Goal: Communication & Community: Answer question/provide support

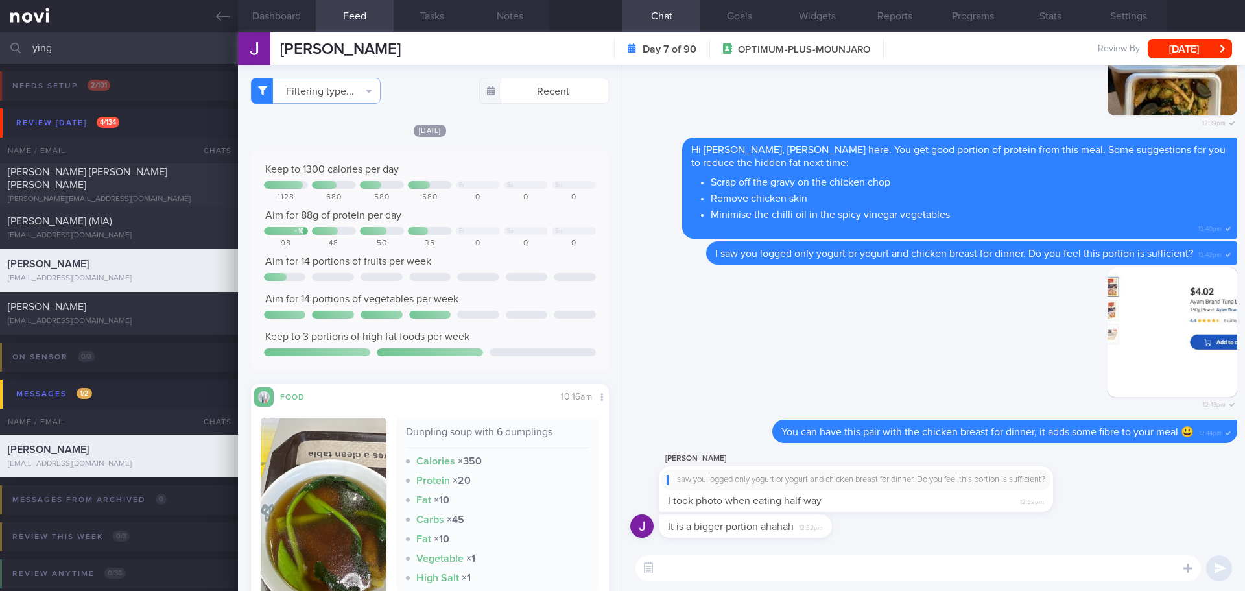
scroll to position [584, 0]
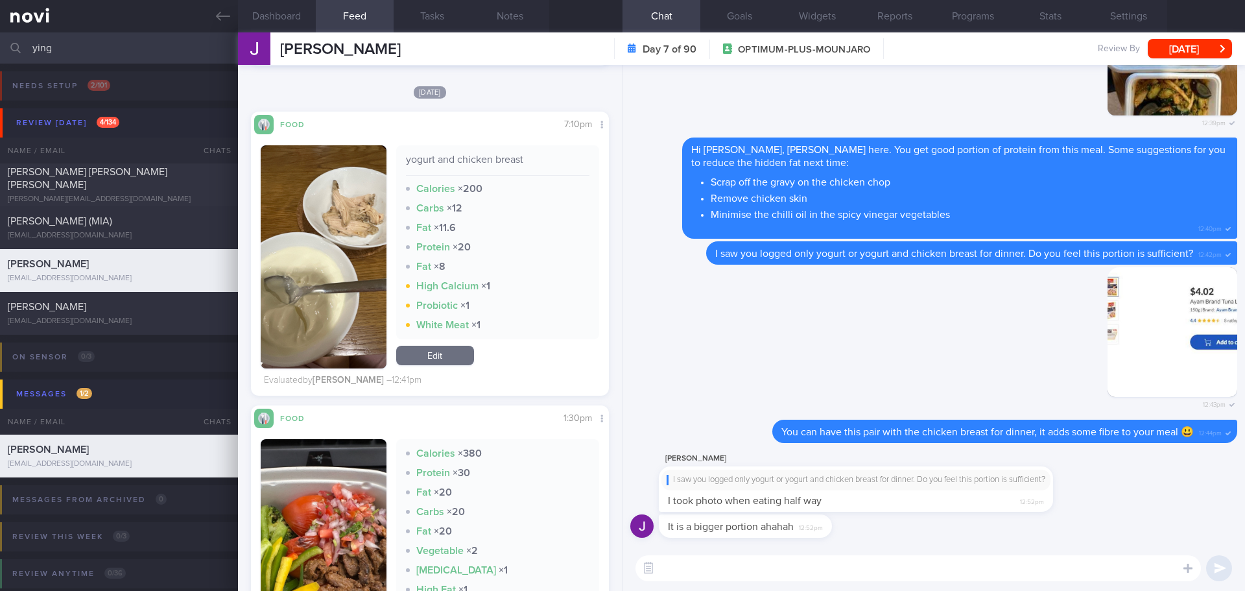
click at [890, 535] on div "It is a bigger portion ahahah 12:52pm" at bounding box center [933, 529] width 607 height 31
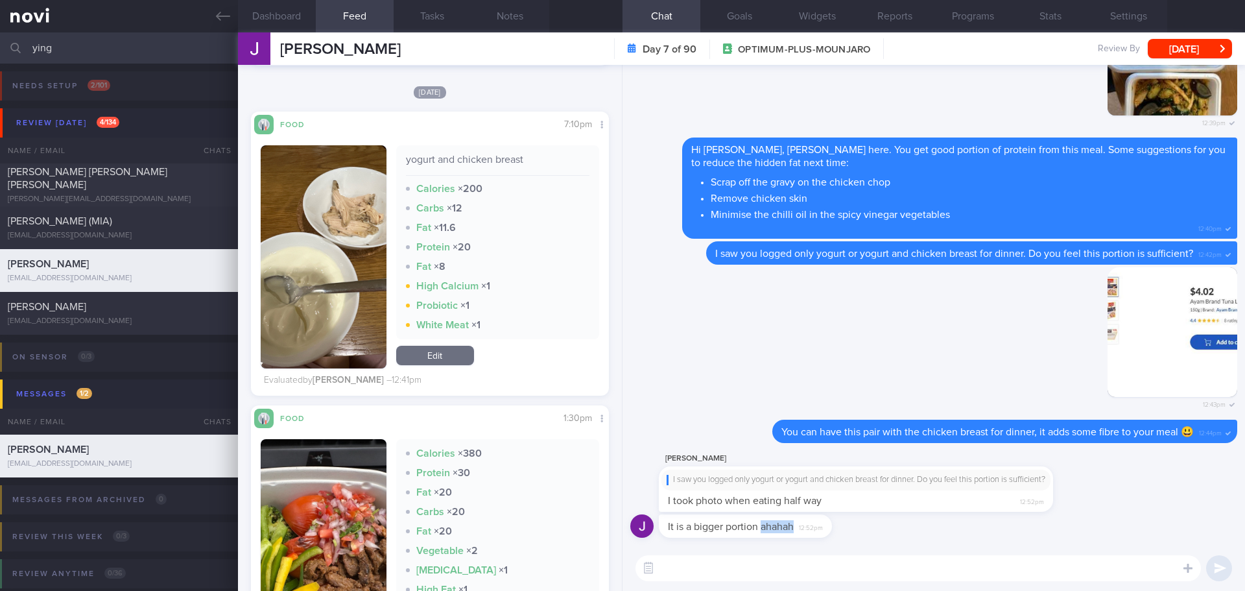
click at [890, 535] on div "It is a bigger portion ahahah 12:52pm" at bounding box center [933, 529] width 607 height 31
click at [890, 534] on div "It is a bigger portion ahahah 12:52pm" at bounding box center [933, 529] width 607 height 31
drag, startPoint x: 892, startPoint y: 508, endPoint x: 984, endPoint y: 508, distance: 92.1
click at [984, 508] on div "[PERSON_NAME] saw you logged only yogurt or yogurt and chicken breast for dinne…" at bounding box center [875, 481] width 433 height 61
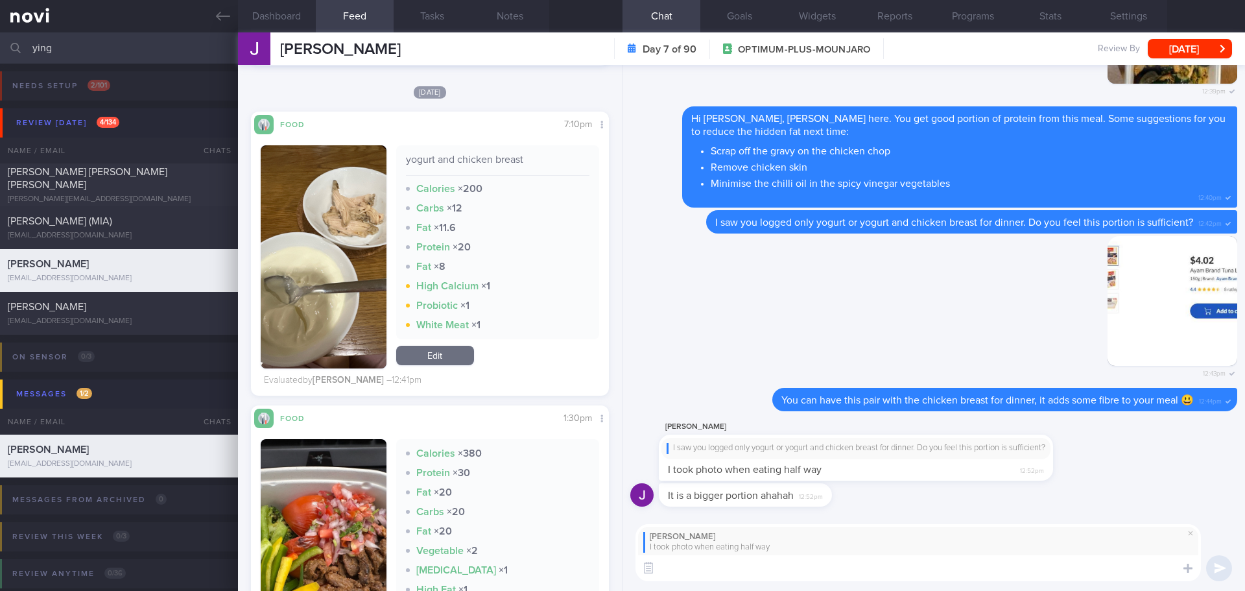
click at [933, 558] on textarea at bounding box center [918, 568] width 565 height 26
type textarea "O"
click at [894, 568] on textarea "Ohhh.. that's okay 😂" at bounding box center [918, 568] width 565 height 26
type textarea "Ohhh.. that's okay 😂"
click at [1219, 567] on button "submit" at bounding box center [1219, 568] width 26 height 26
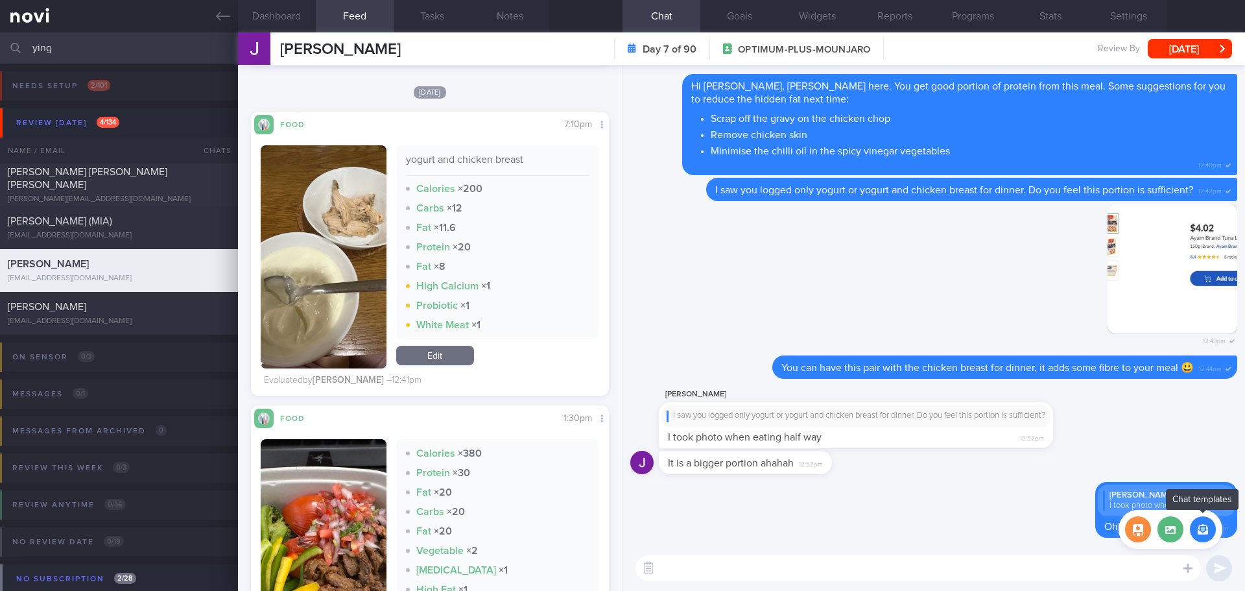
click at [1205, 530] on button "button" at bounding box center [1203, 529] width 26 height 26
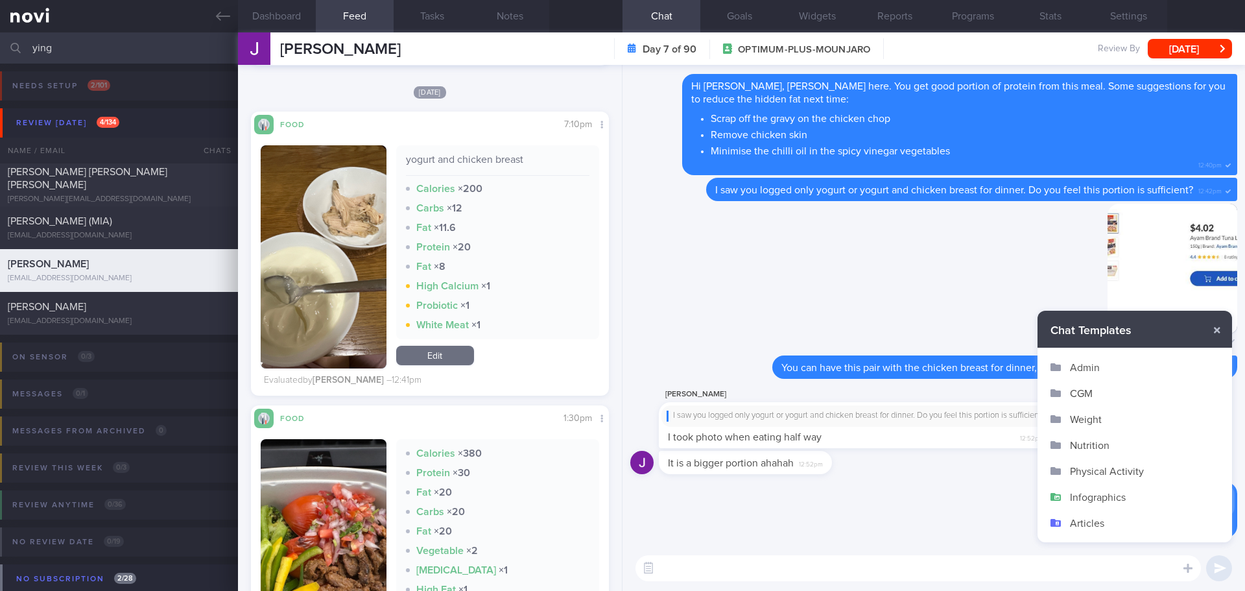
click at [1091, 499] on button "Infographics" at bounding box center [1135, 497] width 195 height 26
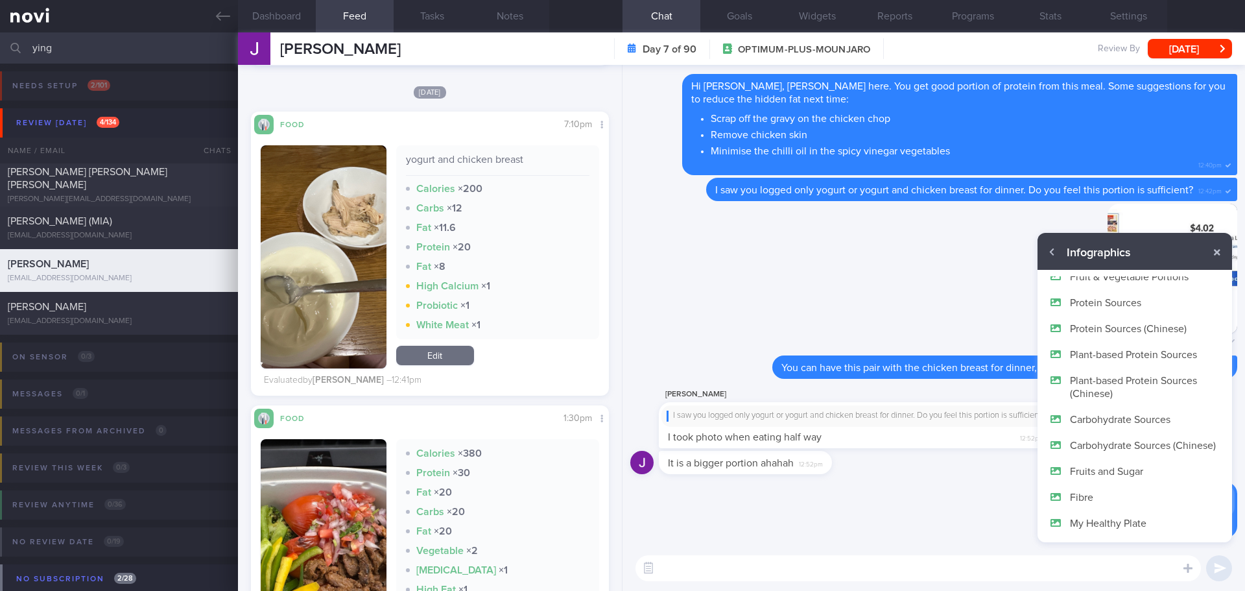
scroll to position [78, 0]
click at [1094, 525] on button "My Healthy Plate" at bounding box center [1135, 523] width 195 height 26
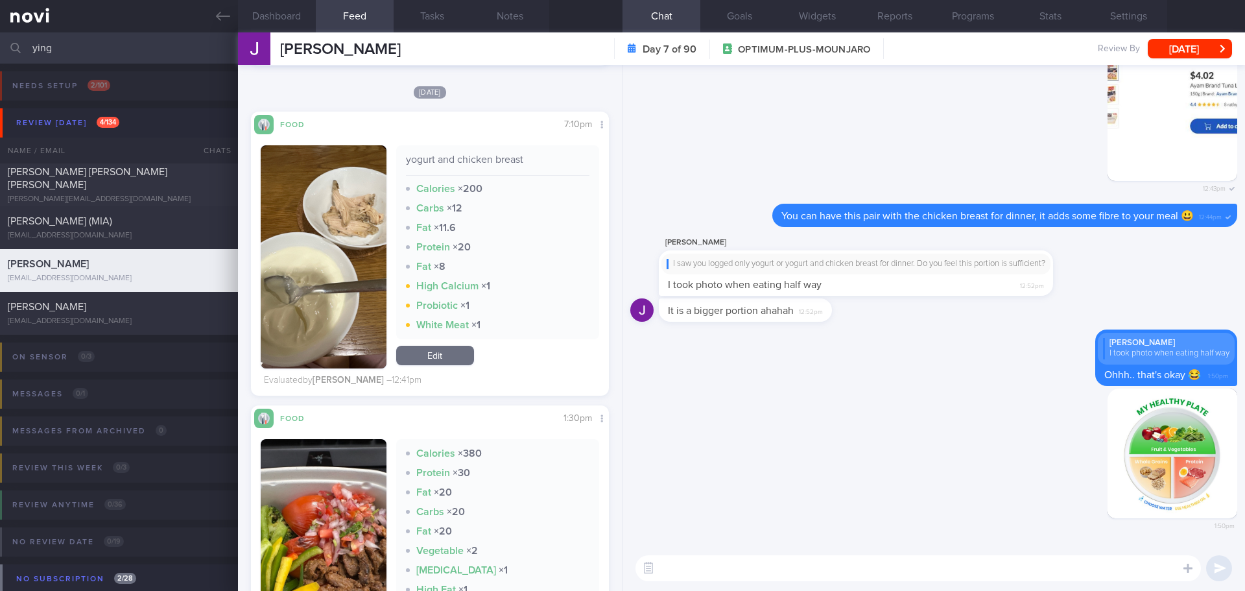
scroll to position [0, 0]
click at [1055, 564] on textarea at bounding box center [918, 568] width 565 height 26
type textarea "You can try following healthy plate concept to plan for a well-balanced meal."
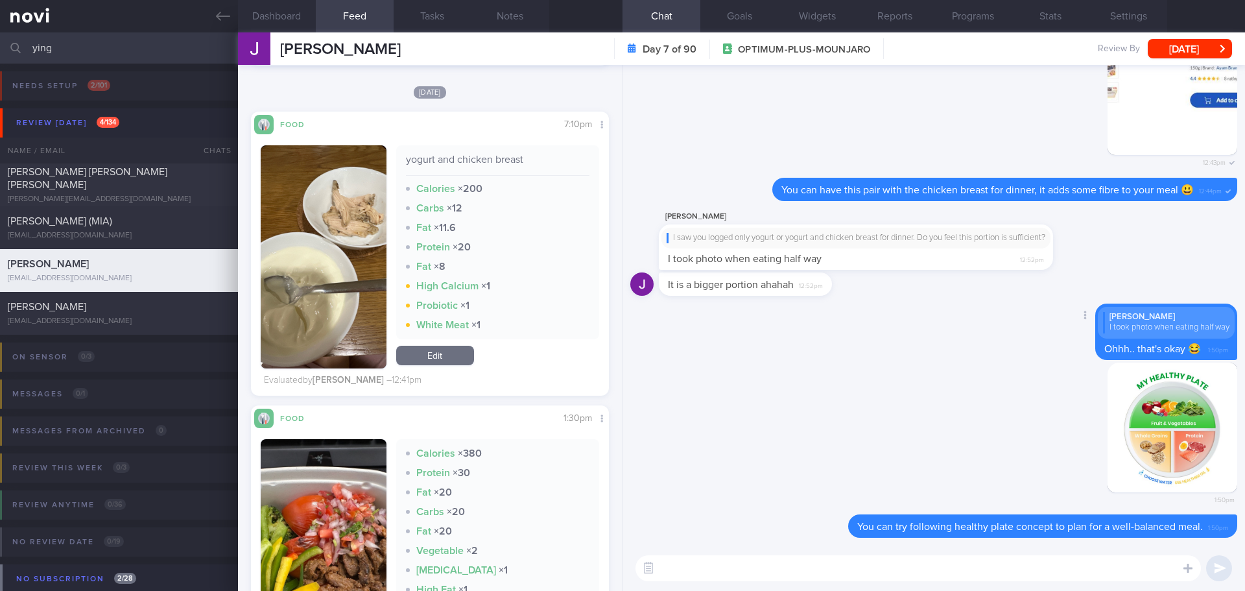
click at [910, 318] on div "Delete [PERSON_NAME] took photo when eating half way Ohhh.. that's okay 😂 1:50pm" at bounding box center [933, 332] width 607 height 59
drag, startPoint x: 74, startPoint y: 51, endPoint x: -10, endPoint y: 58, distance: 84.6
click at [0, 58] on html "You are offline! Some functionality will be unavailable Patients New Users Coac…" at bounding box center [622, 295] width 1245 height 591
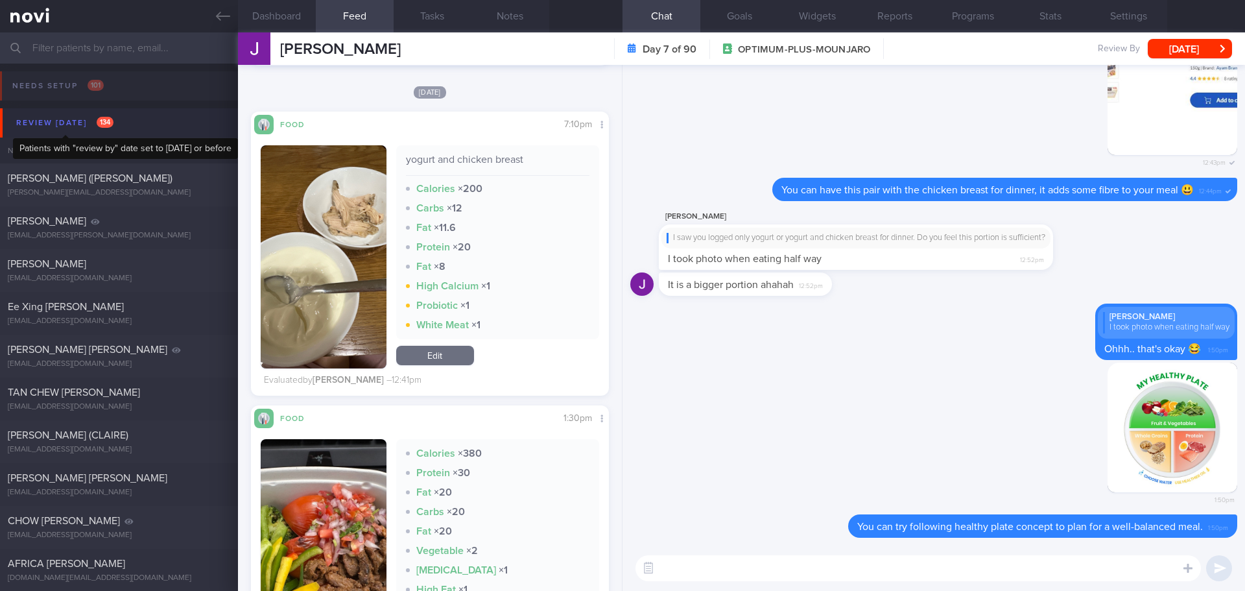
click at [65, 124] on div "Review [DATE] 134" at bounding box center [65, 123] width 104 height 18
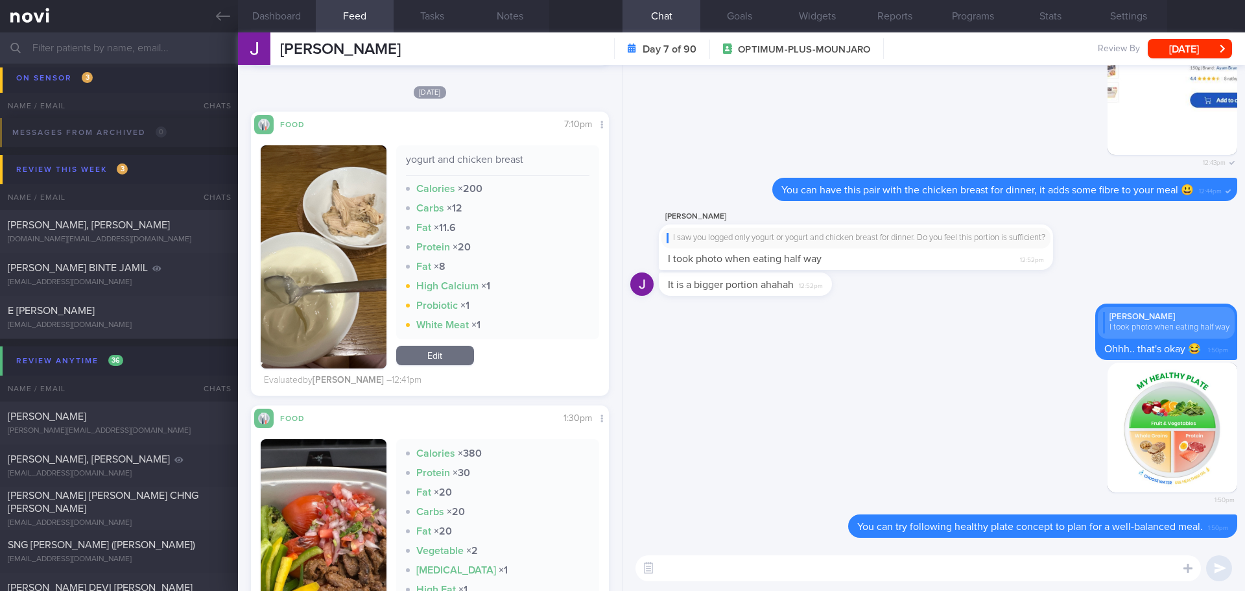
scroll to position [259, 0]
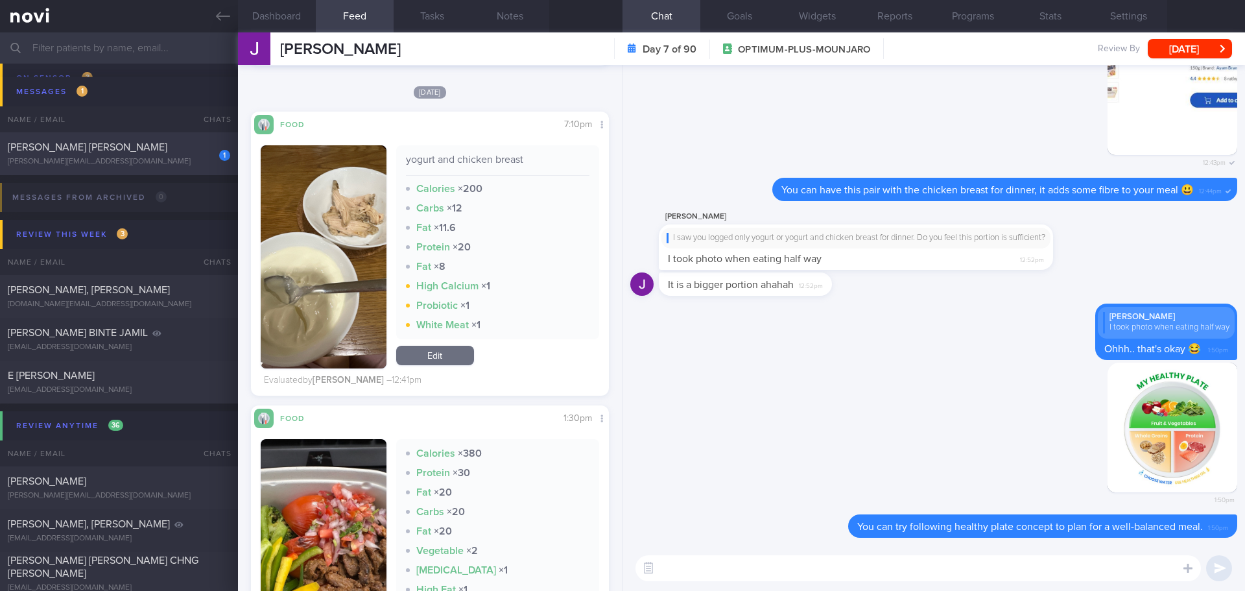
click at [141, 158] on div "[PERSON_NAME][EMAIL_ADDRESS][DOMAIN_NAME]" at bounding box center [119, 162] width 222 height 10
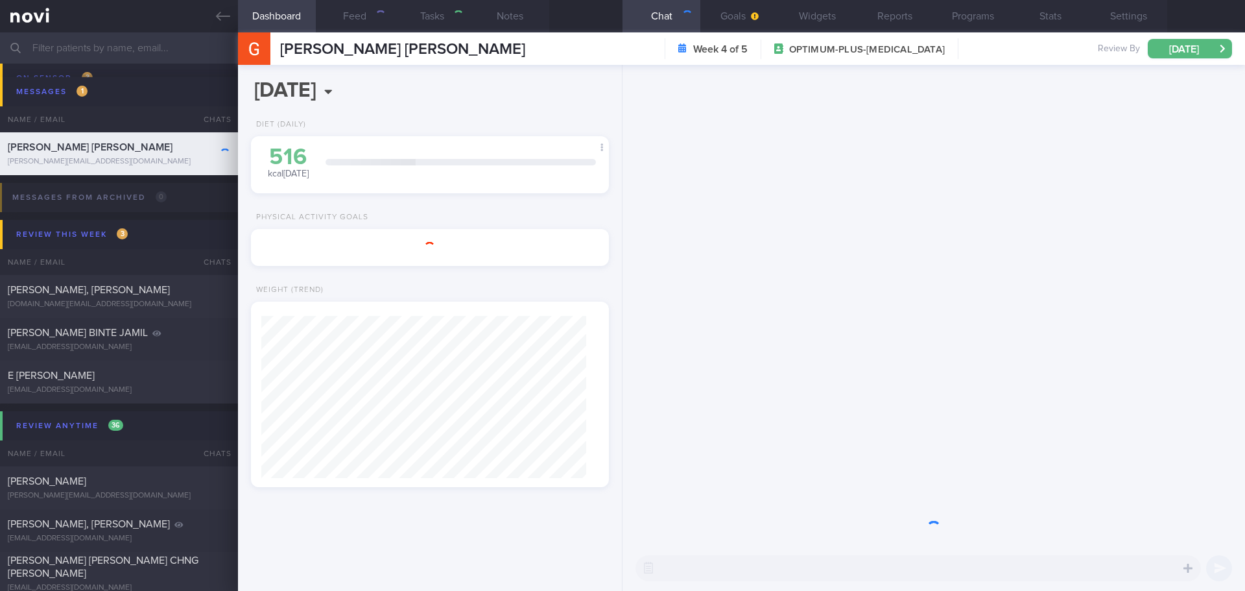
select select "9"
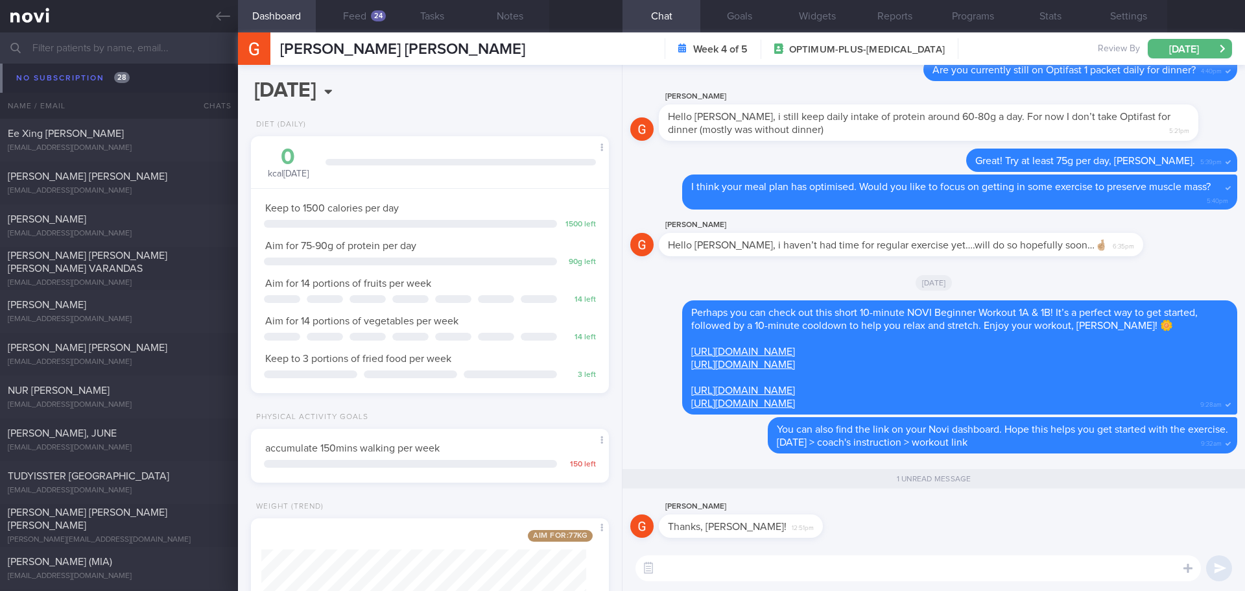
scroll to position [3372, 0]
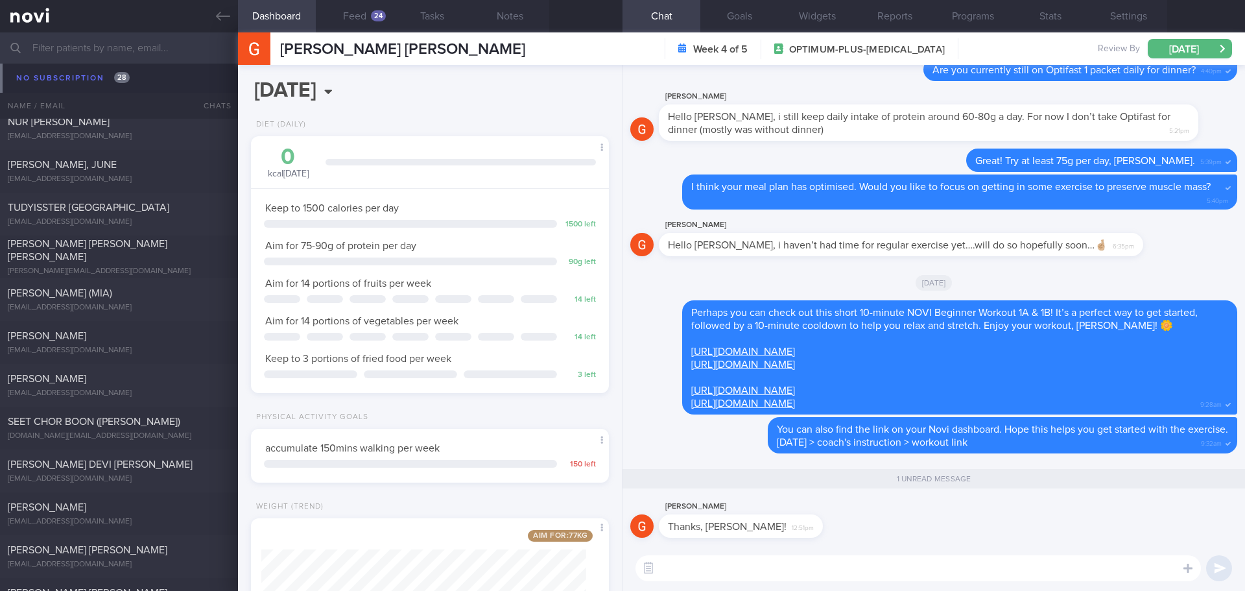
click at [775, 572] on textarea at bounding box center [918, 568] width 565 height 26
click at [1137, 574] on textarea "Do let me know if you need further support on your meal plan / exercise, [PERSO…" at bounding box center [918, 568] width 565 height 26
click at [1142, 571] on textarea "Do let me know if you need further support on your meal plan / exercise, [PERSO…" at bounding box center [918, 568] width 565 height 26
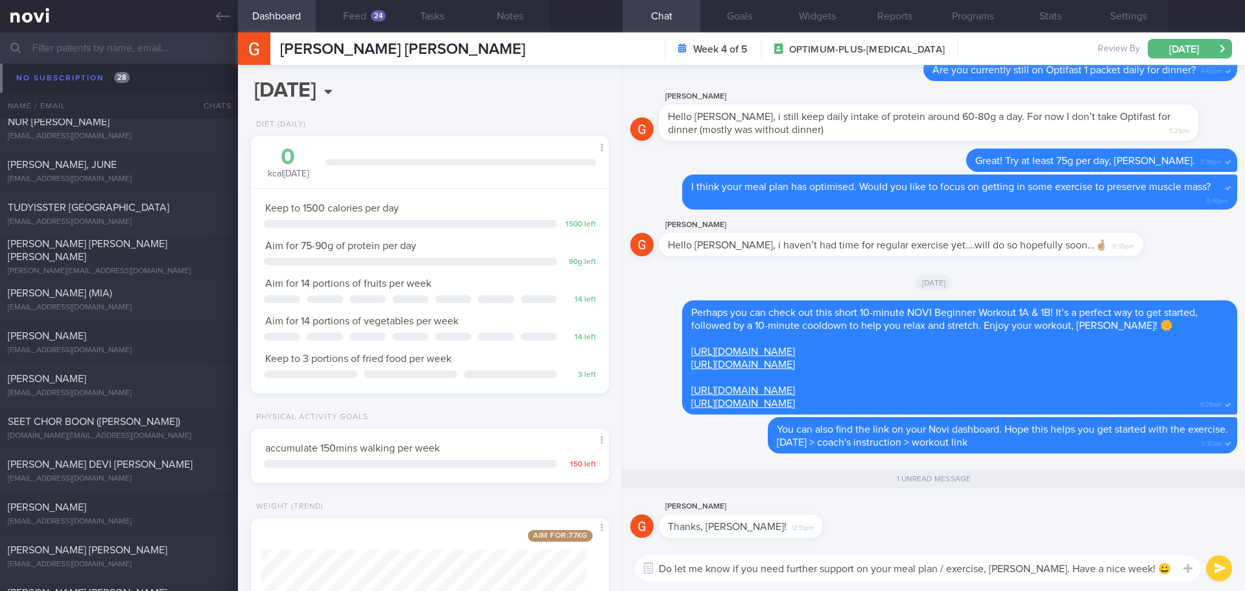
click at [1142, 571] on textarea "Do let me know if you need further support on your meal plan / exercise, [PERSO…" at bounding box center [918, 568] width 565 height 26
click at [1019, 567] on textarea "Do let me know if you need further support on your meal plan / exercise, [PERSO…" at bounding box center [918, 568] width 565 height 26
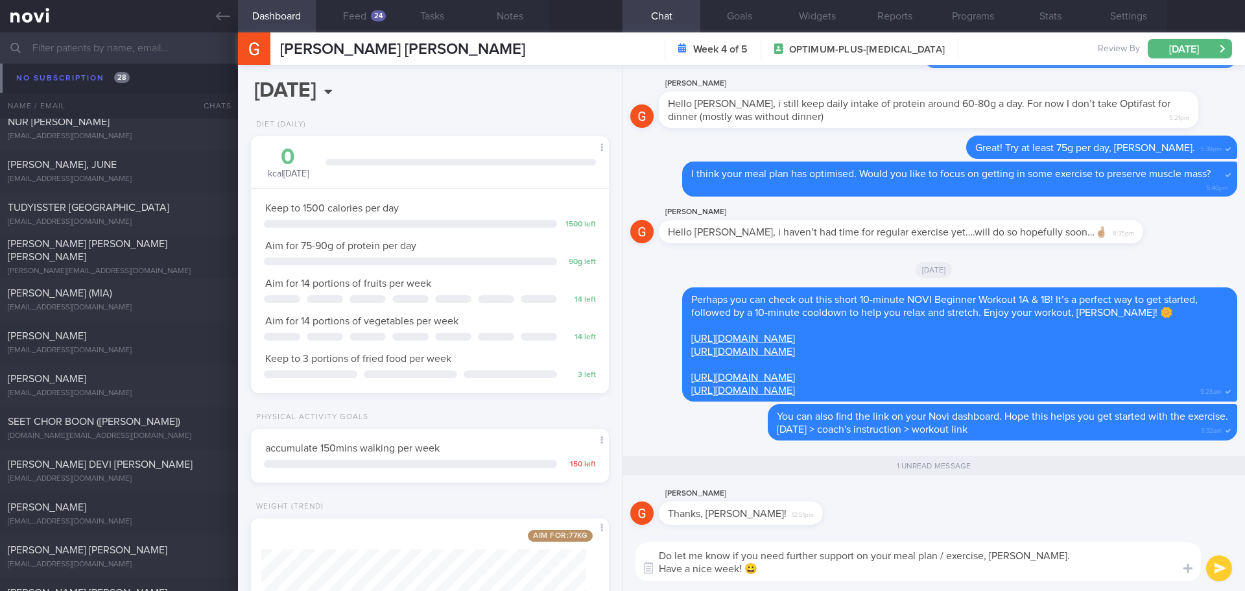
scroll to position [0, 0]
click at [1038, 567] on textarea "Do let me know if you need further support on your meal plan / exercise, [PERSO…" at bounding box center [918, 561] width 565 height 39
click at [1052, 567] on textarea "Do let me know if you need further support on your meal plan / exercise, [PERSO…" at bounding box center [918, 561] width 565 height 39
click at [1083, 564] on textarea "Do let me know if you need further support on your meal plan / exercise, [PERSO…" at bounding box center [918, 561] width 565 height 39
type textarea "Do let me know if you need further support on your meal plan / exercise, [PERSO…"
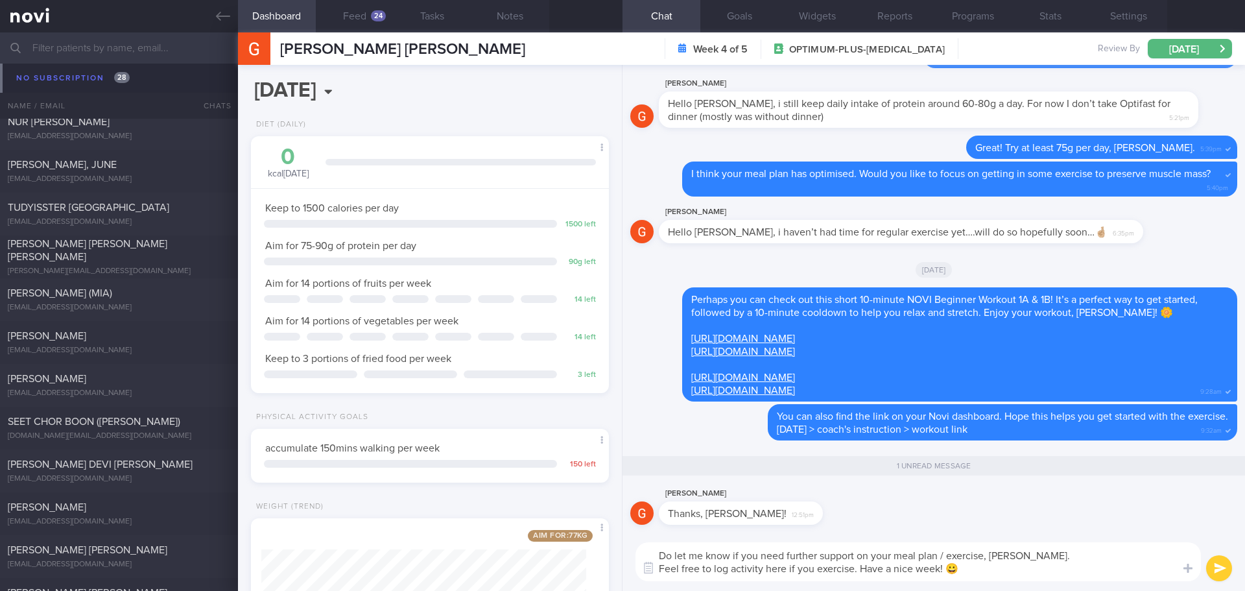
click at [1213, 565] on button "submit" at bounding box center [1219, 568] width 26 height 26
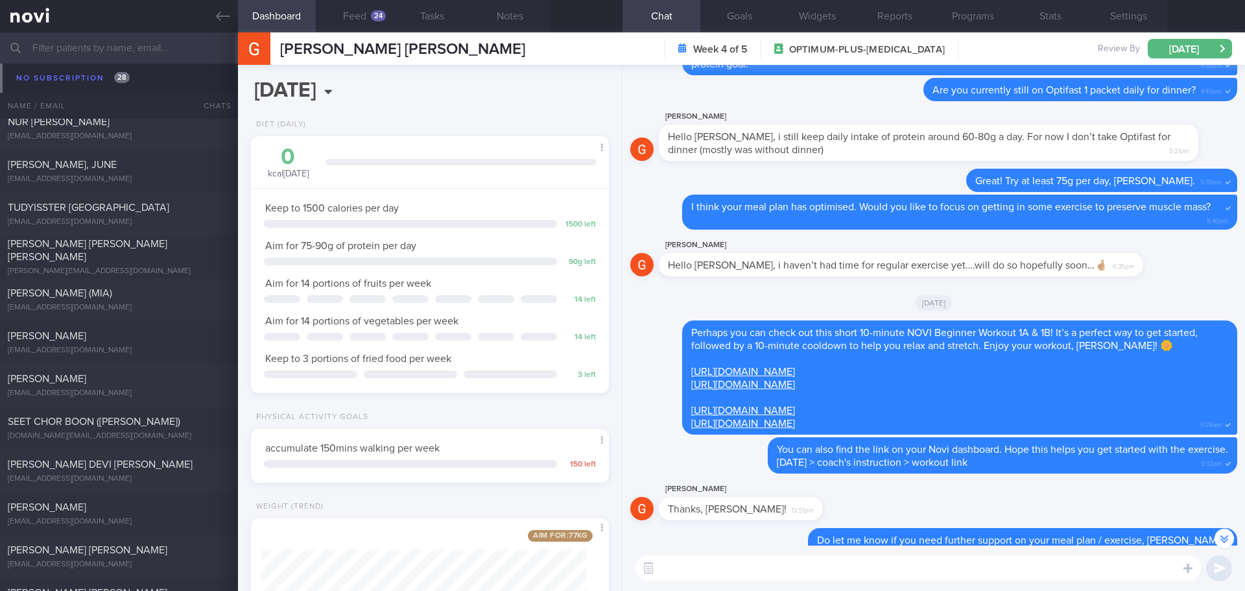
scroll to position [-129, 0]
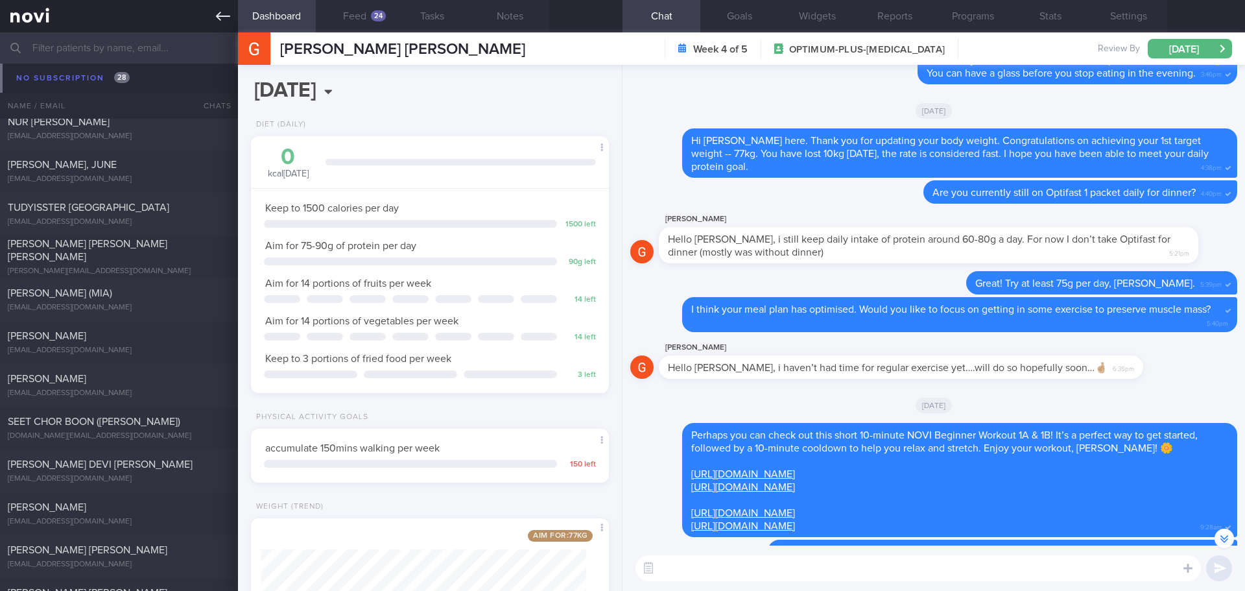
click at [226, 17] on icon at bounding box center [223, 16] width 14 height 14
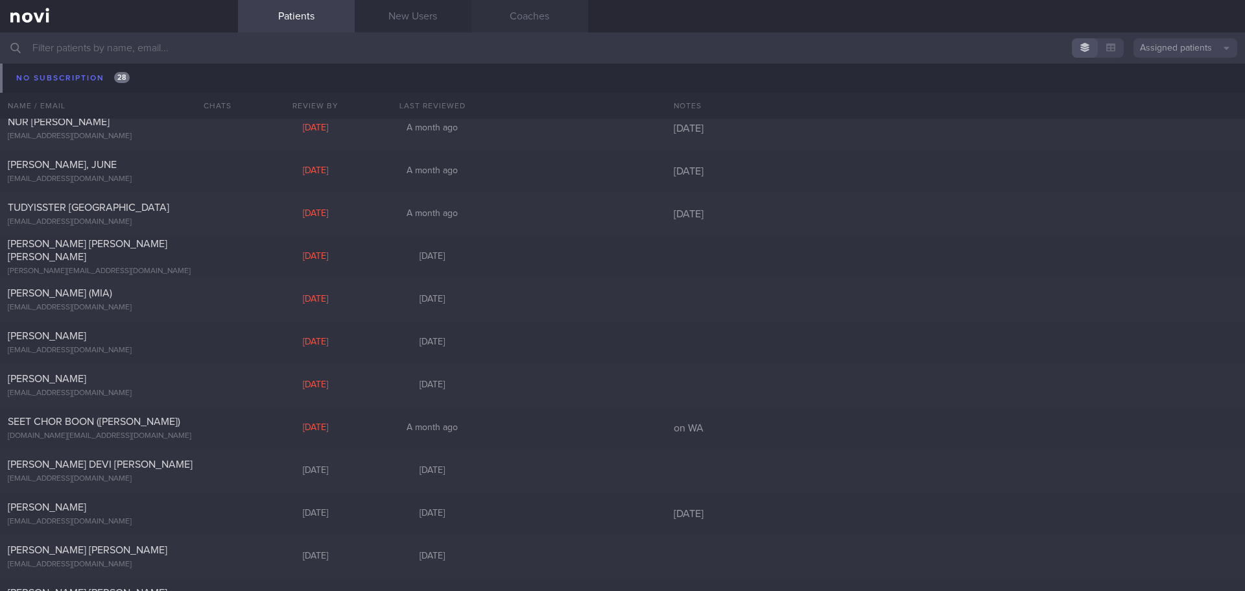
click at [577, 18] on link "Coaches" at bounding box center [529, 16] width 117 height 32
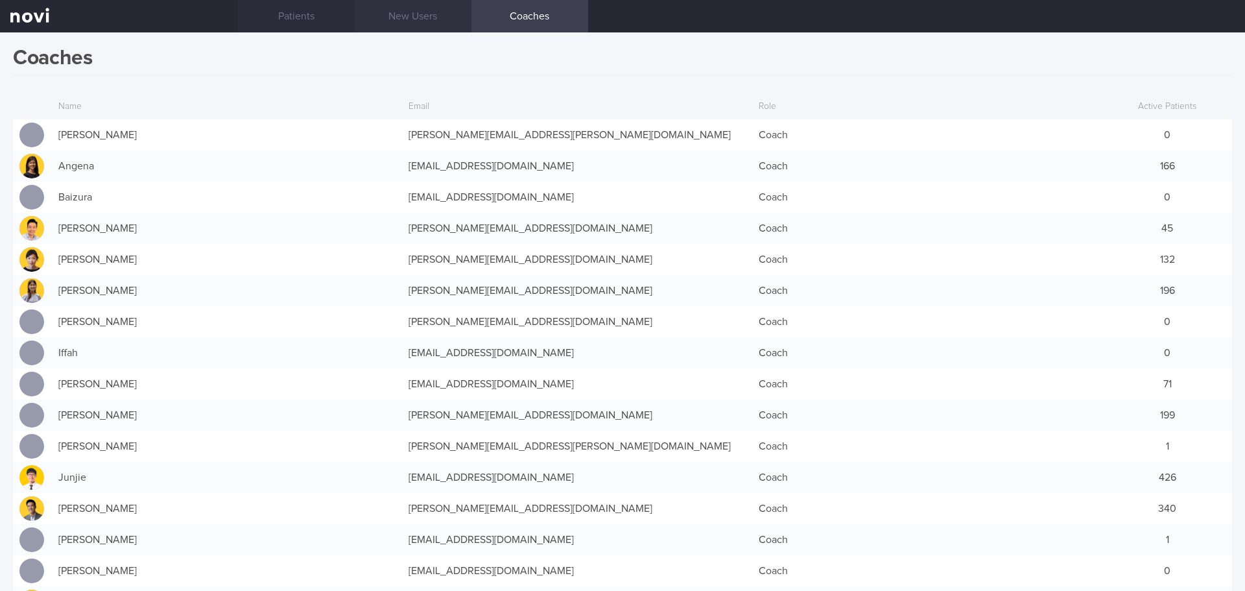
click at [399, 11] on link "New Users" at bounding box center [413, 16] width 117 height 32
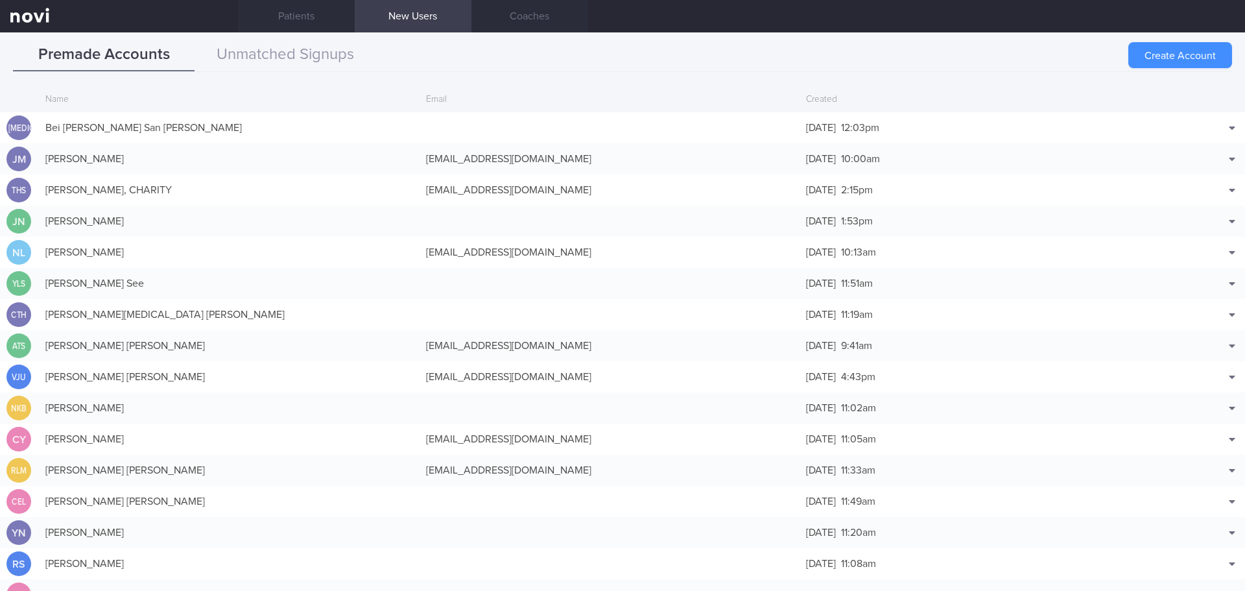
click at [1189, 58] on button "Create Account" at bounding box center [1180, 55] width 104 height 26
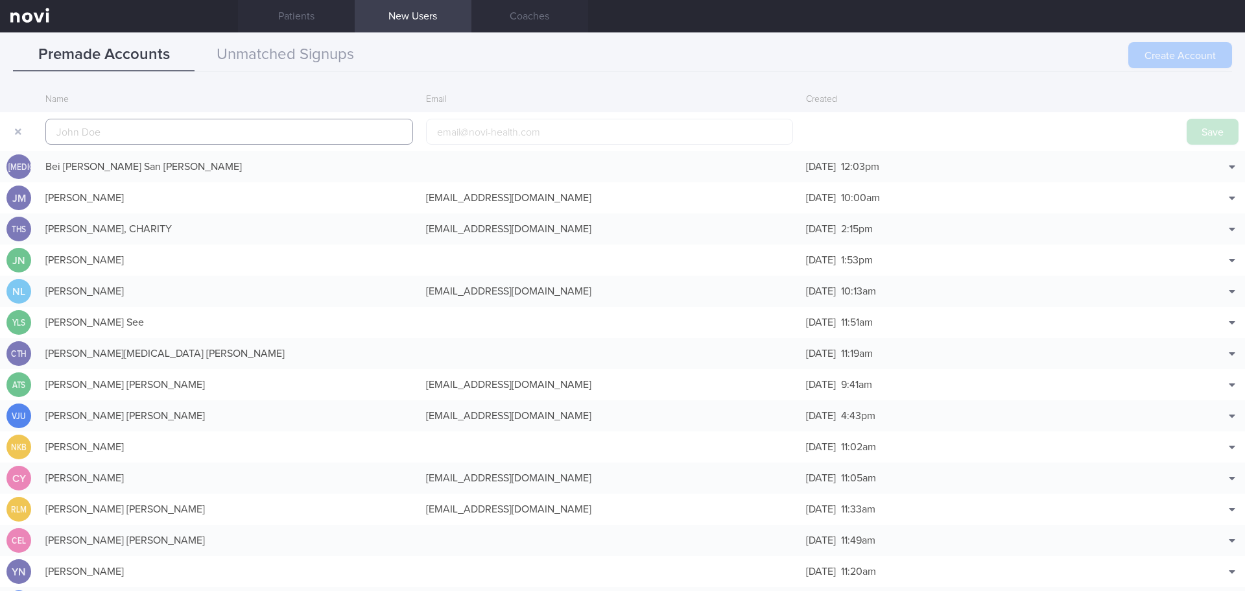
scroll to position [31, 0]
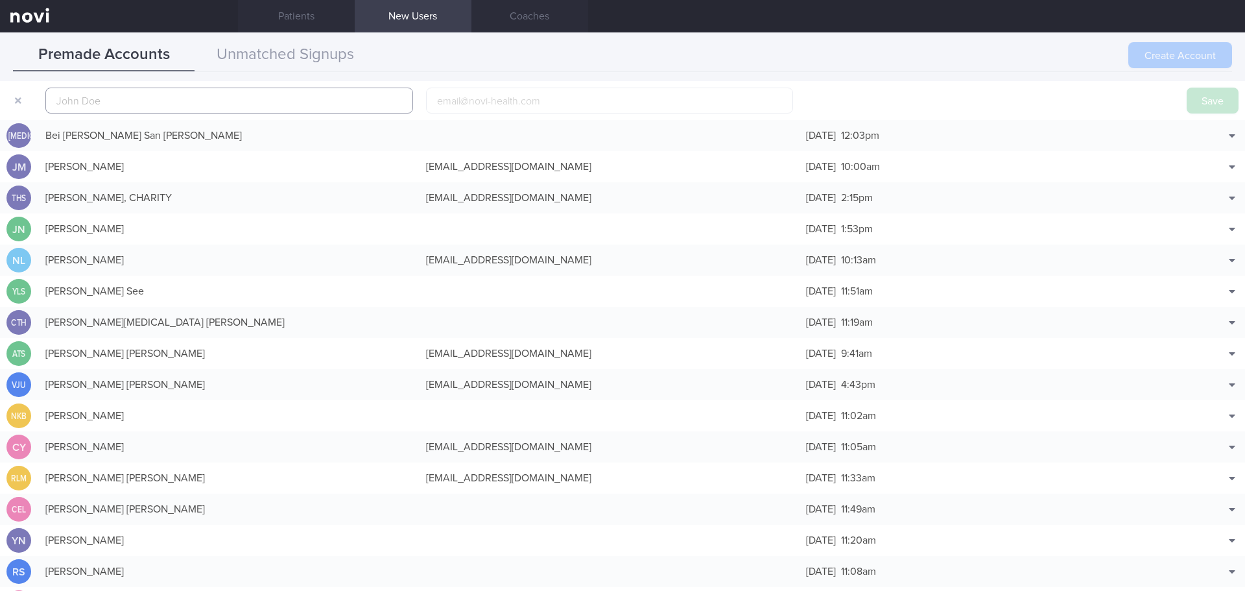
click at [218, 105] on input "text" at bounding box center [229, 101] width 368 height 26
paste input "Lim Sew Hak"
type input "Lim Sew Hak"
click at [443, 95] on input "email" at bounding box center [610, 101] width 368 height 26
paste input "[EMAIL_ADDRESS][DOMAIN_NAME]"
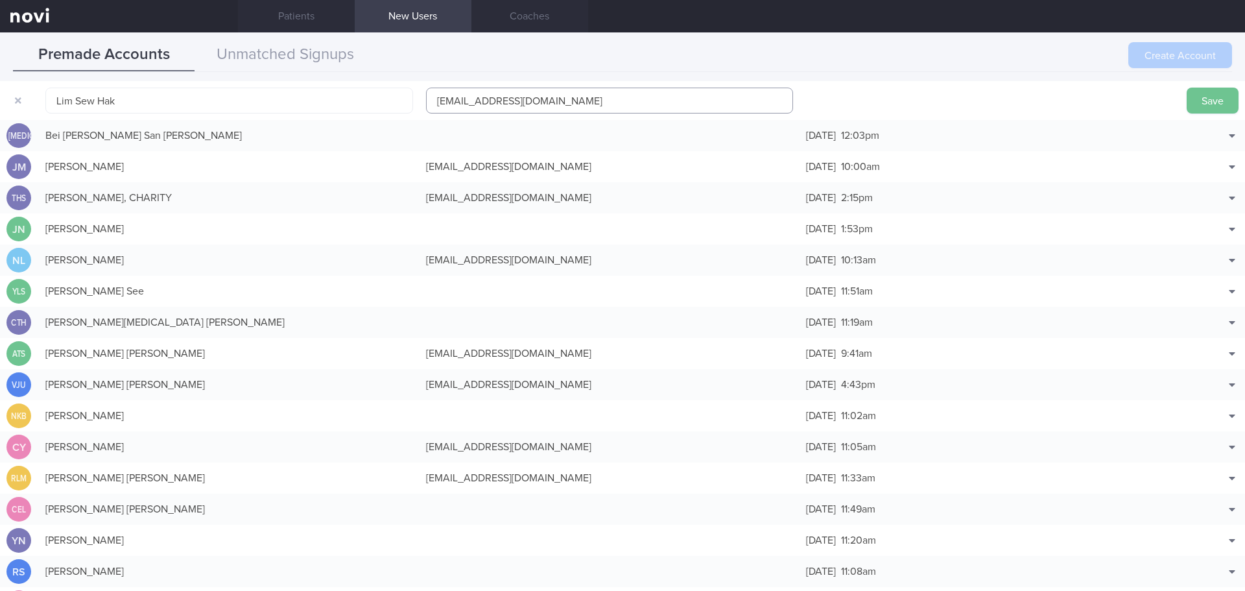
type input "[EMAIL_ADDRESS][DOMAIN_NAME]"
click at [1213, 98] on button "Save" at bounding box center [1213, 101] width 52 height 26
click at [250, 53] on button "Unmatched Signups" at bounding box center [286, 55] width 182 height 32
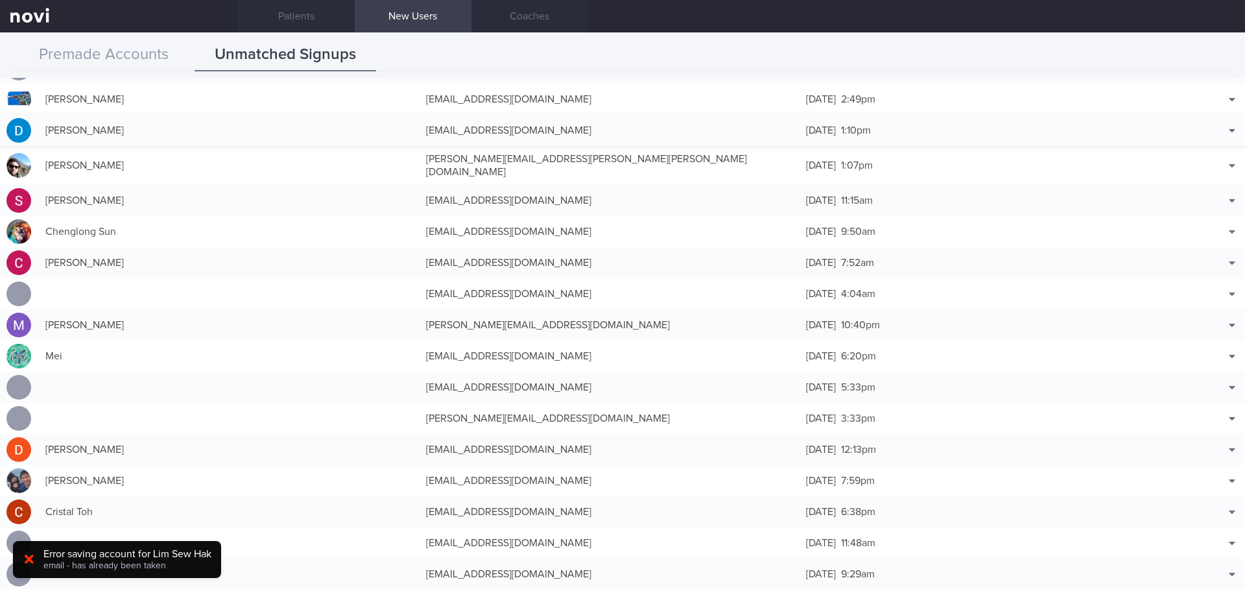
scroll to position [130, 0]
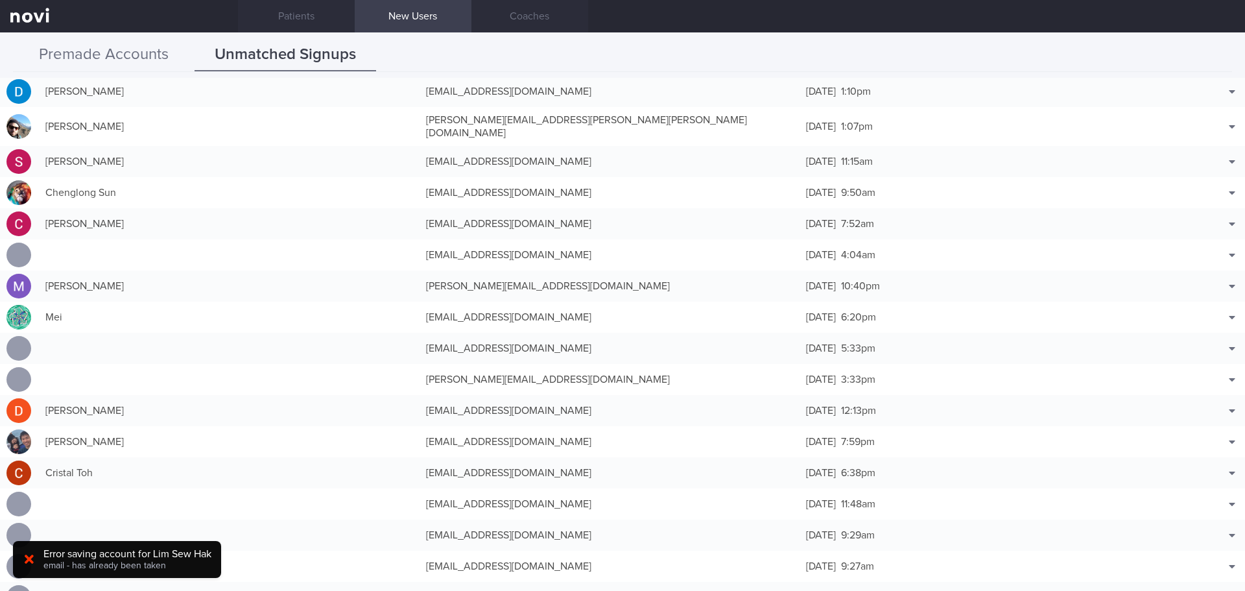
click at [127, 45] on button "Premade Accounts" at bounding box center [104, 55] width 182 height 32
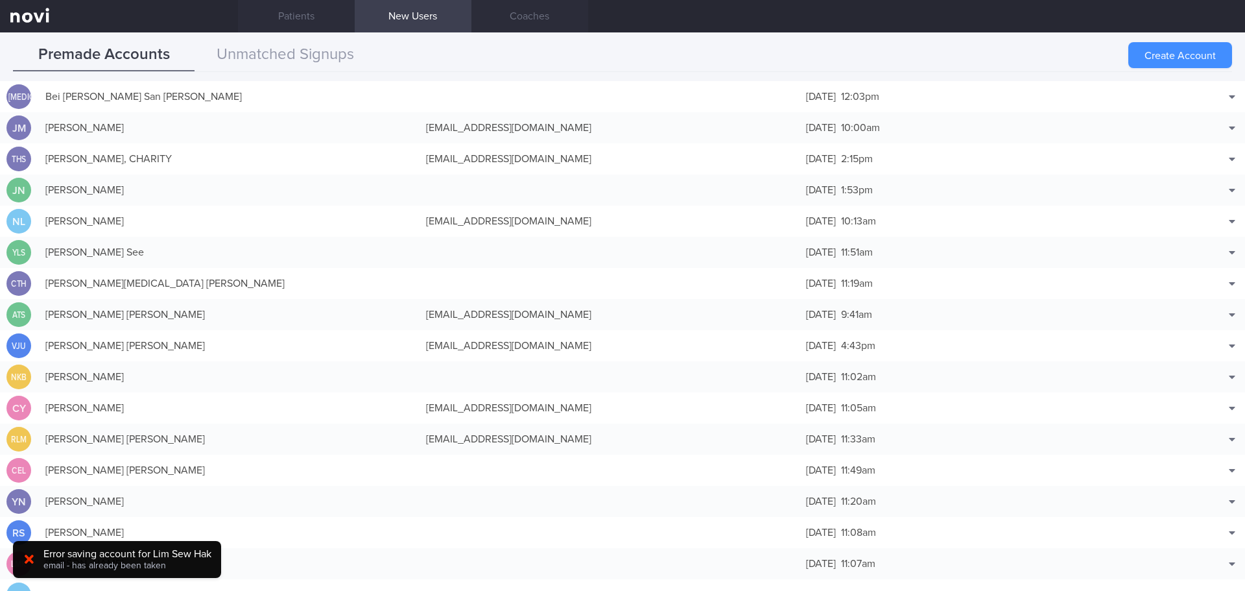
click at [1148, 47] on button "Create Account" at bounding box center [1180, 55] width 104 height 26
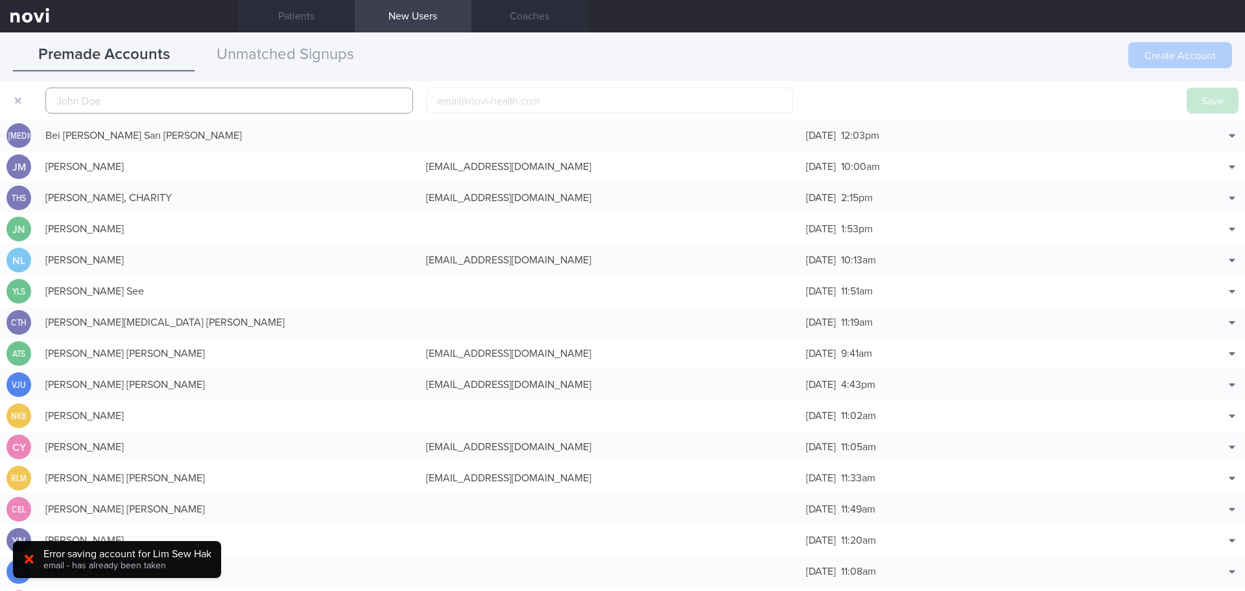
scroll to position [41, 0]
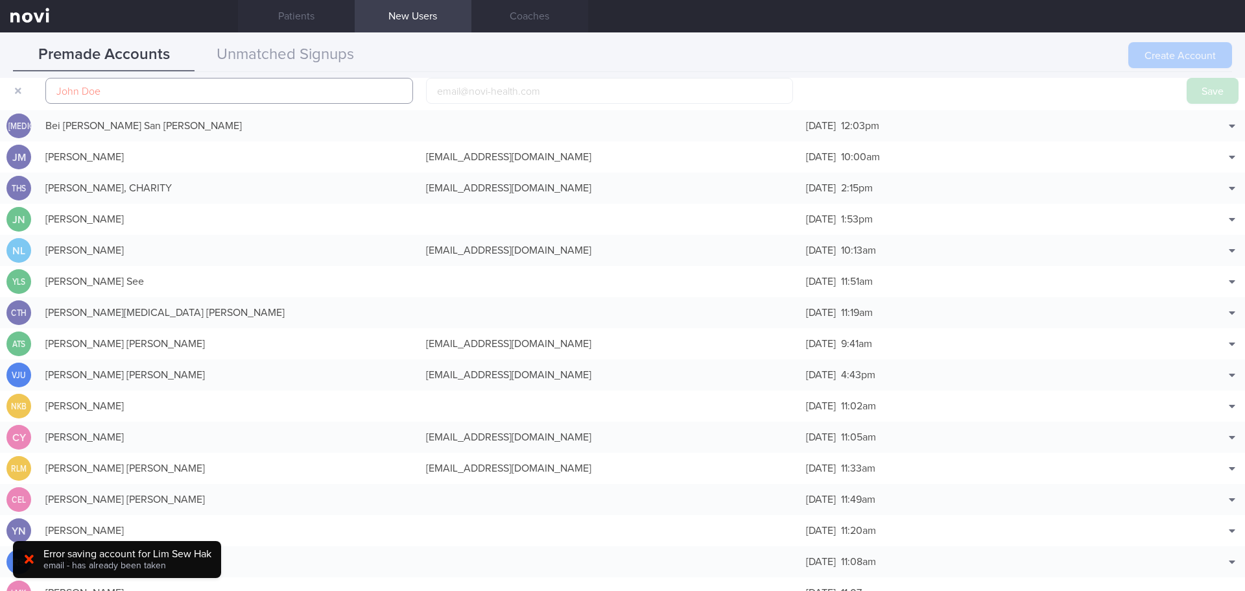
click at [148, 90] on input "text" at bounding box center [229, 91] width 368 height 26
paste input "Lim Sew Hak"
type input "Lim Sew Hak"
click at [1216, 92] on button "Save" at bounding box center [1213, 91] width 52 height 26
click at [349, 58] on button "Unmatched Signups" at bounding box center [286, 55] width 182 height 32
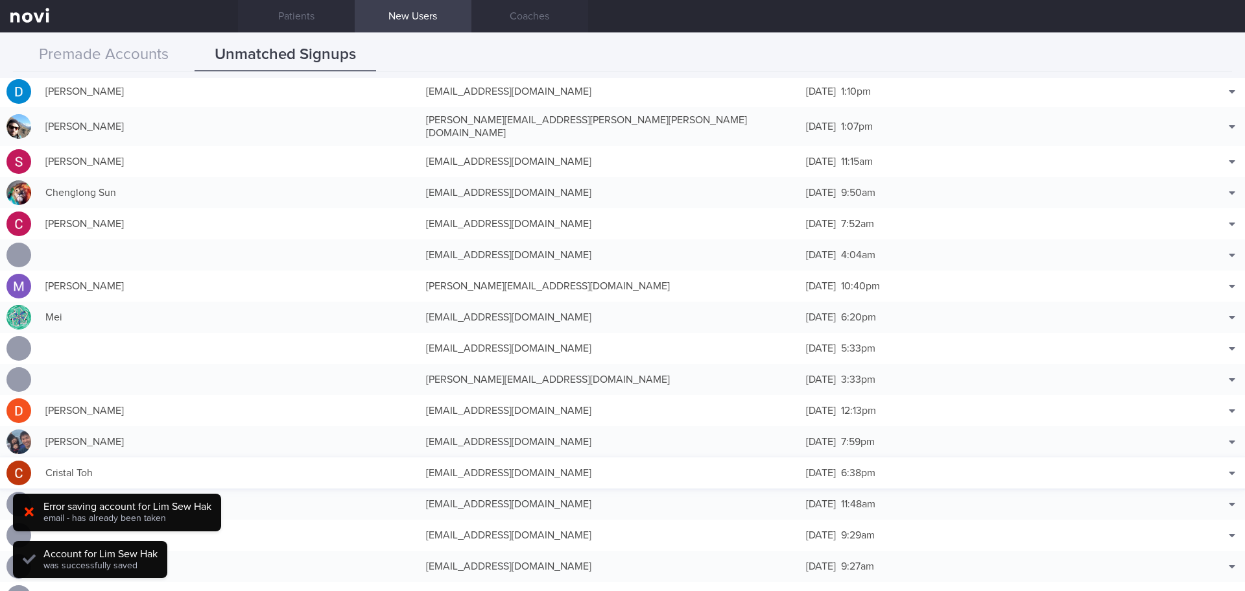
scroll to position [33, 0]
click at [499, 438] on div "[EMAIL_ADDRESS][DOMAIN_NAME]" at bounding box center [610, 442] width 381 height 26
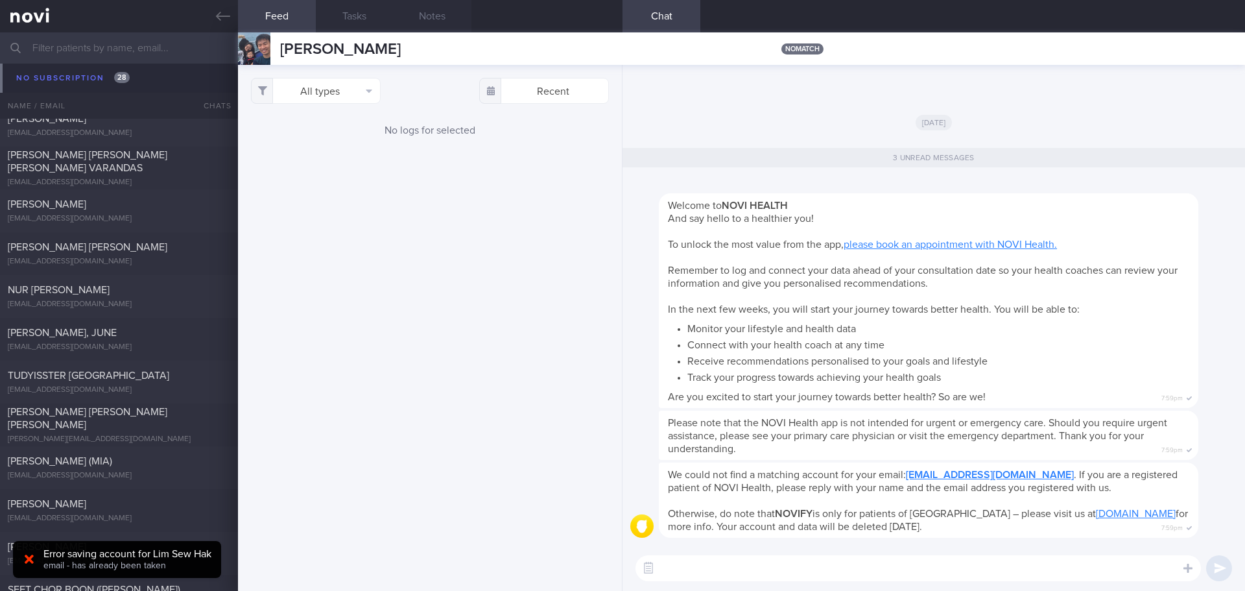
scroll to position [3204, 0]
click at [396, 174] on div "All types Food Activity Glucose Weight Medicine [MEDICAL_DATA] [MEDICAL_DATA] I…" at bounding box center [430, 328] width 384 height 526
click at [416, 175] on div "All types Food Activity Glucose Weight Medicine [MEDICAL_DATA] [MEDICAL_DATA] I…" at bounding box center [430, 328] width 384 height 526
click at [431, 178] on div "All types Food Activity Glucose Weight Medicine [MEDICAL_DATA] [MEDICAL_DATA] I…" at bounding box center [430, 328] width 384 height 526
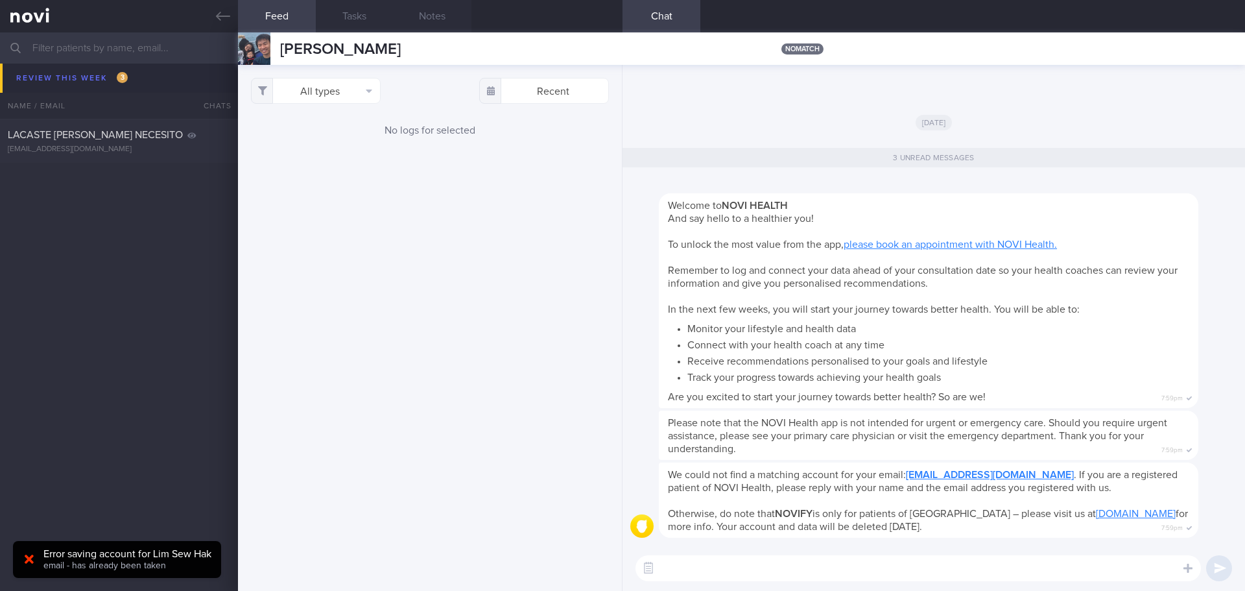
scroll to position [0, 0]
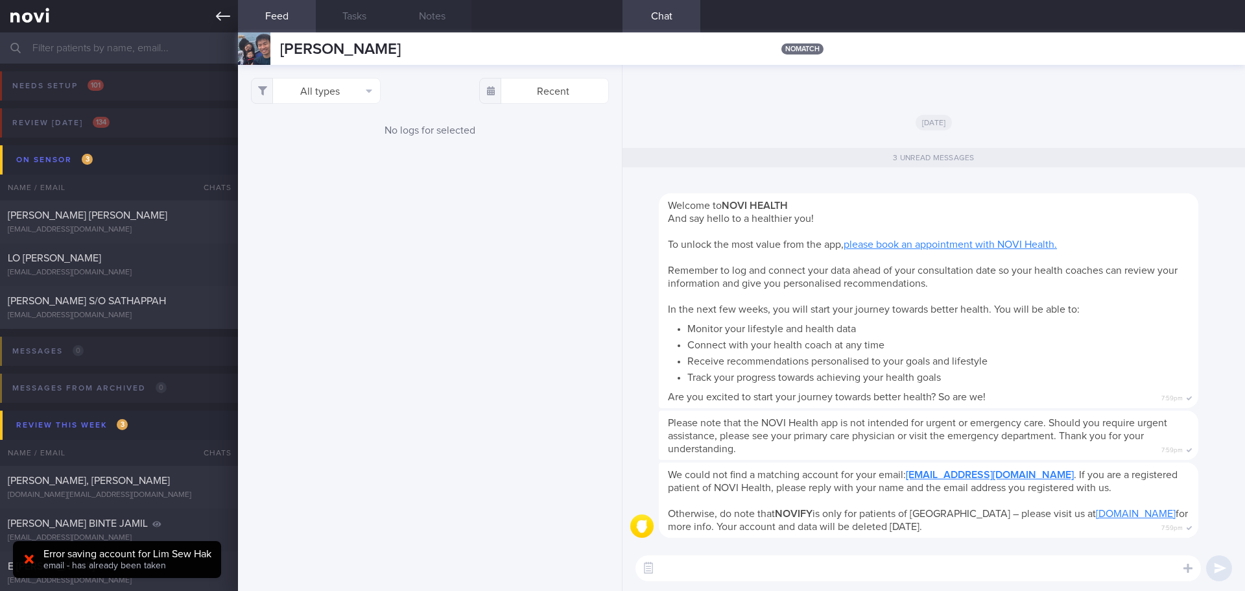
click at [219, 12] on icon at bounding box center [223, 16] width 14 height 14
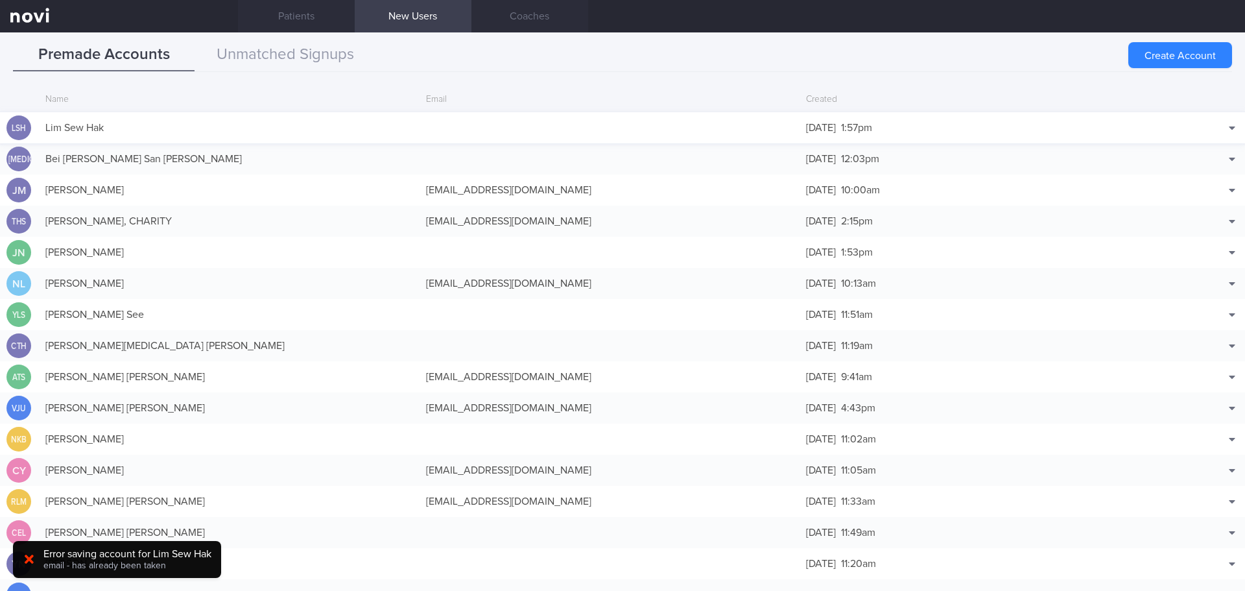
click at [373, 121] on div "Lim Sew Hak" at bounding box center [229, 128] width 381 height 26
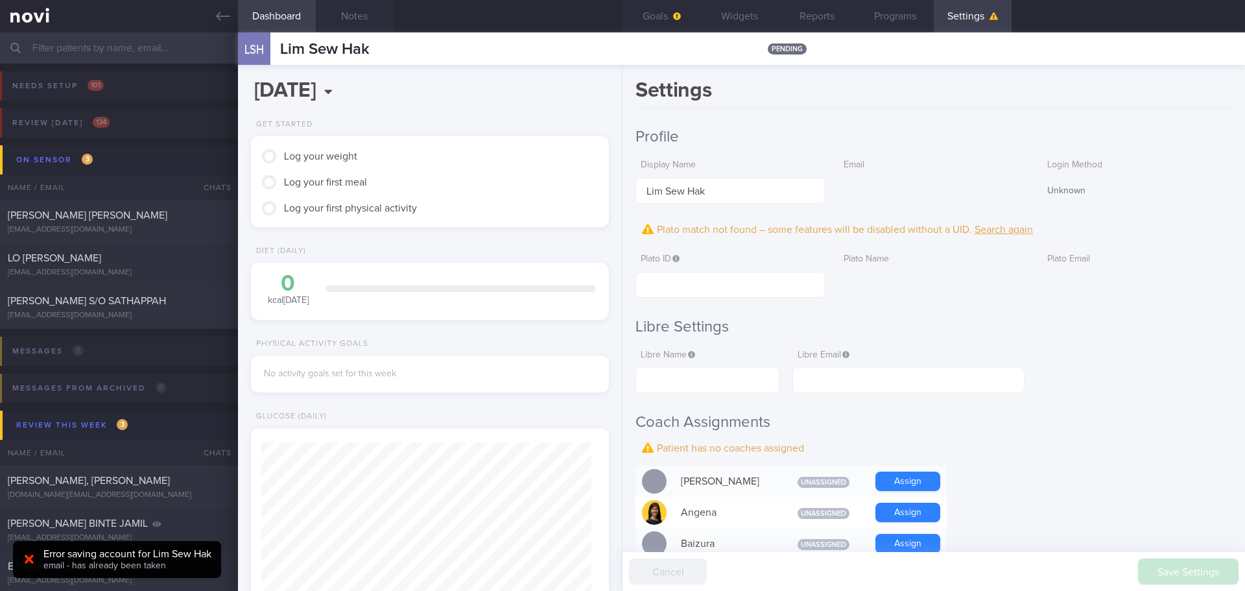
scroll to position [165, 331]
click at [964, 21] on button "Settings" at bounding box center [973, 16] width 78 height 32
click at [647, 17] on button "Goals" at bounding box center [662, 16] width 78 height 32
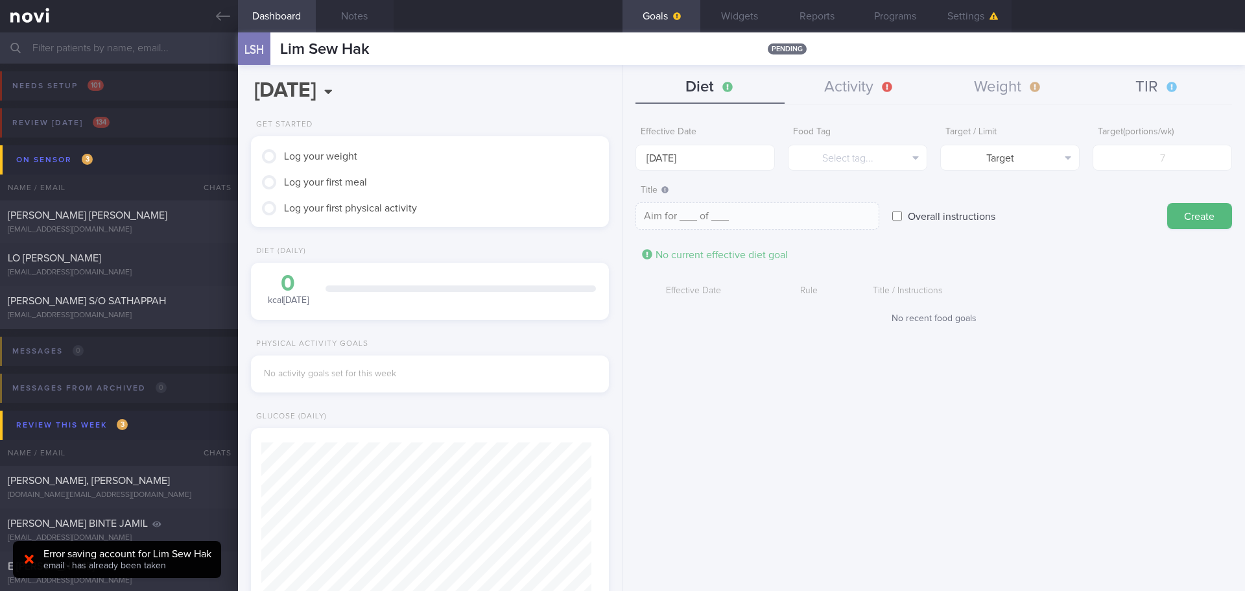
click at [1136, 88] on button "TIR" at bounding box center [1157, 87] width 149 height 32
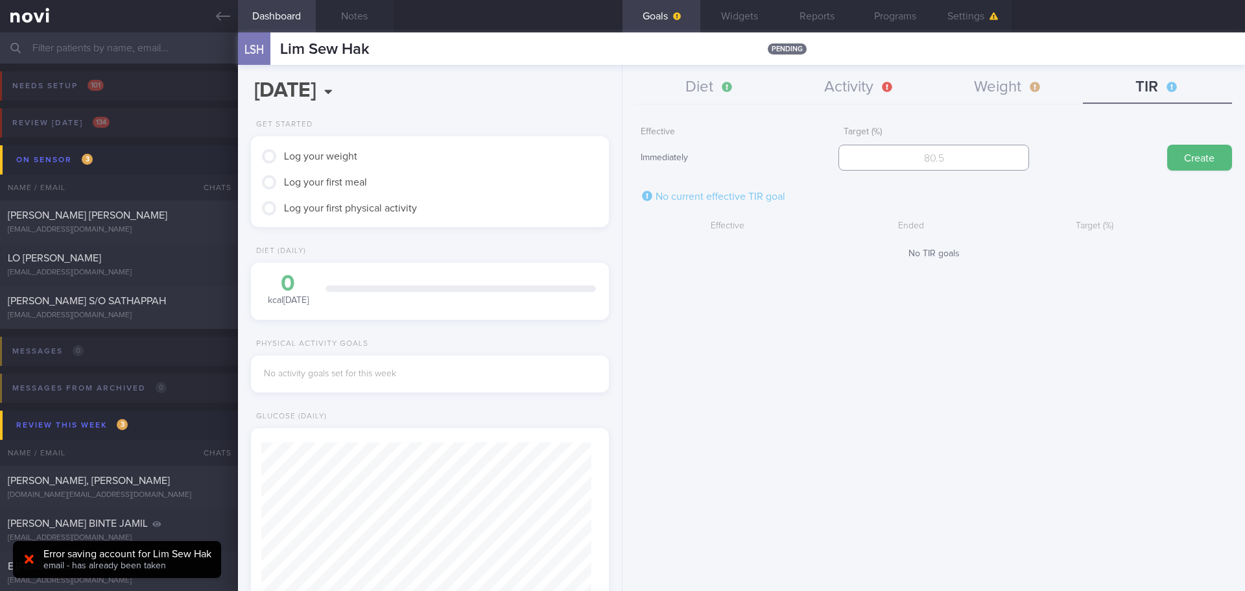
click at [937, 158] on input "number" at bounding box center [933, 158] width 190 height 26
type input "70"
click at [1226, 150] on button "Create" at bounding box center [1199, 158] width 65 height 26
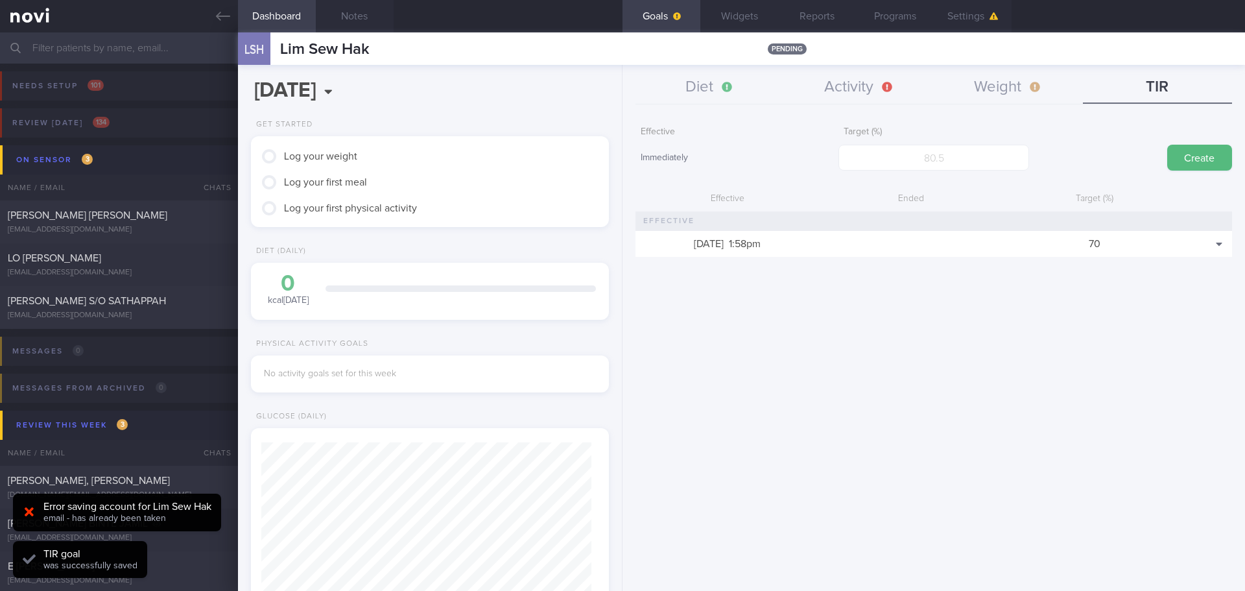
click at [930, 309] on div "Effective Immediately Target (%) Create Effective Ended Target (%) [DATE] 1:58p…" at bounding box center [934, 350] width 623 height 481
click at [931, 307] on div "Effective Immediately Target (%) Create Effective Ended Target (%) [DATE] 1:58p…" at bounding box center [934, 350] width 623 height 481
click at [931, 305] on div "Effective Immediately Target (%) Create Effective Ended Target (%) [DATE] 1:58p…" at bounding box center [934, 350] width 623 height 481
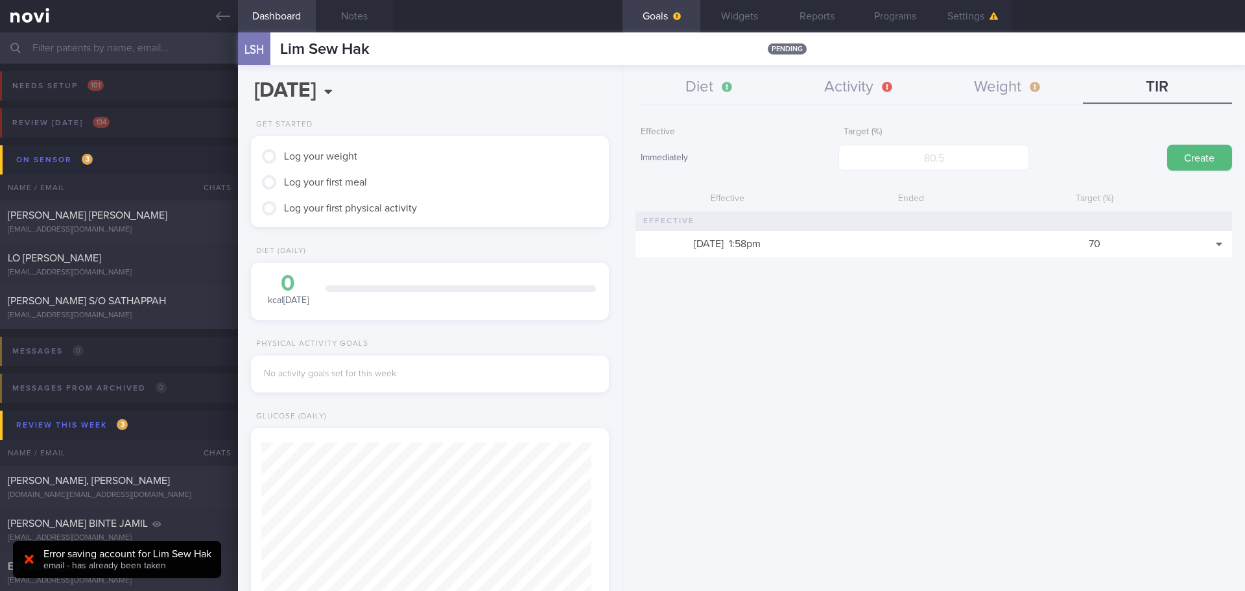
click at [766, 338] on div "Effective Immediately Target (%) Create Effective Ended Target (%) [DATE] 1:58p…" at bounding box center [934, 350] width 623 height 481
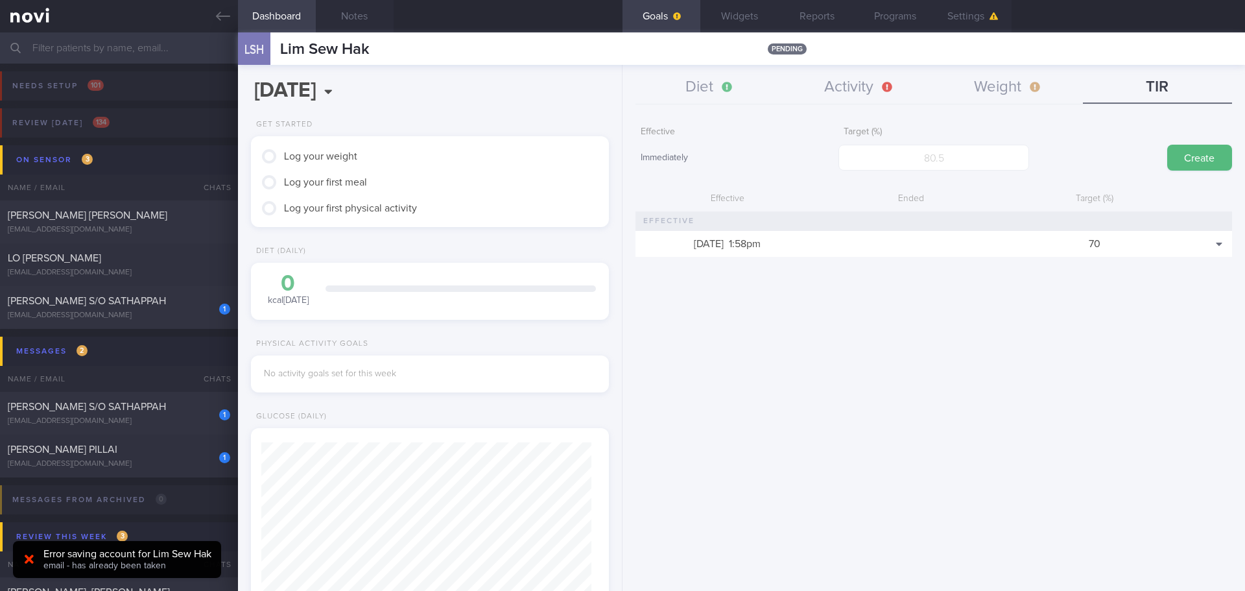
click at [1019, 243] on div "70" at bounding box center [1095, 244] width 184 height 26
click at [1031, 331] on div "Effective Immediately Target (%) Create Effective Ended Target (%) [DATE] 1:58p…" at bounding box center [934, 350] width 623 height 481
click at [954, 20] on button "Settings" at bounding box center [973, 16] width 78 height 32
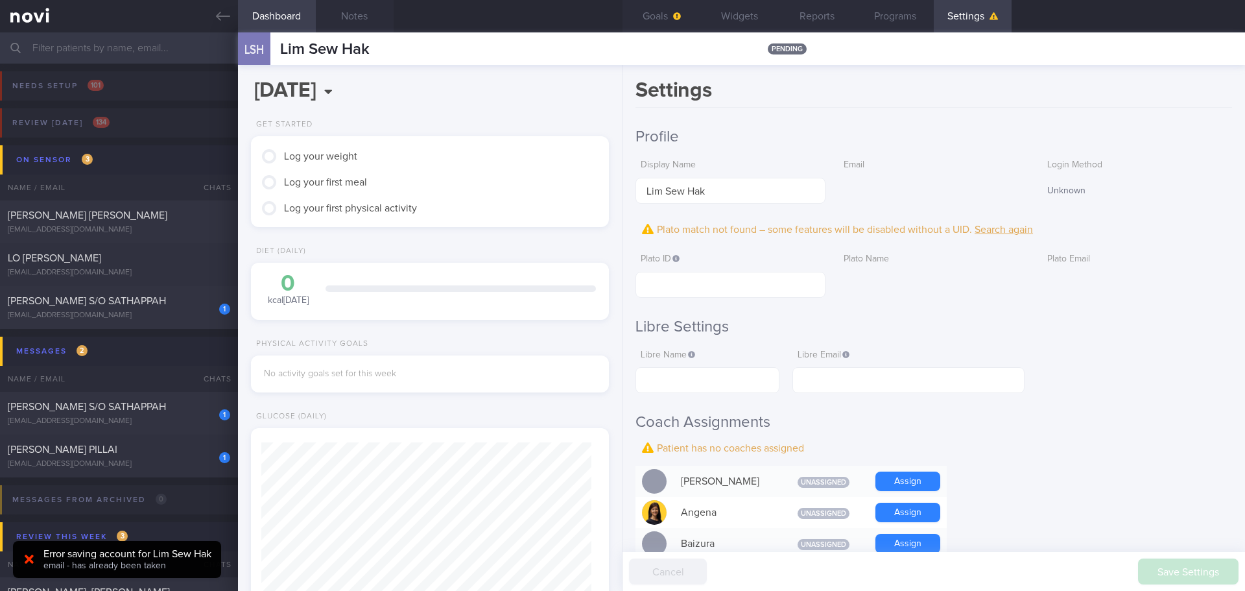
click at [900, 320] on h2 "Libre Settings" at bounding box center [934, 326] width 597 height 19
click at [862, 317] on h2 "Libre Settings" at bounding box center [934, 326] width 597 height 19
click at [1015, 78] on h1 "Settings" at bounding box center [934, 93] width 597 height 30
drag, startPoint x: 227, startPoint y: 12, endPoint x: 136, endPoint y: 0, distance: 91.6
click at [227, 12] on icon at bounding box center [223, 16] width 14 height 14
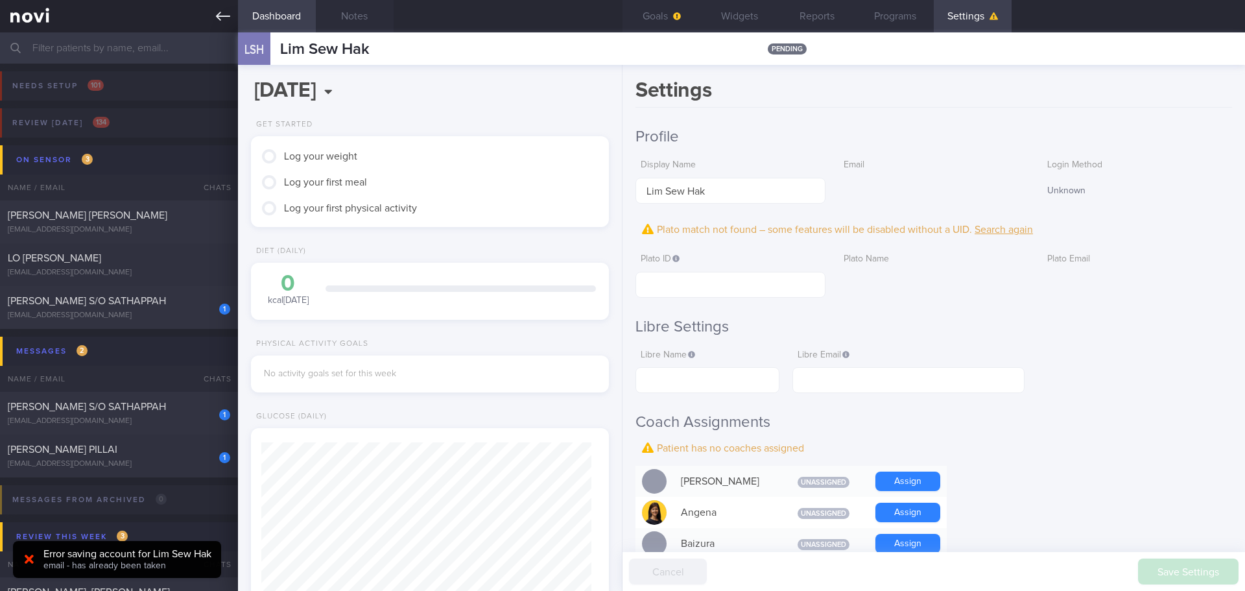
click at [224, 16] on icon at bounding box center [223, 16] width 14 height 14
click at [217, 17] on icon at bounding box center [223, 16] width 14 height 9
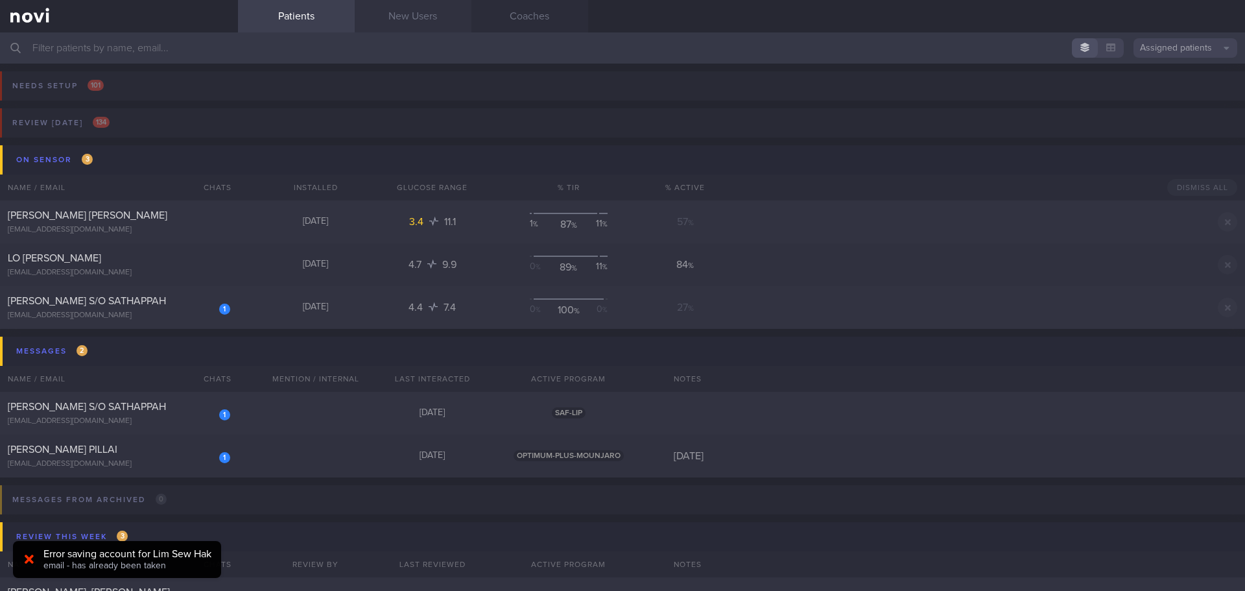
click at [392, 10] on link "New Users" at bounding box center [413, 16] width 117 height 32
click at [427, 22] on link "New Users" at bounding box center [413, 16] width 117 height 32
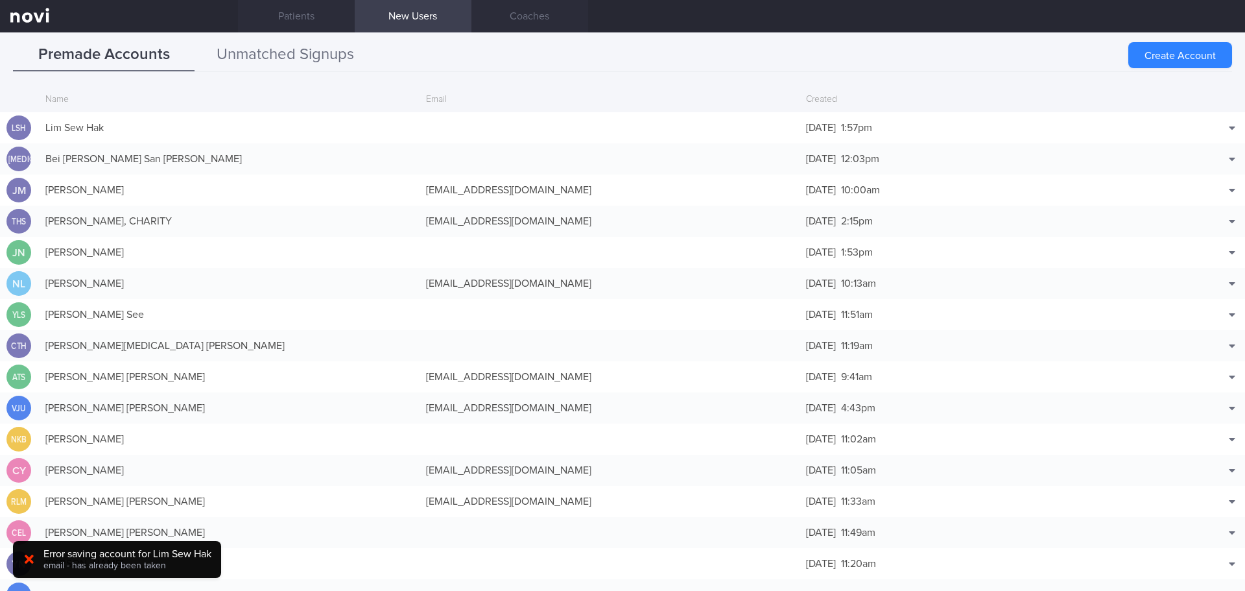
click at [317, 57] on button "Unmatched Signups" at bounding box center [286, 55] width 182 height 32
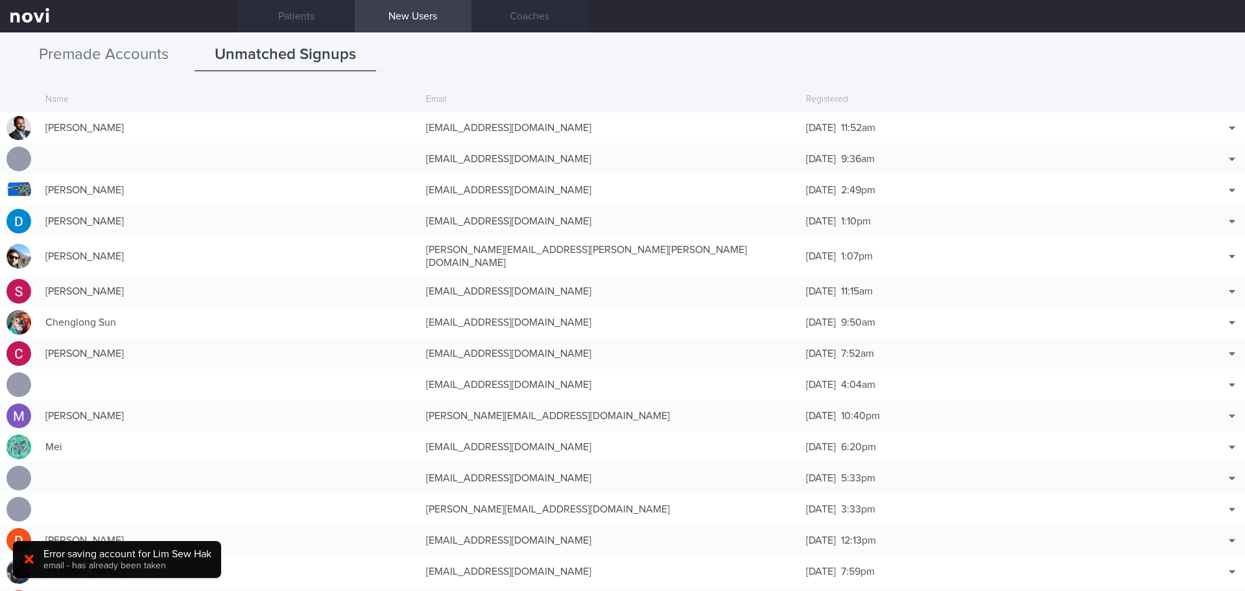
click at [145, 51] on button "Premade Accounts" at bounding box center [104, 55] width 182 height 32
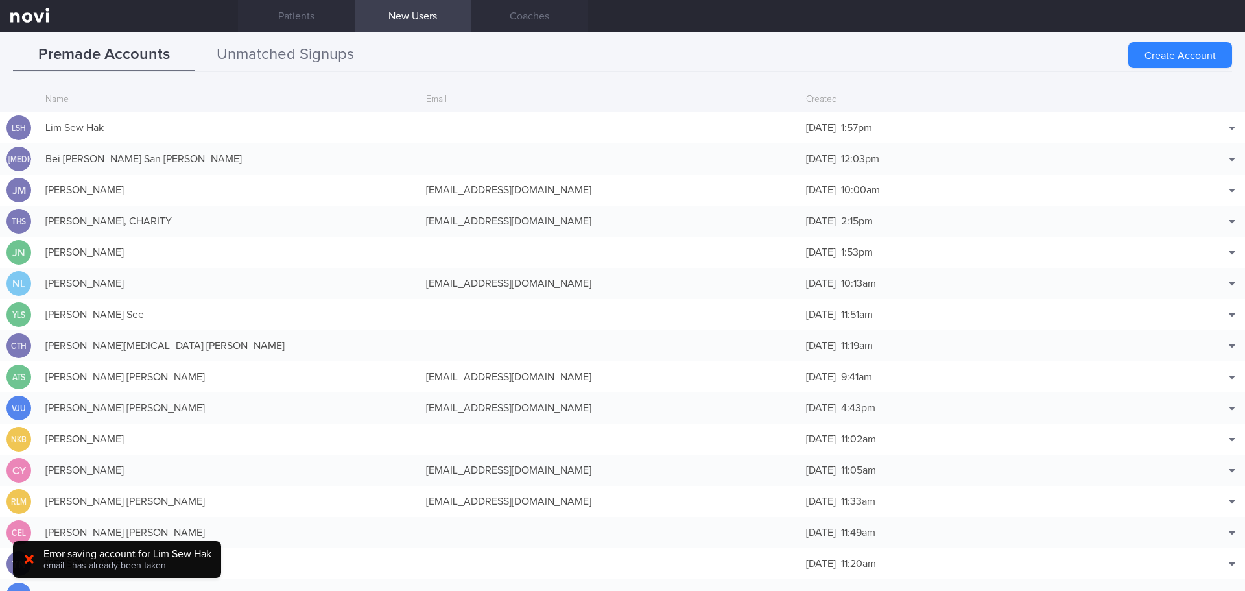
click at [265, 49] on button "Unmatched Signups" at bounding box center [286, 55] width 182 height 32
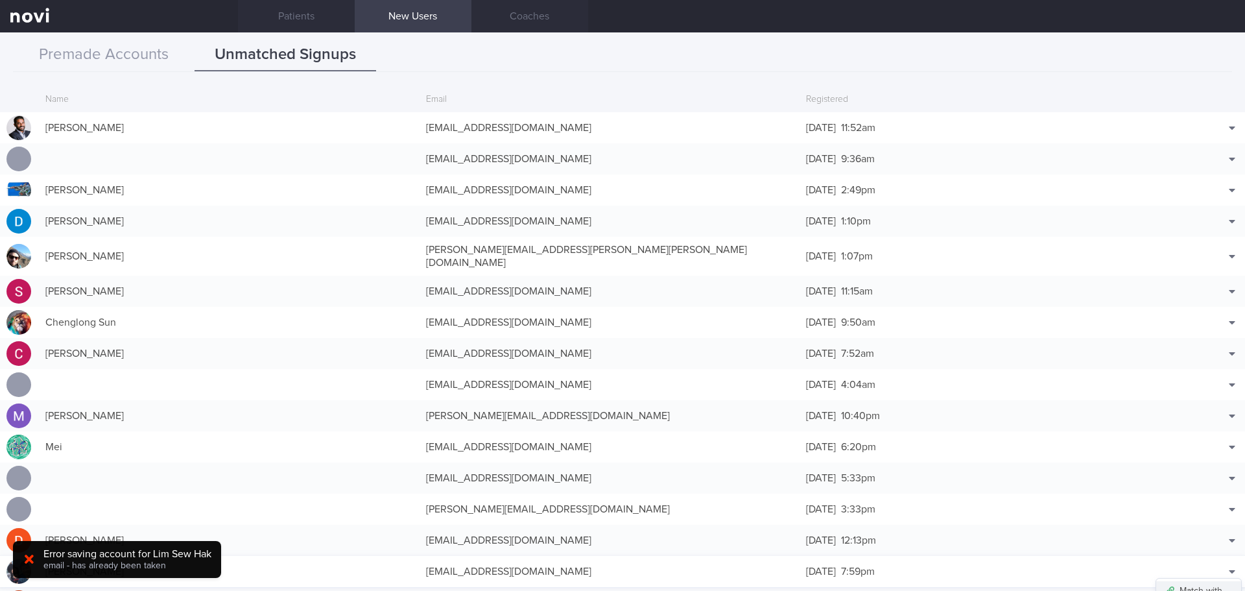
click at [1208, 581] on button "Match with..." at bounding box center [1198, 590] width 85 height 19
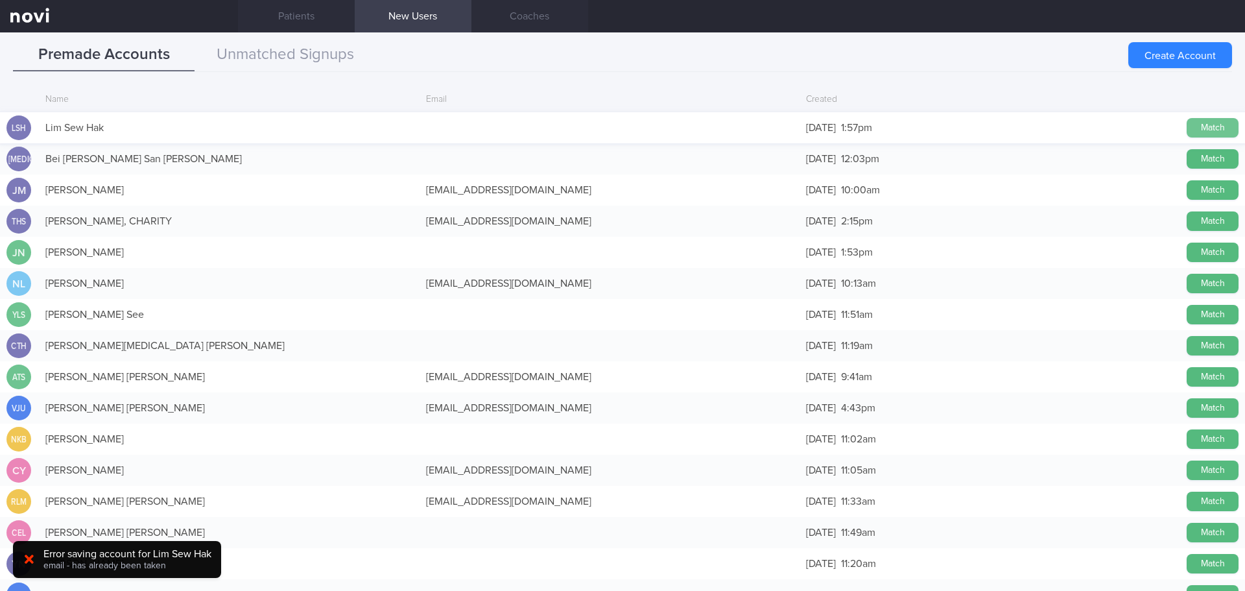
click at [1211, 125] on button "Match" at bounding box center [1213, 127] width 52 height 19
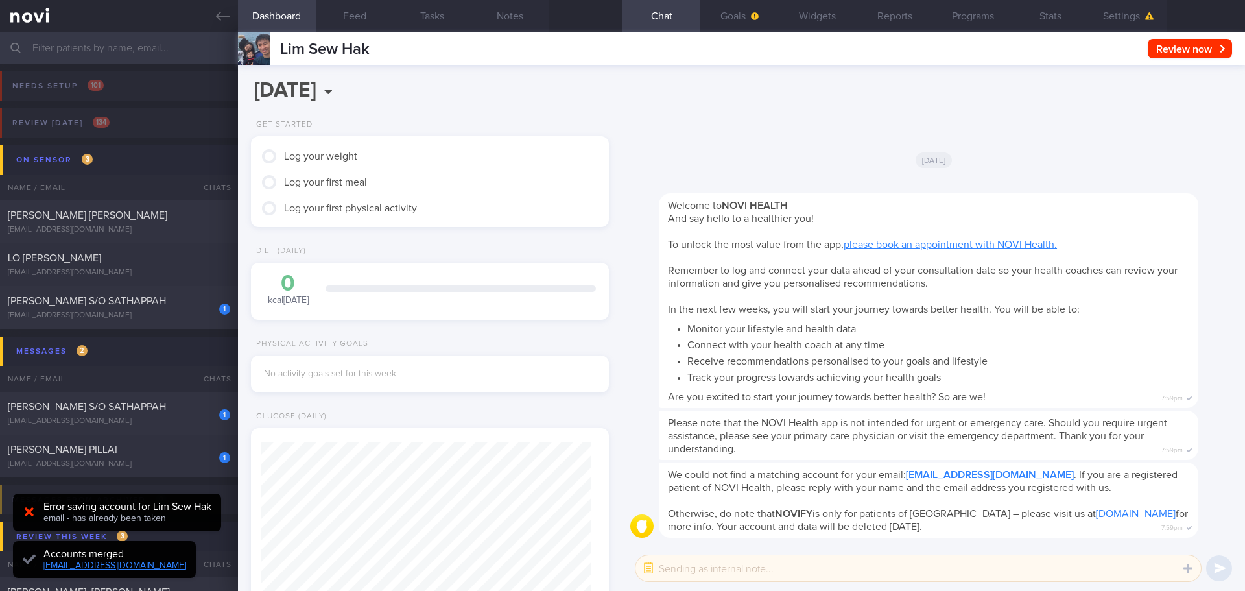
scroll to position [165, 331]
click at [754, 133] on div "We could not find a matching account for your email: [EMAIL_ADDRESS][DOMAIN_NAM…" at bounding box center [934, 305] width 623 height 481
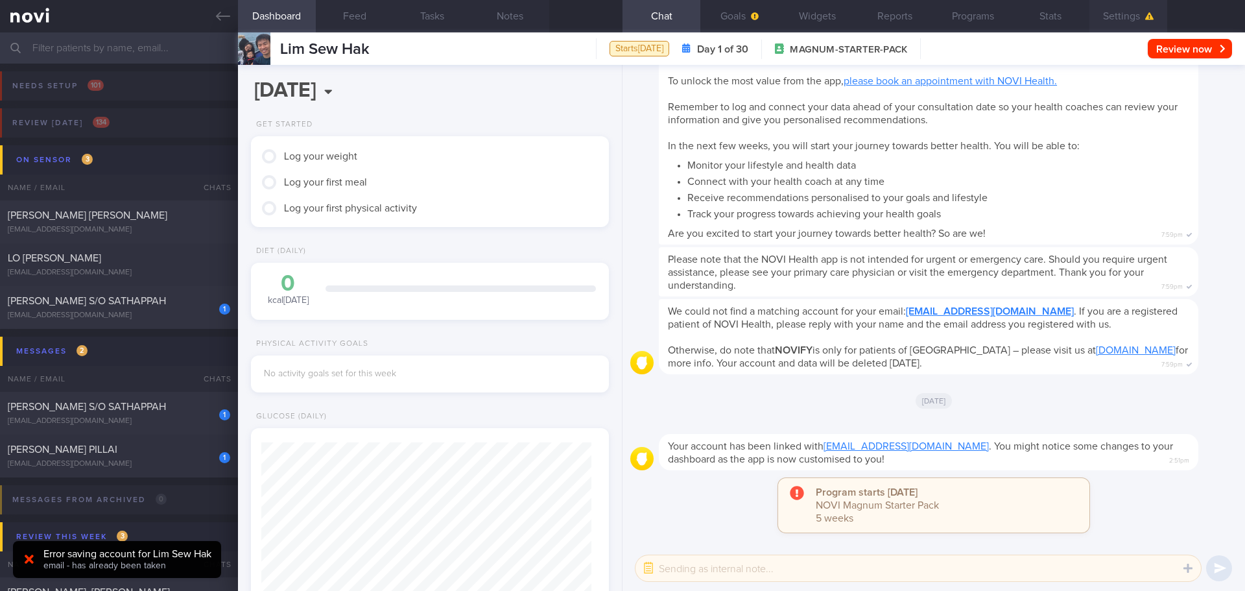
click at [1112, 16] on button "Settings" at bounding box center [1128, 16] width 78 height 32
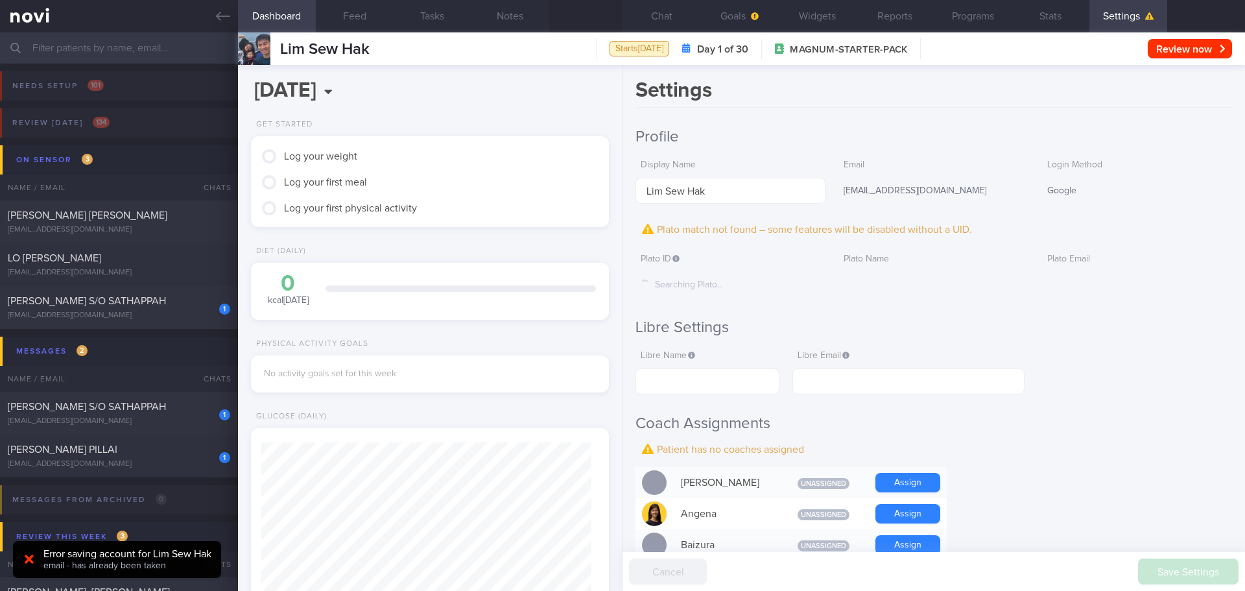
click at [1176, 179] on div "Google" at bounding box center [1137, 191] width 190 height 27
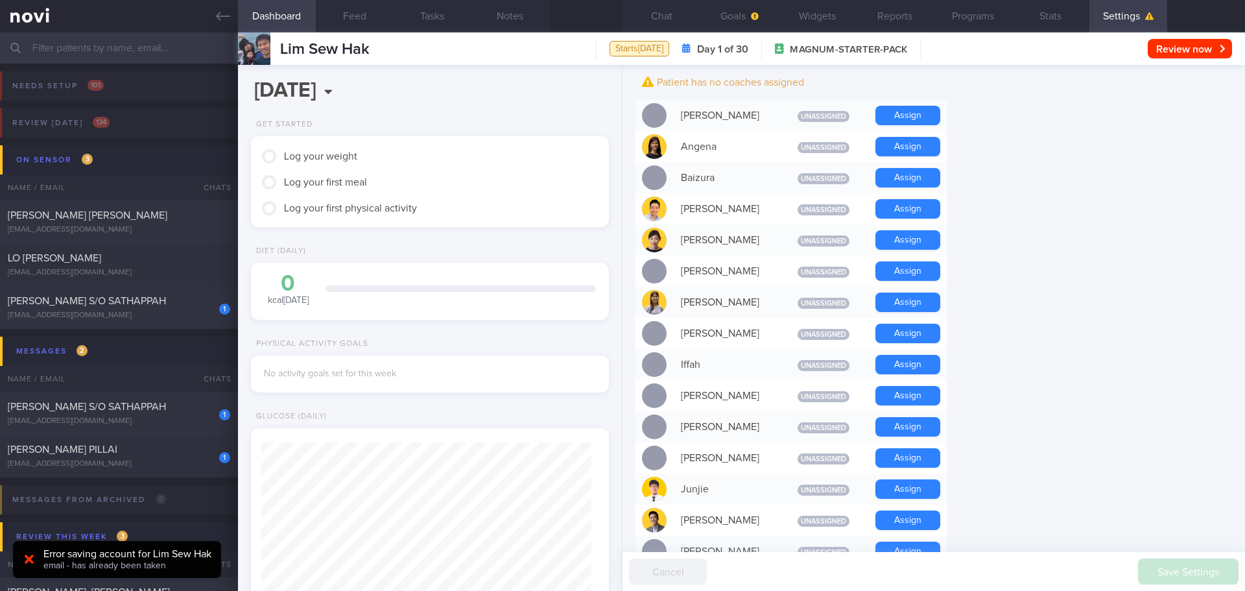
scroll to position [389, 0]
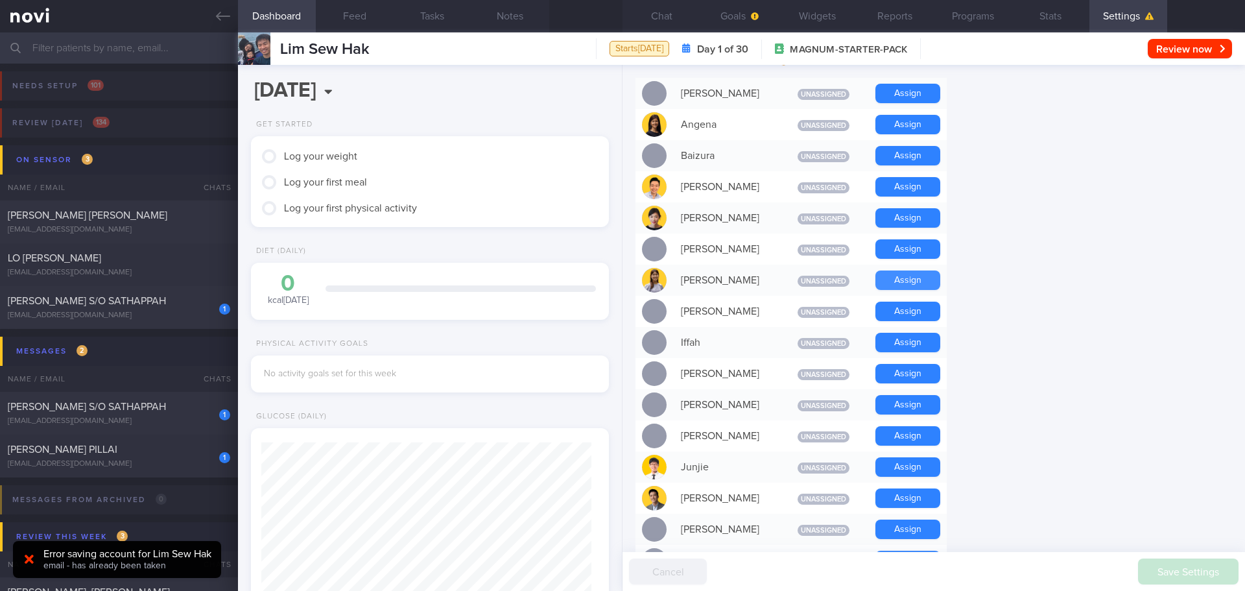
click at [901, 279] on button "Assign" at bounding box center [907, 279] width 65 height 19
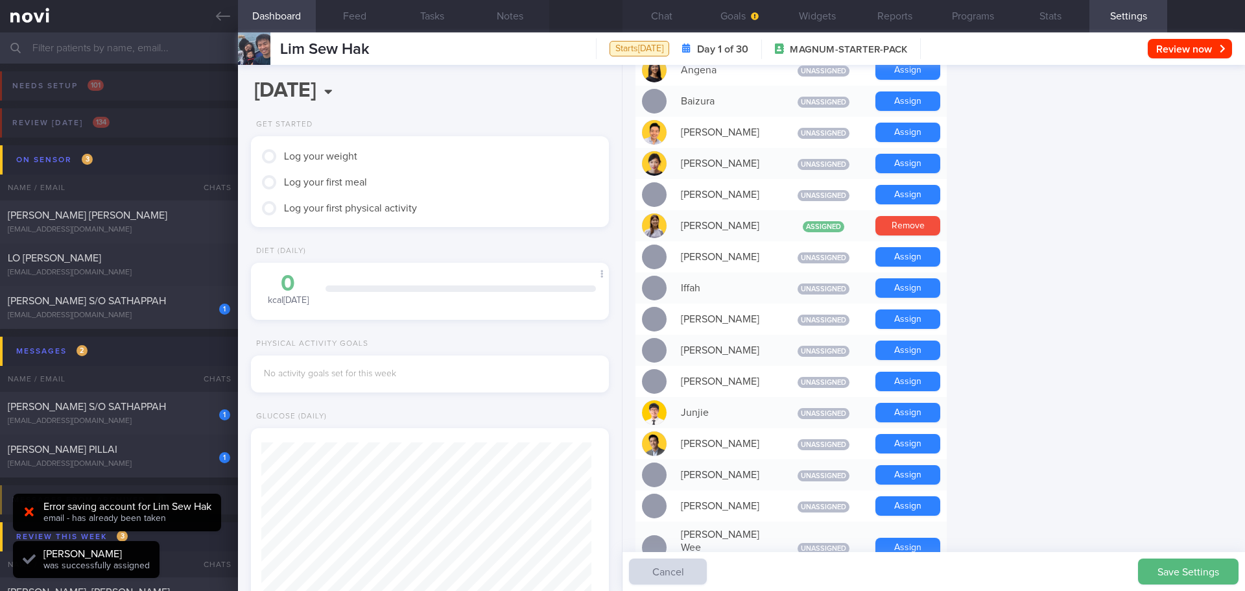
scroll to position [335, 0]
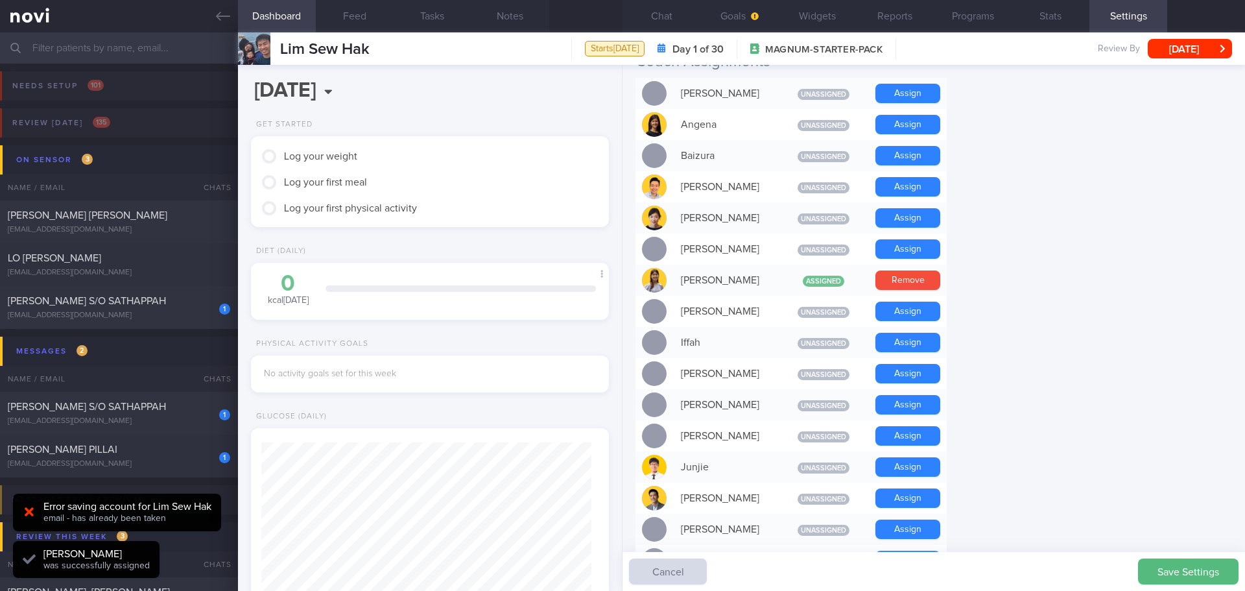
click at [1005, 276] on form "Profile Display Name Lim Sew Hak Email [EMAIL_ADDRESS][DOMAIN_NAME] Login Metho…" at bounding box center [934, 566] width 597 height 1548
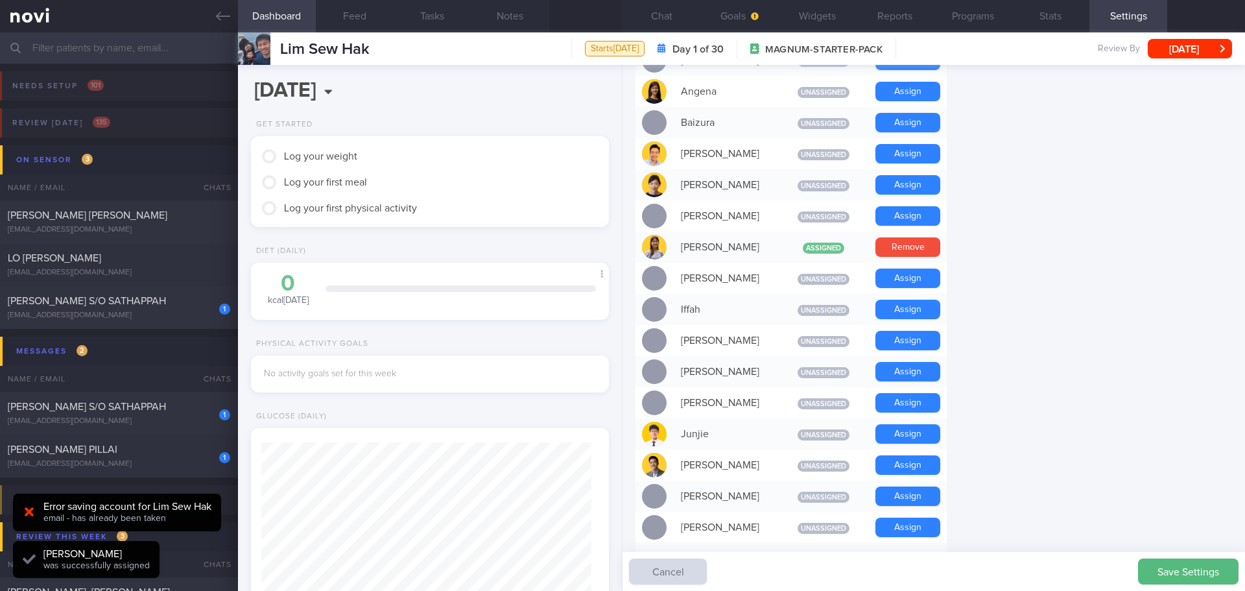
scroll to position [399, 0]
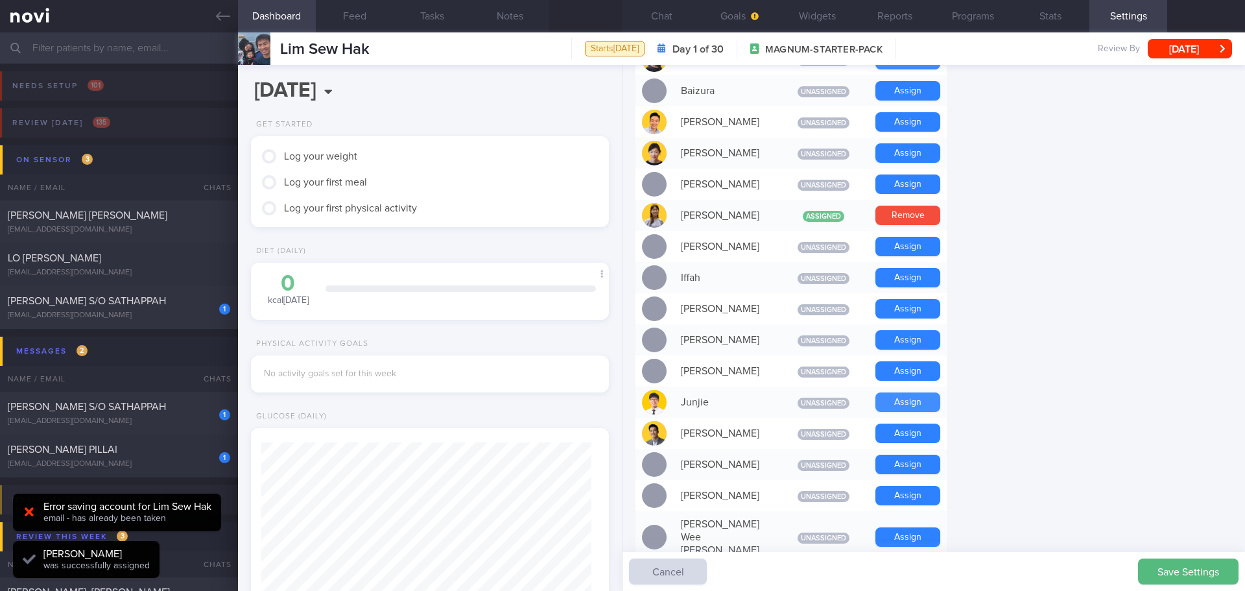
click at [908, 398] on button "Assign" at bounding box center [907, 401] width 65 height 19
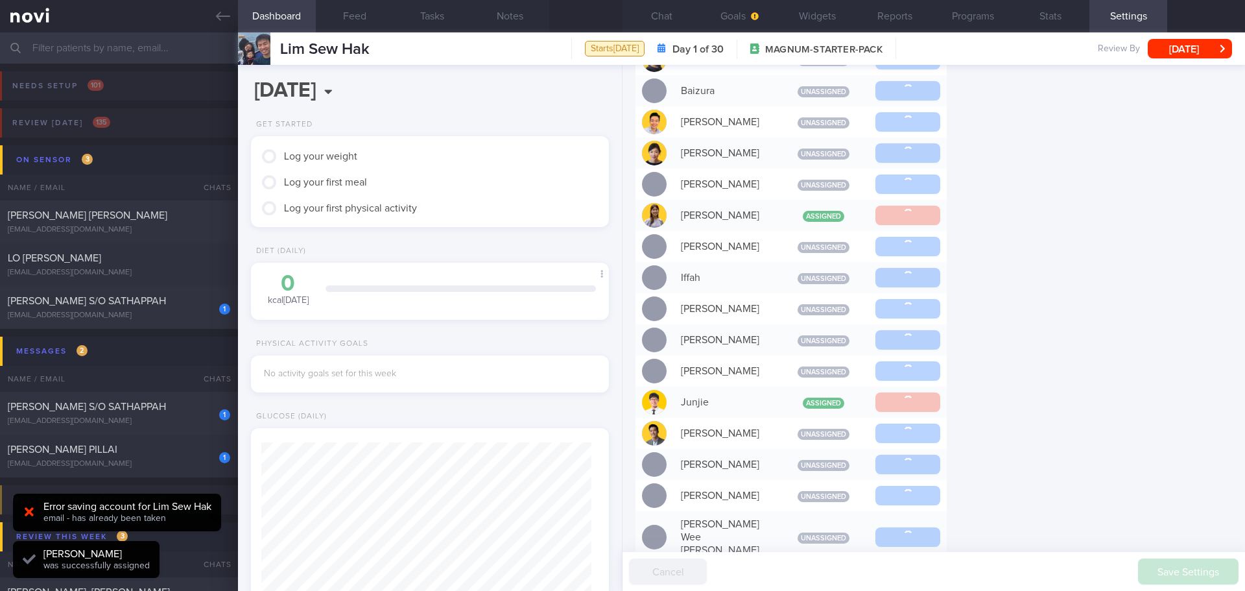
click at [1060, 294] on form "Profile Display Name Lim Sew Hak Email [EMAIL_ADDRESS][DOMAIN_NAME] Login Metho…" at bounding box center [934, 502] width 597 height 1548
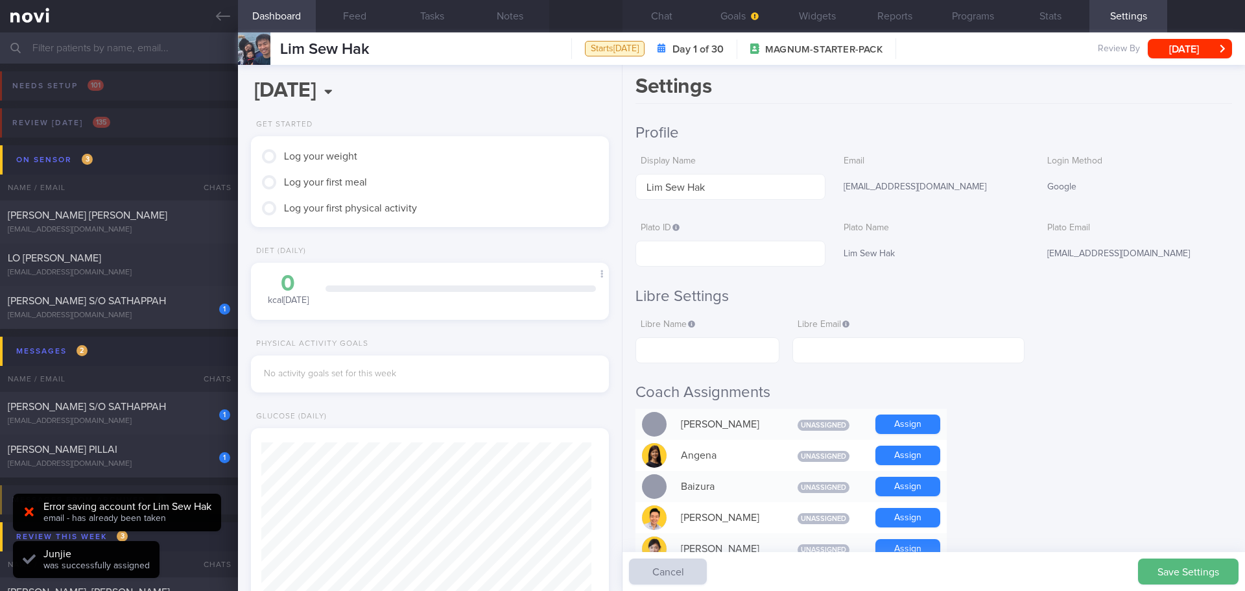
scroll to position [0, 0]
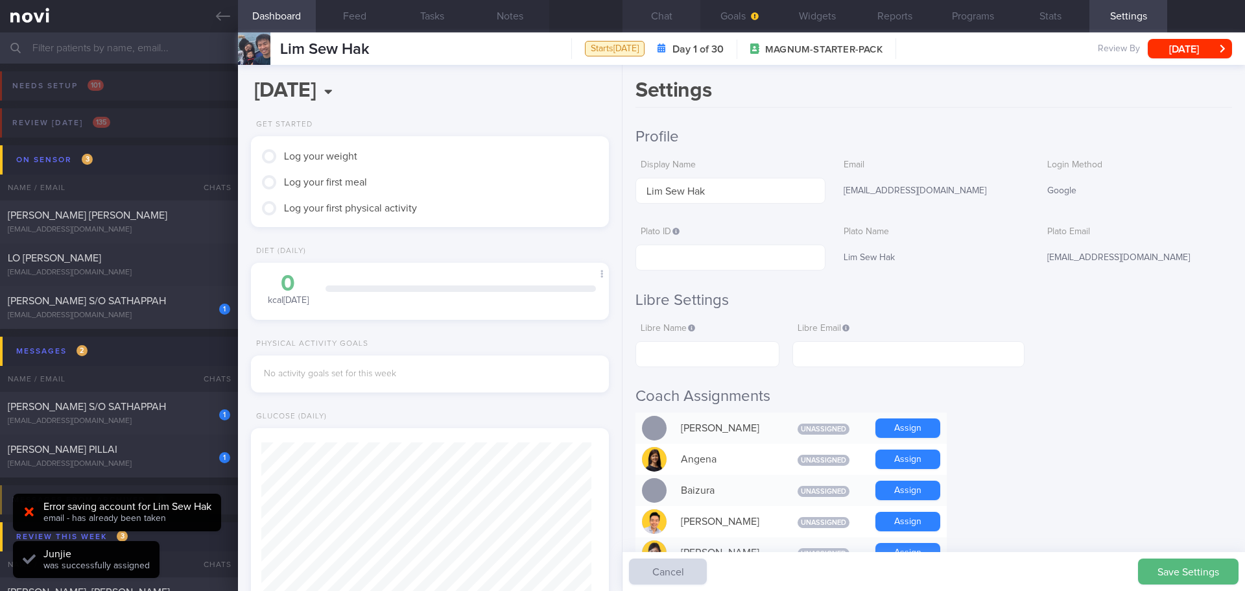
click at [663, 17] on button "Chat" at bounding box center [662, 16] width 78 height 32
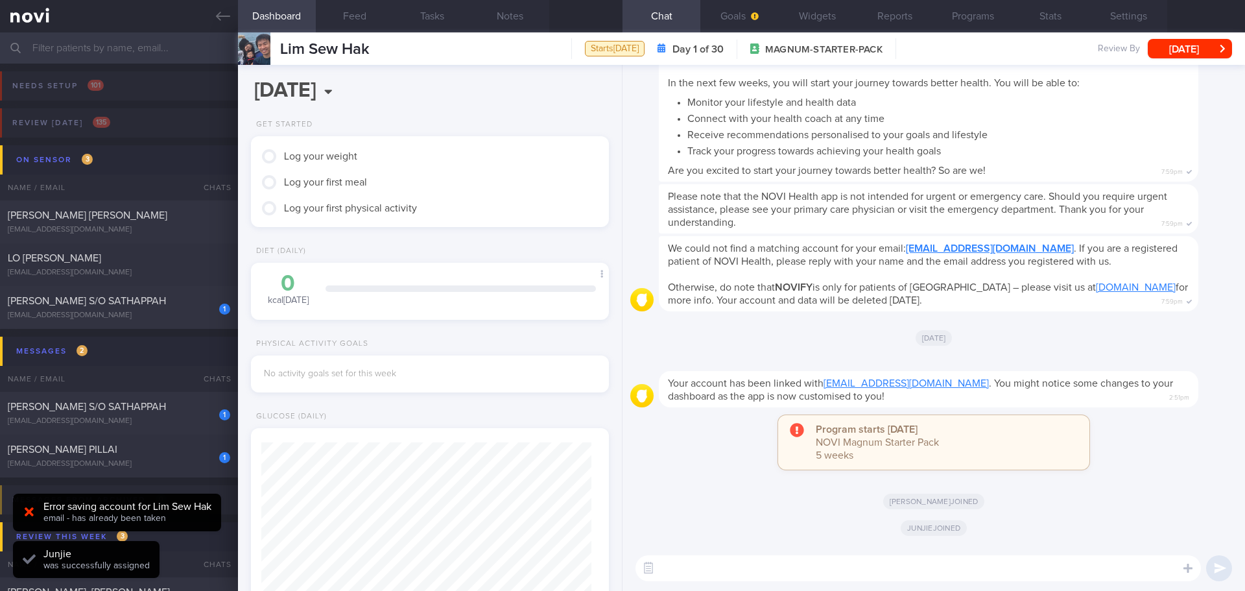
click at [1052, 356] on div at bounding box center [948, 363] width 578 height 16
click at [751, 575] on textarea at bounding box center [918, 568] width 565 height 26
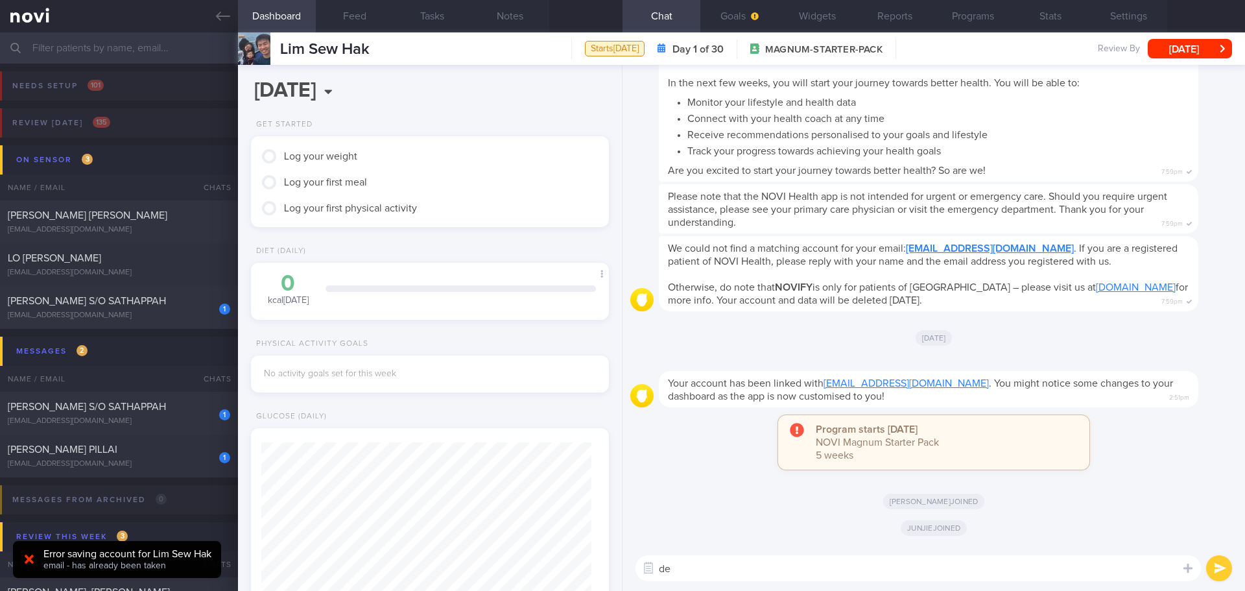
type textarea "d"
type textarea "Hi [PERSON_NAME]"
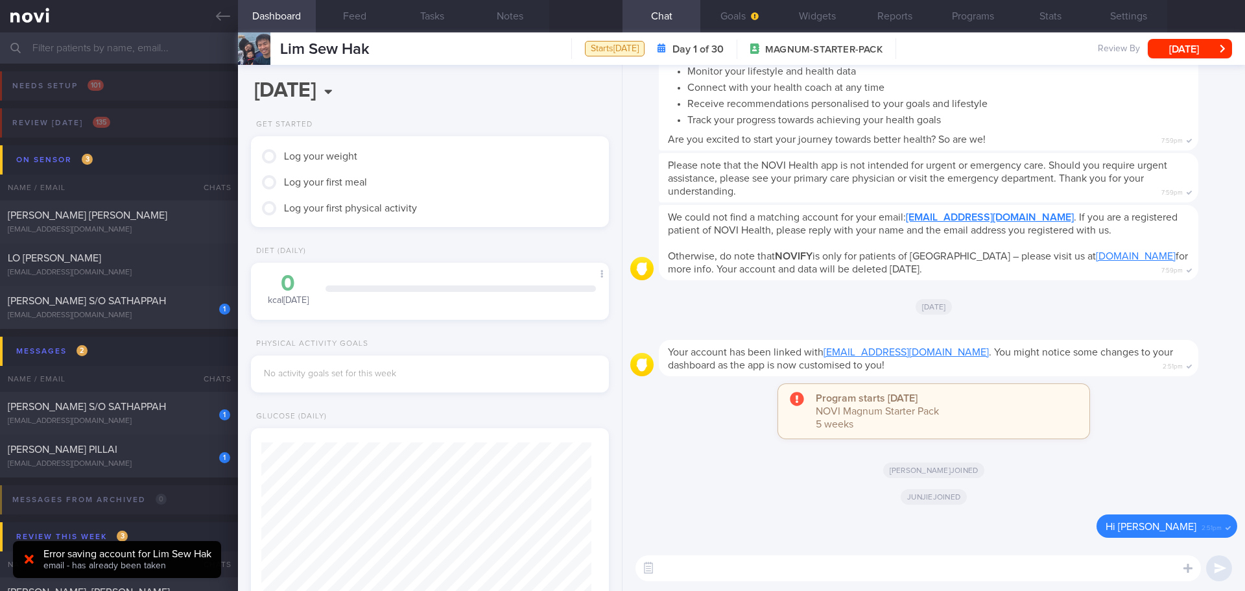
click at [761, 566] on textarea at bounding box center [918, 568] width 565 height 26
click at [763, 562] on textarea at bounding box center [918, 568] width 565 height 26
type textarea "d"
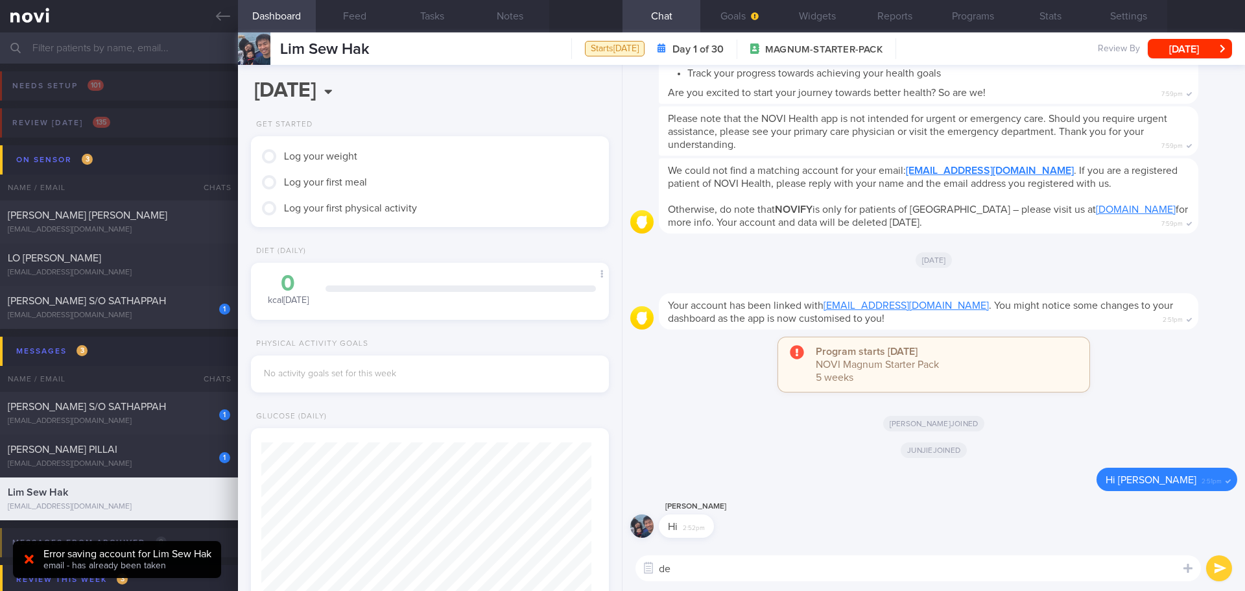
type textarea "d"
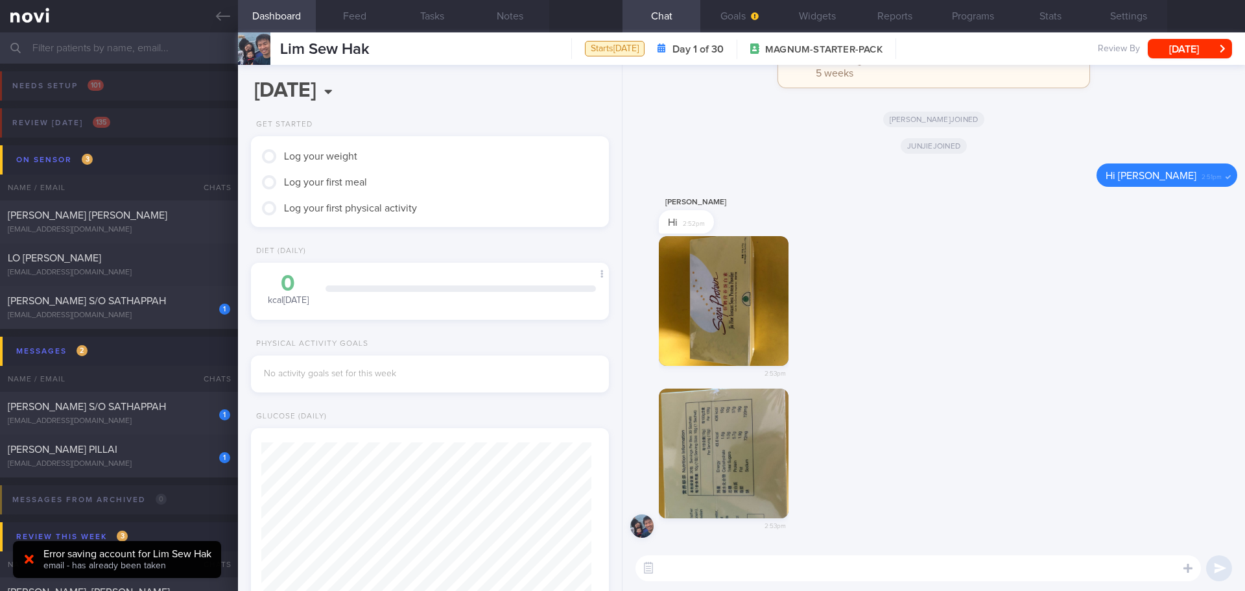
click at [730, 444] on button "button" at bounding box center [724, 453] width 130 height 130
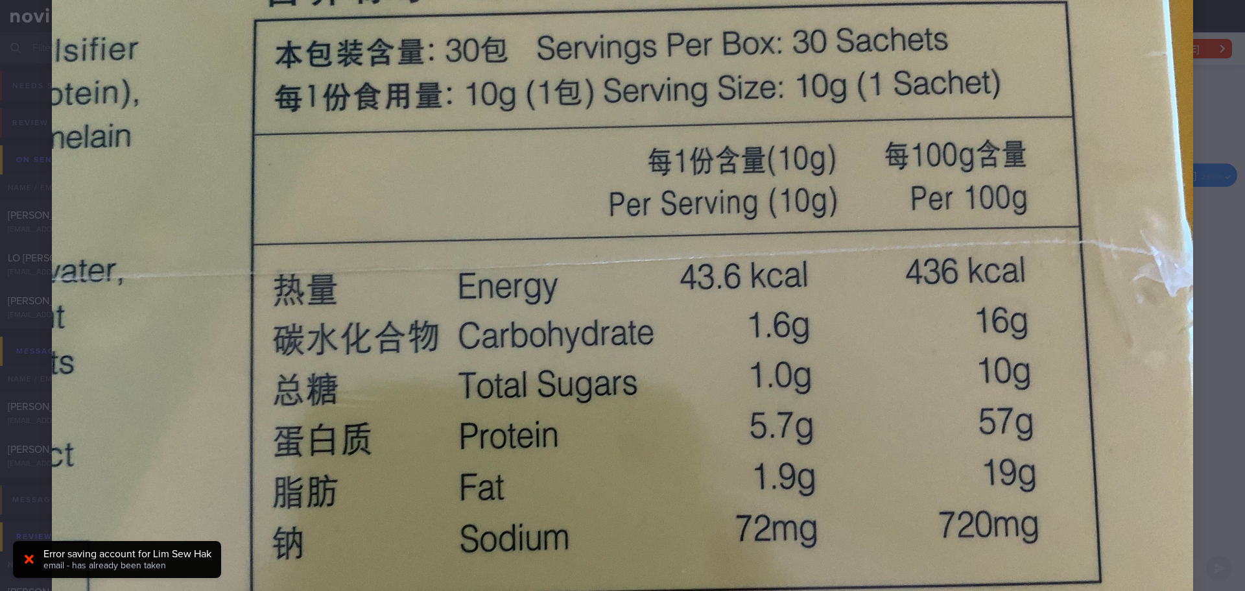
scroll to position [454, 0]
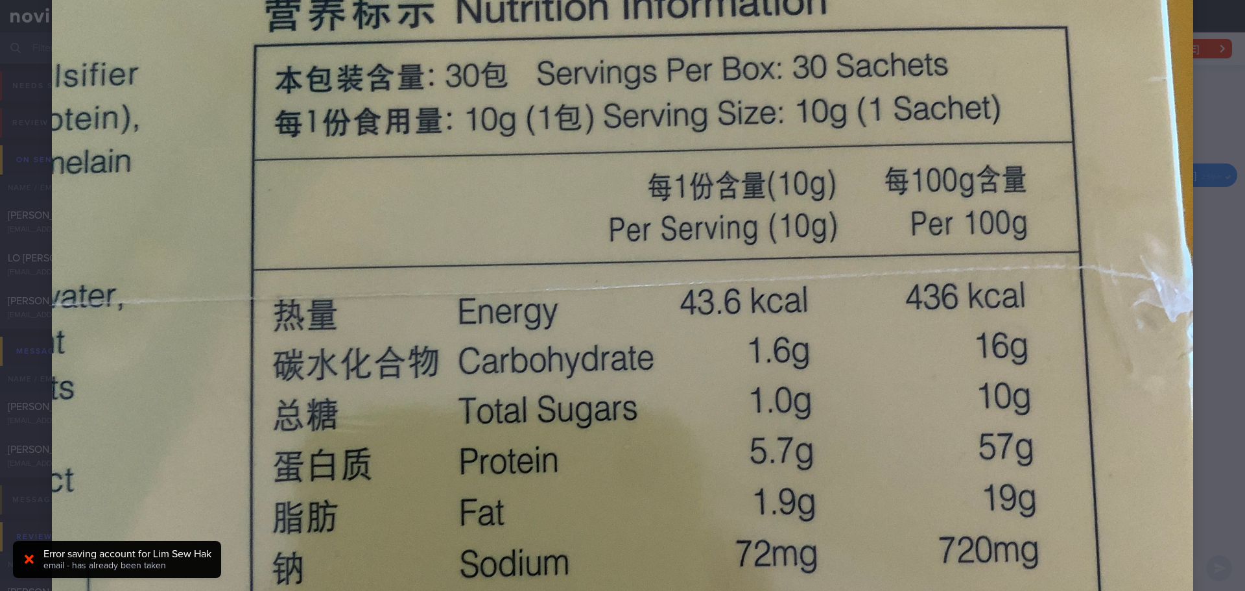
click at [1074, 283] on img at bounding box center [622, 359] width 1141 height 1522
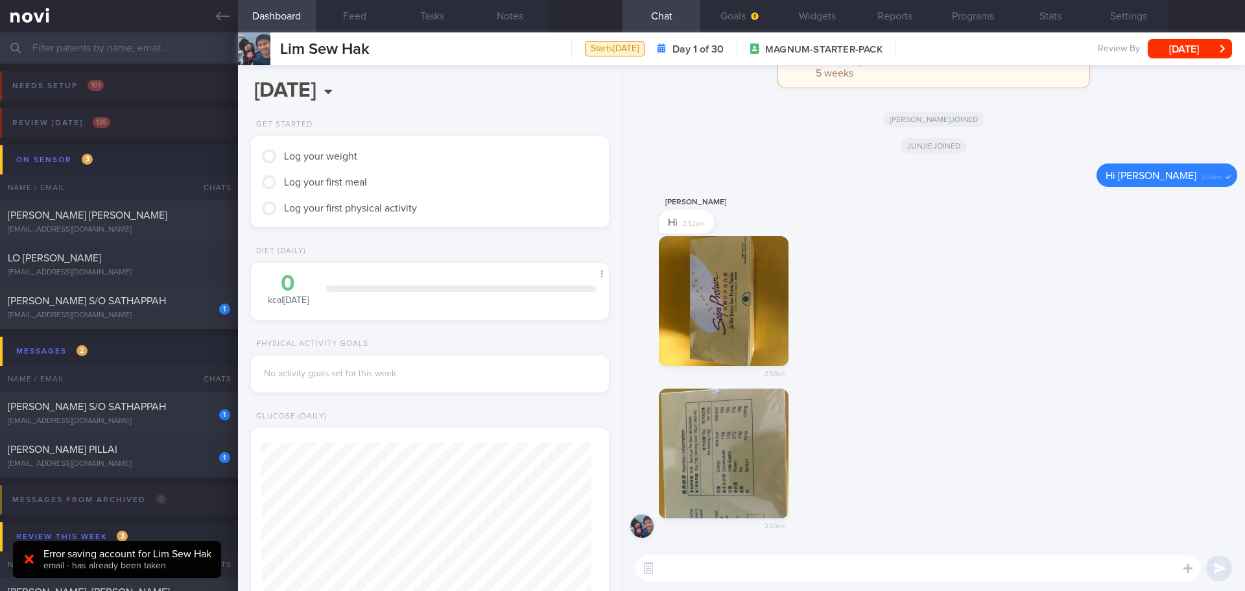
click at [763, 425] on button "button" at bounding box center [724, 453] width 130 height 130
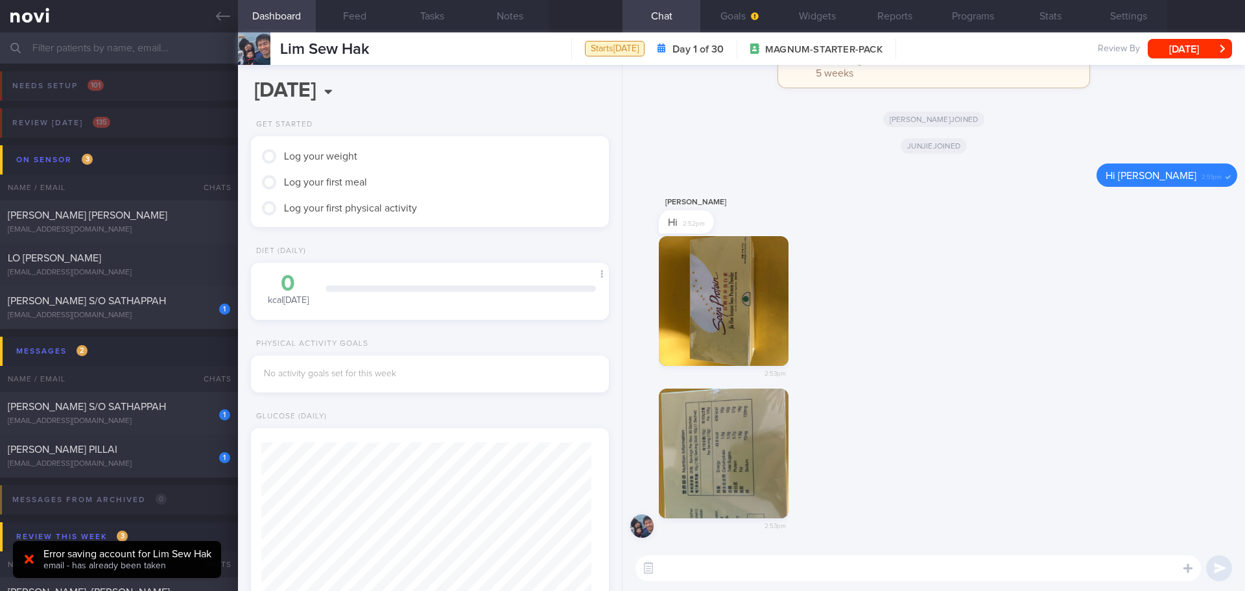
click at [521, 296] on div "0 kcal [DATE] Carbs Protein Fat 0 g 0 g 0 g" at bounding box center [430, 289] width 332 height 34
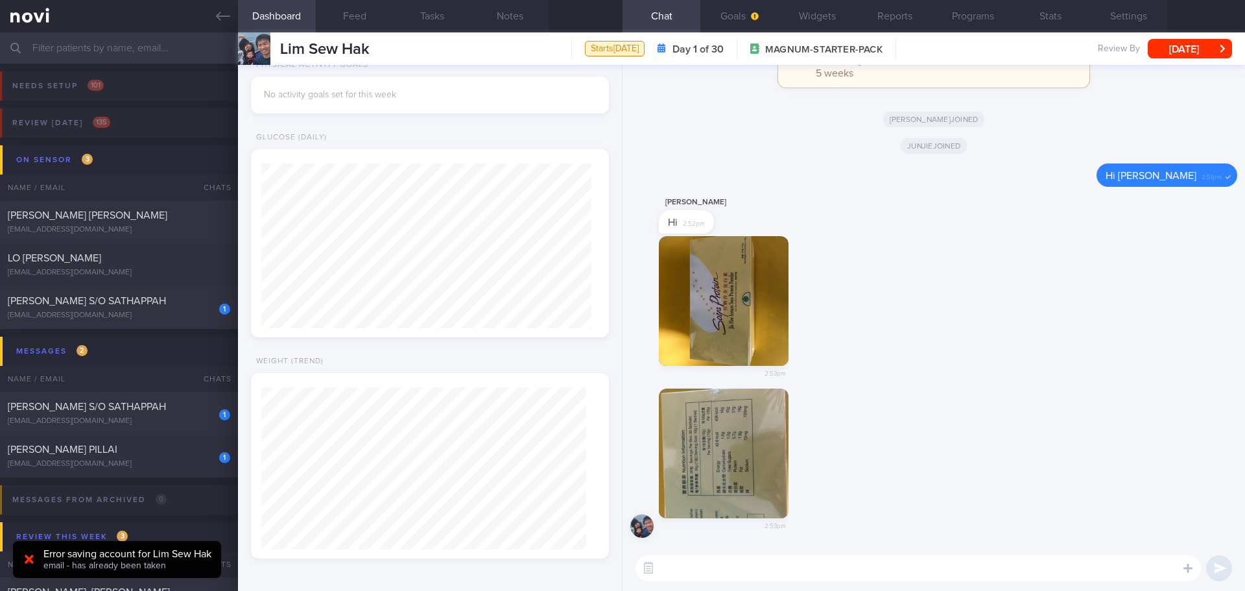
scroll to position [0, 0]
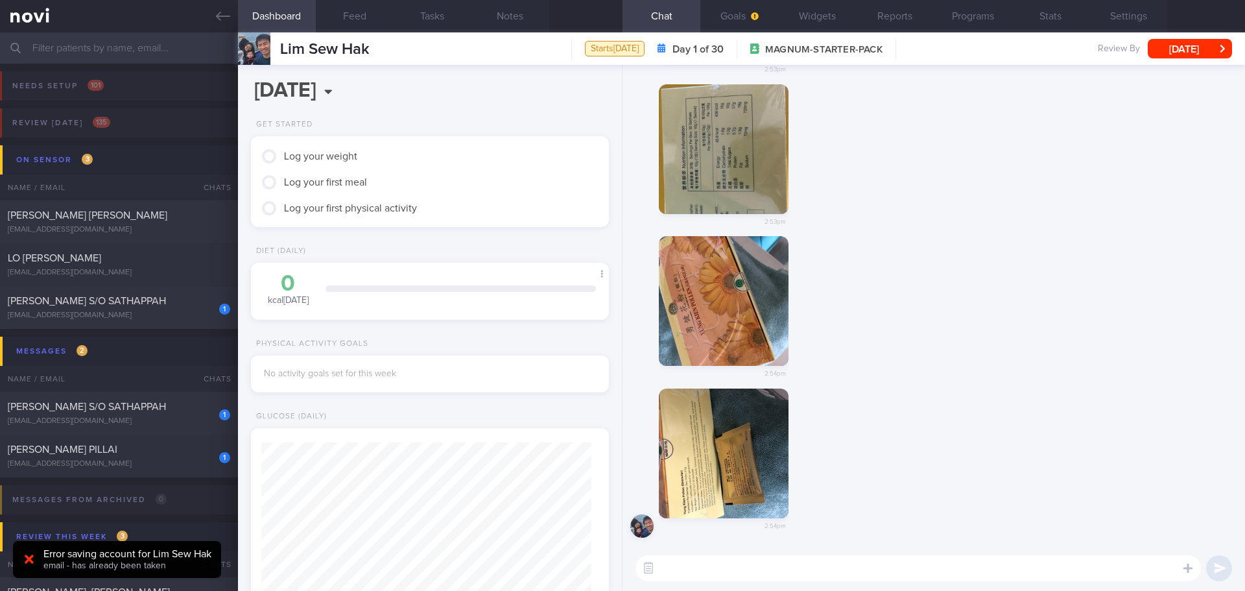
click at [999, 301] on div "2:54pm" at bounding box center [933, 312] width 607 height 152
click at [990, 297] on div "2:54pm" at bounding box center [933, 312] width 607 height 152
click at [942, 417] on div "2:54pm" at bounding box center [933, 467] width 607 height 158
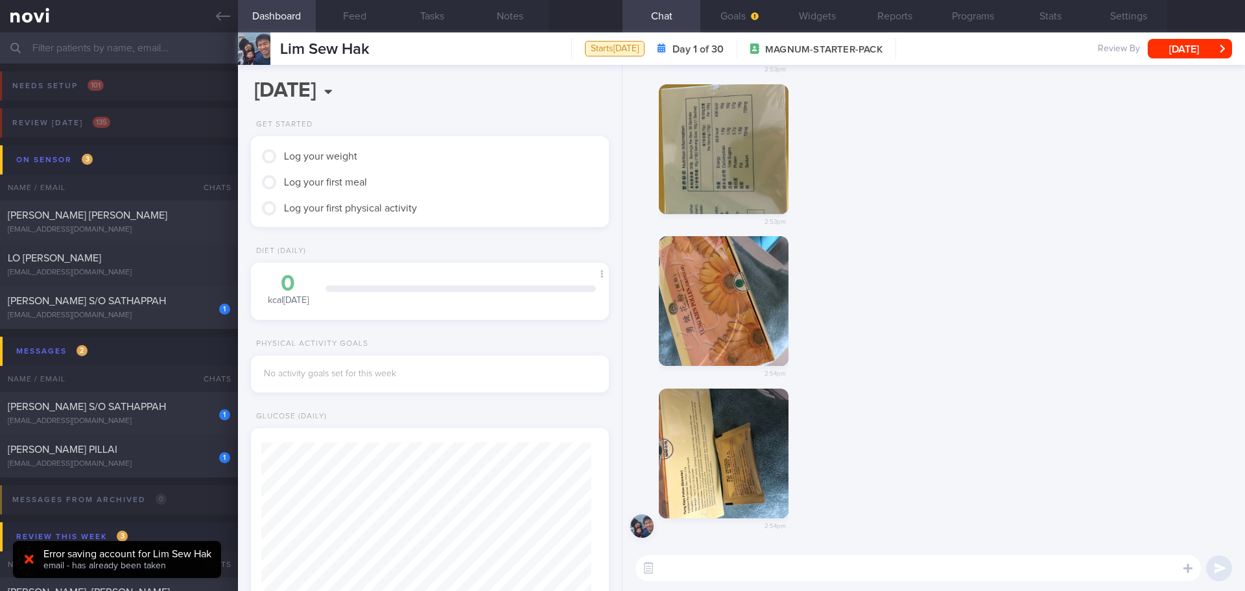
click at [942, 417] on div "2:54pm" at bounding box center [933, 467] width 607 height 158
click at [942, 405] on div "2:54pm" at bounding box center [933, 467] width 607 height 158
click at [940, 399] on div "2:54pm" at bounding box center [933, 467] width 607 height 158
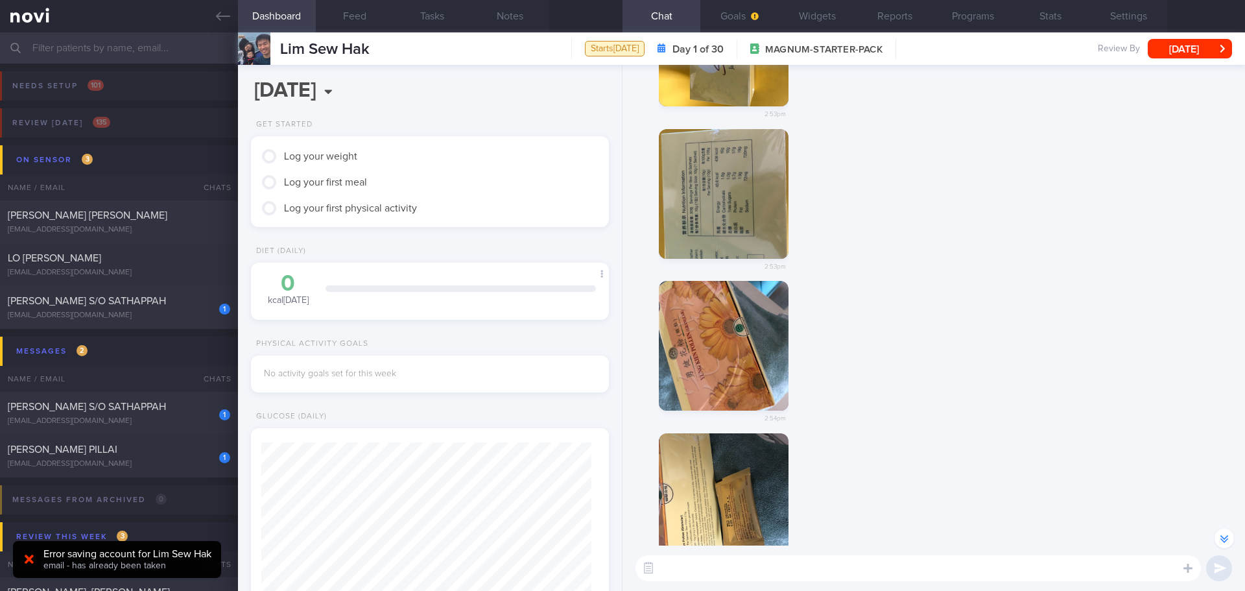
scroll to position [-65, 0]
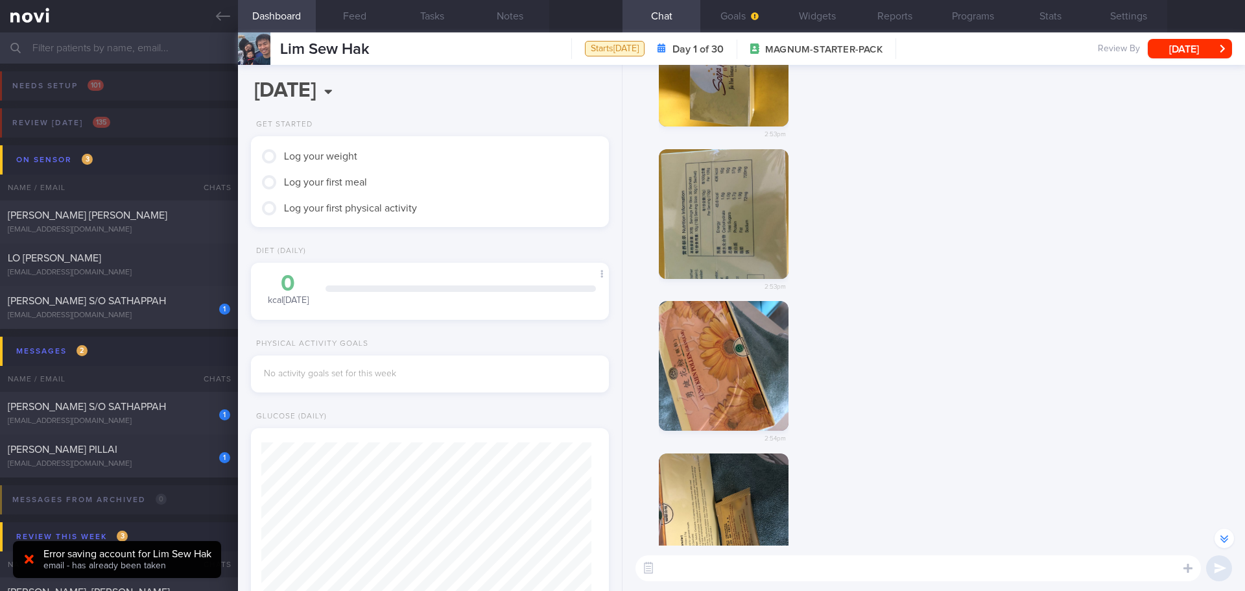
click at [940, 399] on div "2:54pm" at bounding box center [933, 377] width 607 height 152
click at [1024, 288] on div "2:53pm" at bounding box center [933, 225] width 607 height 152
click at [750, 338] on button "button" at bounding box center [724, 366] width 130 height 130
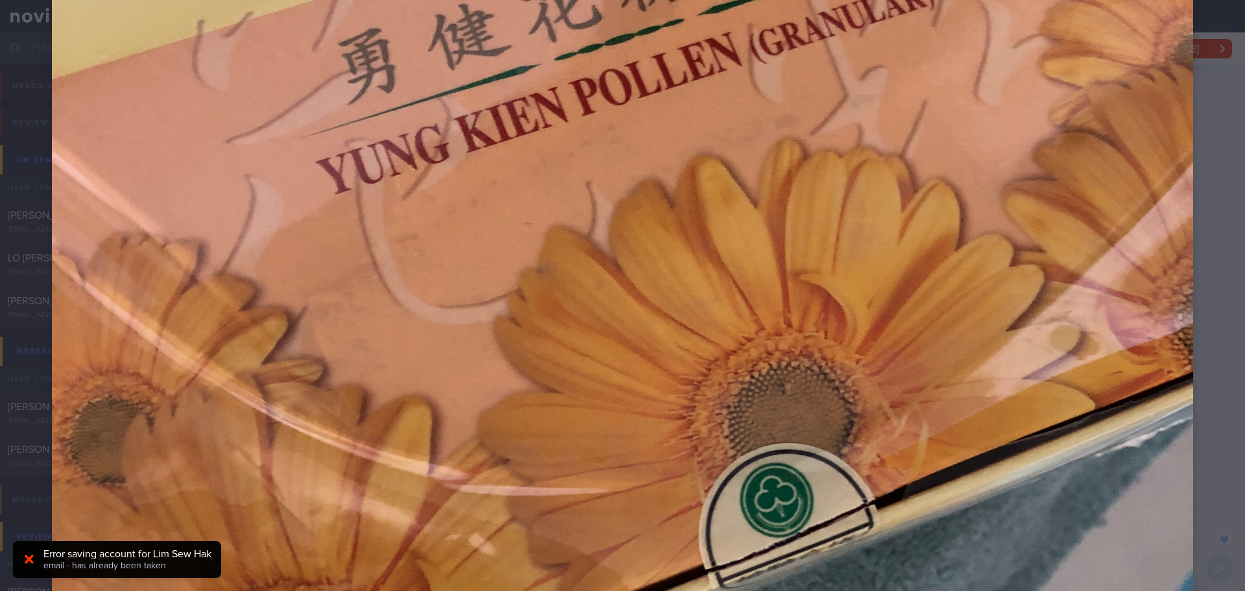
scroll to position [454, 0]
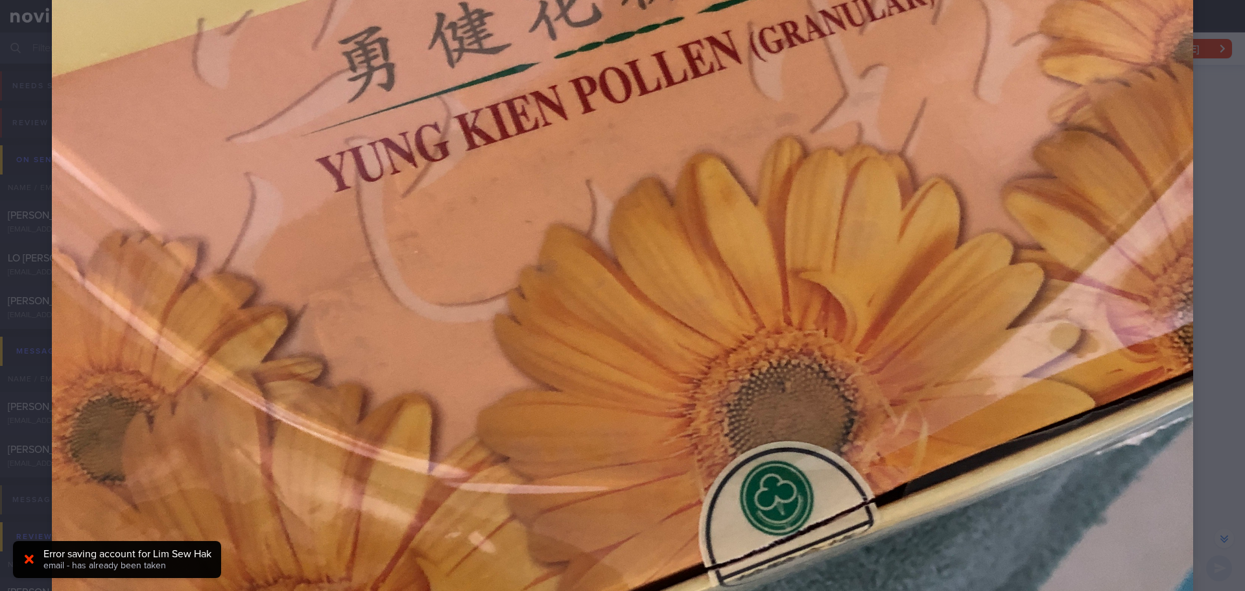
click at [1193, 263] on div at bounding box center [622, 359] width 1245 height 1626
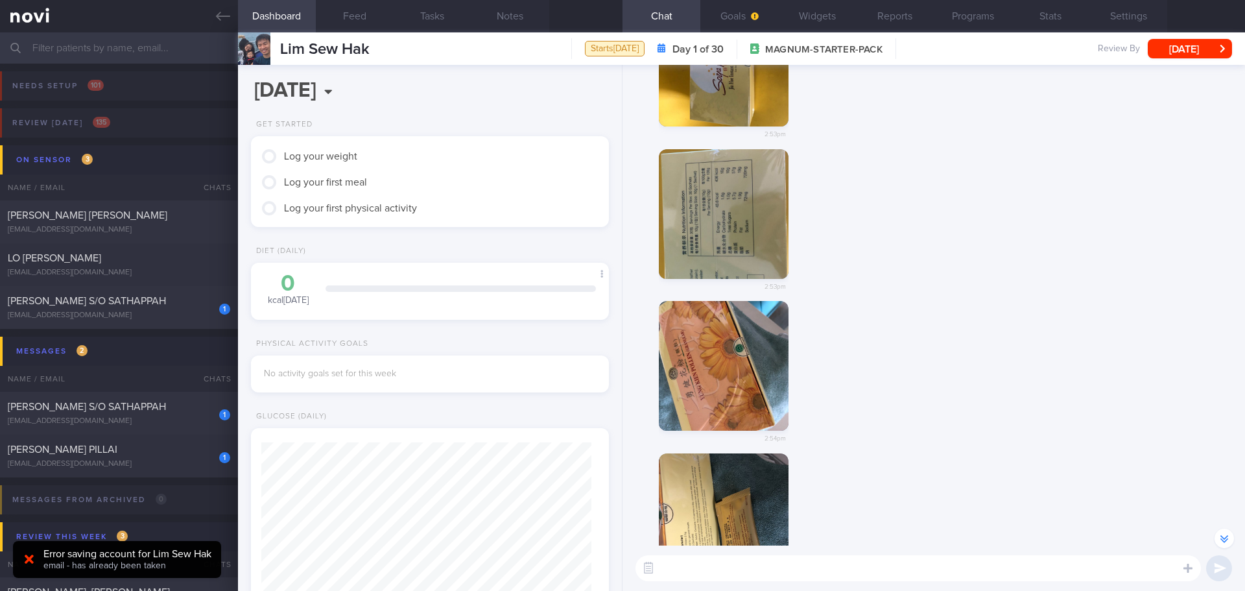
click at [735, 488] on button "button" at bounding box center [724, 518] width 130 height 130
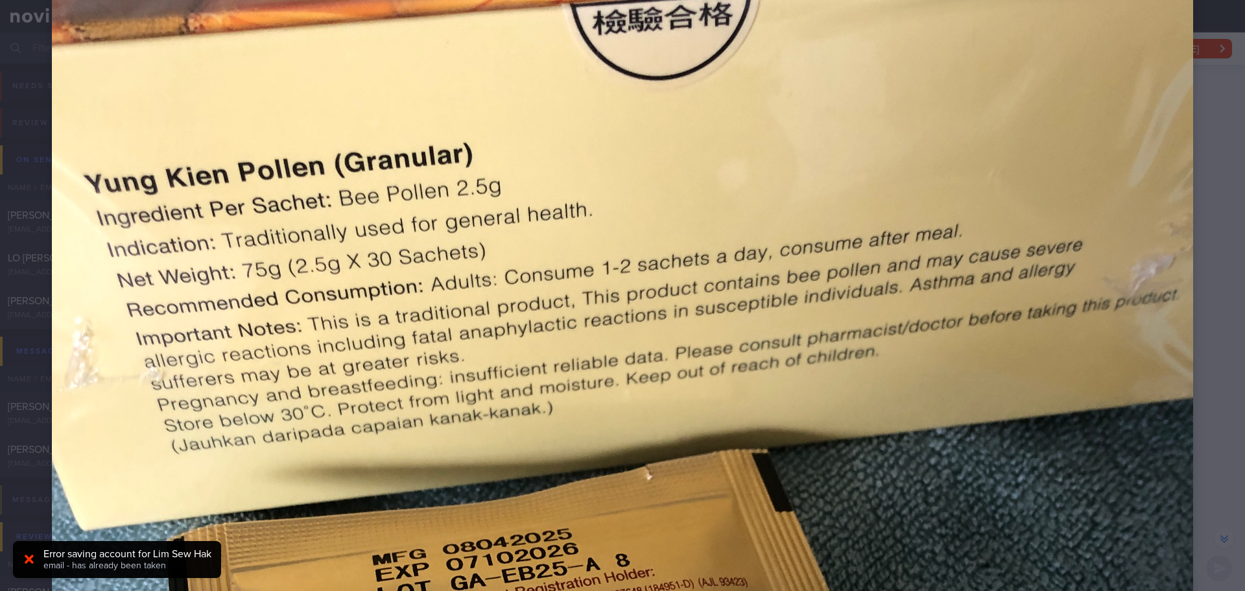
scroll to position [259, 0]
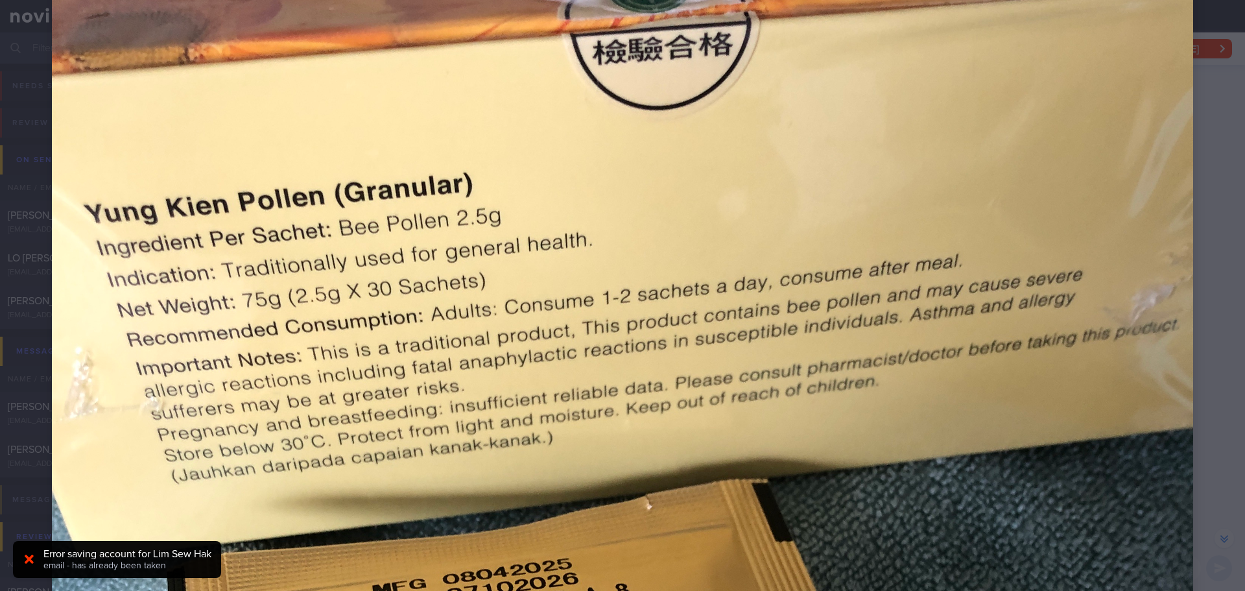
click at [1213, 326] on div at bounding box center [622, 554] width 1245 height 1626
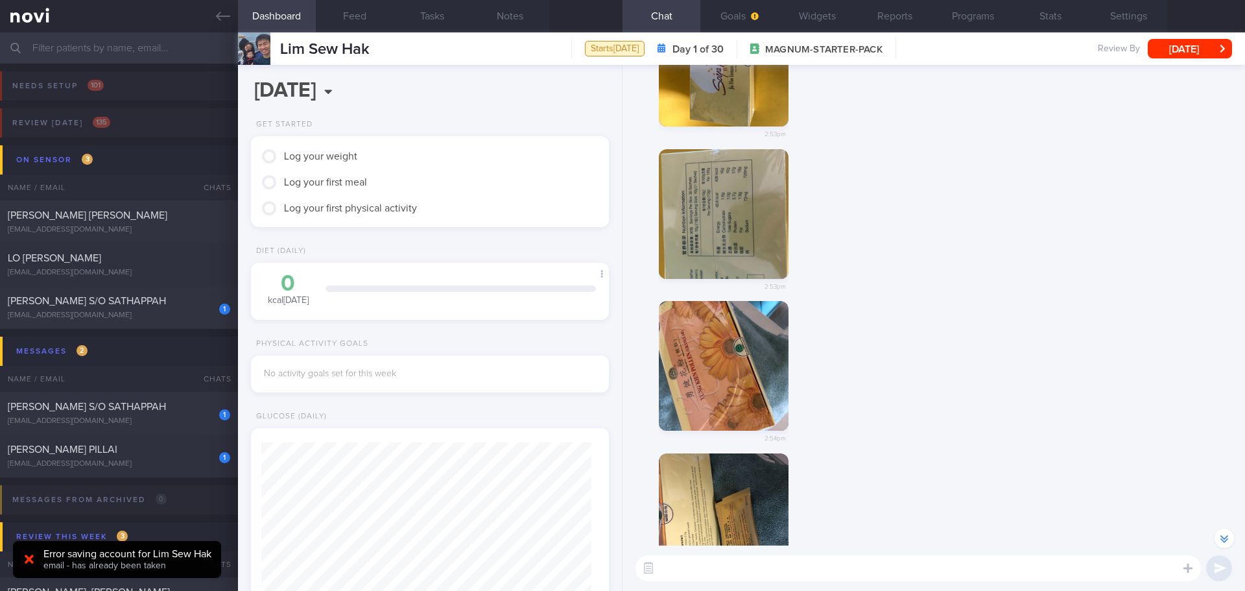
click at [1135, 348] on div "2:54pm" at bounding box center [933, 377] width 607 height 152
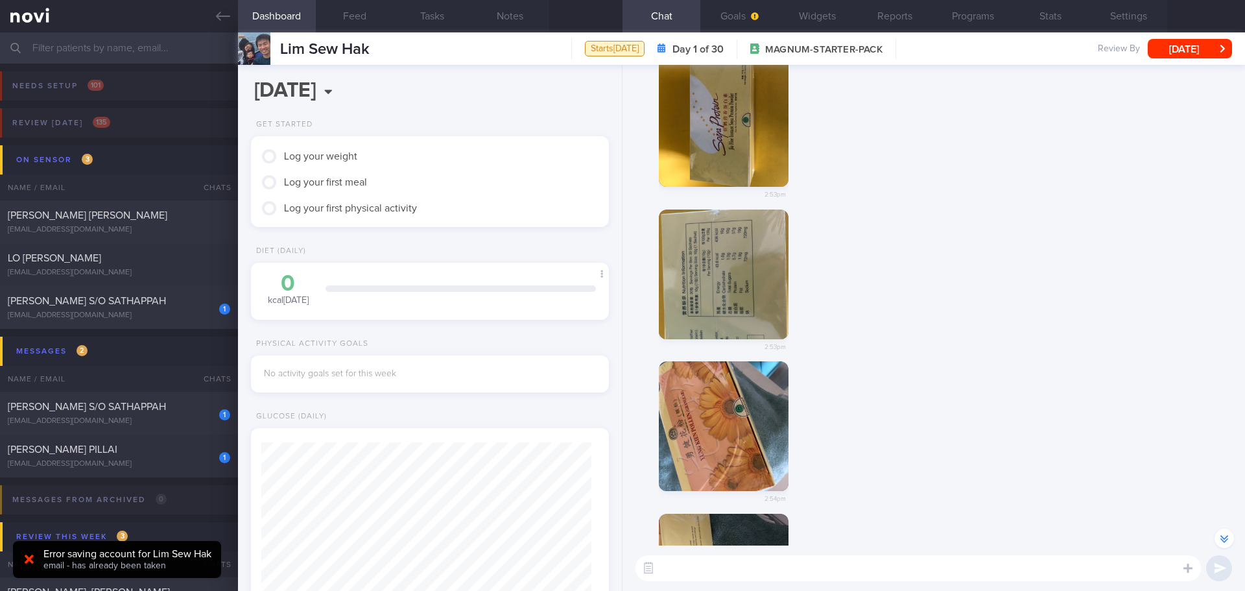
scroll to position [-130, 0]
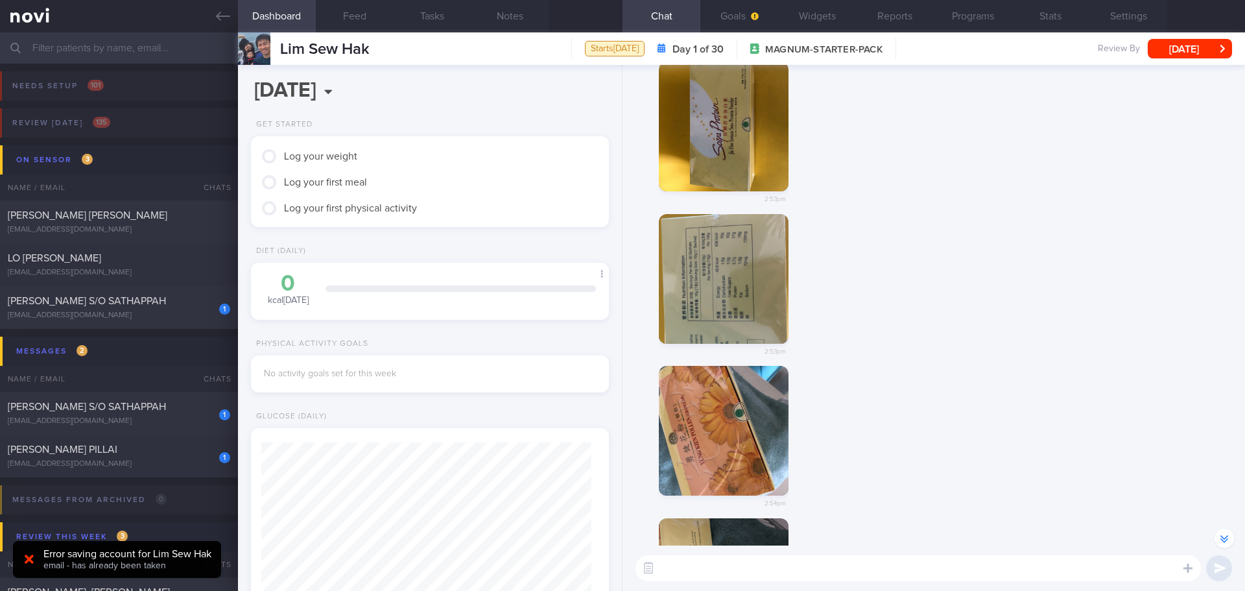
click at [1134, 348] on div "2:53pm" at bounding box center [933, 290] width 607 height 152
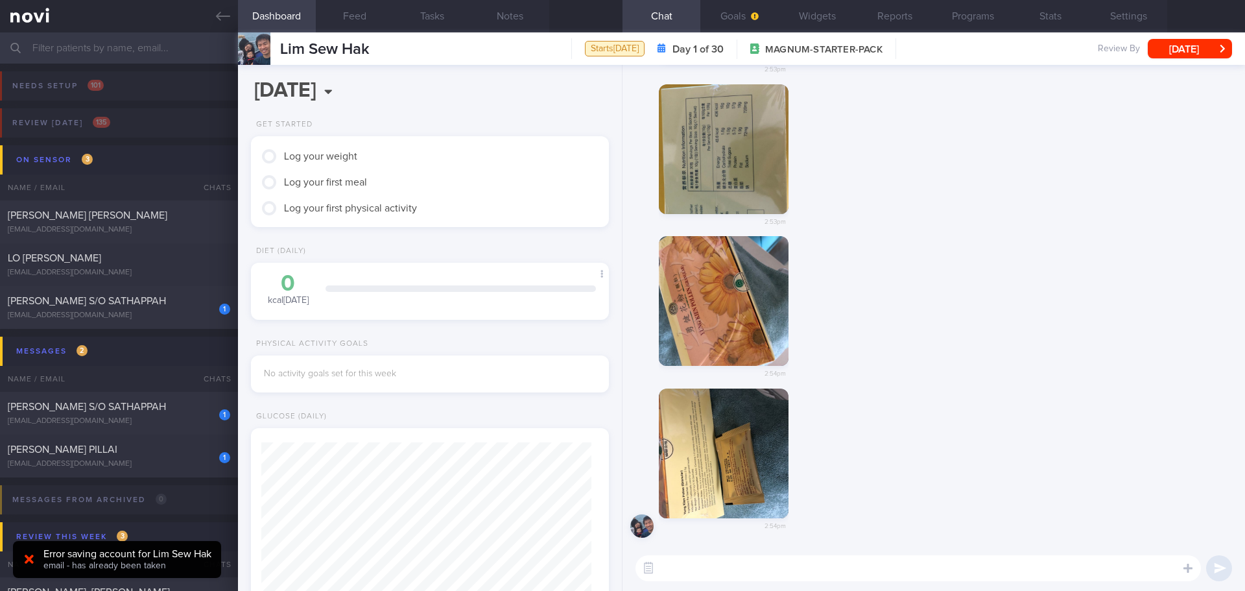
click at [1134, 348] on div "2:54pm" at bounding box center [933, 312] width 607 height 152
click at [696, 570] on textarea at bounding box center [918, 568] width 565 height 26
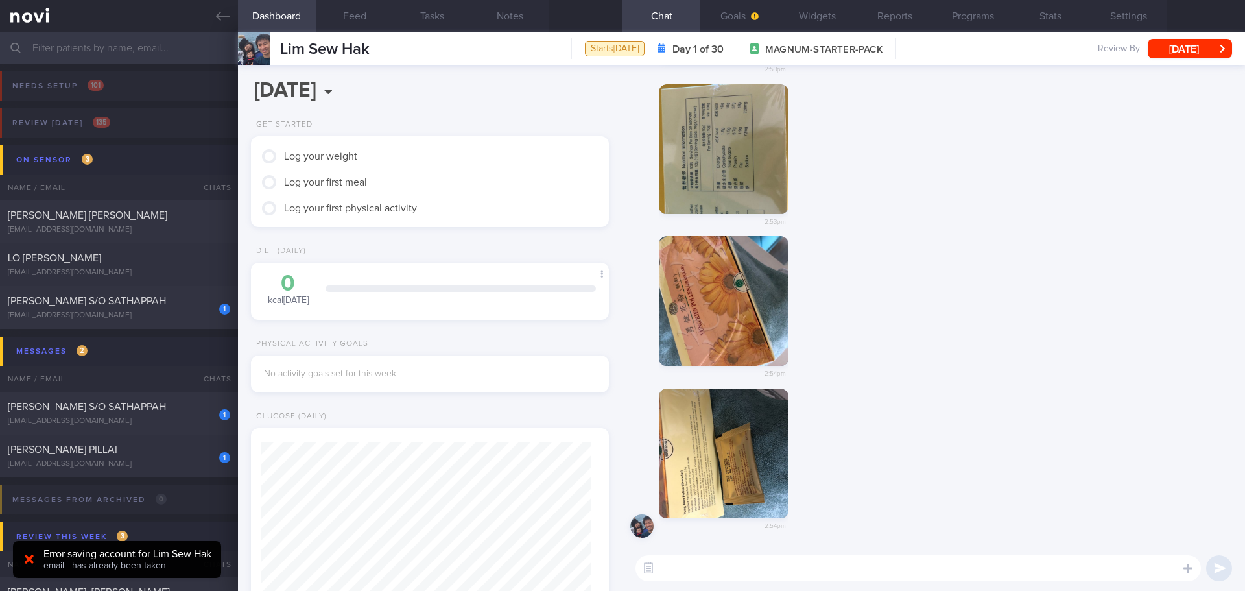
click at [693, 567] on textarea at bounding box center [918, 568] width 565 height 26
type textarea "H"
click at [686, 149] on button "button" at bounding box center [724, 149] width 130 height 130
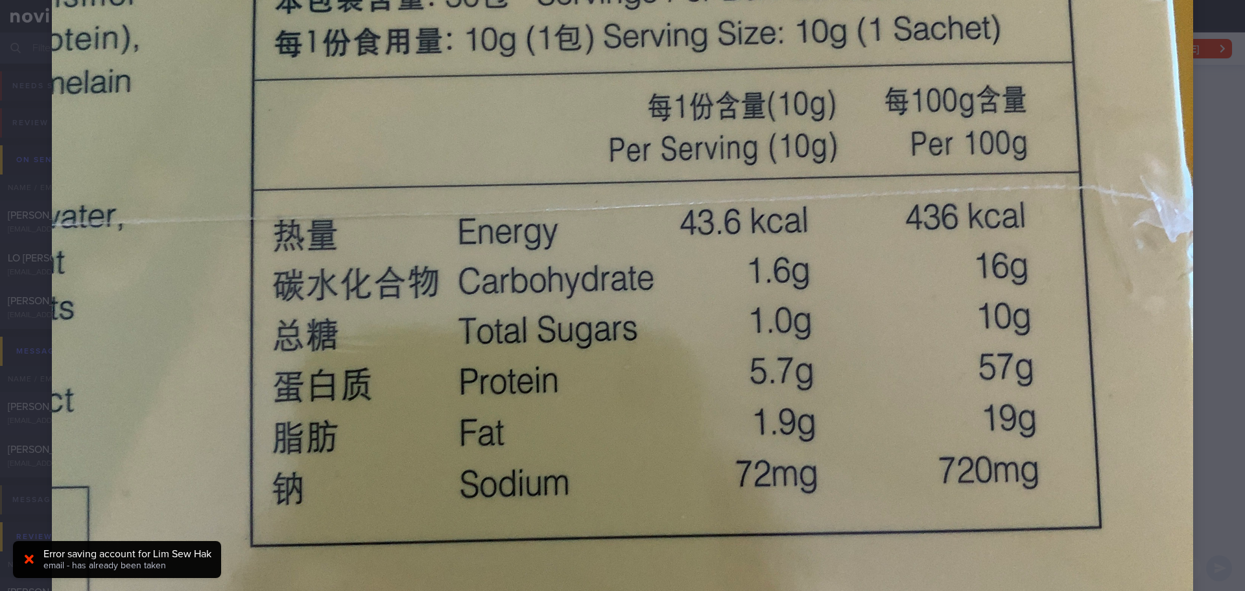
scroll to position [584, 0]
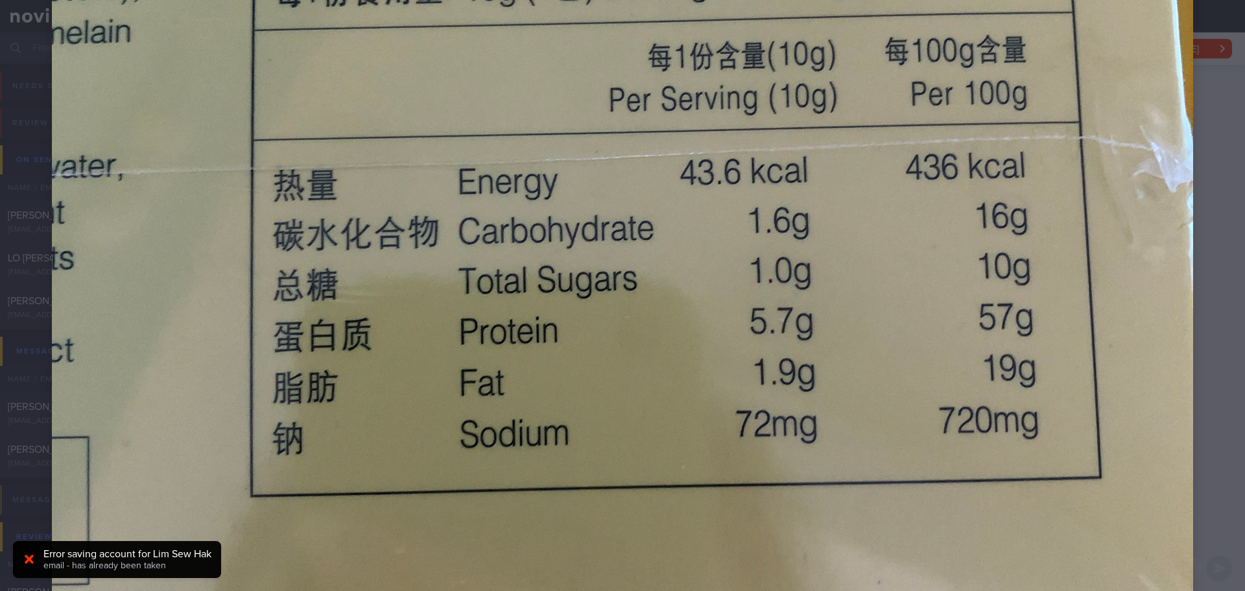
click at [1222, 174] on div at bounding box center [622, 229] width 1245 height 1626
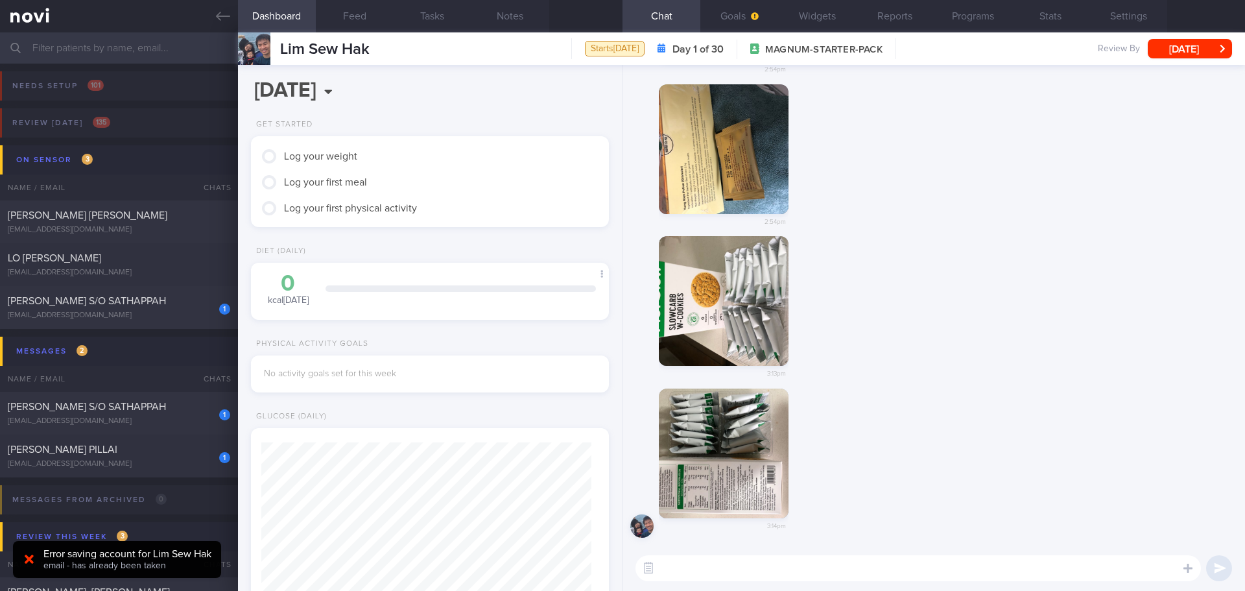
click at [861, 224] on div "2:54pm" at bounding box center [933, 160] width 607 height 152
click at [734, 473] on button "button" at bounding box center [724, 453] width 130 height 130
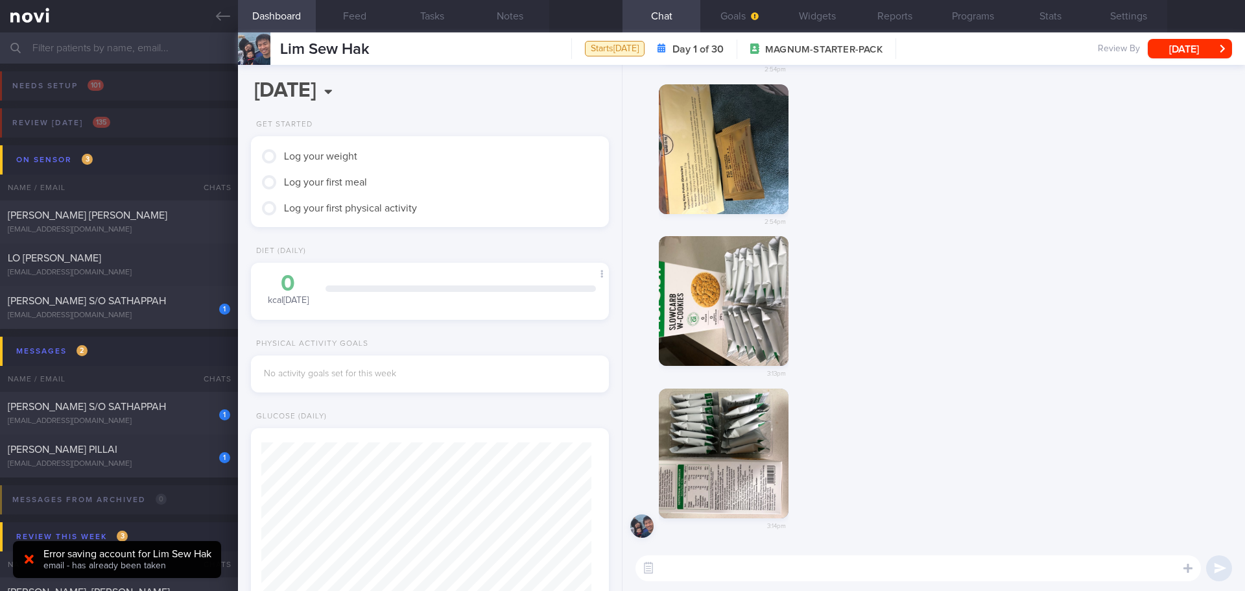
click at [765, 436] on button "button" at bounding box center [724, 453] width 130 height 130
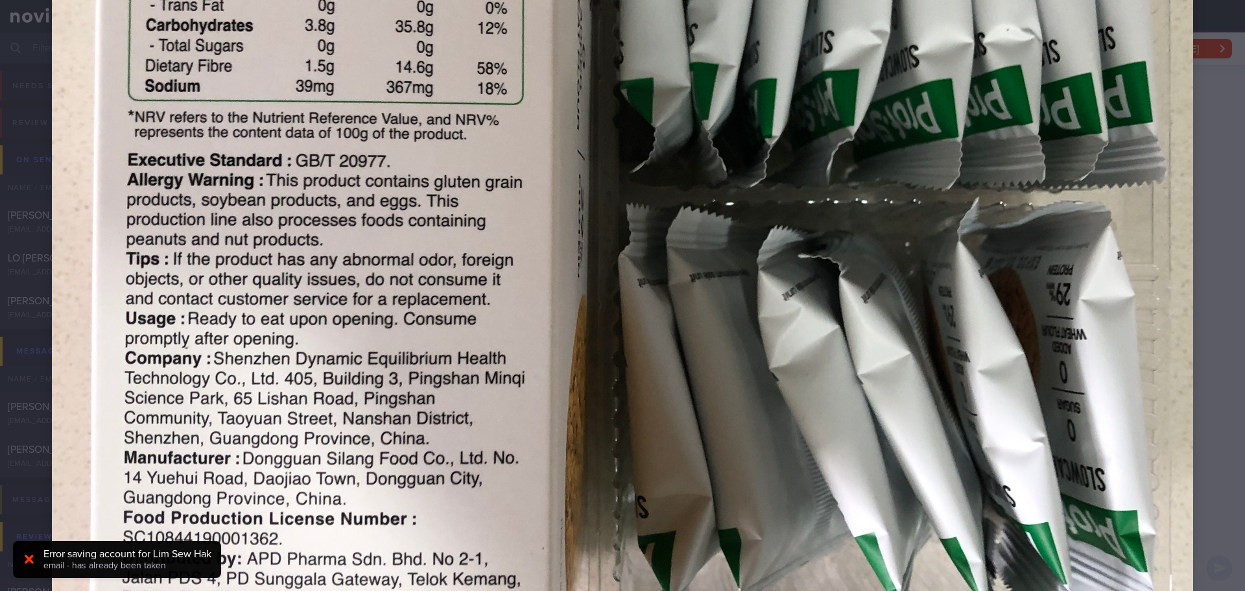
click at [814, 177] on img at bounding box center [622, 229] width 1141 height 1522
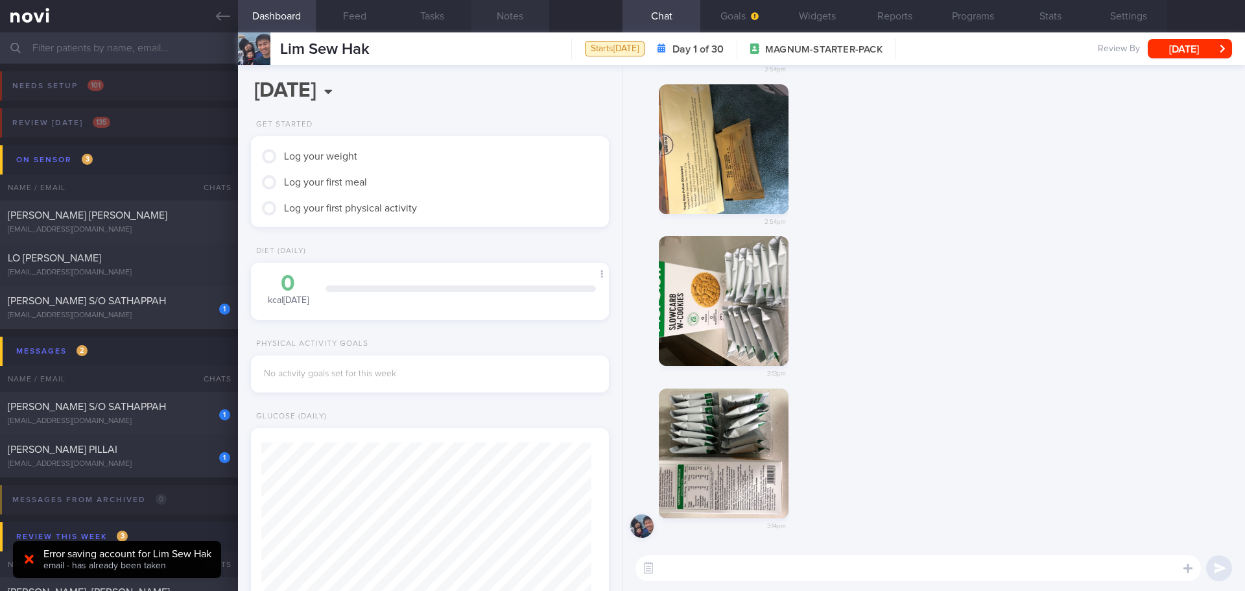
click at [487, 15] on button "Notes" at bounding box center [510, 16] width 78 height 32
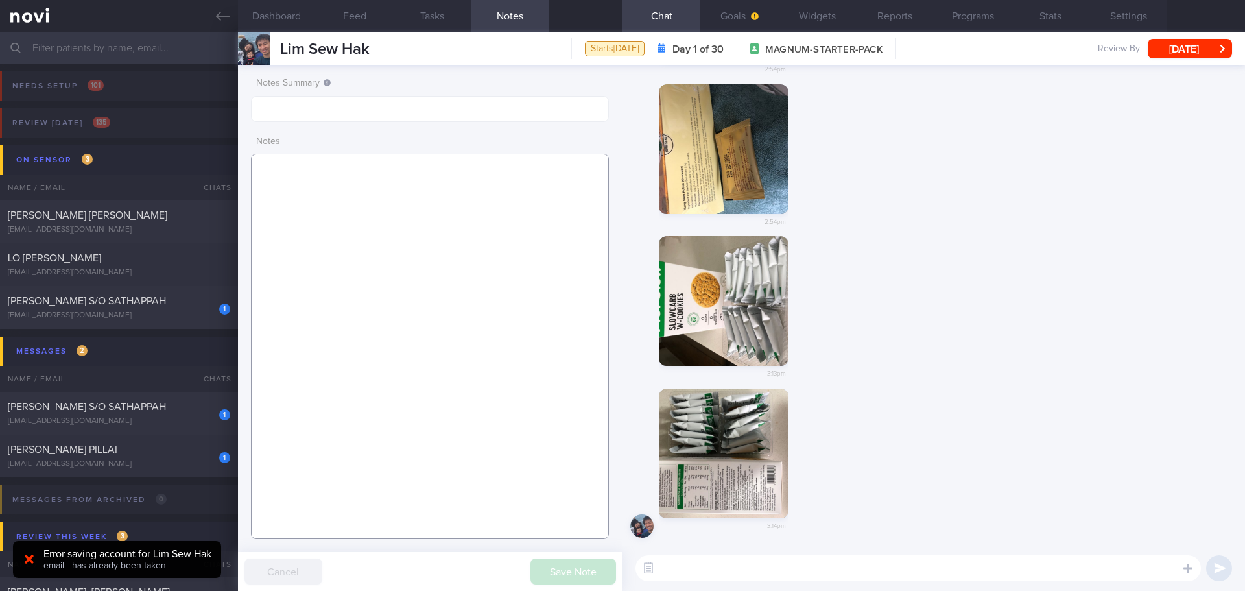
click at [377, 191] on textarea at bounding box center [430, 346] width 358 height 385
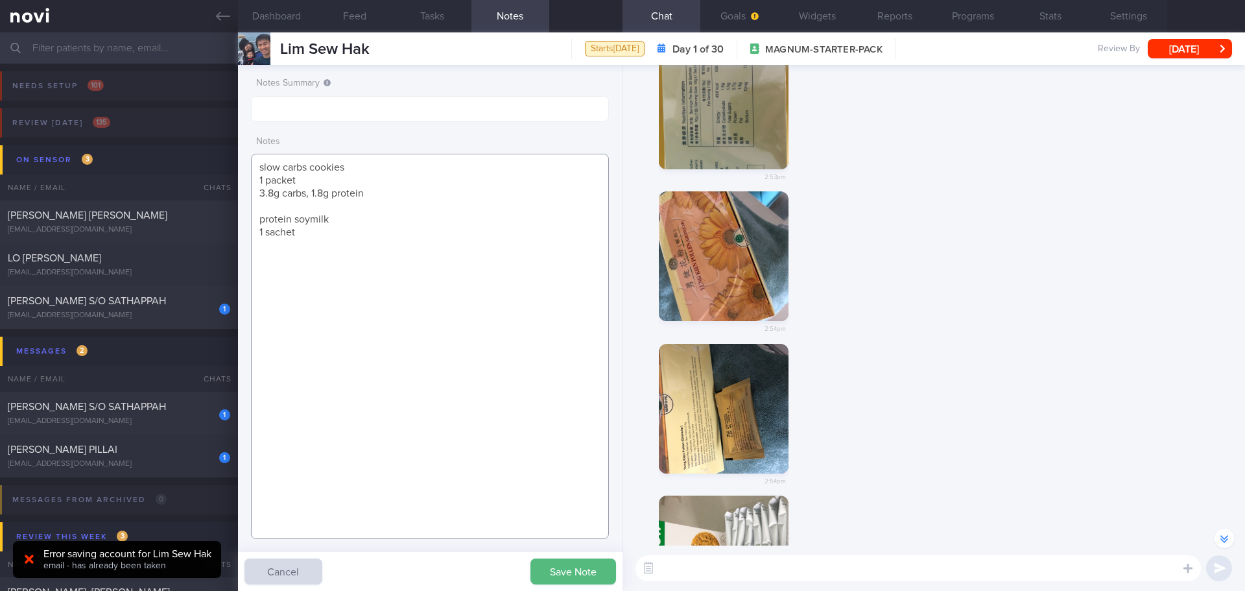
scroll to position [-259, 0]
click at [743, 147] on img "button" at bounding box center [724, 105] width 130 height 130
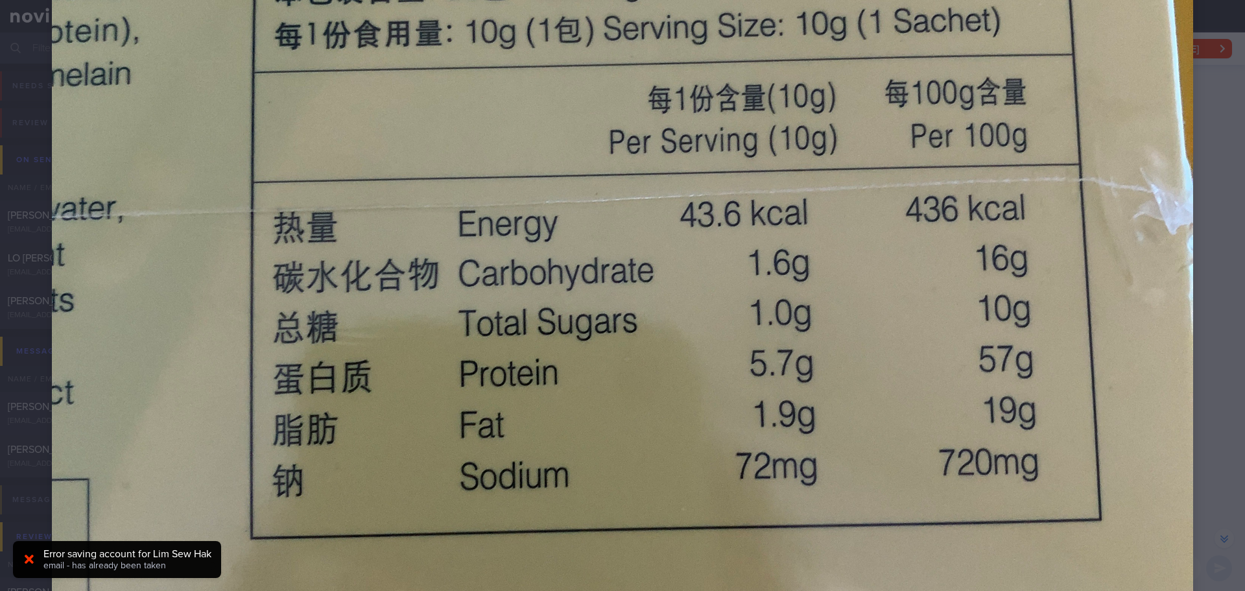
scroll to position [519, 0]
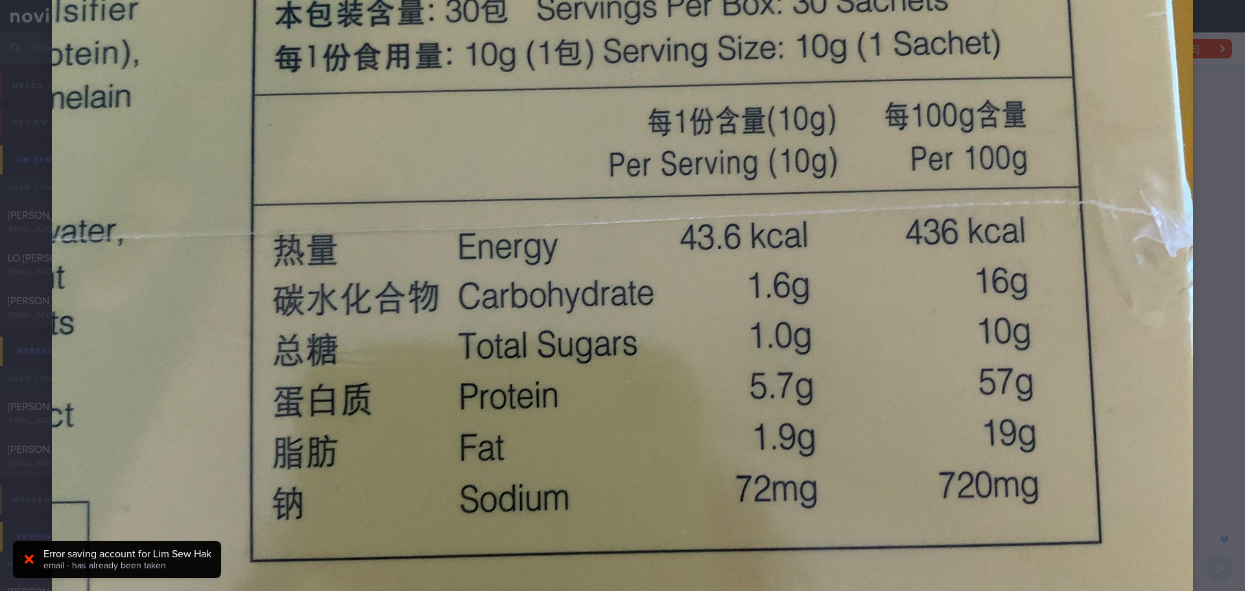
click at [1180, 171] on img at bounding box center [622, 294] width 1141 height 1522
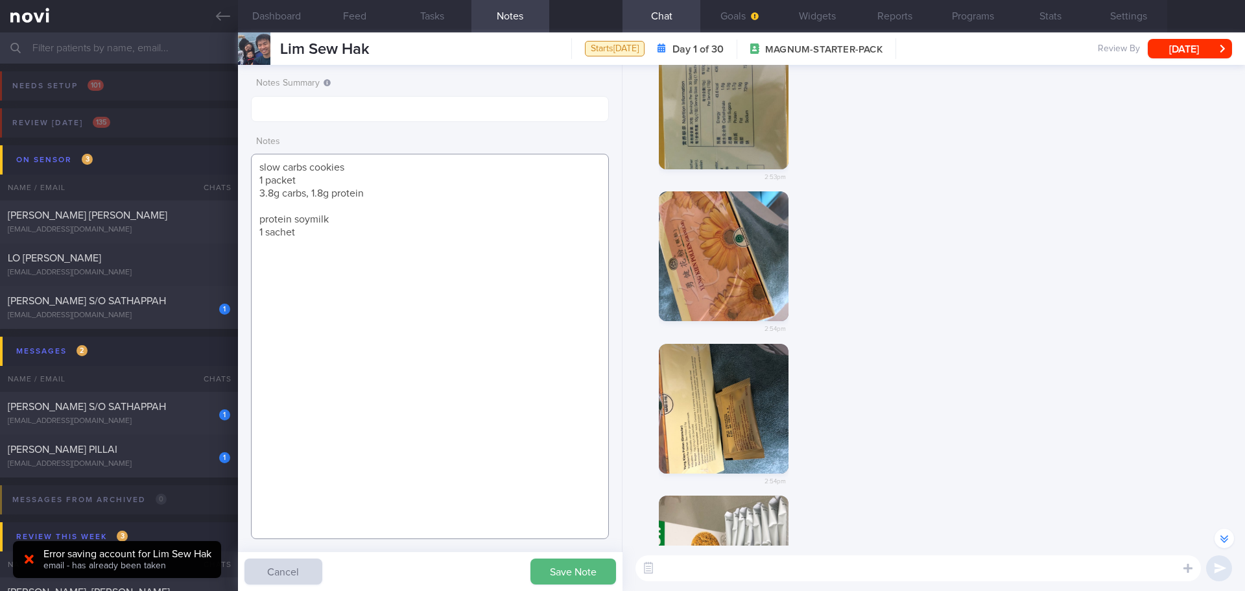
click at [379, 238] on textarea "slow carbs cookies 1 packet 3.8g carbs, 1.8g protein protein soymilk 1 sachet" at bounding box center [430, 346] width 358 height 385
click at [582, 571] on button "Save Note" at bounding box center [573, 571] width 86 height 26
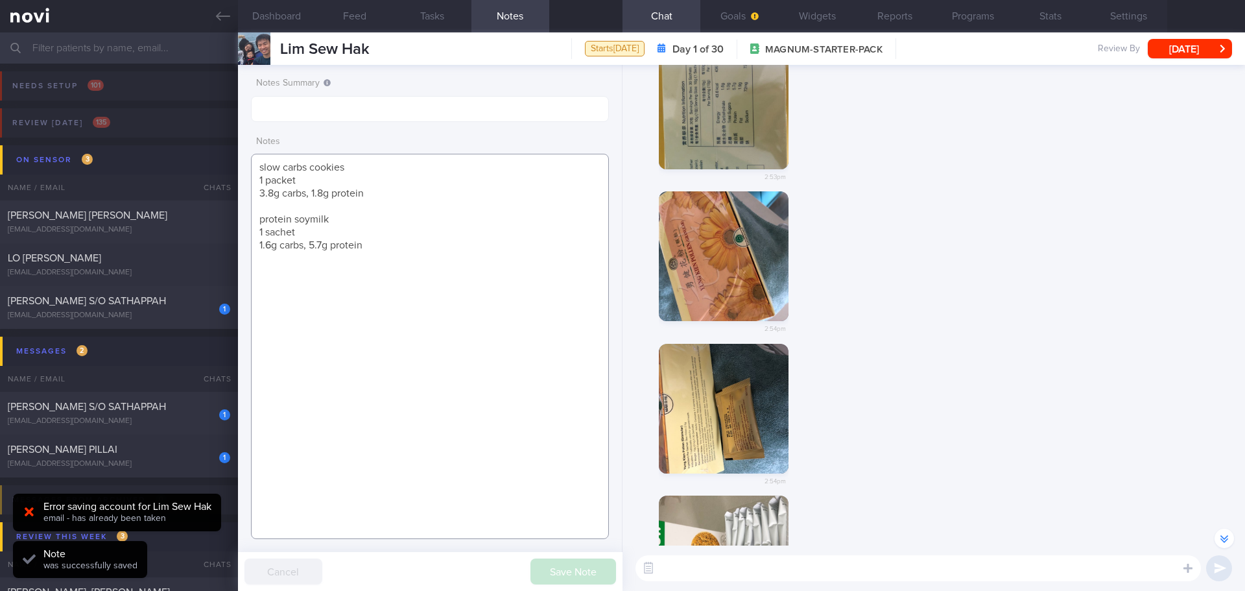
click at [382, 249] on textarea "slow carbs cookies 1 packet 3.8g carbs, 1.8g protein protein soymilk 1 sachet 1…" at bounding box center [430, 346] width 358 height 385
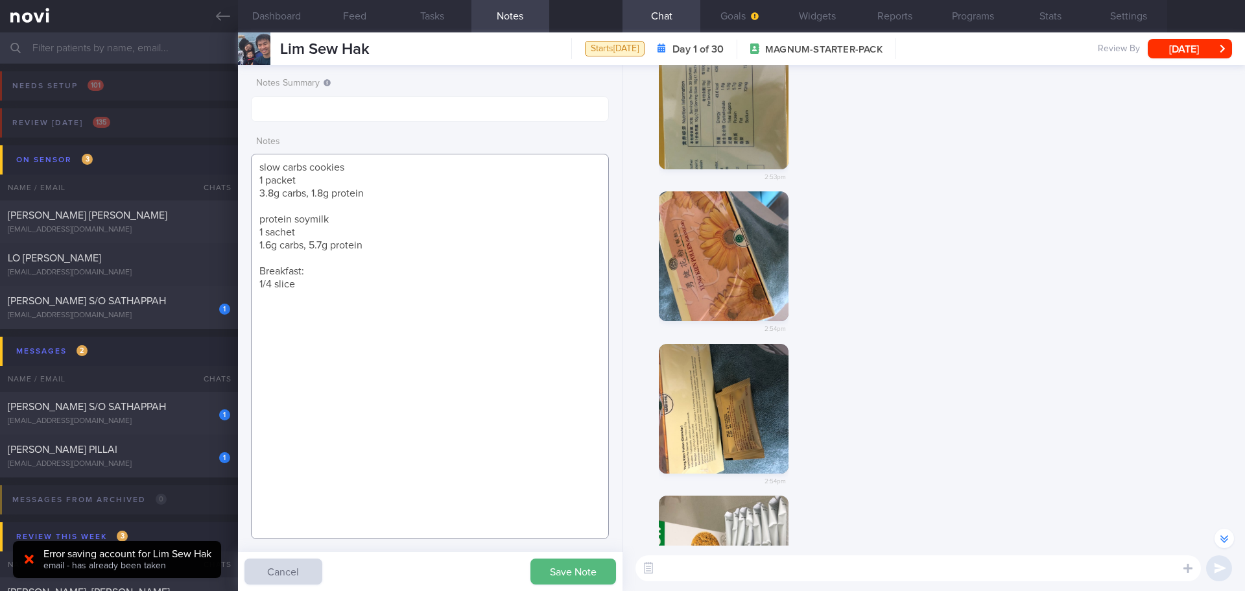
click at [330, 291] on textarea "slow carbs cookies 1 packet 3.8g carbs, 1.8g protein protein soymilk 1 sachet 1…" at bounding box center [430, 346] width 358 height 385
click at [311, 274] on textarea "slow carbs cookies 1 packet 3.8g carbs, 1.8g protein protein soymilk 1 sachet 1…" at bounding box center [430, 346] width 358 height 385
drag, startPoint x: 282, startPoint y: 291, endPoint x: 243, endPoint y: 291, distance: 38.9
click at [243, 291] on div "Notes Summary Notes slow carbs cookies 1 packet 3.8g carbs, 1.8g protein protei…" at bounding box center [430, 328] width 385 height 526
drag, startPoint x: 280, startPoint y: 285, endPoint x: 254, endPoint y: 285, distance: 26.6
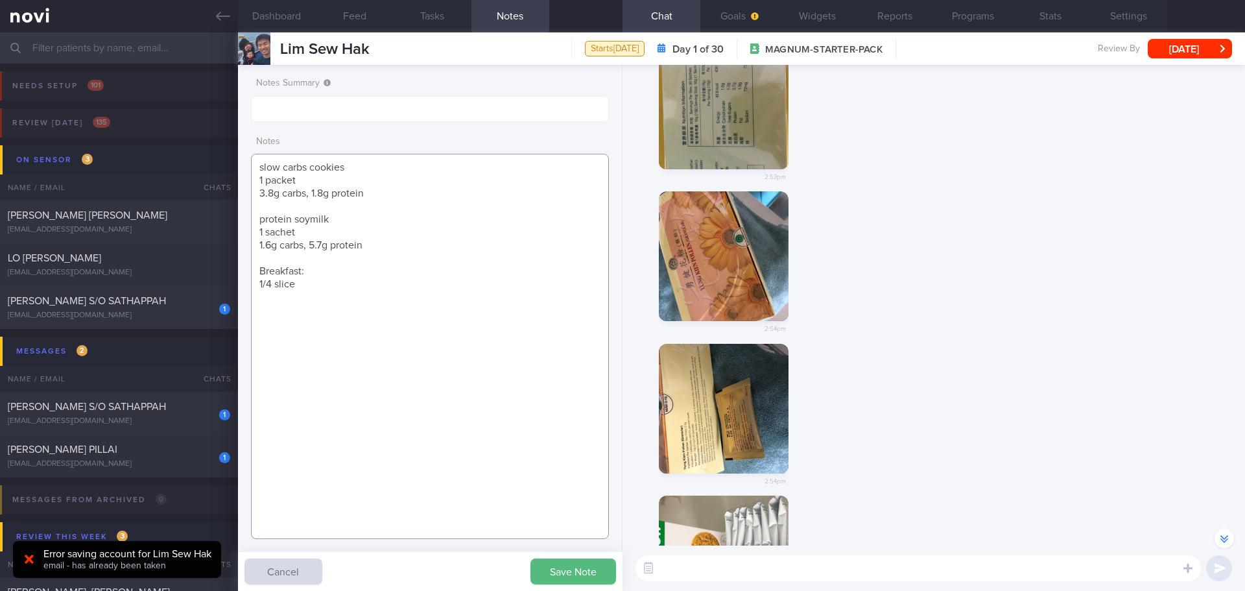
click at [254, 285] on textarea "slow carbs cookies 1 packet 3.8g carbs, 1.8g protein protein soymilk 1 sachet 1…" at bounding box center [430, 346] width 358 height 385
type textarea "slow carbs cookies 1 packet 3.8g carbs, 1.8g protein protein soymilk 1 sachet 1…"
click at [538, 570] on button "Save Note" at bounding box center [573, 571] width 86 height 26
click at [1027, 210] on div "2:54pm" at bounding box center [933, 267] width 607 height 152
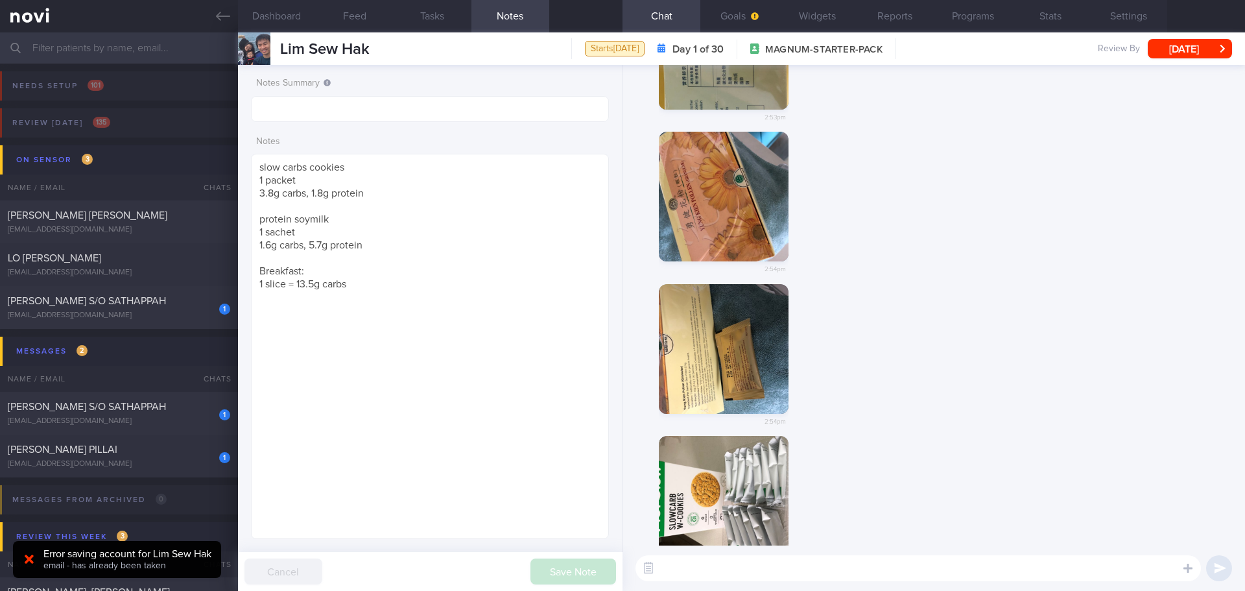
scroll to position [0, 0]
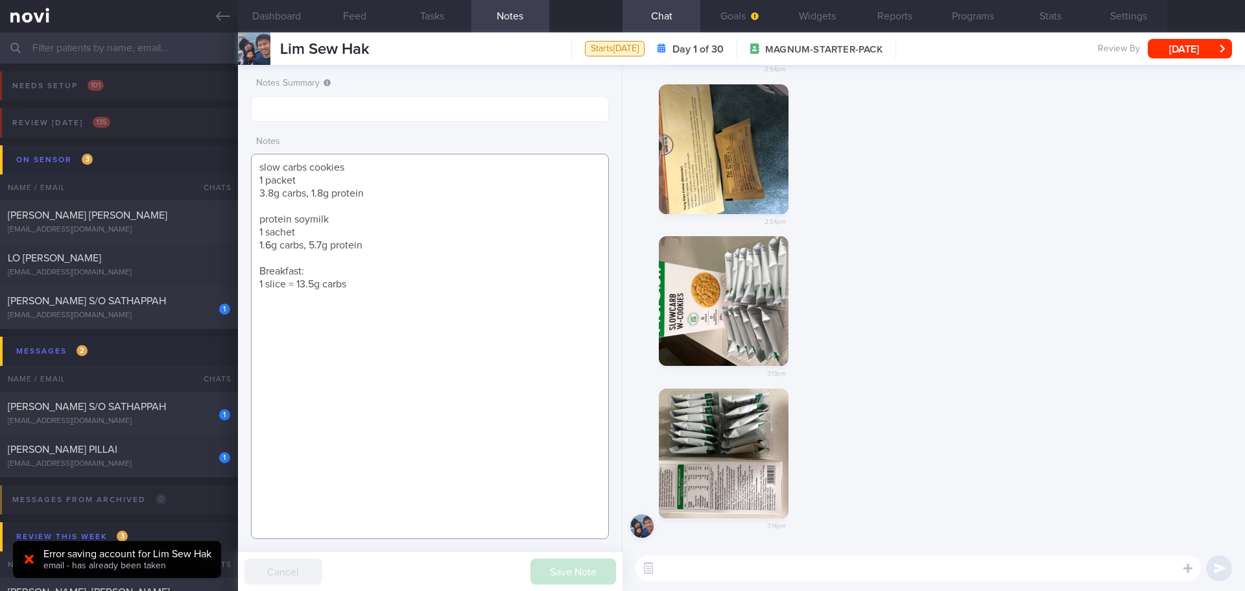
click at [410, 355] on textarea "slow carbs cookies 1 packet 3.8g carbs, 1.8g protein protein soymilk 1 sachet 1…" at bounding box center [430, 346] width 358 height 385
click at [331, 309] on textarea "slow carbs cookies 1 packet 3.8g carbs, 1.8g protein protein soymilk 1 sachet 1…" at bounding box center [430, 346] width 358 height 385
click at [924, 433] on div "3:14pm" at bounding box center [933, 467] width 607 height 158
click at [276, 20] on button "Dashboard" at bounding box center [277, 16] width 78 height 32
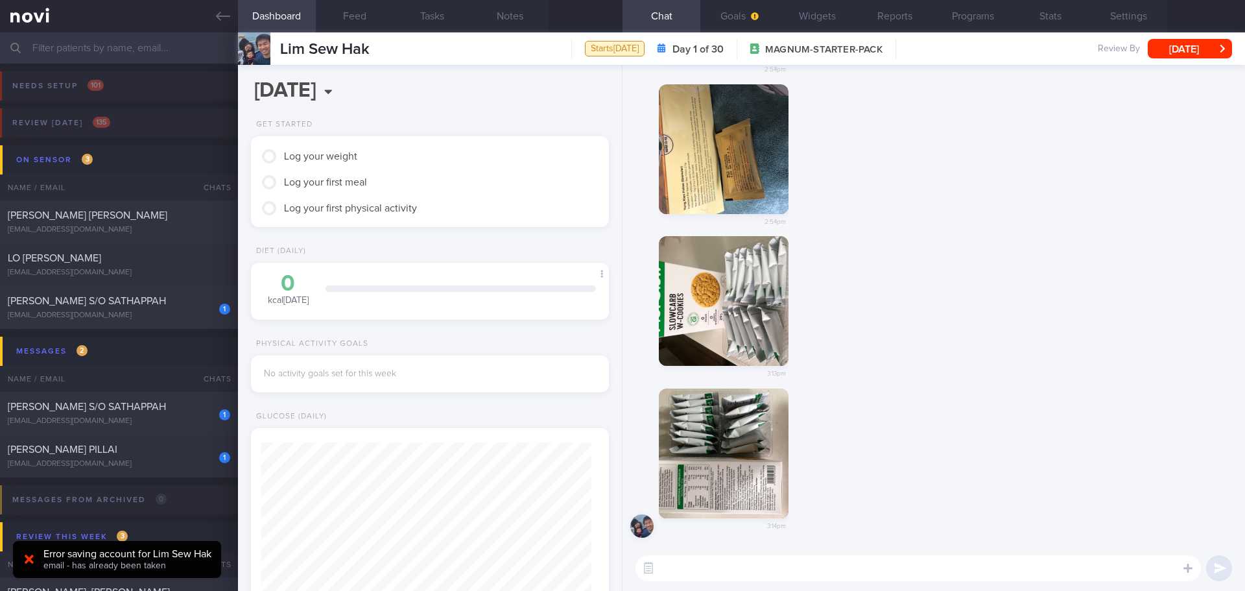
click at [951, 364] on div "3:13pm" at bounding box center [933, 312] width 607 height 152
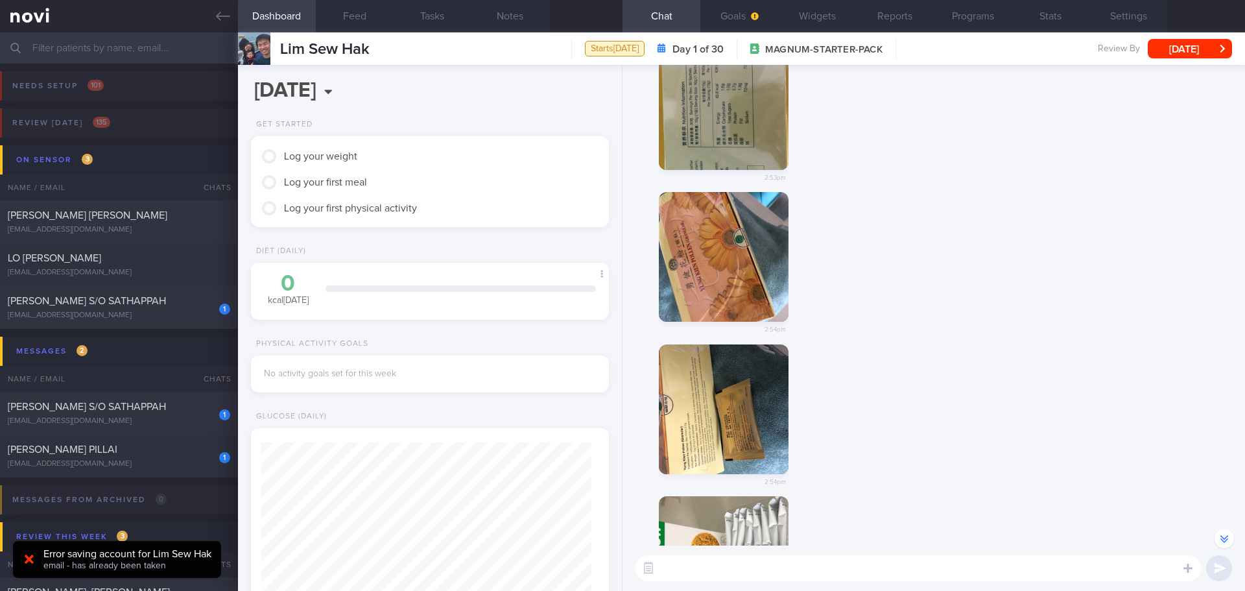
scroll to position [-389, 0]
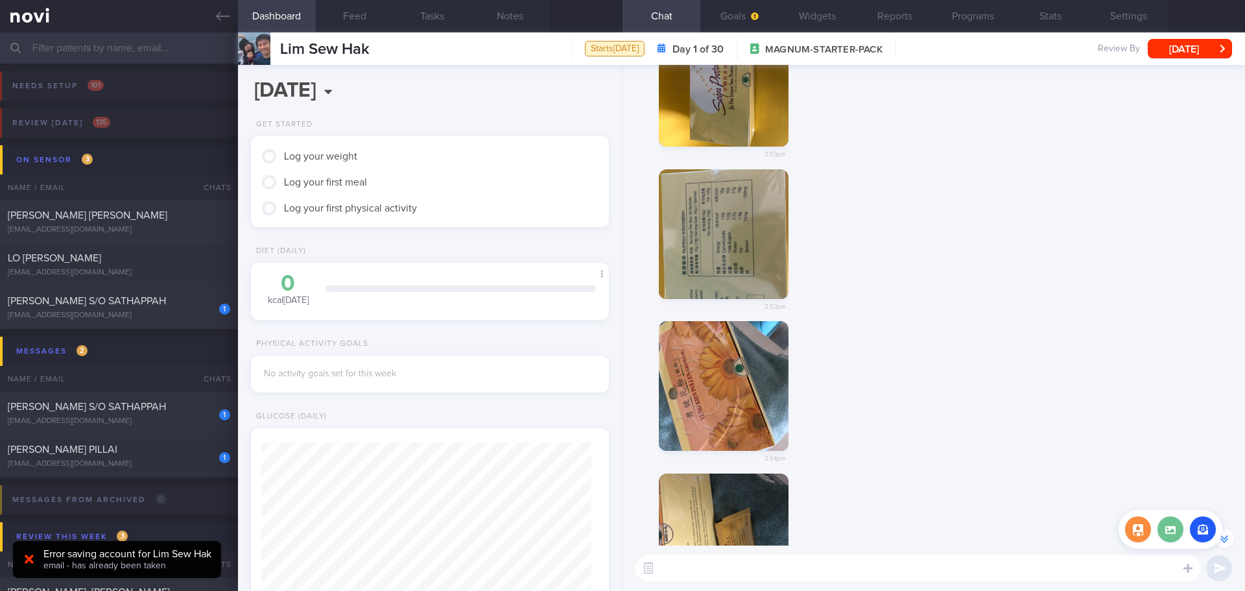
click at [1175, 541] on label at bounding box center [1171, 529] width 26 height 26
click at [0, 0] on input "file" at bounding box center [0, 0] width 0 height 0
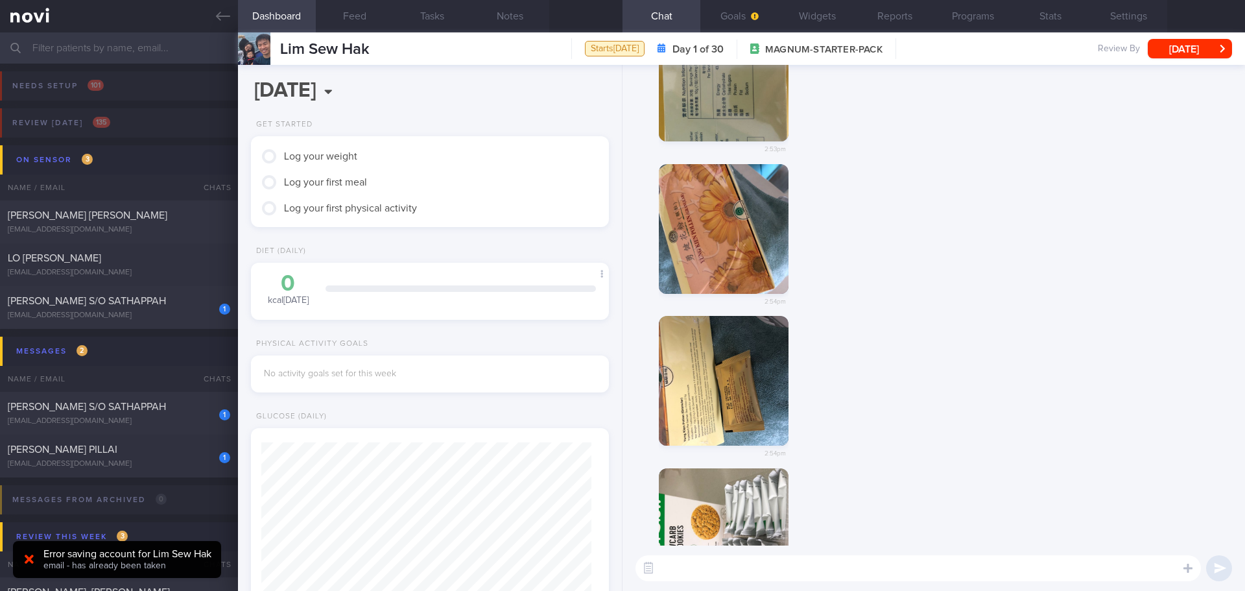
scroll to position [0, 0]
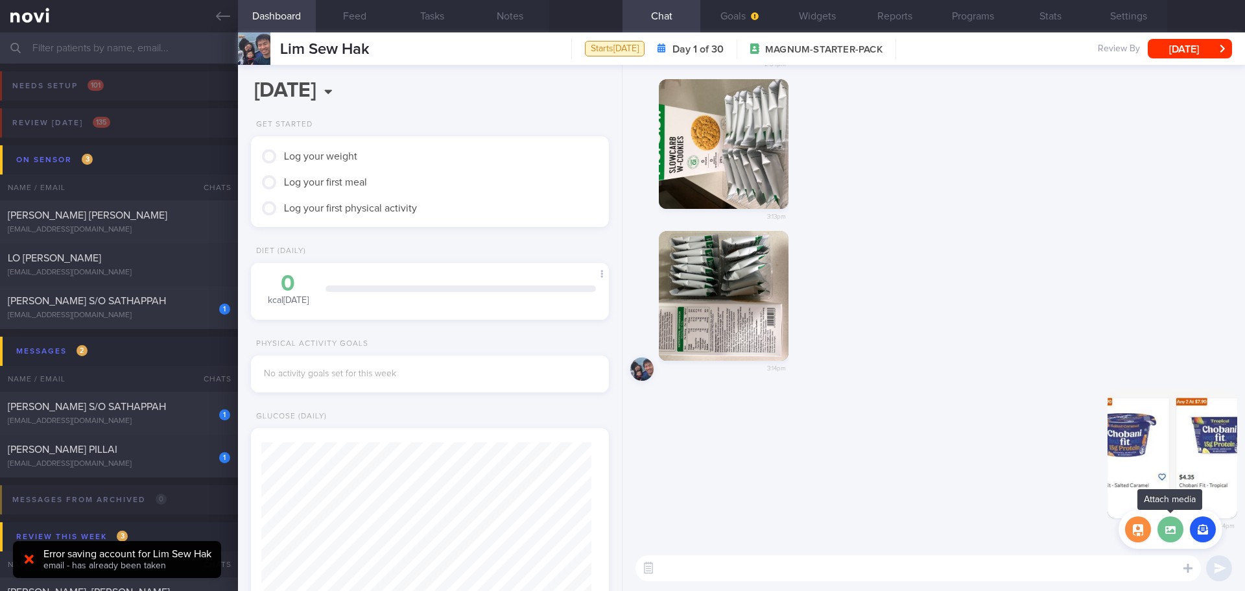
click at [1171, 529] on label at bounding box center [1171, 529] width 26 height 26
click at [0, 0] on input "file" at bounding box center [0, 0] width 0 height 0
click at [973, 575] on textarea at bounding box center [918, 568] width 565 height 26
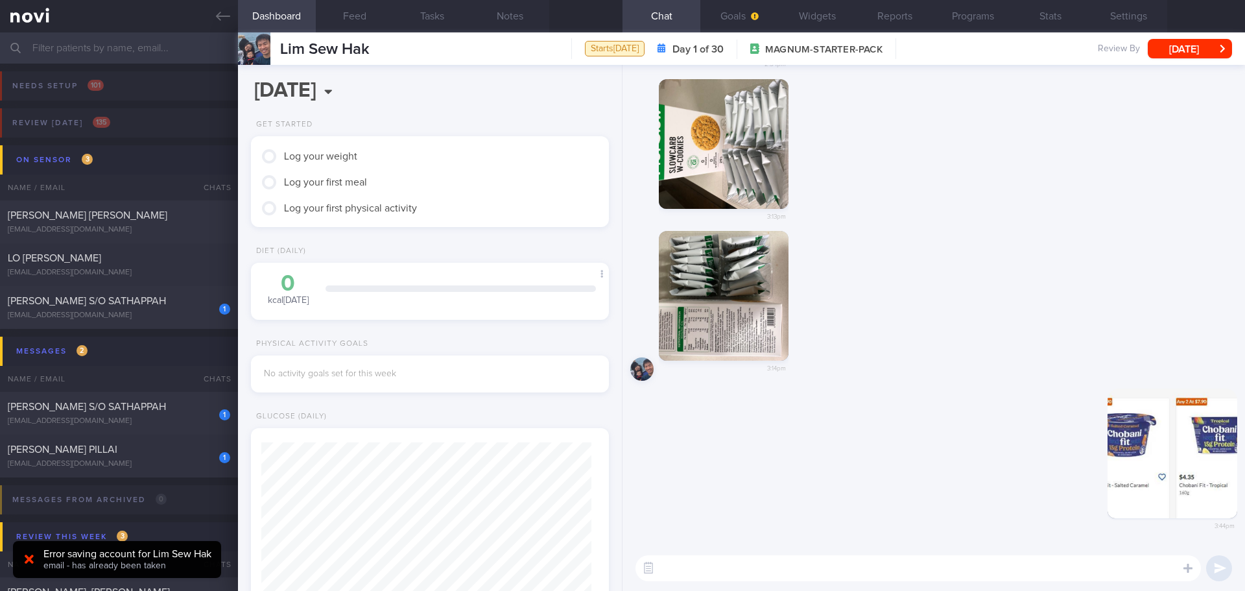
click at [973, 575] on textarea at bounding box center [918, 568] width 565 height 26
click at [915, 571] on textarea at bounding box center [918, 568] width 565 height 26
click at [903, 558] on textarea at bounding box center [918, 568] width 565 height 26
click at [877, 565] on textarea at bounding box center [918, 568] width 565 height 26
type textarea "K"
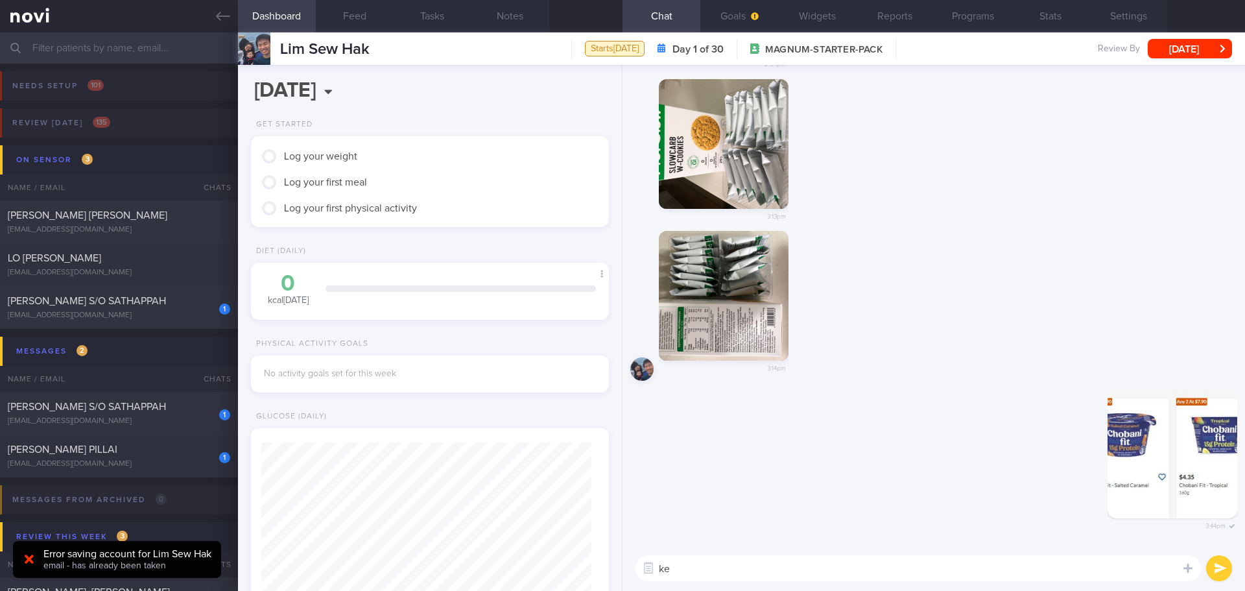
type textarea "k"
click at [713, 562] on textarea at bounding box center [918, 568] width 565 height 26
type textarea "k"
click at [736, 573] on textarea at bounding box center [918, 568] width 565 height 26
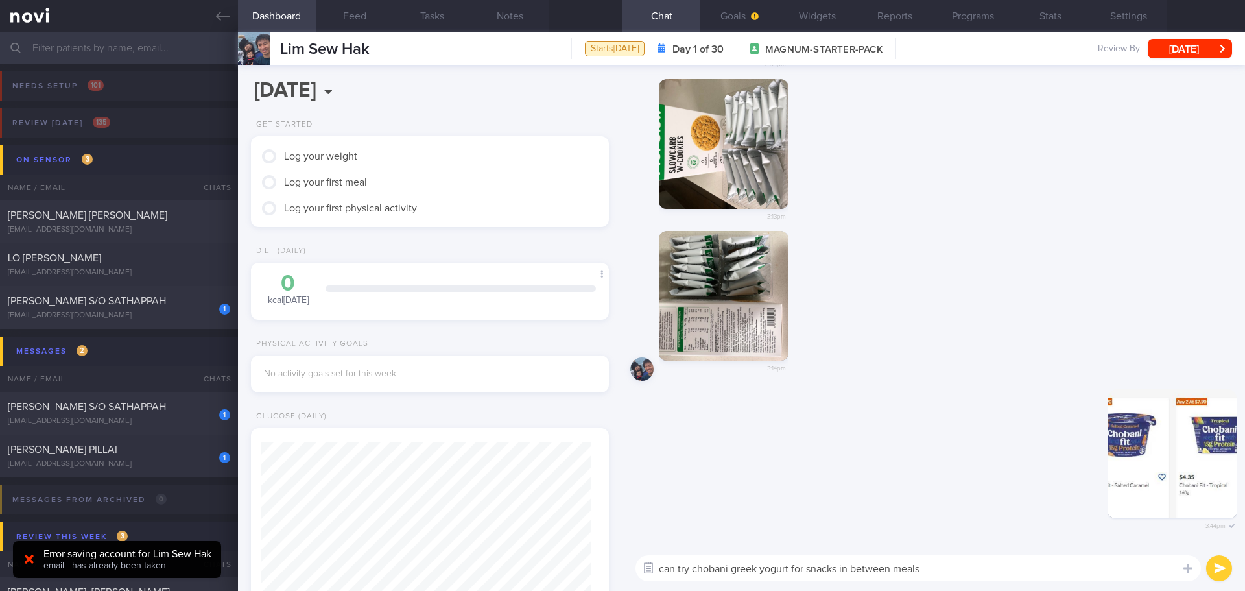
click at [660, 571] on button "button" at bounding box center [648, 567] width 23 height 23
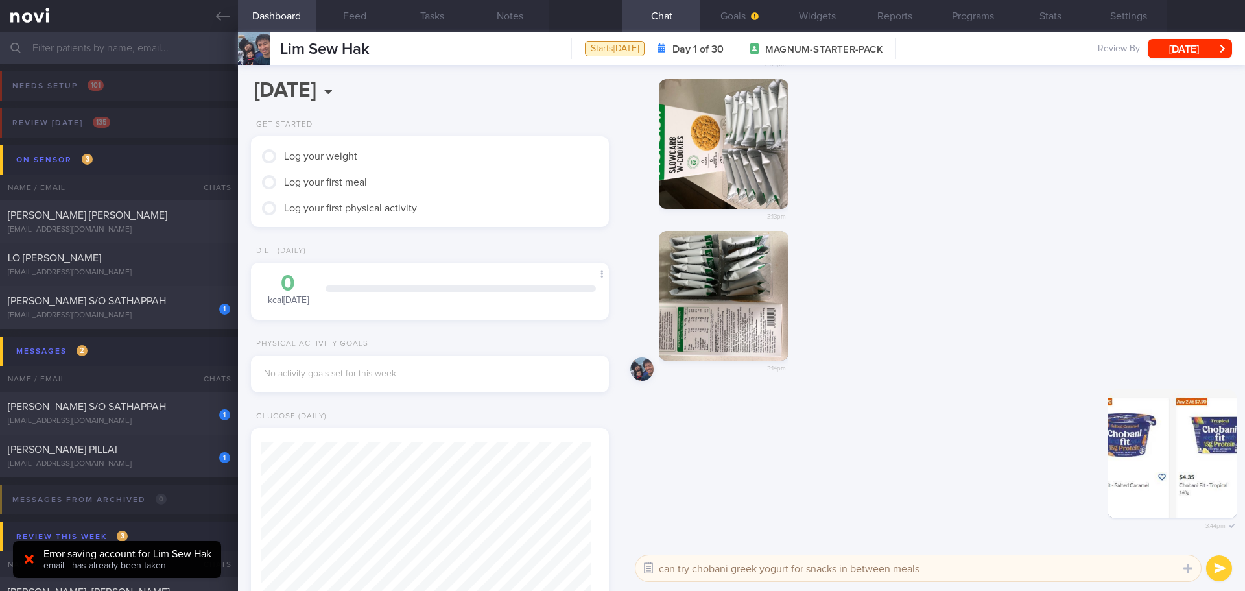
click at [651, 570] on button "button" at bounding box center [648, 567] width 23 height 23
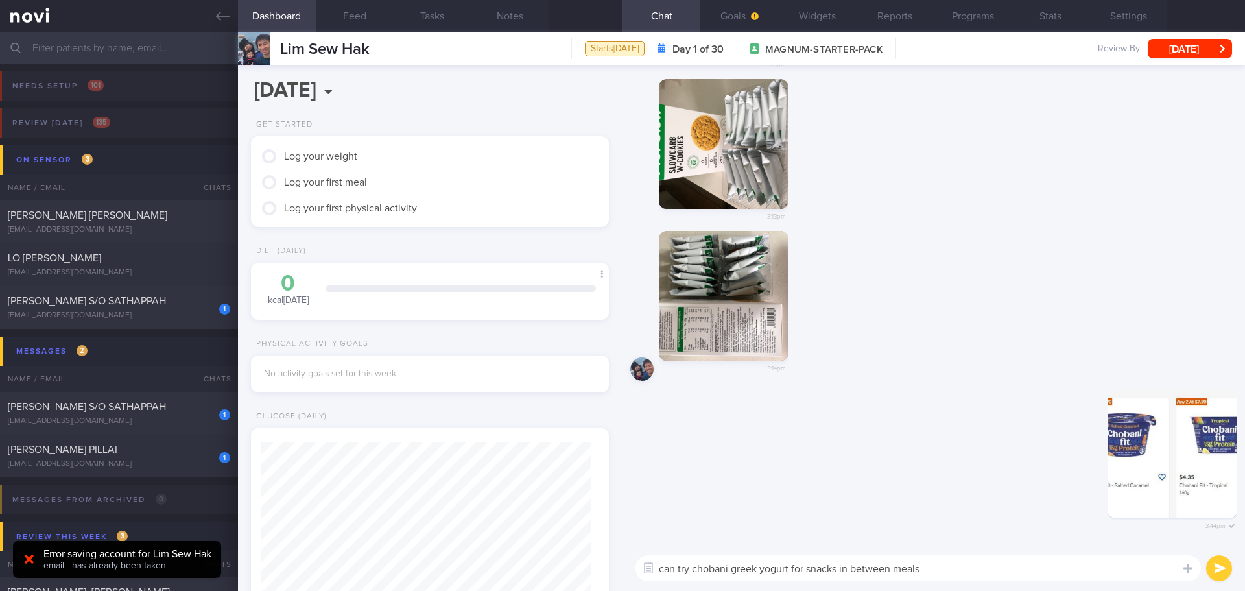
click at [661, 567] on textarea "can try chobani greek yogurt for snacks in between meals" at bounding box center [918, 568] width 565 height 26
click at [1141, 18] on button "Settings" at bounding box center [1128, 16] width 78 height 32
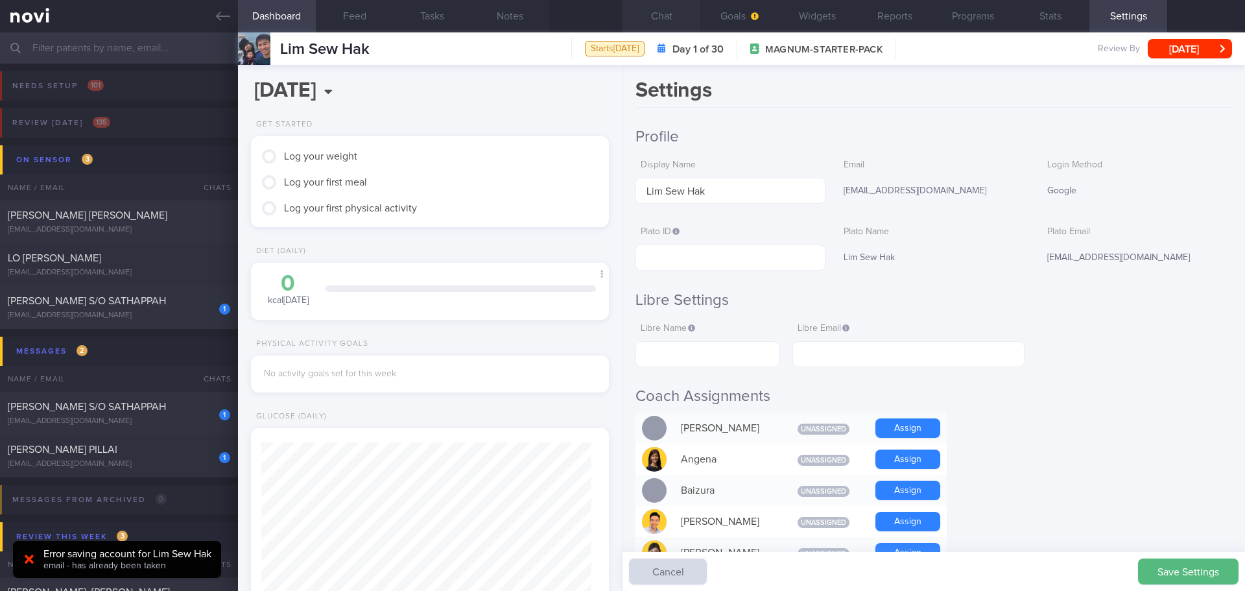
click at [650, 15] on button "Chat" at bounding box center [662, 16] width 78 height 32
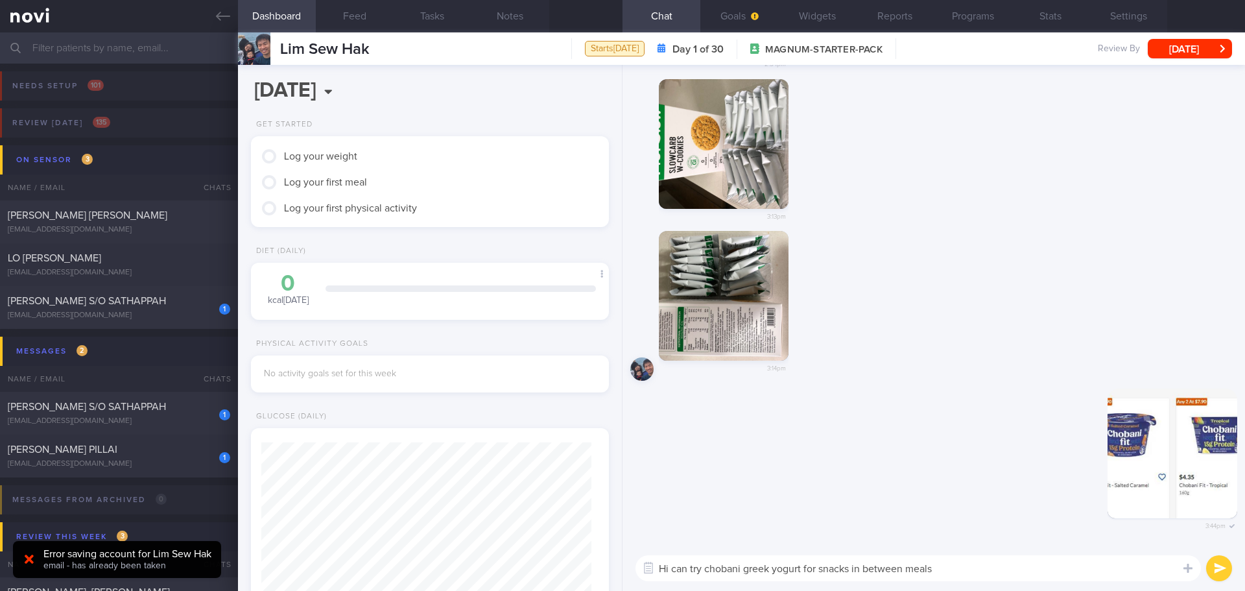
click at [672, 570] on textarea "Hi can try chobani greek yogurt for snacks in between meals" at bounding box center [918, 568] width 565 height 26
click at [1121, 11] on button "Settings" at bounding box center [1128, 16] width 78 height 32
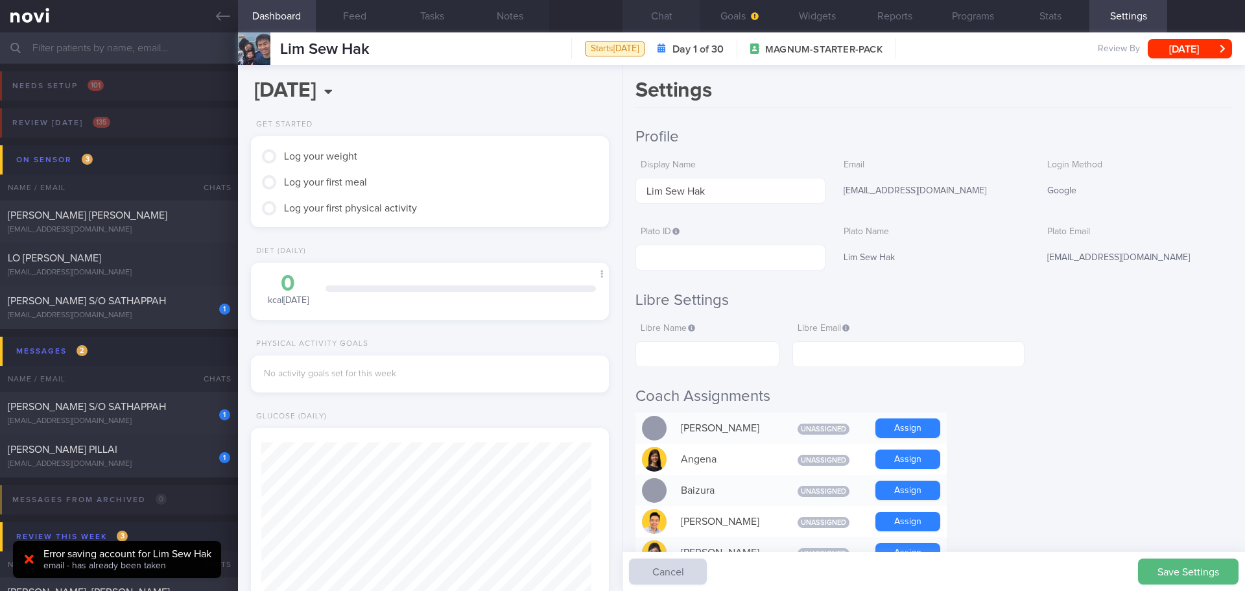
click at [678, 25] on button "Chat" at bounding box center [662, 16] width 78 height 32
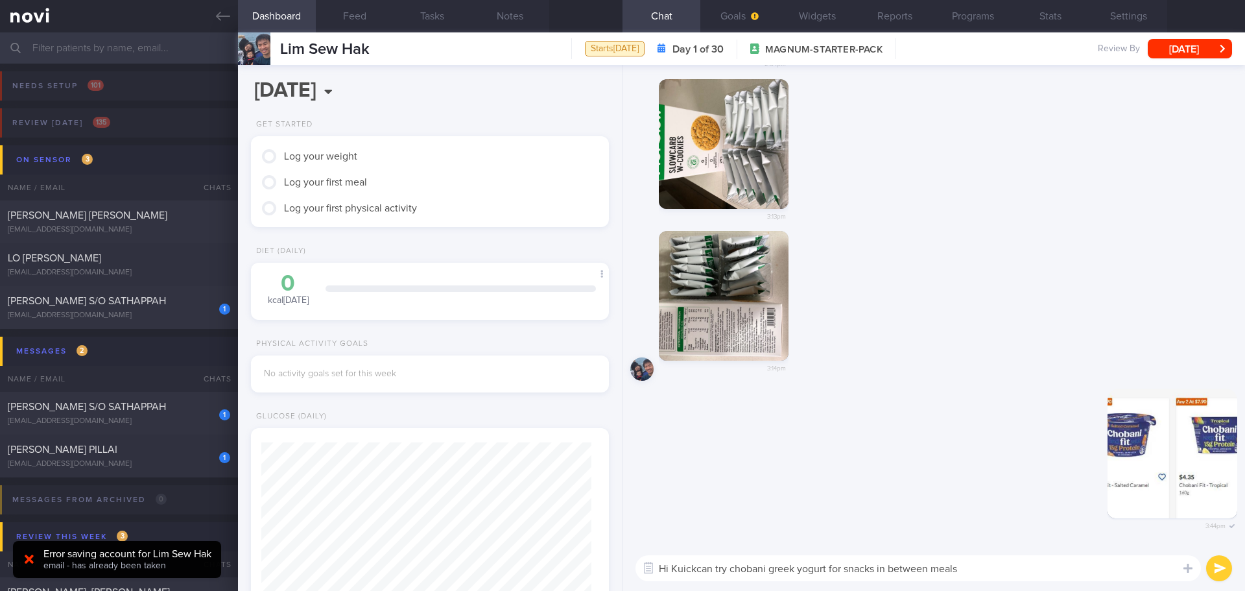
click at [696, 569] on textarea "Hi Kuickcan try chobani greek yogurt for snacks in between meals" at bounding box center [918, 568] width 565 height 26
click at [1061, 569] on textarea "Hi [PERSON_NAME] & [PERSON_NAME], [PERSON_NAME] can try chobani greek yogurt fo…" at bounding box center [918, 568] width 565 height 26
click at [1088, 571] on textarea "Hi [PERSON_NAME] & [PERSON_NAME], [PERSON_NAME] can try chobani greek yogurt fo…" at bounding box center [918, 568] width 565 height 26
click at [1097, 571] on textarea "Hi [PERSON_NAME] & [PERSON_NAME], [PERSON_NAME] can try chobani greek yogurt fo…" at bounding box center [918, 568] width 565 height 26
type textarea "Hi [PERSON_NAME] & [PERSON_NAME], [PERSON_NAME] can try chobani greek yogurt fo…"
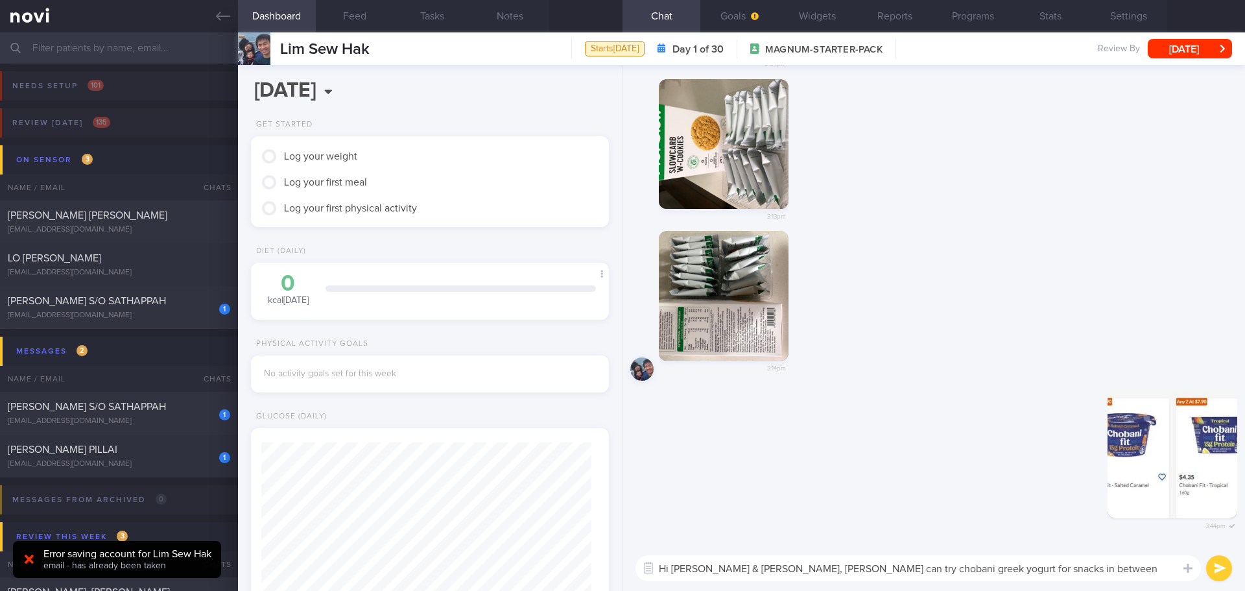
click at [1224, 575] on button "submit" at bounding box center [1219, 568] width 26 height 26
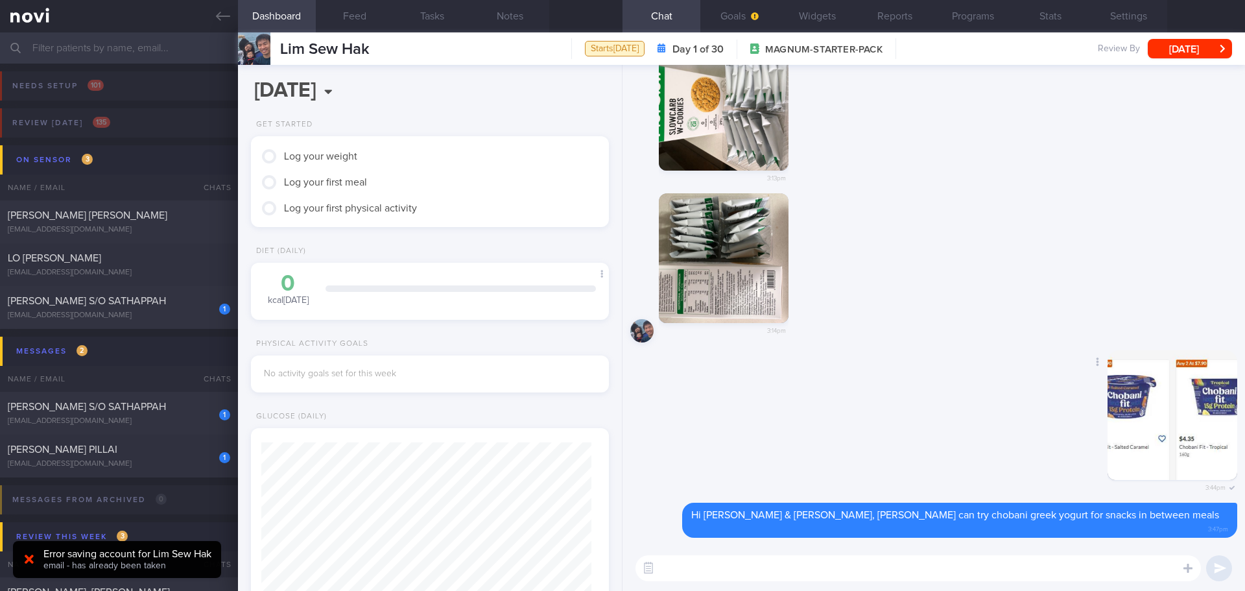
click at [994, 440] on div "Delete 3:44pm" at bounding box center [933, 426] width 607 height 152
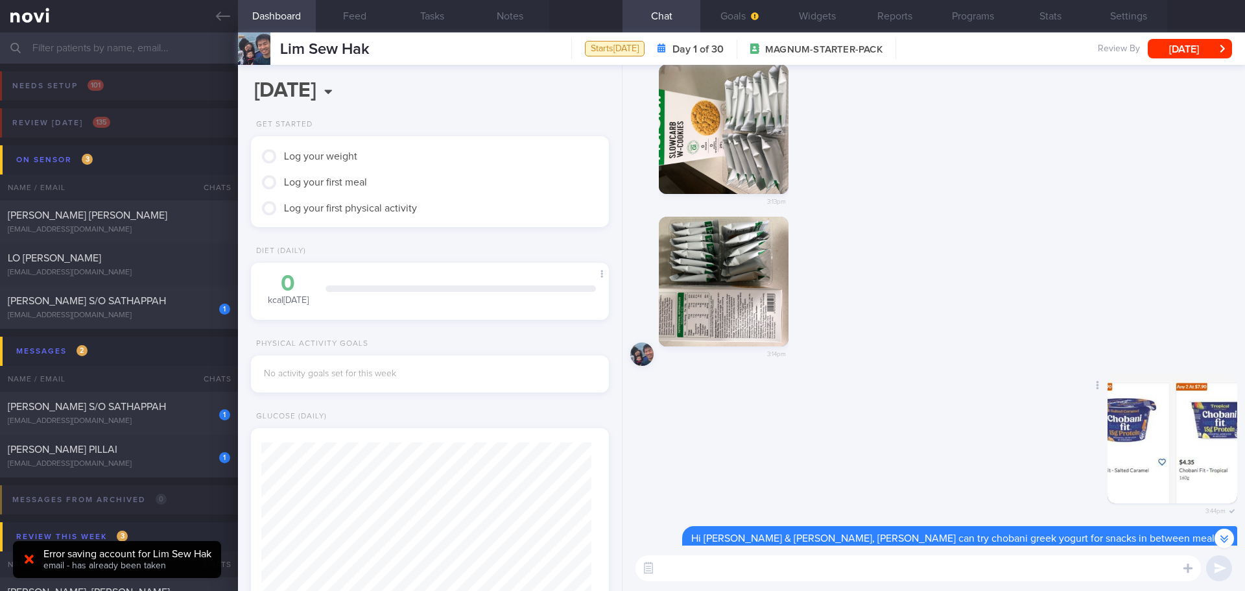
scroll to position [-64, 0]
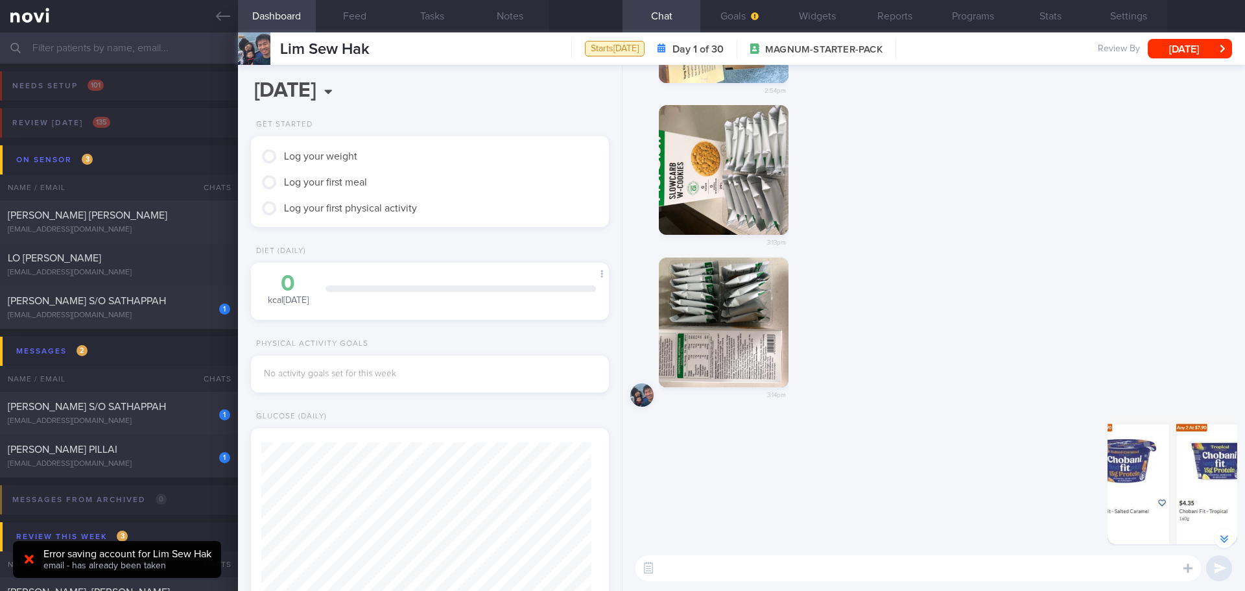
click at [777, 328] on button "button" at bounding box center [724, 322] width 130 height 130
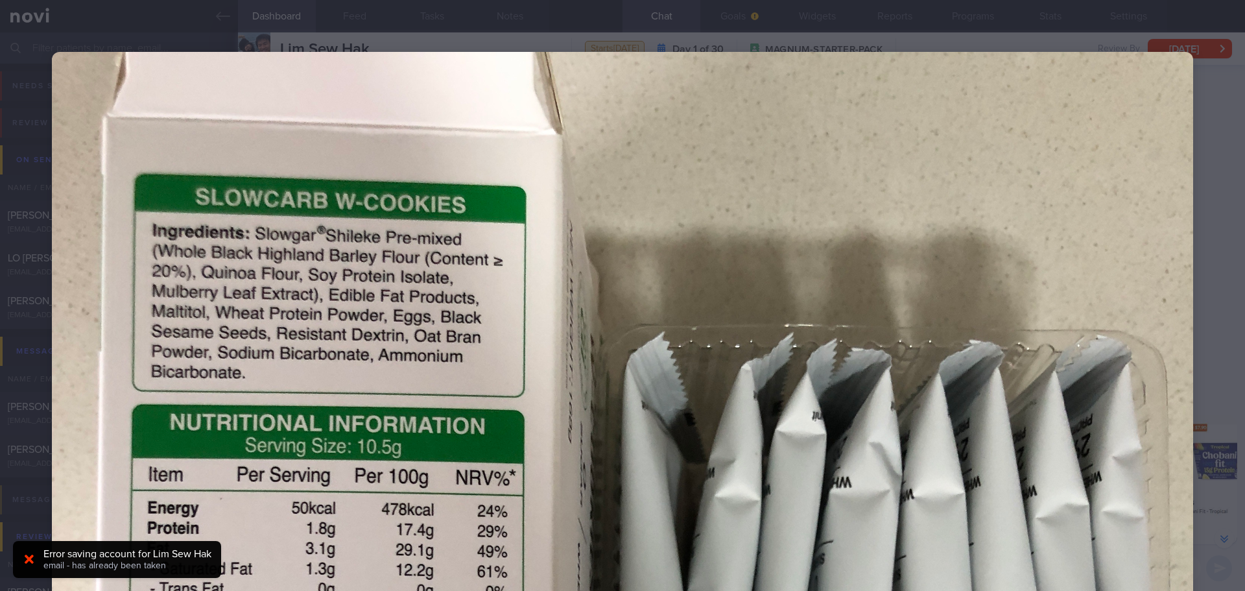
scroll to position [389, 0]
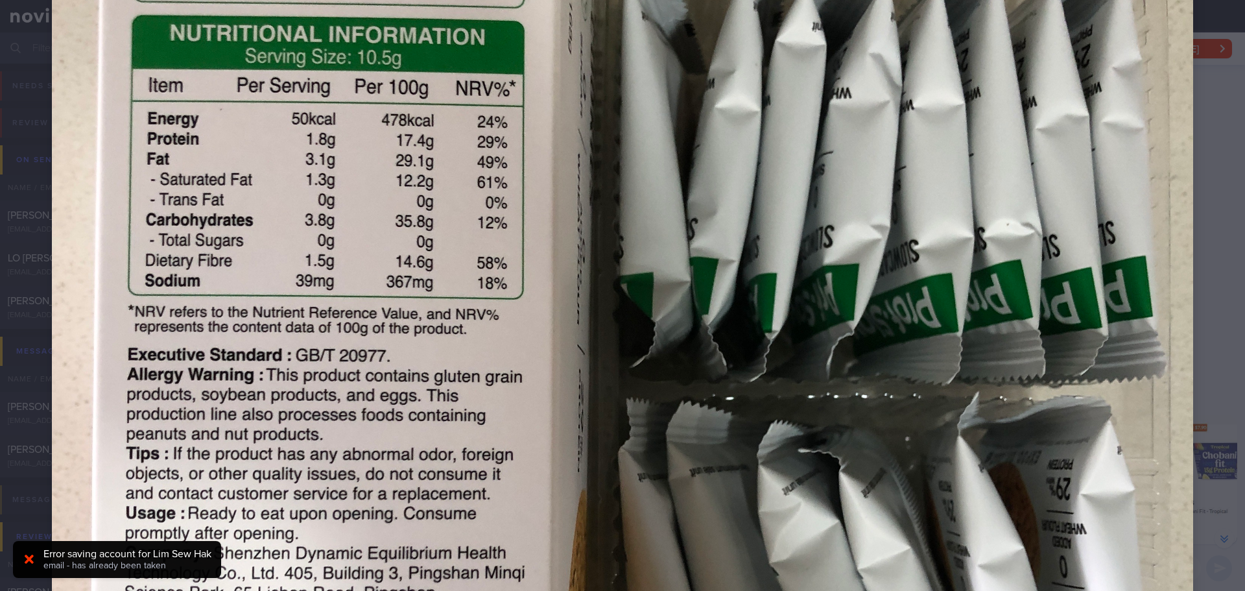
click at [1204, 324] on div at bounding box center [622, 424] width 1245 height 1626
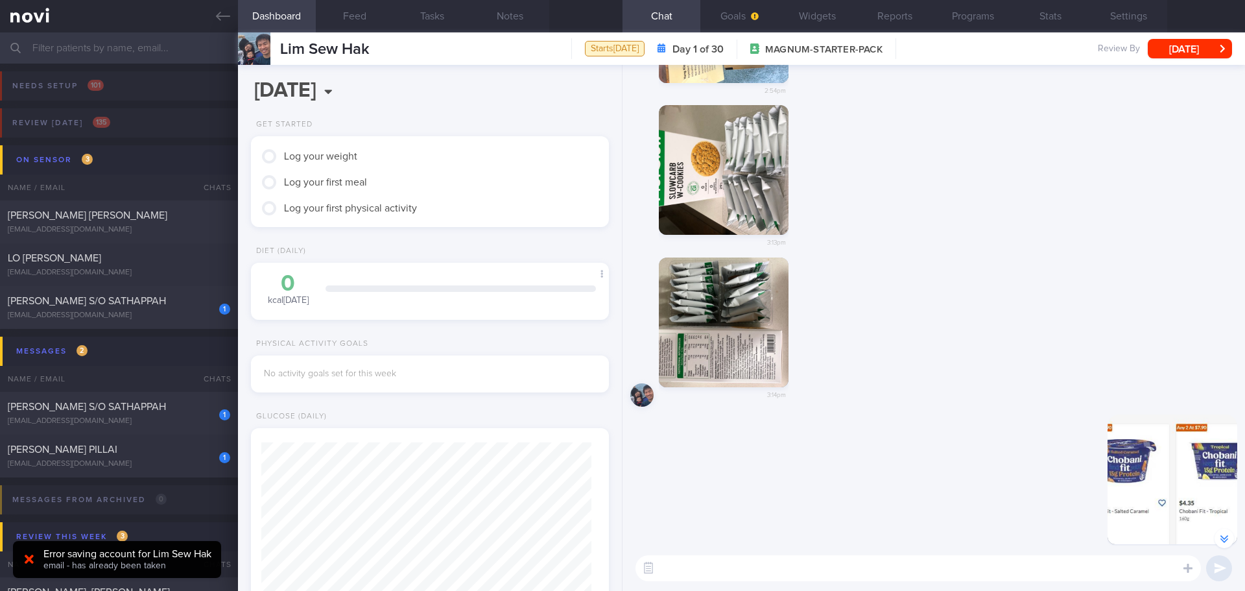
click at [832, 329] on div "3:14pm" at bounding box center [933, 336] width 607 height 158
click at [851, 364] on div "3:14pm" at bounding box center [933, 336] width 607 height 158
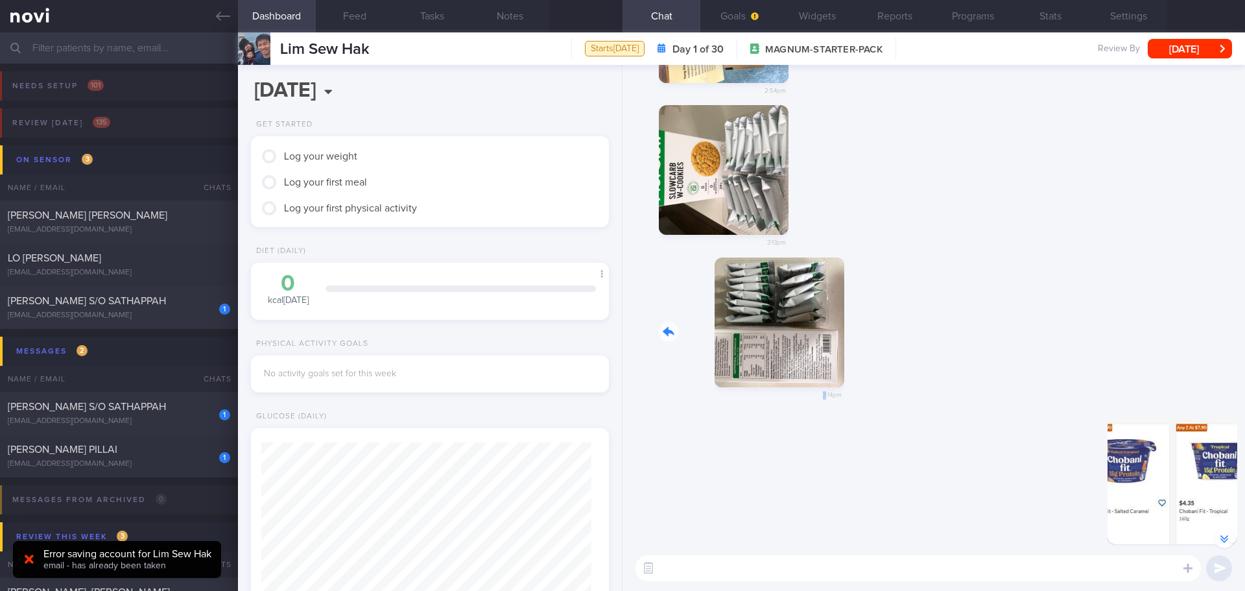
drag, startPoint x: 759, startPoint y: 353, endPoint x: 868, endPoint y: 420, distance: 127.8
click at [893, 365] on div "3:14pm" at bounding box center [933, 336] width 607 height 158
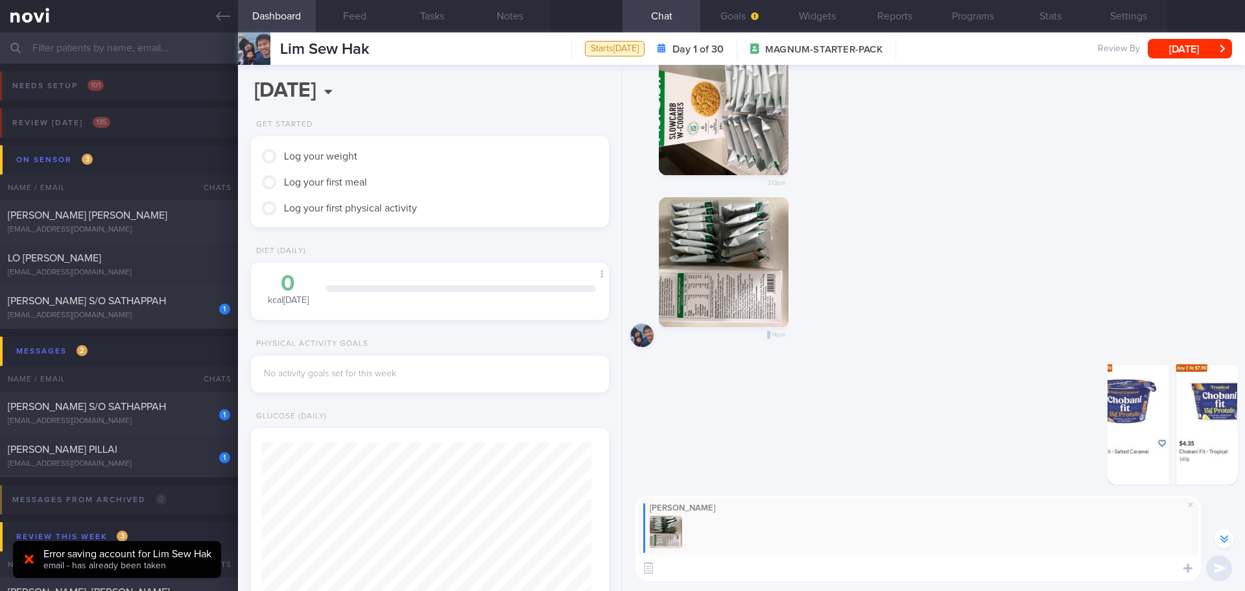
scroll to position [-125, 0]
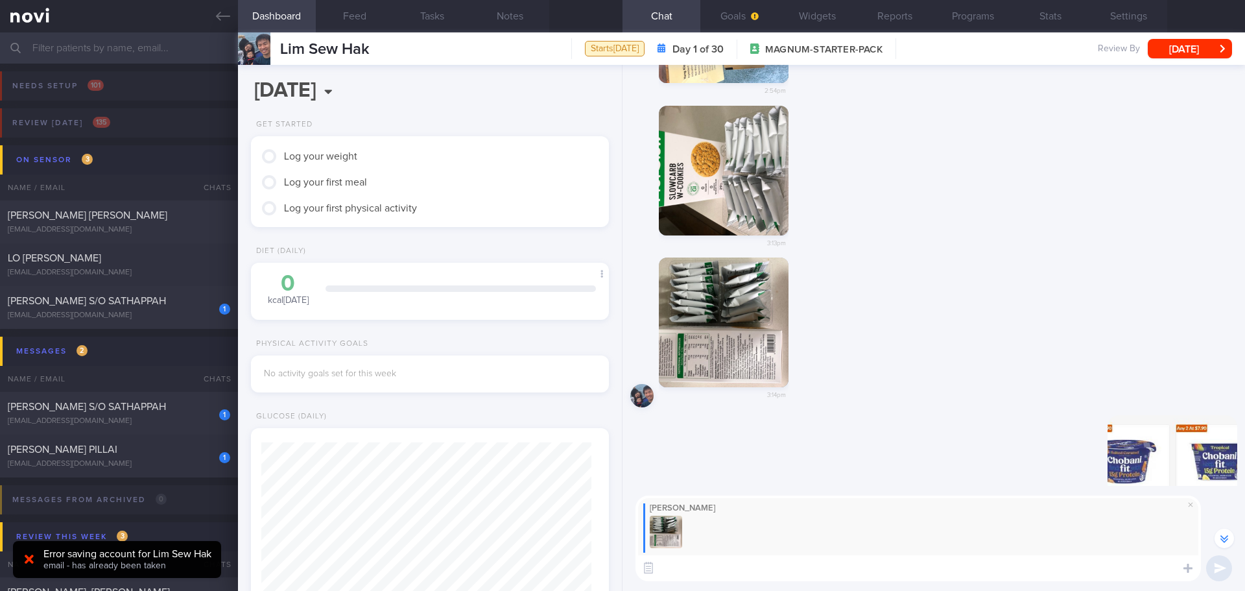
click at [789, 575] on textarea at bounding box center [918, 568] width 565 height 26
click at [705, 310] on button "button" at bounding box center [724, 322] width 130 height 130
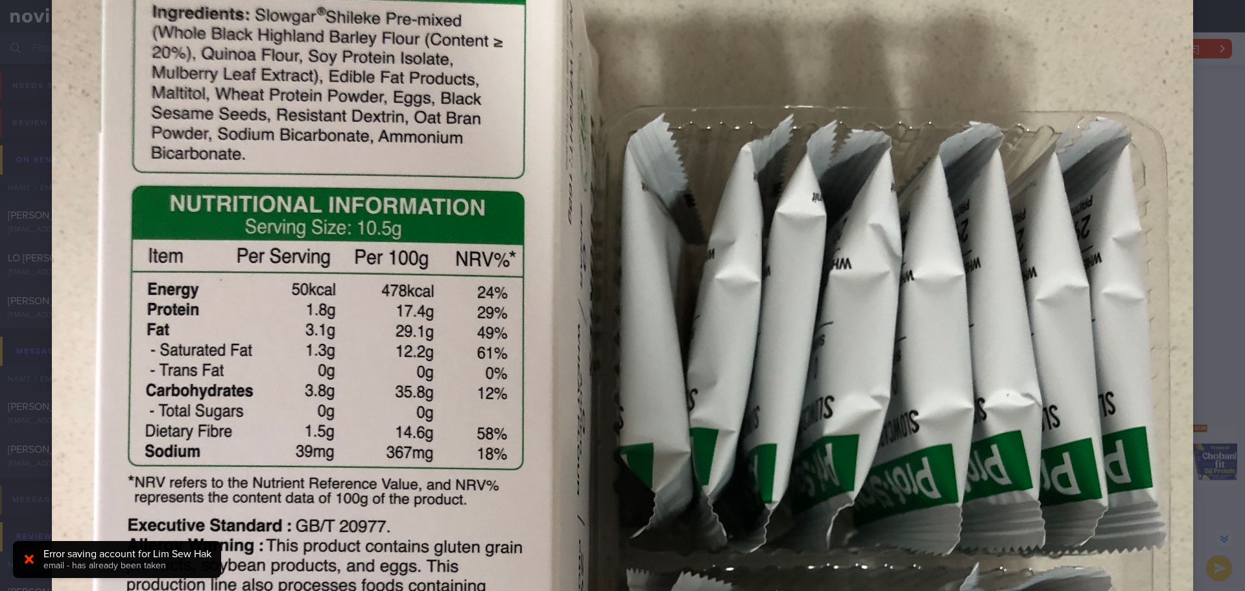
scroll to position [259, 0]
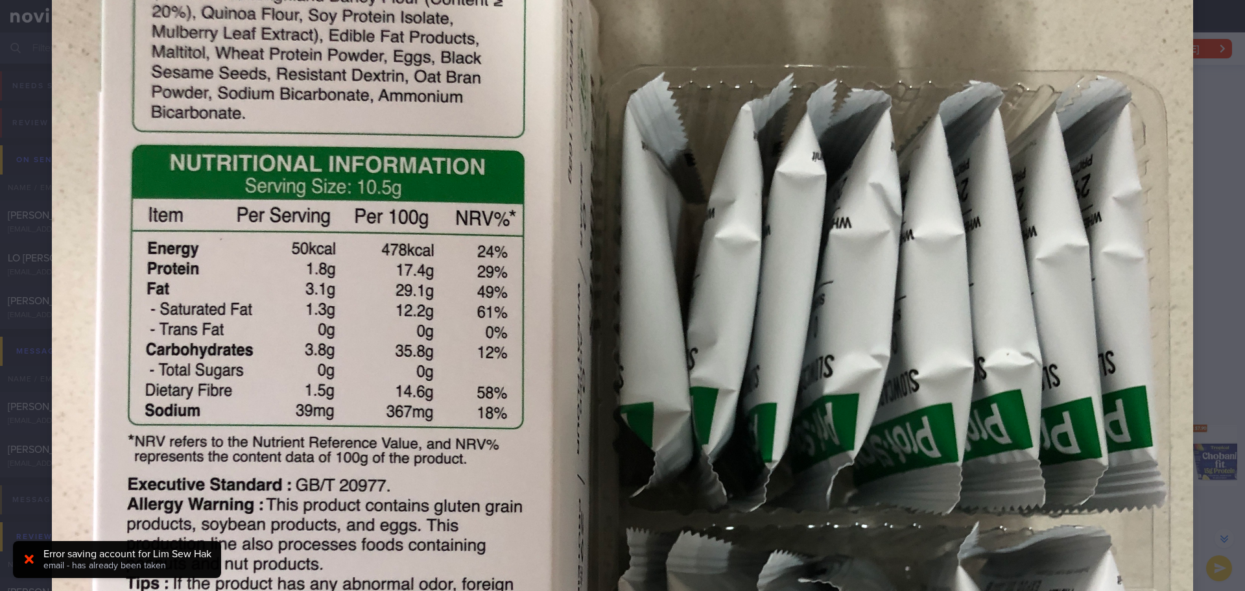
click at [1214, 241] on div at bounding box center [622, 554] width 1245 height 1626
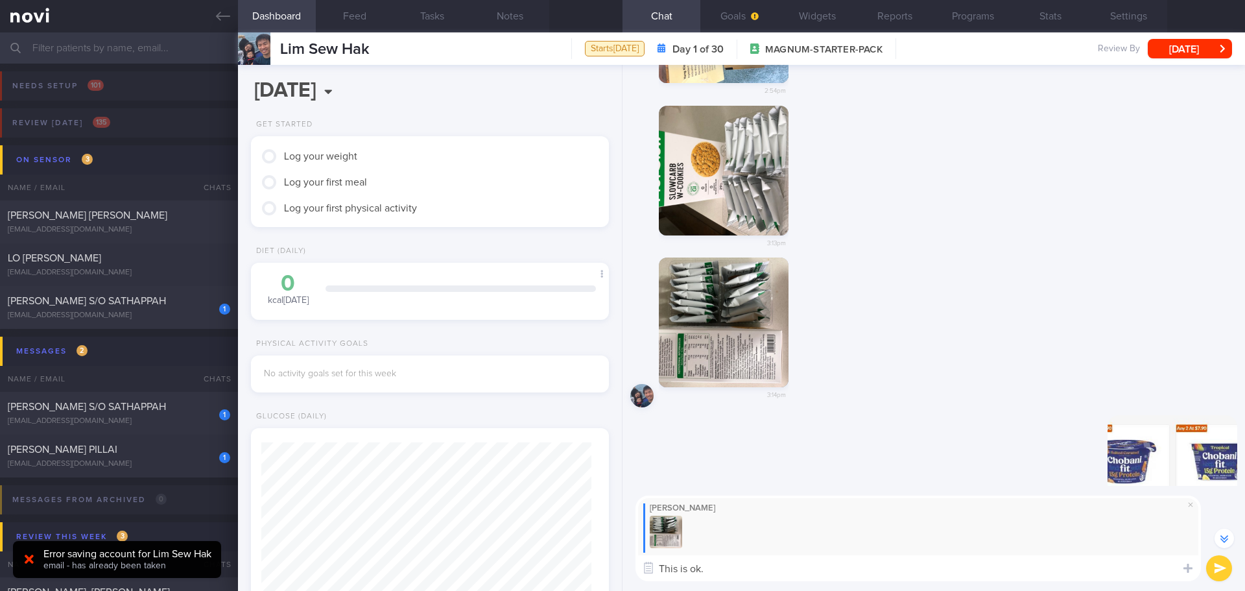
click at [744, 572] on textarea "This is ok." at bounding box center [918, 568] width 565 height 26
type textarea "This is ok. She can have 1 packet, dip in soymilk drink."
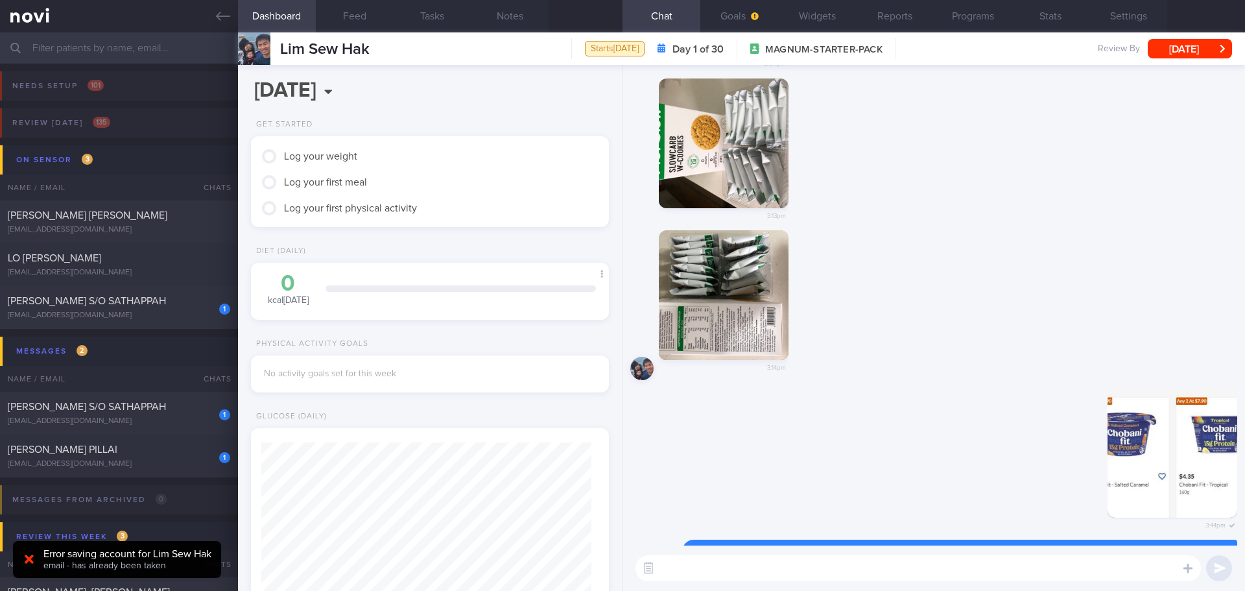
scroll to position [0, 0]
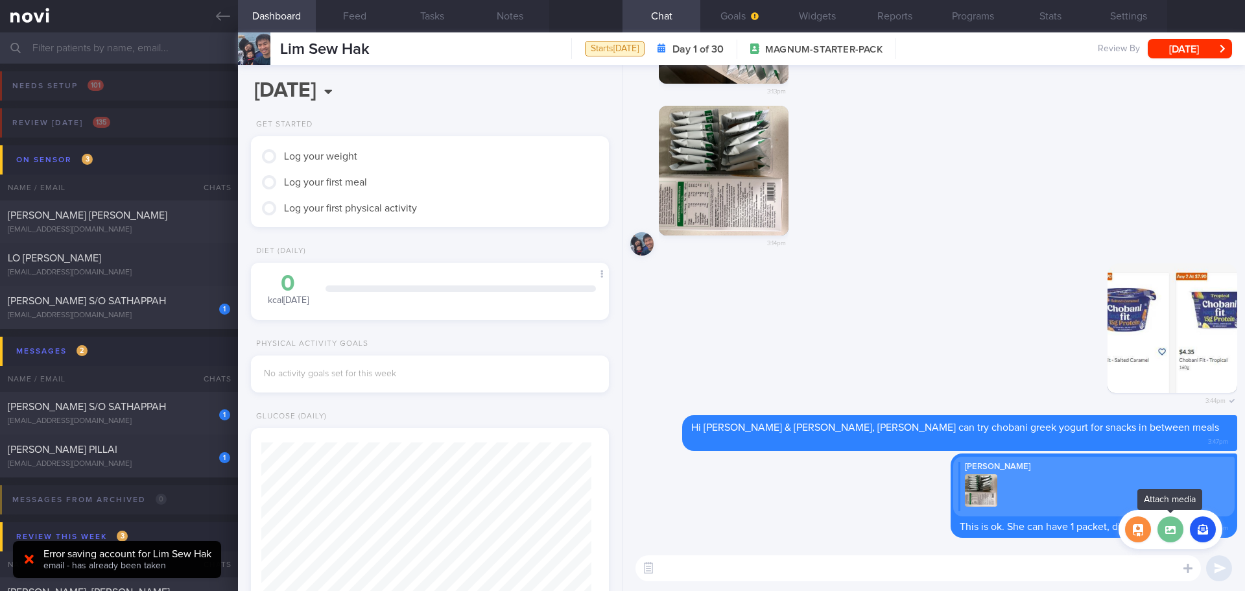
click at [1175, 532] on label at bounding box center [1171, 529] width 26 height 26
click at [0, 0] on input "file" at bounding box center [0, 0] width 0 height 0
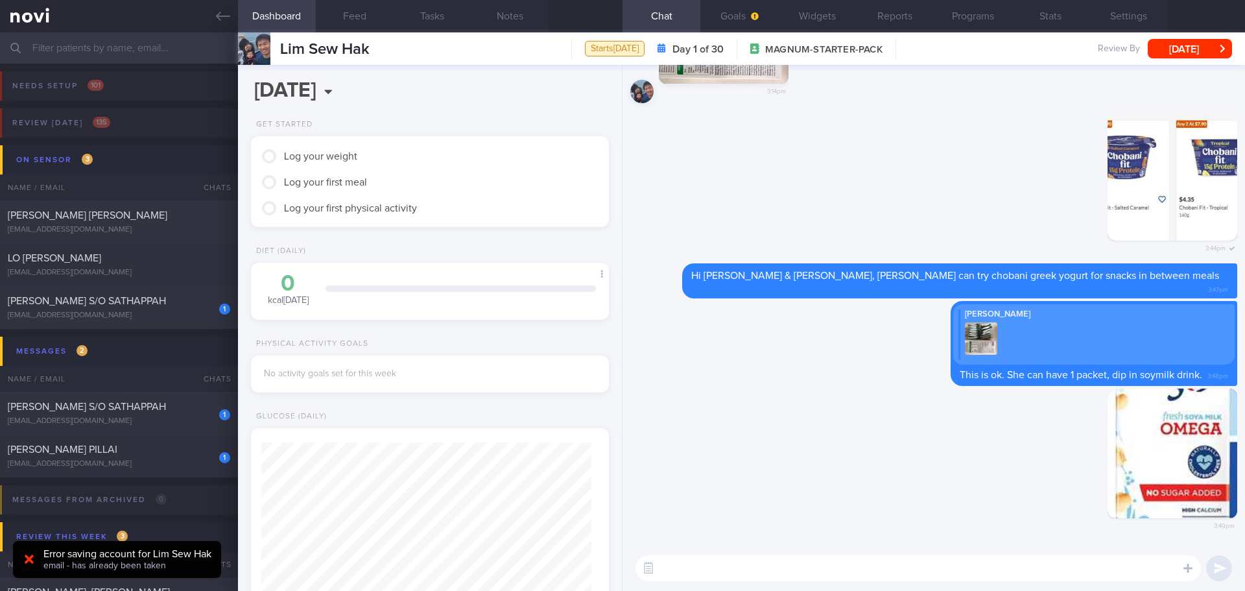
click at [829, 564] on textarea at bounding box center [918, 568] width 565 height 26
click at [835, 567] on textarea "This is the no sugar soymilk, can use it to mix with the soymilk powder" at bounding box center [918, 568] width 565 height 26
drag, startPoint x: 979, startPoint y: 564, endPoint x: 809, endPoint y: 565, distance: 169.9
click at [809, 565] on textarea "This is the no sugar soymilk, can use to mix with the soymilk powder" at bounding box center [918, 568] width 565 height 26
type textarea "This is the no sugar soymilk, can mix this with soymillk powder"
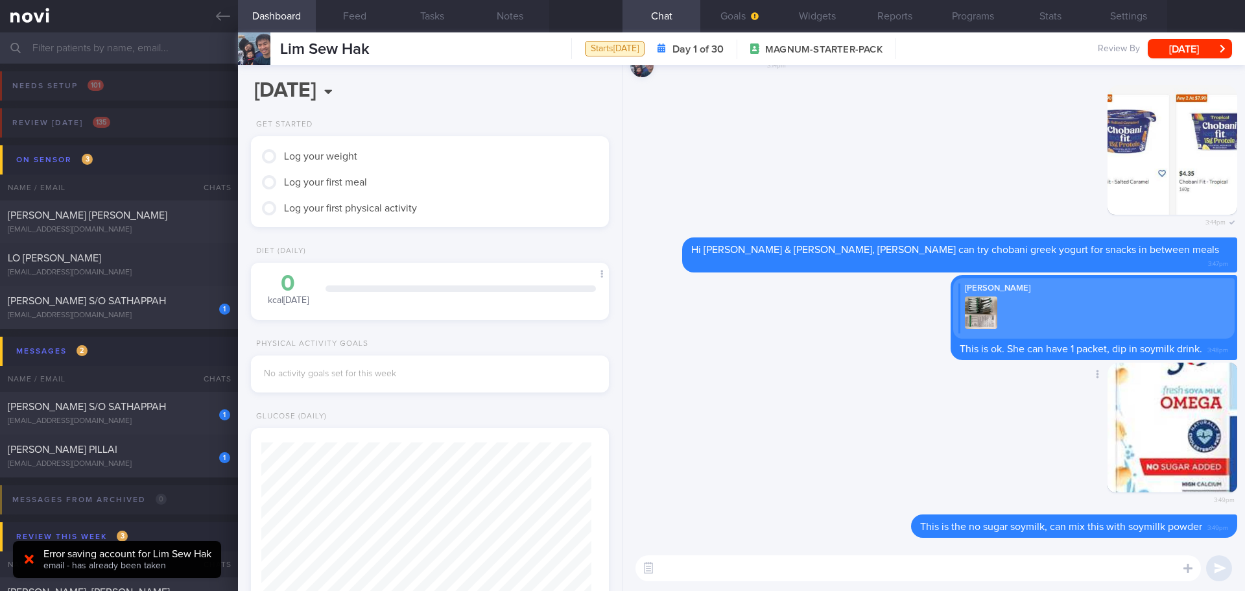
click at [864, 415] on div "Delete 3:49pm" at bounding box center [933, 439] width 607 height 152
click at [770, 558] on textarea at bounding box center [918, 568] width 565 height 26
type textarea "h"
type textarea "T"
type textarea "S"
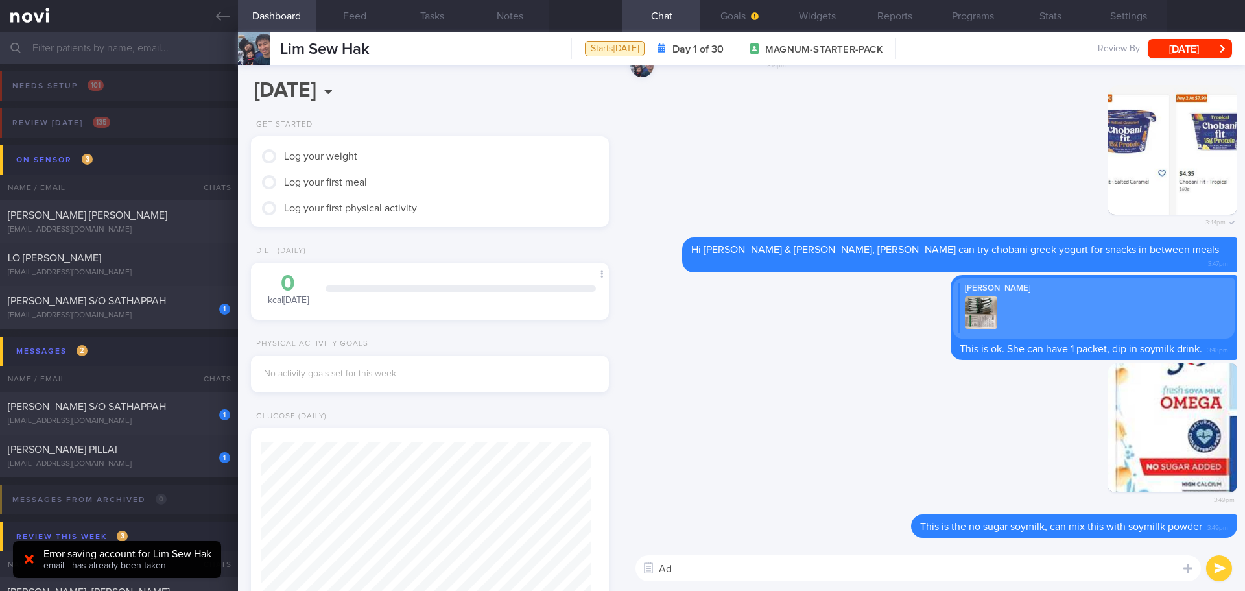
type textarea "A"
click at [703, 565] on textarea "Breakfast: 1/4-1/2 slice bread + soymilk powder 1 sachet + Glucerna x1 scoop" at bounding box center [918, 568] width 565 height 26
click at [1062, 569] on textarea "Breakfast 7-8am: 1/4-1/2 slice bread + soymilk powder 1 sachet + Glucerna x1 sc…" at bounding box center [918, 568] width 565 height 26
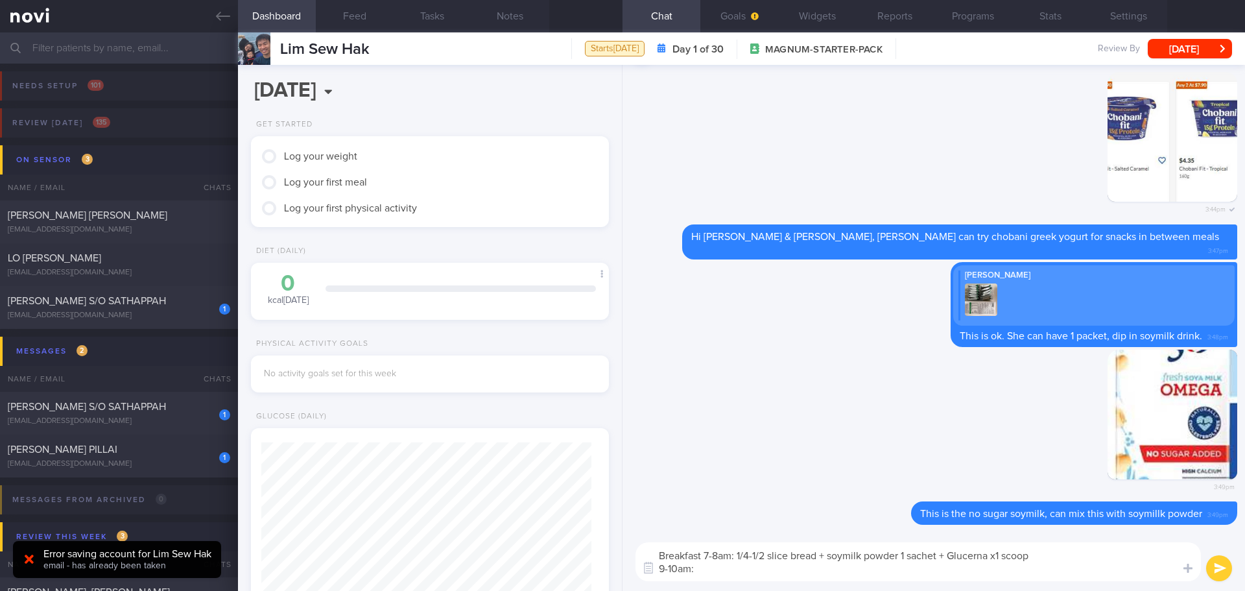
drag, startPoint x: 1047, startPoint y: 556, endPoint x: 831, endPoint y: 552, distance: 215.3
click at [831, 552] on textarea "Breakfast 7-8am: 1/4-1/2 slice bread + soymilk powder 1 sachet + Glucerna x1 sc…" at bounding box center [918, 561] width 565 height 39
click at [718, 570] on textarea "Breakfast 7-8am: 1/4-1/2 slice bread + soymilk powder 1 sachet + Glucerna x1 sc…" at bounding box center [918, 561] width 565 height 39
paste textarea "soymilk powder 1 sachet + Glucerna x1 scoop"
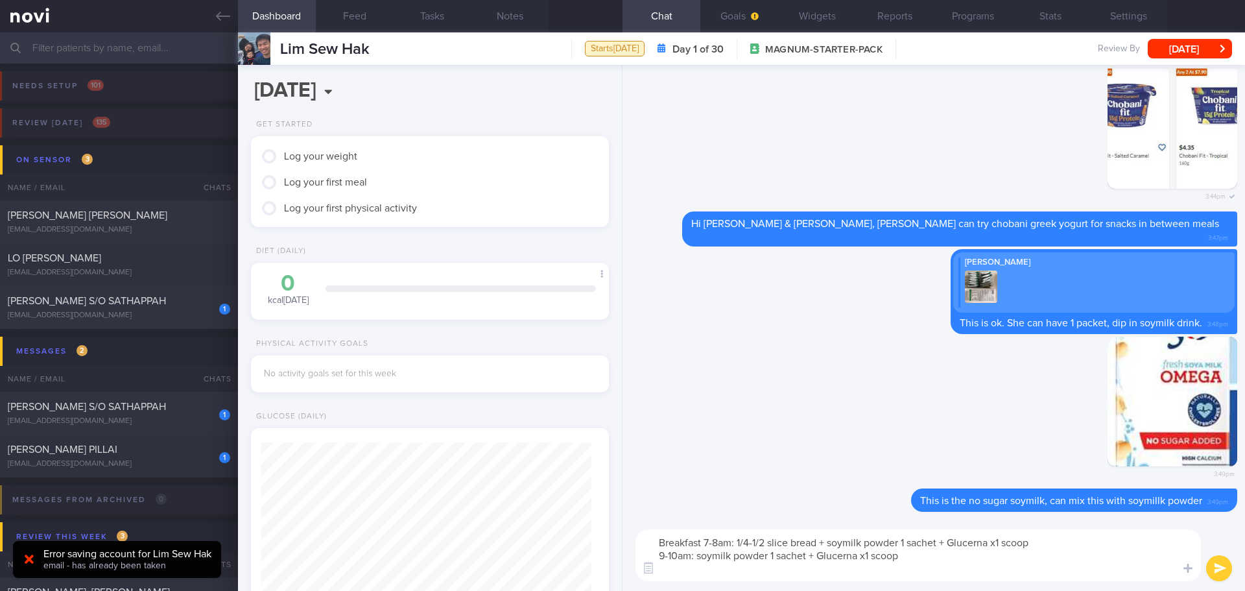
click at [717, 571] on textarea "Breakfast 7-8am: 1/4-1/2 slice bread + soymilk powder 1 sachet + Glucerna x1 sc…" at bounding box center [918, 555] width 565 height 52
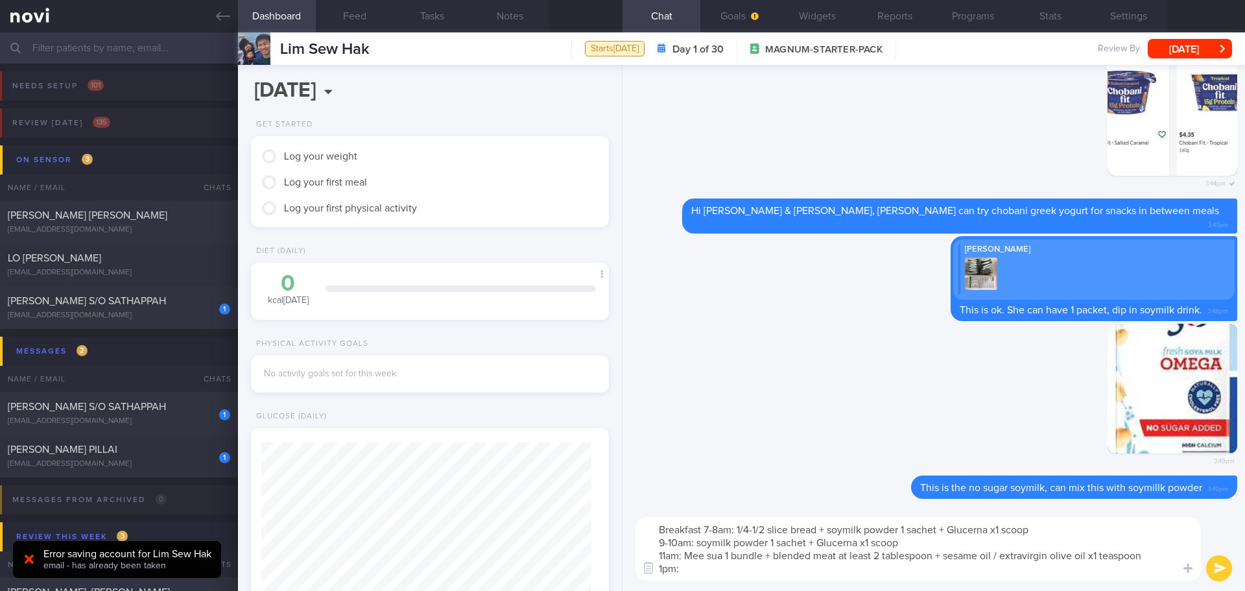
drag, startPoint x: 902, startPoint y: 545, endPoint x: 696, endPoint y: 541, distance: 206.3
click at [696, 541] on textarea "Breakfast 7-8am: 1/4-1/2 slice bread + soymilk powder 1 sachet + Glucerna x1 sc…" at bounding box center [918, 548] width 565 height 65
click at [662, 570] on textarea "Breakfast 7-8am: 1/4-1/2 slice bread + soymilk powder 1 sachet + Glucerna x1 sc…" at bounding box center [918, 548] width 565 height 65
click at [714, 569] on textarea "Breakfast 7-8am: 1/4-1/2 slice bread + soymilk powder 1 sachet + Glucerna x1 sc…" at bounding box center [918, 548] width 565 height 65
paste textarea "soymilk powder 1 sachet + Glucerna x1 scoop"
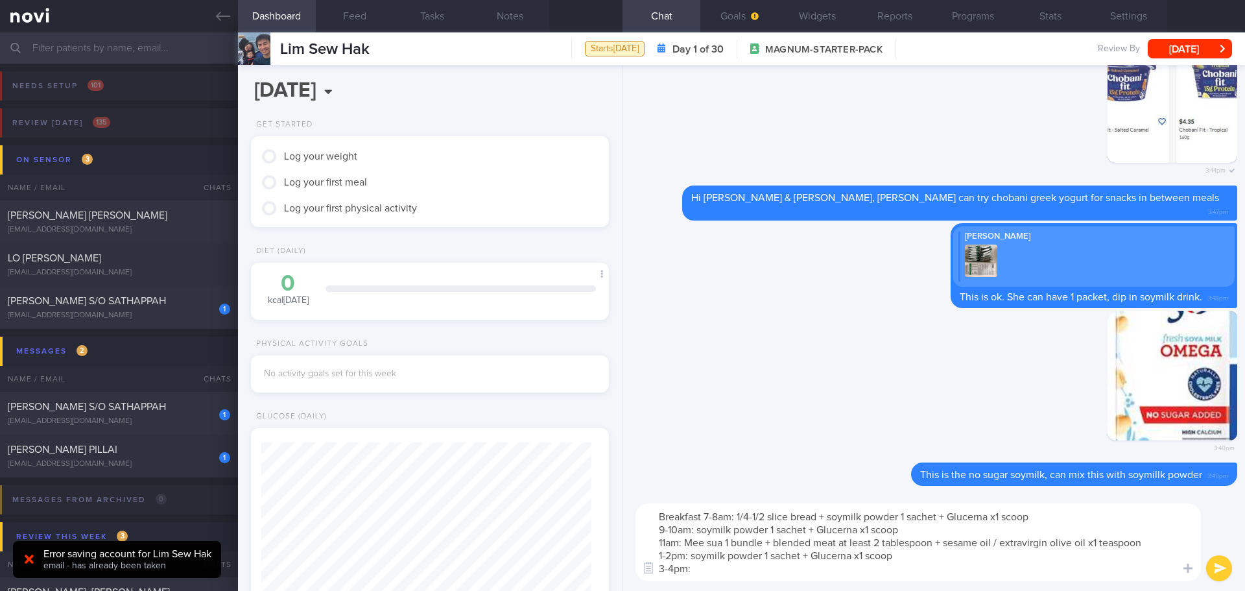
paste textarea "soymilk powder 1 sachet + Glucerna x1 scoop"
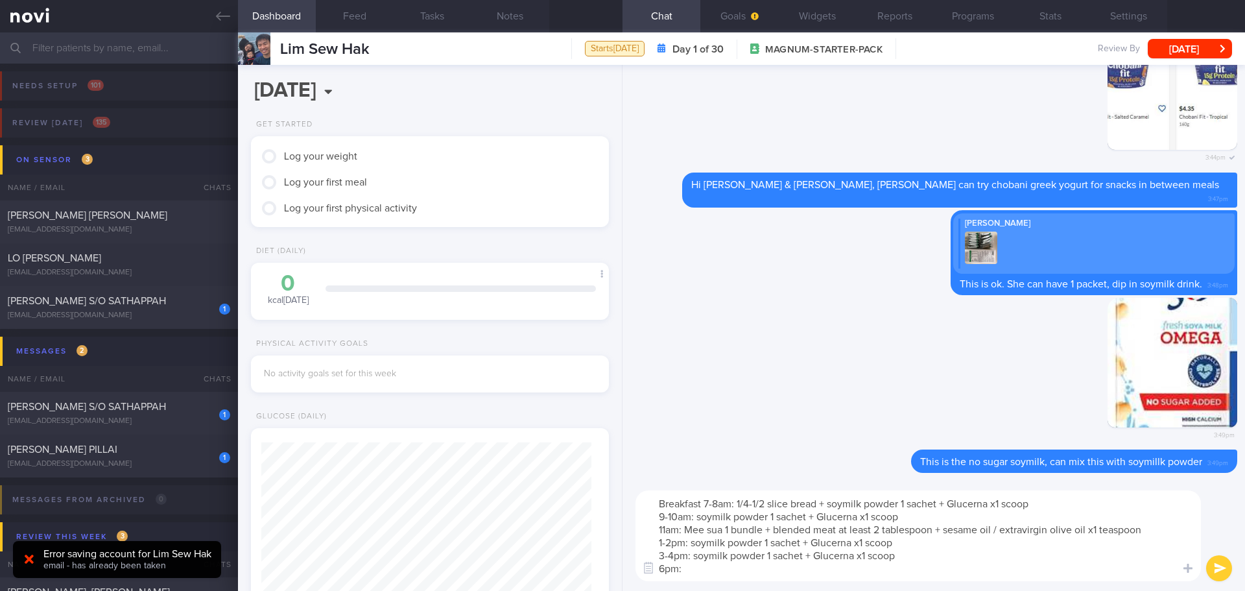
drag, startPoint x: 1147, startPoint y: 526, endPoint x: 688, endPoint y: 532, distance: 458.5
click at [688, 532] on textarea "Breakfast 7-8am: 1/4-1/2 slice bread + soymilk powder 1 sachet + Glucerna x1 sc…" at bounding box center [918, 535] width 565 height 91
click at [702, 571] on textarea "Breakfast 7-8am: 1/4-1/2 slice bread + soymilk powder 1 sachet + Glucerna x1 sc…" at bounding box center [918, 535] width 565 height 91
paste textarea "Mee sua 1 bundle + blended meat at least 2 tablespoon + sesame oil / extravirgi…"
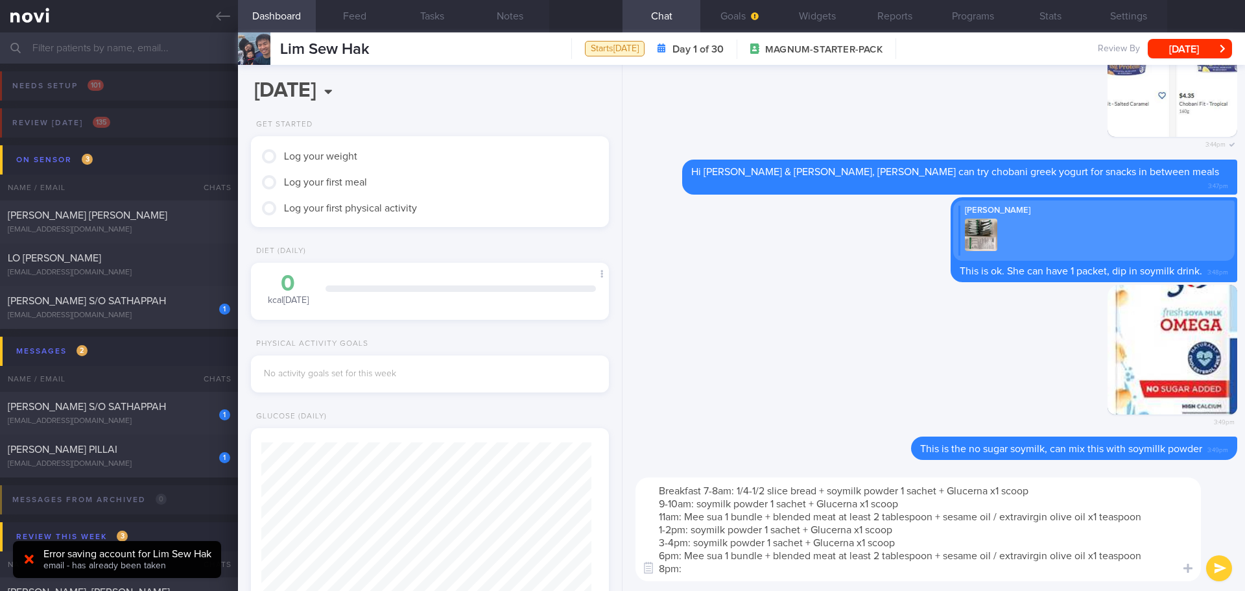
drag, startPoint x: 903, startPoint y: 545, endPoint x: 695, endPoint y: 542, distance: 208.2
click at [695, 542] on textarea "Breakfast 7-8am: 1/4-1/2 slice bread + soymilk powder 1 sachet + Glucerna x1 sc…" at bounding box center [918, 529] width 565 height 104
click at [698, 569] on textarea "Breakfast 7-8am: 1/4-1/2 slice bread + soymilk powder 1 sachet + Glucerna x1 sc…" at bounding box center [918, 529] width 565 height 104
paste textarea "soymilk powder 1 sachet + Glucerna x1 scoop"
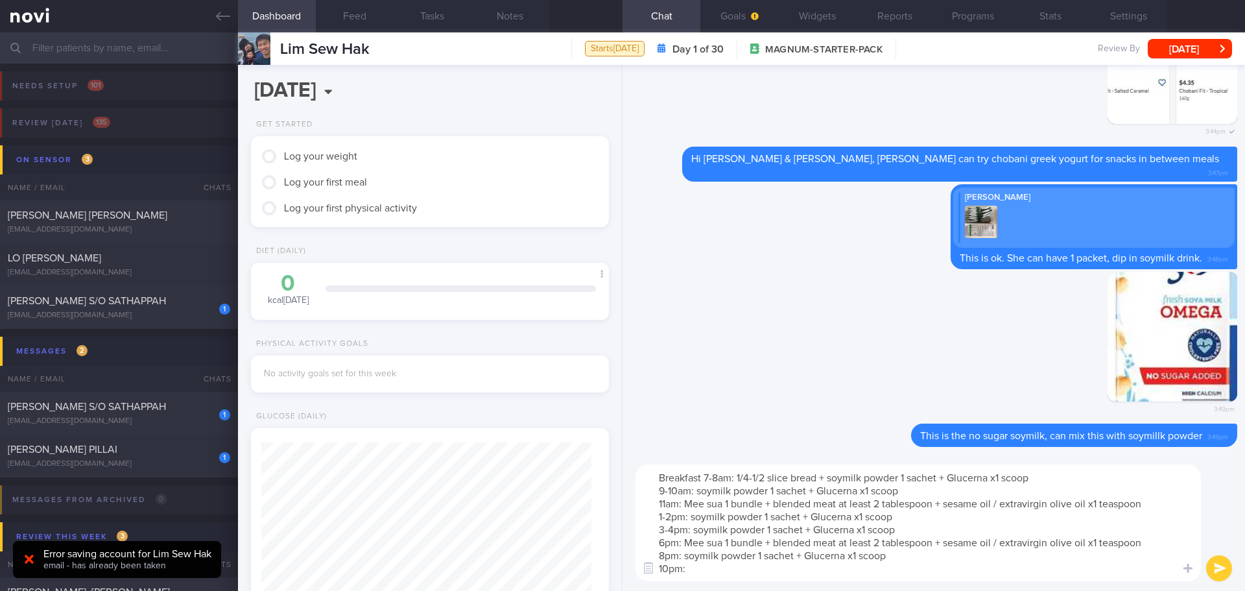
paste textarea "soymilk powder 1 sachet + Glucerna x1 scoop"
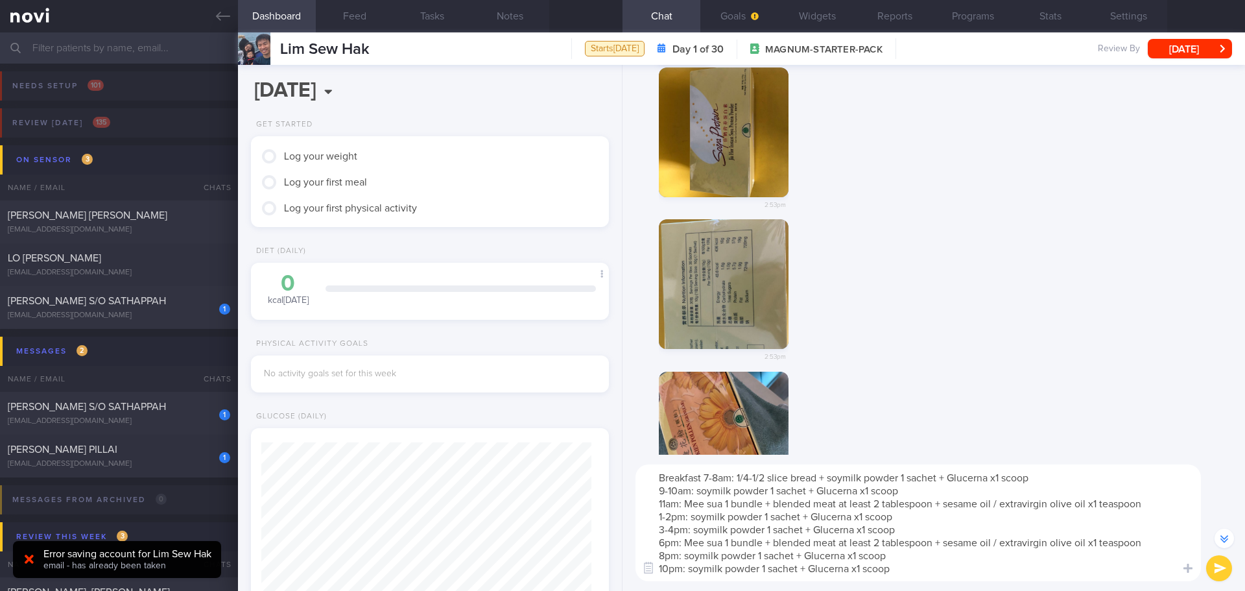
scroll to position [-1036, 0]
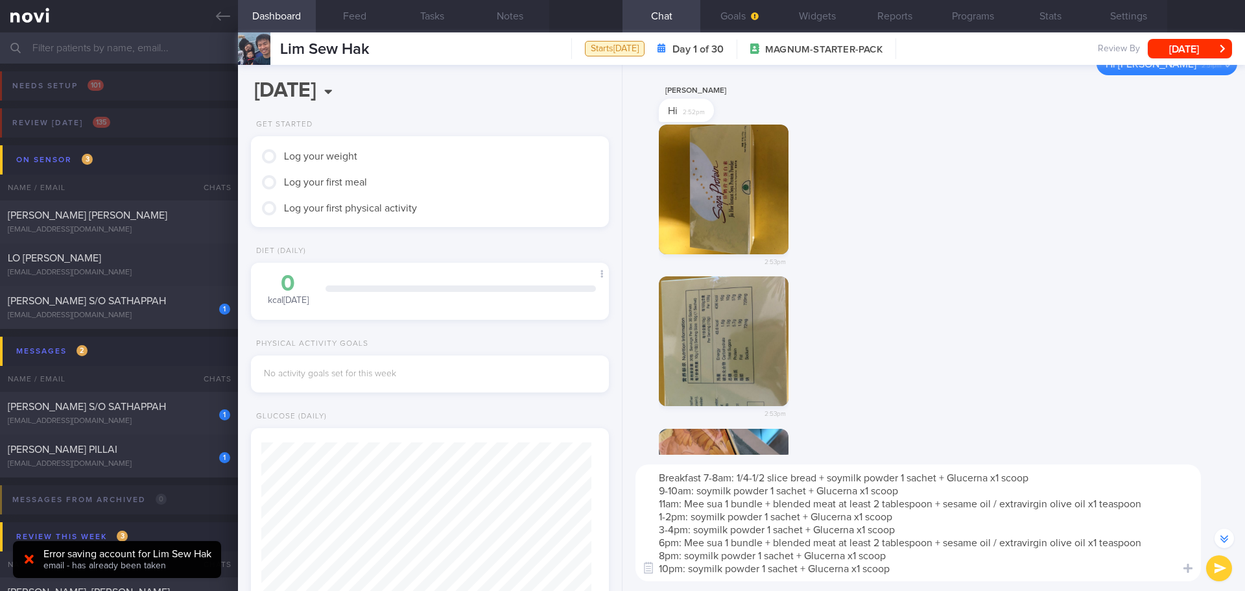
click at [765, 302] on button "button" at bounding box center [724, 341] width 130 height 130
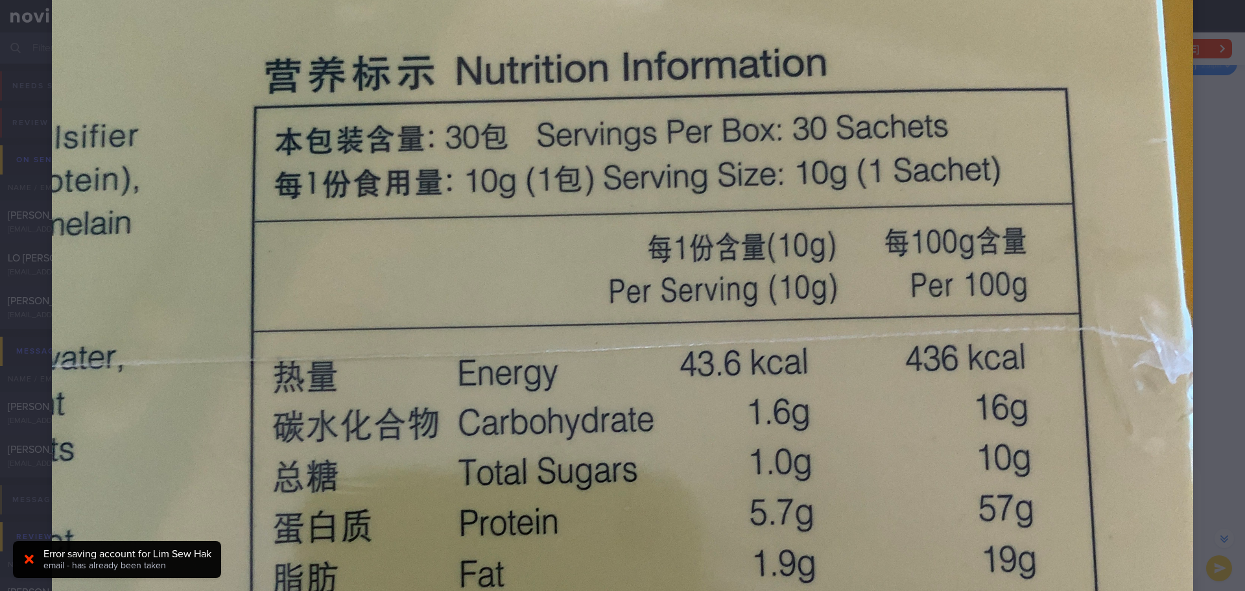
scroll to position [389, 0]
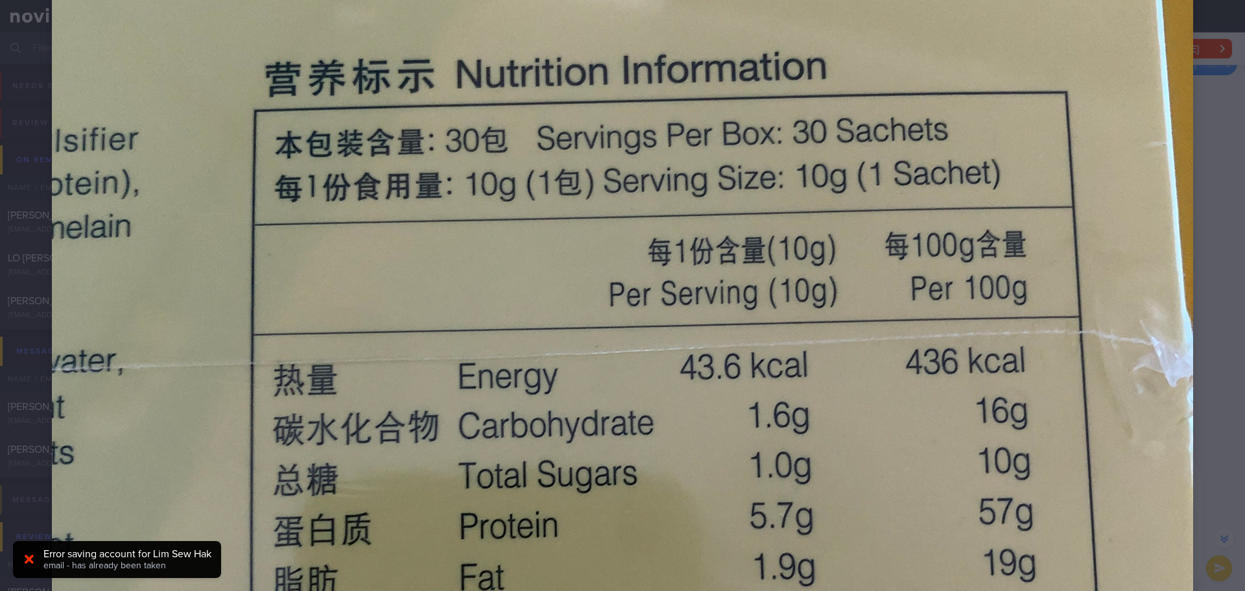
click at [1201, 259] on div at bounding box center [622, 424] width 1245 height 1626
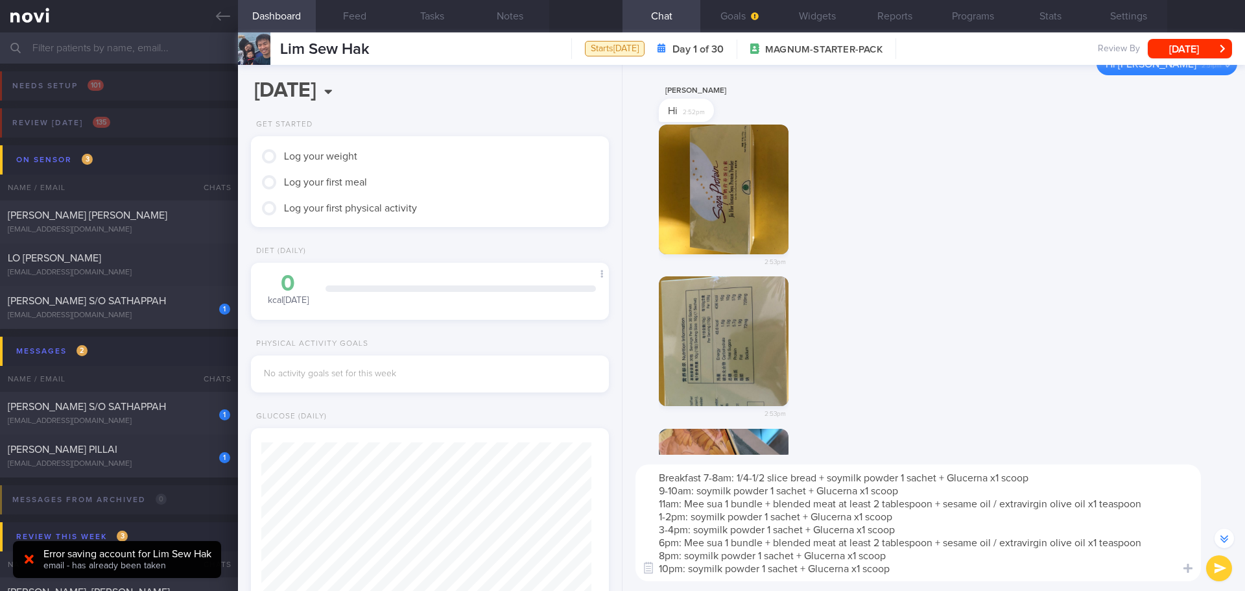
click at [770, 179] on button "button" at bounding box center [724, 190] width 130 height 130
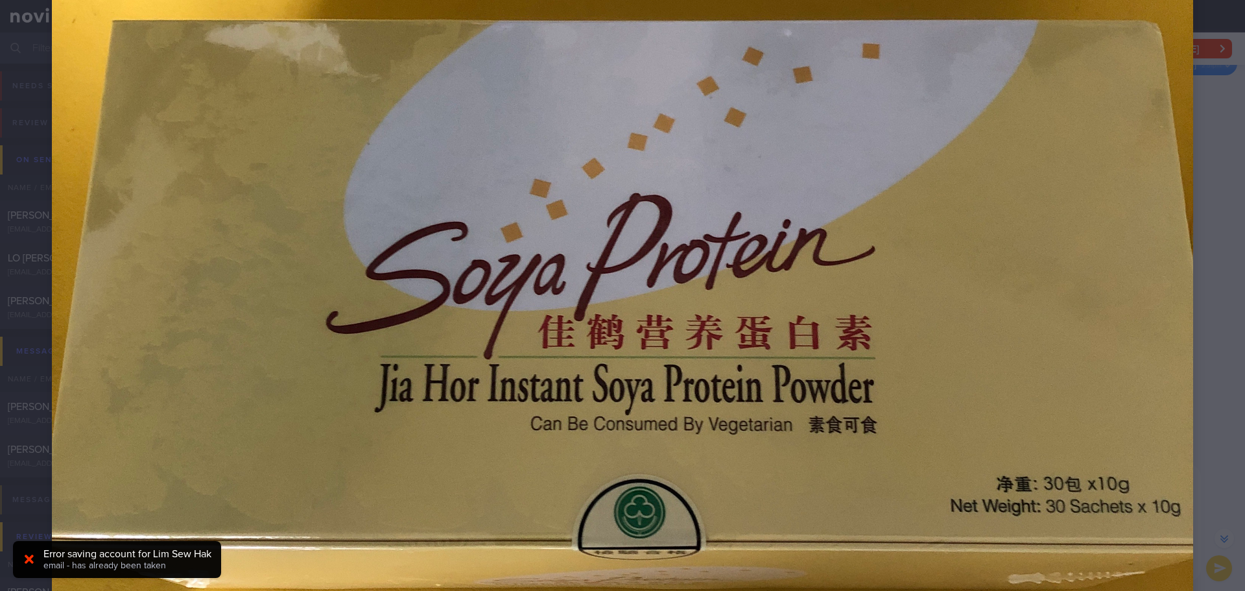
scroll to position [519, 0]
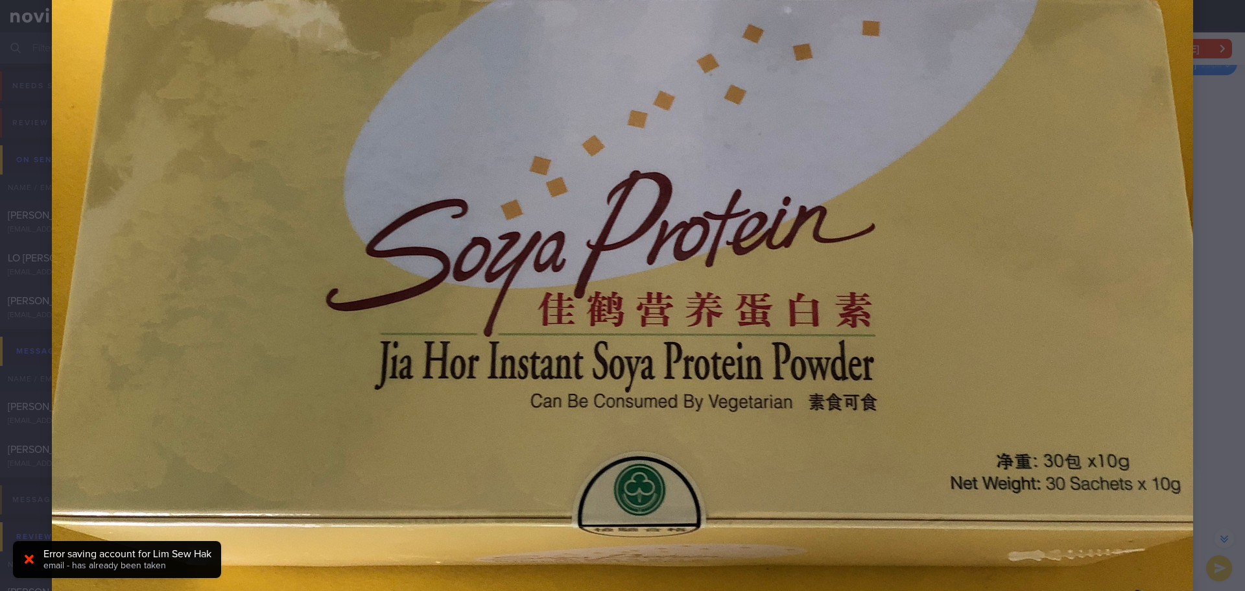
click at [1213, 250] on div at bounding box center [622, 294] width 1245 height 1626
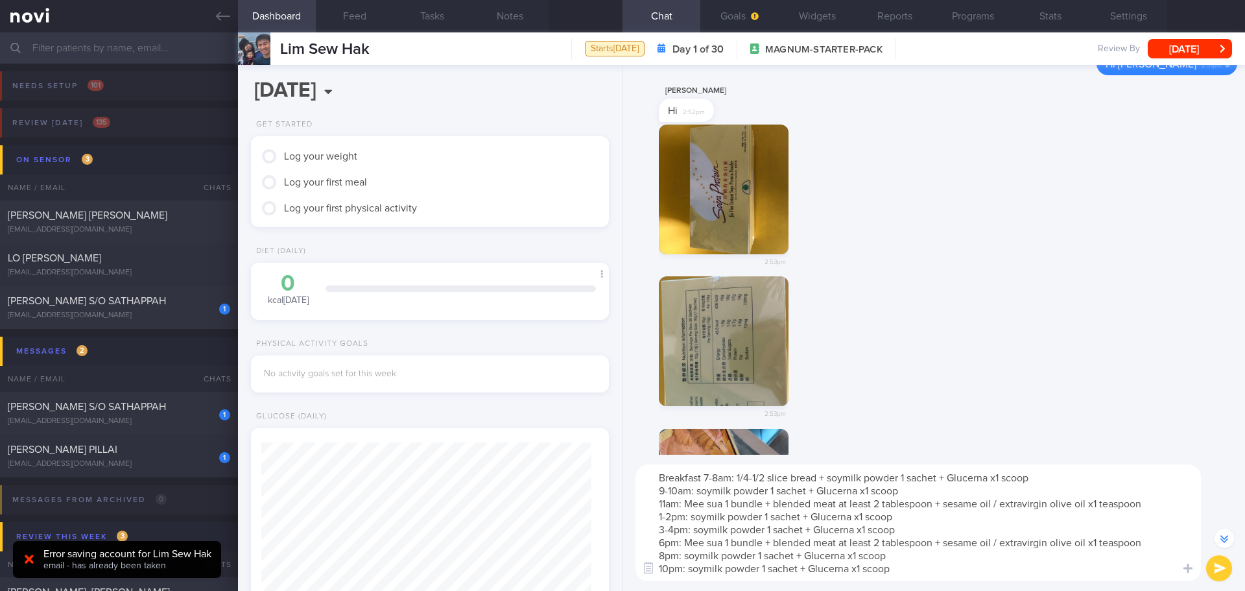
click at [768, 324] on button "button" at bounding box center [724, 341] width 130 height 130
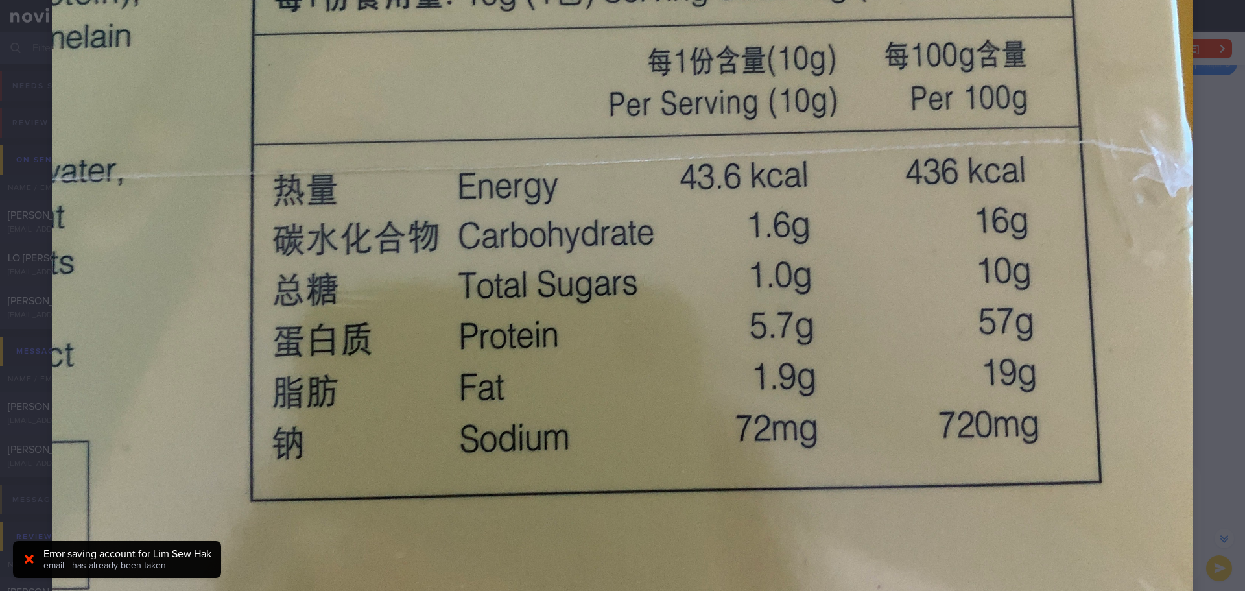
scroll to position [584, 0]
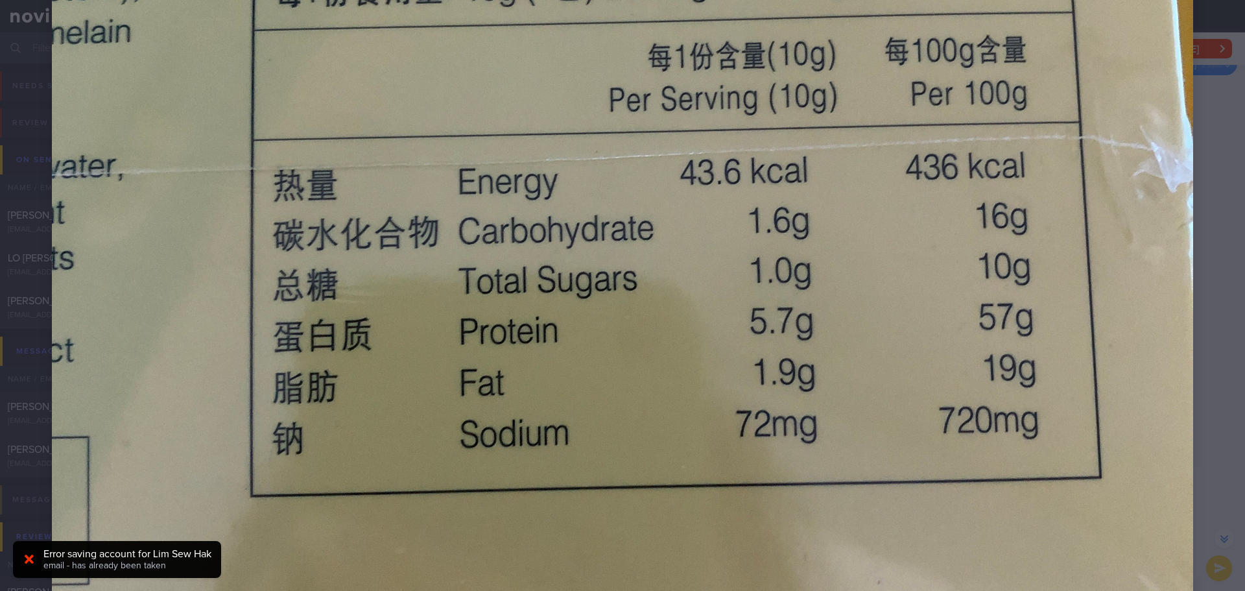
click at [1196, 313] on div at bounding box center [622, 229] width 1245 height 1626
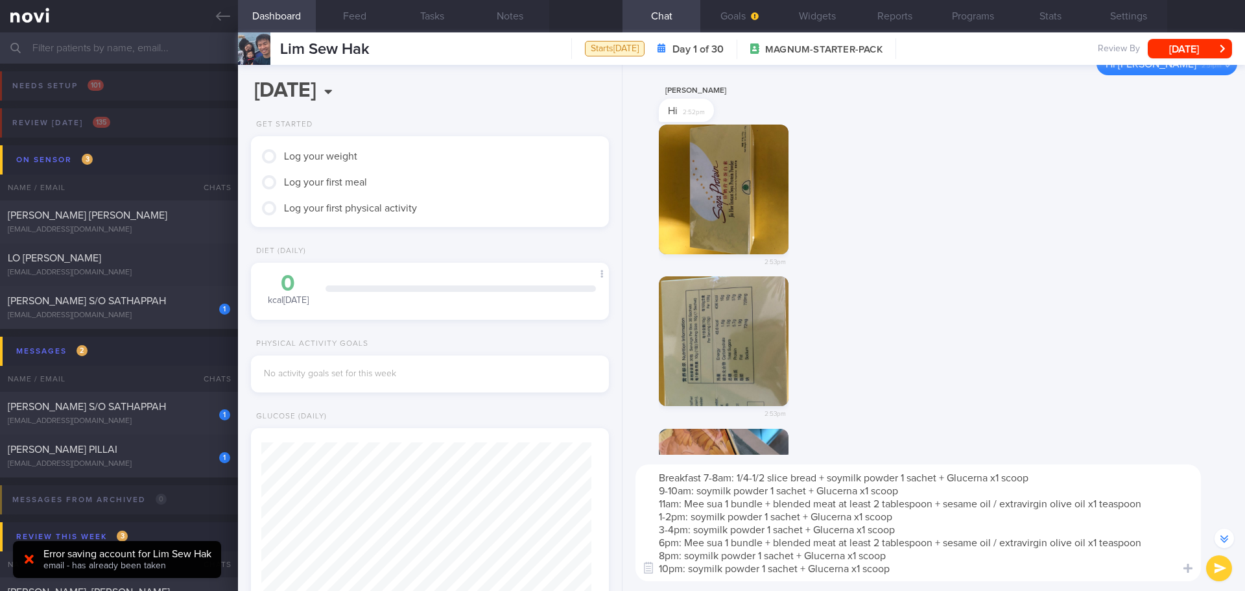
click at [904, 575] on textarea "Breakfast 7-8am: 1/4-1/2 slice bread + soymilk powder 1 sachet + Glucerna x1 sc…" at bounding box center [918, 522] width 565 height 117
click at [915, 569] on textarea "Breakfast 7-8am: 1/4-1/2 slice bread + soymilk powder 1 sachet + Glucerna x1 sc…" at bounding box center [918, 522] width 565 height 117
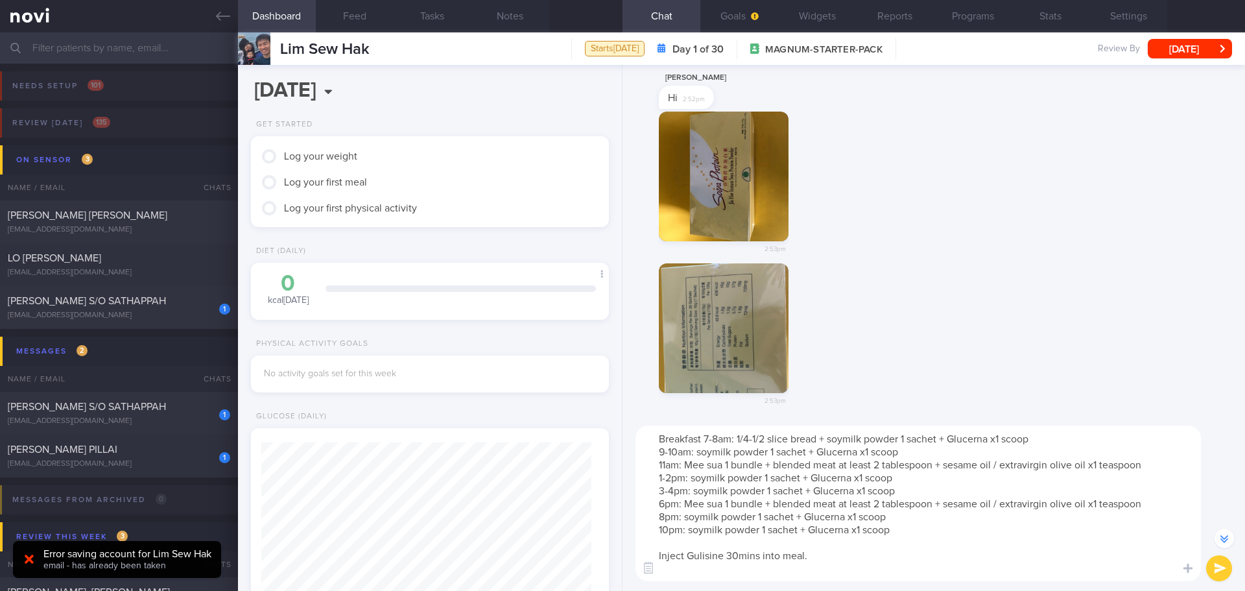
scroll to position [-1075, 0]
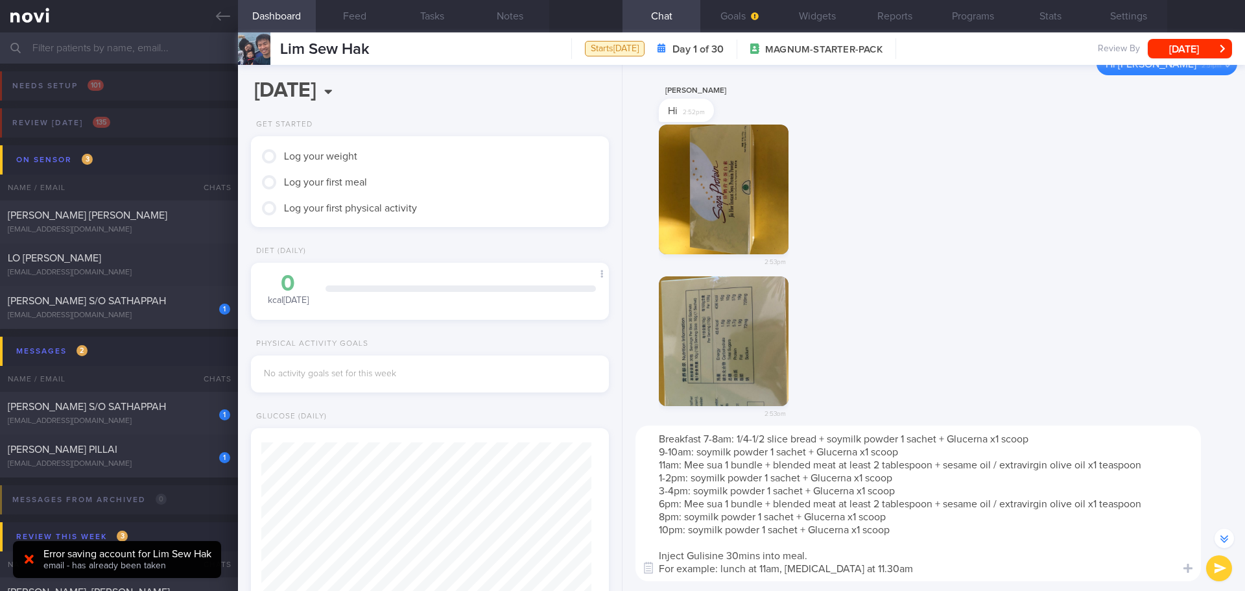
click at [867, 543] on textarea "Breakfast 7-8am: 1/4-1/2 slice bread + soymilk powder 1 sachet + Glucerna x1 sc…" at bounding box center [918, 503] width 565 height 156
click at [660, 434] on textarea "Breakfast 7-8am: 1/4-1/2 slice bread + soymilk powder 1 sachet + Glucerna x1 sc…" at bounding box center [918, 503] width 565 height 156
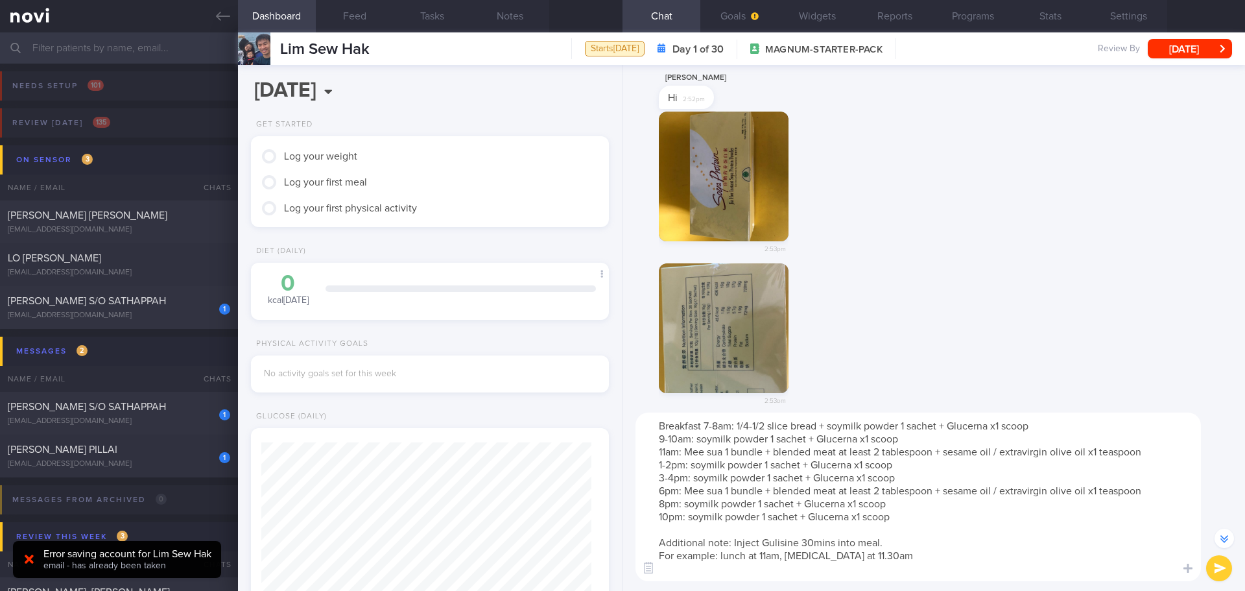
scroll to position [-1088, 0]
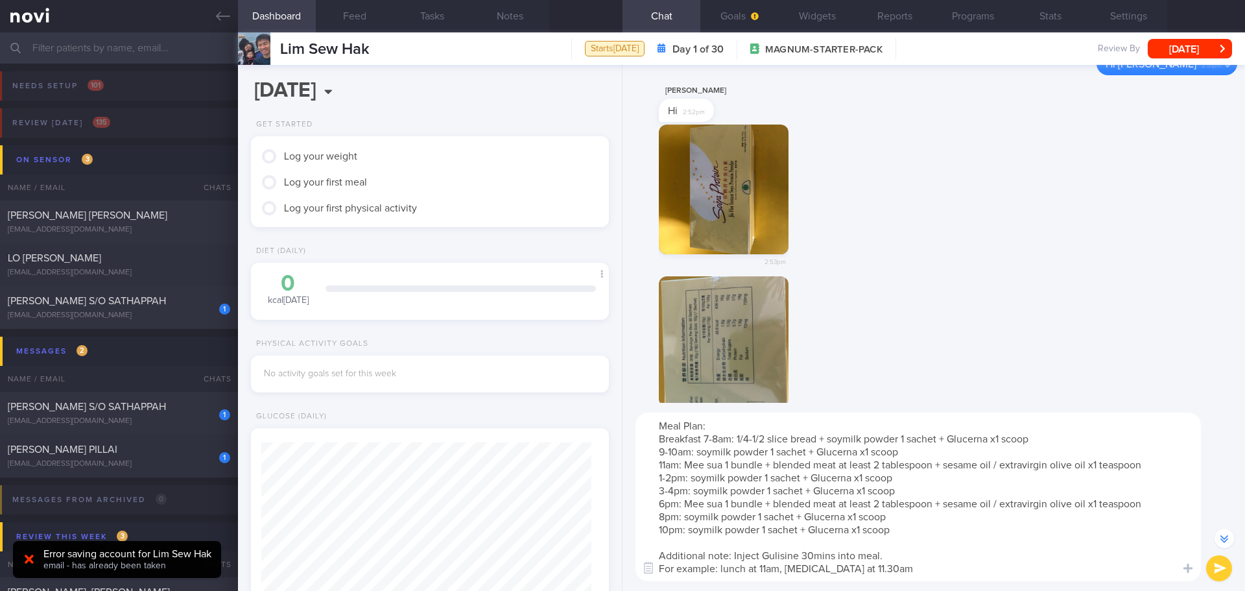
click at [1001, 486] on textarea "Meal Plan: Breakfast 7-8am: 1/4-1/2 slice bread + soymilk powder 1 sachet + Glu…" at bounding box center [918, 496] width 565 height 169
click at [1025, 462] on textarea "Meal Plan: Breakfast 7-8am: 1/4-1/2 slice bread + soymilk powder 1 sachet + Glu…" at bounding box center [918, 496] width 565 height 169
click at [1027, 503] on textarea "Meal Plan: Breakfast 7-8am: 1/4-1/2 slice bread + soymilk powder 1 sachet + Glu…" at bounding box center [918, 496] width 565 height 169
click at [1042, 517] on textarea "Meal Plan: Breakfast 7-8am: 1/4-1/2 slice bread + soymilk powder 1 sachet + Glu…" at bounding box center [918, 496] width 565 height 169
click at [1061, 521] on textarea "Meal Plan: Breakfast 7-8am: 1/4-1/2 slice bread + soymilk powder 1 sachet + Glu…" at bounding box center [918, 496] width 565 height 169
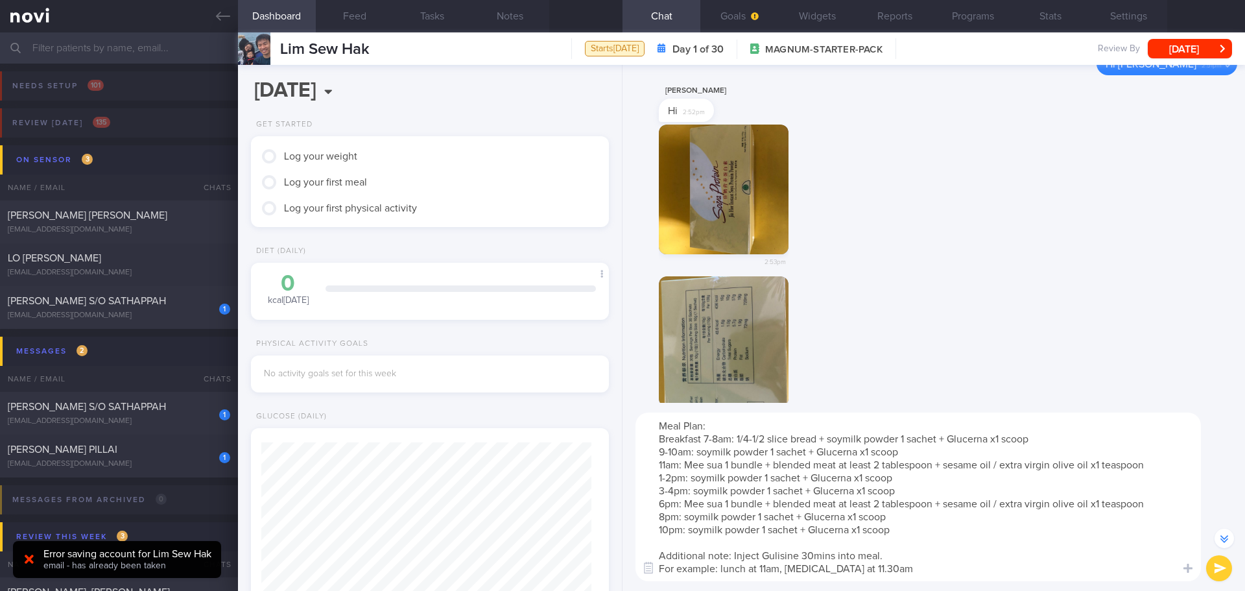
click at [1061, 521] on textarea "Meal Plan: Breakfast 7-8am: 1/4-1/2 slice bread + soymilk powder 1 sachet + Glu…" at bounding box center [918, 496] width 565 height 169
click at [1014, 521] on textarea "Meal Plan: Breakfast 7-8am: 1/4-1/2 slice bread + soymilk powder 1 sachet + Glu…" at bounding box center [918, 496] width 565 height 169
click at [1005, 521] on textarea "Meal Plan: Breakfast 7-8am: 1/4-1/2 slice bread + soymilk powder 1 sachet + Glu…" at bounding box center [918, 496] width 565 height 169
click at [1002, 521] on textarea "Meal Plan: Breakfast 7-8am: 1/4-1/2 slice bread + soymilk powder 1 sachet + Glu…" at bounding box center [918, 496] width 565 height 169
click at [1000, 523] on textarea "Meal Plan: Breakfast 7-8am: 1/4-1/2 slice bread + soymilk powder 1 sachet + Glu…" at bounding box center [918, 496] width 565 height 169
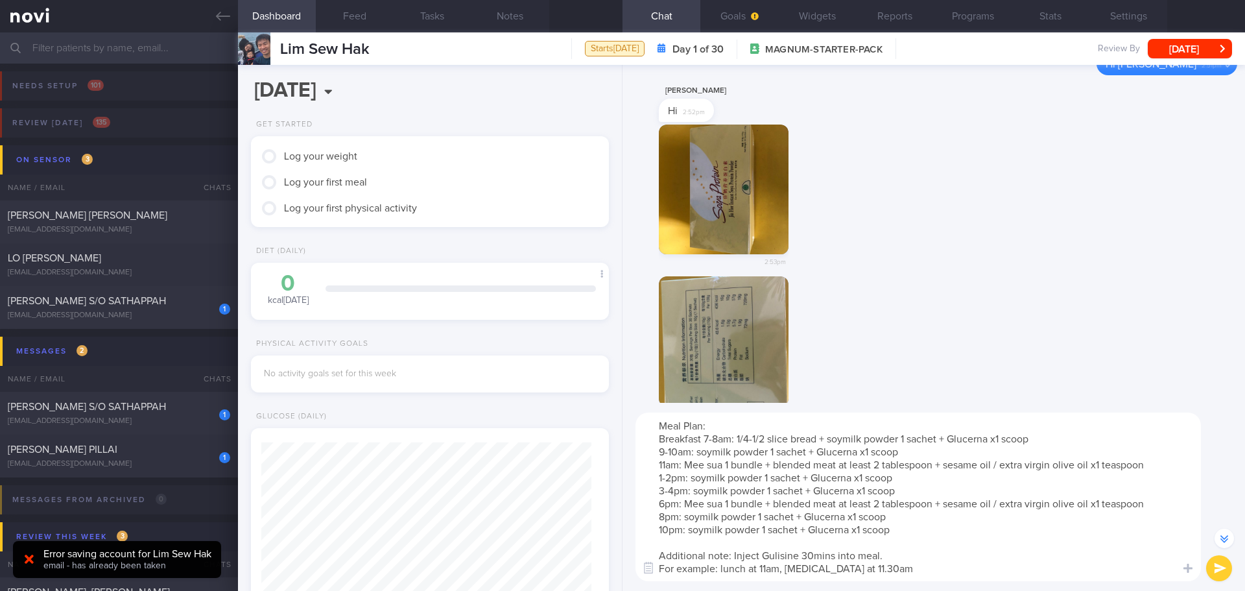
click at [1000, 523] on textarea "Meal Plan: Breakfast 7-8am: 1/4-1/2 slice bread + soymilk powder 1 sachet + Glu…" at bounding box center [918, 496] width 565 height 169
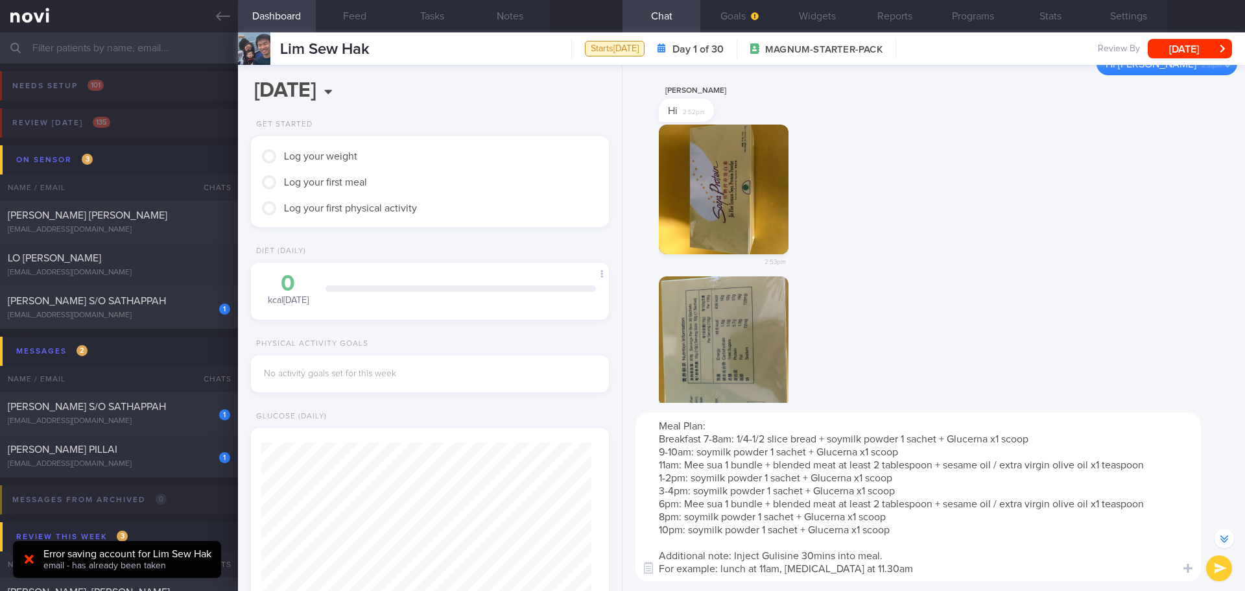
click at [1000, 523] on textarea "Meal Plan: Breakfast 7-8am: 1/4-1/2 slice bread + soymilk powder 1 sachet + Glu…" at bounding box center [918, 496] width 565 height 169
click at [674, 448] on textarea "Meal Plan: Breakfast 7-8am: 1/4-1/2 slice bread + soymilk powder 1 sachet + Glu…" at bounding box center [918, 496] width 565 height 169
type textarea "Meal Plan: Breakfast 7-8am: 1/4-1/2 slice bread + soymilk powder 1 sachet + Glu…"
click at [885, 516] on textarea "Meal Plan: Breakfast 7-8am: 1/4-1/2 slice bread + soymilk powder 1 sachet + Glu…" at bounding box center [918, 496] width 565 height 169
click at [929, 543] on textarea "Meal Plan: Breakfast 7-8am: 1/4-1/2 slice bread + soymilk powder 1 sachet + Glu…" at bounding box center [918, 496] width 565 height 169
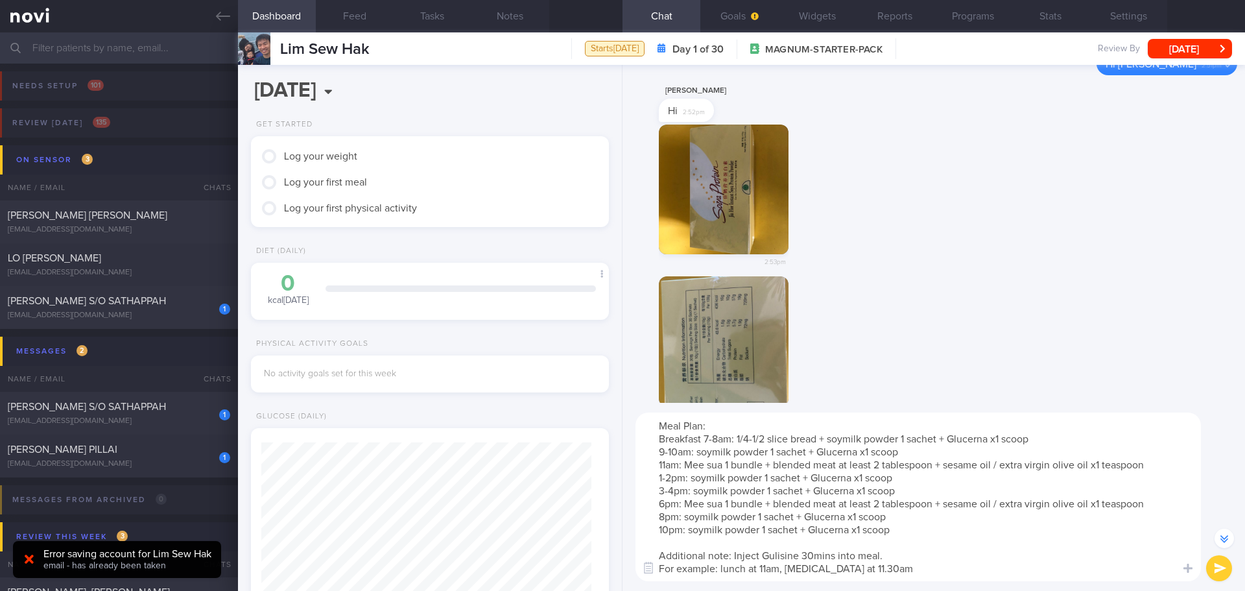
click at [930, 560] on textarea "Meal Plan: Breakfast 7-8am: 1/4-1/2 slice bread + soymilk powder 1 sachet + Glu…" at bounding box center [918, 496] width 565 height 169
click at [933, 569] on textarea "Meal Plan: Breakfast 7-8am: 1/4-1/2 slice bread + soymilk powder 1 sachet + Glu…" at bounding box center [918, 496] width 565 height 169
click at [936, 578] on textarea "Meal Plan: Breakfast 7-8am: 1/4-1/2 slice bread + soymilk powder 1 sachet + Glu…" at bounding box center [918, 496] width 565 height 169
click at [1221, 569] on button "submit" at bounding box center [1219, 568] width 26 height 26
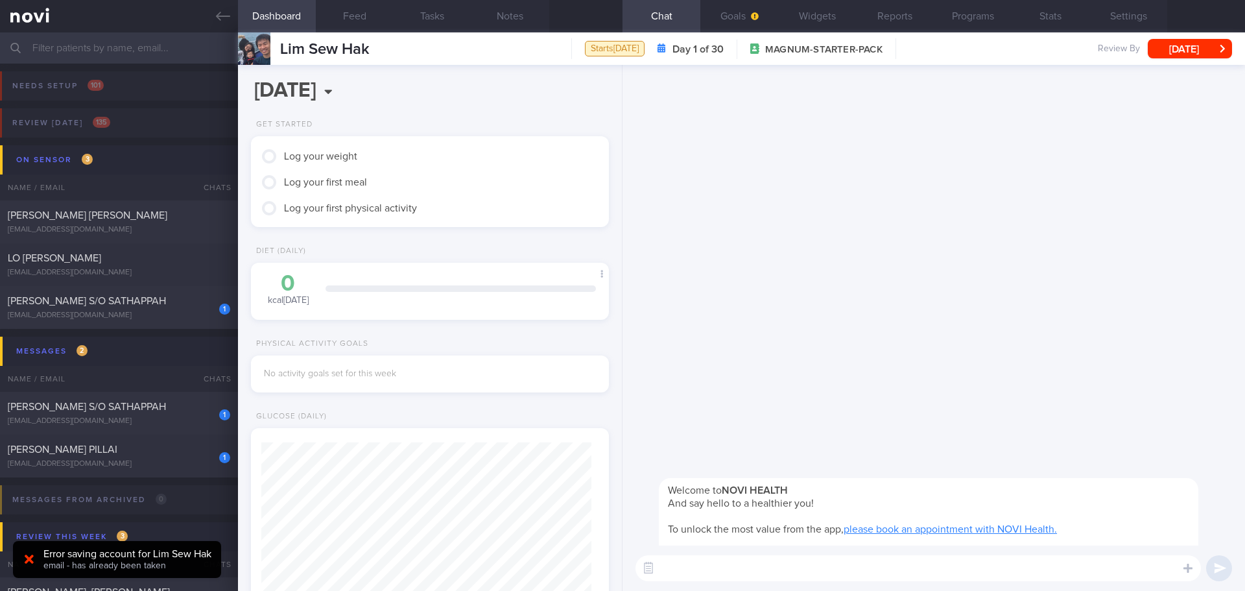
scroll to position [0, 0]
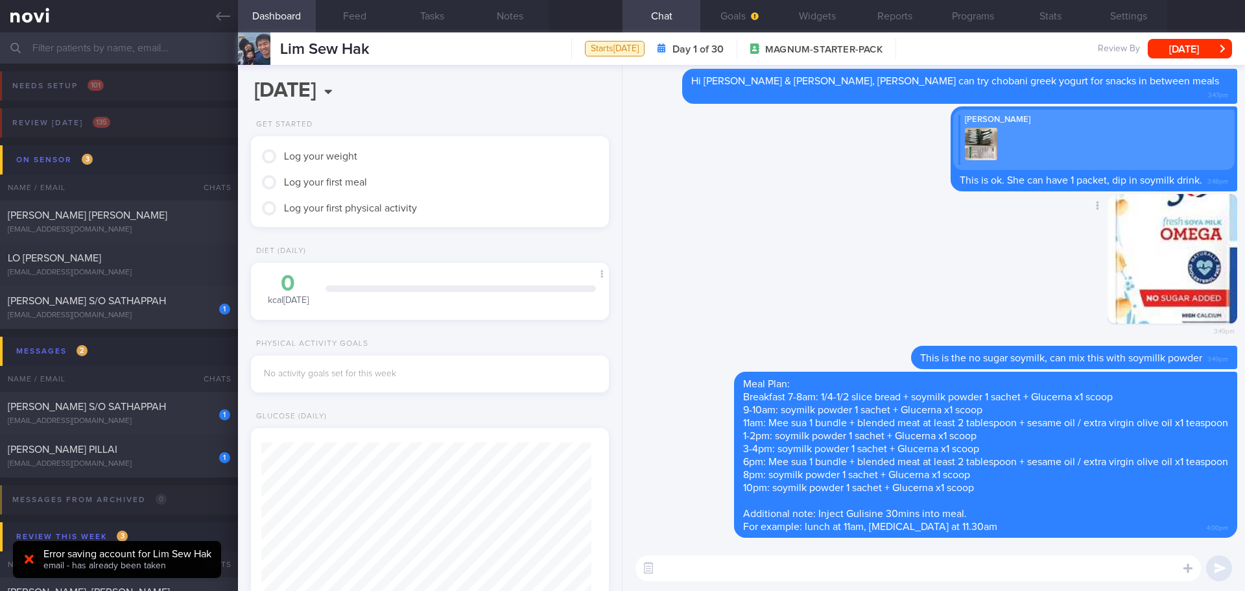
click at [806, 287] on div "Delete 3:49pm" at bounding box center [933, 270] width 607 height 152
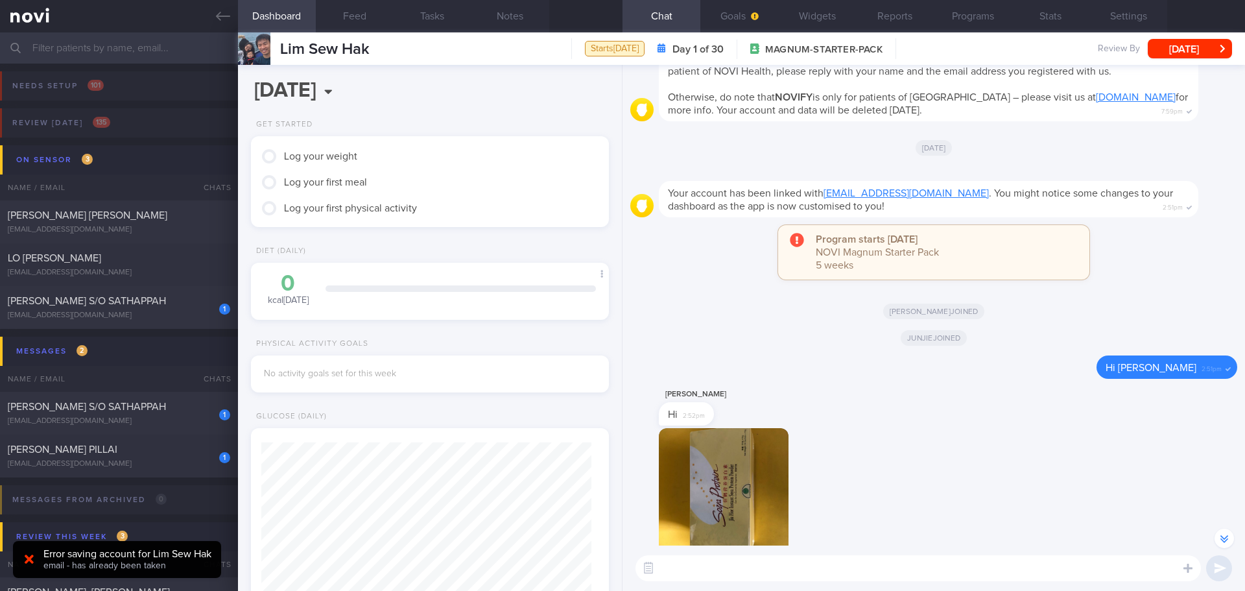
scroll to position [-1364, 0]
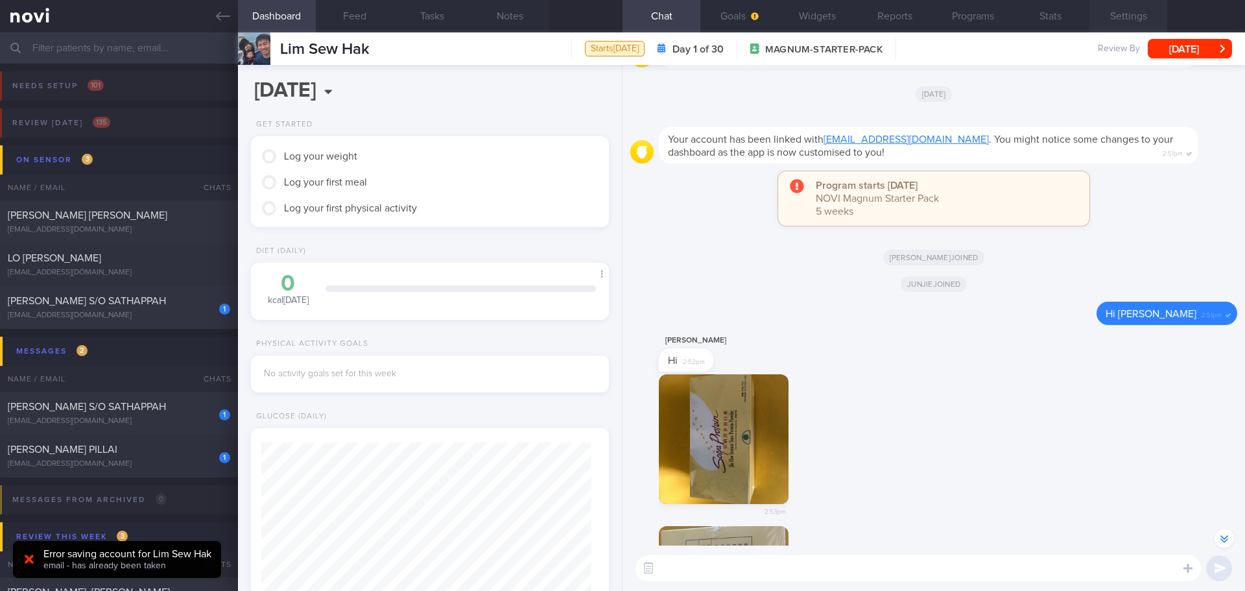
click at [1110, 16] on button "Settings" at bounding box center [1128, 16] width 78 height 32
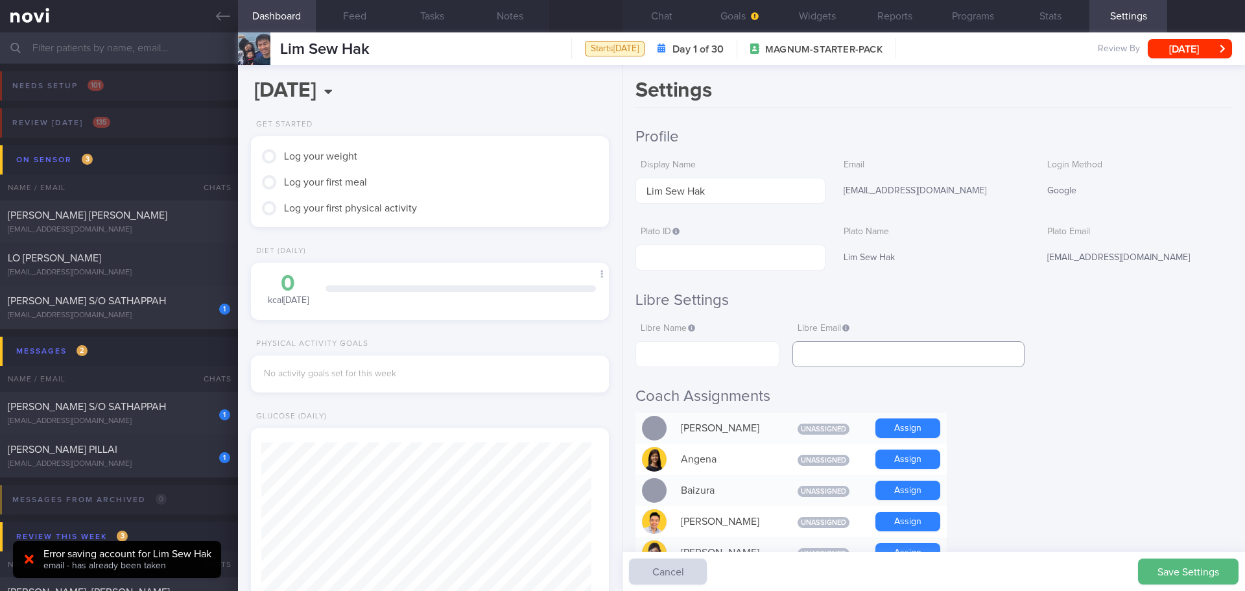
click at [890, 346] on input "text" at bounding box center [908, 354] width 232 height 26
paste input "[EMAIL_ADDRESS][DOMAIN_NAME]"
type input "[EMAIL_ADDRESS][DOMAIN_NAME]"
click at [684, 350] on input "text" at bounding box center [708, 354] width 144 height 26
paste input "Lim Sew Hak"
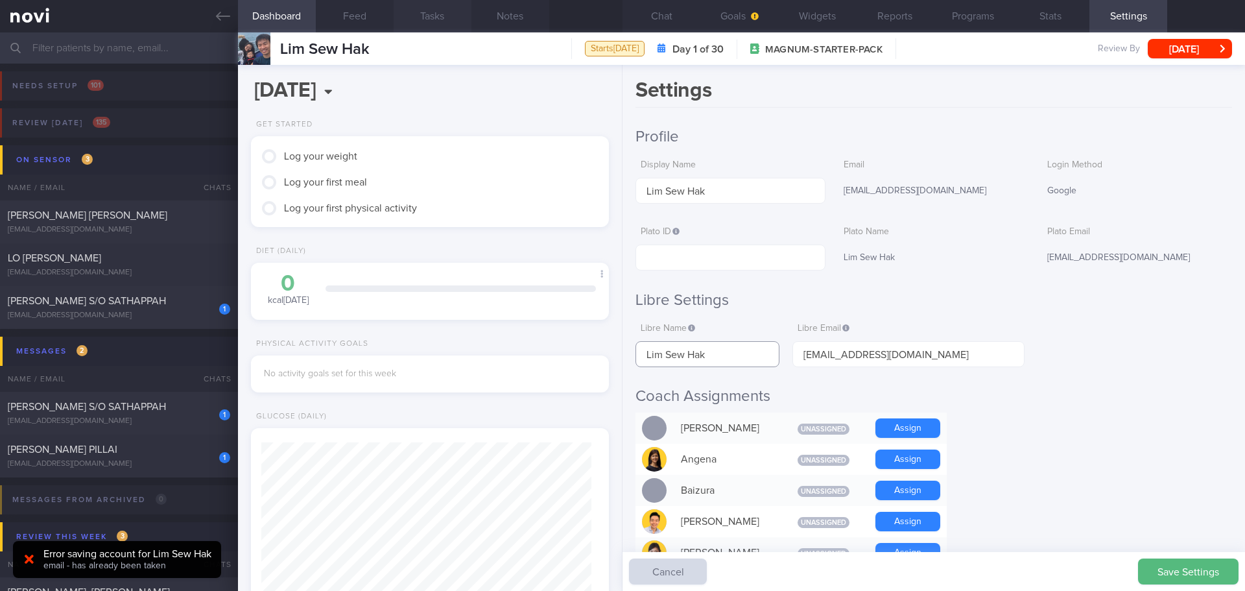
type input "Lim Sew Hak"
click at [660, 253] on input "text" at bounding box center [731, 257] width 190 height 26
paste input "28e7239b018c422990ca527bae4ff09c"
type input "28e7239b018c422990ca527bae4ff09c"
click at [1138, 403] on h2 "Coach Assignments" at bounding box center [934, 395] width 597 height 19
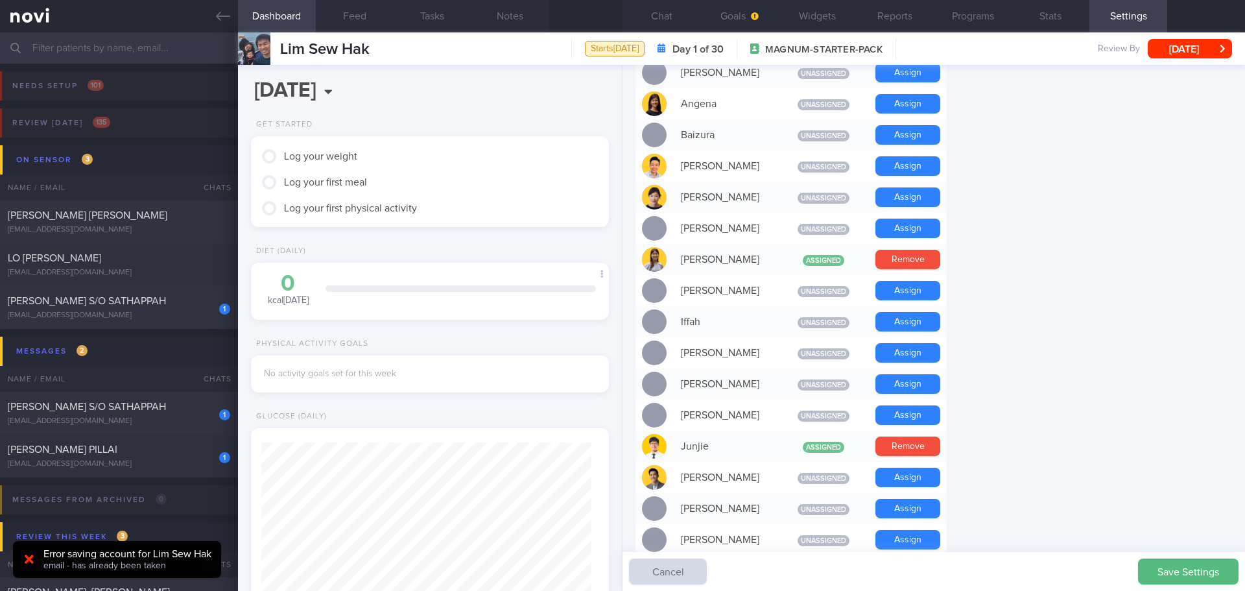
scroll to position [454, 0]
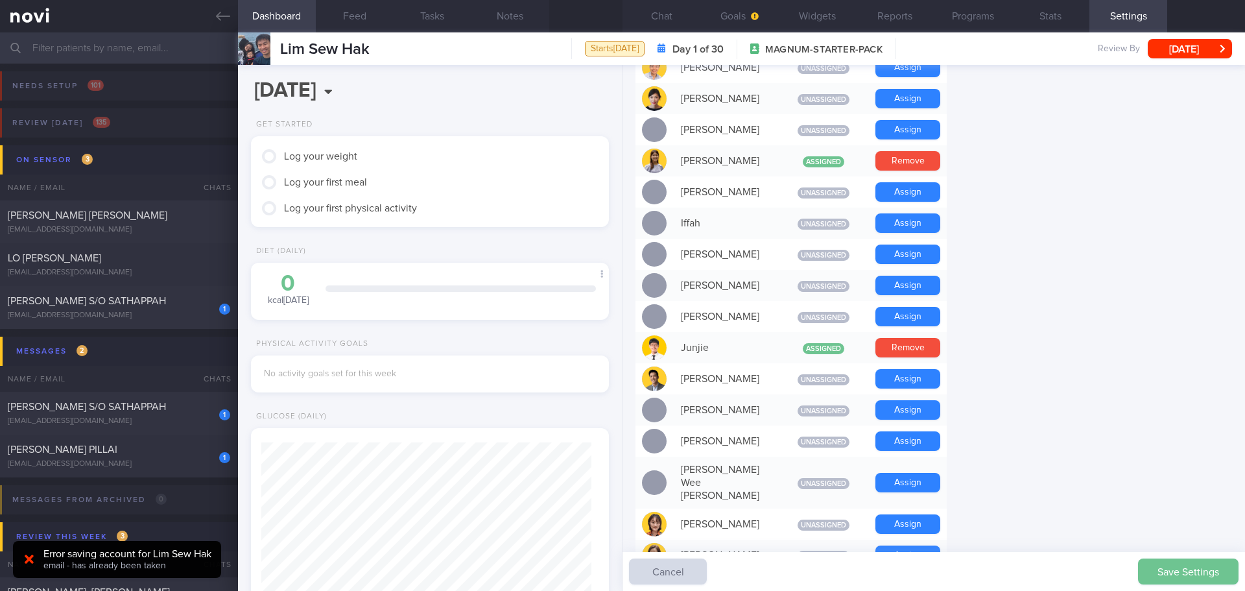
click at [1161, 565] on button "Save Settings" at bounding box center [1188, 571] width 101 height 26
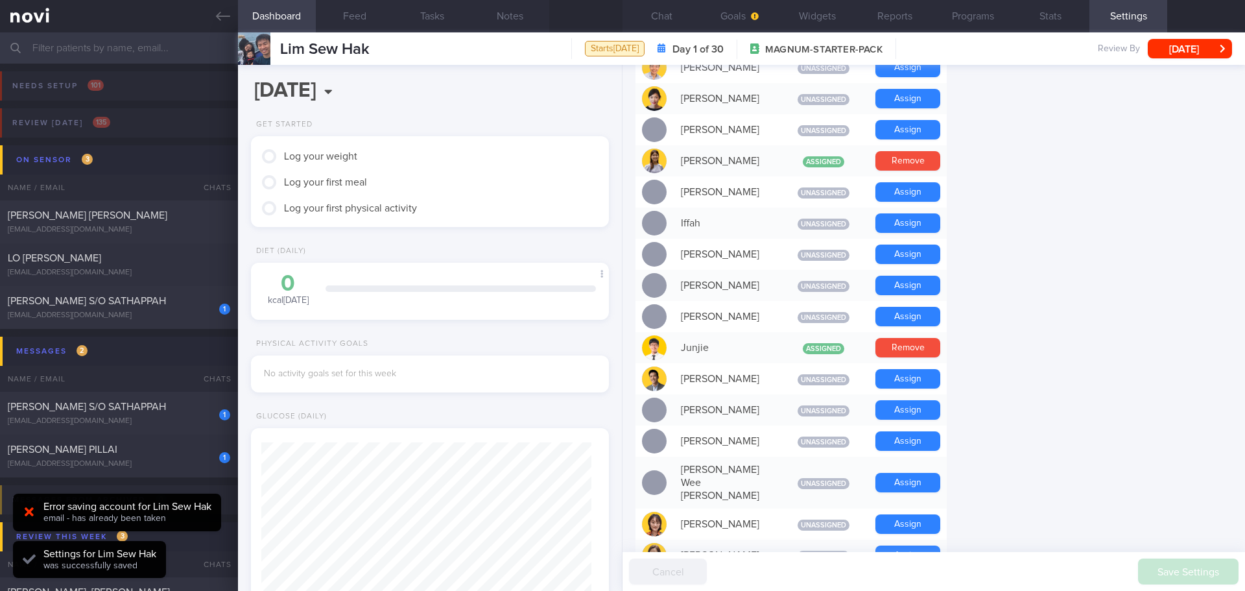
scroll to position [165, 331]
click at [750, 10] on button "Goals" at bounding box center [739, 16] width 78 height 32
select select "9"
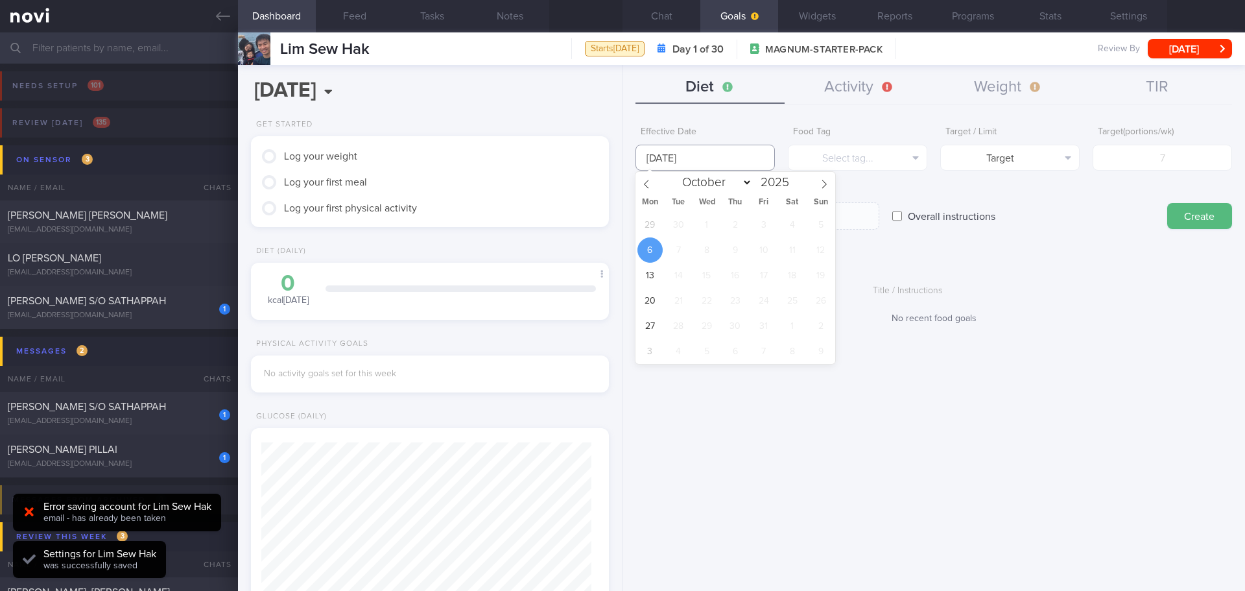
click at [719, 155] on input "[DATE]" at bounding box center [705, 158] width 139 height 26
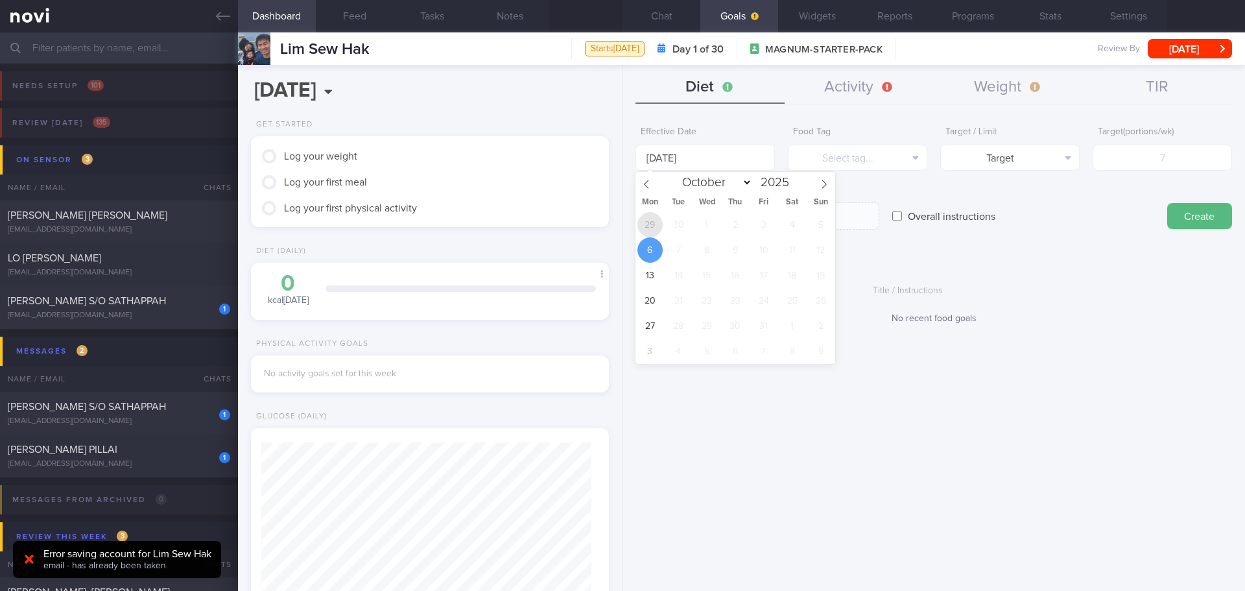
click at [647, 228] on span "29" at bounding box center [649, 224] width 25 height 25
type input "[DATE]"
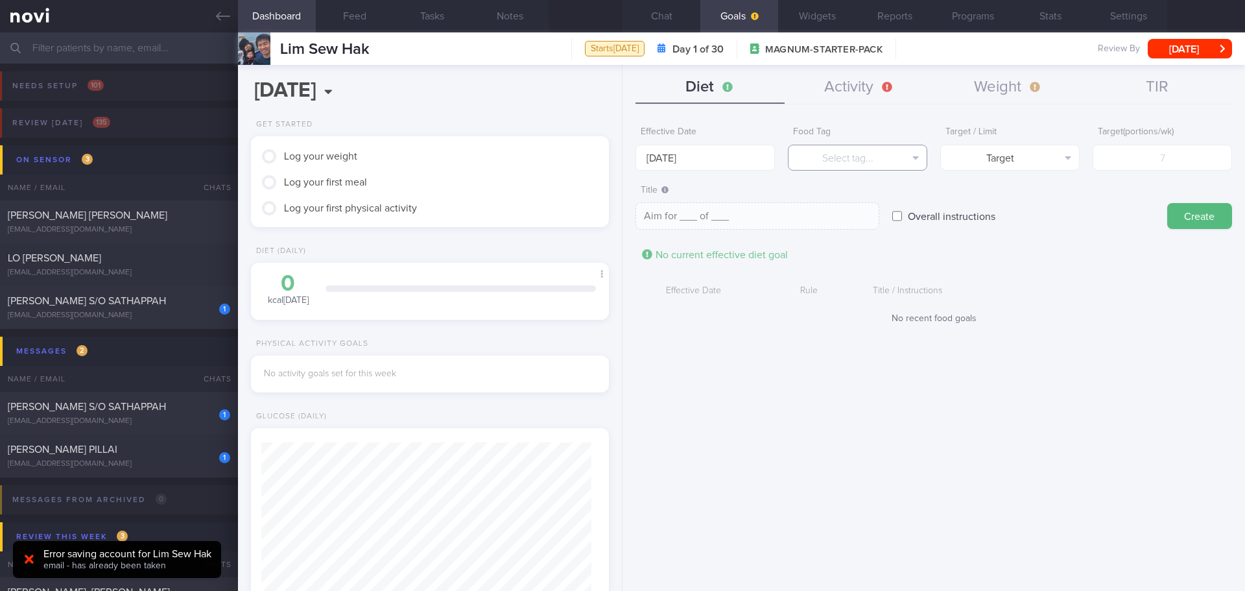
click at [892, 164] on button "Select tag..." at bounding box center [857, 158] width 139 height 26
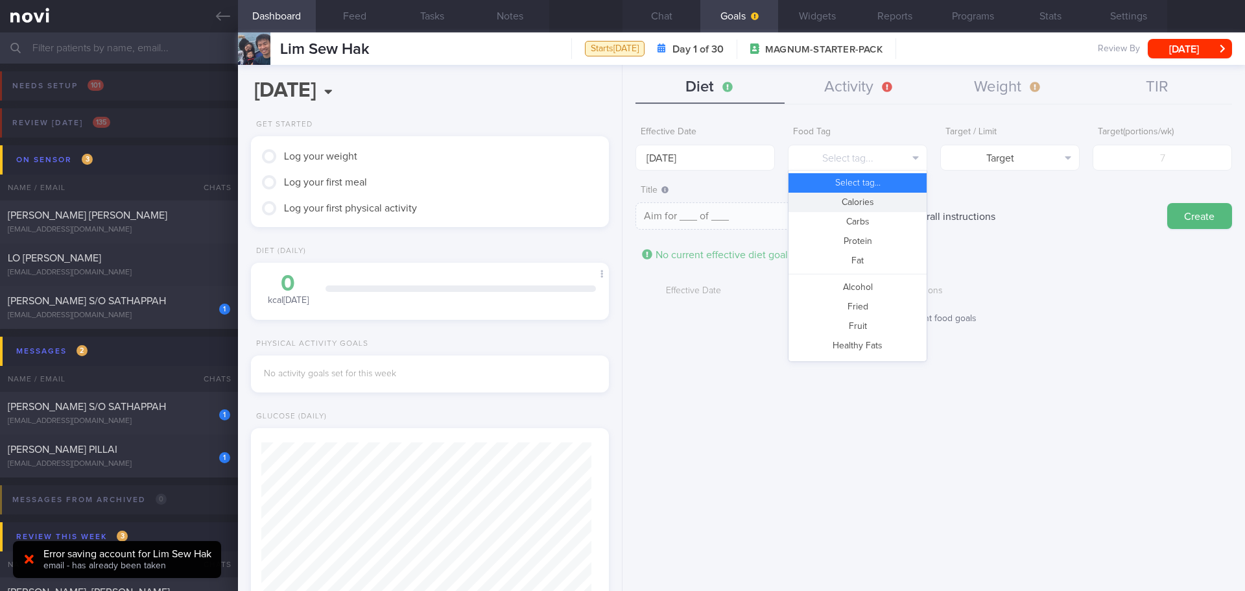
click at [889, 206] on button "Calories" at bounding box center [858, 202] width 138 height 19
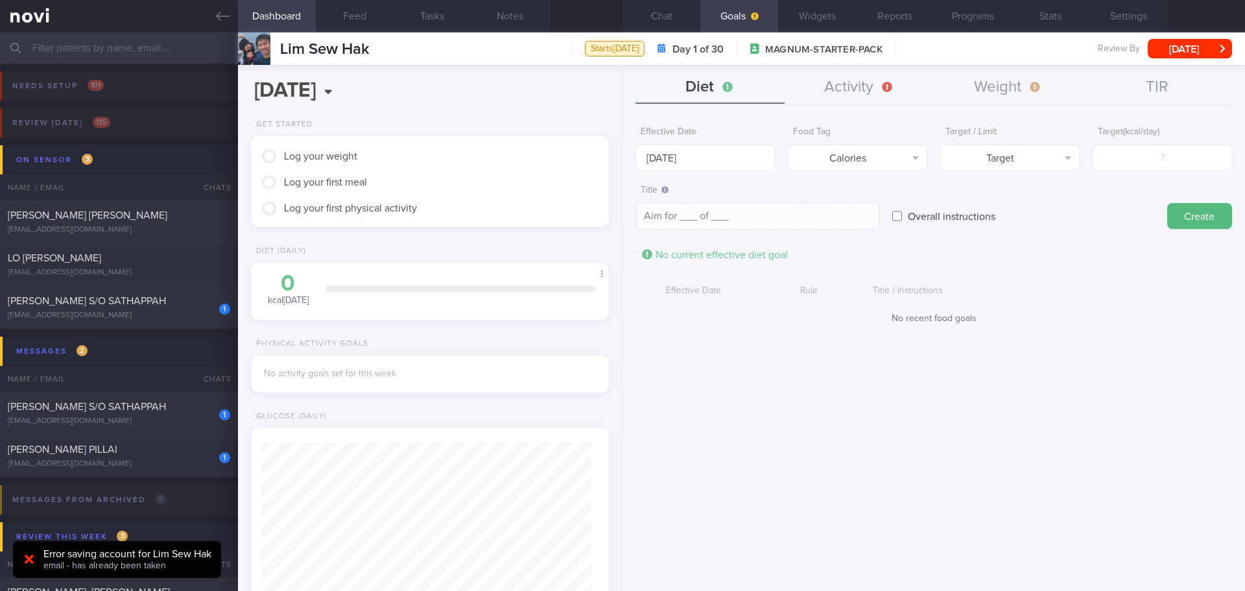
type textarea "Aim for __ calories per day"
click at [1145, 166] on input "number" at bounding box center [1162, 158] width 139 height 26
type input "13"
type textarea "Aim for 13 calories per day"
type input "130"
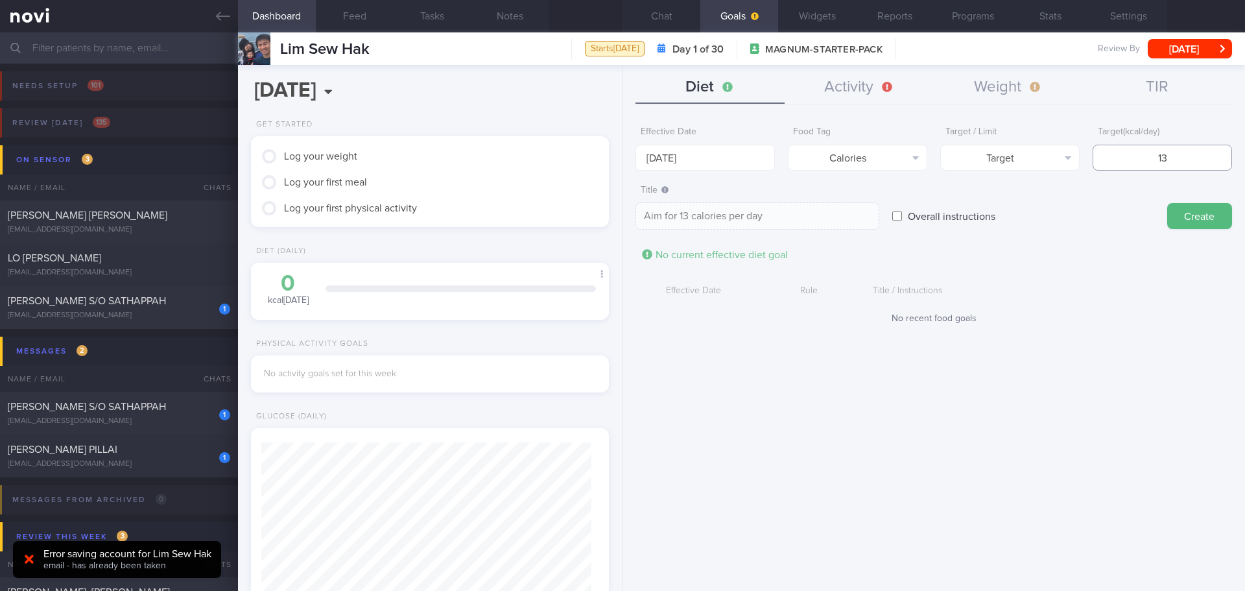
type textarea "Aim for 130 calories per day"
type input "1300"
type textarea "Aim for 1300 calories per day"
type input "1300"
click at [1208, 213] on button "Create" at bounding box center [1199, 216] width 65 height 26
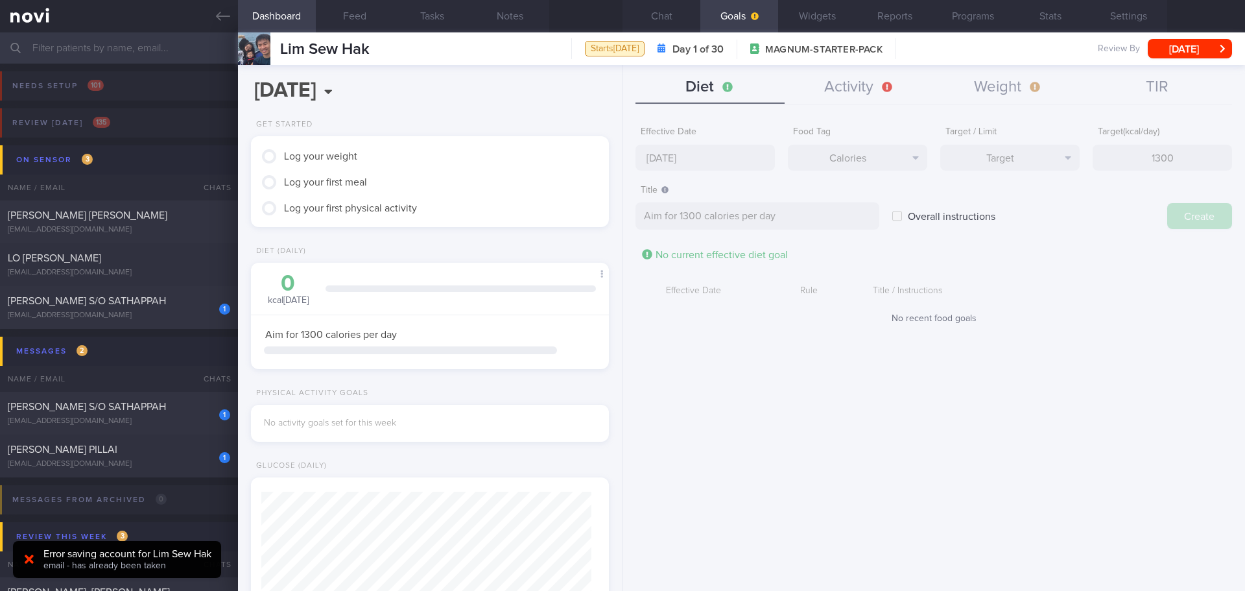
type input "[DATE]"
type textarea "Aim for ___ of ___"
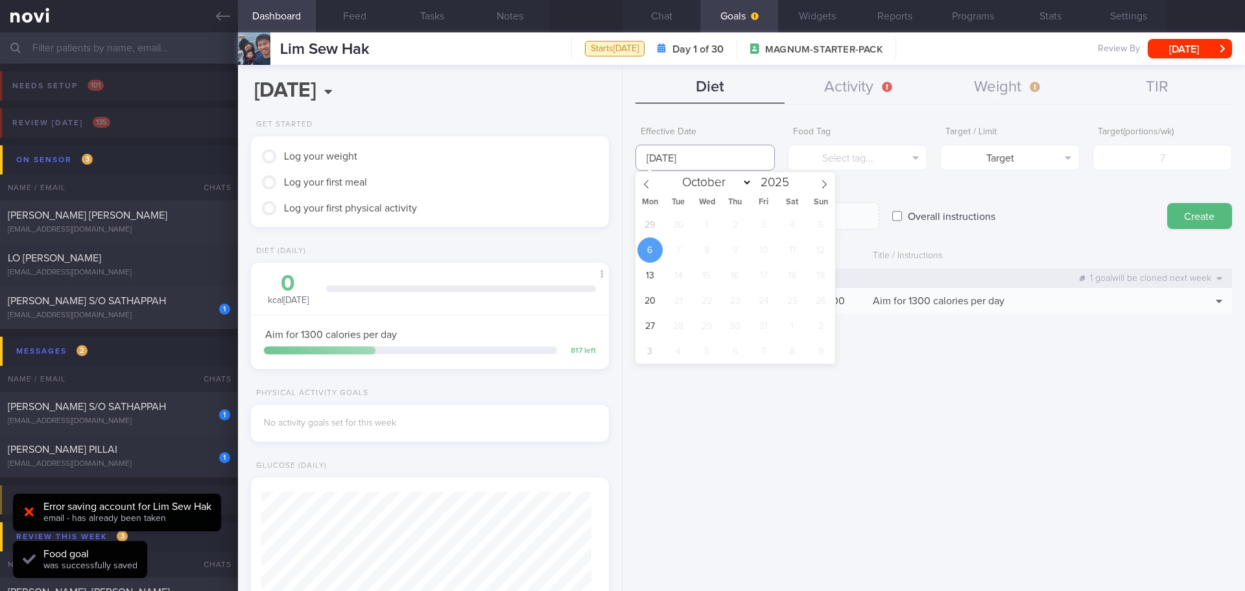
click at [693, 158] on input "[DATE]" at bounding box center [705, 158] width 139 height 26
click at [660, 230] on span "29" at bounding box center [649, 224] width 25 height 25
type input "[DATE]"
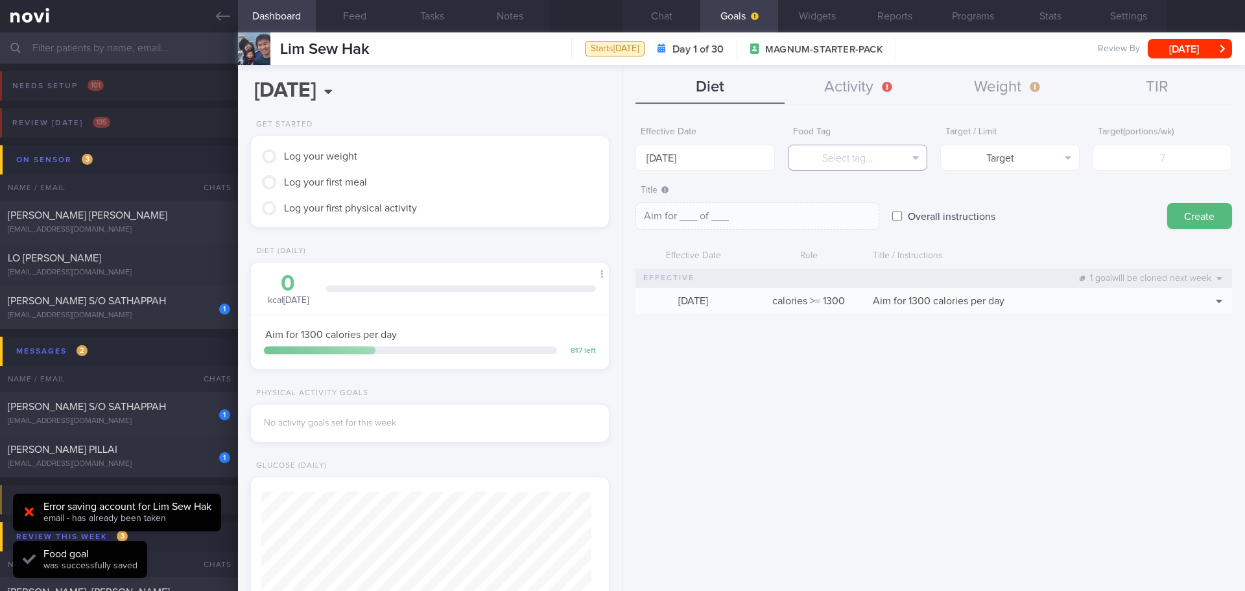
click at [871, 156] on button "Select tag..." at bounding box center [857, 158] width 139 height 26
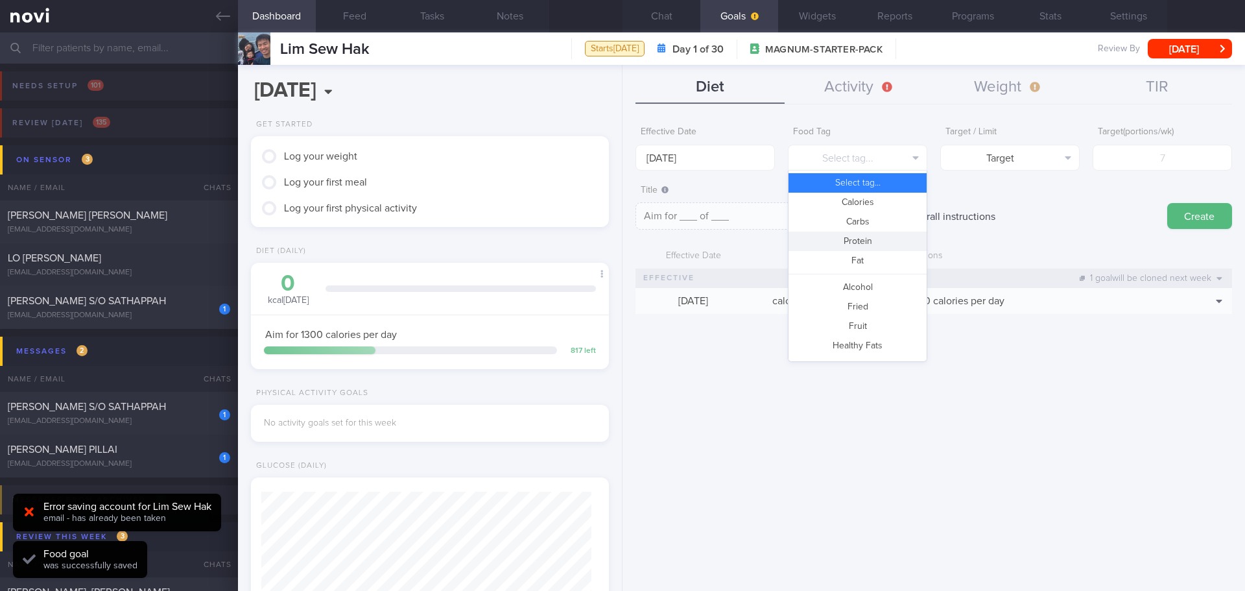
click at [890, 242] on button "Protein" at bounding box center [858, 241] width 138 height 19
type textarea "Aim for __g of protein per day"
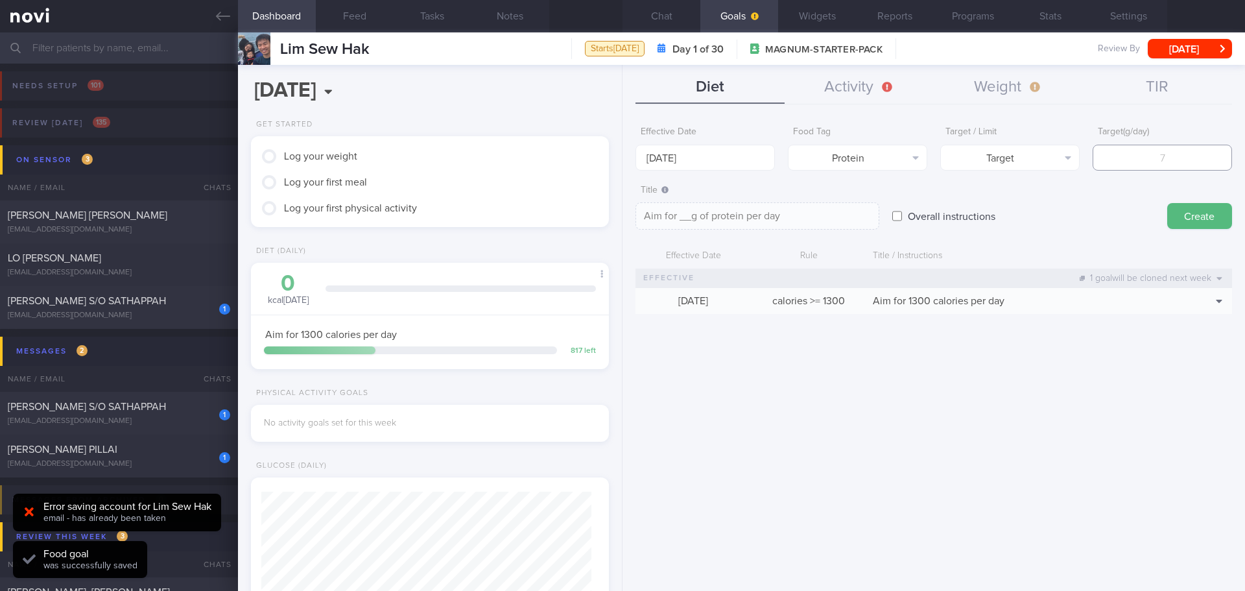
click at [1136, 150] on input "number" at bounding box center [1162, 158] width 139 height 26
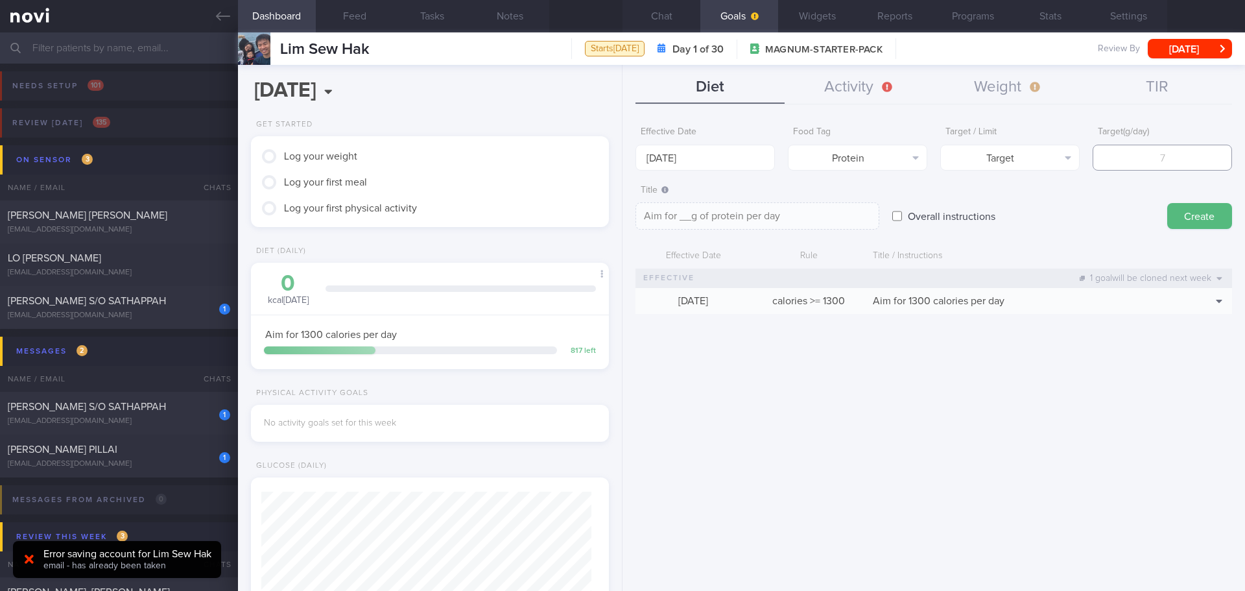
type input "7"
type textarea "Aim for 7g of protein per day"
type input "75"
type textarea "Aim for 75g of protein per day"
type input "75"
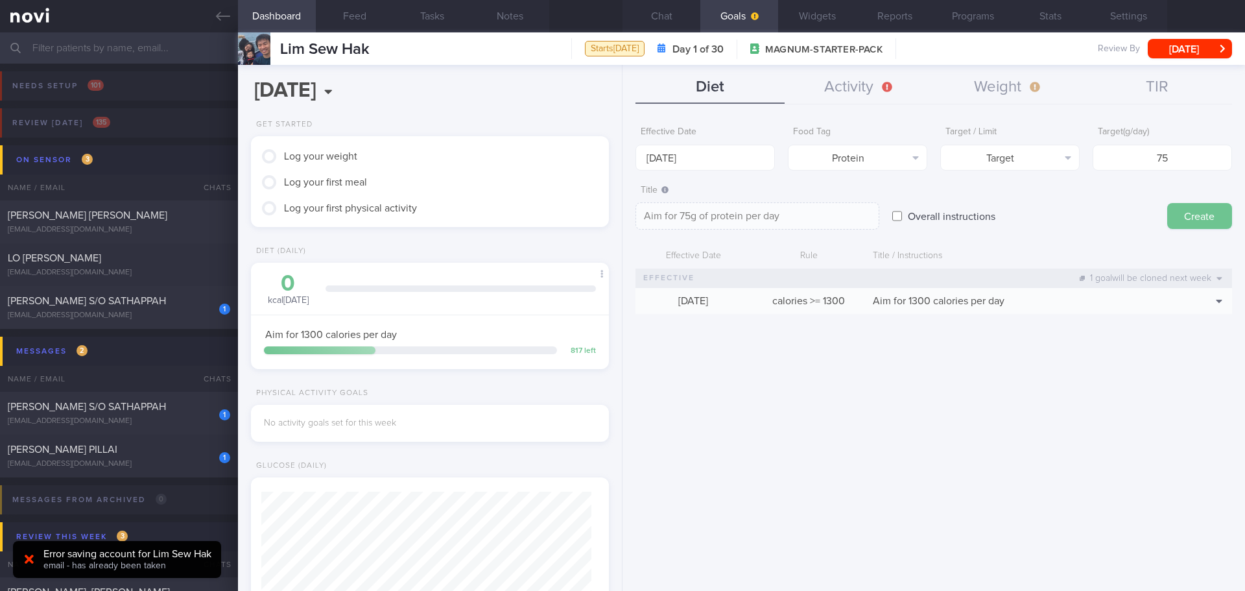
click at [1194, 221] on button "Create" at bounding box center [1199, 216] width 65 height 26
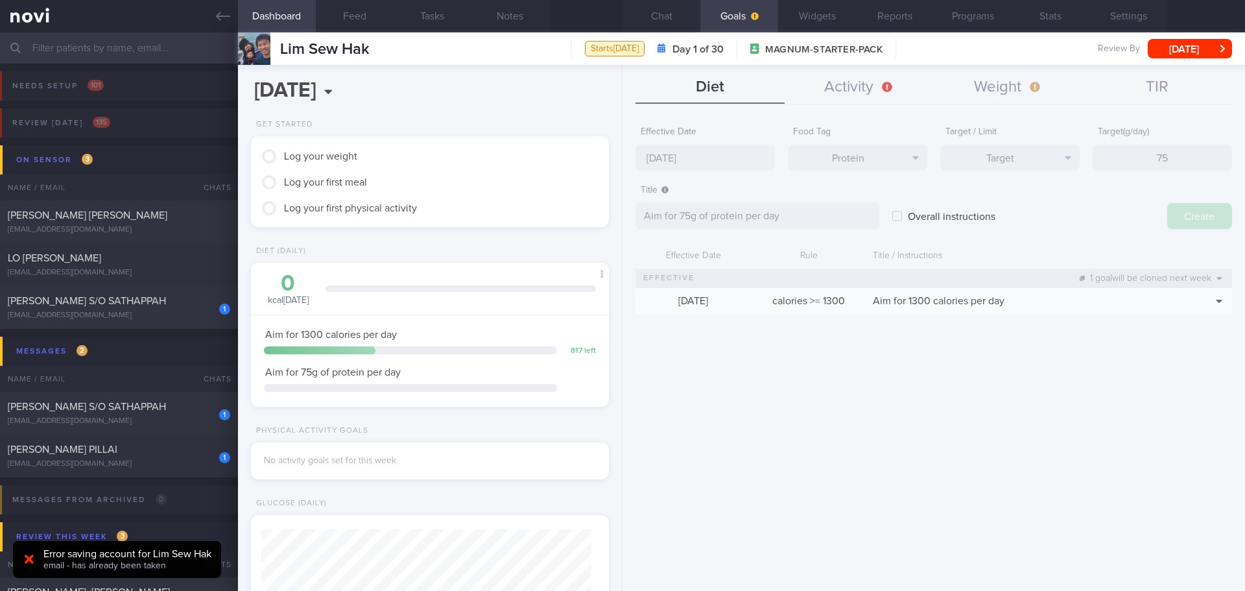
type input "[DATE]"
type textarea "Aim for ___ of ___"
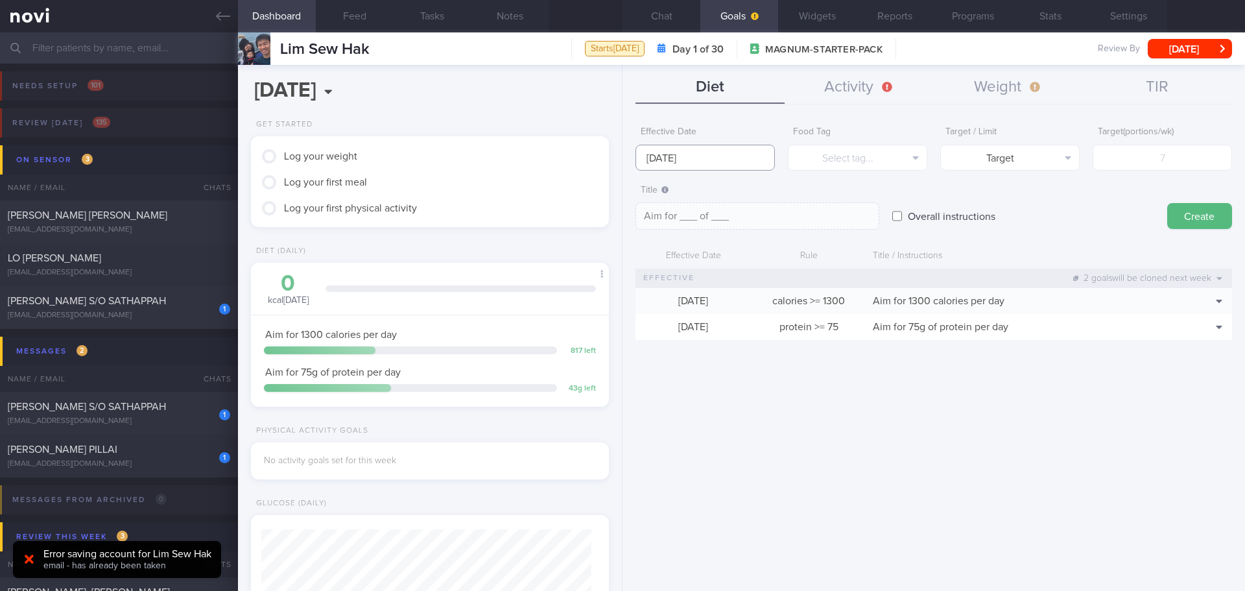
click at [674, 153] on input "[DATE]" at bounding box center [705, 158] width 139 height 26
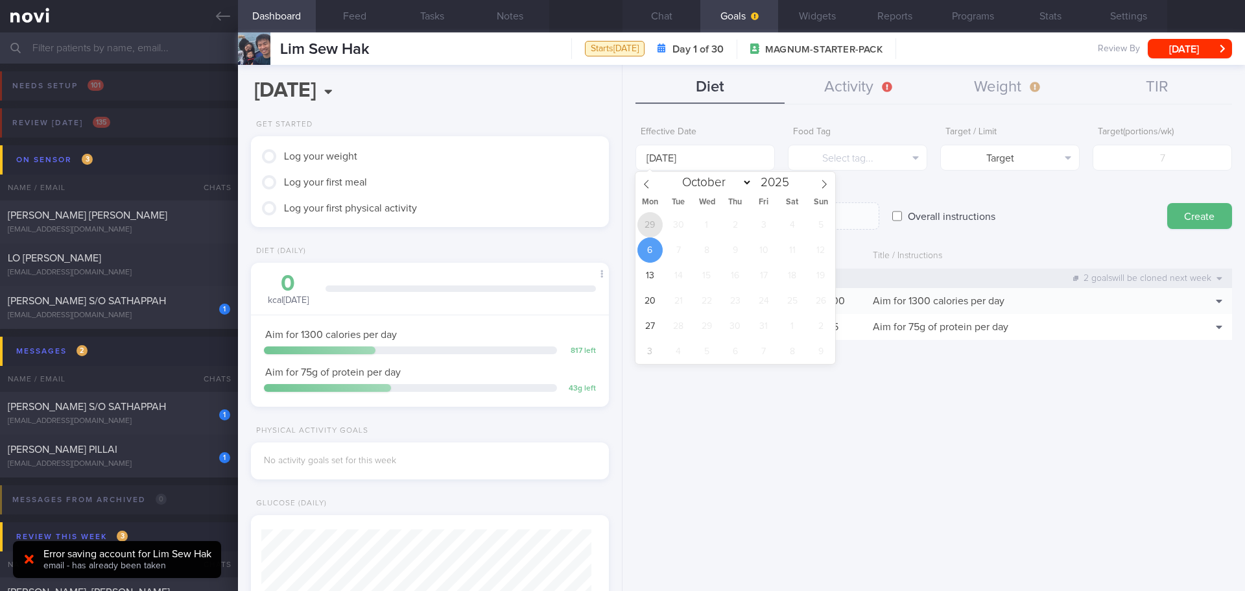
click at [651, 225] on span "29" at bounding box center [649, 224] width 25 height 25
type input "[DATE]"
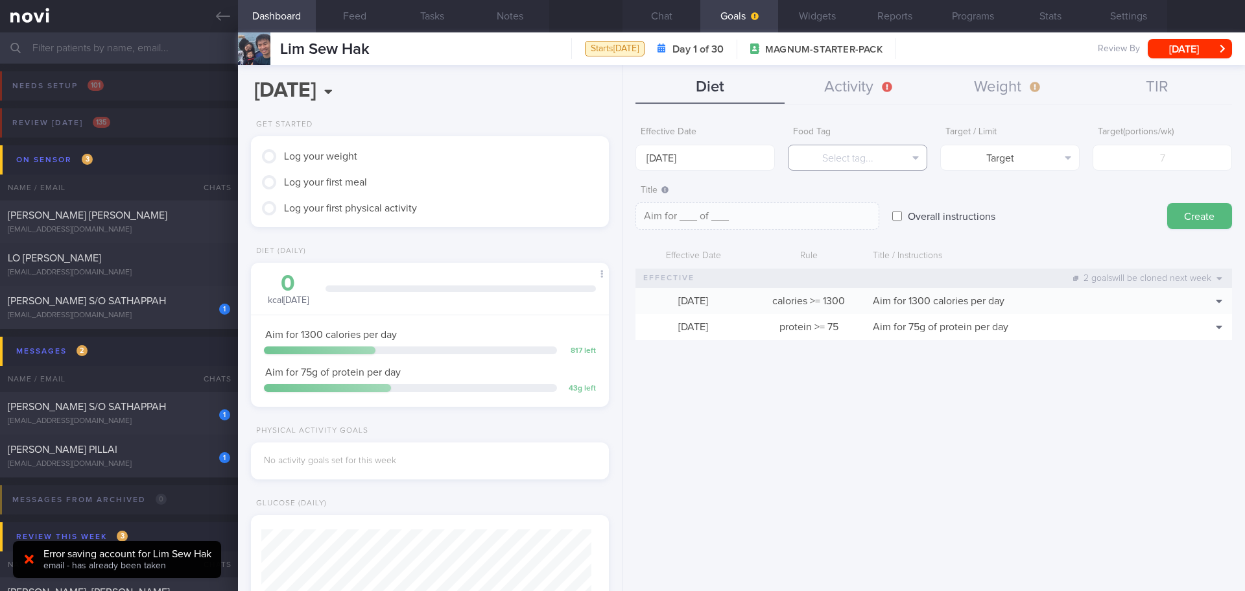
click at [875, 165] on button "Select tag..." at bounding box center [857, 158] width 139 height 26
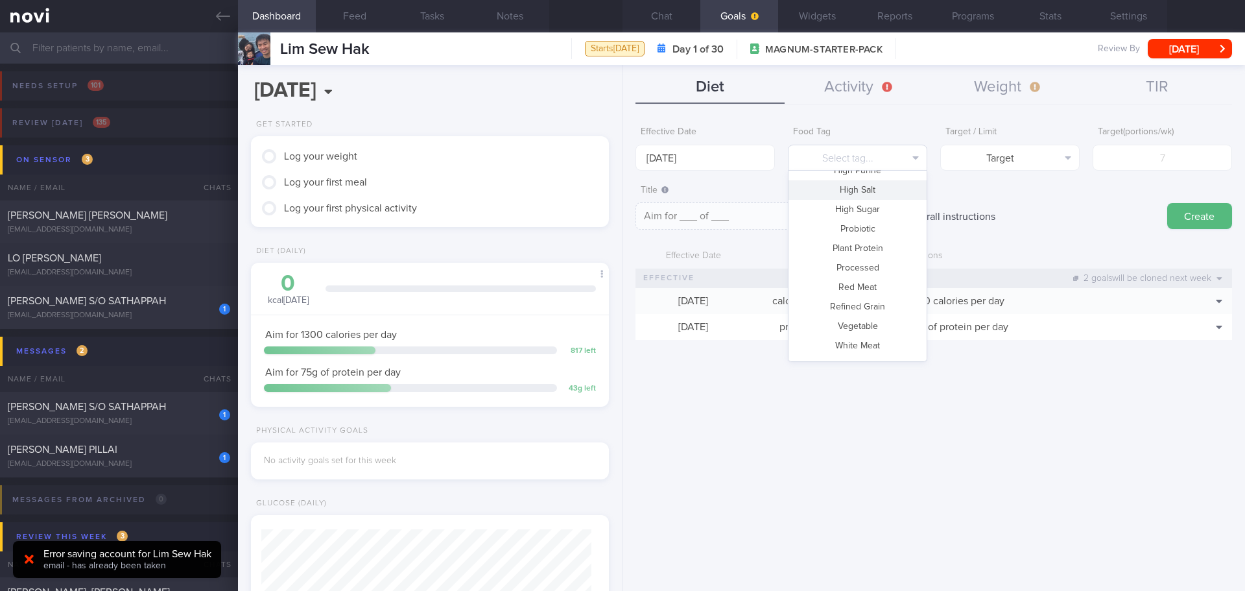
scroll to position [386, 0]
click at [880, 307] on button "Vegetable" at bounding box center [858, 309] width 138 height 19
type textarea "Aim for __ portions of vegetables per week"
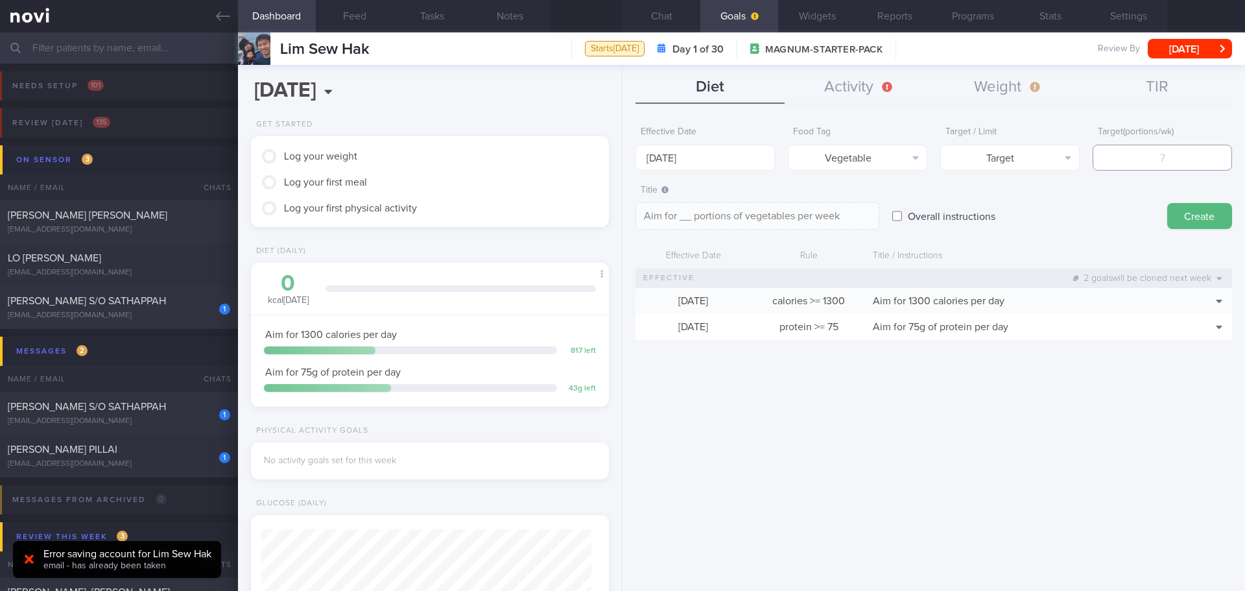
click at [1165, 160] on input "number" at bounding box center [1162, 158] width 139 height 26
type input "1"
type textarea "Aim for 1 portions of vegetables per week"
type input "14"
type textarea "Aim for 14 portions of vegetables per week"
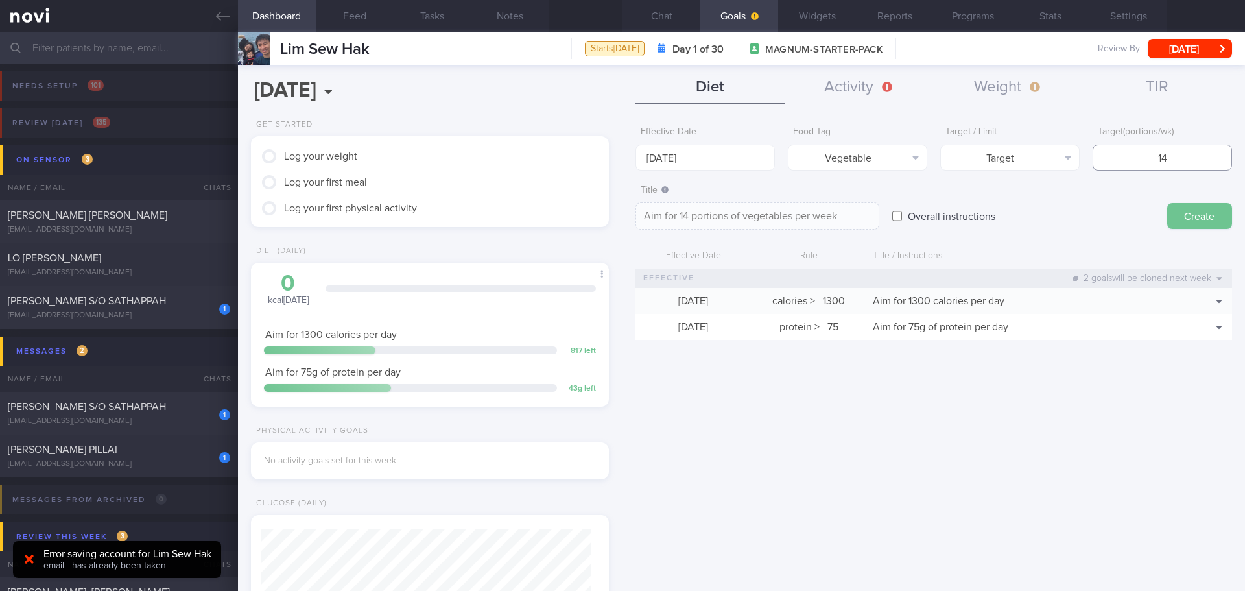
type input "14"
click at [1191, 218] on button "Create" at bounding box center [1199, 216] width 65 height 26
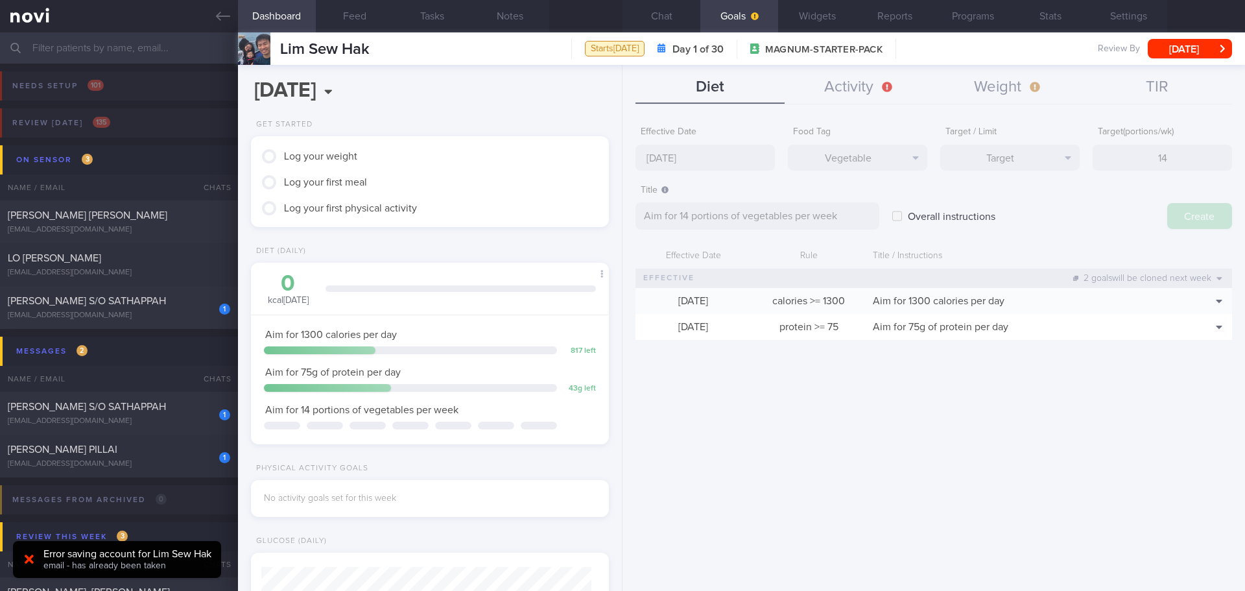
type input "[DATE]"
type textarea "Aim for ___ of ___"
select select "9"
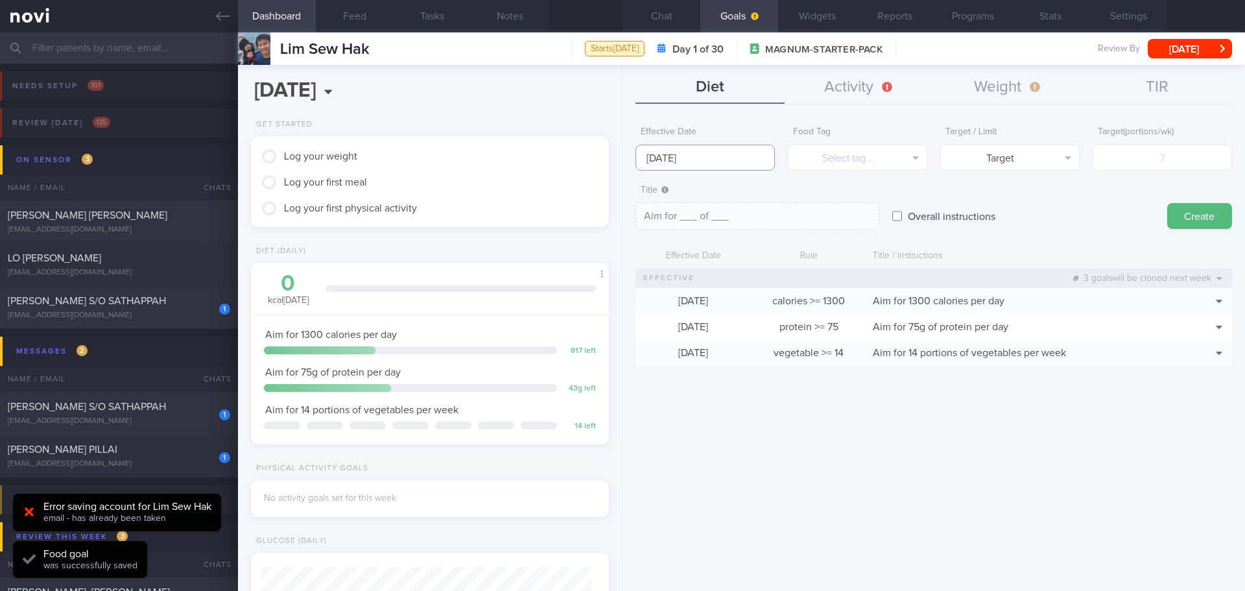
click at [691, 150] on input "[DATE]" at bounding box center [705, 158] width 139 height 26
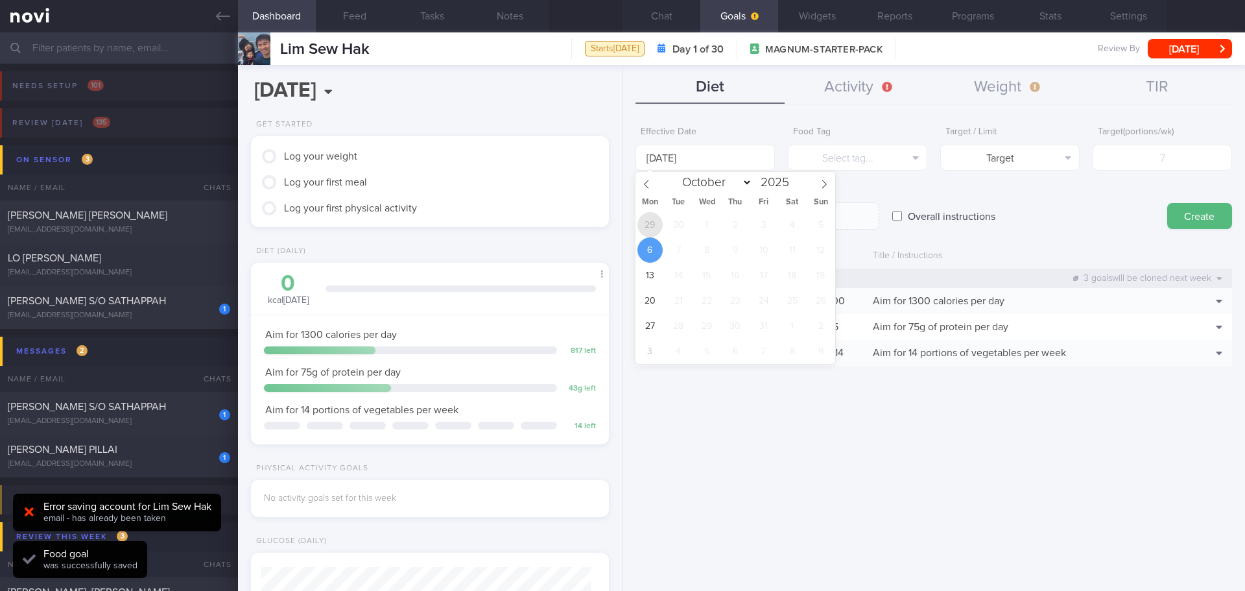
click at [645, 224] on span "29" at bounding box center [649, 224] width 25 height 25
type input "[DATE]"
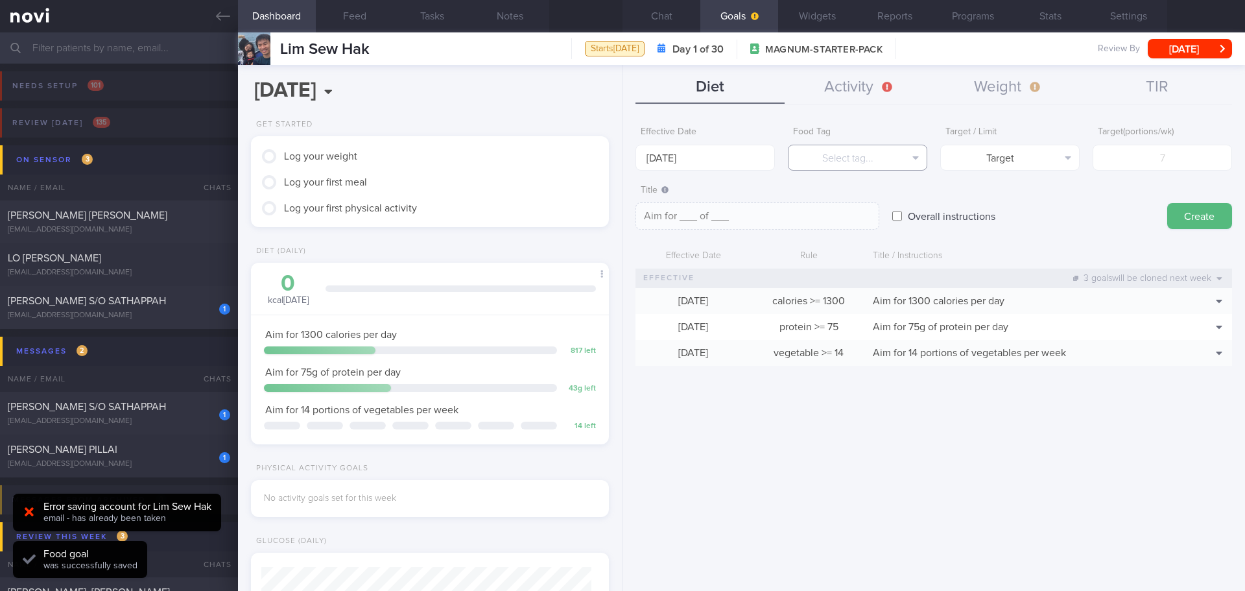
click at [851, 153] on button "Select tag..." at bounding box center [857, 158] width 139 height 26
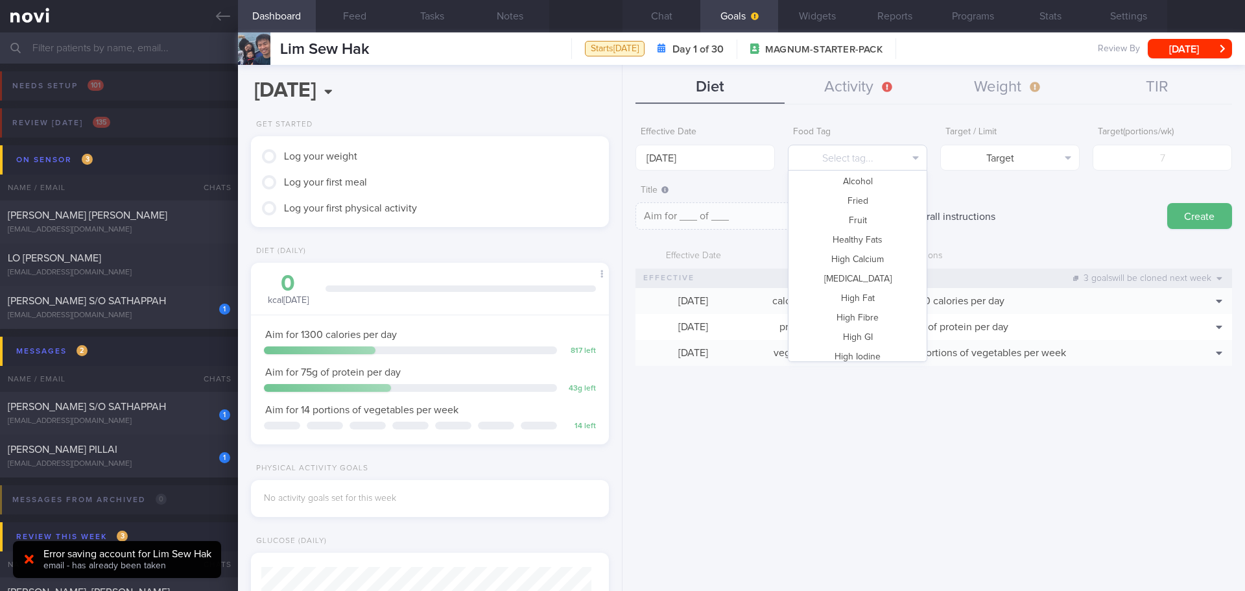
scroll to position [62, 0]
click at [875, 262] on button "Fruit" at bounding box center [858, 264] width 138 height 19
type textarea "Aim for __ portions of fruits per week"
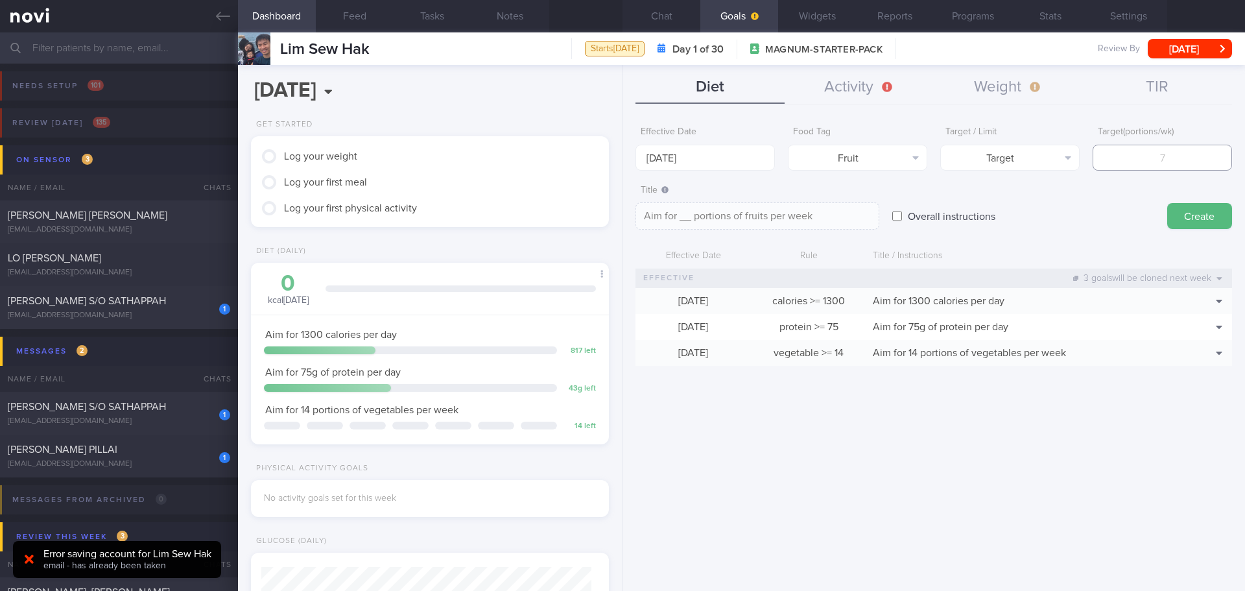
click at [1169, 156] on input "number" at bounding box center [1162, 158] width 139 height 26
type input "14"
type textarea "Aim for 14 portions of fruits per week"
type input "14"
click at [1191, 208] on button "Create" at bounding box center [1199, 216] width 65 height 26
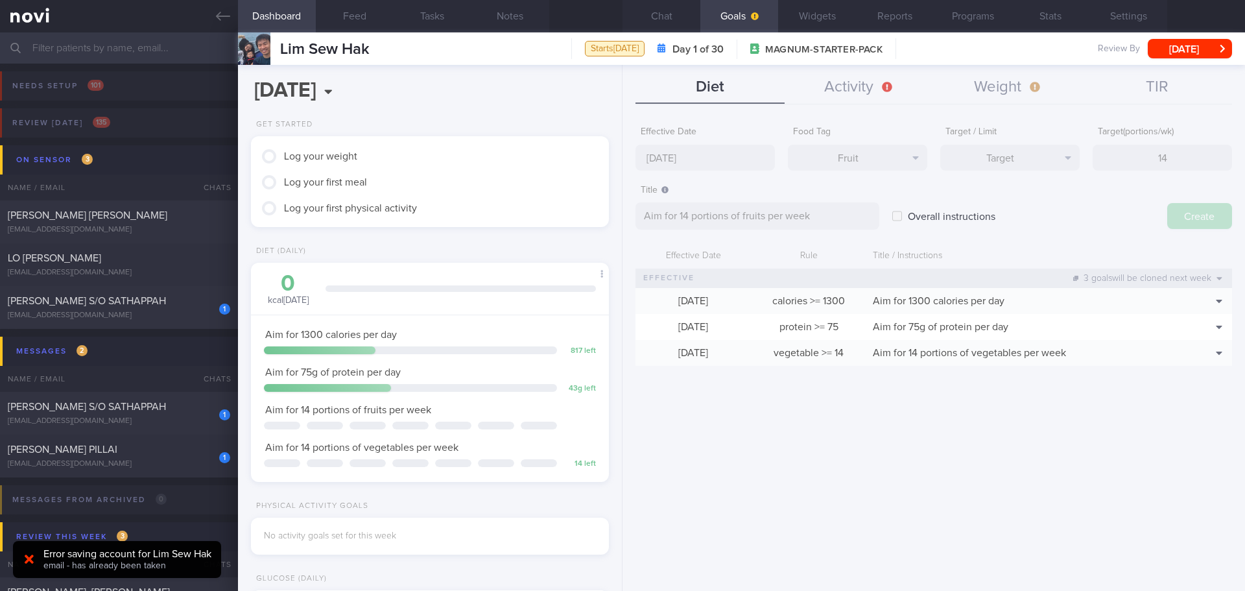
type input "[DATE]"
type textarea "Aim for ___ of ___"
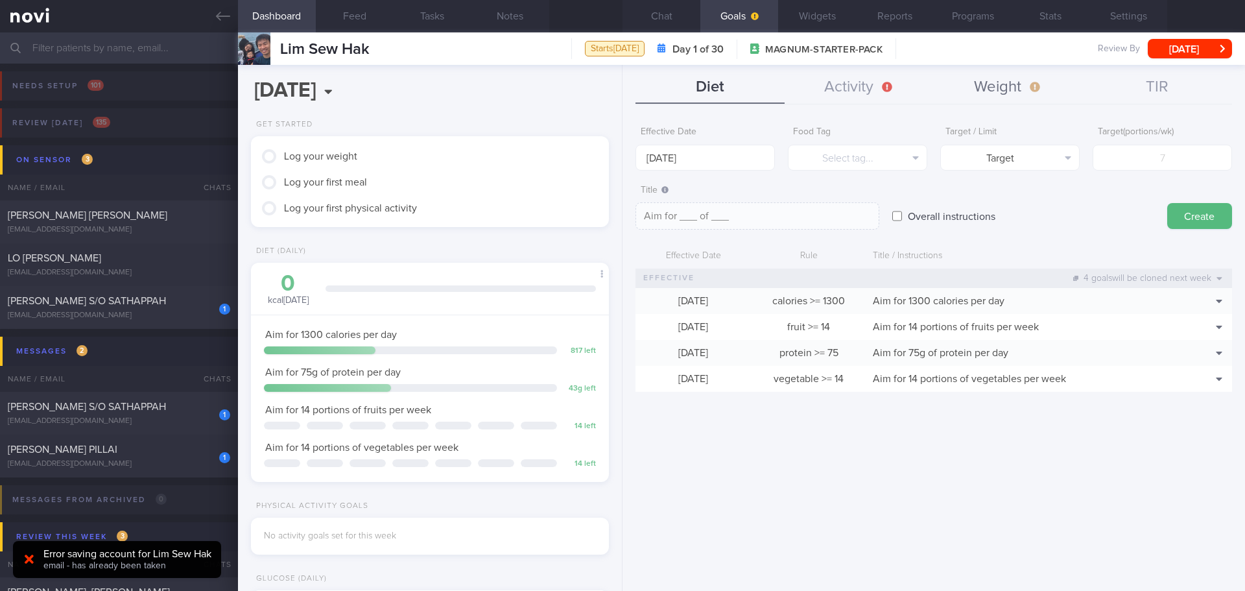
click at [1010, 84] on button "Weight" at bounding box center [1008, 87] width 149 height 32
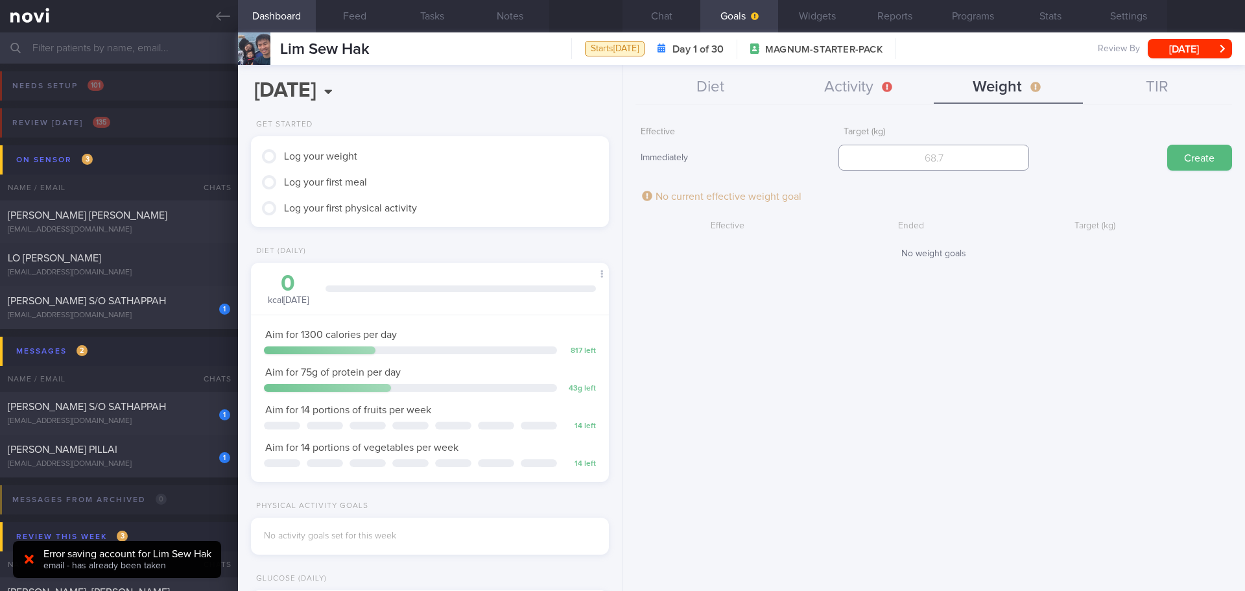
click at [977, 159] on input "number" at bounding box center [933, 158] width 190 height 26
type input "59"
click at [1206, 160] on button "Create" at bounding box center [1199, 158] width 65 height 26
click at [1010, 154] on input "number" at bounding box center [933, 158] width 190 height 26
type input "59"
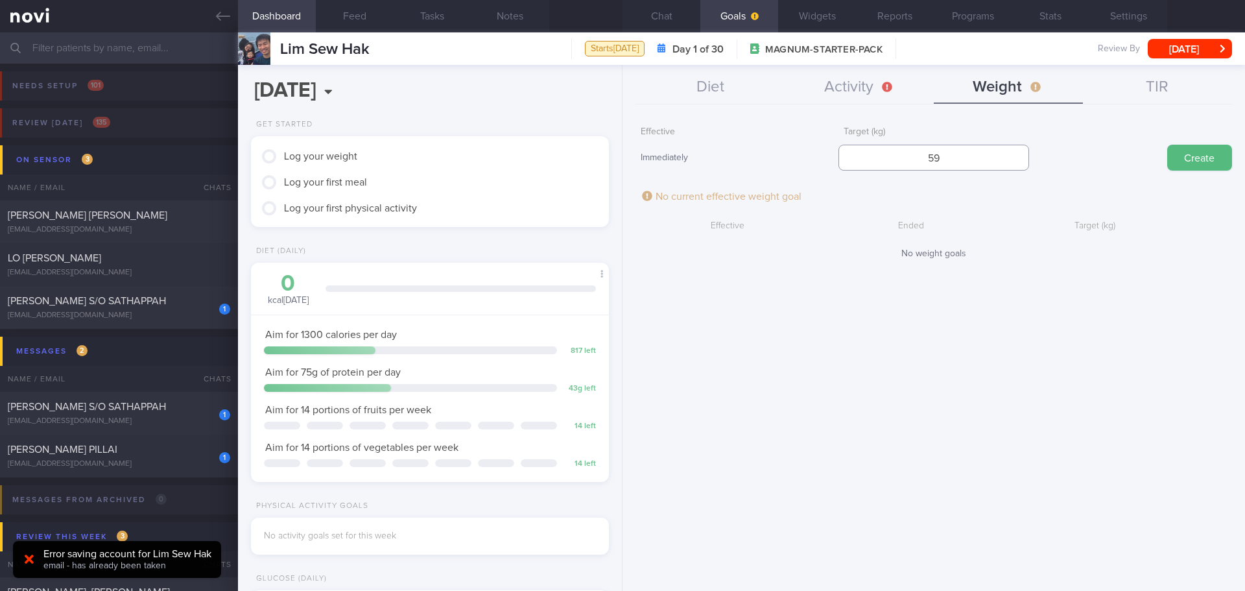
click at [1167, 145] on button "Create" at bounding box center [1199, 158] width 65 height 26
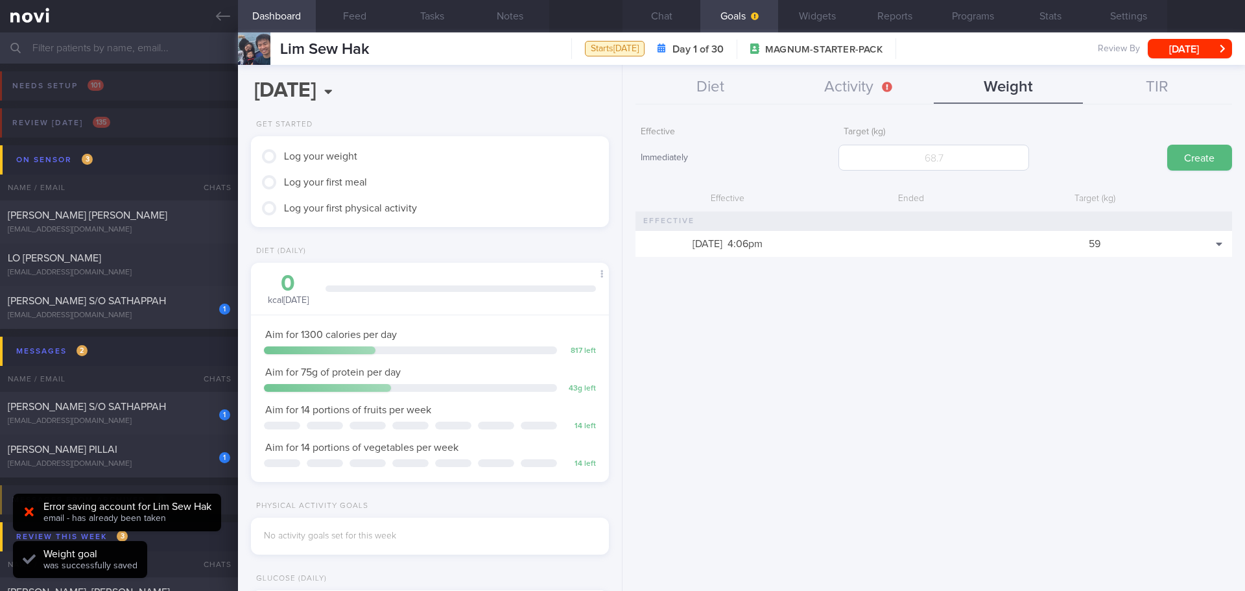
scroll to position [181, 326]
click at [881, 375] on div "Effective Immediately Target (kg) Create Effective Ended Target (kg) [DATE] 4:0…" at bounding box center [934, 350] width 623 height 481
click at [667, 6] on button "Chat" at bounding box center [662, 16] width 78 height 32
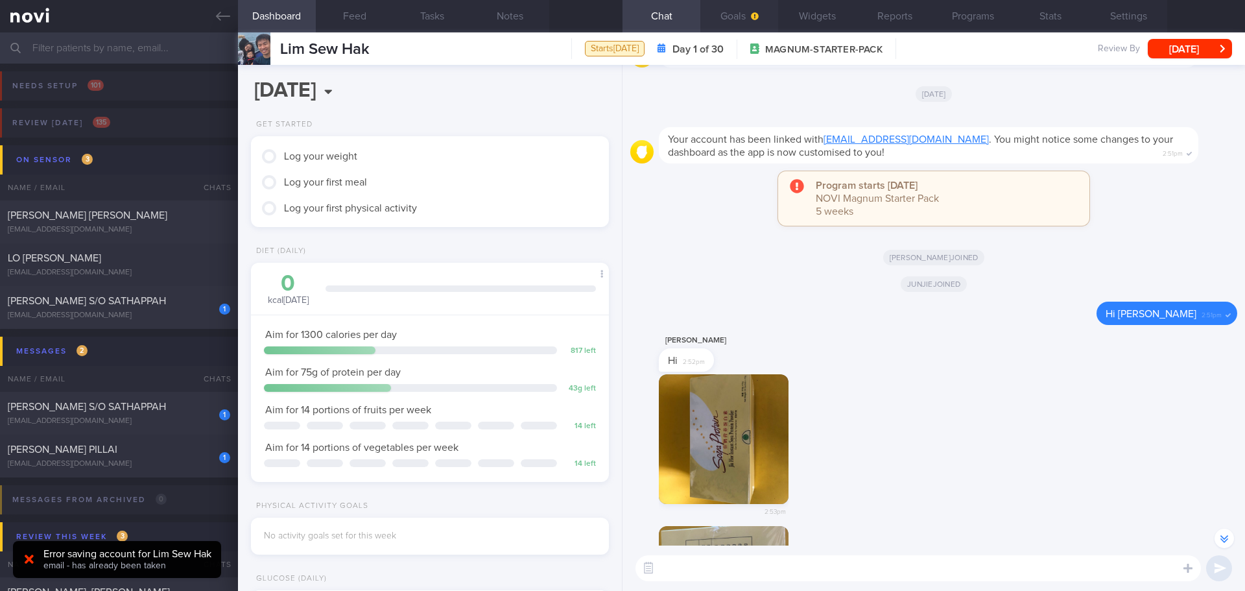
click at [741, 23] on button "Goals" at bounding box center [739, 16] width 78 height 32
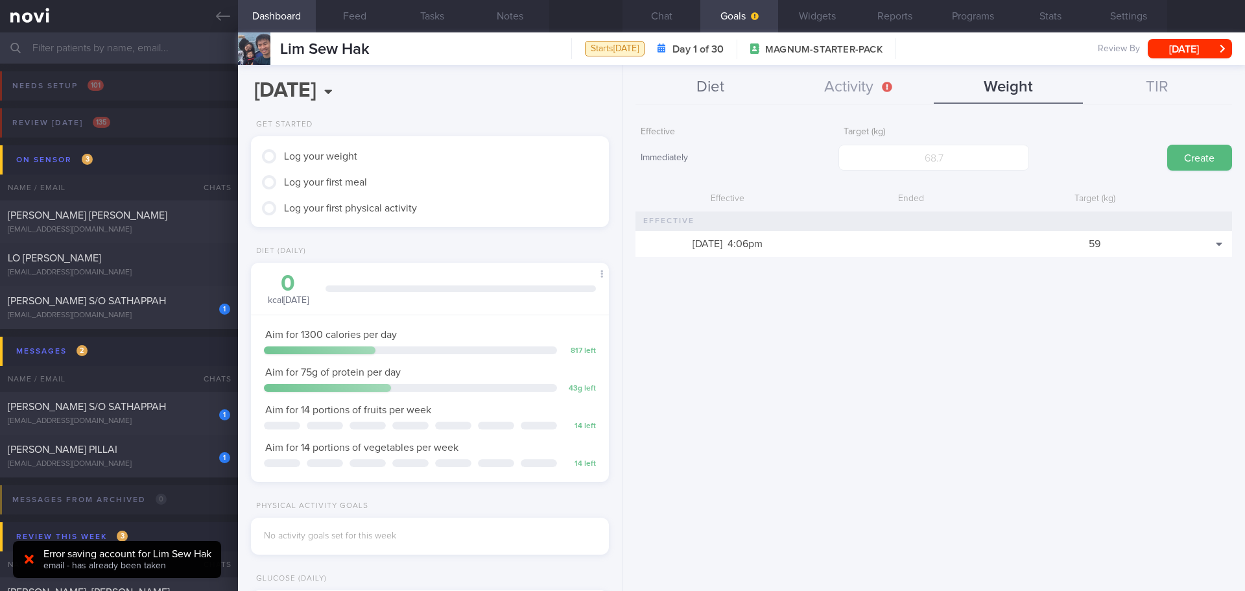
click at [707, 82] on button "Diet" at bounding box center [710, 87] width 149 height 32
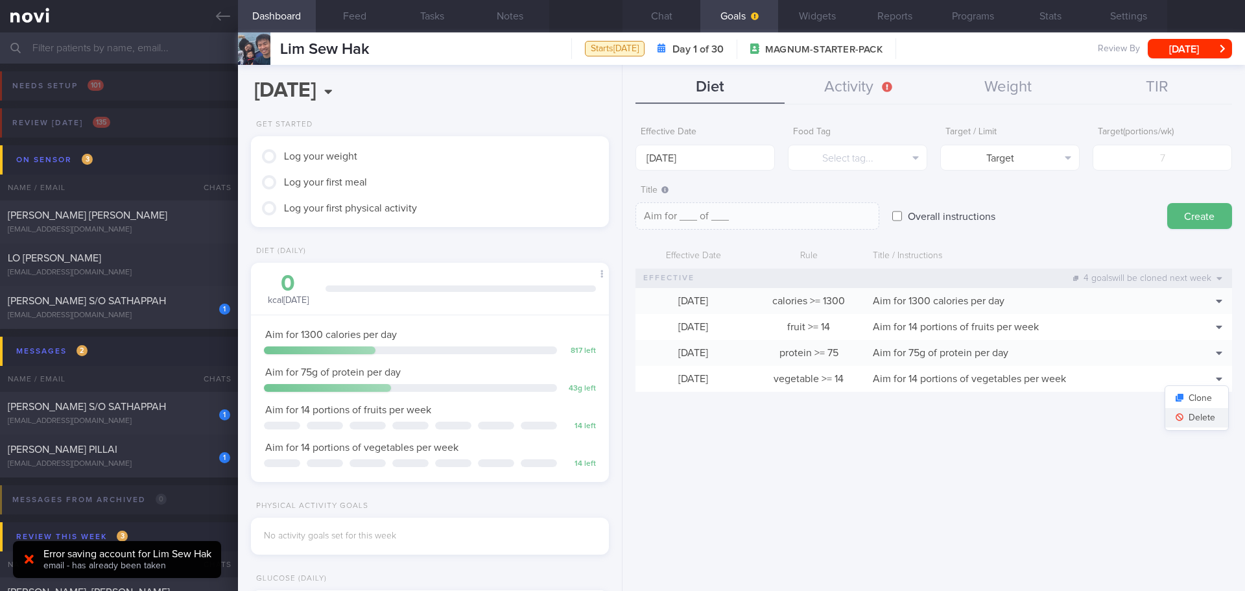
click at [1205, 417] on button "Delete" at bounding box center [1196, 417] width 63 height 19
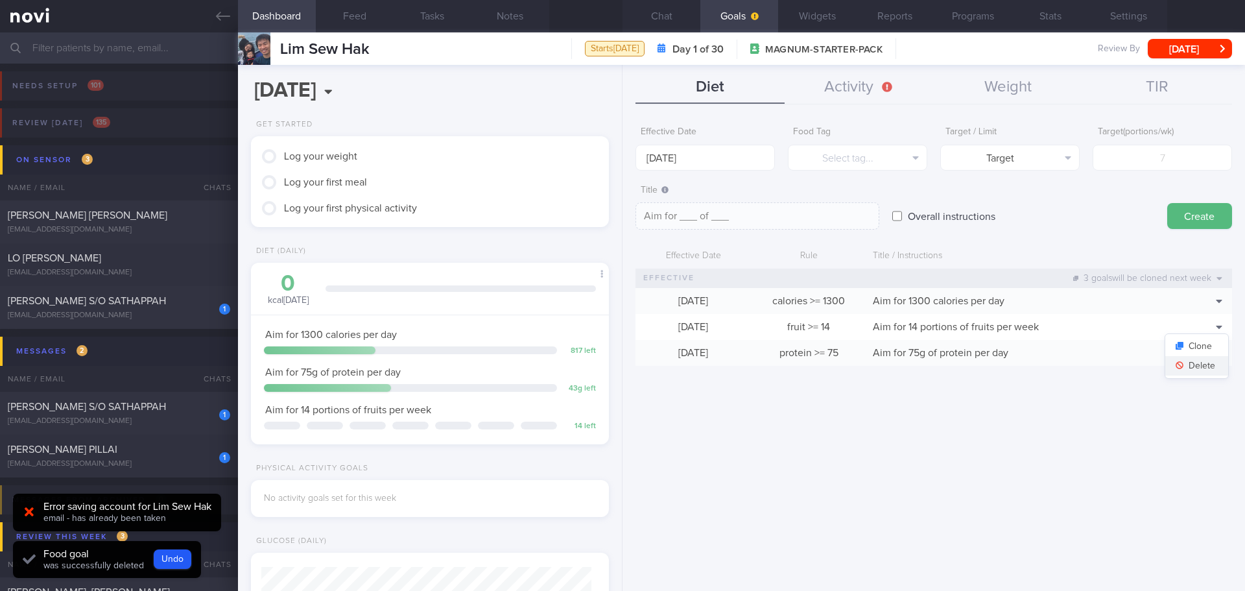
click at [1202, 368] on button "Delete" at bounding box center [1196, 365] width 63 height 19
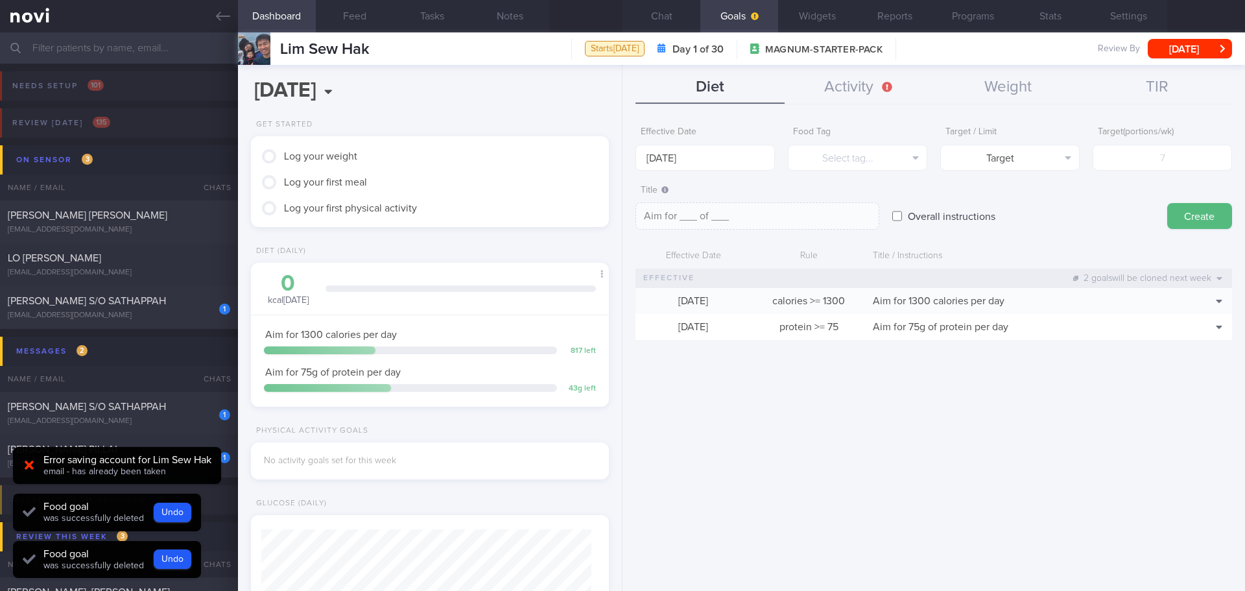
click at [1171, 422] on div "Effective Date [DATE] Food Tag Select tag... Select tag... Calories Carbs Prote…" at bounding box center [934, 350] width 623 height 481
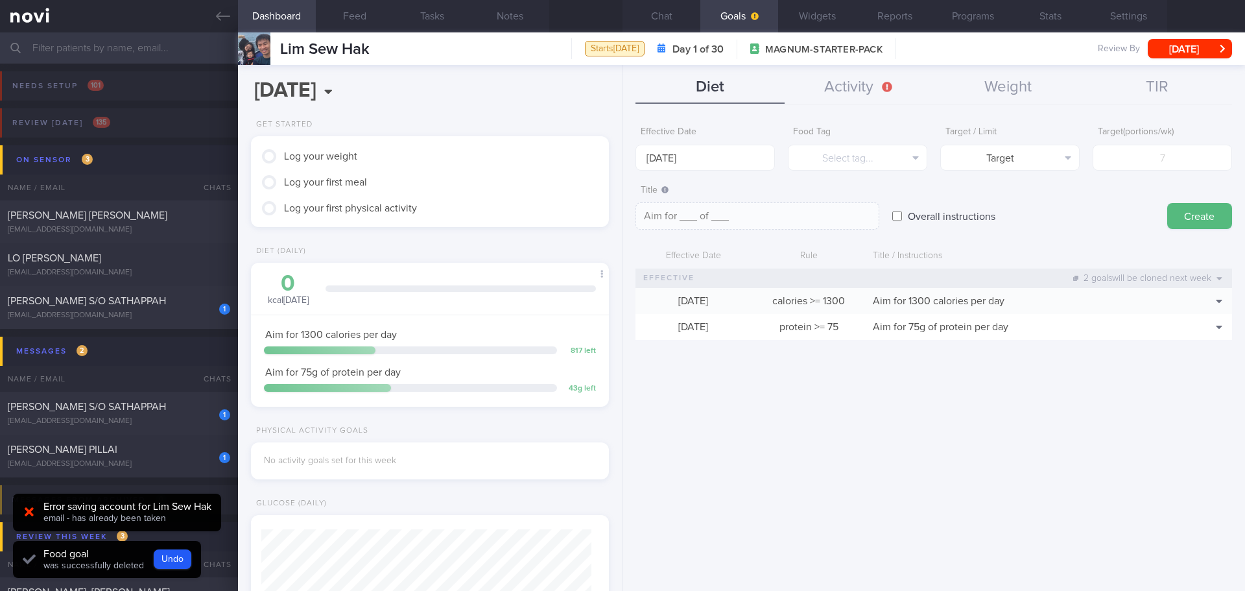
click at [1171, 422] on div "Effective Date [DATE] Food Tag Select tag... Select tag... Calories Carbs Prote…" at bounding box center [934, 350] width 623 height 481
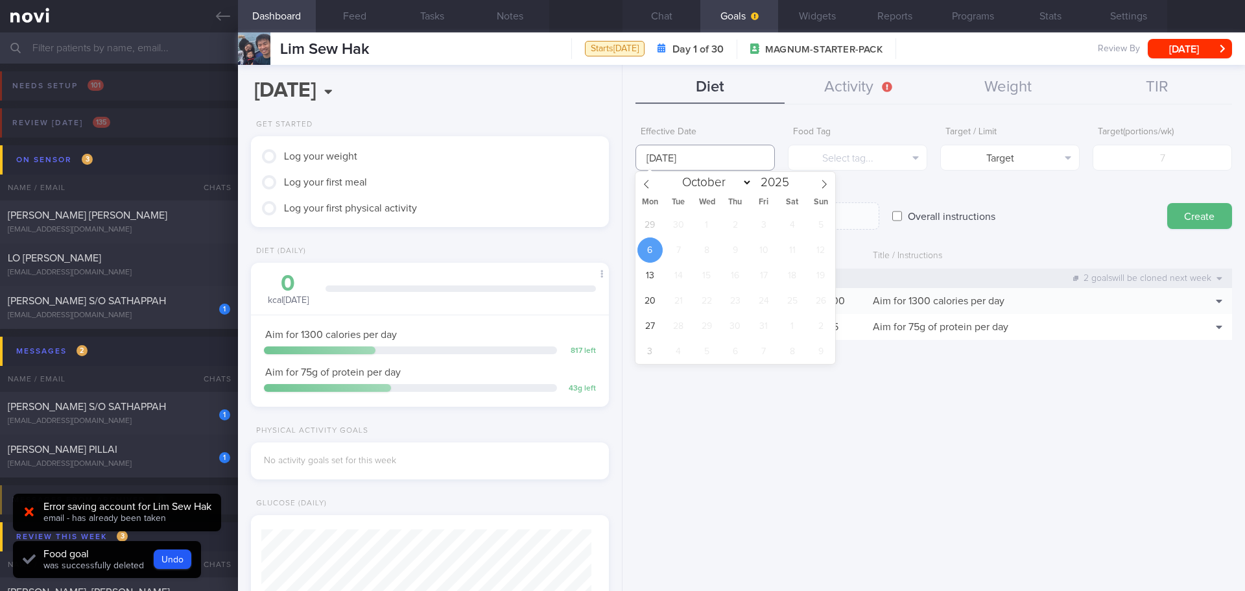
click at [654, 163] on input "[DATE]" at bounding box center [705, 158] width 139 height 26
click at [648, 223] on span "29" at bounding box center [649, 224] width 25 height 25
type input "[DATE]"
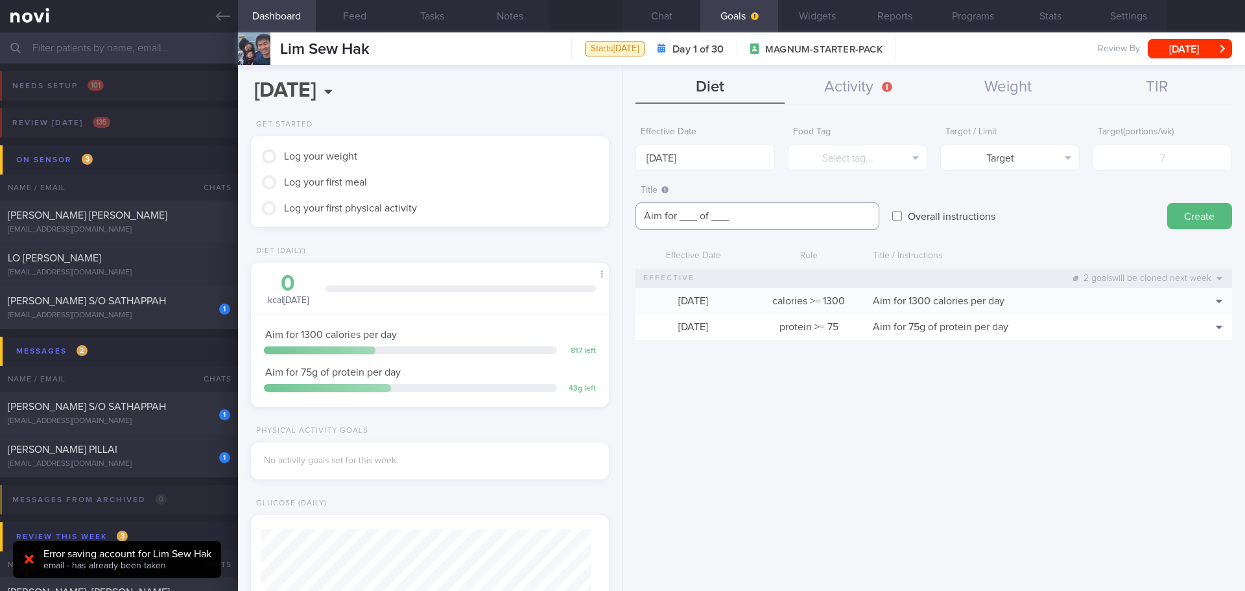
drag, startPoint x: 741, startPoint y: 218, endPoint x: 621, endPoint y: 221, distance: 120.7
click at [621, 221] on div "Dashboard Feed Tasks Notes Chat Goals Widgets Reports Programs Stats Settings L…" at bounding box center [741, 311] width 1007 height 558
type textarea "S"
type textarea "Inject Gulisine 30mins into meal"
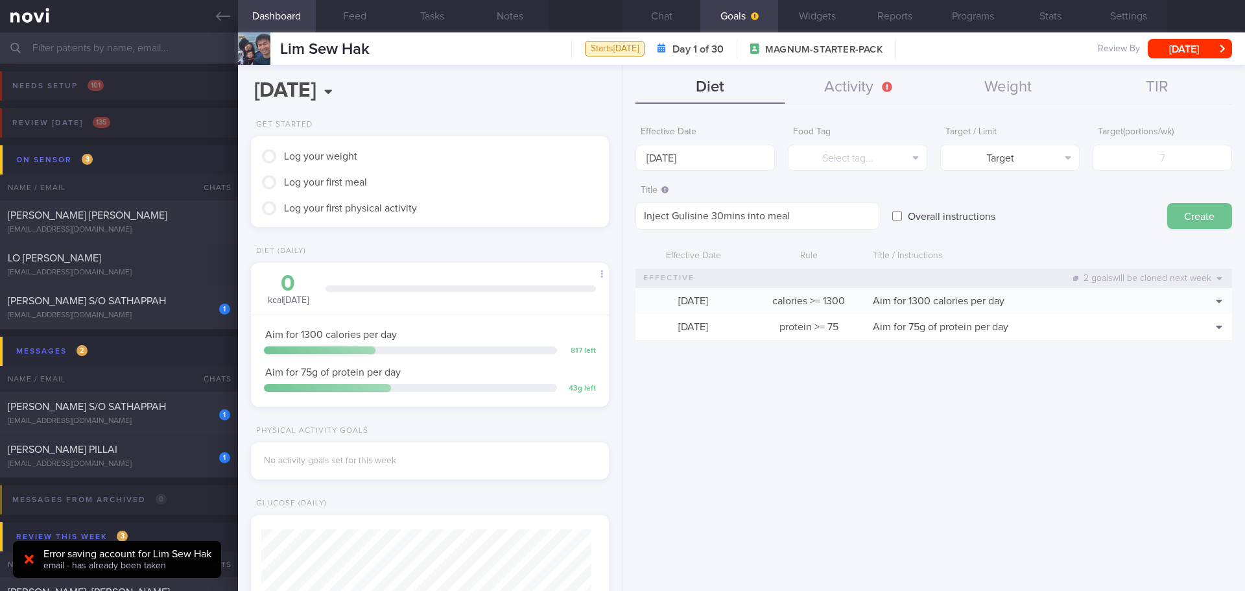
click at [1183, 222] on button "Create" at bounding box center [1199, 216] width 65 height 26
click at [944, 217] on label "Overall instructions" at bounding box center [951, 216] width 101 height 26
click at [902, 217] on input "Overall instructions" at bounding box center [897, 216] width 10 height 26
checkbox input "true"
click at [1204, 213] on button "Create" at bounding box center [1199, 216] width 65 height 26
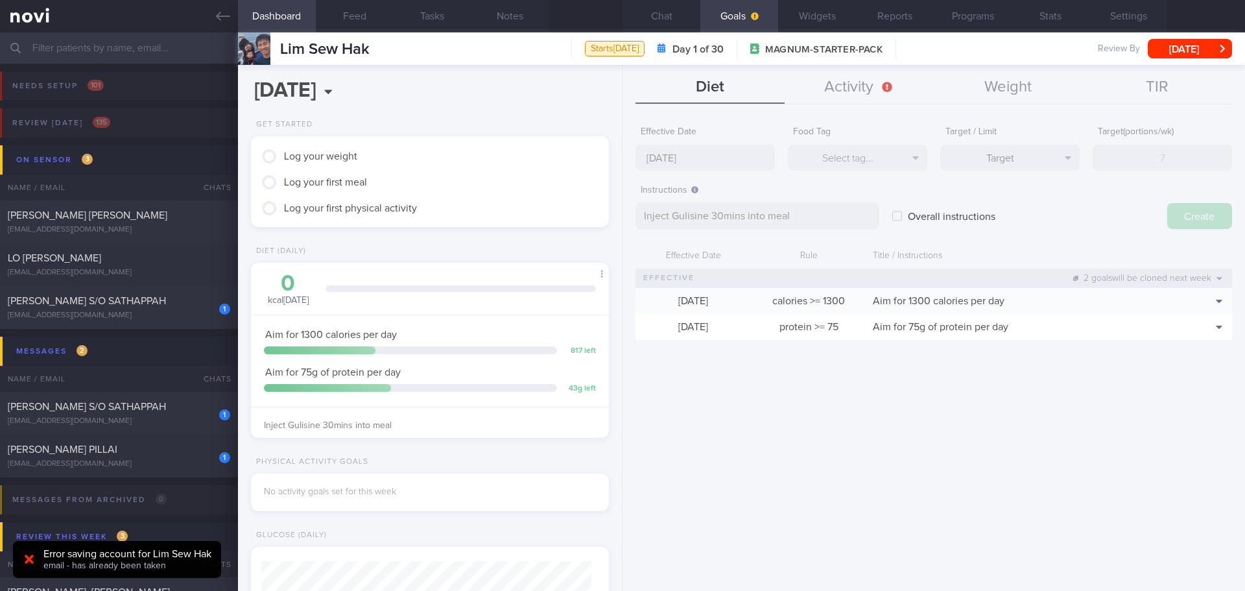
type input "[DATE]"
type textarea "Aim for ___ of ___"
checkbox input "false"
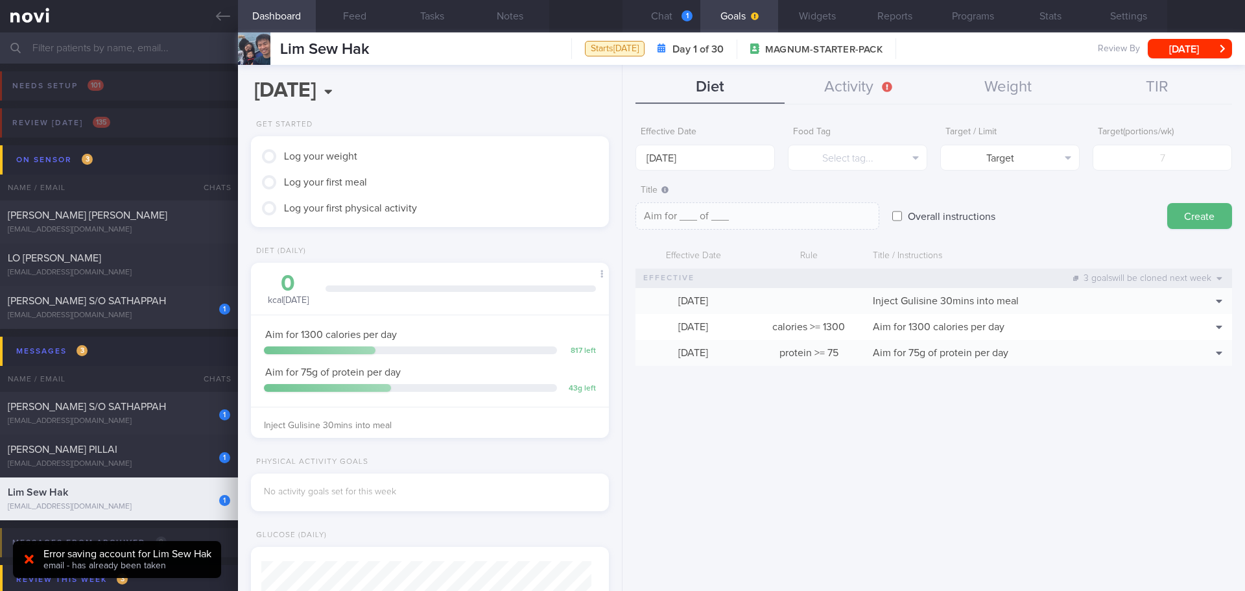
scroll to position [-1461, 0]
drag, startPoint x: 673, startPoint y: 12, endPoint x: 574, endPoint y: 43, distance: 104.2
click at [673, 12] on button "Chat 1" at bounding box center [662, 16] width 78 height 32
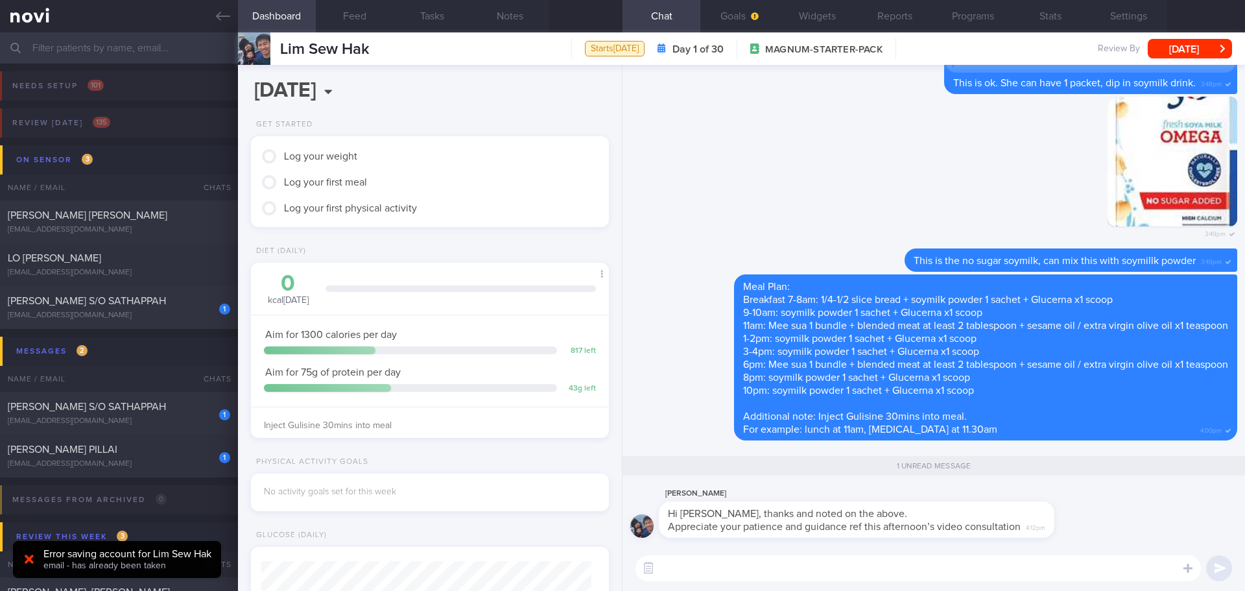
click at [879, 565] on textarea at bounding box center [918, 568] width 565 height 26
click at [759, 567] on textarea "No problem. I hope" at bounding box center [918, 568] width 565 height 26
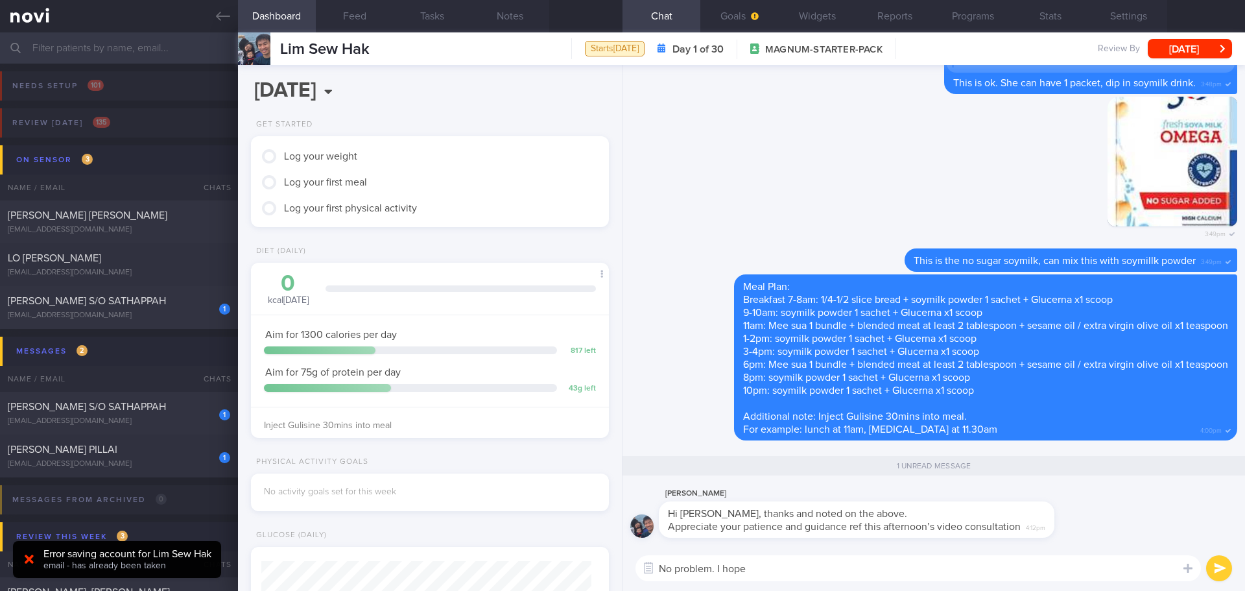
click at [759, 567] on textarea "No problem. I hope" at bounding box center [918, 568] width 565 height 26
drag, startPoint x: 759, startPoint y: 567, endPoint x: 718, endPoint y: 569, distance: 41.5
click at [718, 569] on textarea "No problem. I hope" at bounding box center [918, 568] width 565 height 26
click at [944, 568] on textarea "No problem. let's try to work on small changes each time, hope her nutrition an…" at bounding box center [918, 568] width 565 height 26
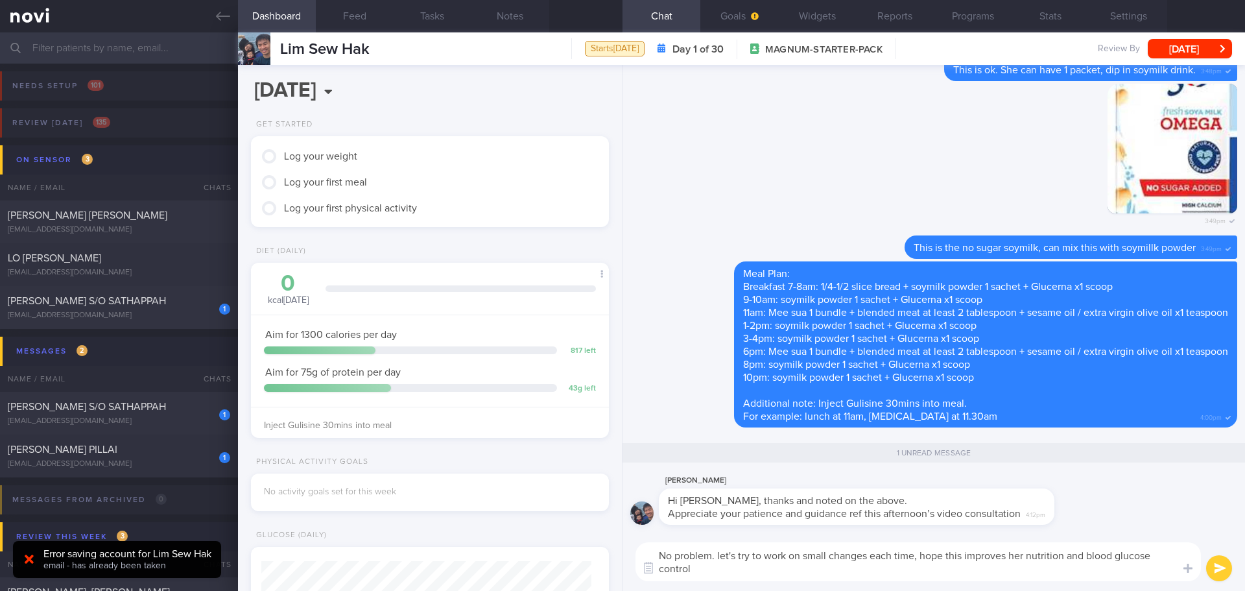
click at [788, 567] on textarea "No problem. let's try to work on small changes each time, hope this improves he…" at bounding box center [918, 561] width 565 height 39
click at [720, 556] on textarea "No problem. let's try to work on small changes each time, hope this improves he…" at bounding box center [918, 561] width 565 height 39
drag, startPoint x: 714, startPoint y: 558, endPoint x: 615, endPoint y: 557, distance: 99.2
click at [615, 557] on div "Dashboard Feed Tasks Notes Chat 1 Goals Widgets Reports Programs Stats Settings…" at bounding box center [741, 311] width 1007 height 558
click at [840, 575] on textarea "You are welcome. Let's try to work on small changes each time, hope this improv…" at bounding box center [918, 561] width 565 height 39
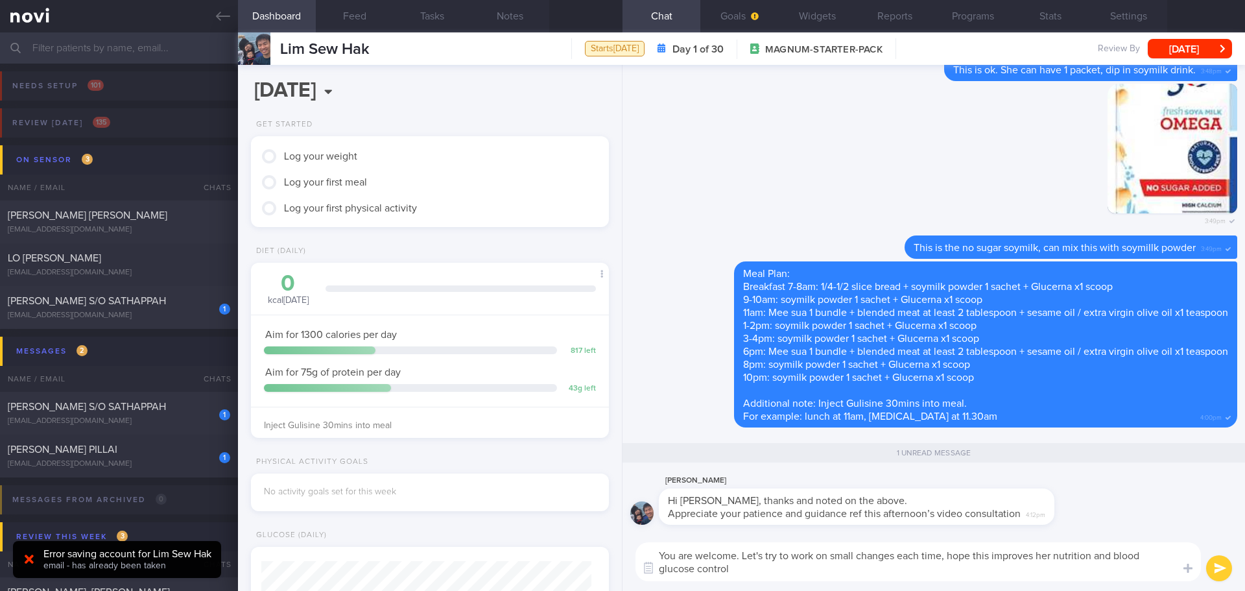
click at [840, 575] on textarea "You are welcome. Let's try to work on small changes each time, hope this improv…" at bounding box center [918, 561] width 565 height 39
type textarea "You are welcome. Let's try to work on small changes each time, hope this improv…"
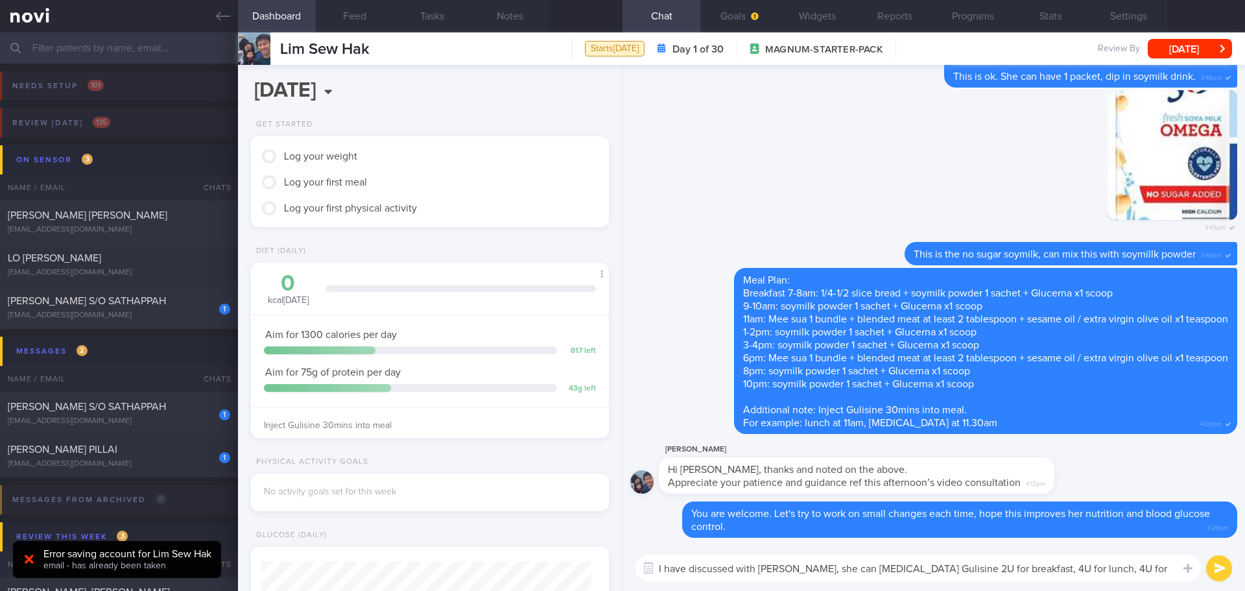
type textarea "I have discussed with [PERSON_NAME], she can [MEDICAL_DATA] Gulisine 2U for bre…"
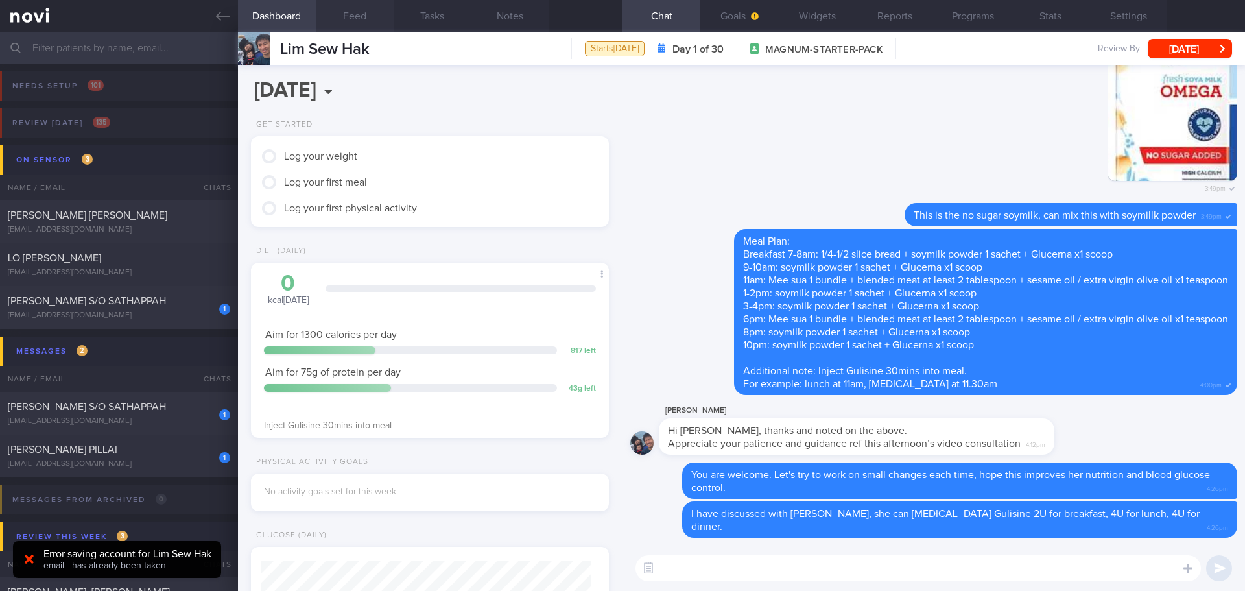
click at [375, 20] on button "Feed" at bounding box center [355, 16] width 78 height 32
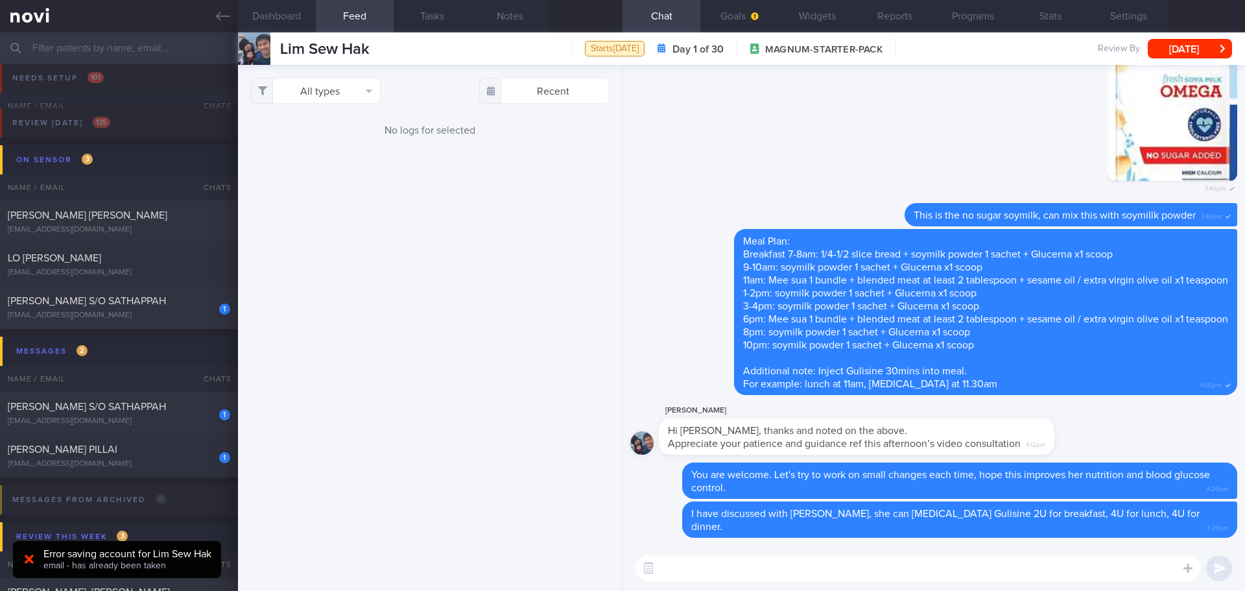
scroll to position [65, 0]
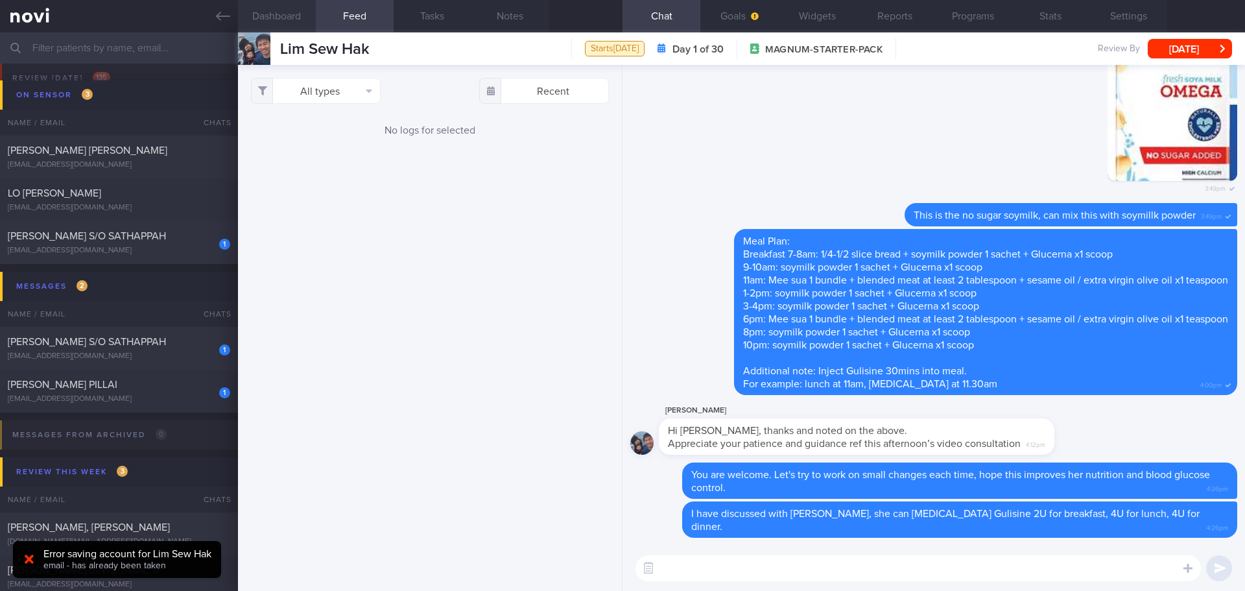
click at [286, 8] on button "Dashboard" at bounding box center [277, 16] width 78 height 32
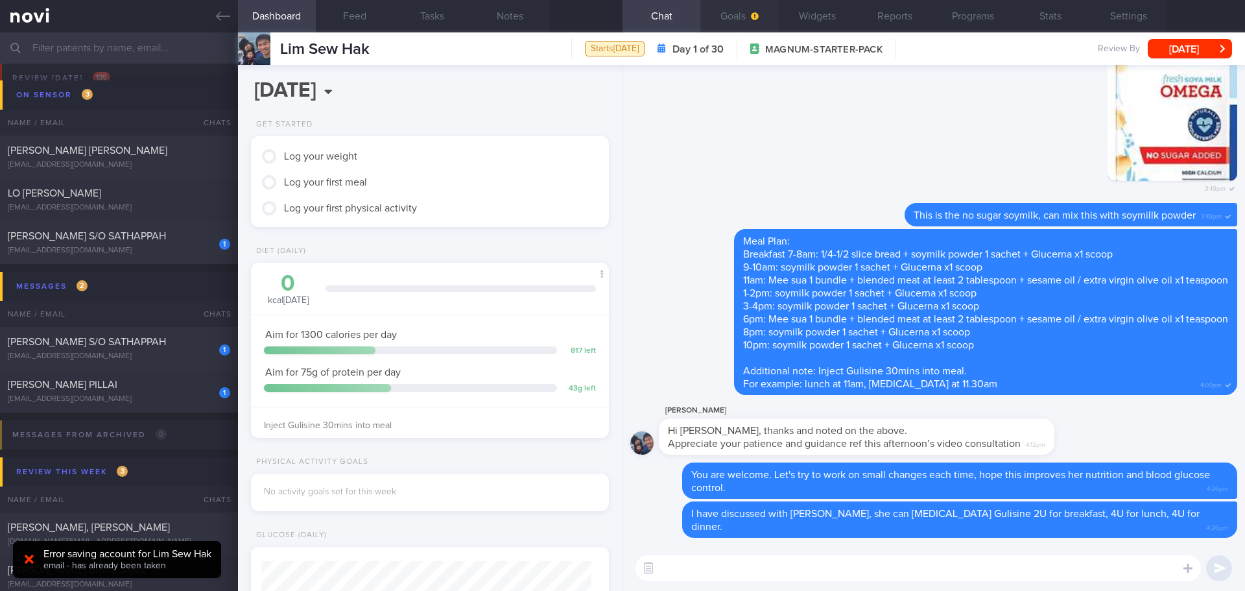
click at [737, 15] on button "Goals" at bounding box center [739, 16] width 78 height 32
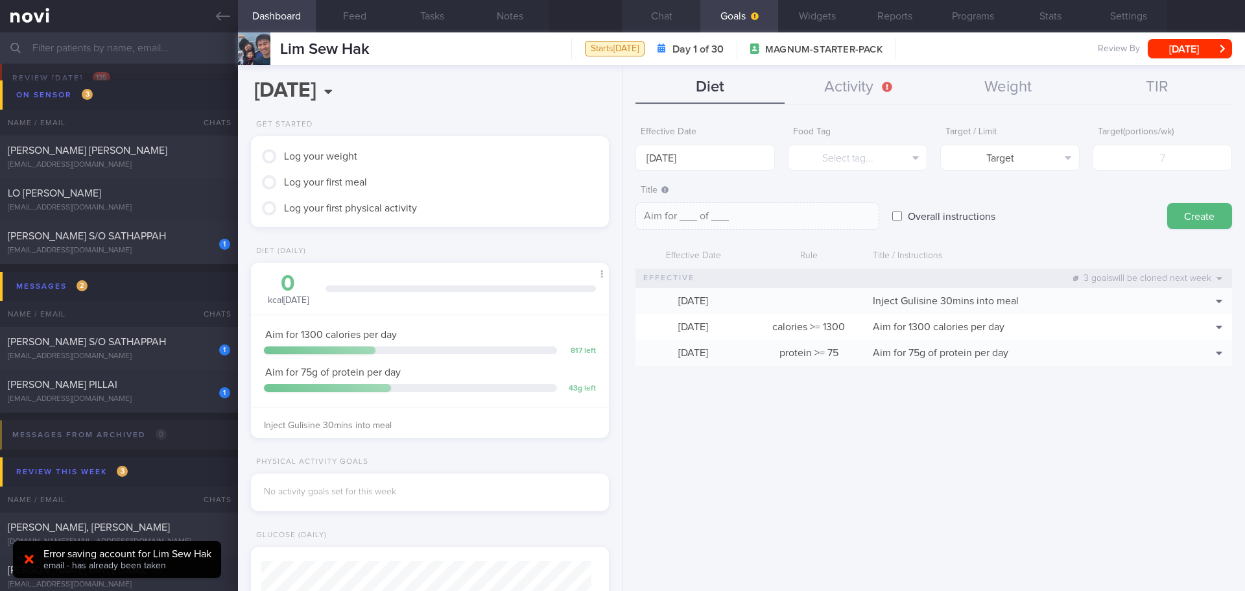
click at [686, 14] on button "Chat" at bounding box center [662, 16] width 78 height 32
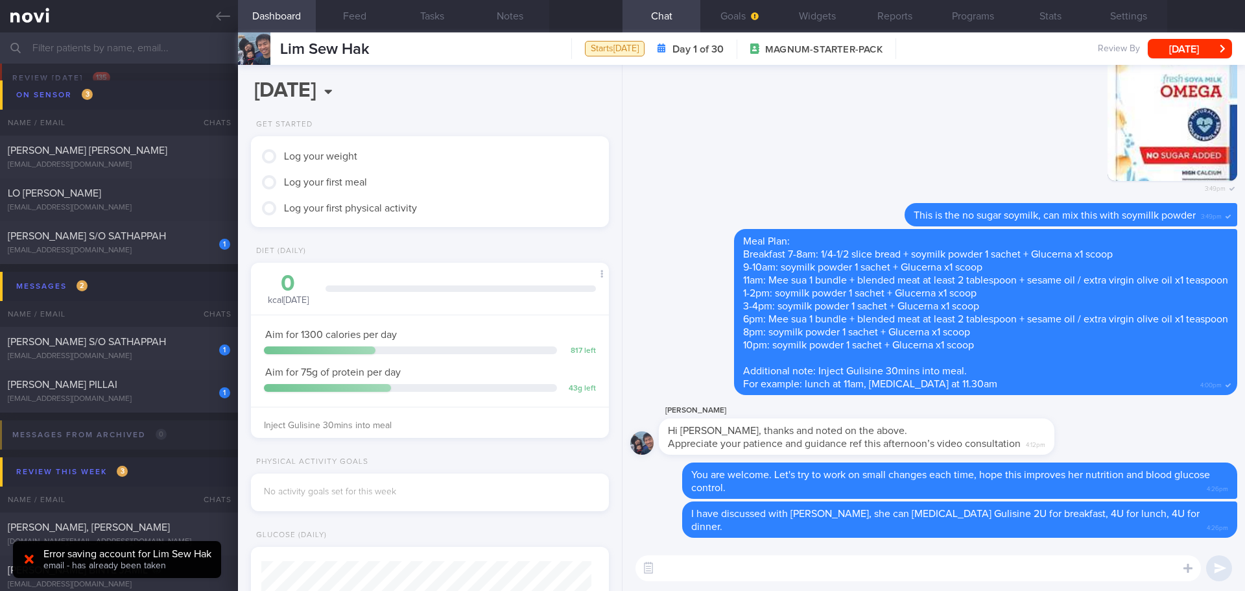
click at [737, 558] on textarea at bounding box center [918, 568] width 565 height 26
type textarea "As for the daily glucose readings, I can view it in on LibreView. You can updat…"
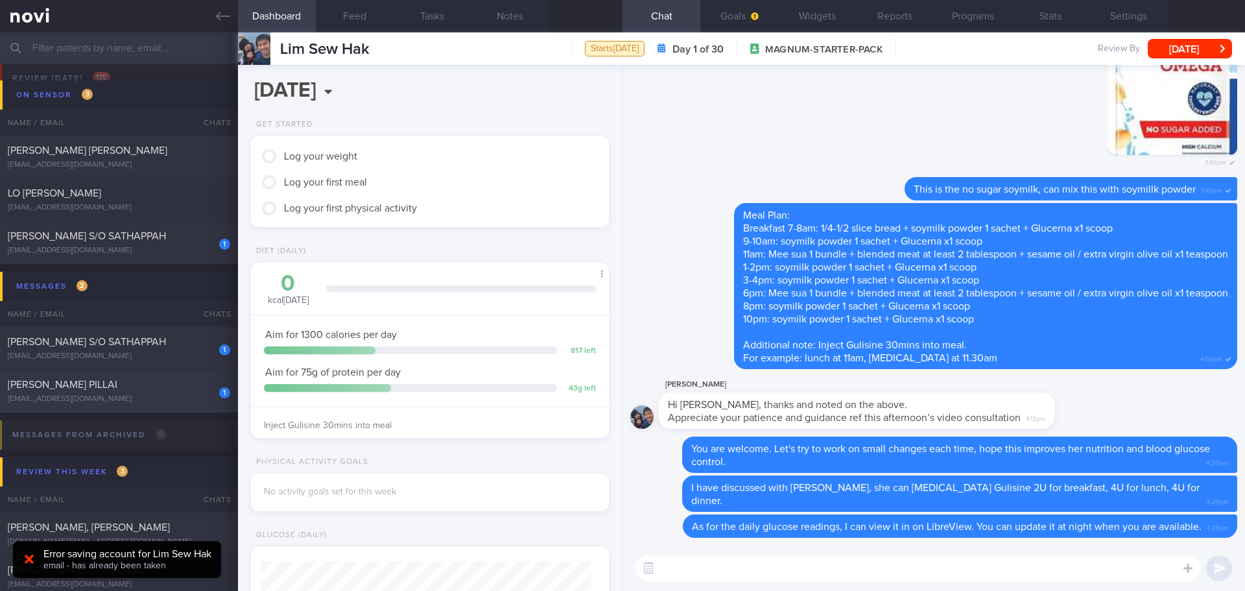
click at [86, 380] on span "[PERSON_NAME] PILLAI" at bounding box center [63, 384] width 110 height 10
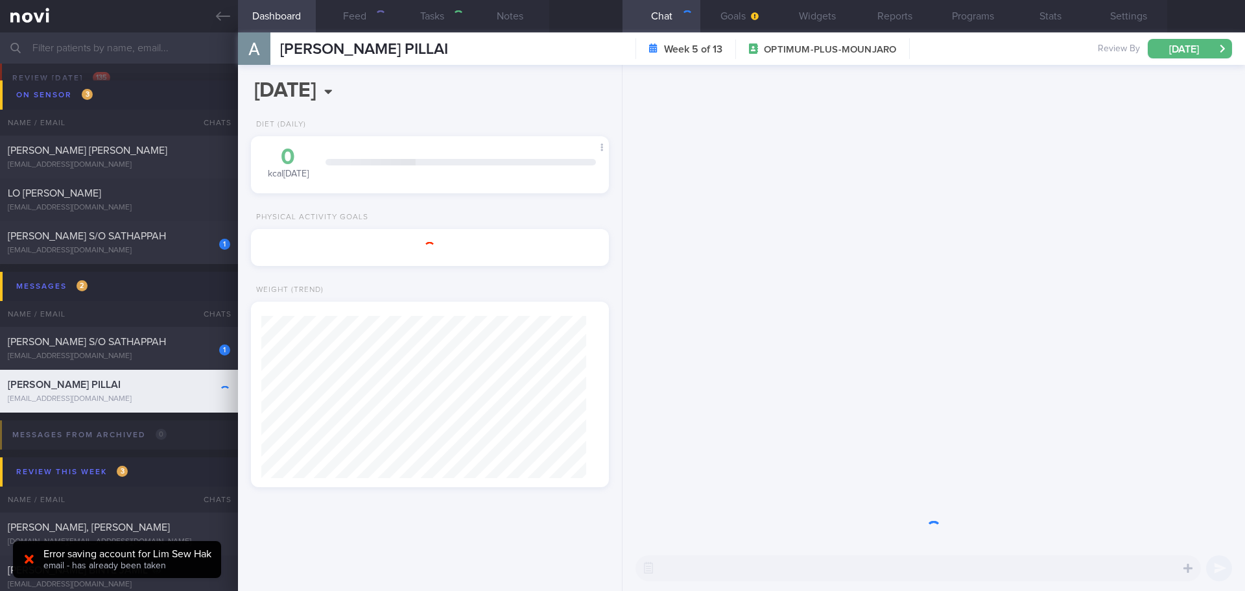
type input "[DATE]"
type textarea "Hx of [MEDICAL_DATA] (SBP 80+) [MEDICAL_DATA] (left) Hx of [MEDICAL_DATA] durin…"
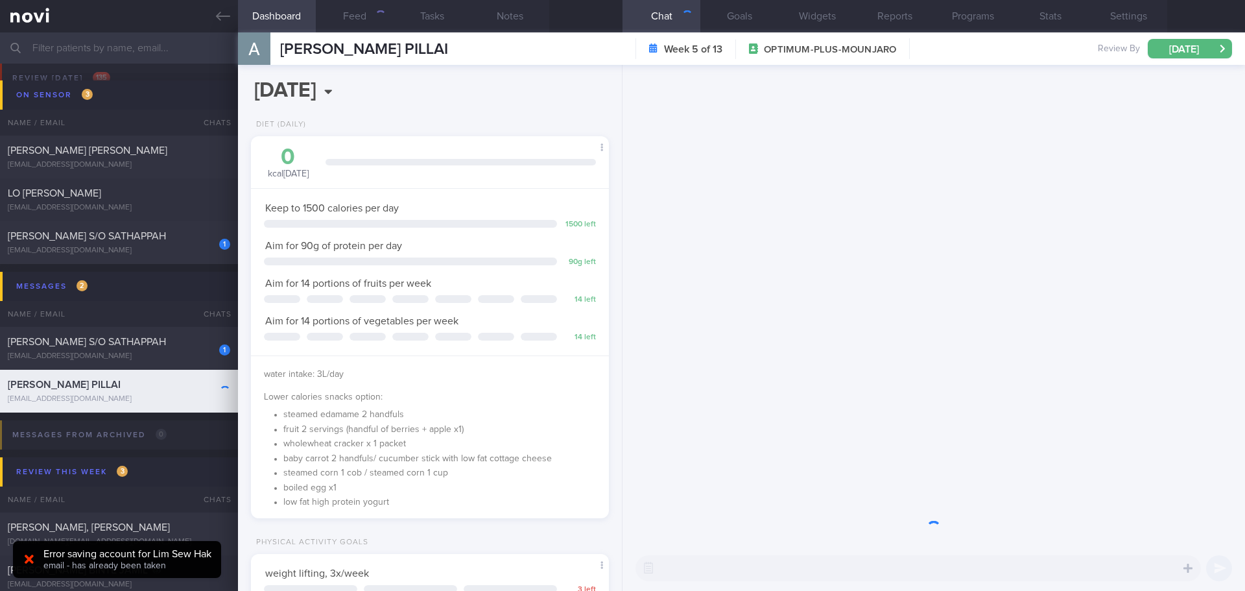
scroll to position [181, 326]
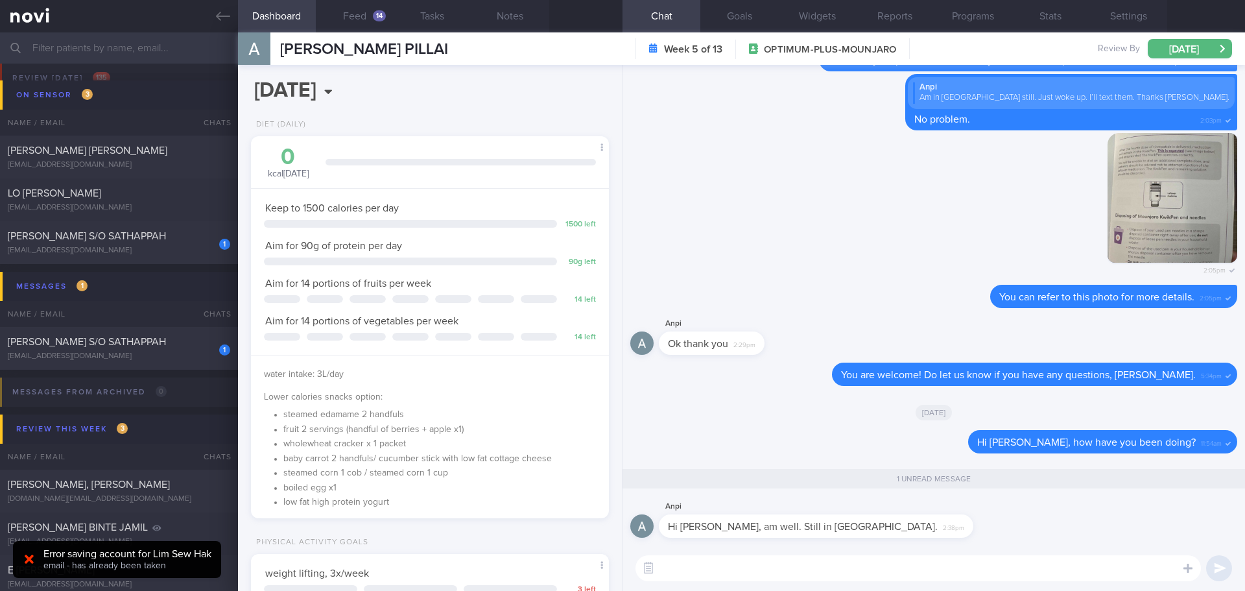
click at [868, 562] on textarea at bounding box center [918, 568] width 565 height 26
click at [374, 12] on div "14" at bounding box center [379, 15] width 13 height 11
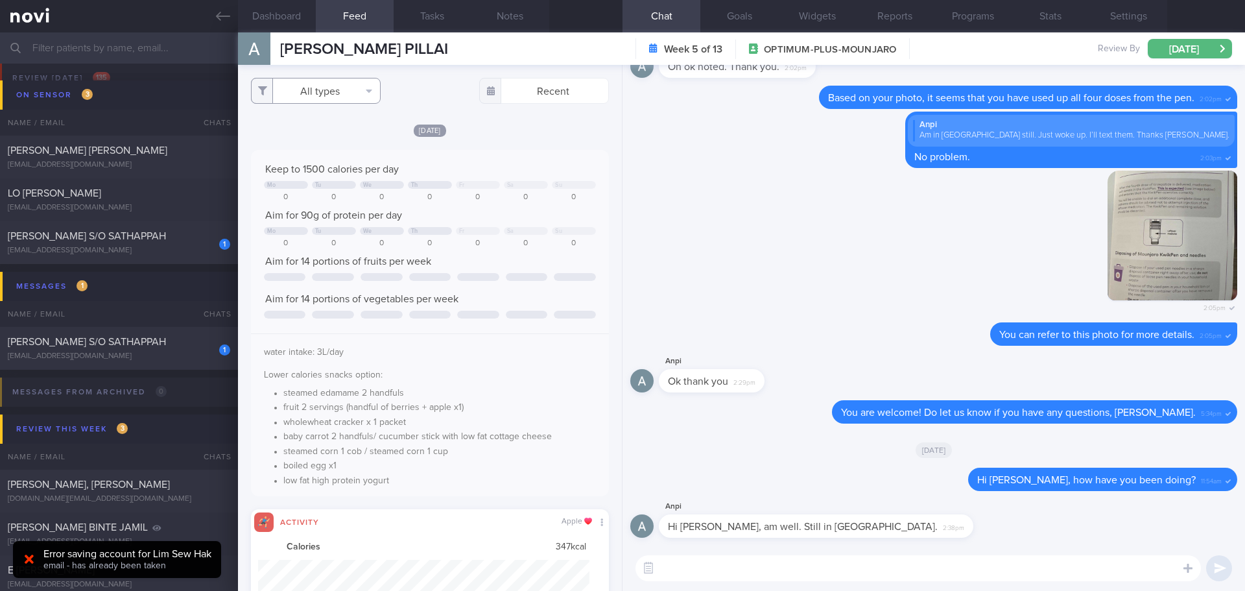
click at [351, 91] on button "All types" at bounding box center [316, 91] width 130 height 26
click at [335, 132] on button "Activity" at bounding box center [316, 135] width 128 height 19
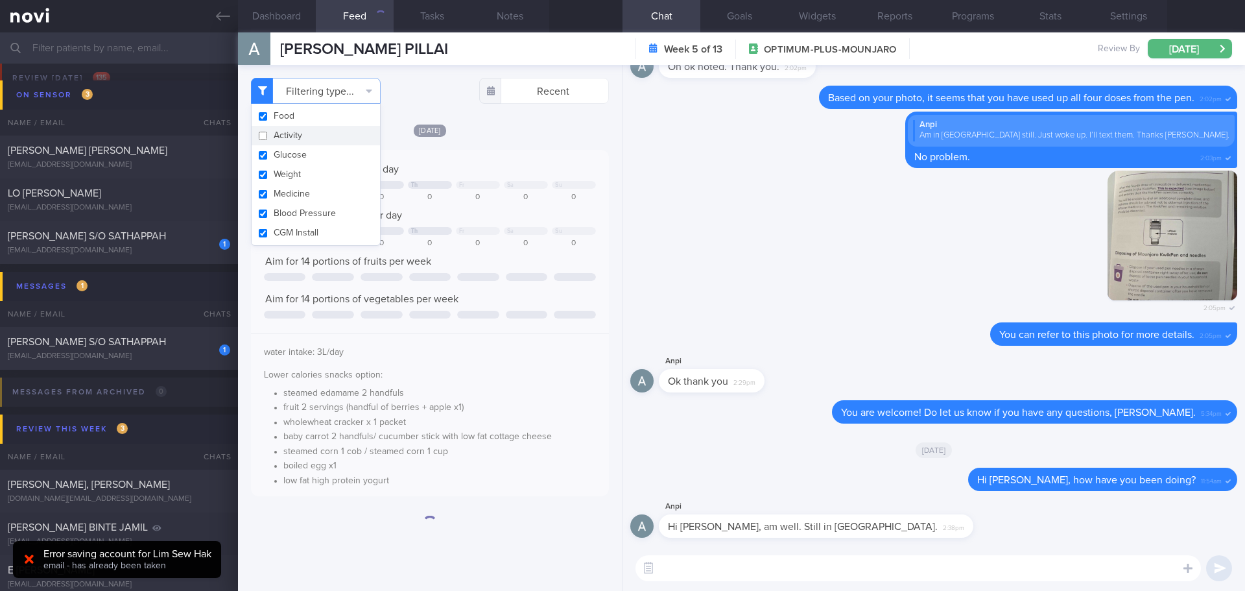
checkbox input "false"
click at [558, 361] on div "water intake: 3L/day Lower calories snacks option: steamed edamame 2 handfuls f…" at bounding box center [430, 413] width 358 height 160
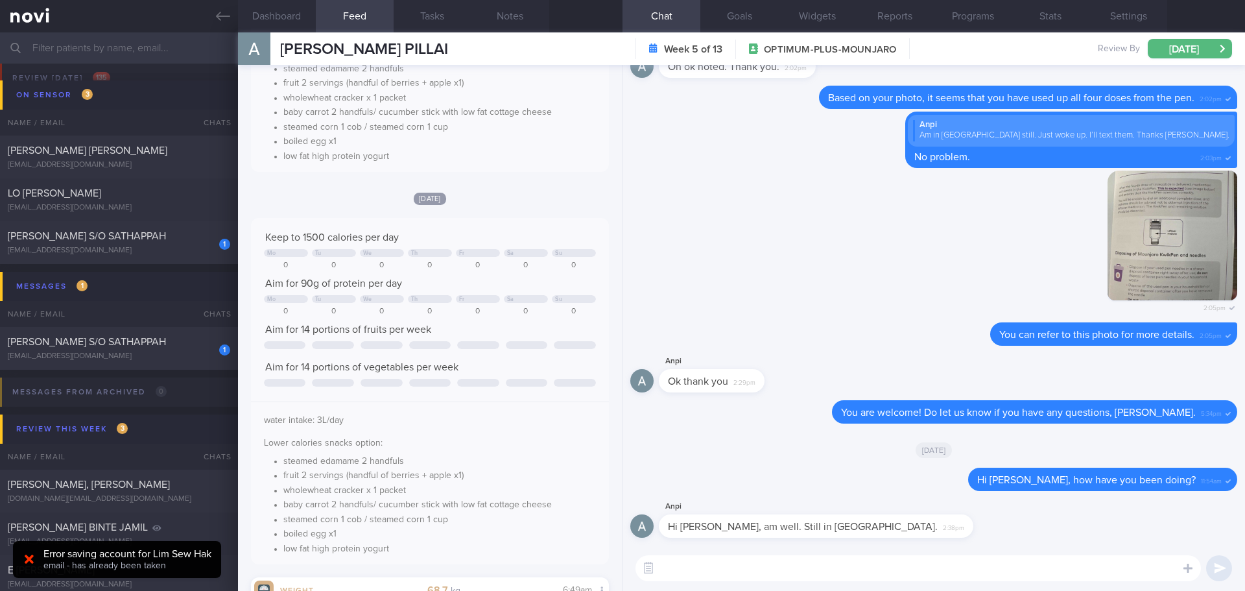
click at [857, 566] on textarea at bounding box center [918, 568] width 565 height 26
type textarea "G"
type textarea "H"
type textarea "D"
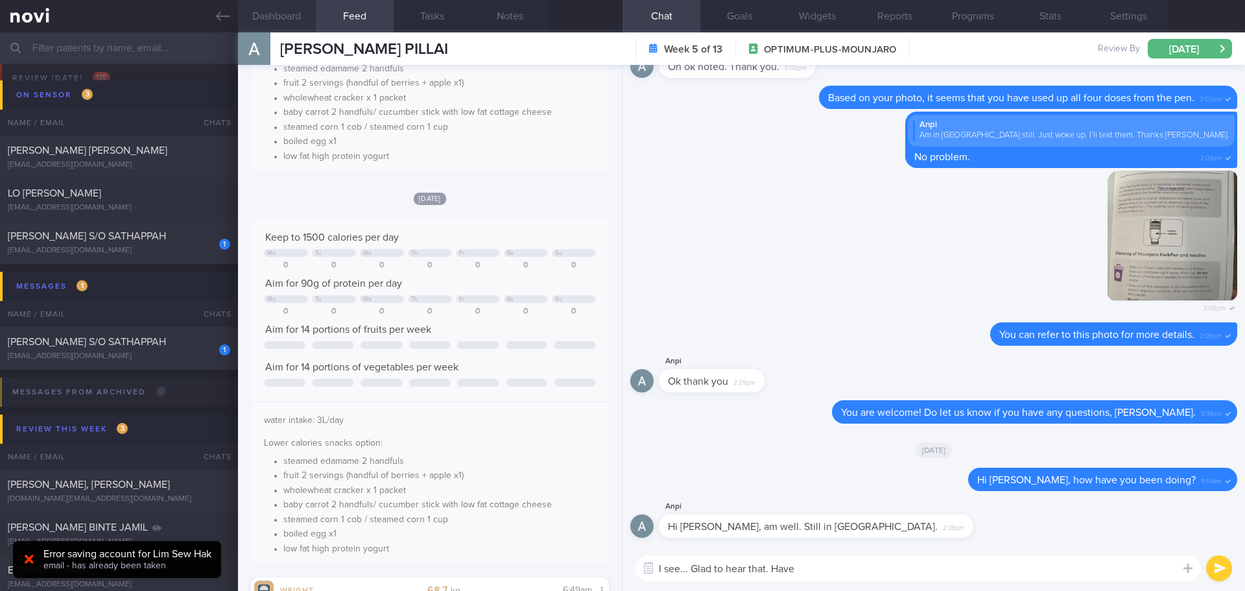
click at [258, 14] on button "Dashboard" at bounding box center [277, 16] width 78 height 32
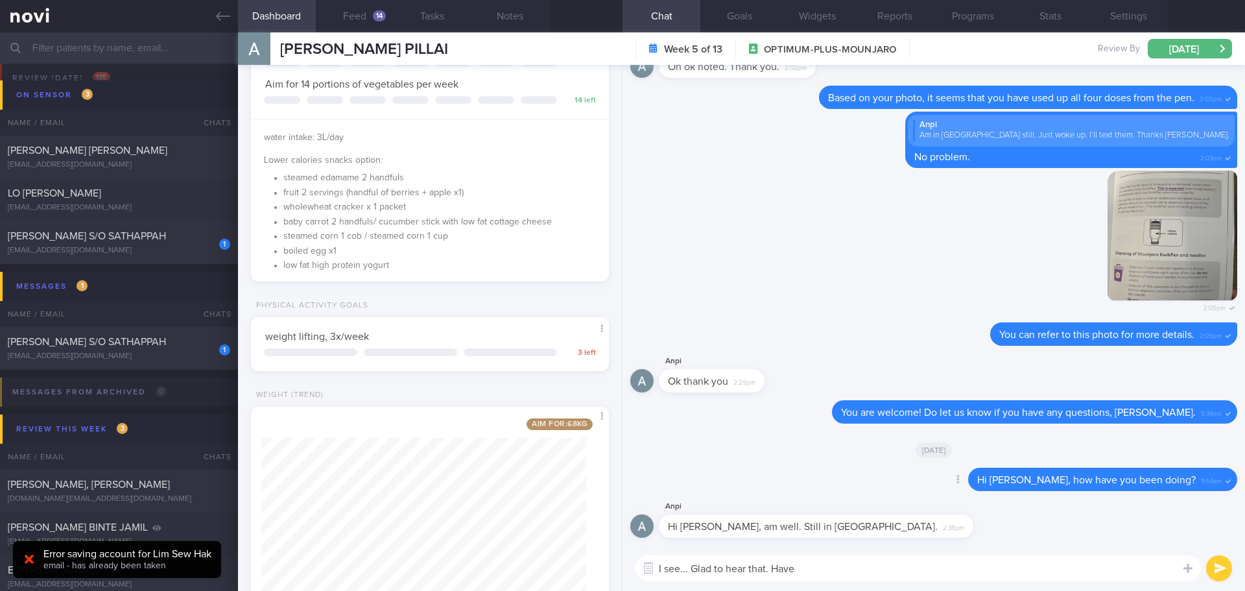
scroll to position [287, 0]
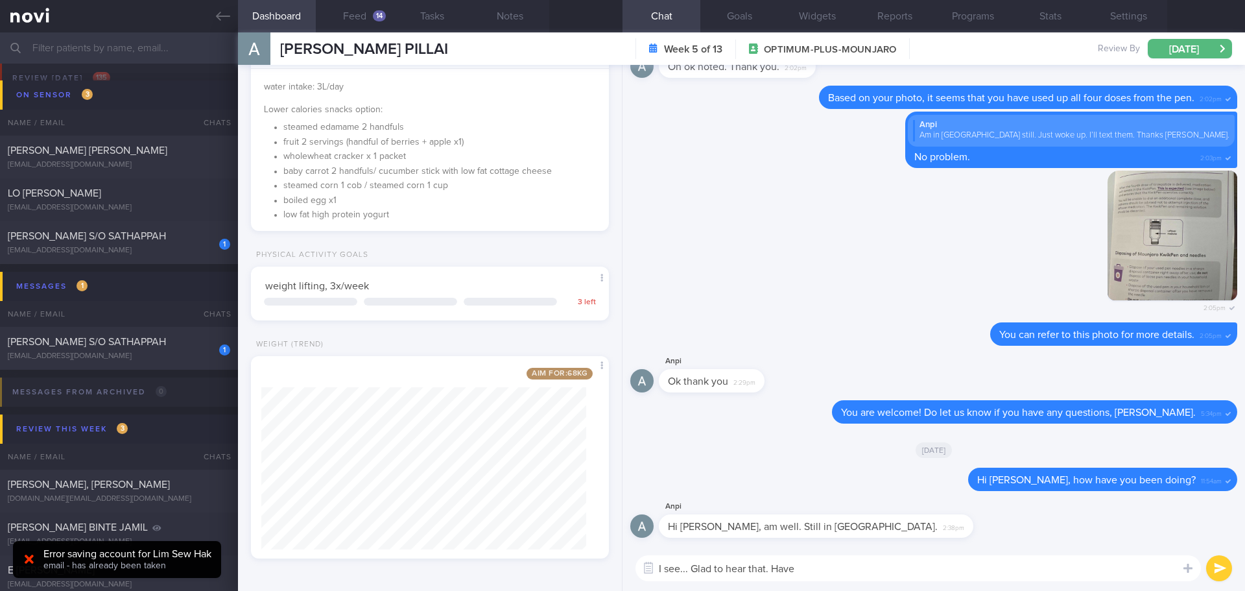
click at [866, 571] on textarea "I see... Glad to hear that. Have" at bounding box center [918, 568] width 565 height 26
click at [785, 572] on textarea "I see... Glad to hear that." at bounding box center [918, 568] width 565 height 26
drag, startPoint x: 1057, startPoint y: 567, endPoint x: 774, endPoint y: 557, distance: 283.6
click at [774, 557] on textarea "I see... Glad to hear that. Have you been keeping up with protein intake and ex…" at bounding box center [918, 568] width 565 height 26
click at [1062, 568] on textarea "I see... Glad to hear that. Have you been keeping up with protein intake and ex…" at bounding box center [918, 568] width 565 height 26
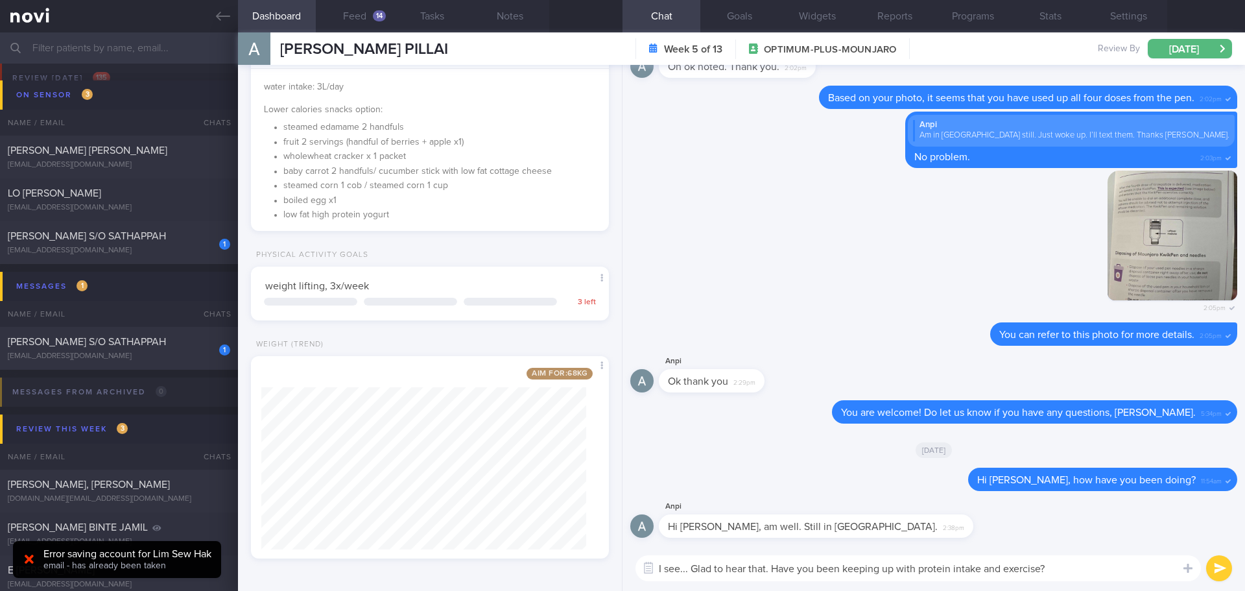
click at [770, 565] on textarea "I see... Glad to hear that. Have you been keeping up with protein intake and ex…" at bounding box center [918, 568] width 565 height 26
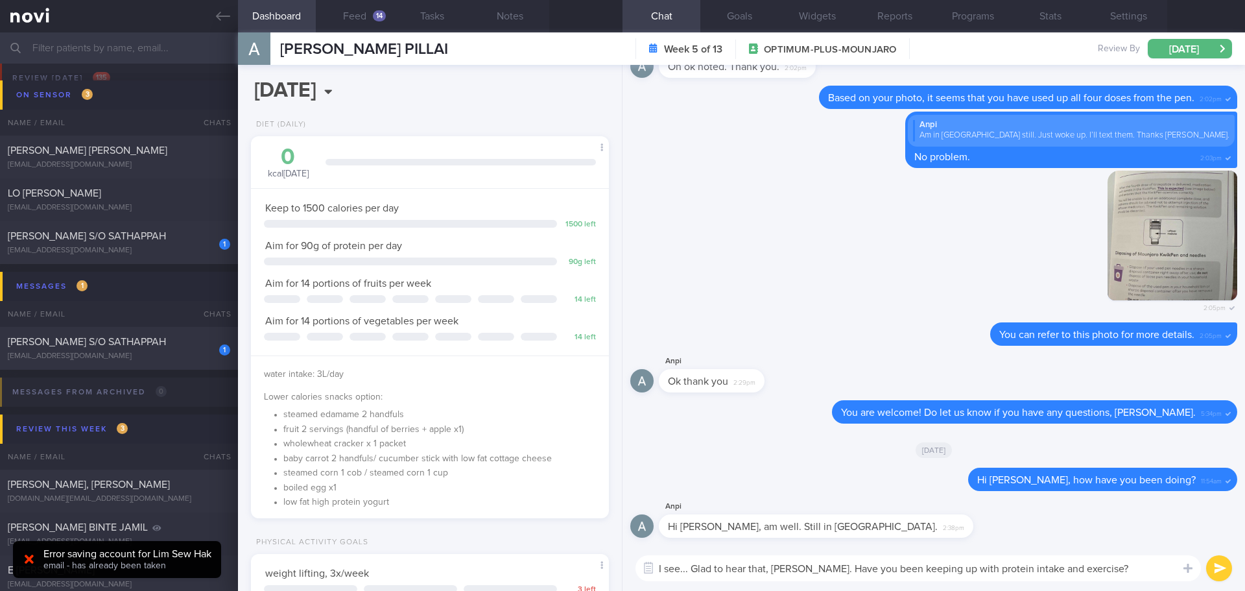
click at [1110, 571] on textarea "I see... Glad to hear that, [PERSON_NAME]. Have you been keeping up with protei…" at bounding box center [918, 568] width 565 height 26
click at [1115, 571] on textarea "I see... Glad to hear that, [PERSON_NAME]. Have you been keeping up with protei…" at bounding box center [918, 568] width 565 height 26
click at [1116, 571] on textarea "I see... Glad to hear that, [PERSON_NAME]. Have you been keeping up with protei…" at bounding box center [918, 568] width 565 height 26
click at [1124, 570] on textarea "I see... Glad to hear that, [PERSON_NAME]. Have you been keeping up with protei…" at bounding box center [918, 568] width 565 height 26
click at [1133, 571] on textarea "I see... Glad to hear that, [PERSON_NAME]. Have you been keeping up with protei…" at bounding box center [918, 568] width 565 height 26
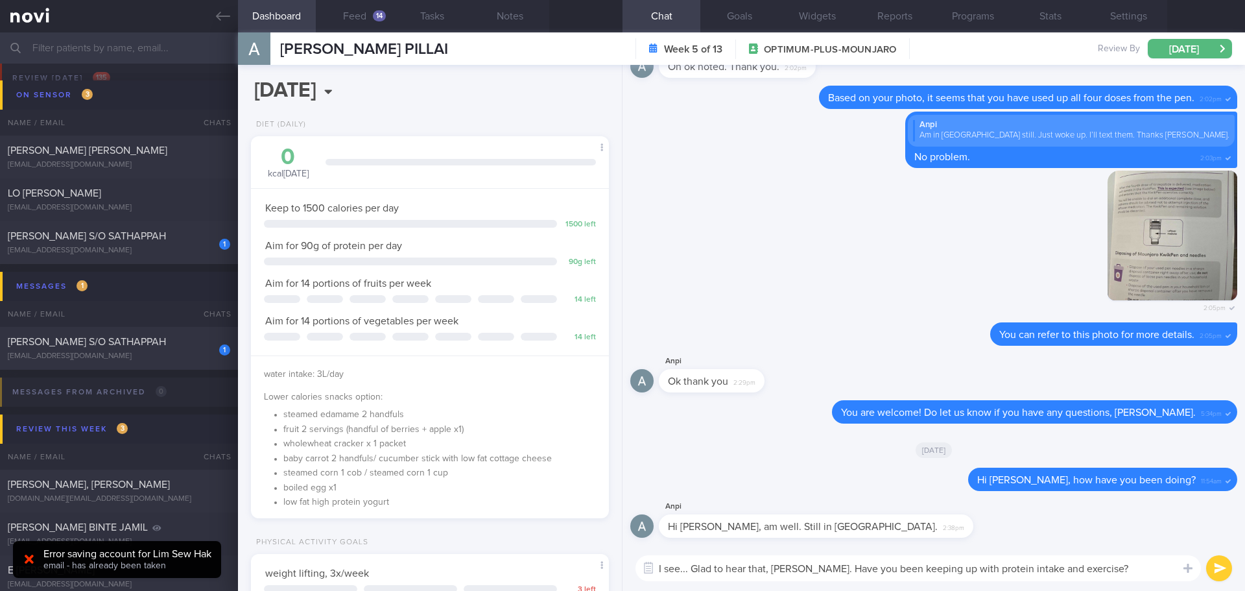
click at [1156, 571] on textarea "I see... Glad to hear that, [PERSON_NAME]. Have you been keeping up with protei…" at bounding box center [918, 568] width 565 height 26
click at [1128, 570] on textarea "I see... Glad to hear that, [PERSON_NAME]. Have you been keeping up with protei…" at bounding box center [918, 568] width 565 height 26
drag, startPoint x: 825, startPoint y: 565, endPoint x: 892, endPoint y: 569, distance: 66.9
click at [892, 569] on textarea "I see... Glad to hear that, [PERSON_NAME]. Have you been keeping up with protei…" at bounding box center [918, 568] width 565 height 26
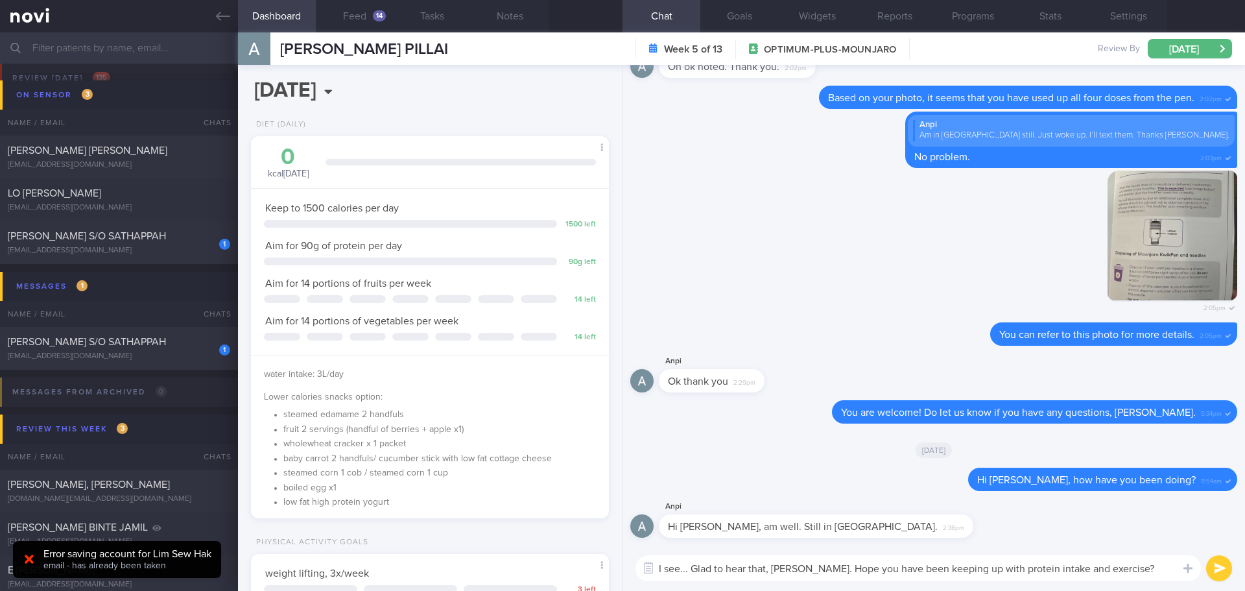
click at [1156, 569] on textarea "I see... Glad to hear that, [PERSON_NAME]. Hope you have been keeping up with p…" at bounding box center [918, 568] width 565 height 26
type textarea "I see... Glad to hear that, [PERSON_NAME]. Hope you have been keeping up with p…"
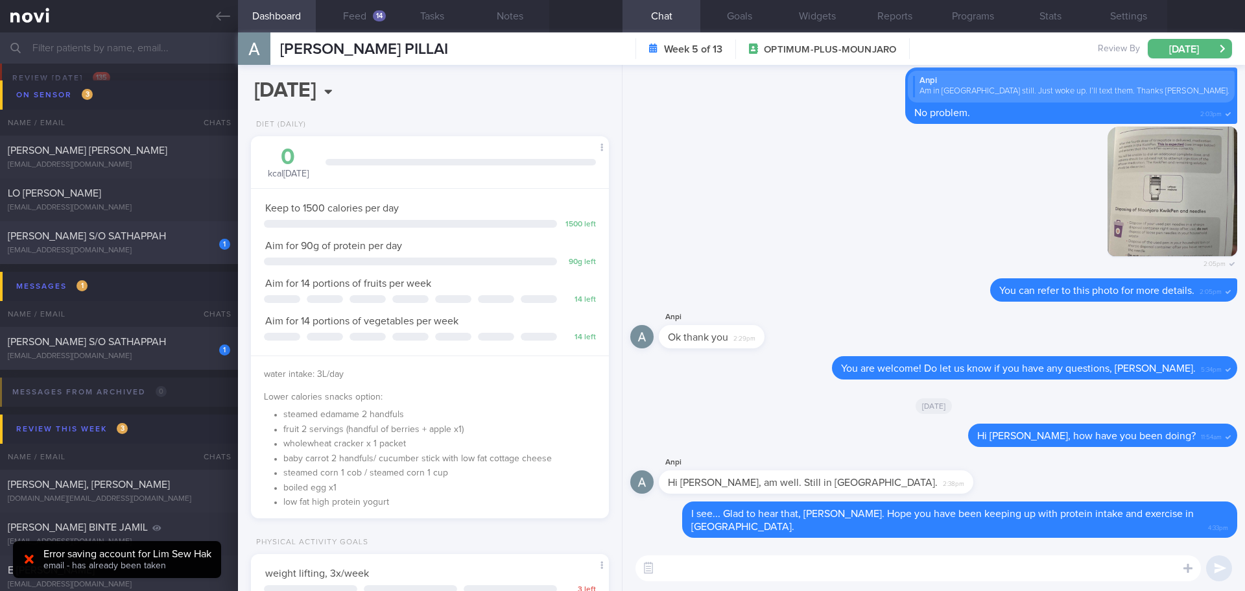
click at [63, 234] on span "[PERSON_NAME] S/O SATHAPPAH" at bounding box center [87, 236] width 158 height 10
select select "8"
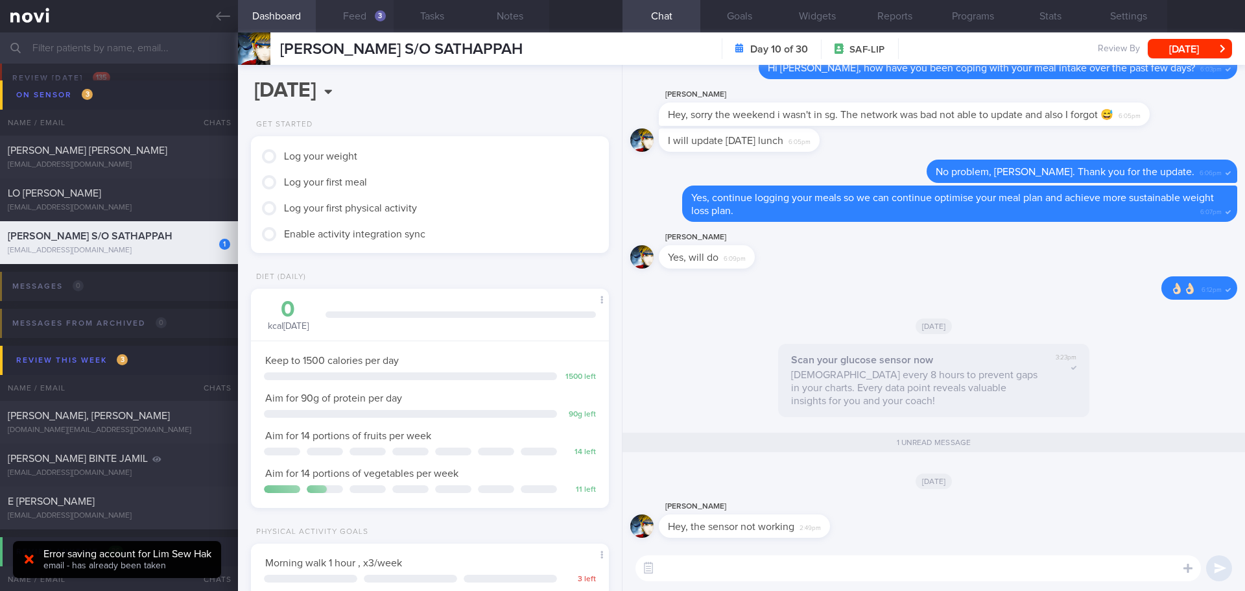
click at [379, 12] on div "3" at bounding box center [380, 15] width 11 height 11
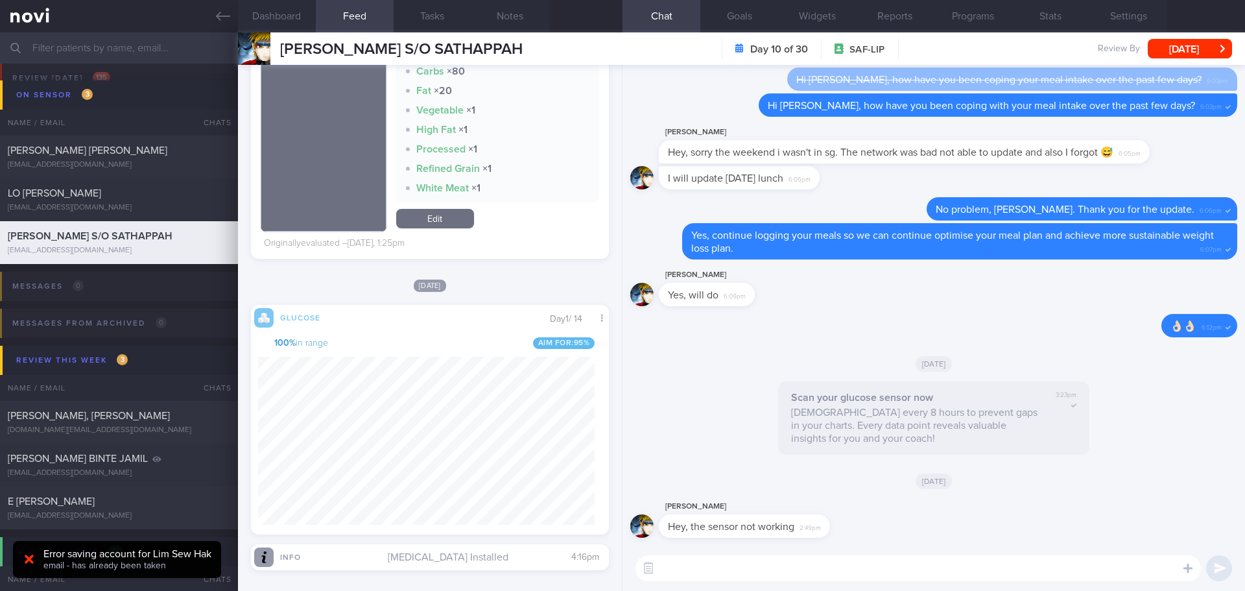
scroll to position [648, 0]
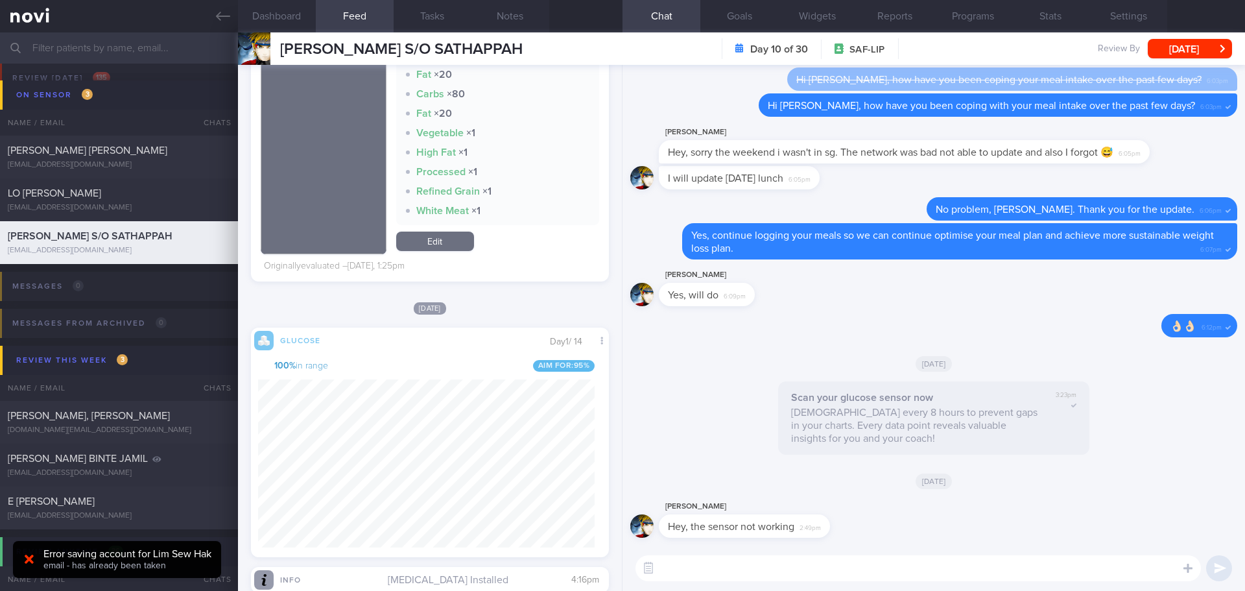
click at [743, 573] on textarea at bounding box center [918, 568] width 565 height 26
type textarea "Hey [PERSON_NAME], sorry to hear that. Did the sensor drop?"
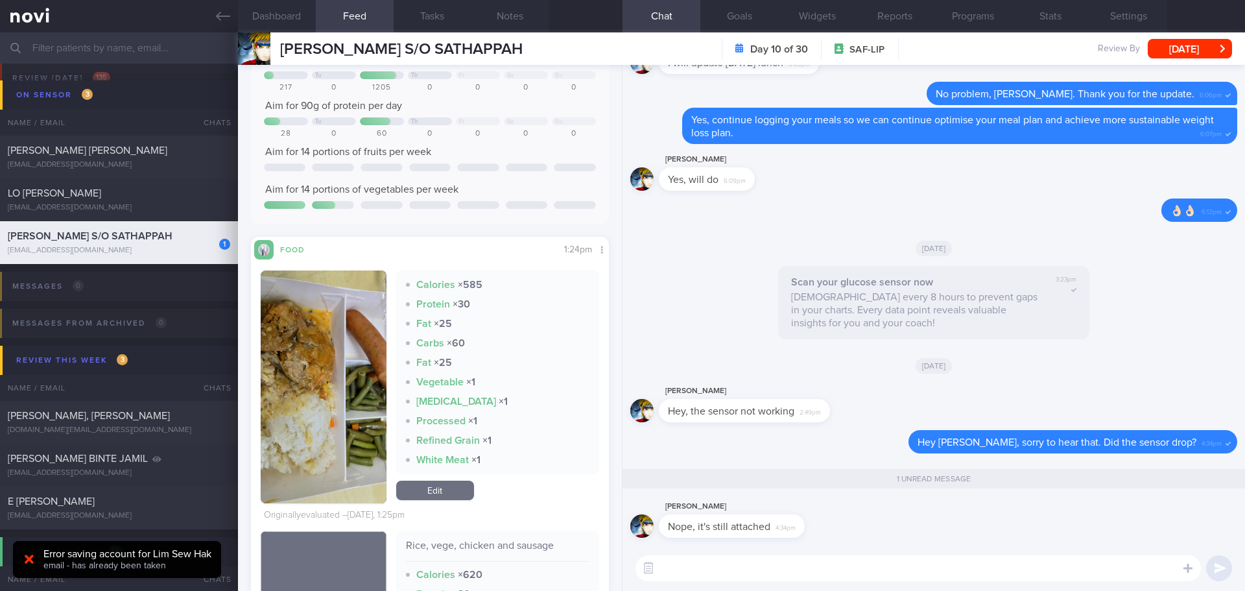
scroll to position [130, 0]
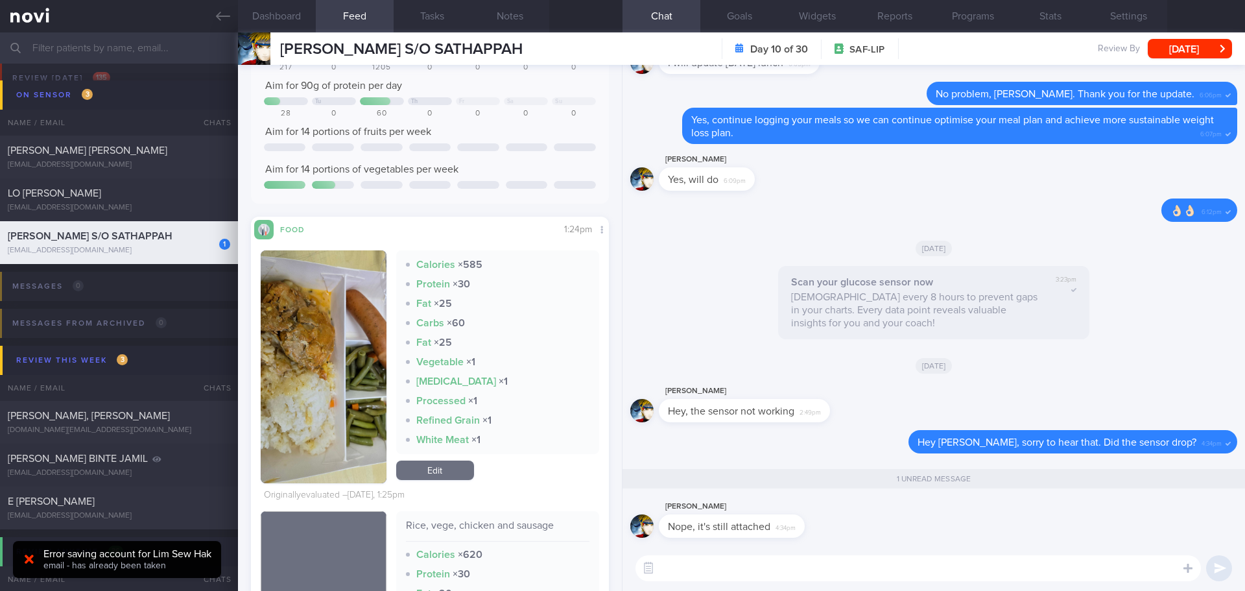
click at [818, 572] on textarea at bounding box center [918, 568] width 565 height 26
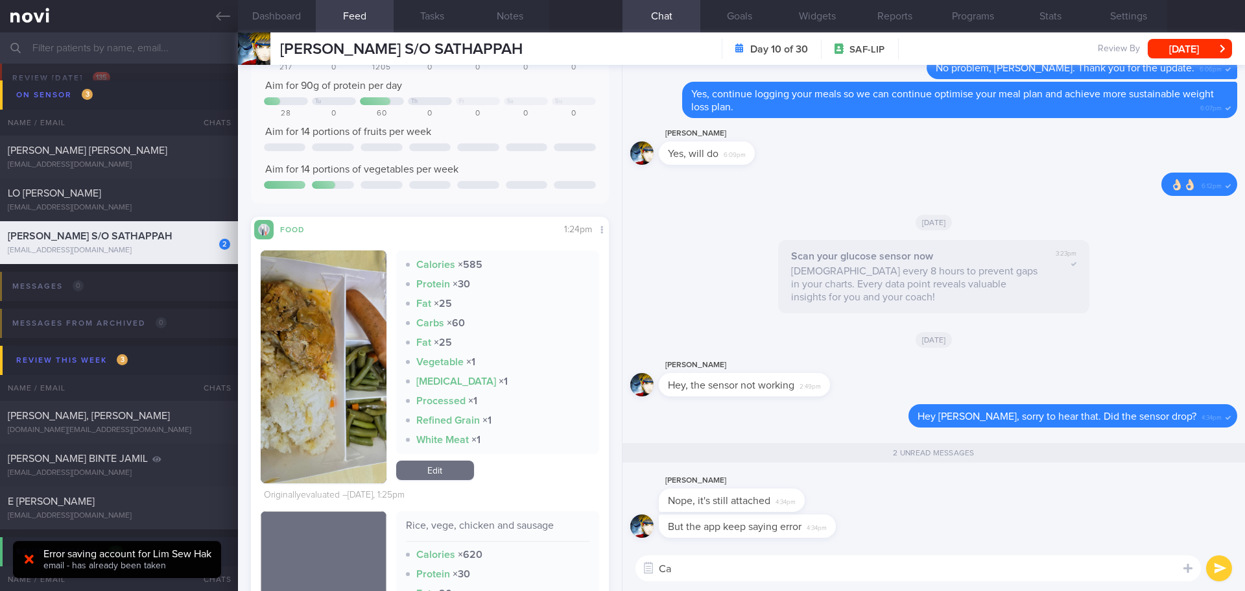
type textarea "C"
type textarea "I"
type textarea "I see.. Do you think you can walk in to our clinic to insert a new one this or …"
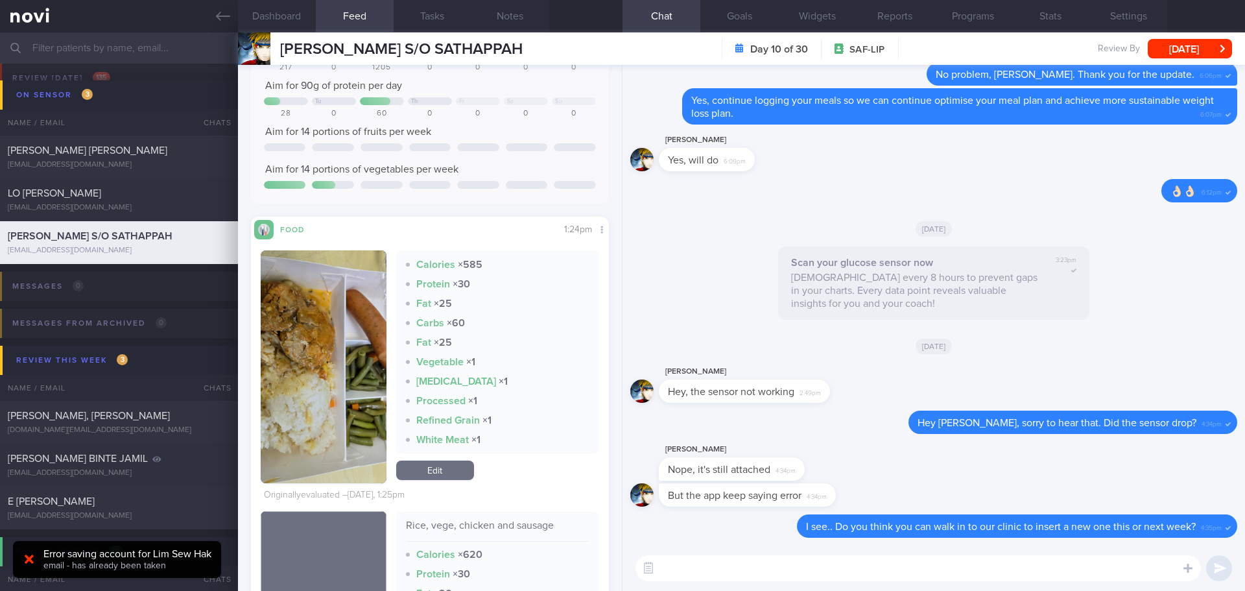
click at [328, 343] on button "button" at bounding box center [324, 366] width 126 height 233
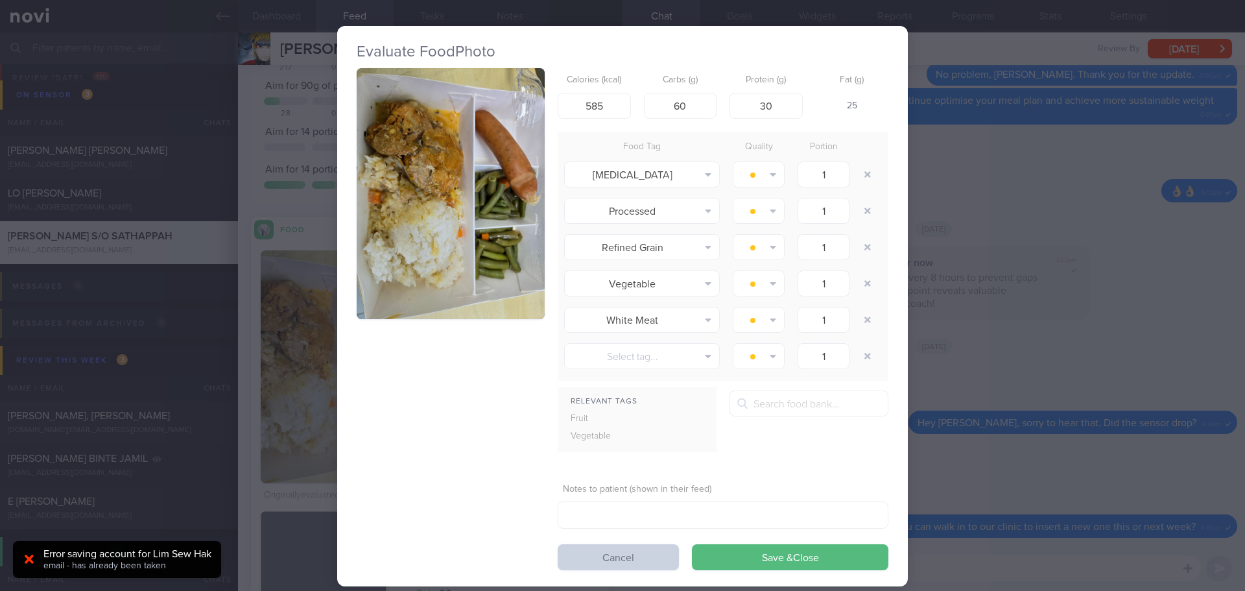
click at [634, 559] on button "Cancel" at bounding box center [618, 557] width 121 height 26
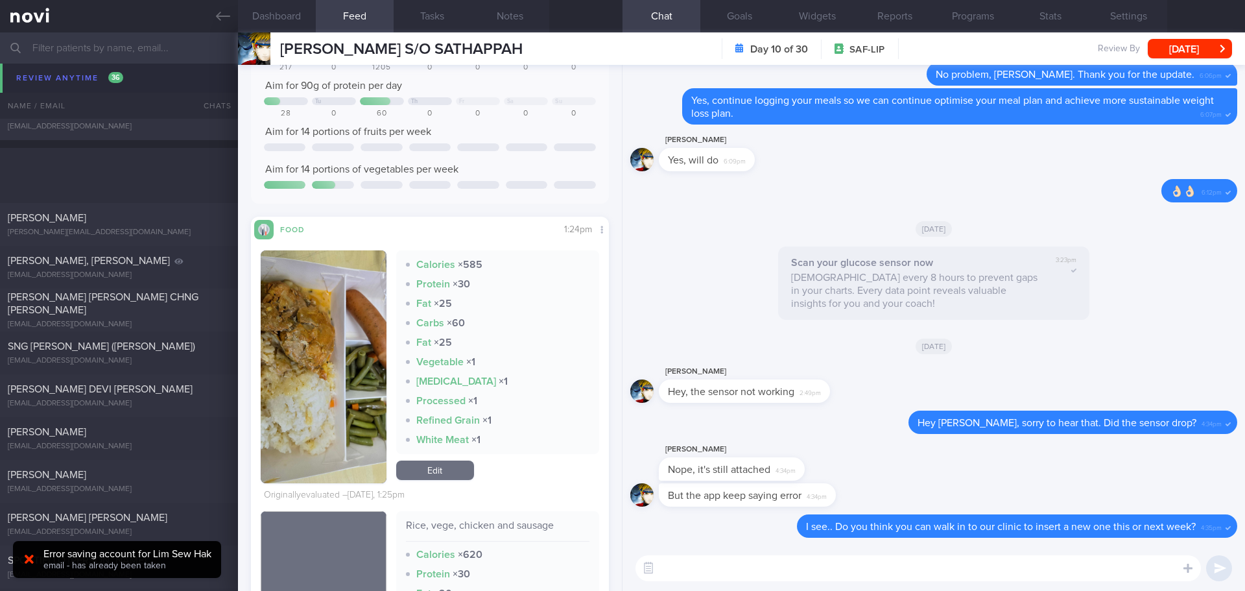
scroll to position [648, 0]
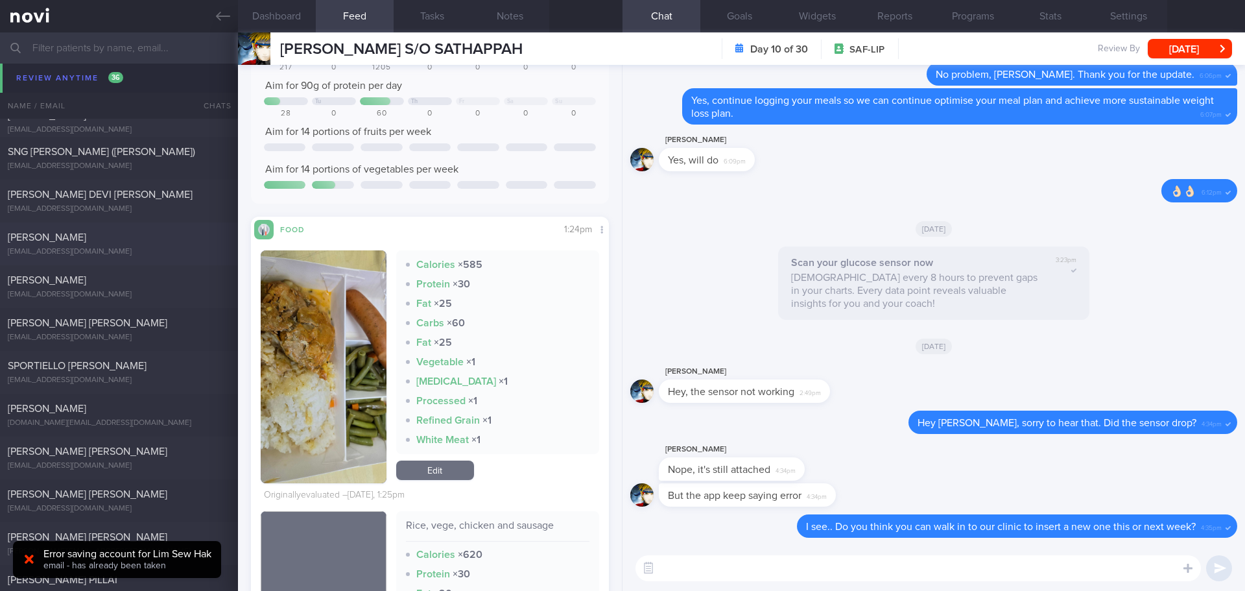
click at [120, 247] on div "[EMAIL_ADDRESS][DOMAIN_NAME]" at bounding box center [119, 252] width 222 height 10
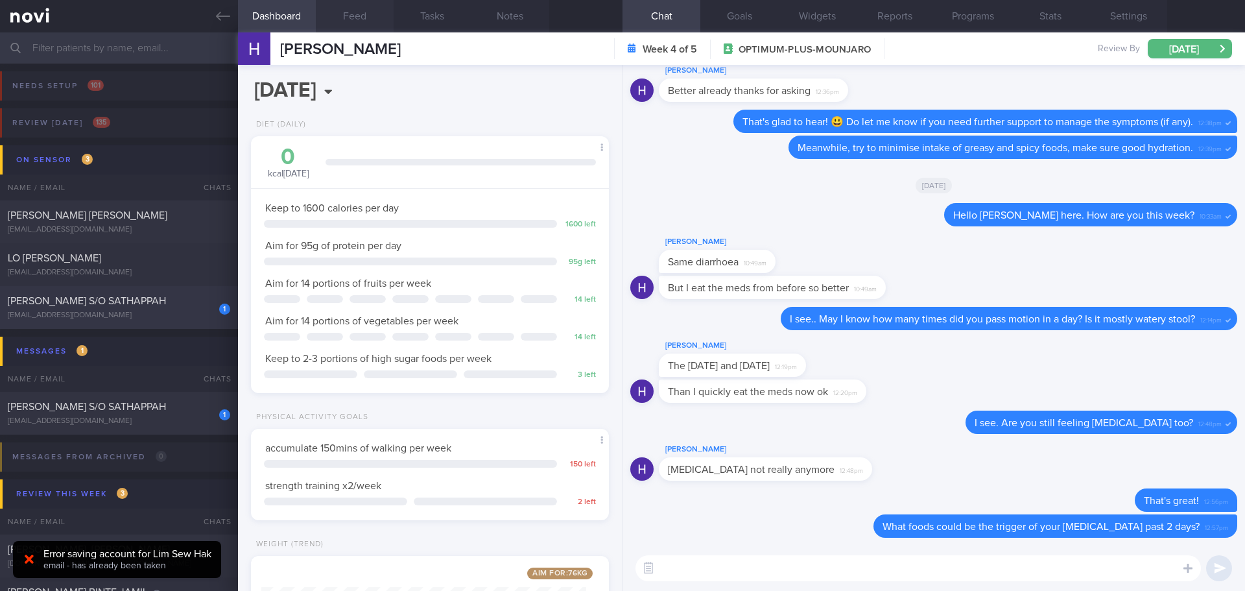
click at [140, 306] on div "[PERSON_NAME] S/O SATHAPPAH" at bounding box center [117, 300] width 219 height 13
select select "8"
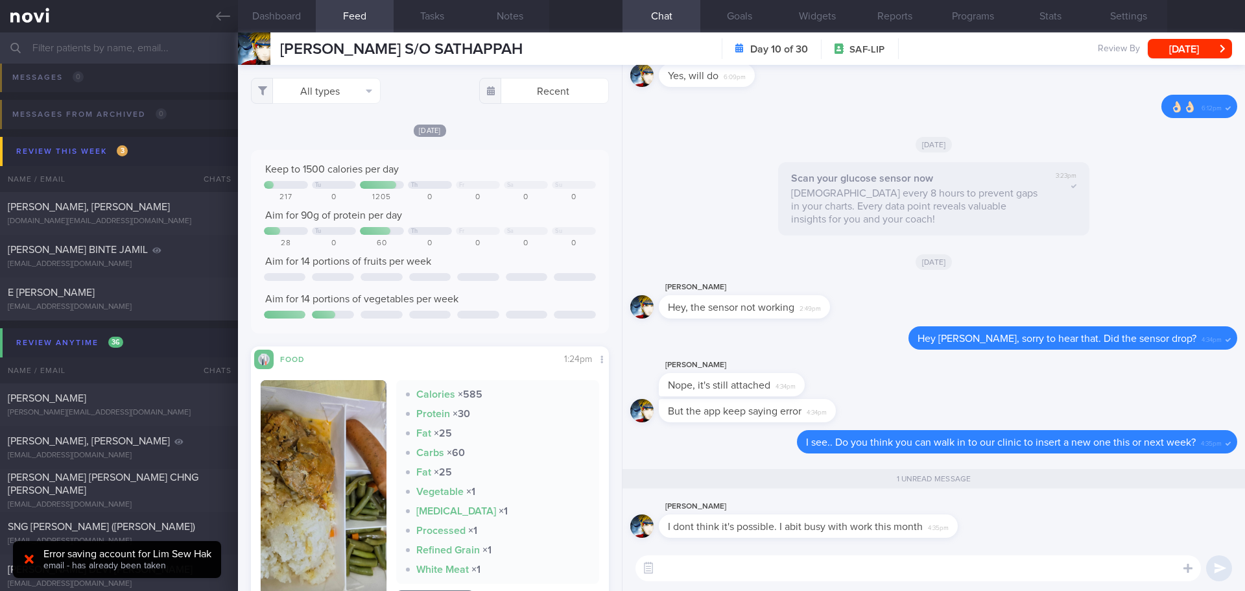
scroll to position [259, 0]
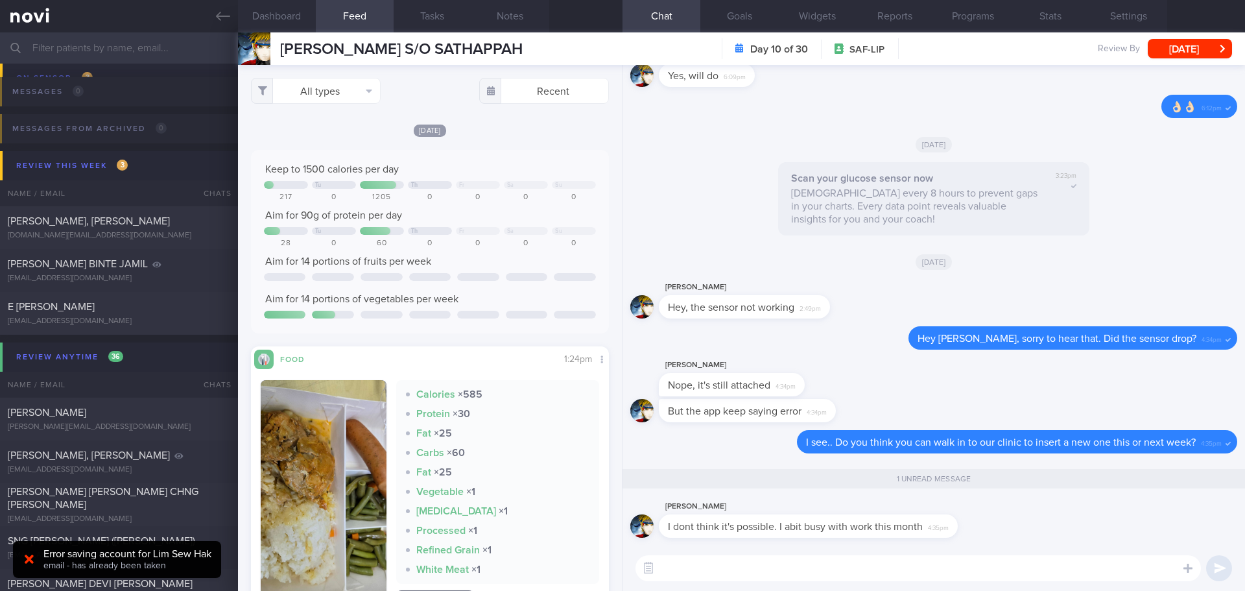
click at [680, 564] on textarea at bounding box center [918, 568] width 565 height 26
type textarea "No worries, Sundar. It's okay to continue the program without sensor."
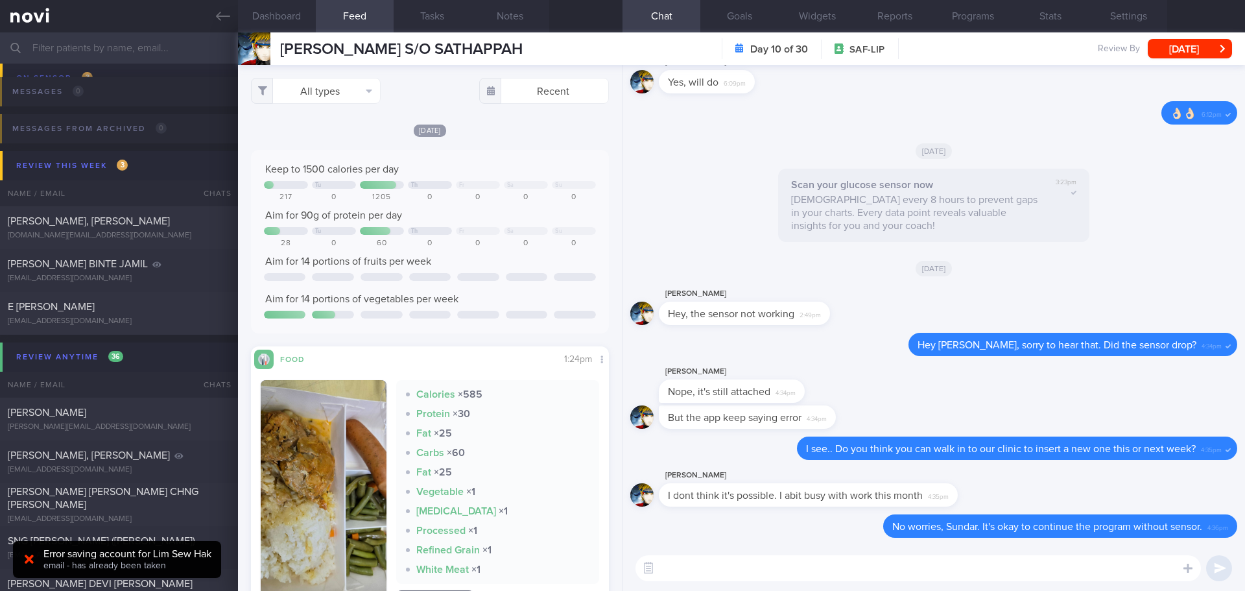
click at [86, 35] on input "text" at bounding box center [622, 47] width 1245 height 31
type input "[PERSON_NAME]"
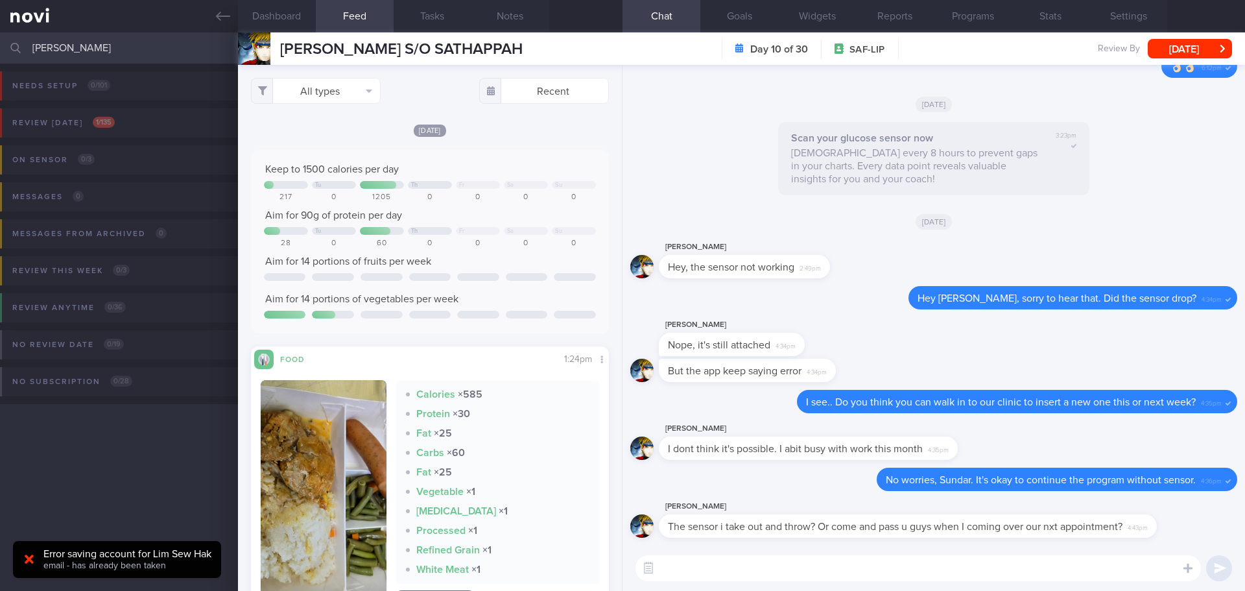
click at [728, 576] on textarea at bounding box center [918, 568] width 565 height 26
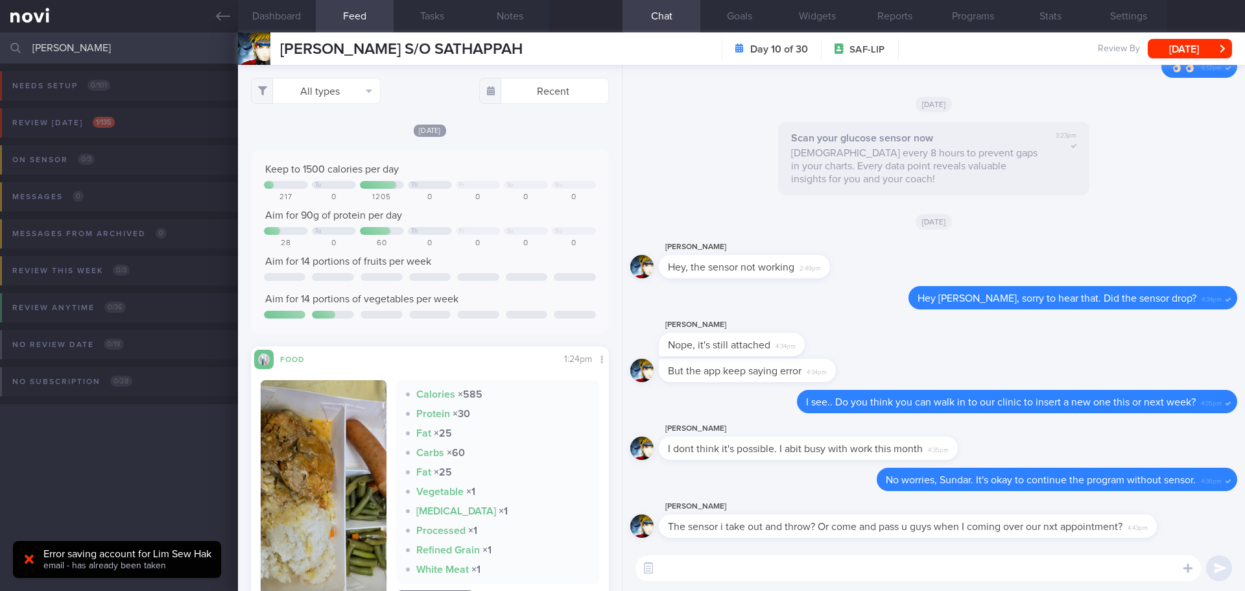
click at [728, 576] on textarea at bounding box center [918, 568] width 565 height 26
type textarea "I"
type textarea "You can remove it the discard as it's not working anymore."
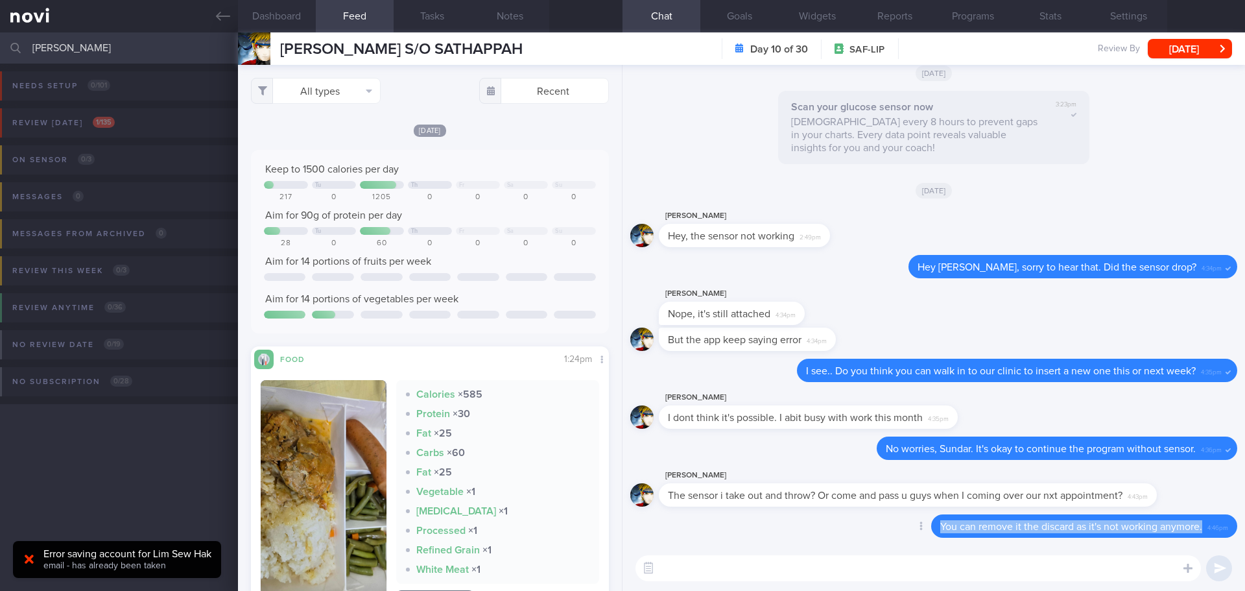
drag, startPoint x: 1191, startPoint y: 525, endPoint x: 928, endPoint y: 533, distance: 263.4
click at [931, 533] on div "You can remove it the discard as it's not working anymore. 4:46pm" at bounding box center [1084, 525] width 306 height 23
copy span "You can remove it the discard as it's not working anymore."
click at [783, 571] on textarea at bounding box center [918, 568] width 565 height 26
paste textarea "You can remove it the discard as it's not working anymore."
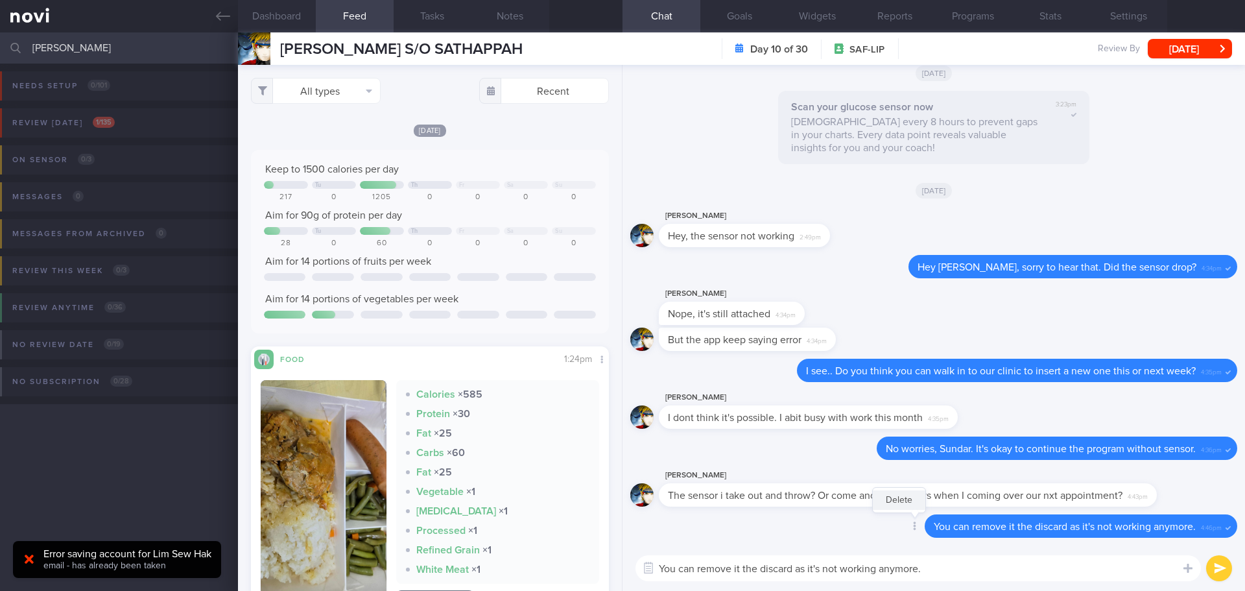
click at [897, 504] on button "Delete" at bounding box center [899, 499] width 53 height 19
drag, startPoint x: 755, startPoint y: 565, endPoint x: 746, endPoint y: 567, distance: 9.8
click at [746, 567] on textarea "You can remove it the discard as it's not working anymore." at bounding box center [918, 568] width 565 height 26
click at [743, 566] on textarea "You can remove it and discard as it's not working anymore." at bounding box center [918, 568] width 565 height 26
type textarea "You can remove it **and discard as it's not working anymore."
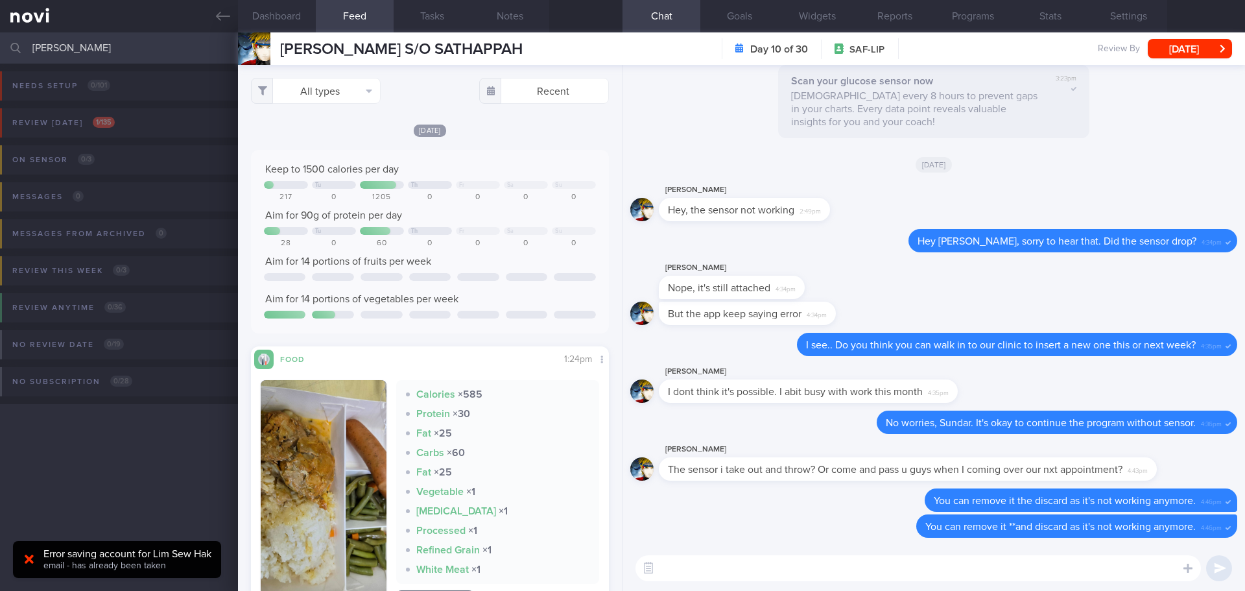
click at [753, 569] on textarea at bounding box center [918, 568] width 565 height 26
drag, startPoint x: 76, startPoint y: 49, endPoint x: -16, endPoint y: 37, distance: 92.2
click at [0, 37] on html "You are offline! Some functionality will be unavailable Patients New Users Coac…" at bounding box center [622, 295] width 1245 height 591
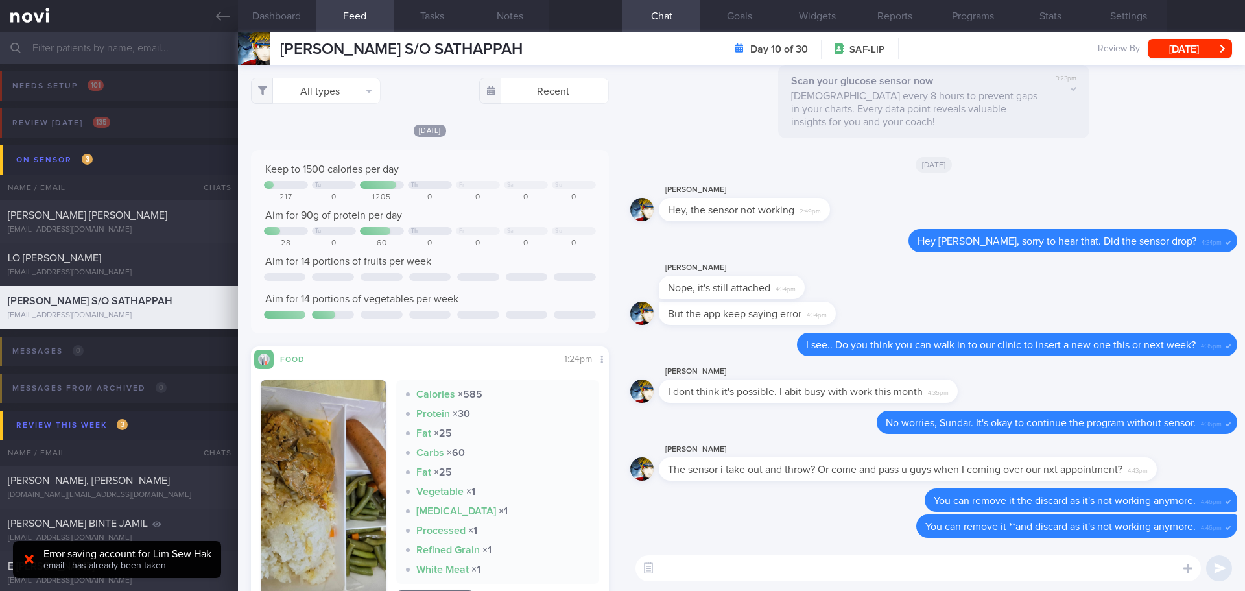
click at [111, 36] on input "text" at bounding box center [622, 47] width 1245 height 31
type input "[PERSON_NAME]"
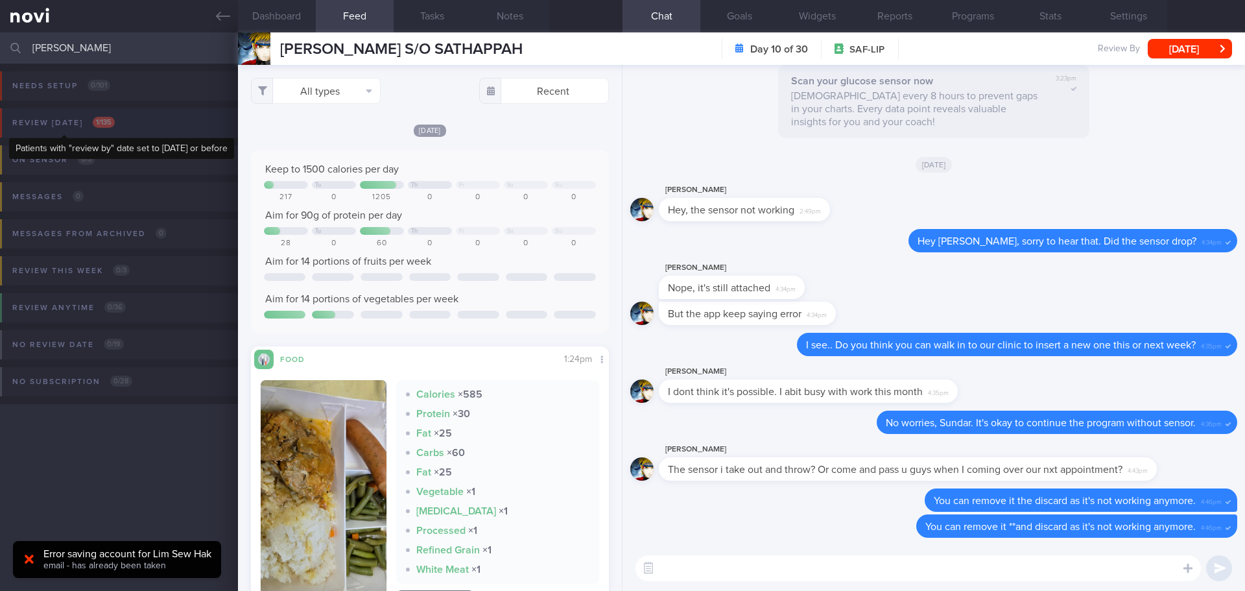
click at [102, 123] on span "1 / 135" at bounding box center [104, 122] width 22 height 11
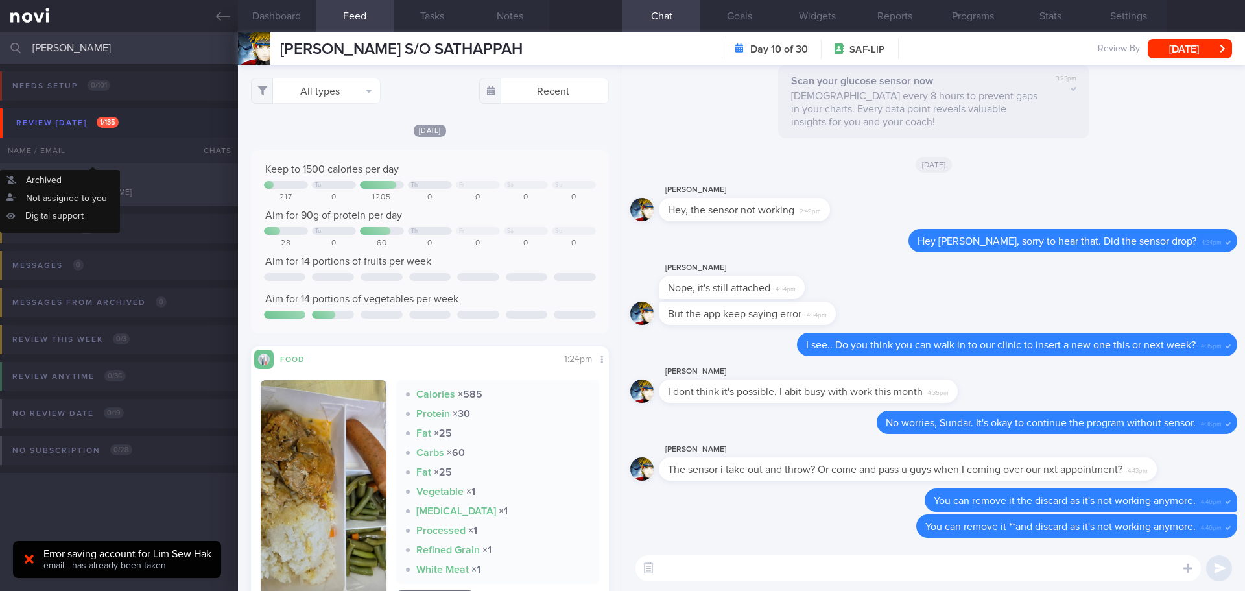
click at [88, 185] on div "[PERSON_NAME] [EMAIL_ADDRESS][DOMAIN_NAME]" at bounding box center [119, 185] width 238 height 26
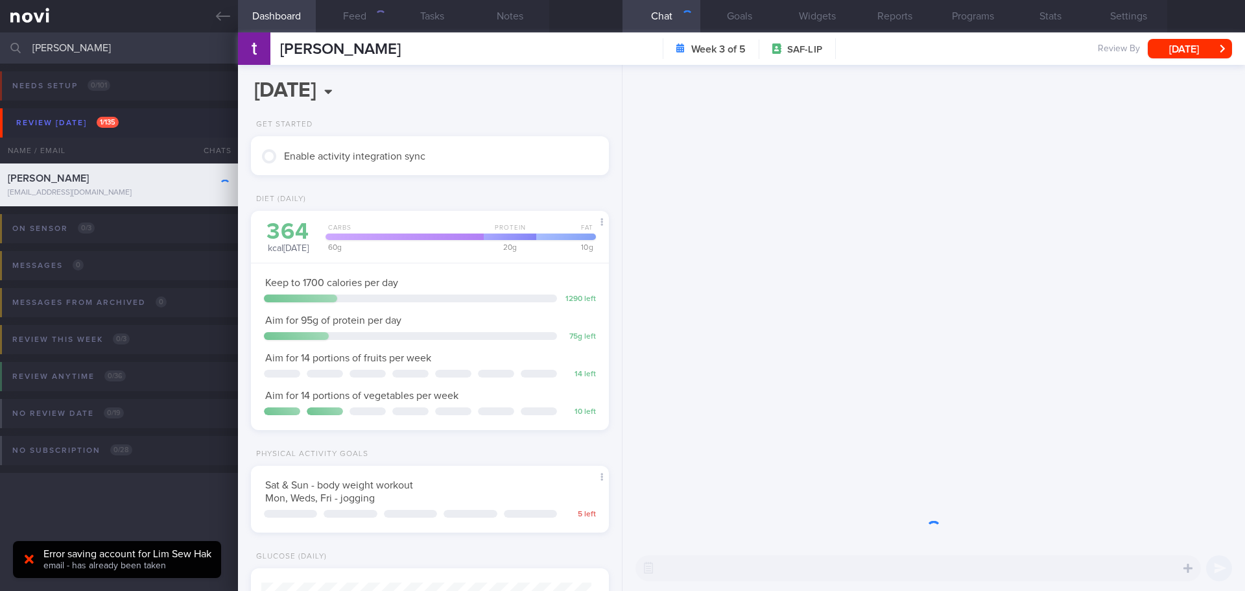
scroll to position [181, 326]
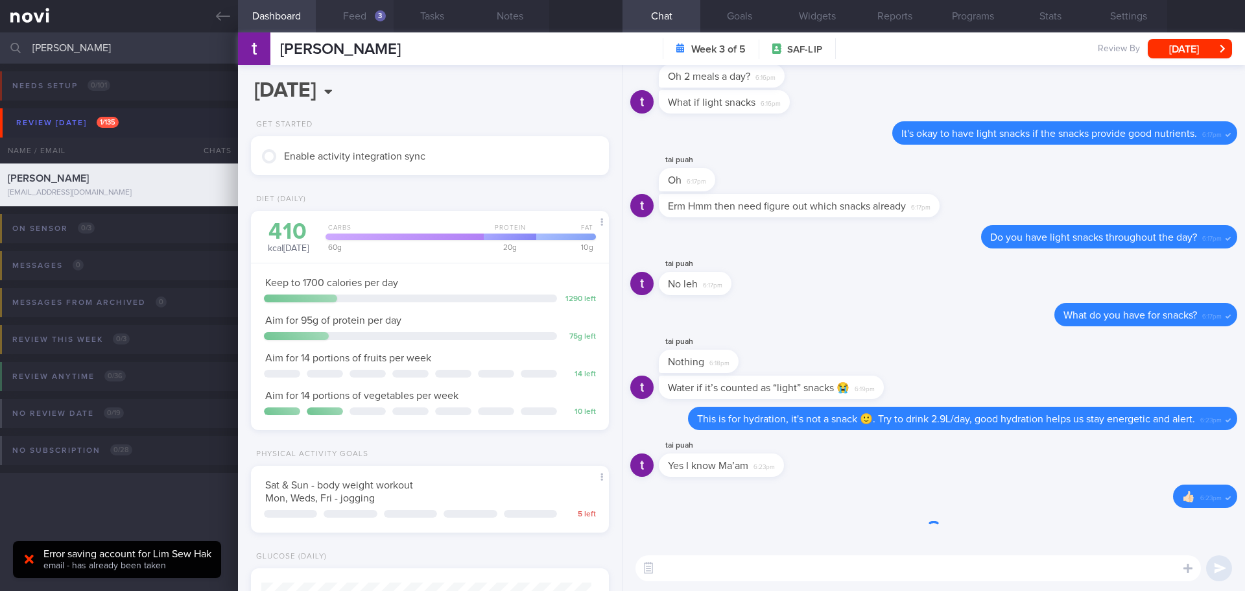
click at [346, 13] on button "Feed 3" at bounding box center [355, 16] width 78 height 32
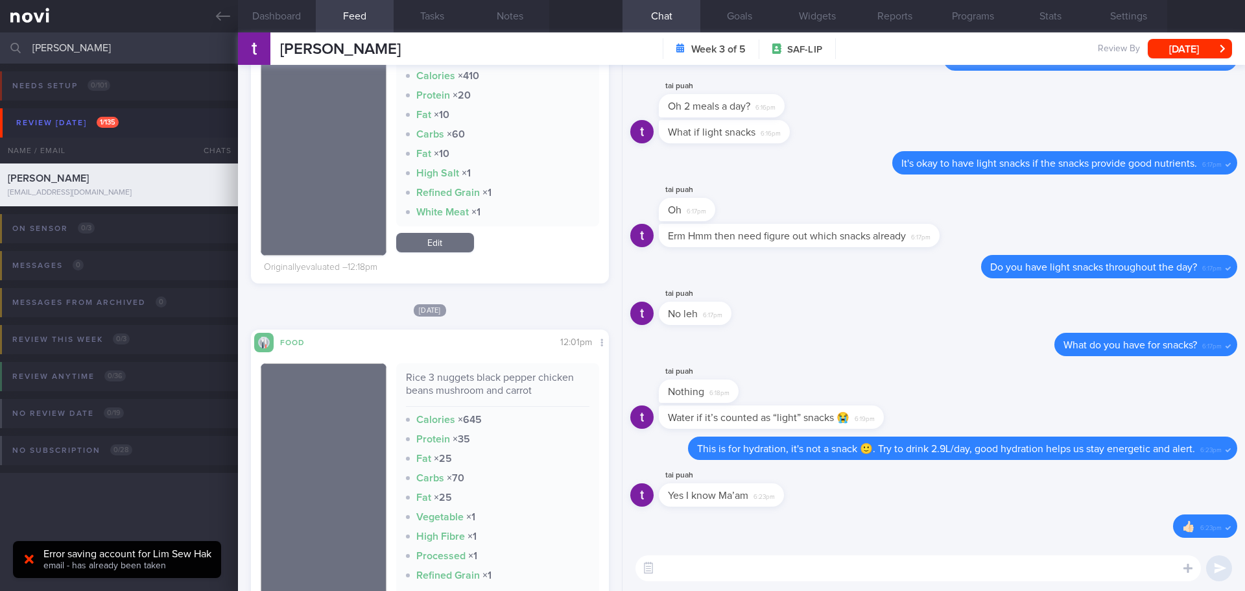
scroll to position [195, 0]
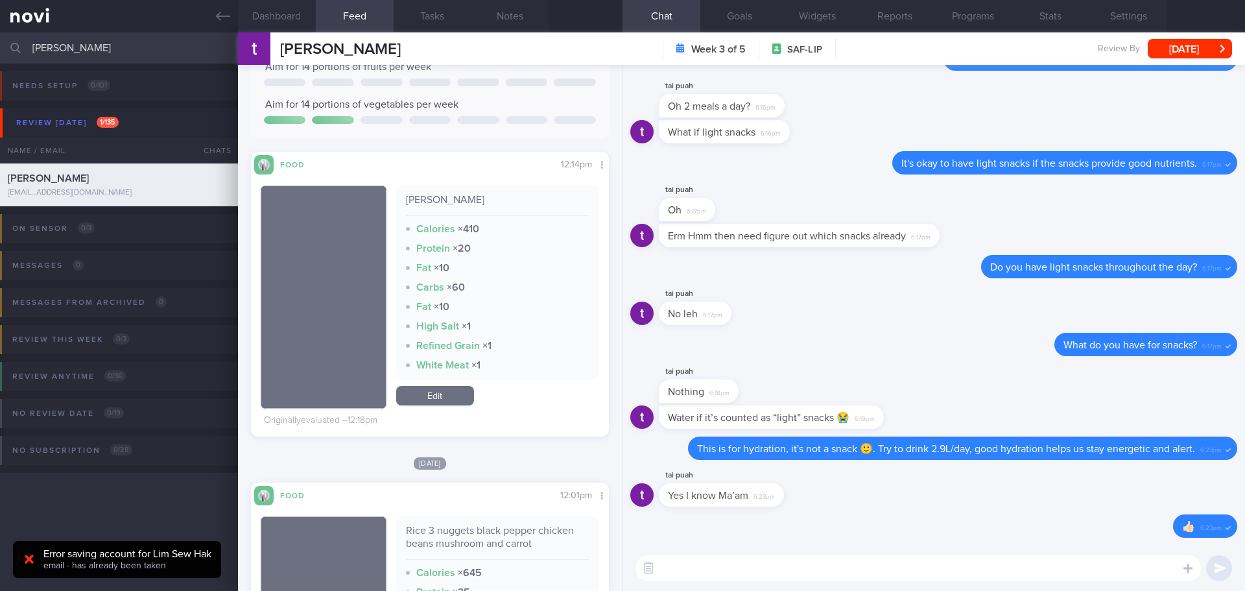
click at [707, 575] on textarea at bounding box center [918, 568] width 565 height 26
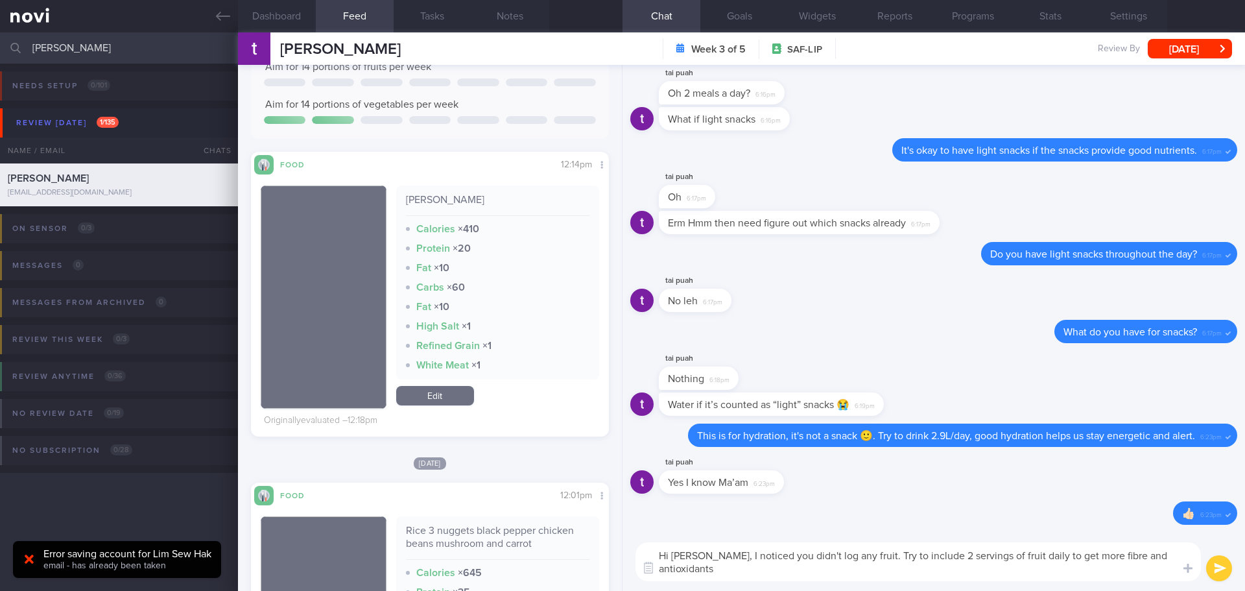
scroll to position [0, 0]
type textarea "Hi [PERSON_NAME], I noticed you didn't log any fruit. Try to include 2 servings…"
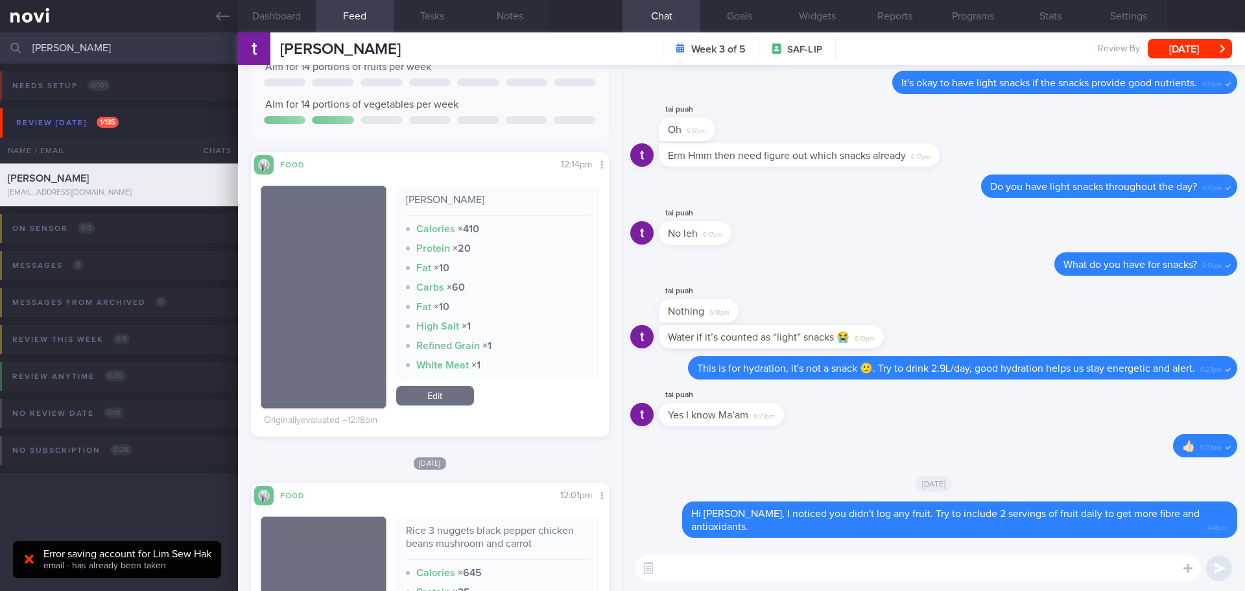
drag, startPoint x: 60, startPoint y: 51, endPoint x: -43, endPoint y: 53, distance: 103.1
click at [0, 53] on html "You are offline! Some functionality will be unavailable Patients New Users Coac…" at bounding box center [622, 295] width 1245 height 591
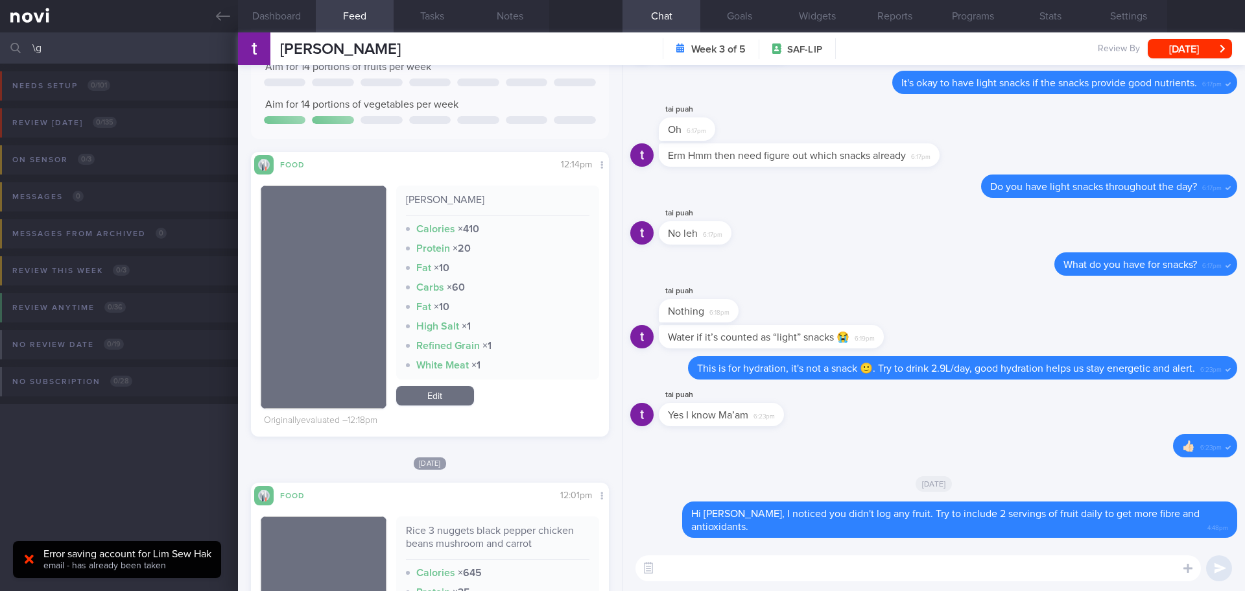
type input "g"
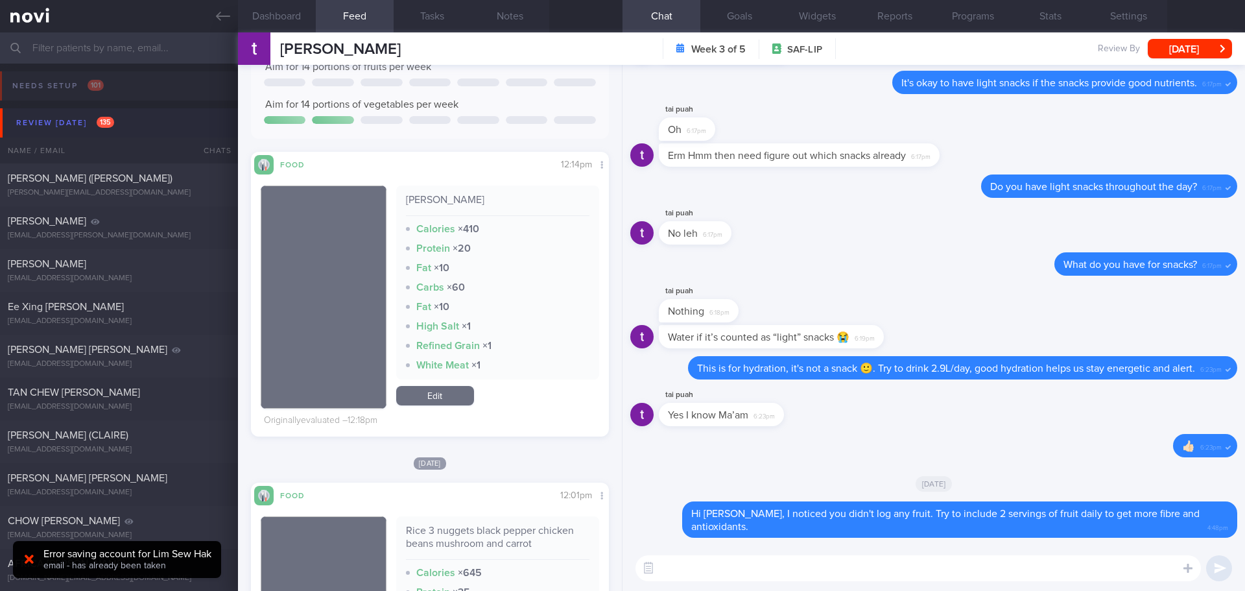
click at [95, 112] on button "Review [DATE] 135" at bounding box center [624, 122] width 1249 height 29
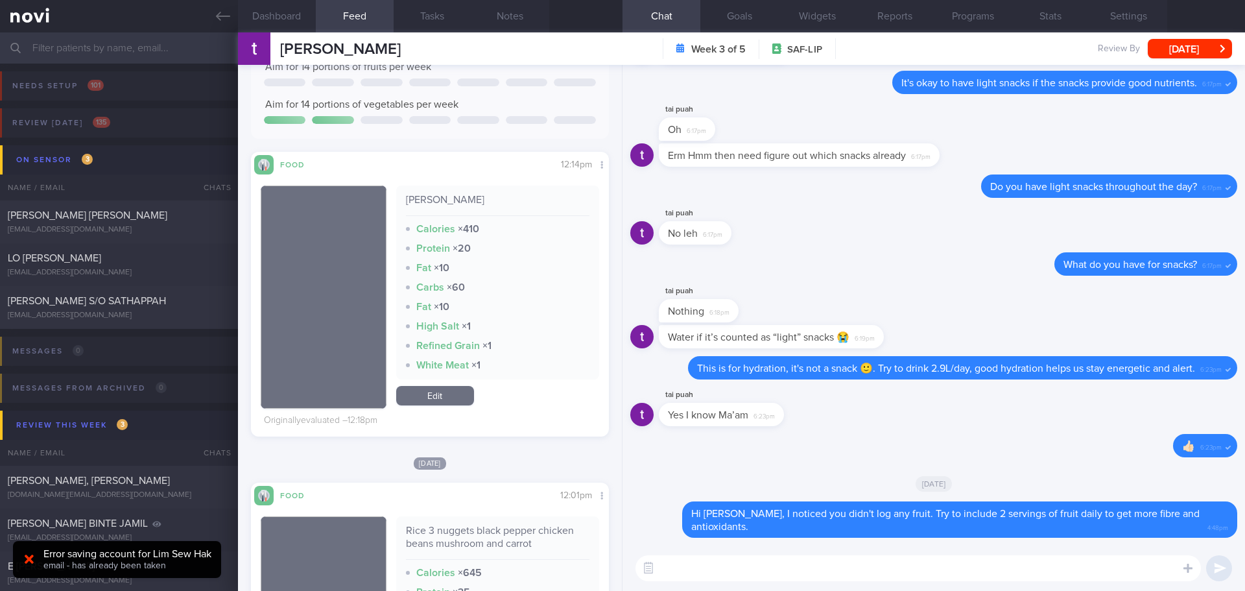
click at [98, 54] on input "text" at bounding box center [622, 47] width 1245 height 31
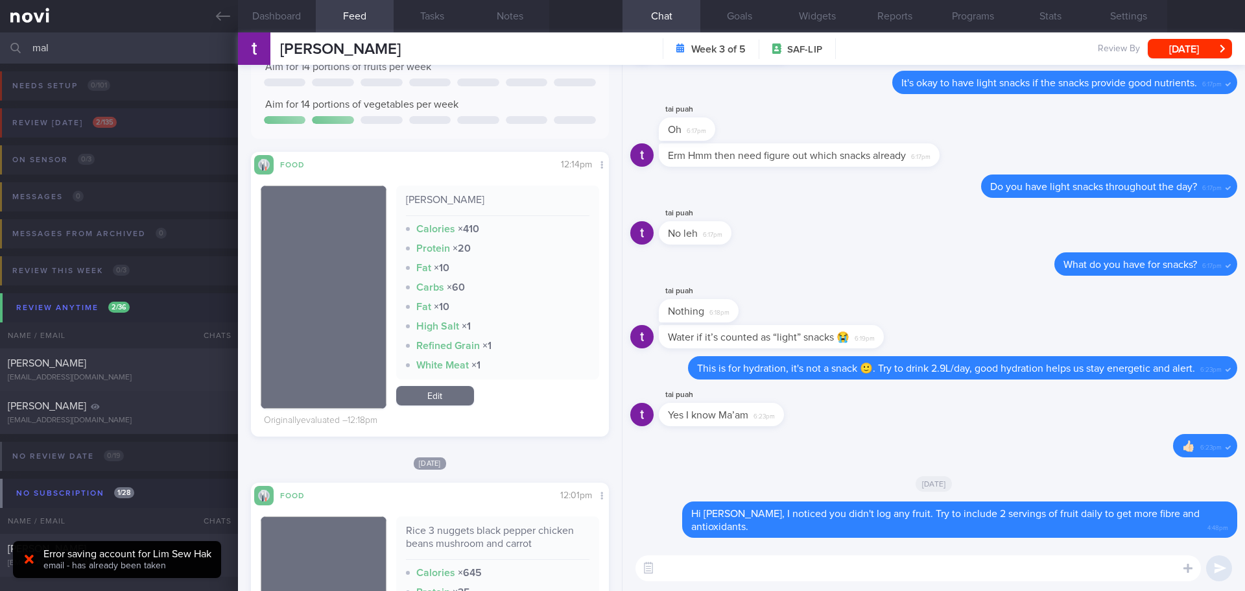
type input "mal"
click at [126, 123] on button "Review [DATE] 2 / 135" at bounding box center [620, 126] width 1249 height 37
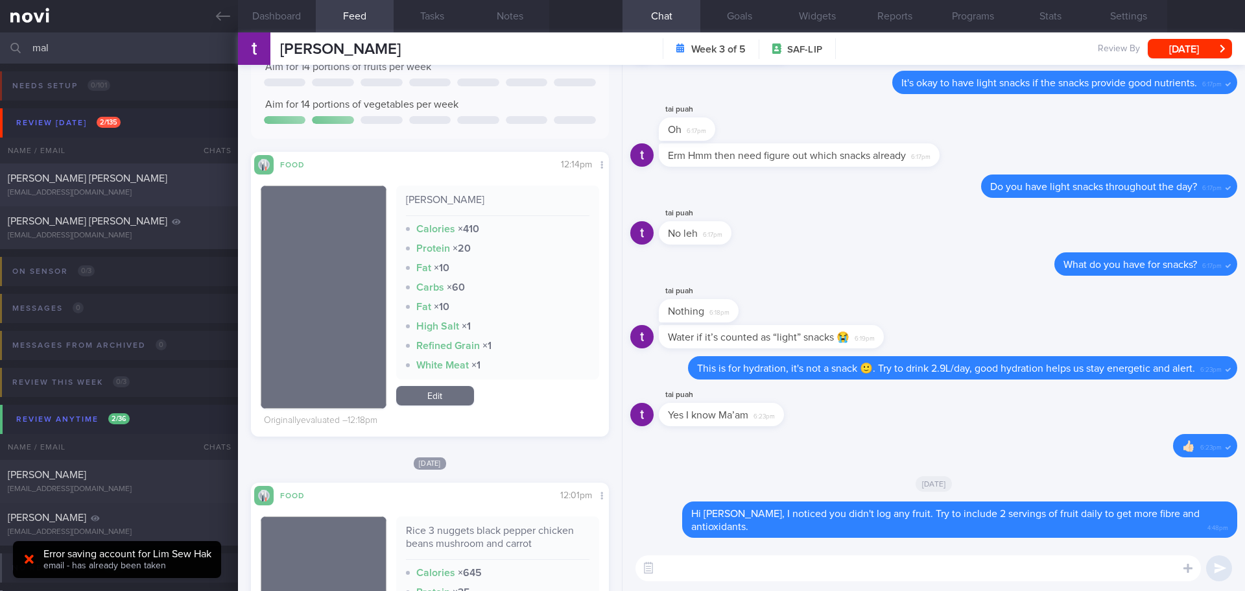
click at [145, 182] on div "[PERSON_NAME] [PERSON_NAME]" at bounding box center [117, 178] width 219 height 13
type textarea "T1DM - late onset diagnosed at [DEMOGRAPHIC_DATA] (late onsent T1DM) in the [GE…"
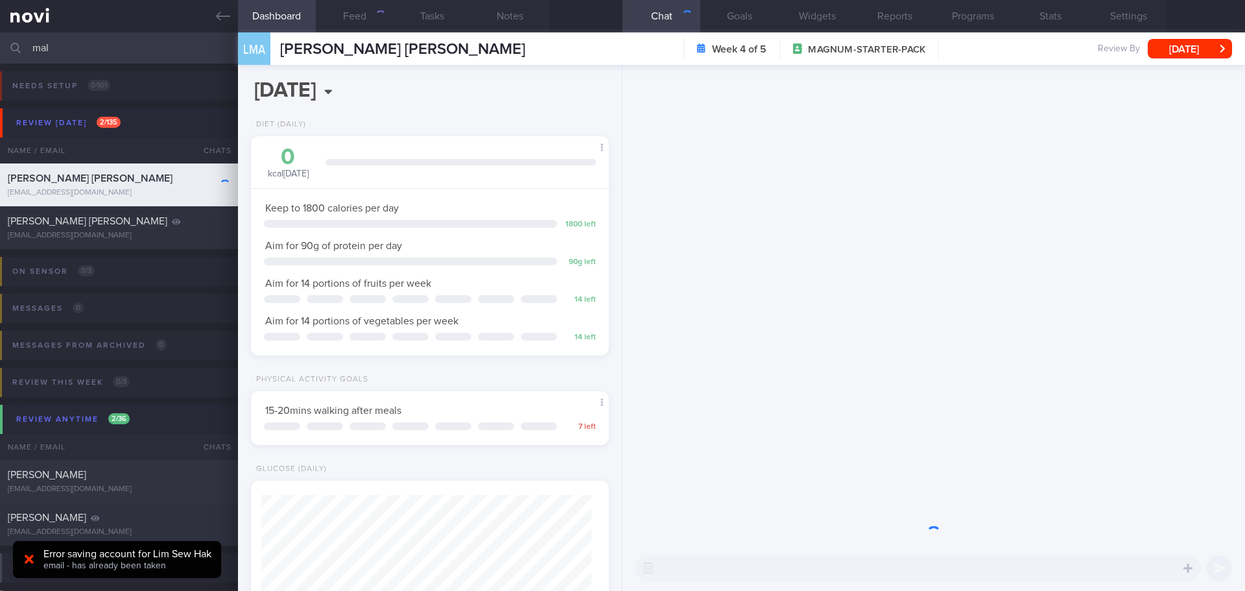
scroll to position [181, 326]
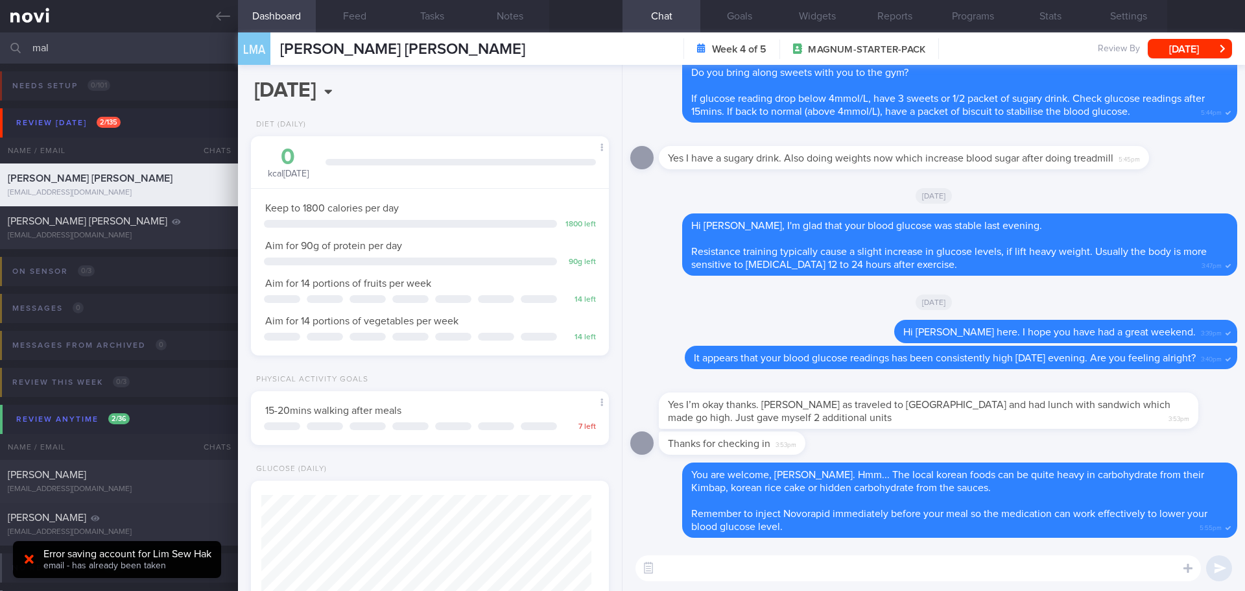
click at [839, 573] on textarea at bounding box center [918, 568] width 565 height 26
click at [975, 570] on textarea "Hi [PERSON_NAME], your glucose levels looked much better [DATE]." at bounding box center [918, 568] width 565 height 26
click at [953, 568] on textarea "Hi [PERSON_NAME], your glucose levels looked much better [DATE]." at bounding box center [918, 568] width 565 height 26
click at [1151, 570] on textarea "Hi [PERSON_NAME], your glucose levels looked much better [DATE]. I noticed ther…" at bounding box center [918, 568] width 565 height 26
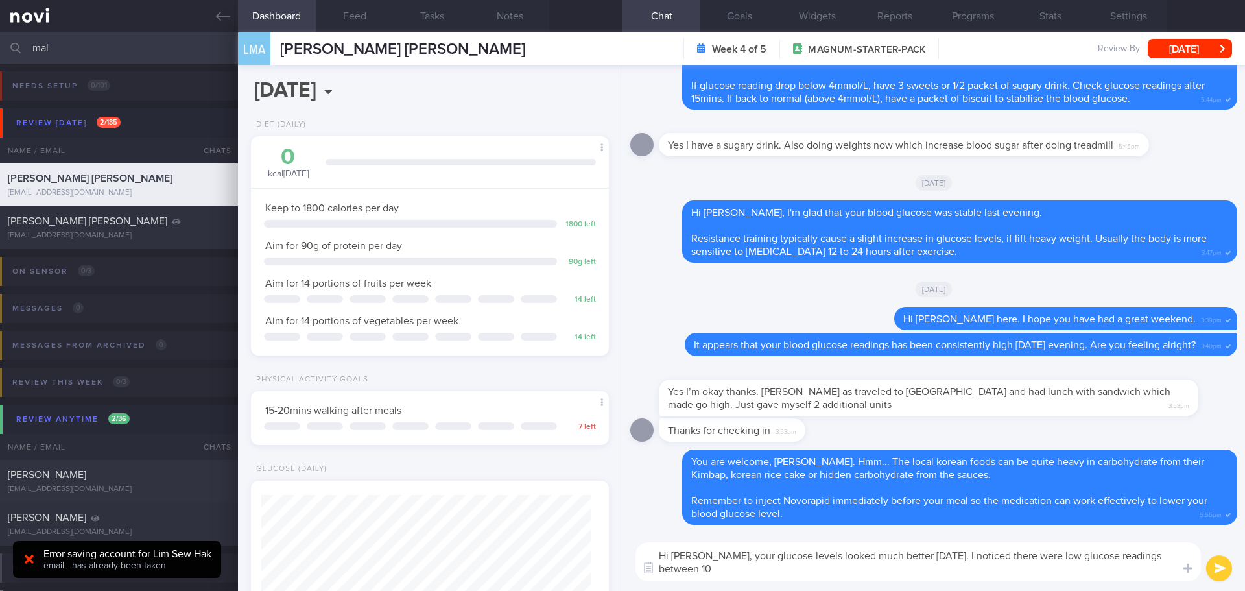
scroll to position [0, 0]
drag, startPoint x: 922, startPoint y: 562, endPoint x: 660, endPoint y: 567, distance: 262.7
click at [660, 567] on div "Attach media Chat templates Chat Templates Admin [MEDICAL_DATA] Weight Nutritio…" at bounding box center [934, 561] width 623 height 58
click at [897, 569] on textarea "Hi [PERSON_NAME], your glucose levels looked much better [DATE]. I noticed ther…" at bounding box center [918, 561] width 565 height 39
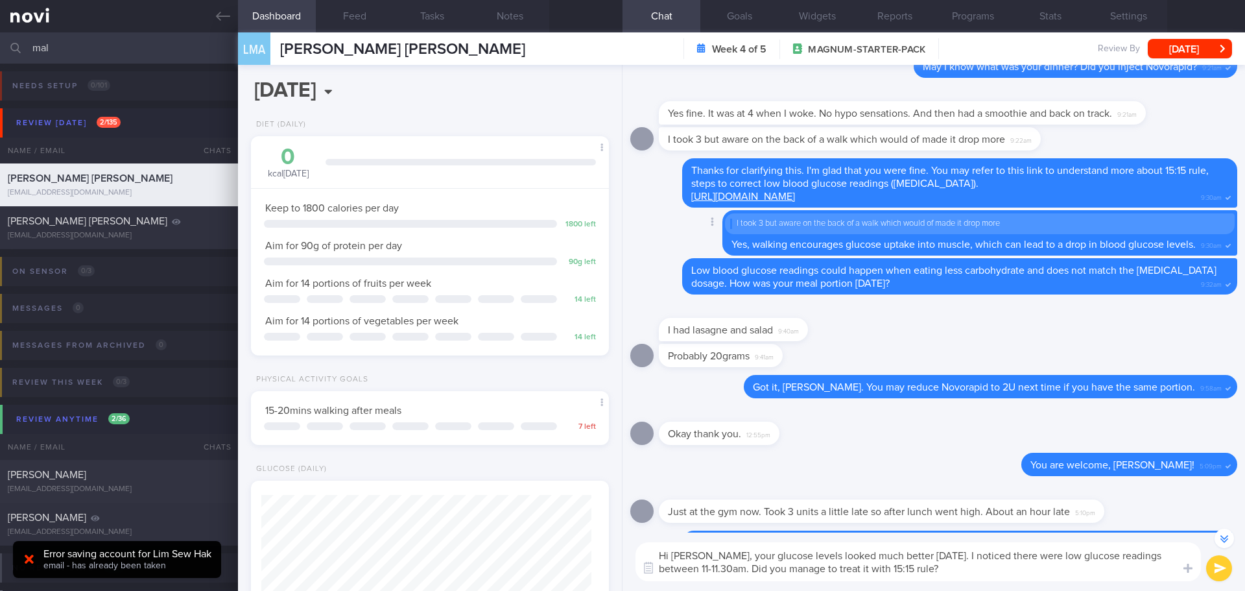
scroll to position [-583, 0]
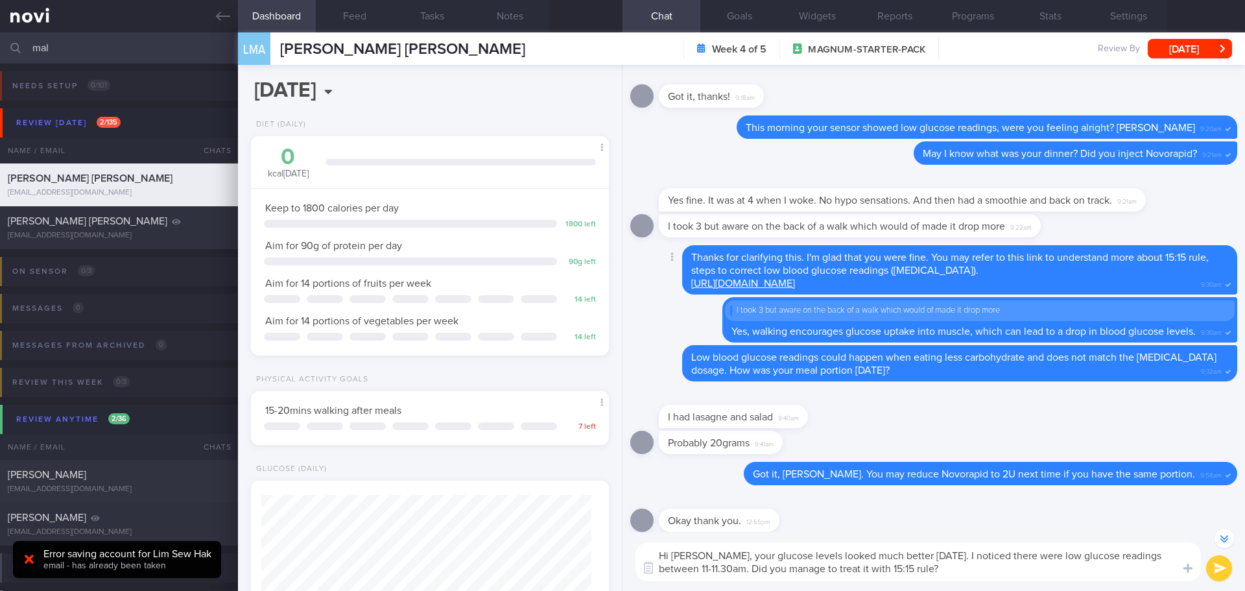
click at [795, 278] on link "[URL][DOMAIN_NAME]" at bounding box center [743, 283] width 104 height 10
click at [909, 564] on textarea "Hi [PERSON_NAME], your glucose levels looked much better [DATE]. I noticed ther…" at bounding box center [918, 561] width 565 height 39
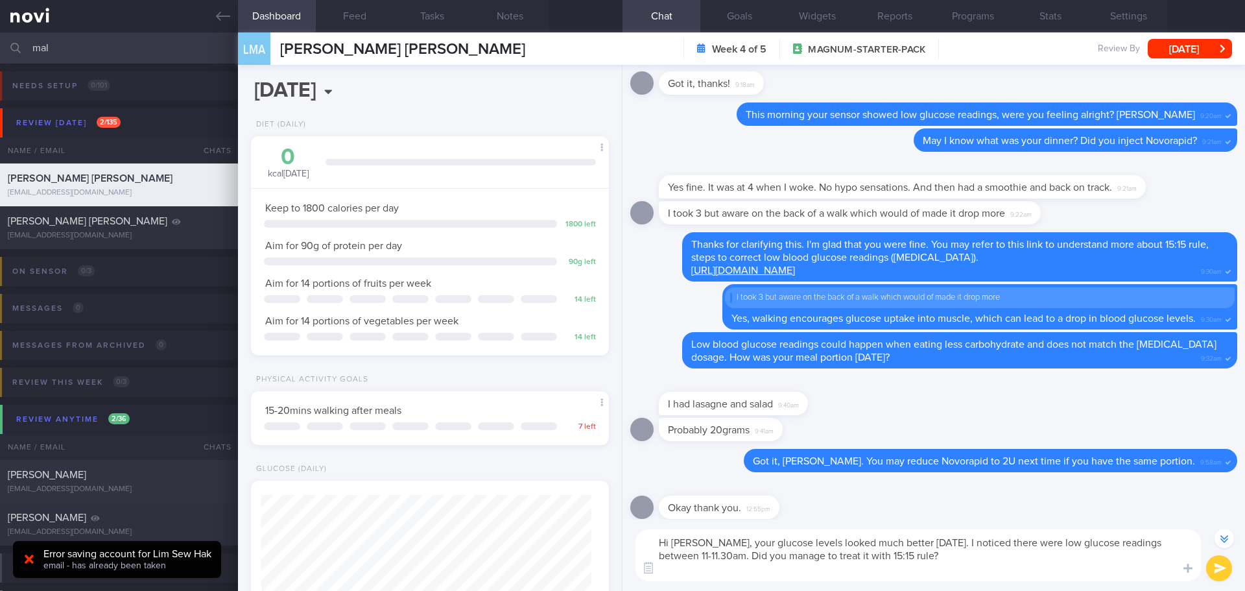
scroll to position [-596, 0]
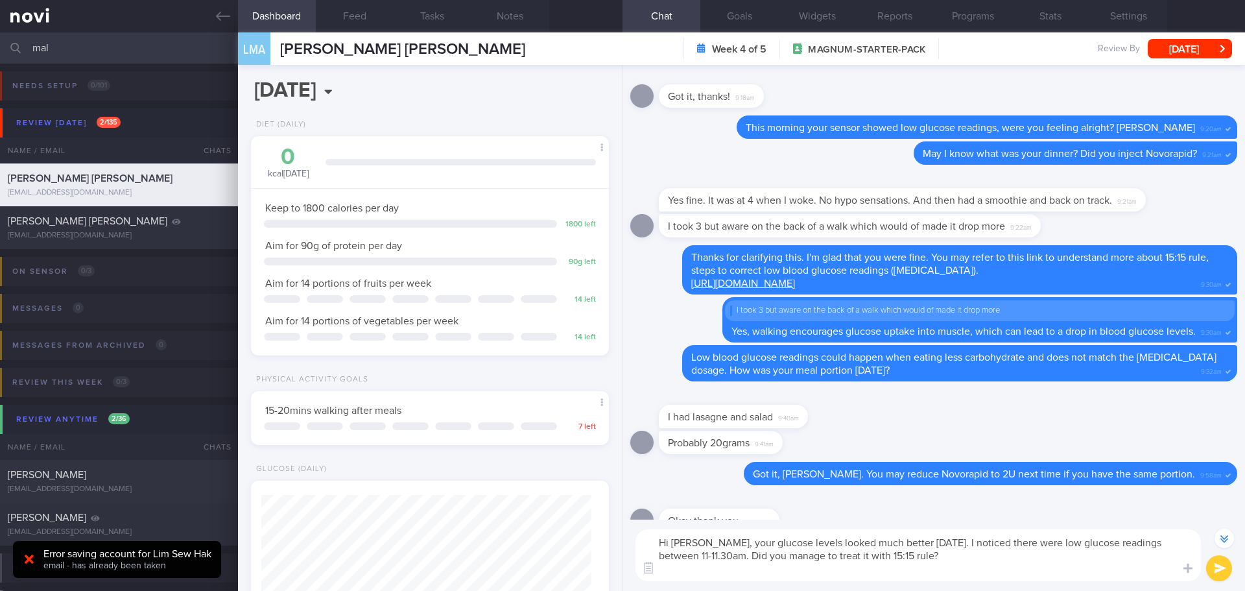
paste textarea "[URL][DOMAIN_NAME]"
type textarea "Hi [PERSON_NAME], your glucose levels looked much better [DATE]. I noticed ther…"
click at [1038, 583] on div "Hi [PERSON_NAME], your glucose levels looked much better [DATE]. I noticed ther…" at bounding box center [934, 554] width 623 height 71
click at [1038, 566] on textarea "Hi [PERSON_NAME], your glucose levels looked much better [DATE]. I noticed ther…" at bounding box center [918, 555] width 565 height 52
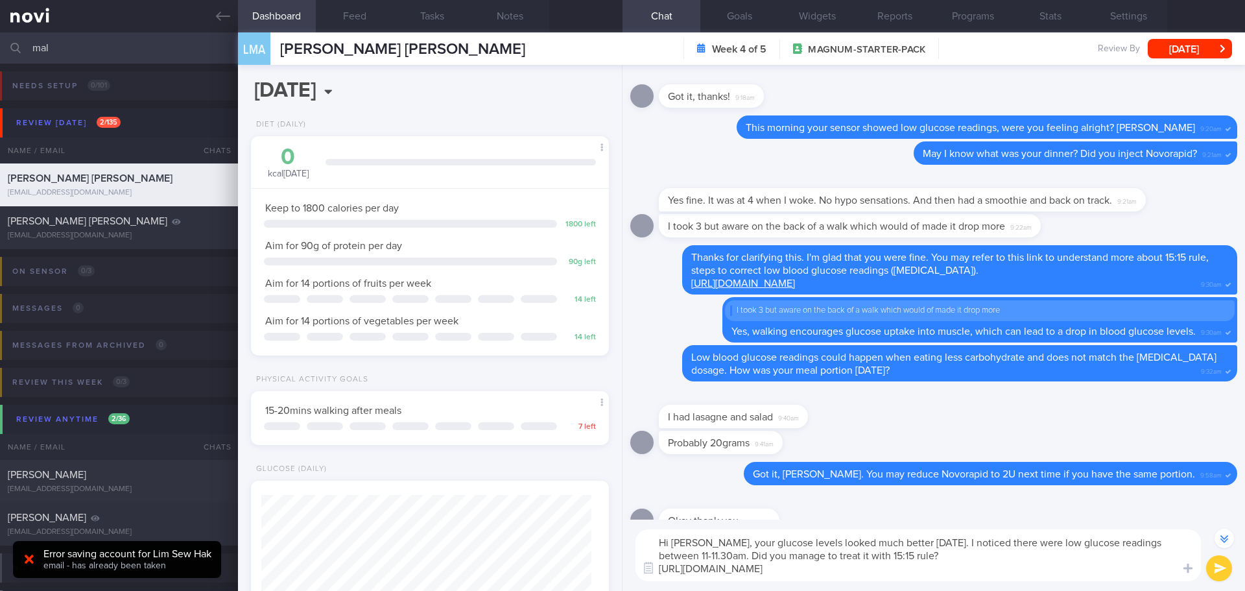
click at [1038, 566] on textarea "Hi [PERSON_NAME], your glucose levels looked much better [DATE]. I noticed ther…" at bounding box center [918, 555] width 565 height 52
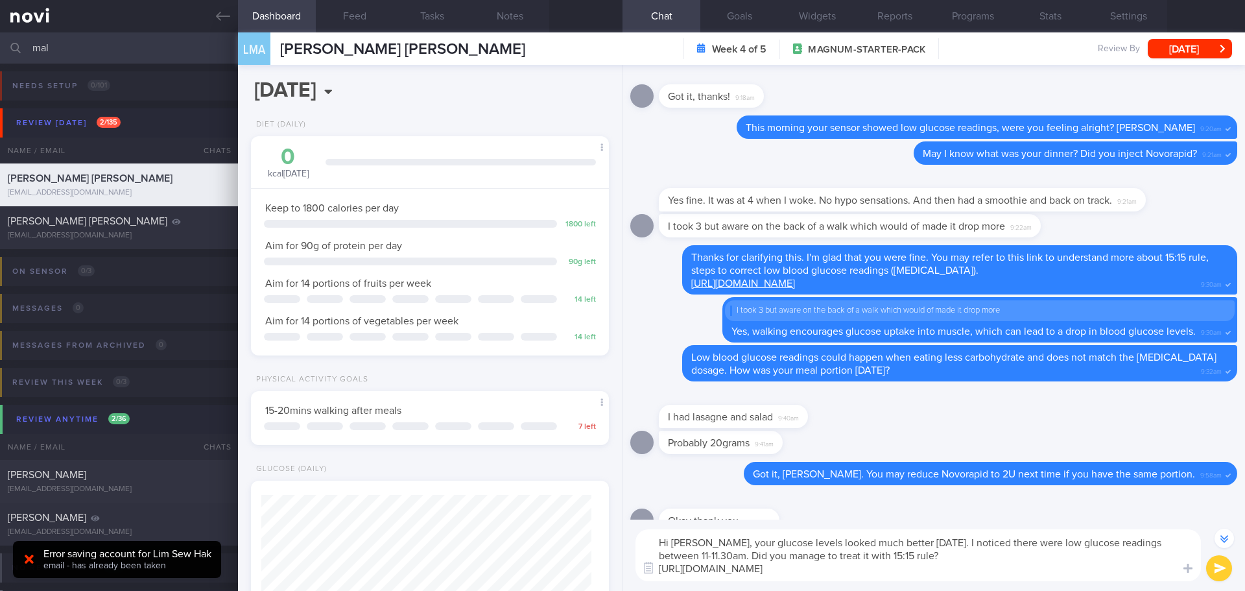
click at [1038, 566] on textarea "Hi [PERSON_NAME], your glucose levels looked much better [DATE]. I noticed ther…" at bounding box center [918, 555] width 565 height 52
click at [1215, 571] on button "submit" at bounding box center [1219, 568] width 26 height 26
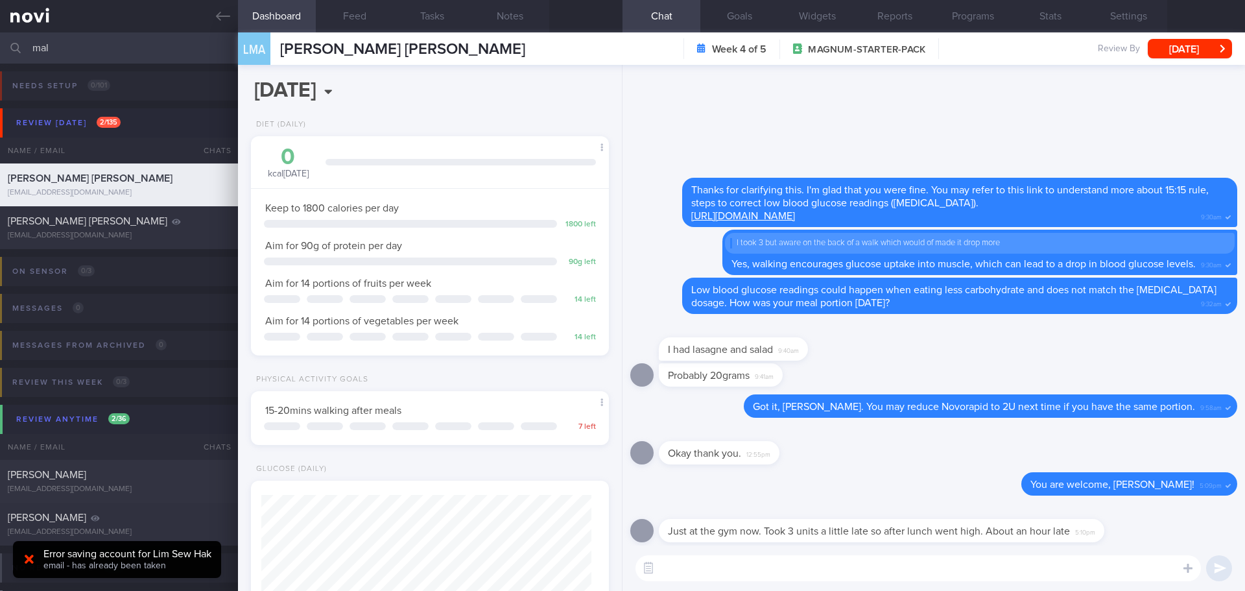
scroll to position [0, 0]
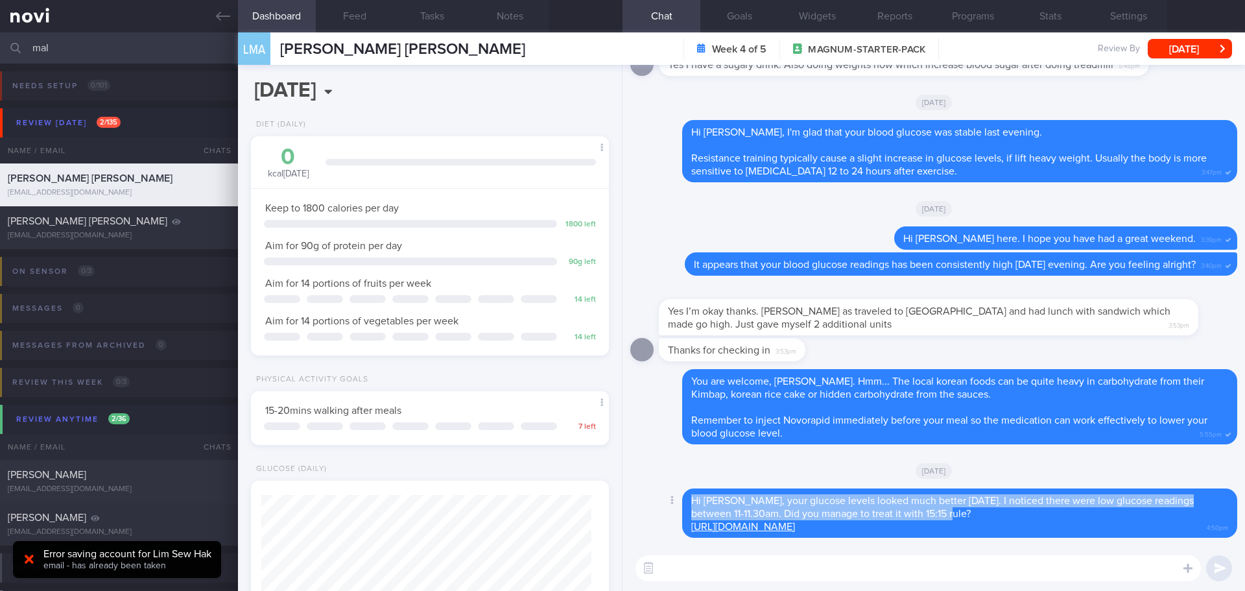
drag, startPoint x: 919, startPoint y: 513, endPoint x: 687, endPoint y: 495, distance: 232.9
click at [687, 495] on div "Hi [PERSON_NAME], your glucose levels looked much better [DATE]. I noticed ther…" at bounding box center [959, 512] width 555 height 49
copy span "Hi [PERSON_NAME], your glucose levels looked much better [DATE]. I noticed ther…"
click at [679, 570] on textarea at bounding box center [918, 568] width 565 height 26
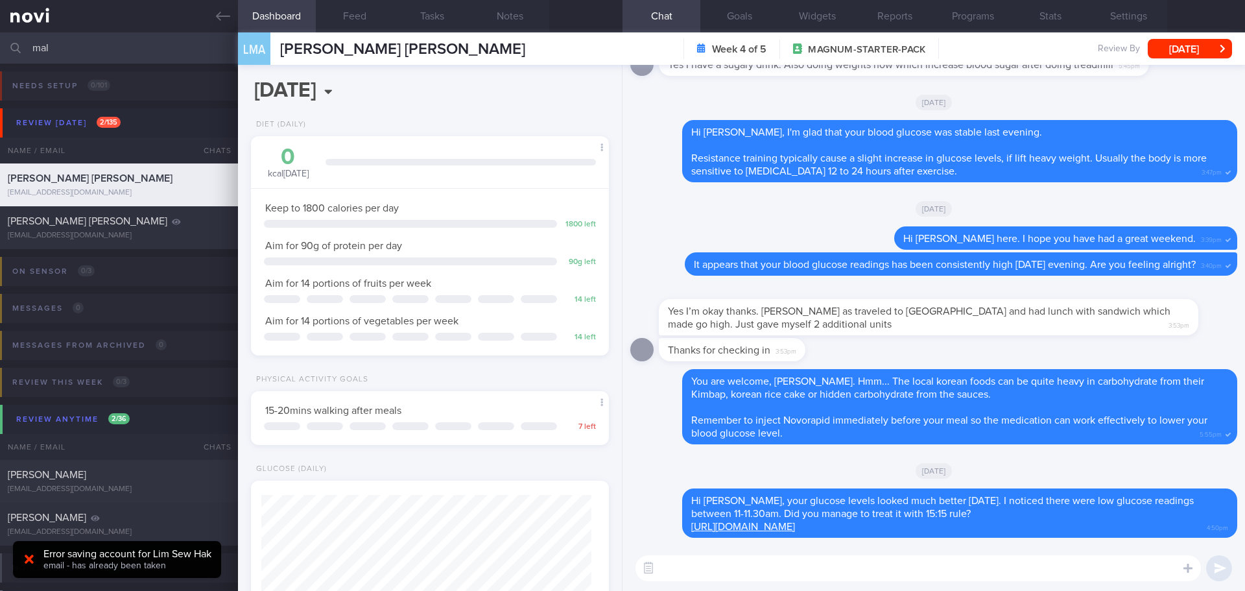
paste textarea "Hi [PERSON_NAME], your glucose levels looked much better [DATE]. I noticed ther…"
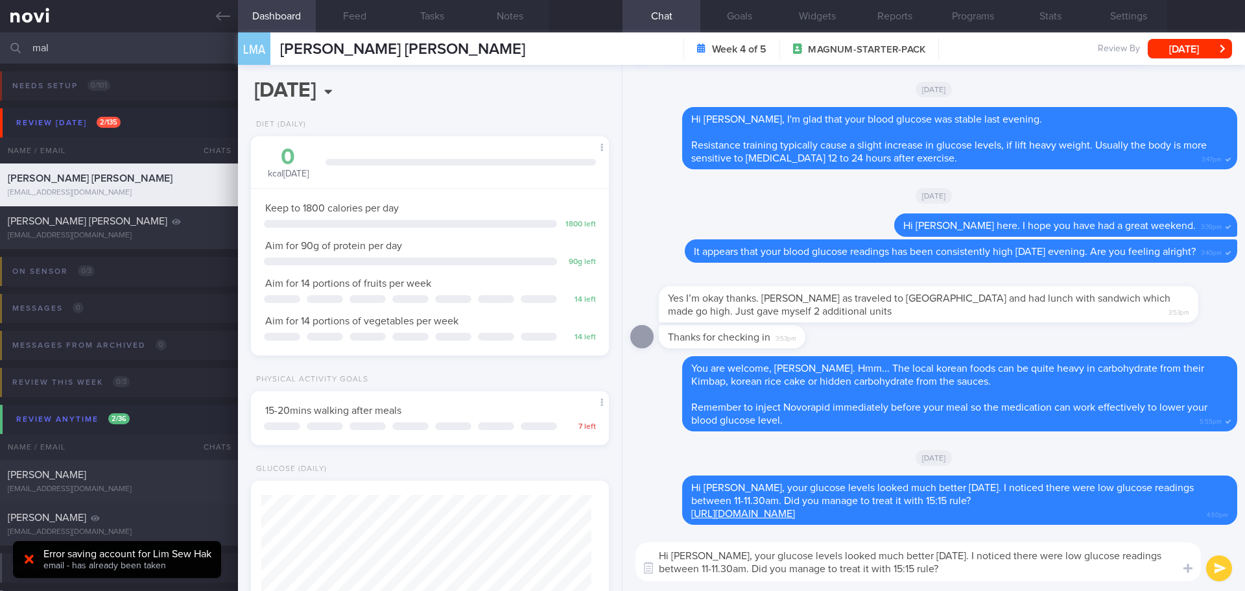
click at [702, 564] on textarea "Hi [PERSON_NAME], your glucose levels looked much better [DATE]. I noticed ther…" at bounding box center [918, 561] width 565 height 39
click at [661, 460] on button "Delete" at bounding box center [656, 460] width 53 height 19
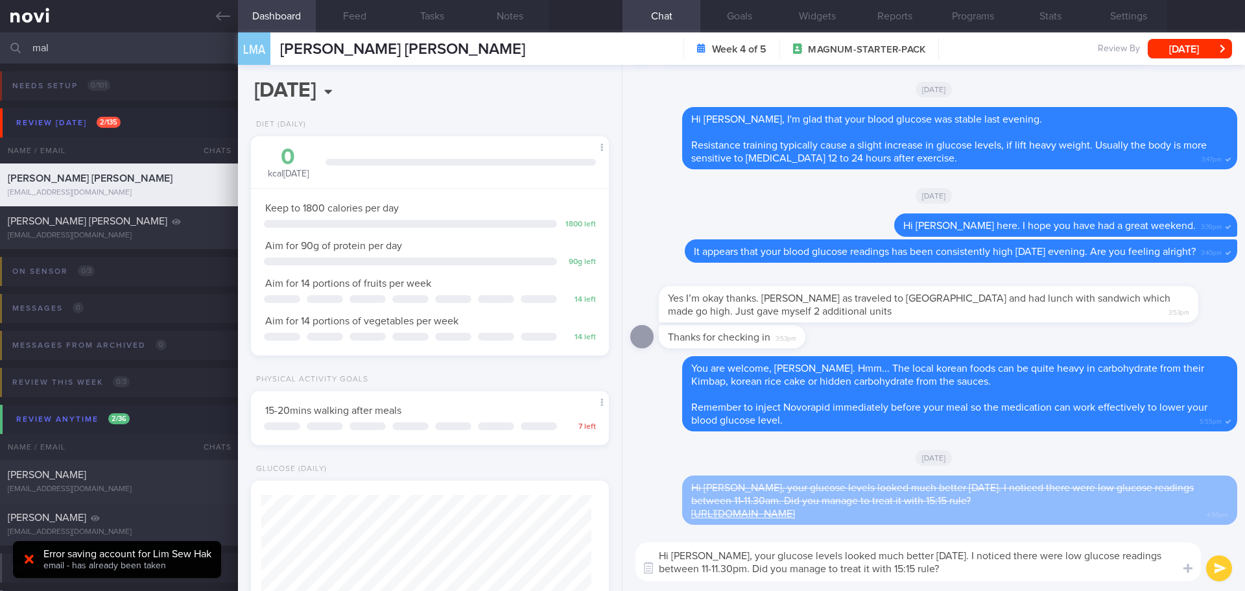
click at [946, 572] on textarea "Hi [PERSON_NAME], your glucose levels looked much better [DATE]. I noticed ther…" at bounding box center [918, 561] width 565 height 39
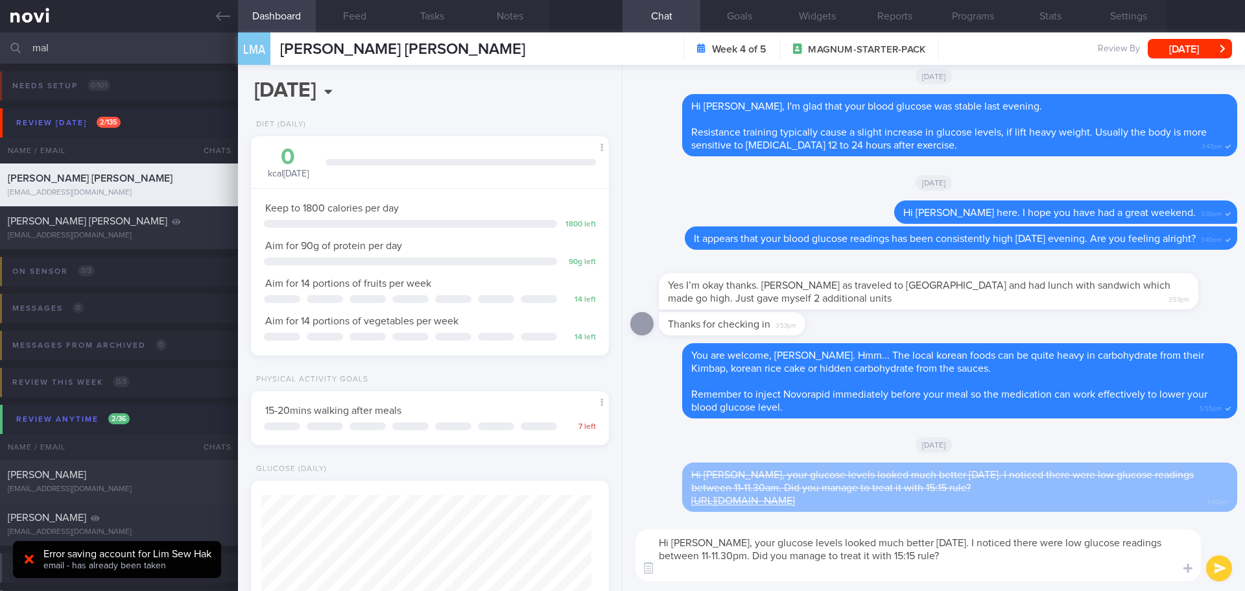
paste textarea "[URL][DOMAIN_NAME]"
click at [867, 559] on textarea "Hi [PERSON_NAME], your glucose levels looked much better [DATE]. I noticed ther…" at bounding box center [918, 555] width 565 height 52
click at [909, 562] on textarea "Hi [PERSON_NAME], your glucose levels looked much better [DATE]. I noticed ther…" at bounding box center [918, 555] width 565 height 52
click at [928, 562] on textarea "Hi [PERSON_NAME], your glucose levels looked much better [DATE]. I noticed ther…" at bounding box center [918, 555] width 565 height 52
click at [1012, 565] on textarea "Hi [PERSON_NAME], your glucose levels looked much better [DATE]. I noticed ther…" at bounding box center [918, 555] width 565 height 52
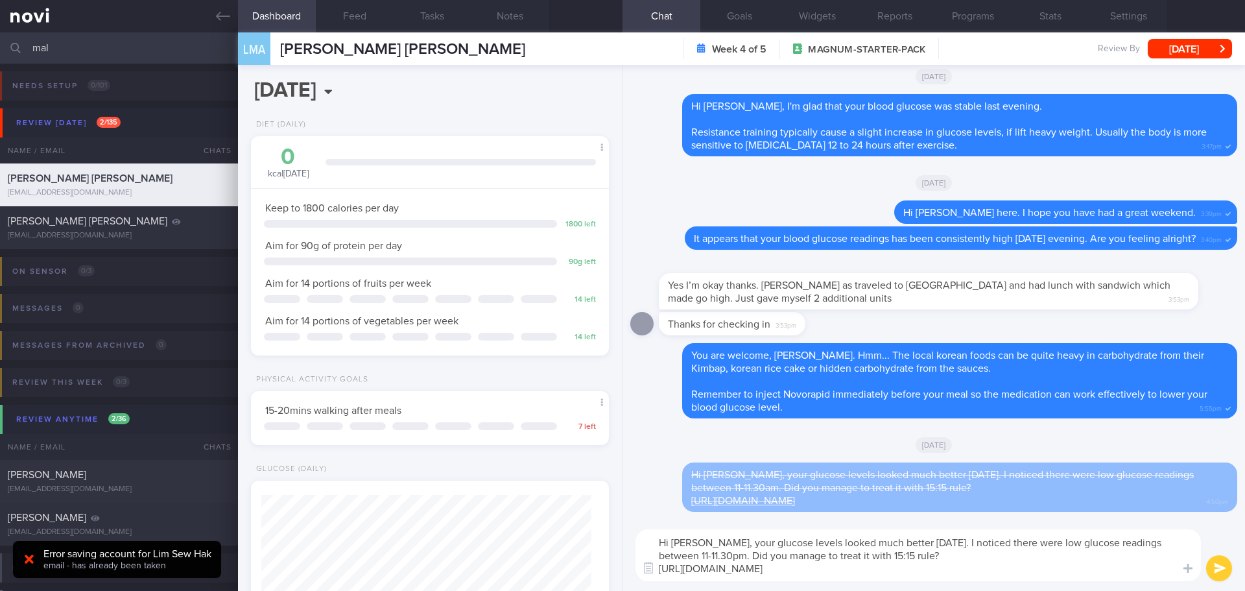
type textarea "Hi [PERSON_NAME], your glucose levels looked much better [DATE]. I noticed ther…"
click at [1213, 574] on button "submit" at bounding box center [1219, 568] width 26 height 26
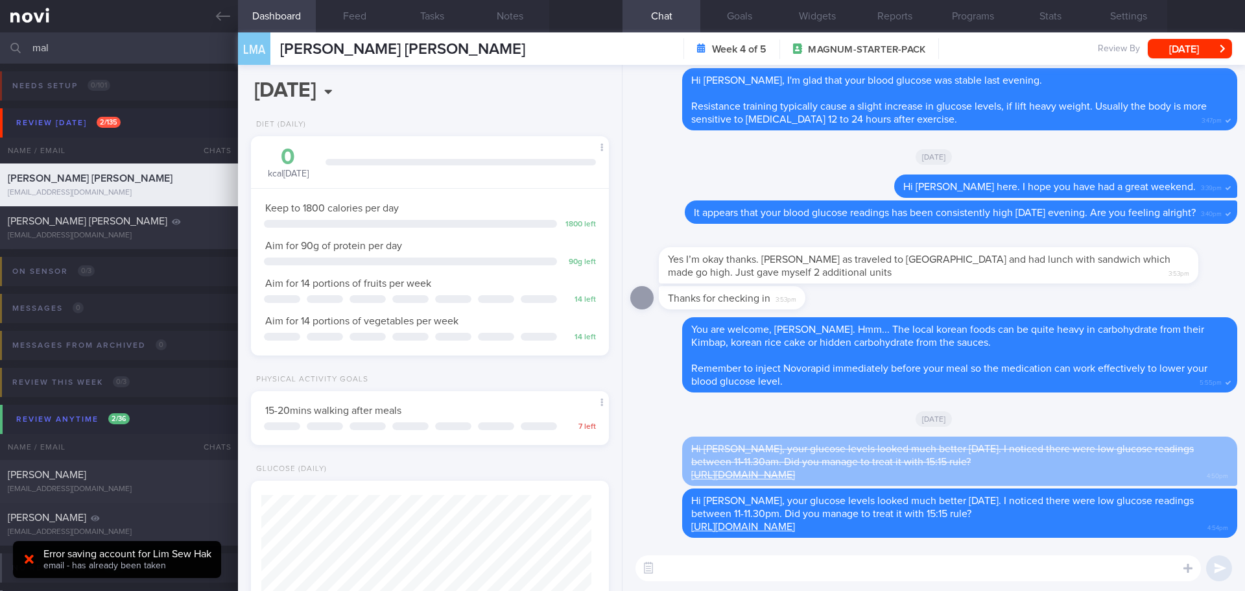
drag, startPoint x: 218, startPoint y: 12, endPoint x: 726, endPoint y: 73, distance: 512.1
click at [218, 12] on icon at bounding box center [223, 16] width 14 height 14
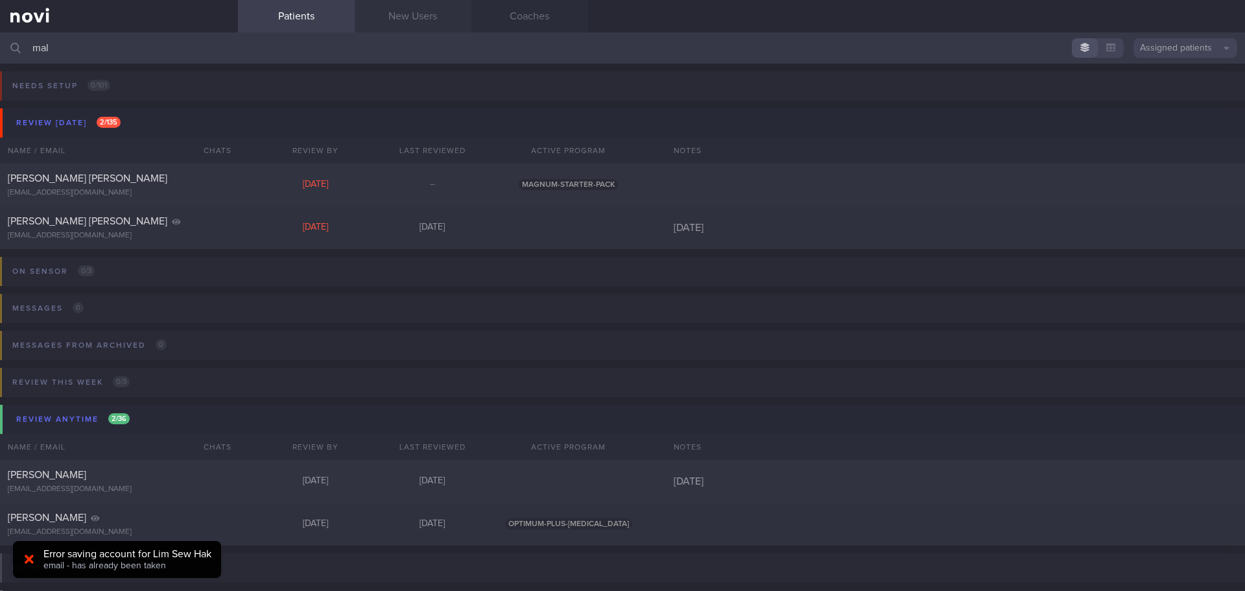
click at [430, 26] on link "New Users" at bounding box center [413, 16] width 117 height 32
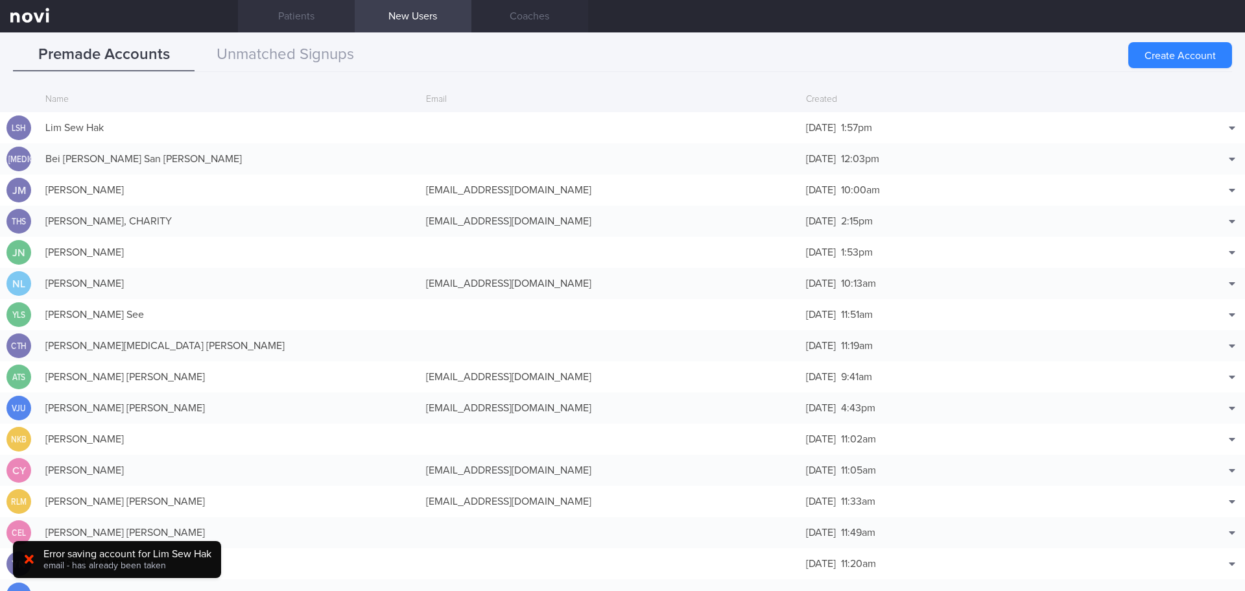
click at [323, 21] on link "Patients" at bounding box center [296, 16] width 117 height 32
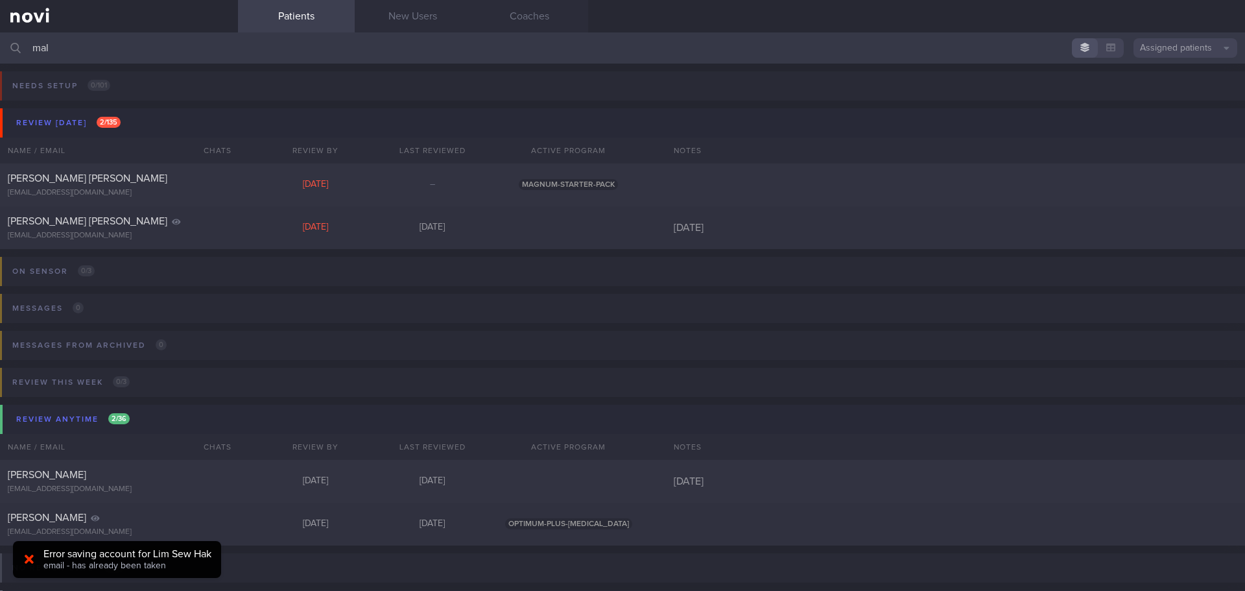
drag, startPoint x: 181, startPoint y: 50, endPoint x: -22, endPoint y: 54, distance: 203.0
click at [0, 54] on html "You are offline! Some functionality will be unavailable Patients New Users Coac…" at bounding box center [622, 295] width 1245 height 591
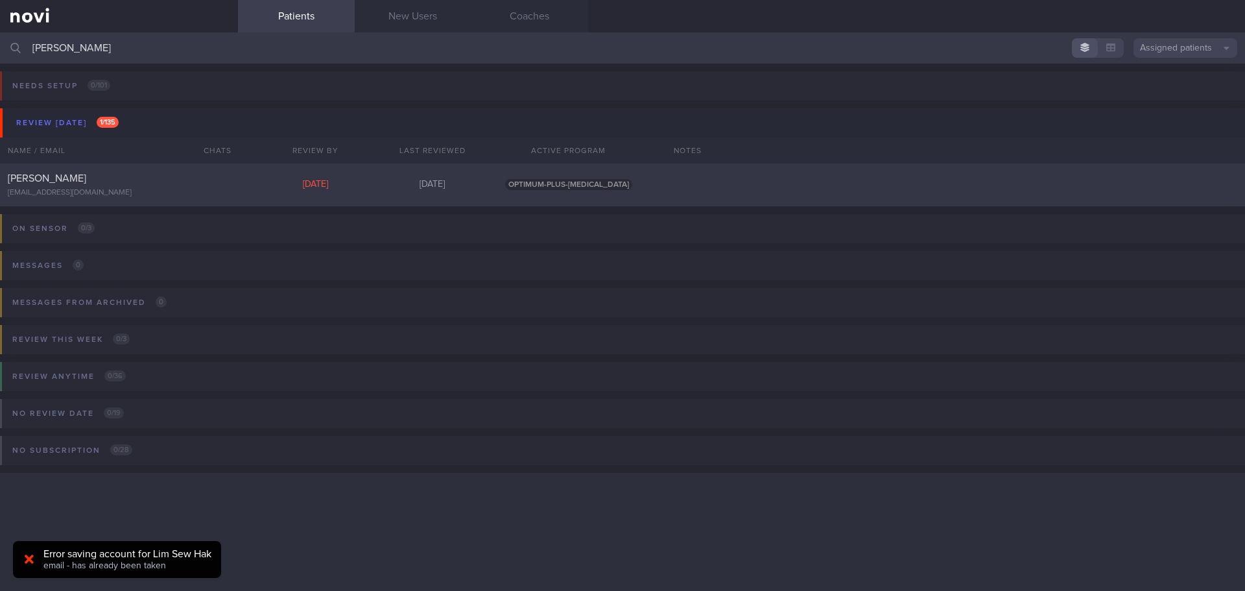
type input "[PERSON_NAME]"
click at [196, 174] on div "[PERSON_NAME]" at bounding box center [117, 178] width 219 height 13
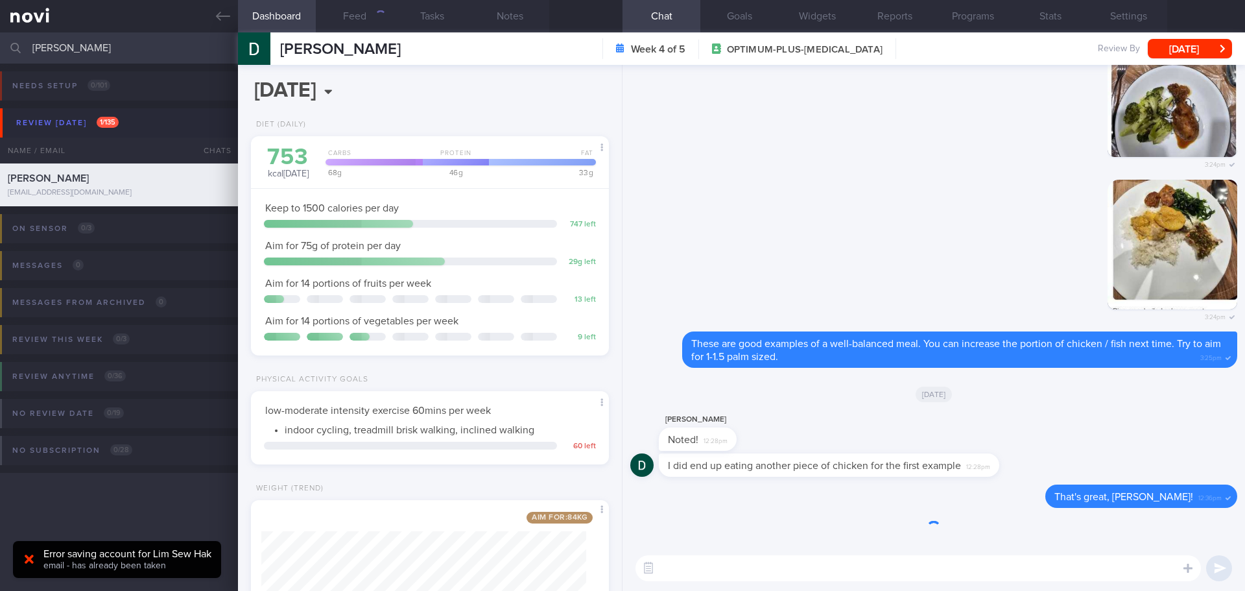
scroll to position [181, 326]
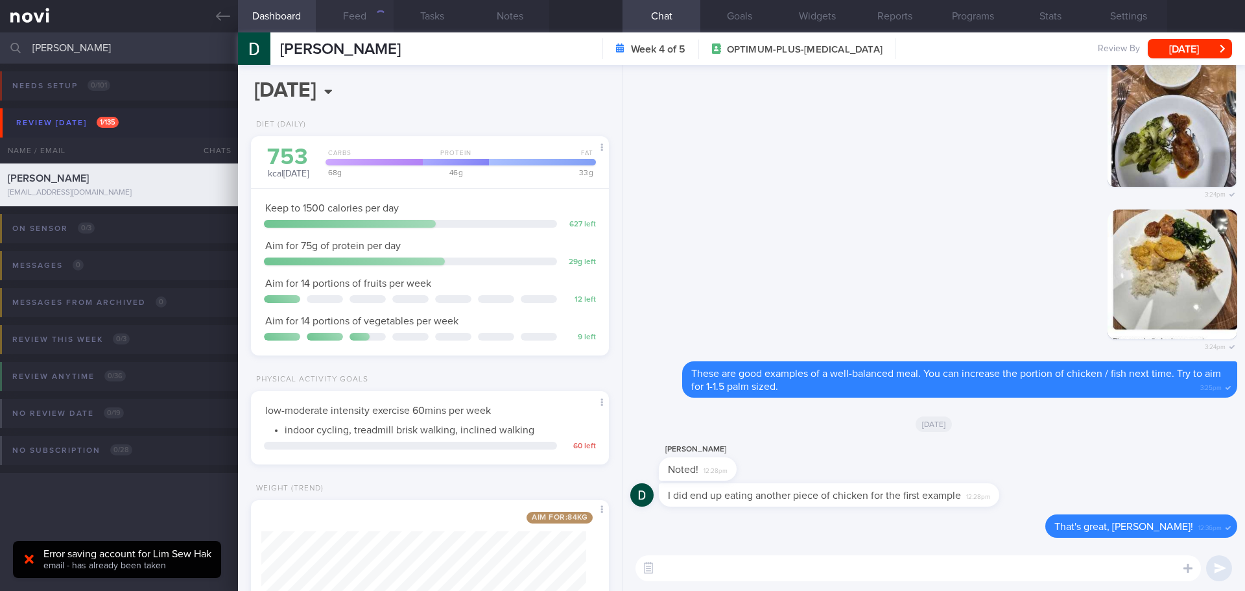
click at [357, 14] on button "Feed" at bounding box center [355, 16] width 78 height 32
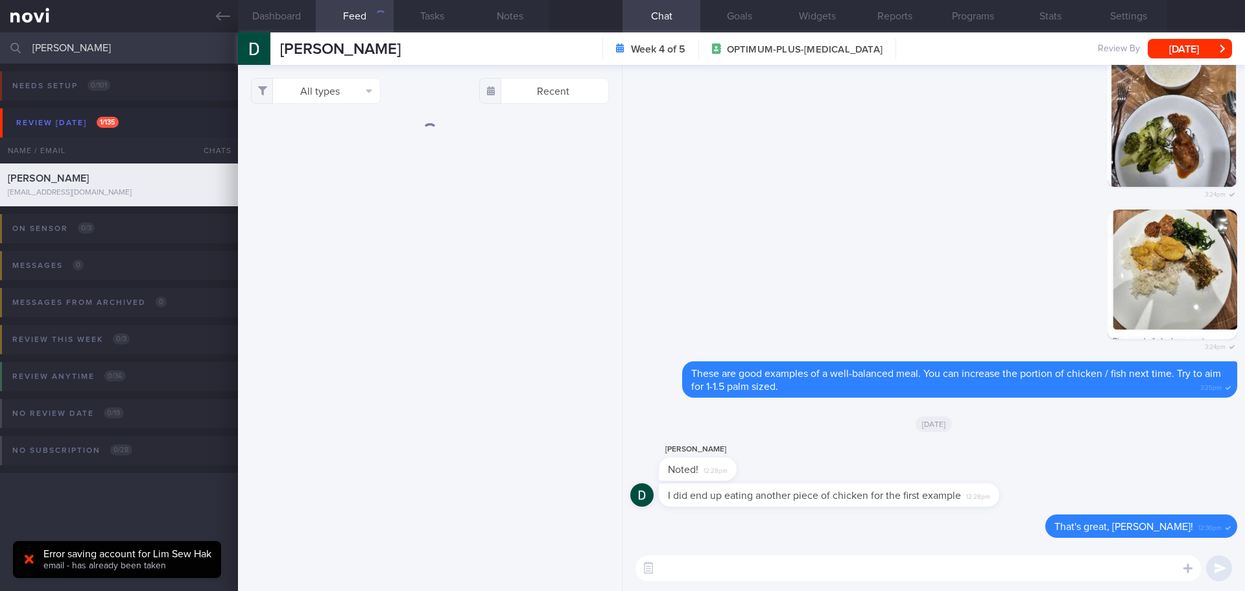
drag, startPoint x: 102, startPoint y: 44, endPoint x: -14, endPoint y: 51, distance: 116.9
click at [0, 51] on html "You are offline! Some functionality will be unavailable Patients New Users Coac…" at bounding box center [622, 295] width 1245 height 591
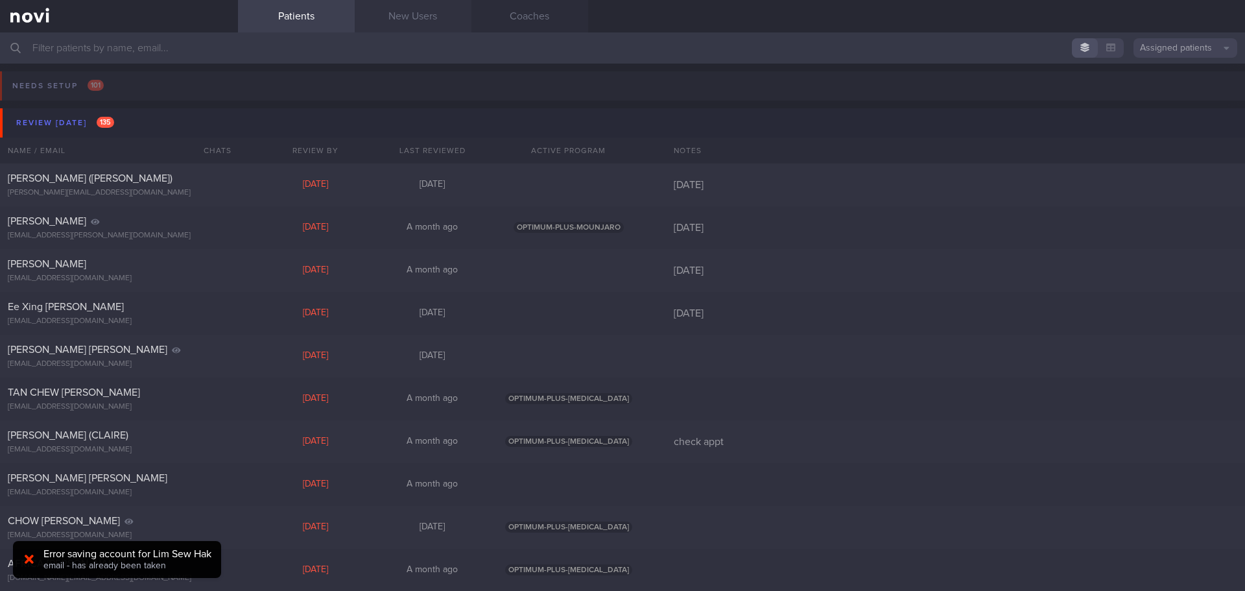
click at [440, 16] on link "New Users" at bounding box center [413, 16] width 117 height 32
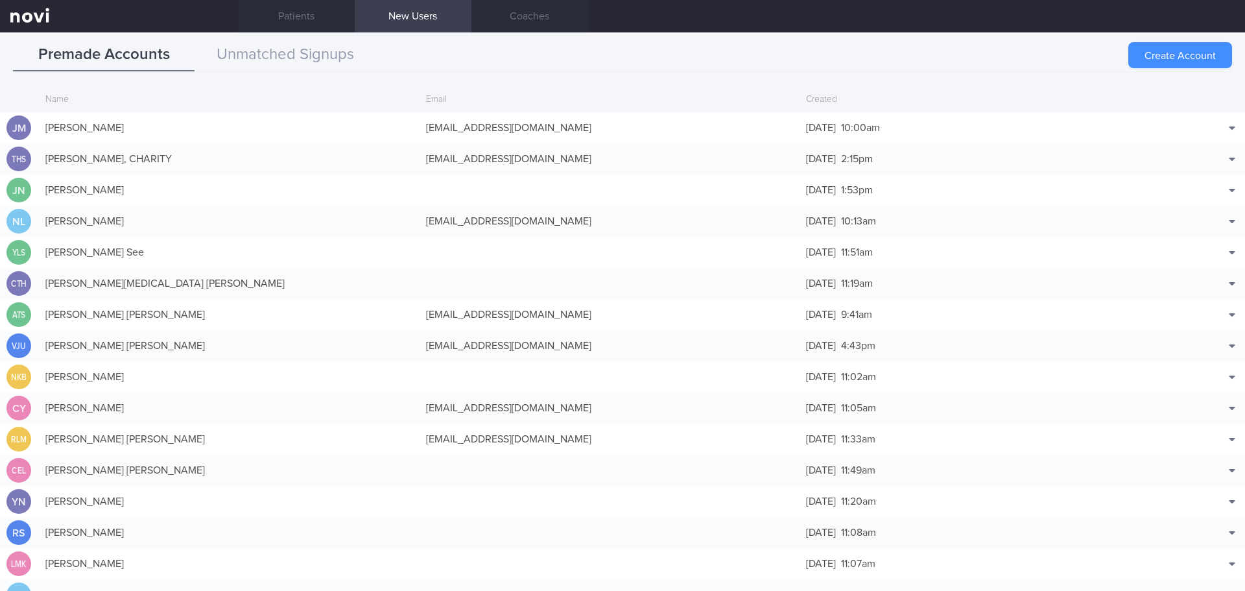
click at [1195, 53] on button "Create Account" at bounding box center [1180, 55] width 104 height 26
click at [1189, 54] on div "Create Account" at bounding box center [1180, 55] width 104 height 26
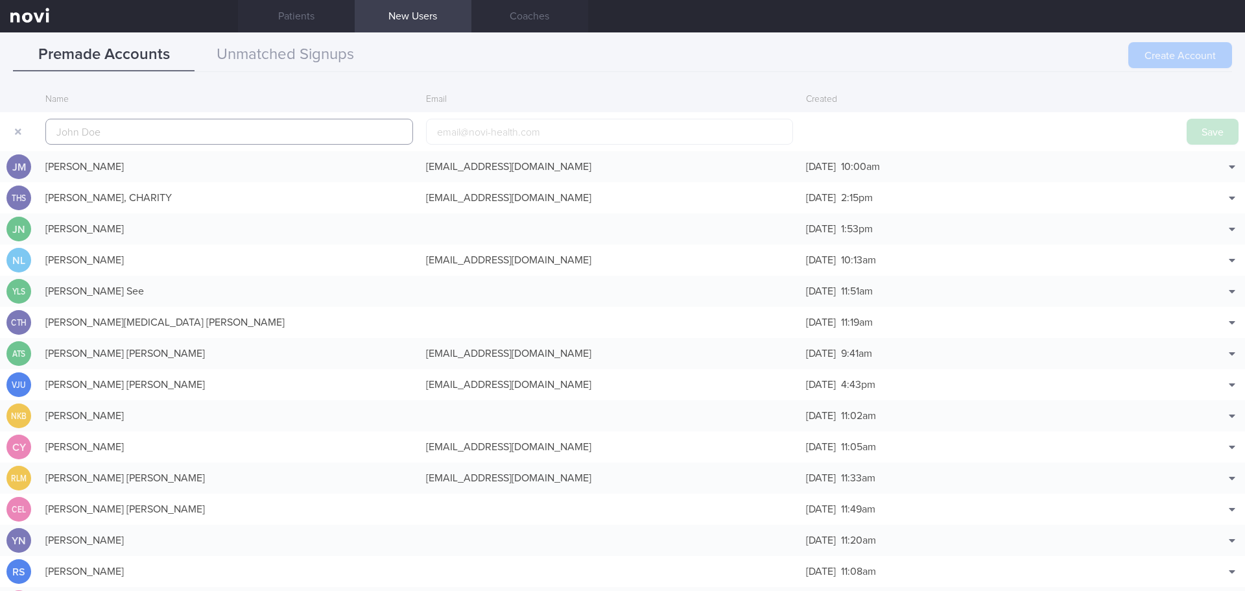
scroll to position [31, 0]
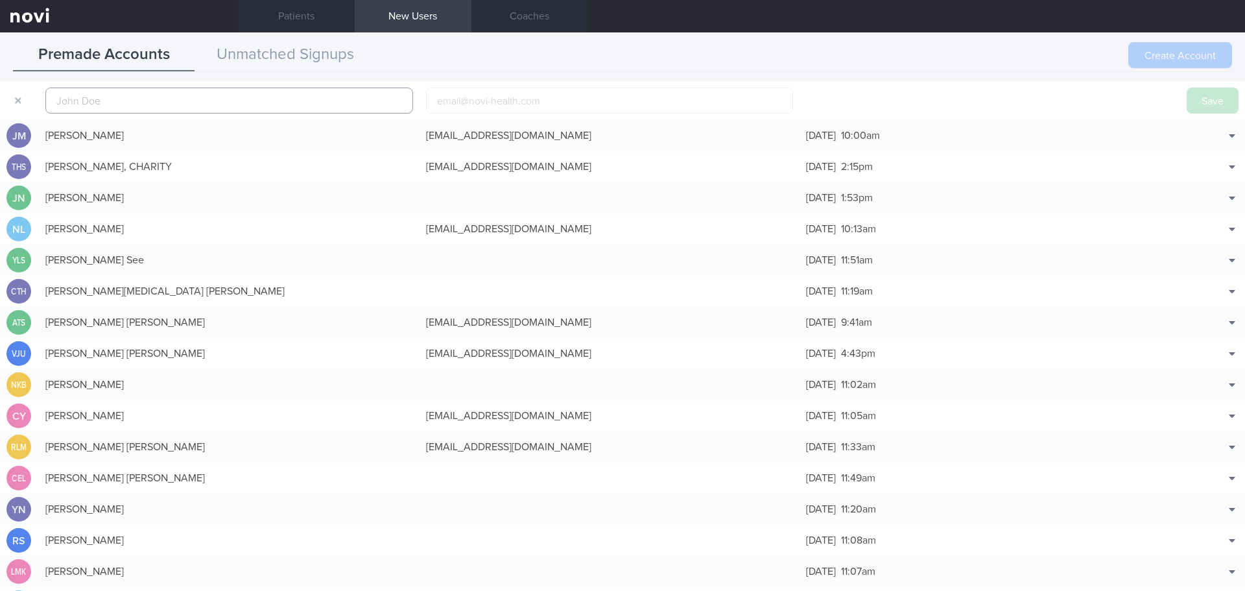
click at [245, 102] on input "text" at bounding box center [229, 101] width 368 height 26
paste input "ONG MENG HUI"
type input "ONG MENG HUI"
click at [477, 98] on input "email" at bounding box center [610, 101] width 368 height 26
paste input "tomfang2003@yahoo.com.sg"
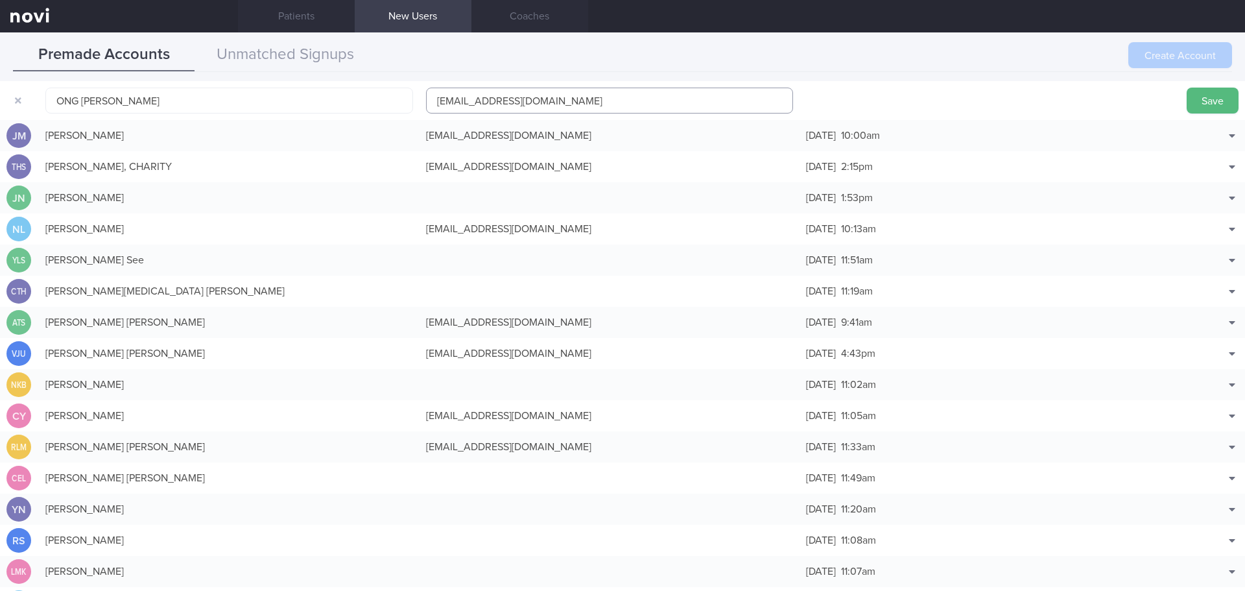
click at [498, 99] on input "tomfang2003@yahoo.com.sg" at bounding box center [610, 101] width 368 height 26
type input "tomfang20031@yahoo.com.sg"
click at [1198, 104] on button "Save" at bounding box center [1213, 101] width 52 height 26
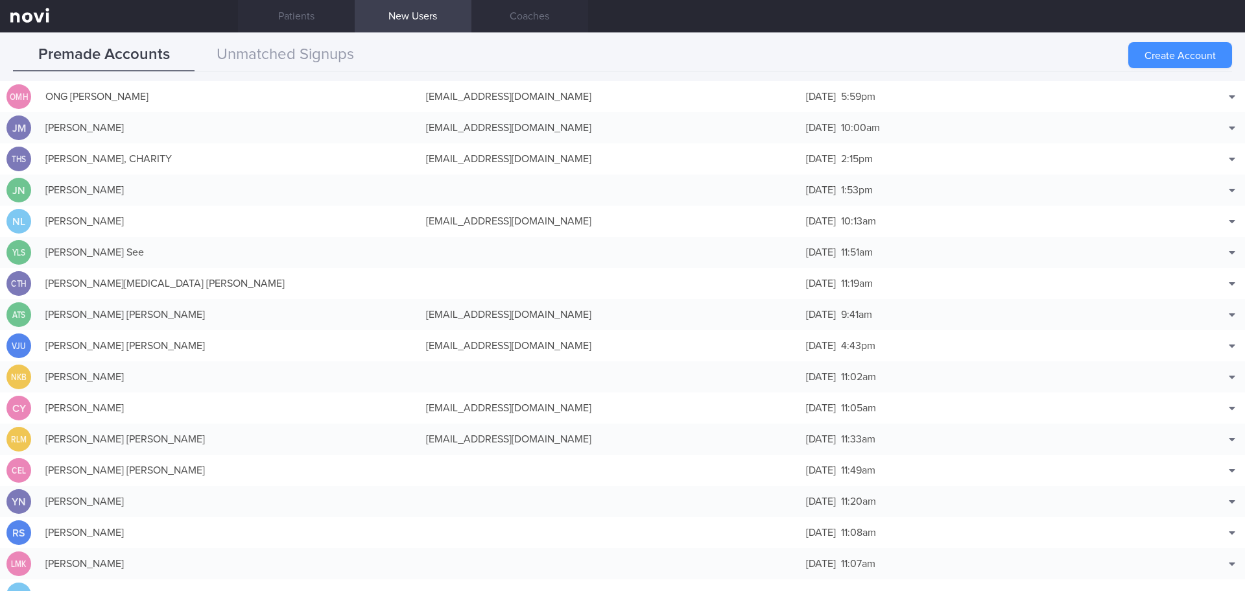
click at [1146, 62] on button "Create Account" at bounding box center [1180, 55] width 104 height 26
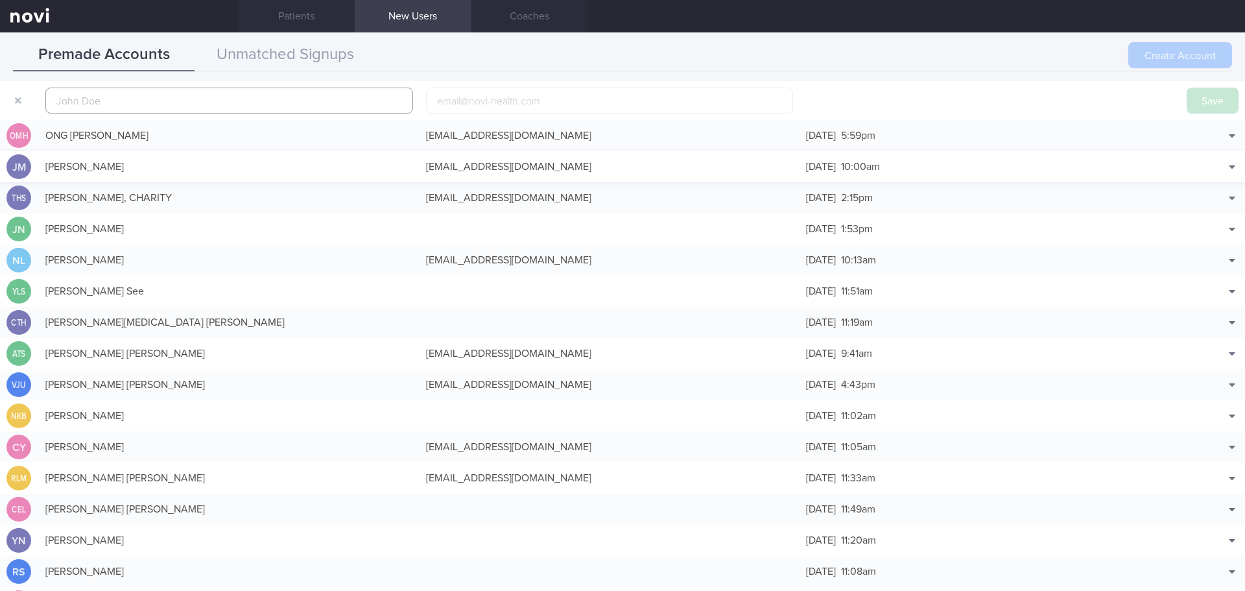
scroll to position [41, 0]
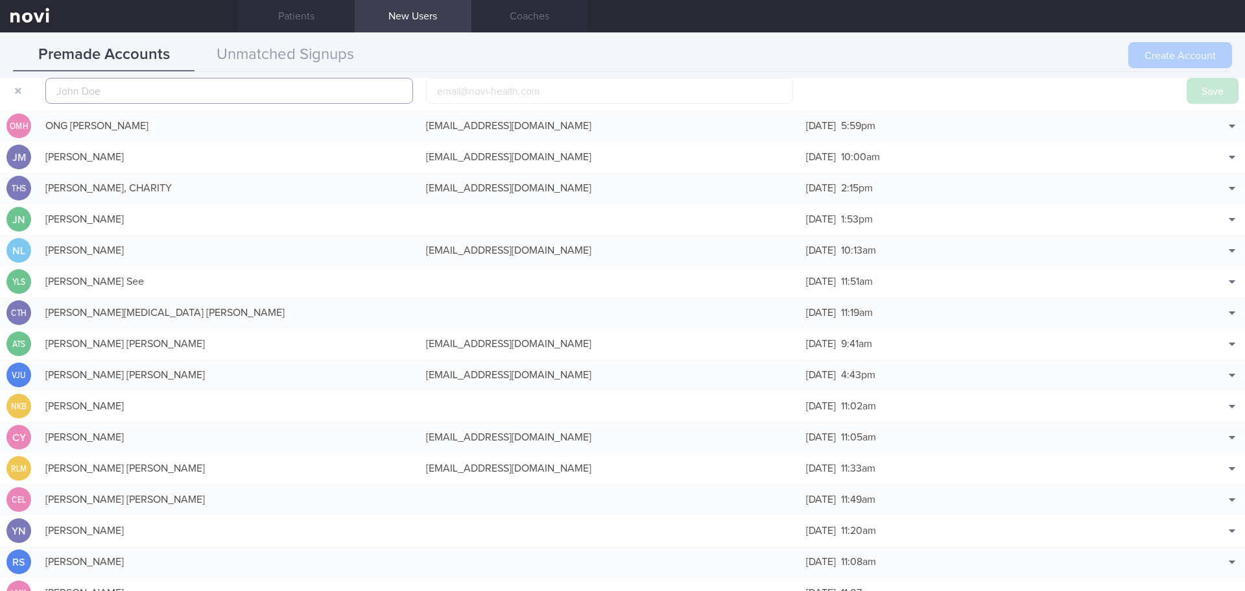
click at [250, 93] on input "text" at bounding box center [229, 91] width 368 height 26
paste input "PWI YAOXUAN, ERNEST"
type input "PWI YAOXUAN, ERNEST"
click at [490, 89] on input "email" at bounding box center [610, 91] width 368 height 26
paste input "ernest.pwi@gmail.com"
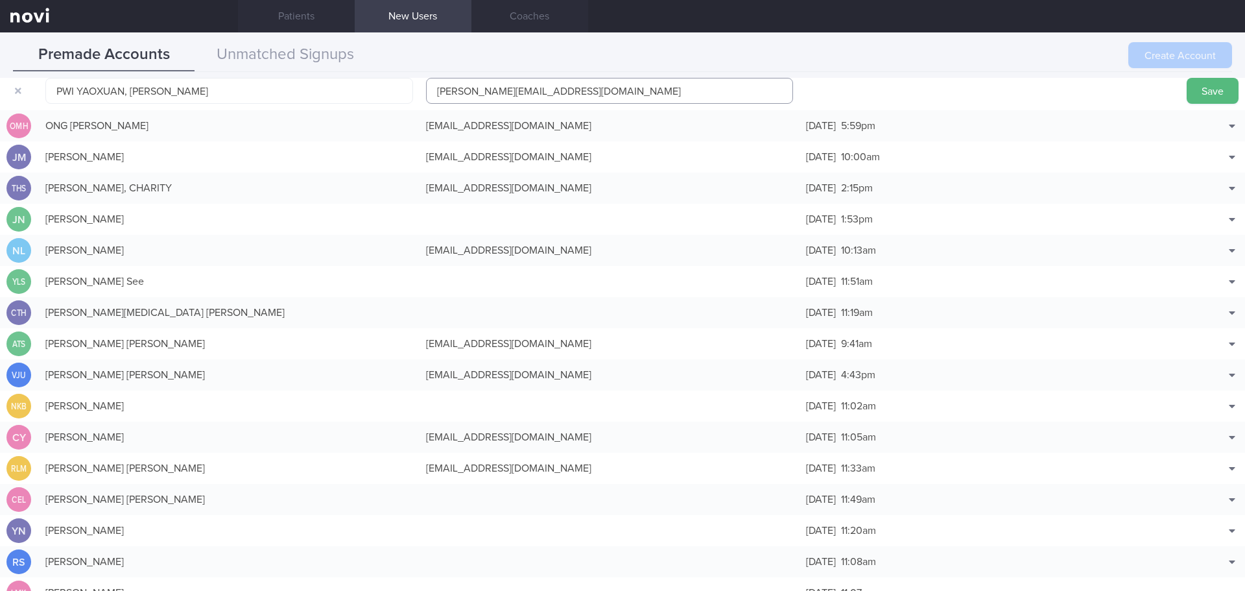
click at [481, 89] on input "ernest.pwi@gmail.com" at bounding box center [610, 91] width 368 height 26
type input "ernest.pwi1@gmail.com"
click at [1207, 84] on button "Save" at bounding box center [1213, 91] width 52 height 26
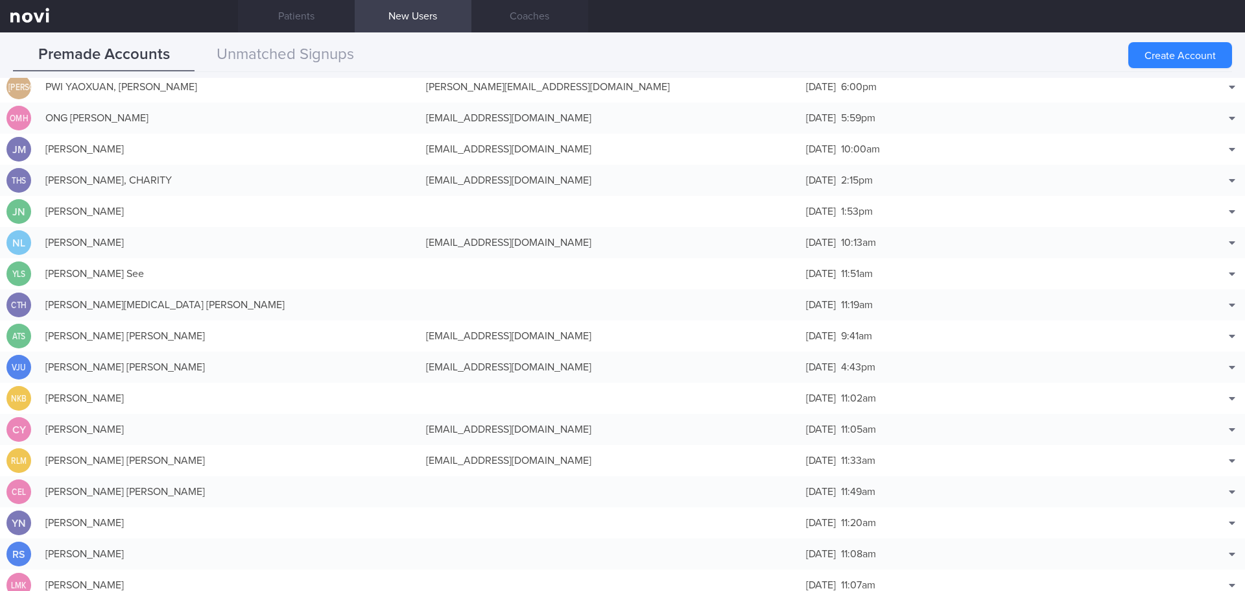
scroll to position [33, 0]
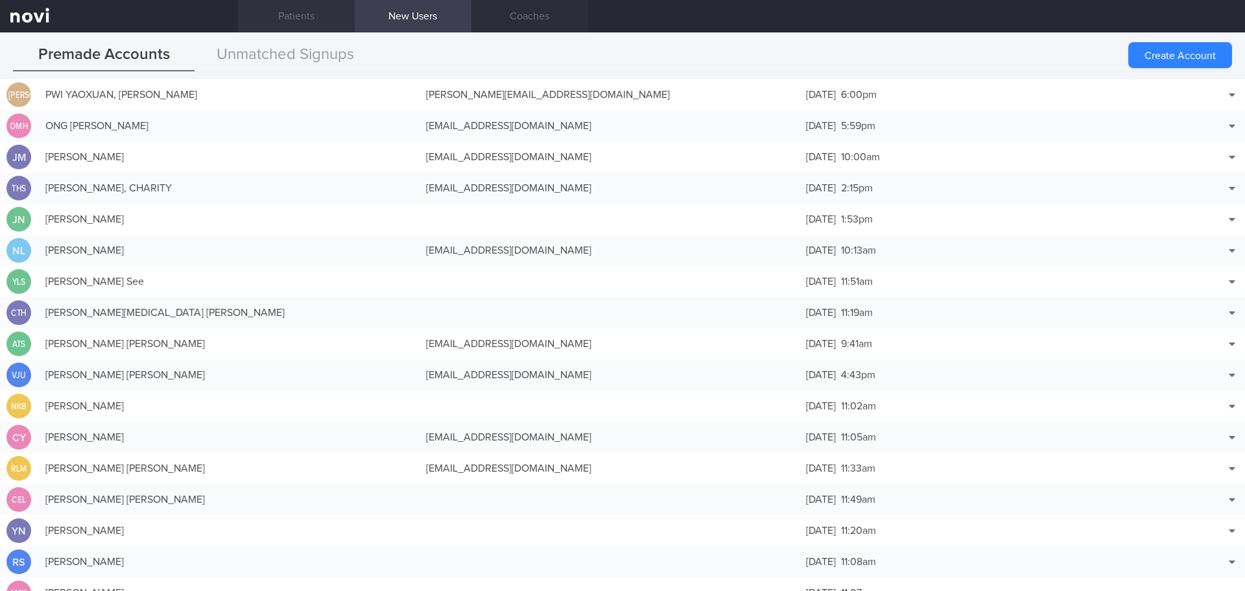
click at [287, 10] on link "Patients" at bounding box center [296, 16] width 117 height 32
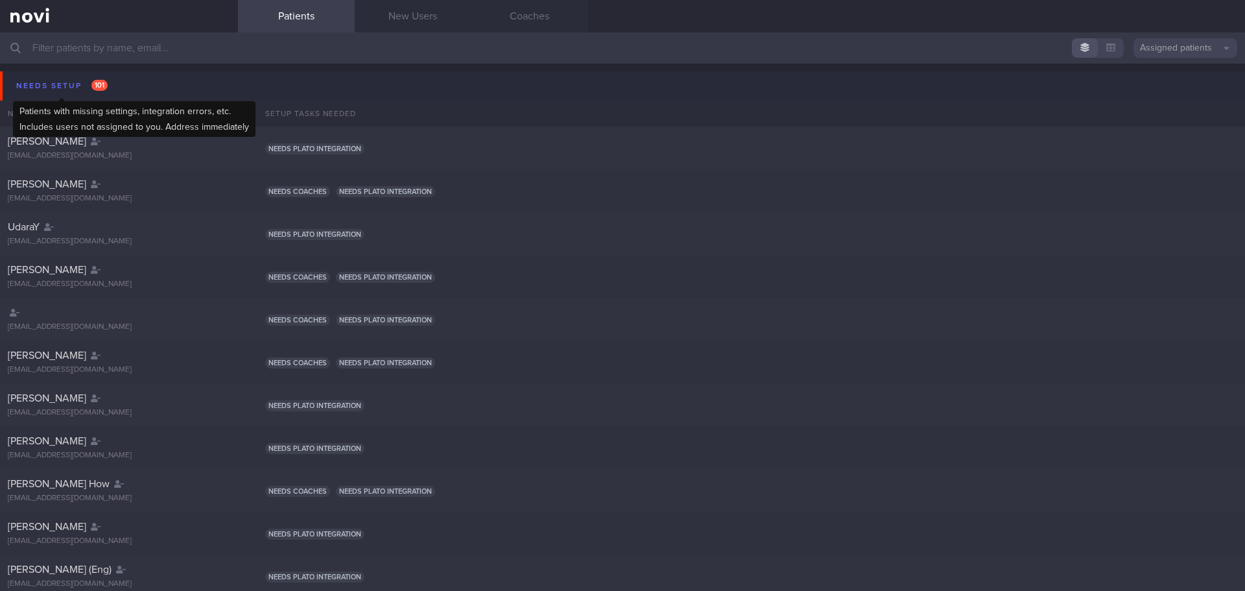
click at [53, 81] on div "Needs setup 101" at bounding box center [62, 86] width 98 height 18
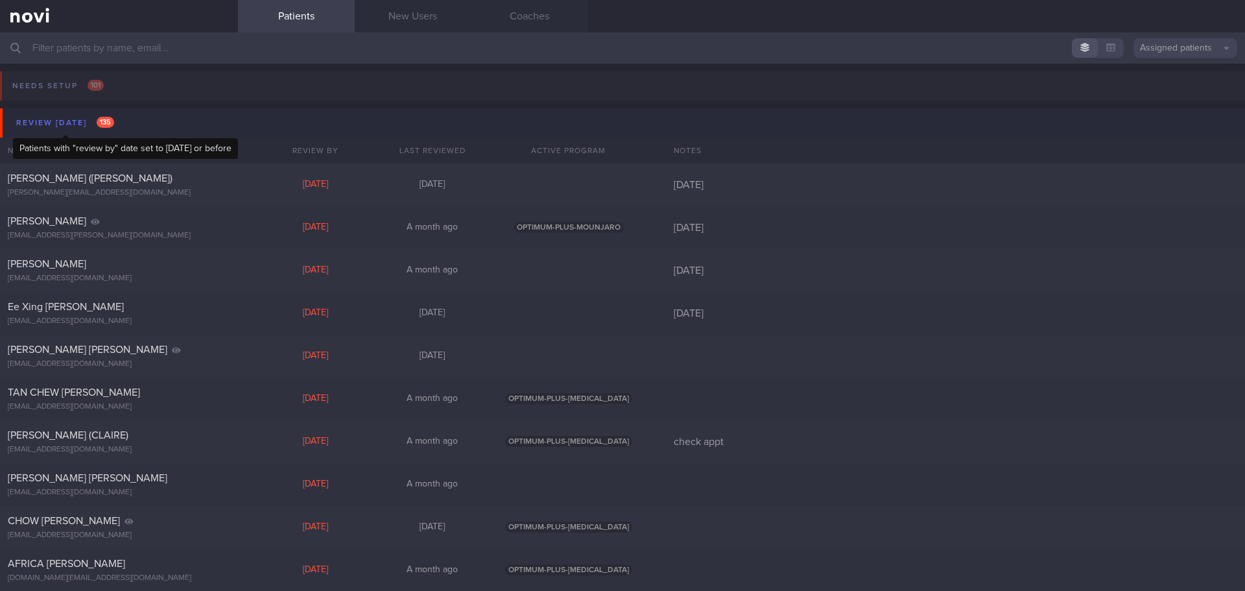
click at [59, 119] on div "Review [DATE] 135" at bounding box center [65, 123] width 104 height 18
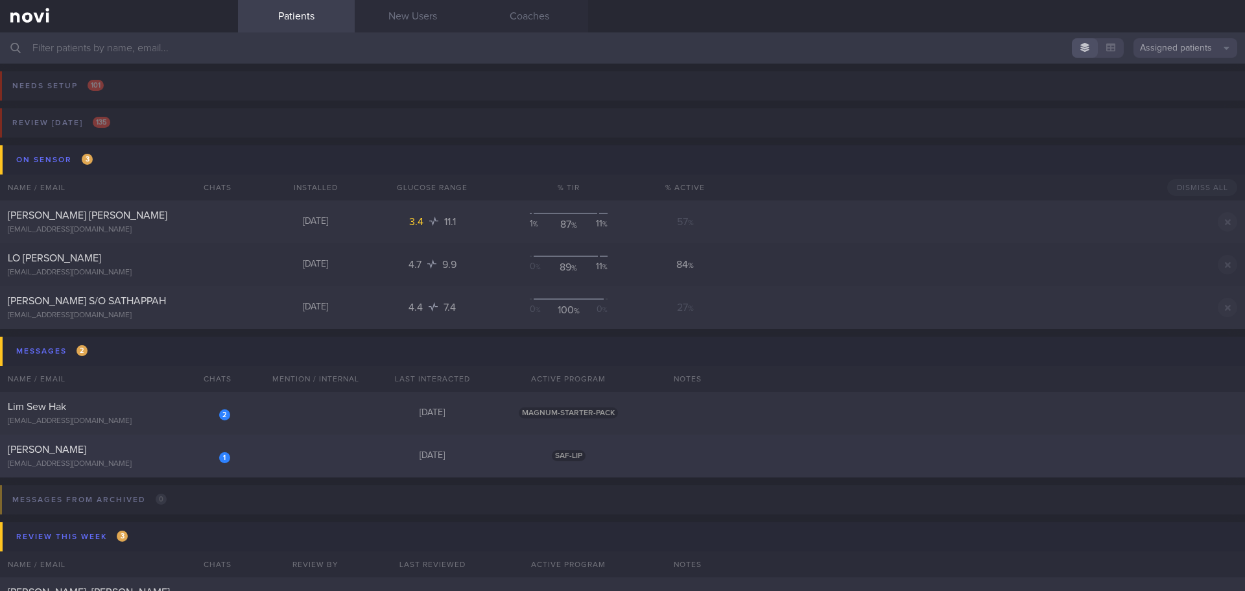
click at [134, 462] on div "[EMAIL_ADDRESS][DOMAIN_NAME]" at bounding box center [119, 464] width 222 height 10
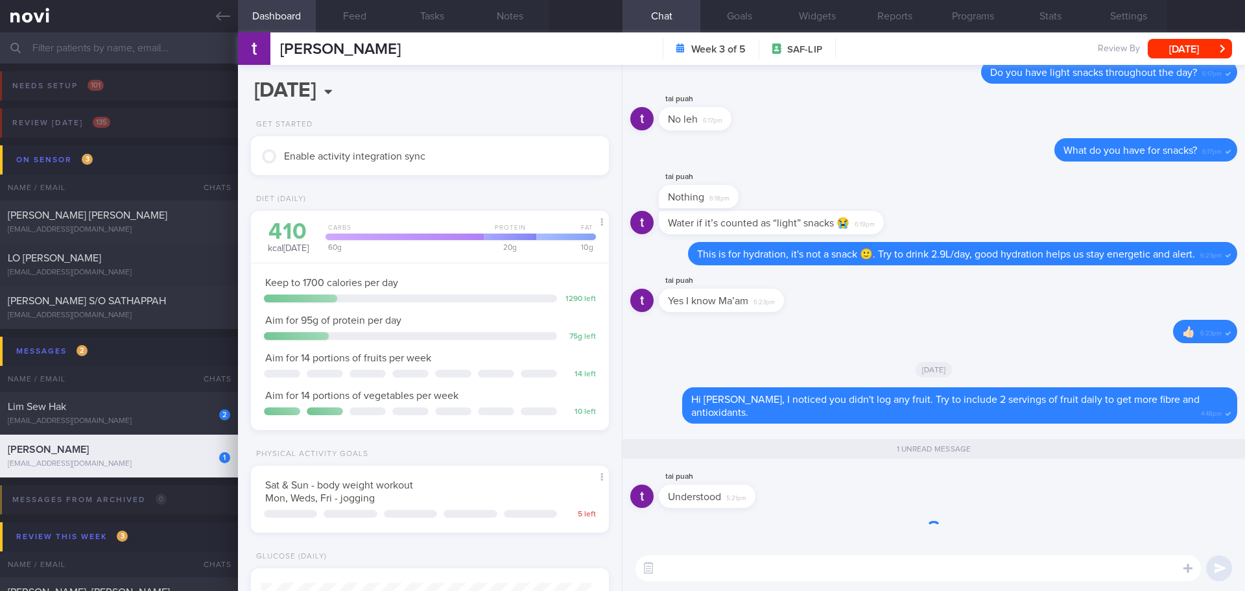
scroll to position [181, 326]
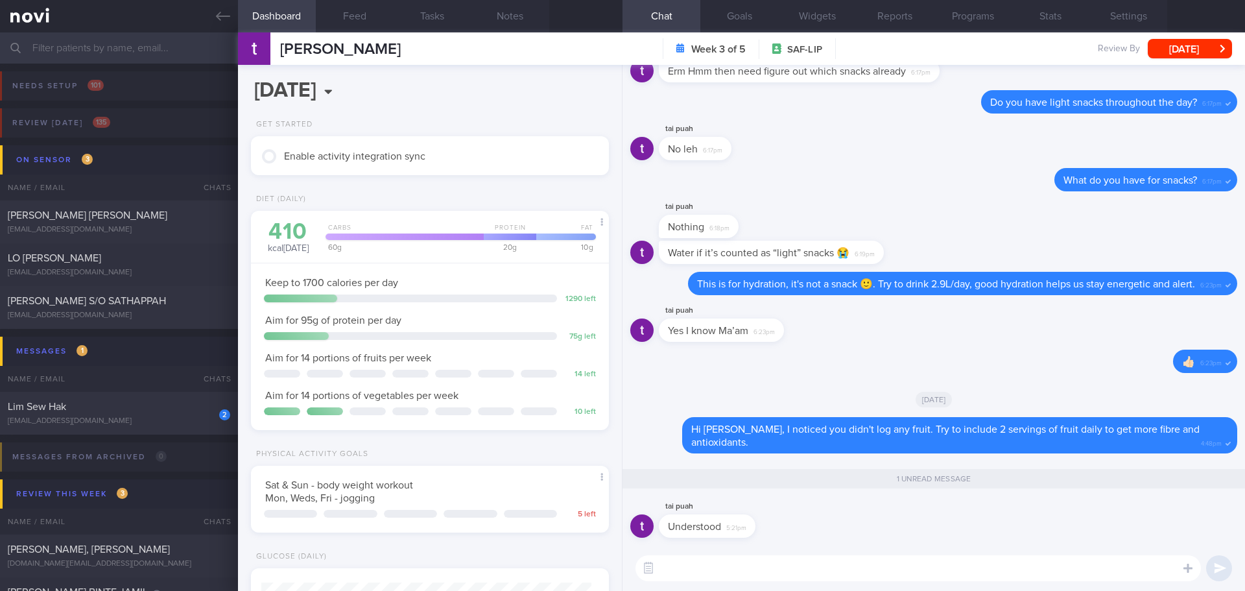
click at [908, 571] on textarea at bounding box center [918, 568] width 565 height 26
click at [907, 569] on textarea at bounding box center [918, 568] width 565 height 26
type textarea "👍🏻👍🏻"
click at [1232, 570] on div "👍🏻👍🏻 👍🏻👍🏻 ​ 👍🏻👍🏻 ​" at bounding box center [934, 567] width 623 height 45
click at [1227, 570] on button "submit" at bounding box center [1219, 568] width 26 height 26
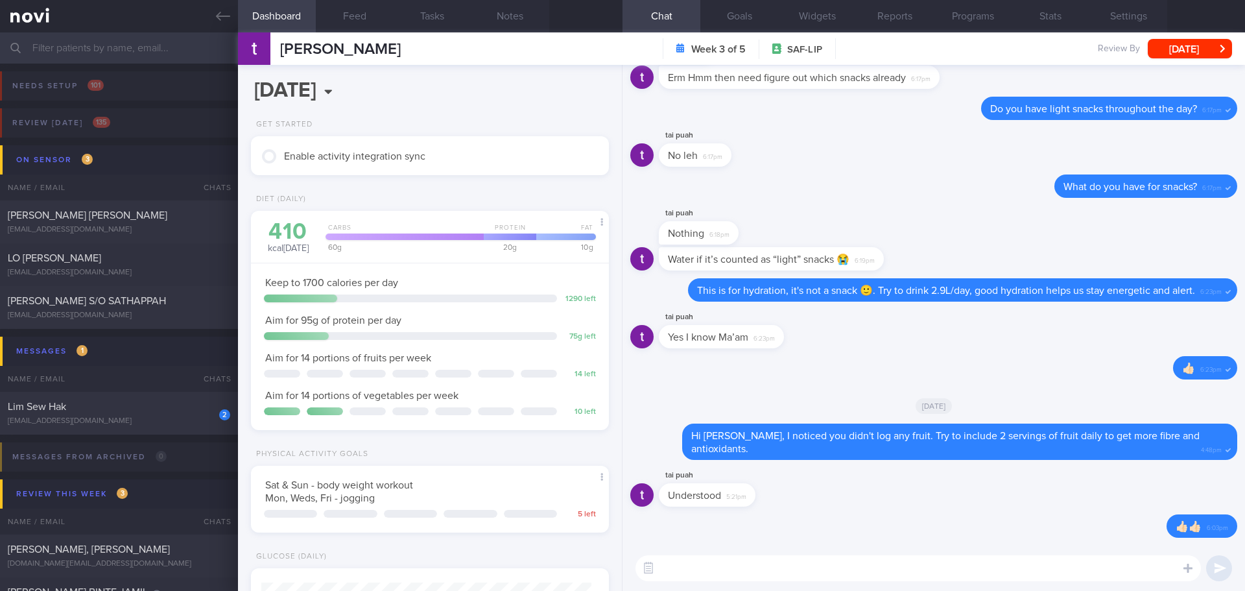
scroll to position [436, 0]
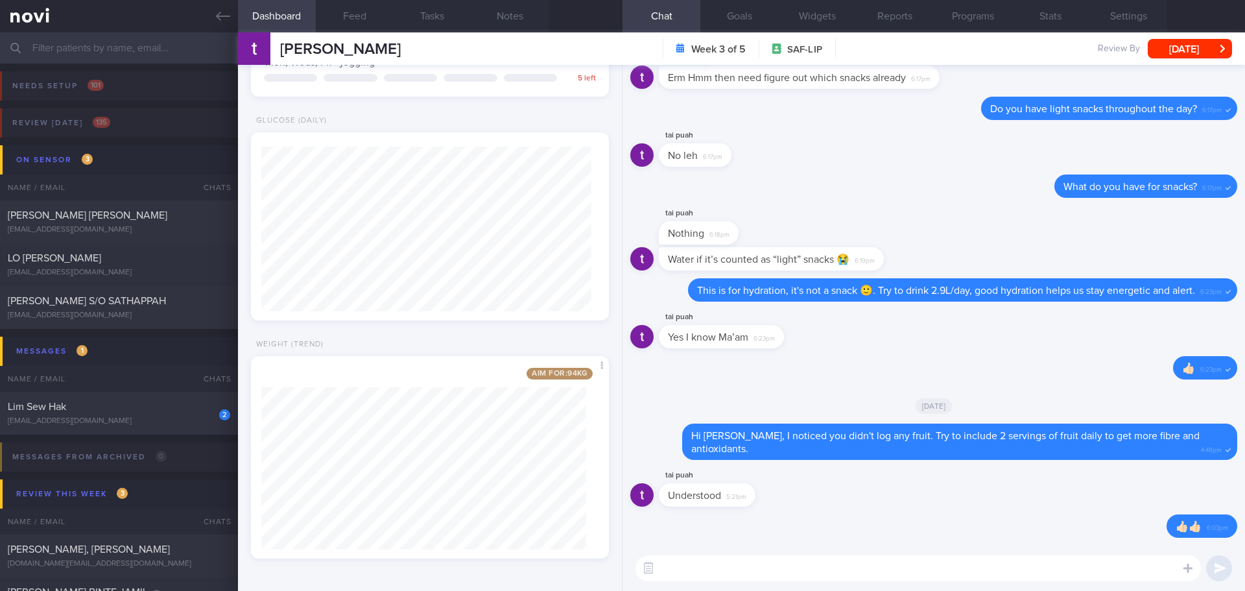
click at [161, 415] on div "2 Lim Sew Hak kuick77@gmail.com" at bounding box center [119, 413] width 238 height 26
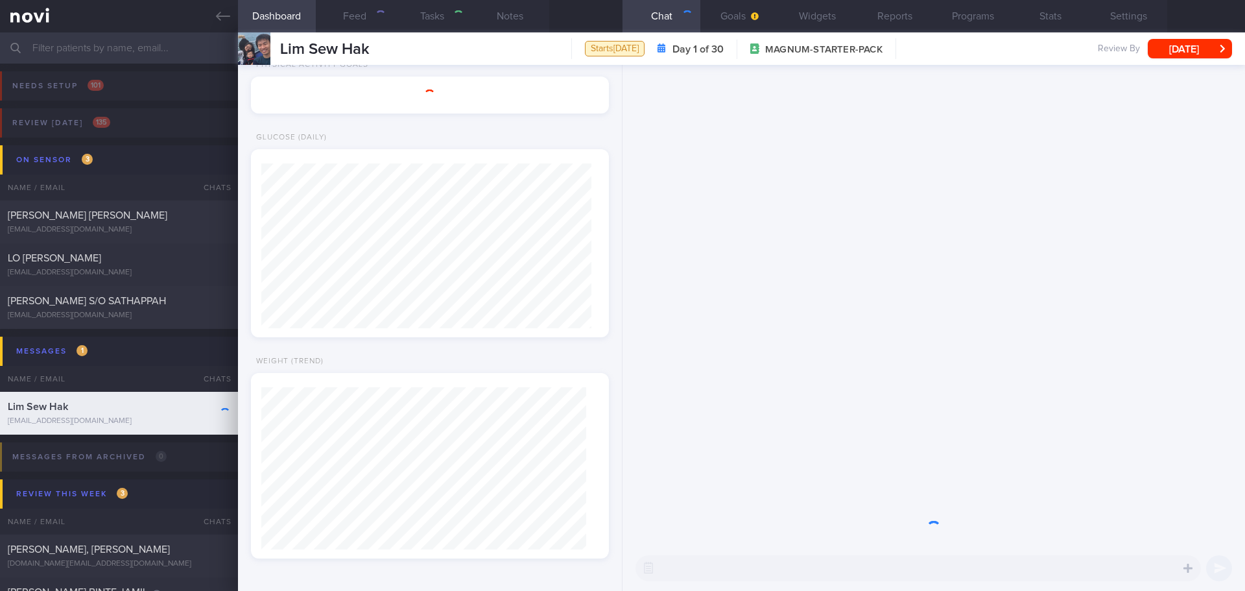
select select "9"
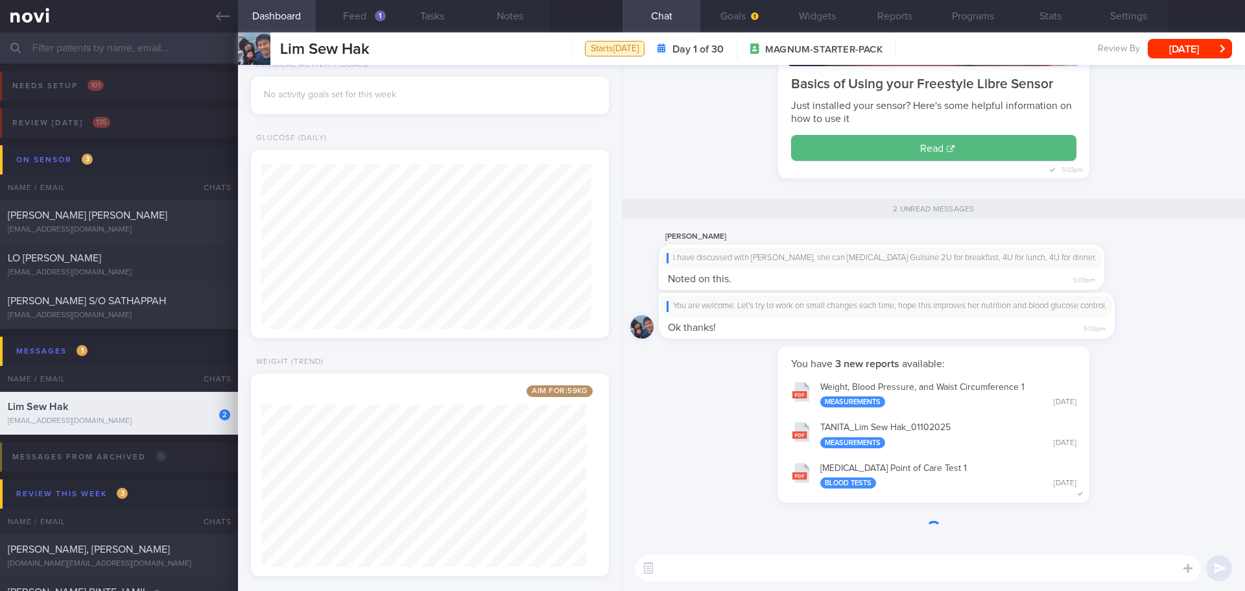
scroll to position [1, 0]
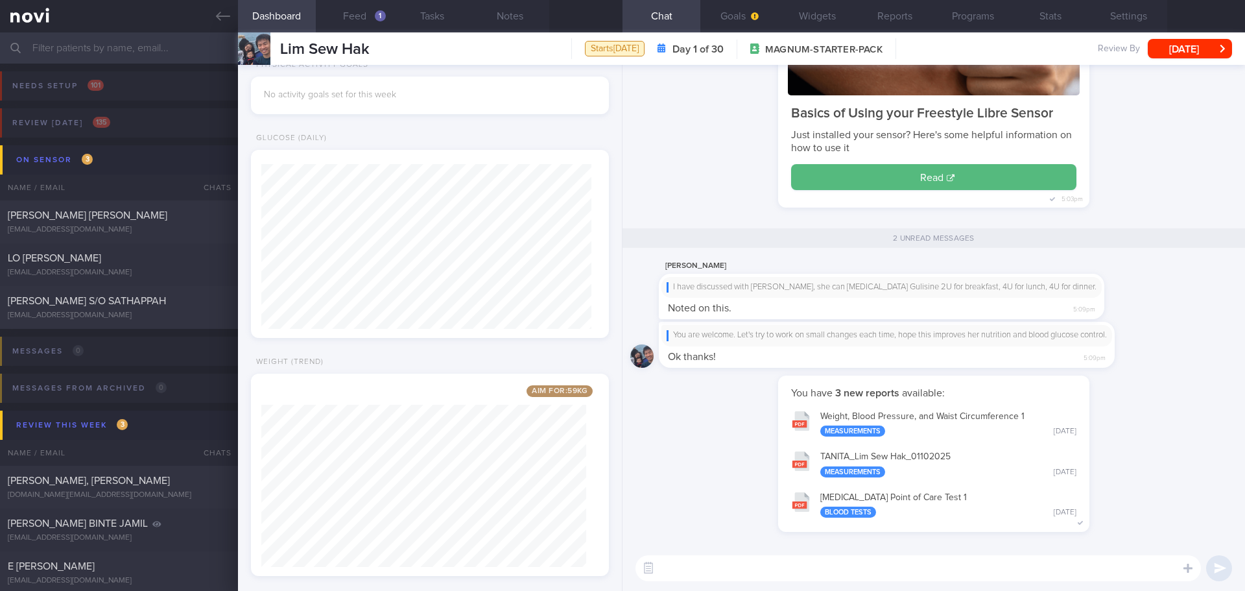
click at [1195, 388] on div "You have 3 new reports available: Weight, Blood Pressure, and Waist Circumferen…" at bounding box center [933, 460] width 607 height 170
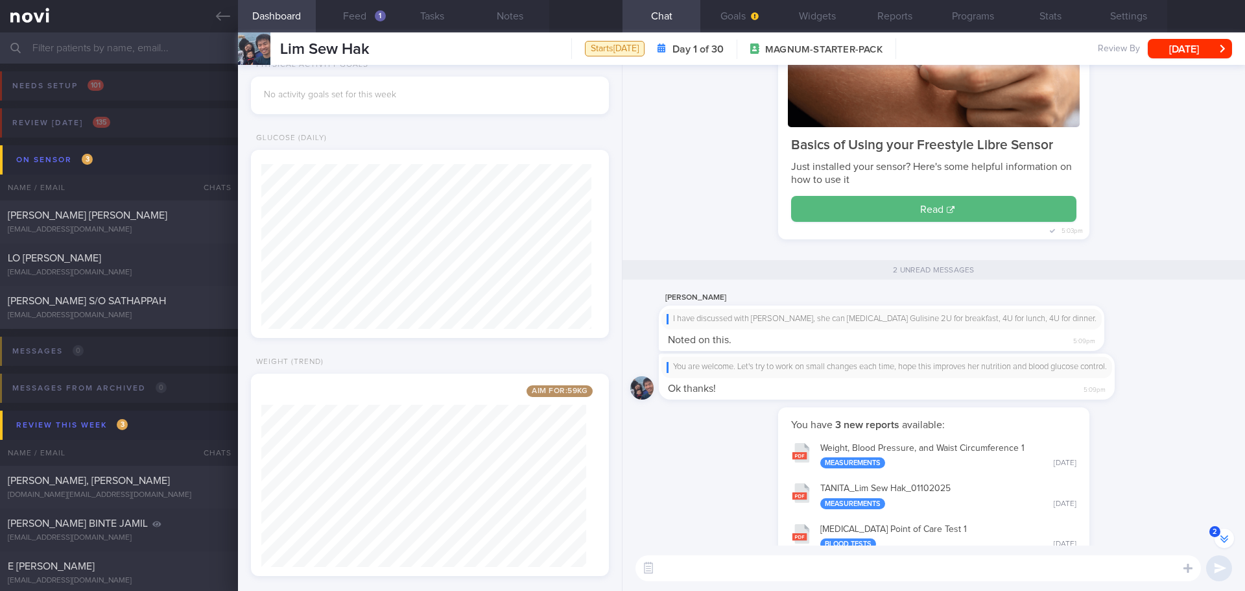
scroll to position [-453, 0]
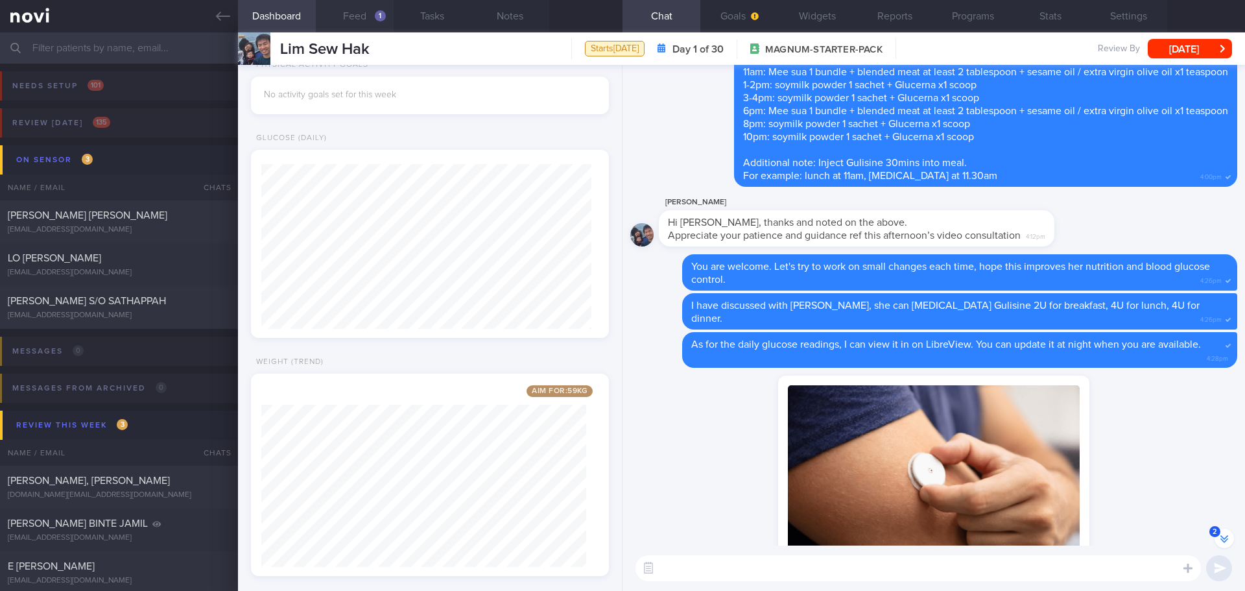
click at [355, 21] on button "Feed 1" at bounding box center [355, 16] width 78 height 32
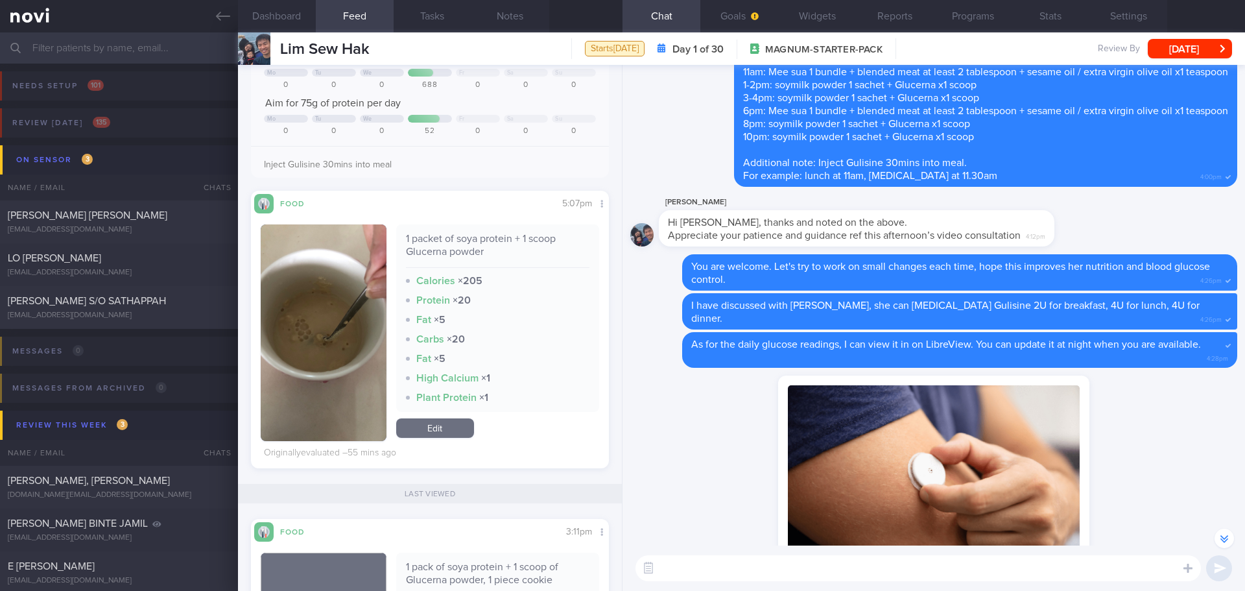
scroll to position [130, 0]
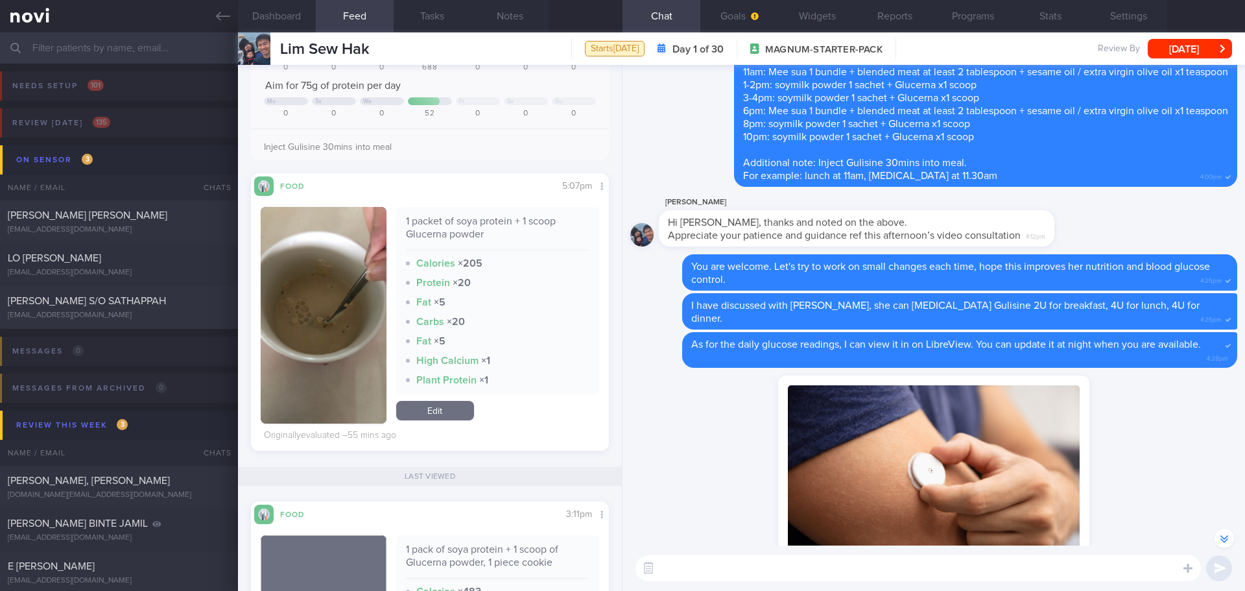
click at [333, 264] on button "button" at bounding box center [324, 315] width 126 height 217
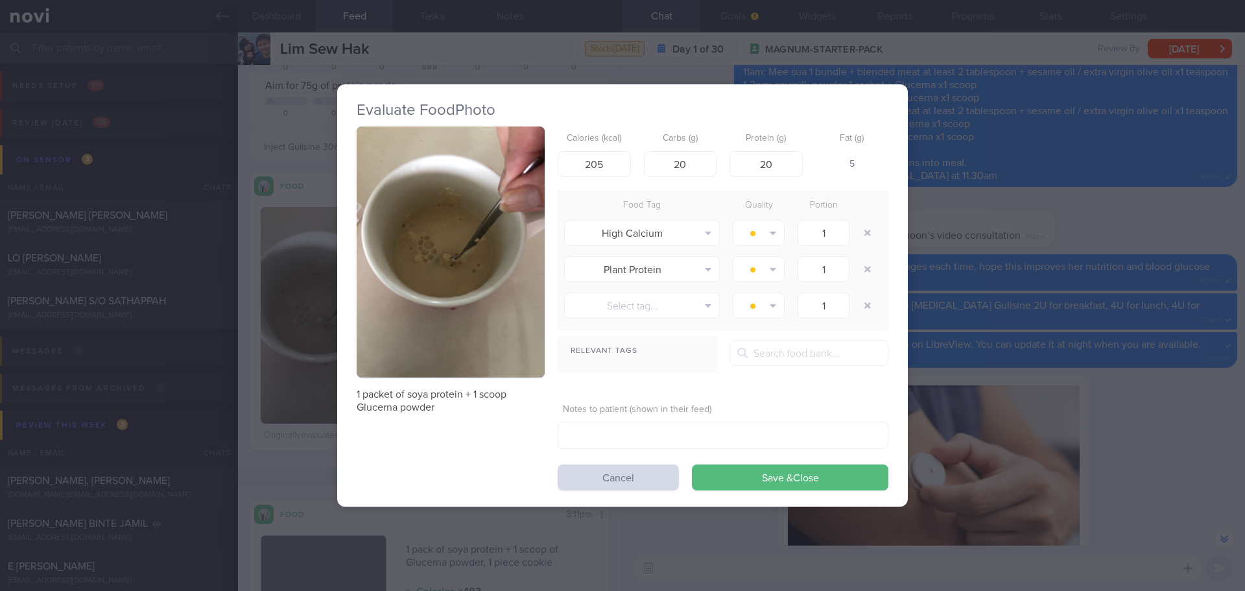
click at [477, 197] on button "button" at bounding box center [451, 251] width 188 height 251
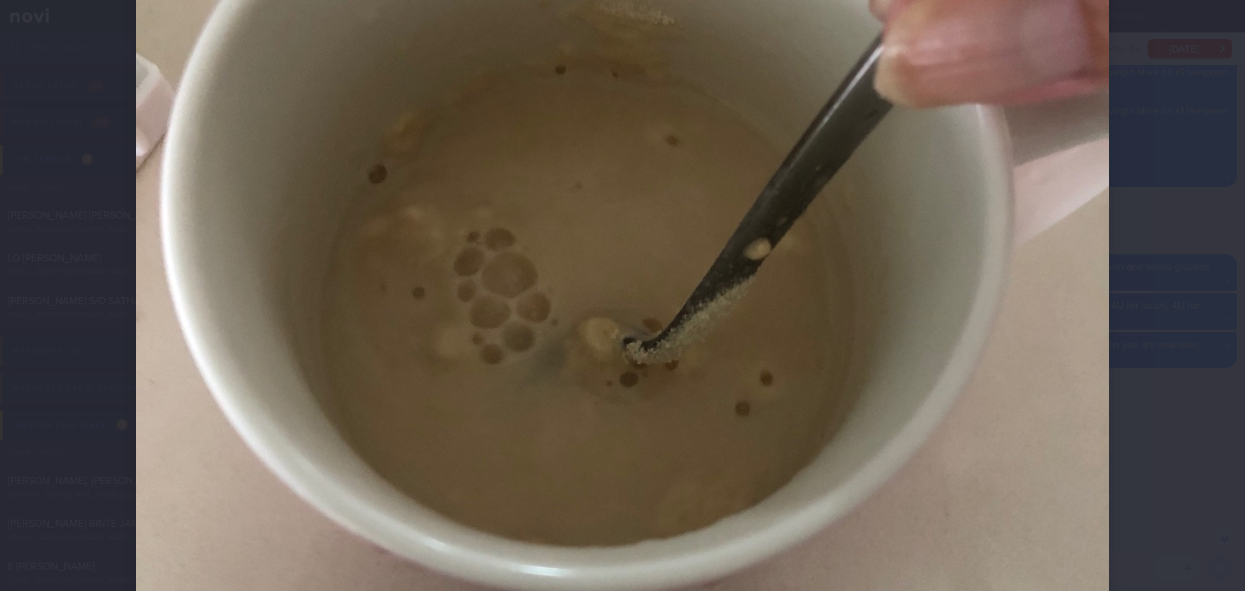
scroll to position [324, 0]
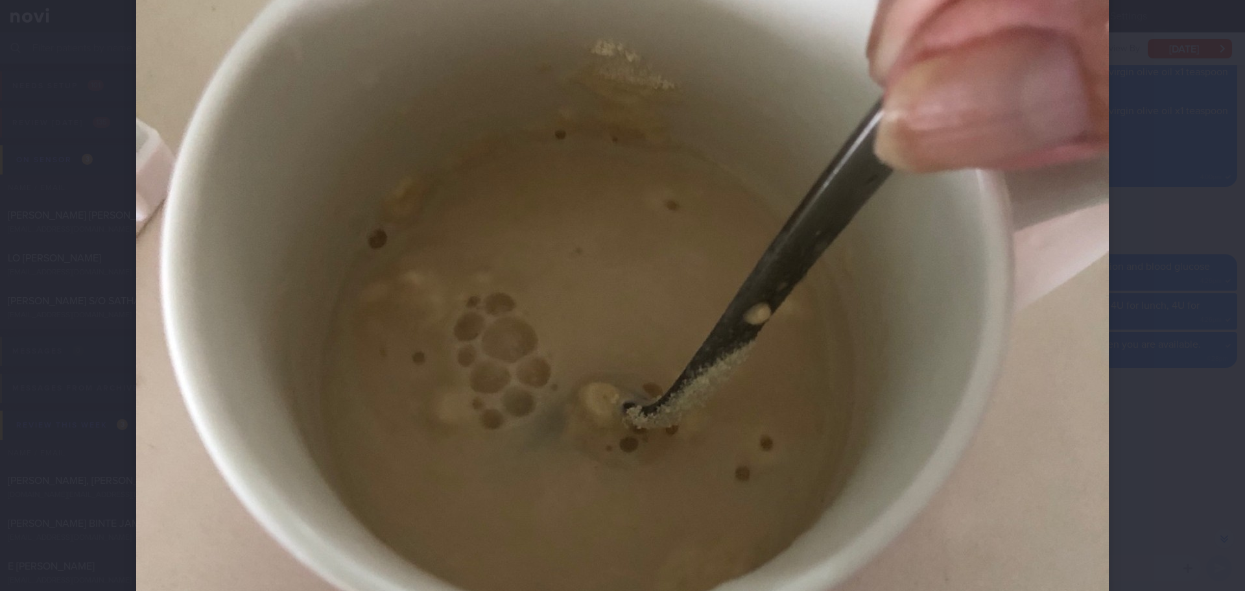
click at [1165, 264] on div at bounding box center [622, 295] width 1245 height 591
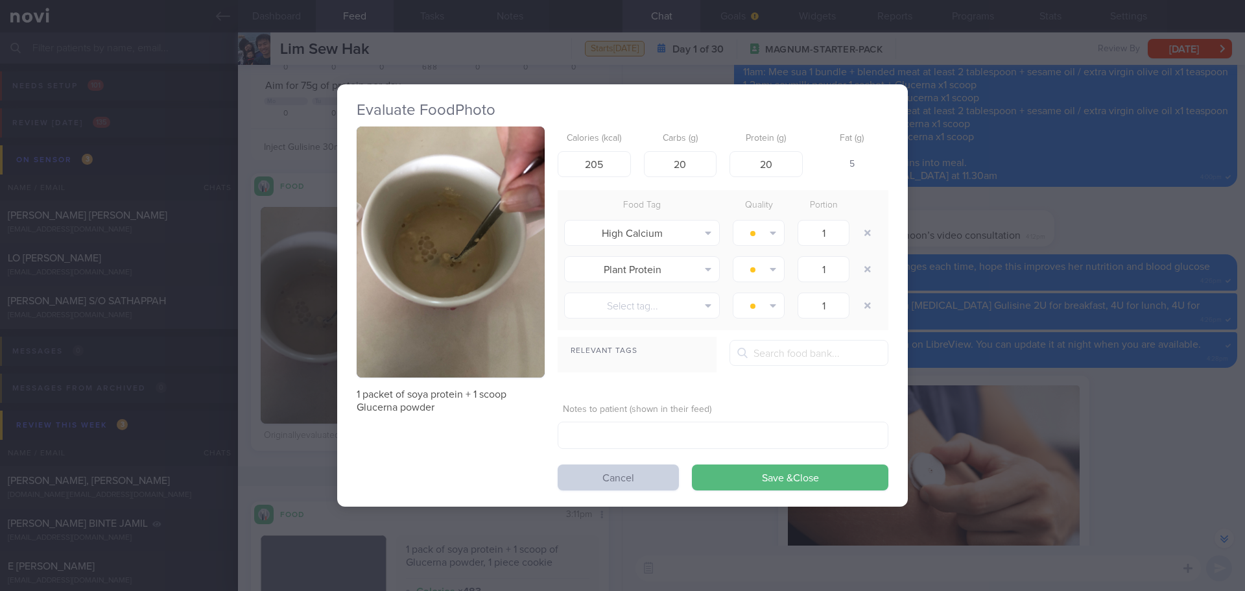
click at [589, 482] on button "Cancel" at bounding box center [618, 477] width 121 height 26
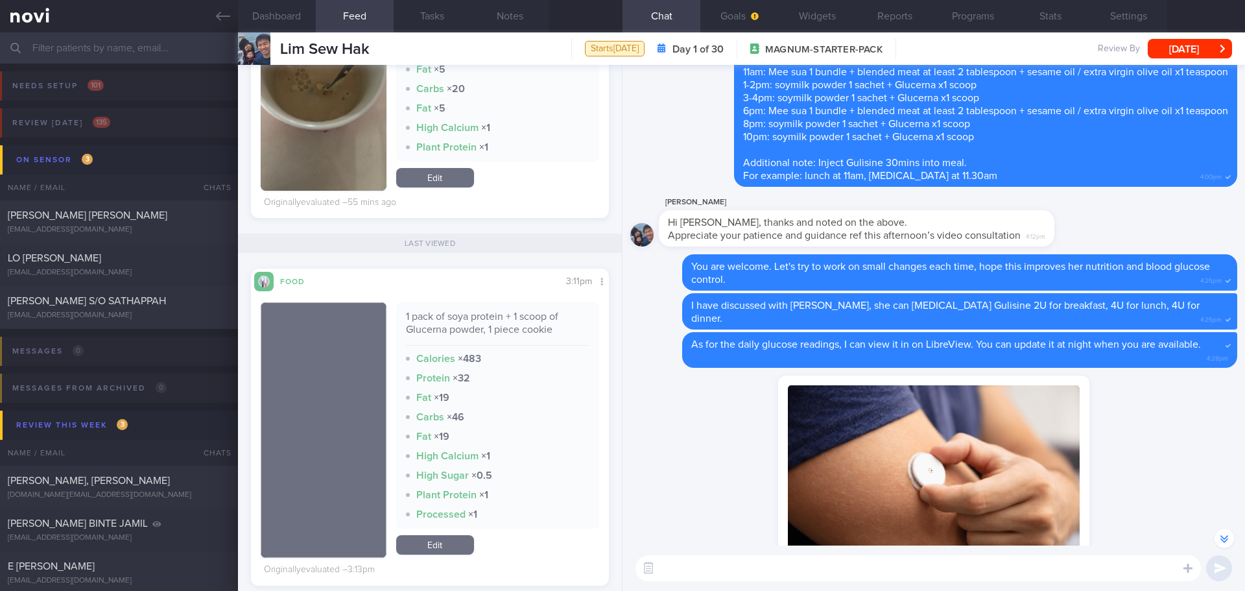
scroll to position [389, 0]
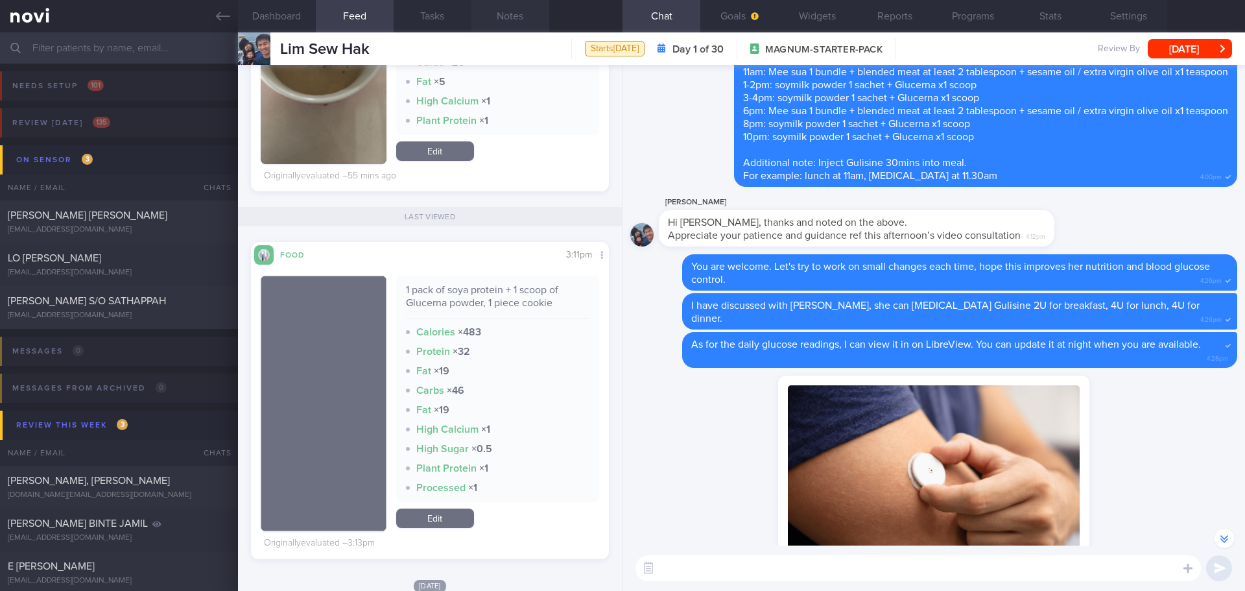
click at [514, 14] on button "Notes" at bounding box center [510, 16] width 78 height 32
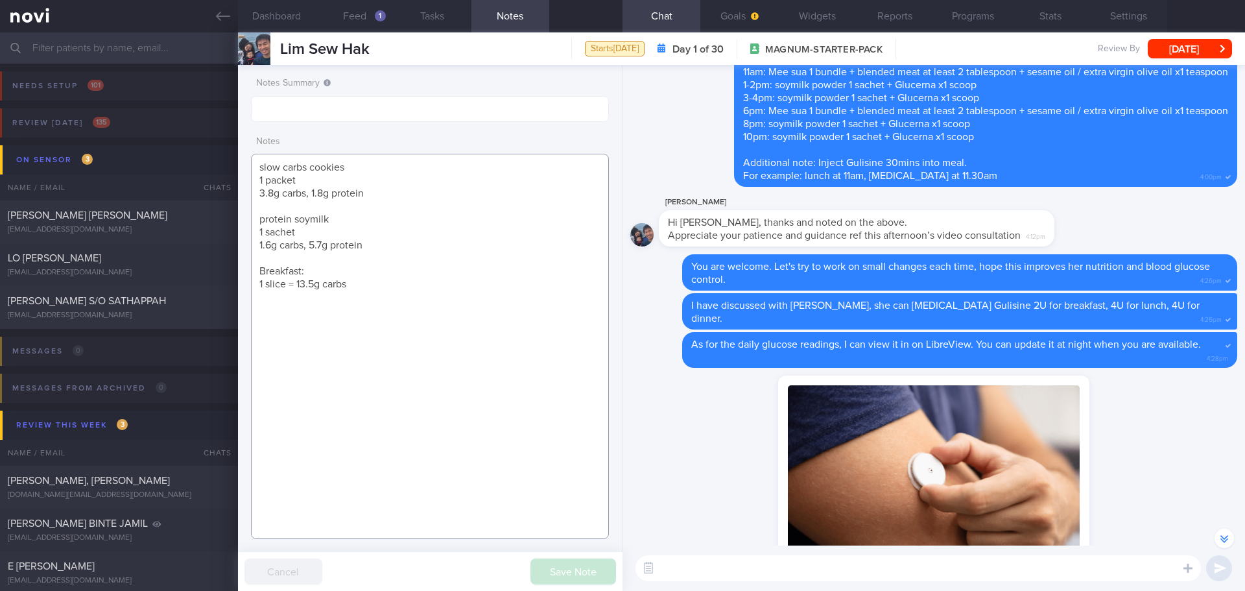
click at [368, 301] on textarea "slow carbs cookies 1 packet 3.8g carbs, 1.8g protein protein soymilk 1 sachet 1…" at bounding box center [430, 346] width 358 height 385
click at [368, 296] on textarea "slow carbs cookies 1 packet 3.8g carbs, 1.8g protein protein soymilk 1 sachet 1…" at bounding box center [430, 346] width 358 height 385
click at [368, 274] on textarea "slow carbs cookies 1 packet 3.8g carbs, 1.8g protein protein soymilk 1 sachet 1…" at bounding box center [430, 346] width 358 height 385
click at [379, 251] on textarea "slow carbs cookies 1 packet 3.8g carbs, 1.8g protein protein soymilk 1 sachet 1…" at bounding box center [430, 346] width 358 height 385
click at [378, 217] on textarea "slow carbs cookies 1 packet 3.8g carbs, 1.8g protein protein soymilk 1 sachet 1…" at bounding box center [430, 346] width 358 height 385
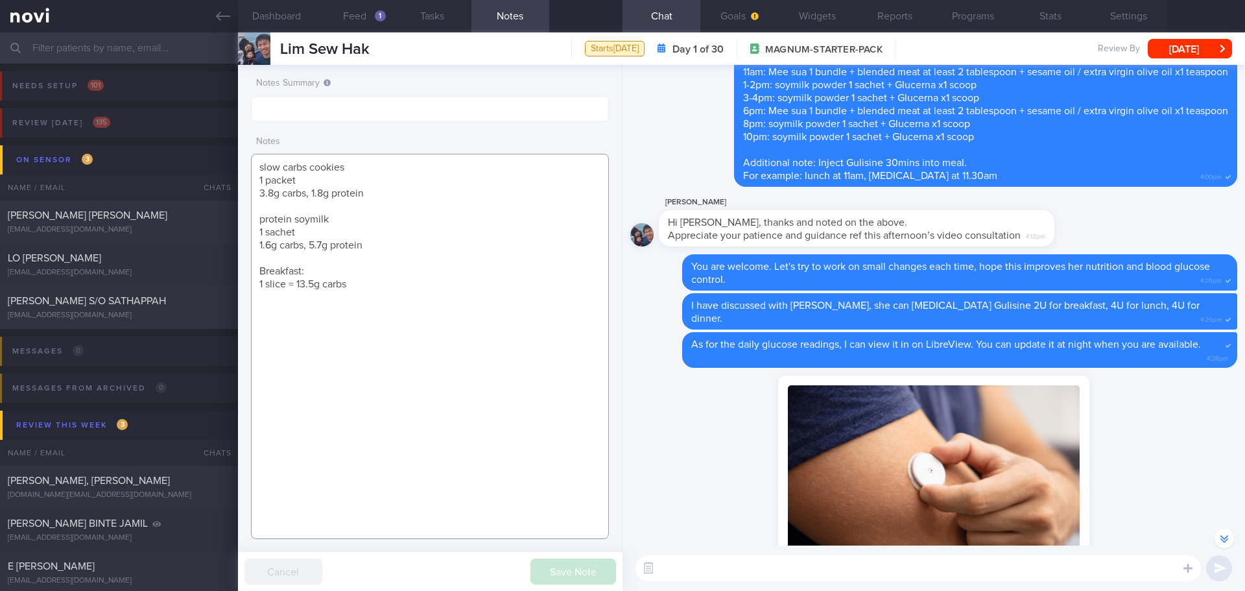
click at [381, 196] on textarea "slow carbs cookies 1 packet 3.8g carbs, 1.8g protein protein soymilk 1 sachet 1…" at bounding box center [430, 346] width 358 height 385
click at [383, 285] on textarea "slow carbs cookies 1 packet 3.8g carbs, 1.8g protein protein soymilk 1 sachet 1…" at bounding box center [430, 346] width 358 height 385
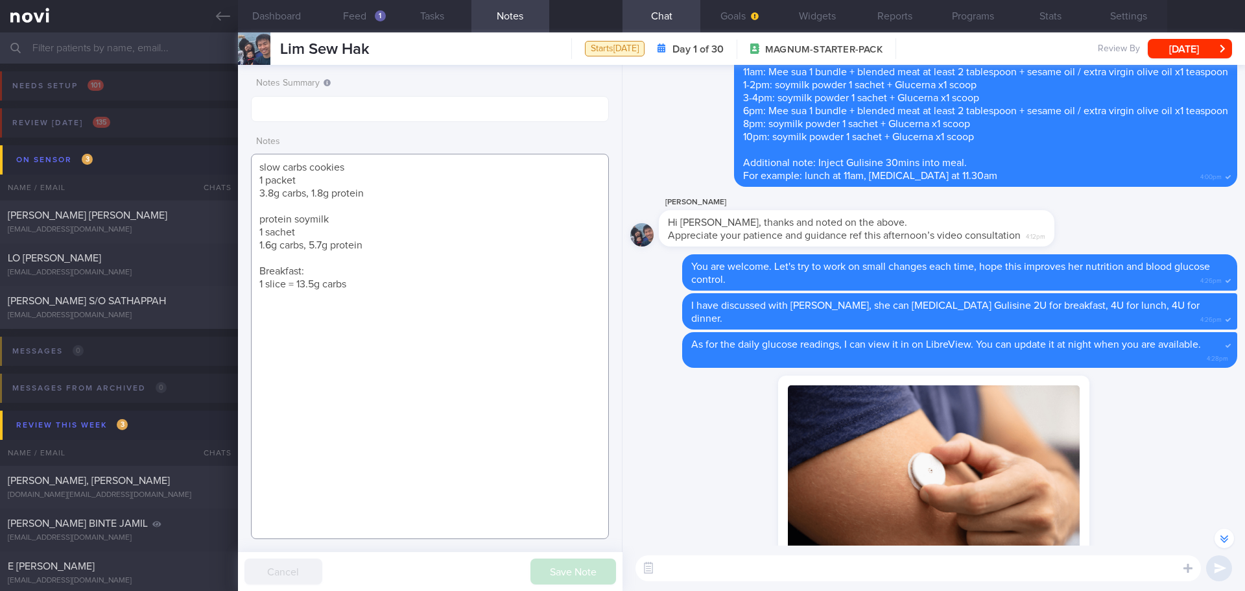
click at [383, 285] on textarea "slow carbs cookies 1 packet 3.8g carbs, 1.8g protein protein soymilk 1 sachet 1…" at bounding box center [430, 346] width 358 height 385
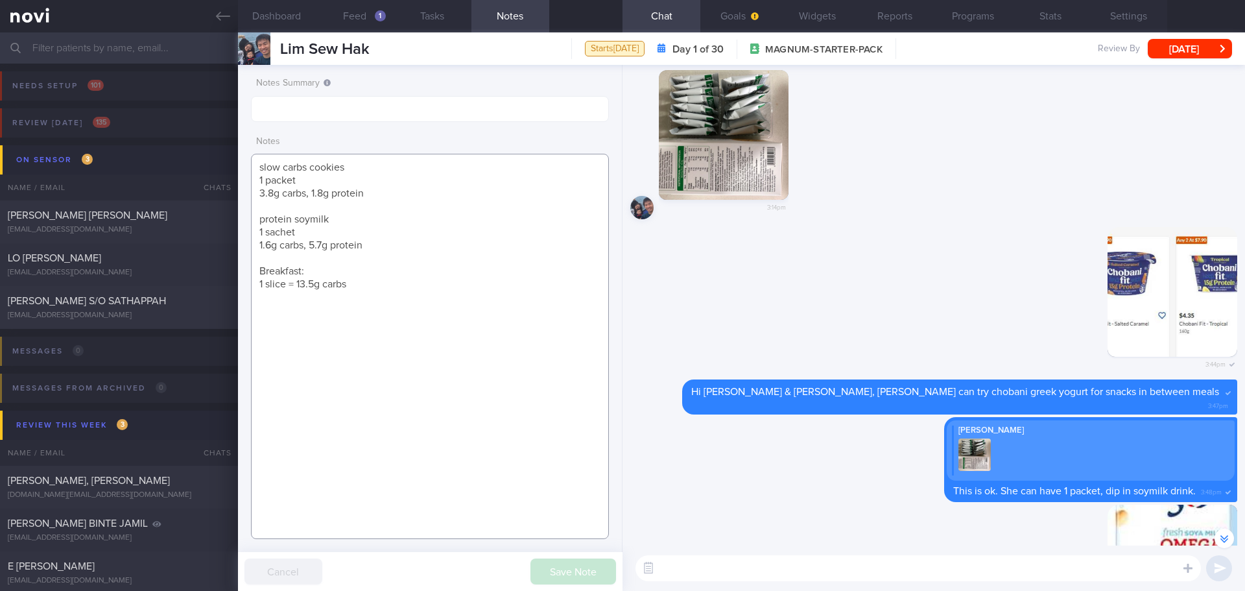
scroll to position [-1259, 0]
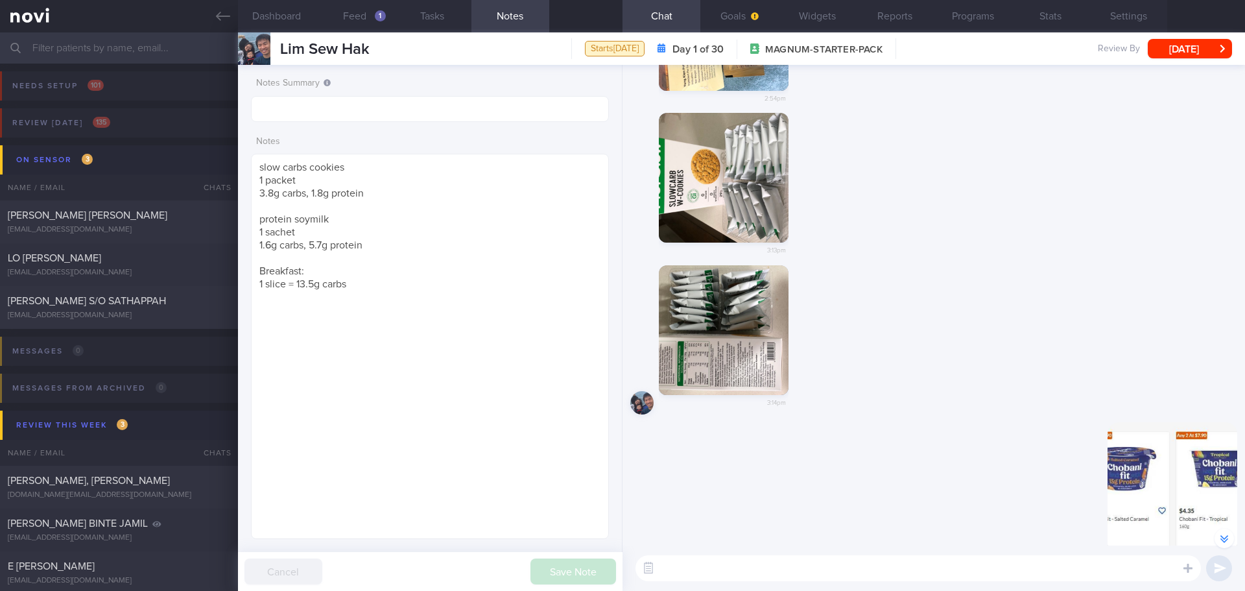
click at [739, 307] on button "button" at bounding box center [724, 330] width 130 height 130
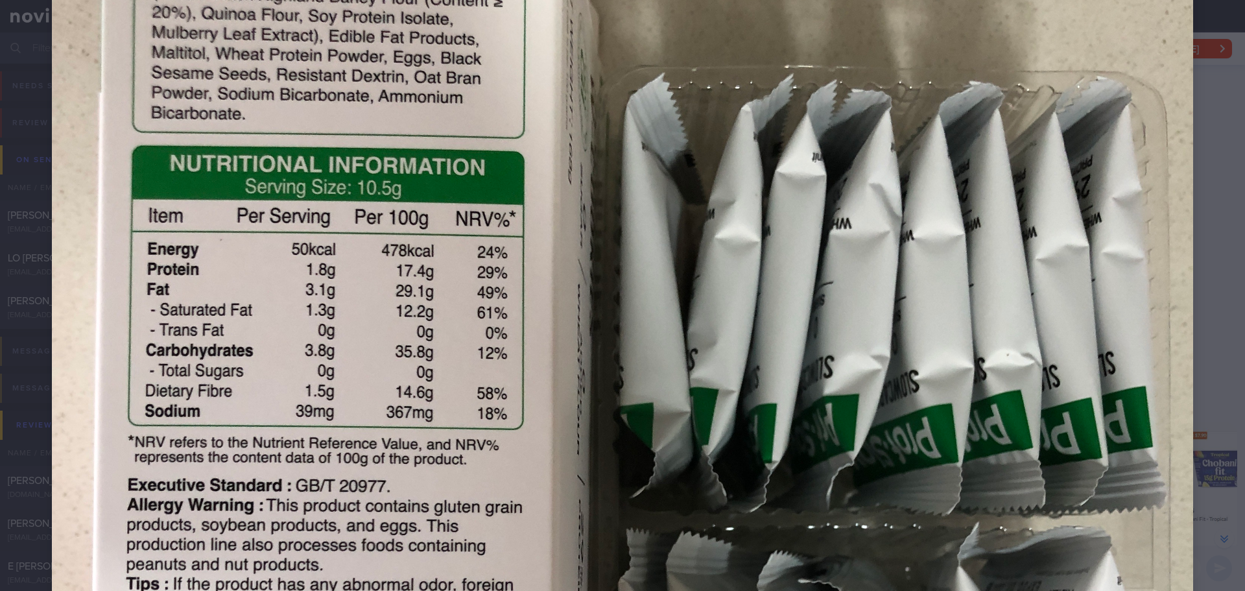
scroll to position [259, 0]
click at [1185, 224] on div at bounding box center [622, 554] width 1245 height 1626
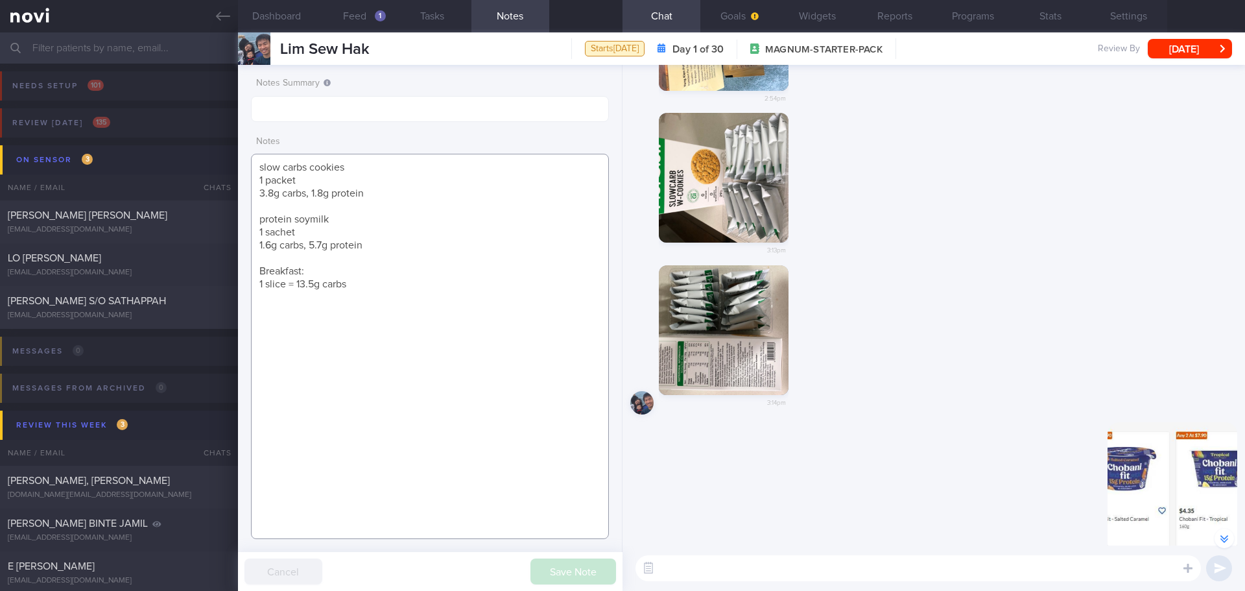
click at [330, 208] on textarea "slow carbs cookies 1 packet 3.8g carbs, 1.8g protein protein soymilk 1 sachet 1…" at bounding box center [430, 346] width 358 height 385
click at [374, 193] on textarea "slow carbs cookies 1 packet 3.8g carbs, 1.8g protein protein soymilk 1 sachet 1…" at bounding box center [430, 346] width 358 height 385
click at [367, 247] on textarea "slow carbs cookies 1 packet 3.8g carbs, 1.8g protein, 50kcal protein soymilk 1 …" at bounding box center [430, 346] width 358 height 385
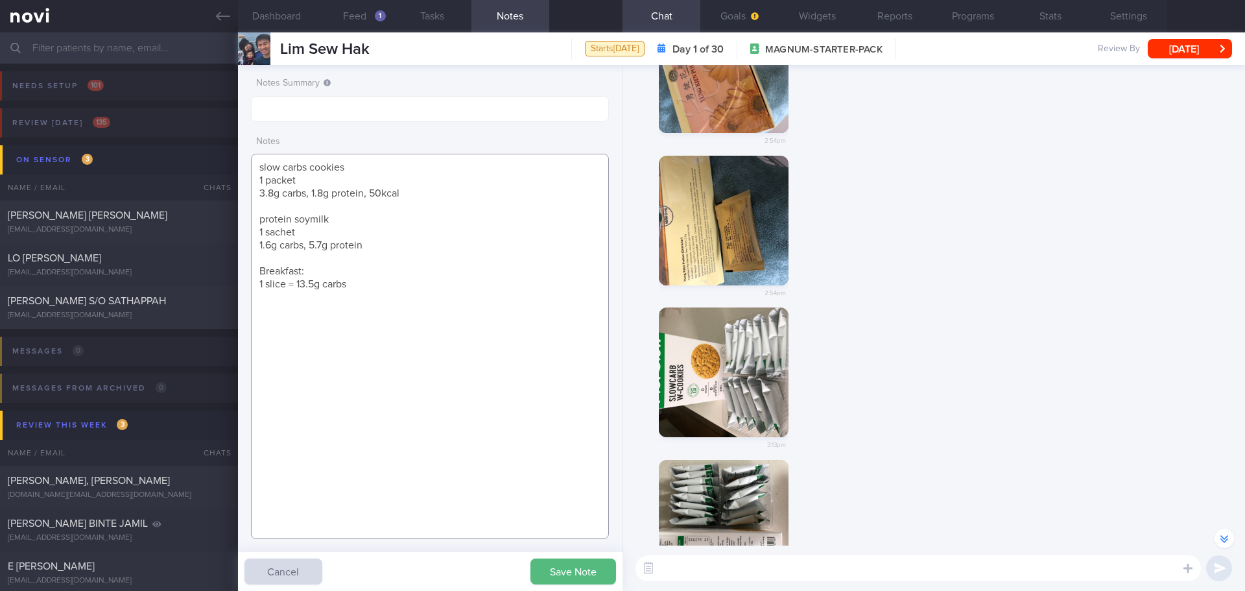
scroll to position [-1714, 0]
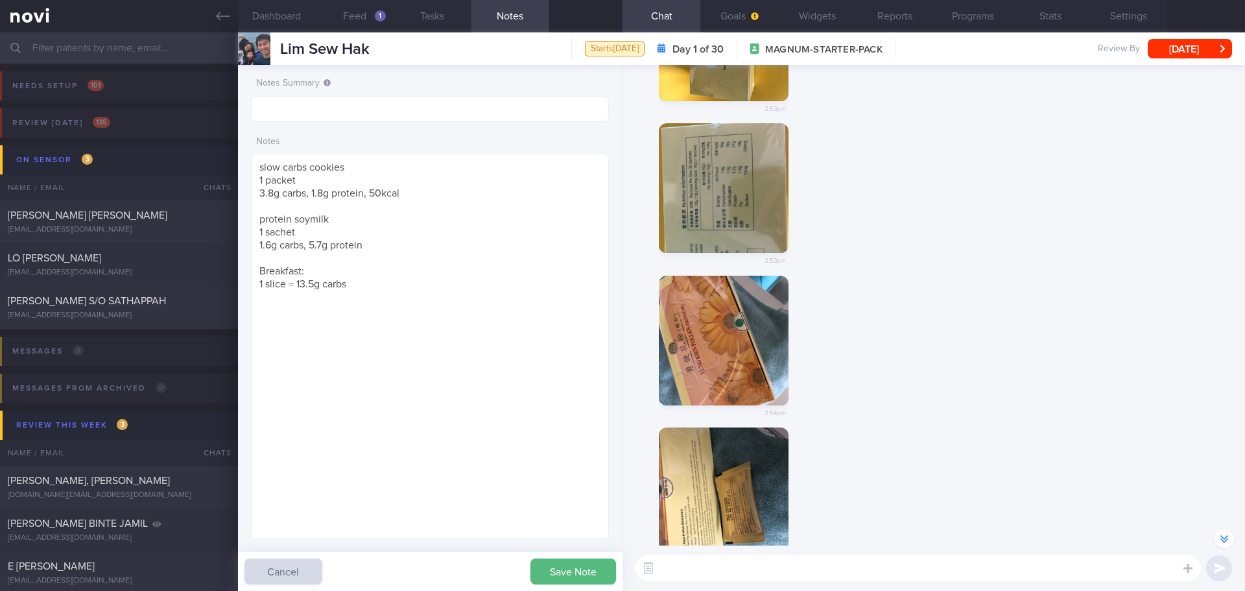
click at [759, 206] on button "button" at bounding box center [724, 188] width 130 height 130
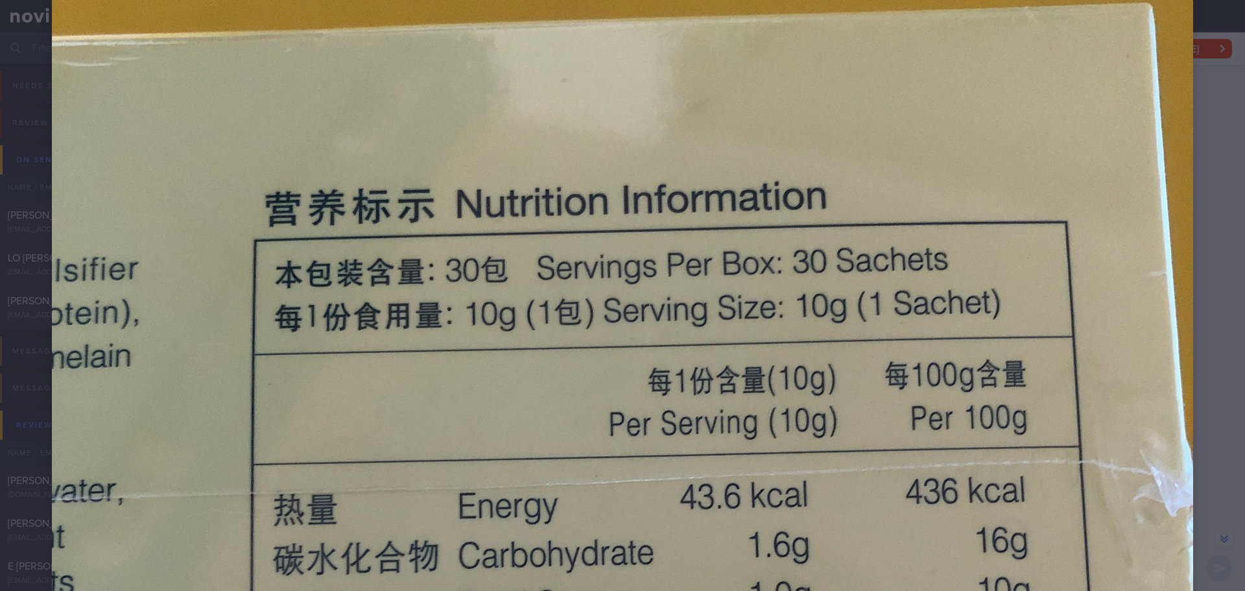
scroll to position [519, 0]
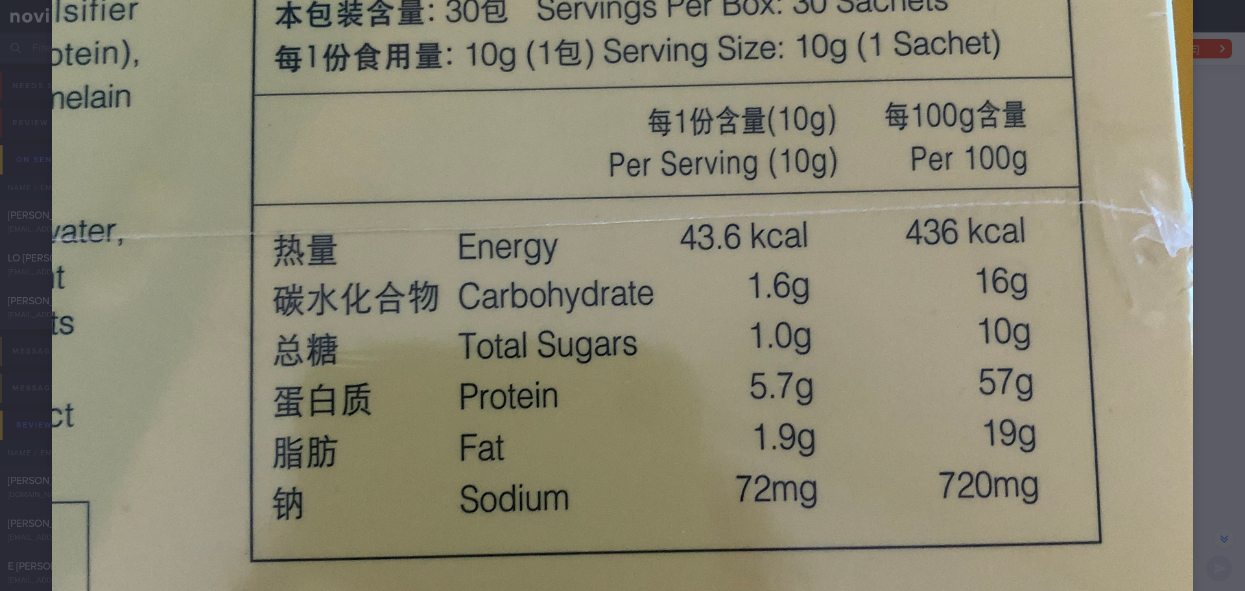
click at [1204, 175] on div at bounding box center [622, 294] width 1245 height 1626
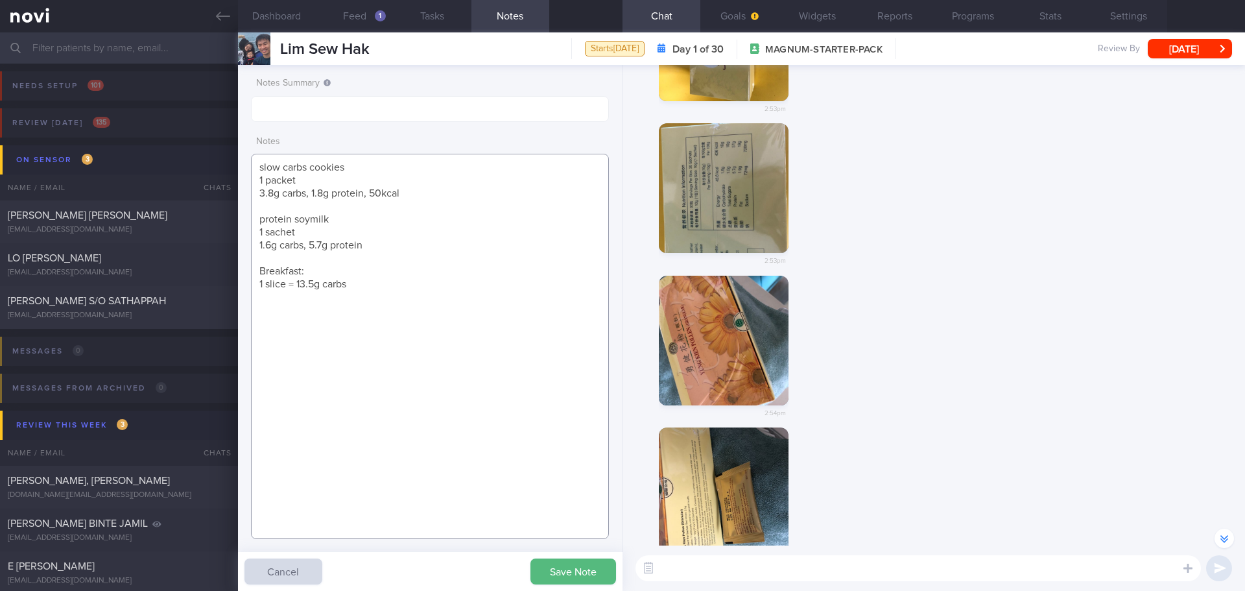
click at [370, 240] on textarea "slow carbs cookies 1 packet 3.8g carbs, 1.8g protein, 50kcal protein soymilk 1 …" at bounding box center [430, 346] width 358 height 385
type textarea "slow carbs cookies 1 packet 3.8g carbs, 1.8g protein, 50kcal protein soymilk 1 …"
click at [872, 345] on div "2:54pm" at bounding box center [933, 352] width 607 height 152
click at [560, 575] on button "Save Note" at bounding box center [573, 571] width 86 height 26
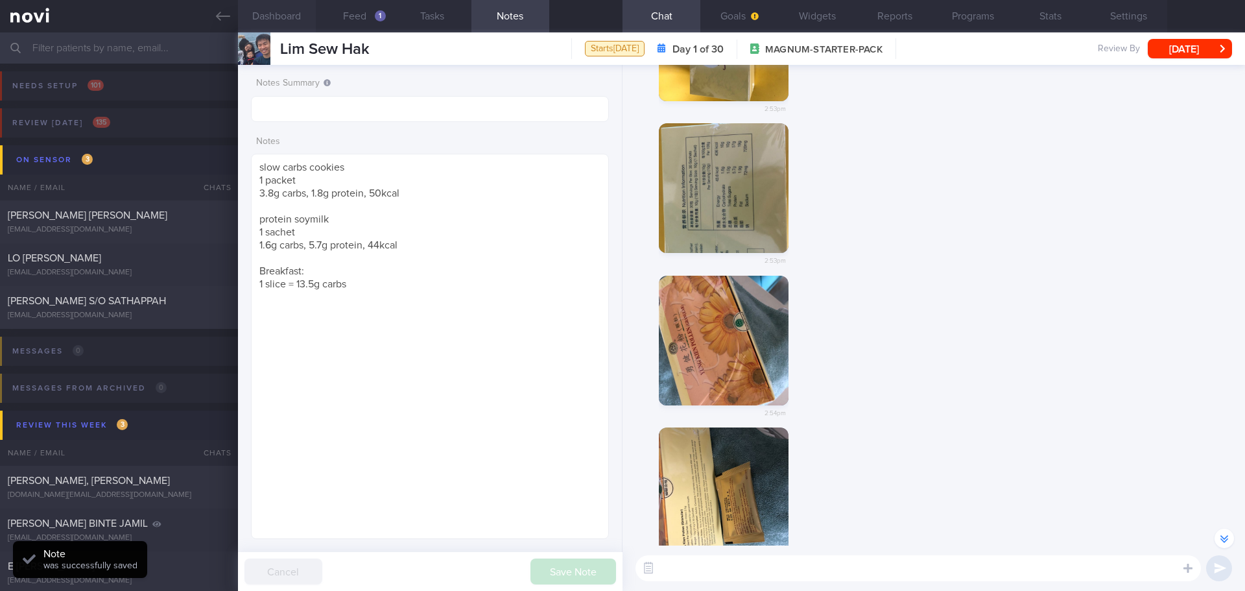
click at [294, 16] on button "Dashboard" at bounding box center [277, 16] width 78 height 32
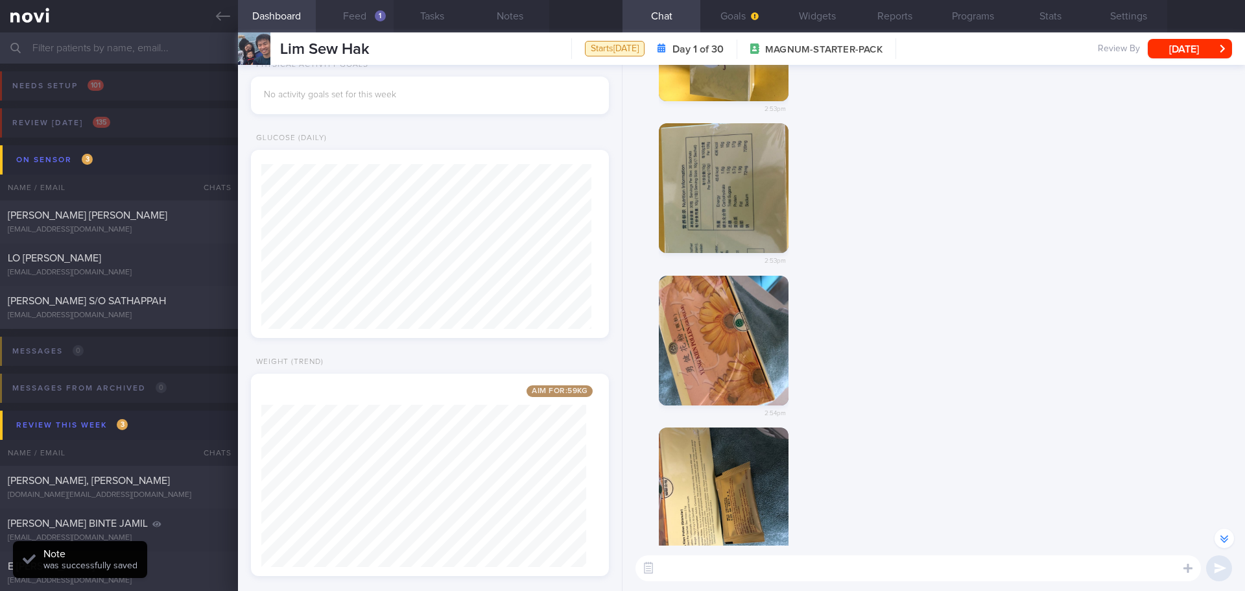
click at [348, 18] on button "Feed 1" at bounding box center [355, 16] width 78 height 32
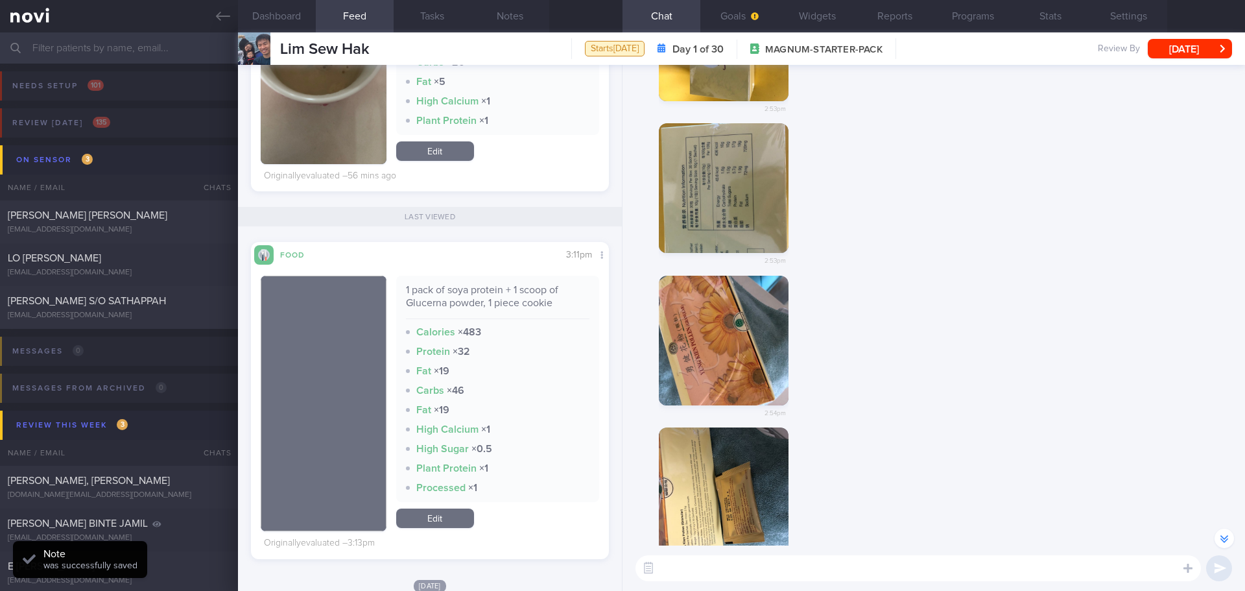
click at [942, 390] on div "2:54pm" at bounding box center [933, 352] width 607 height 152
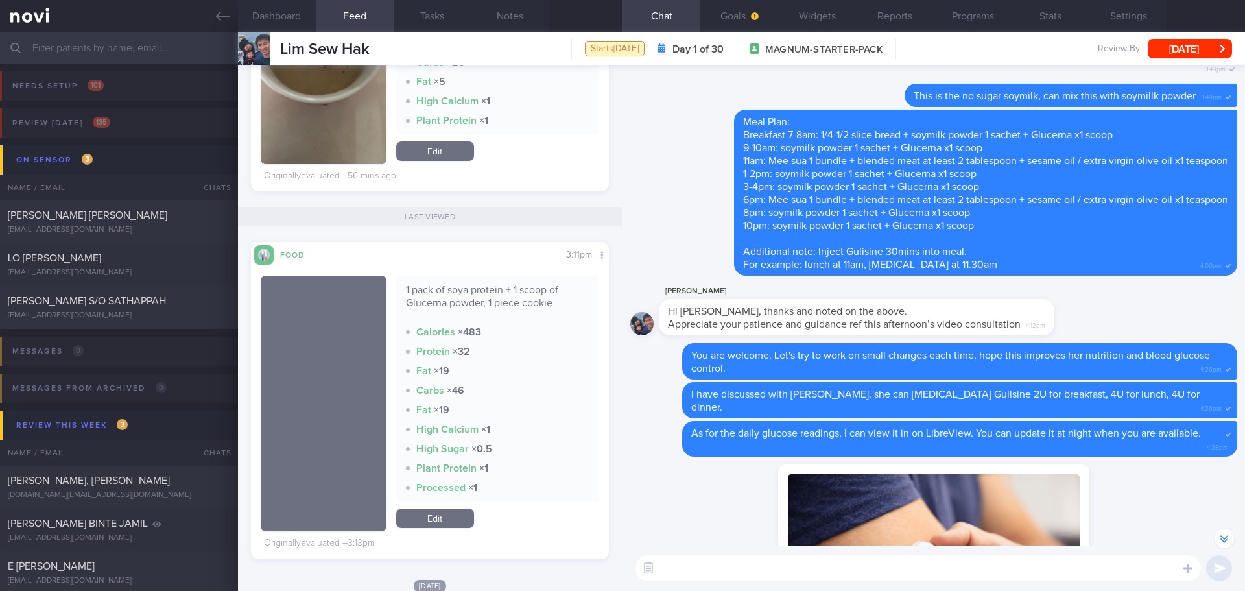
scroll to position [-584, 0]
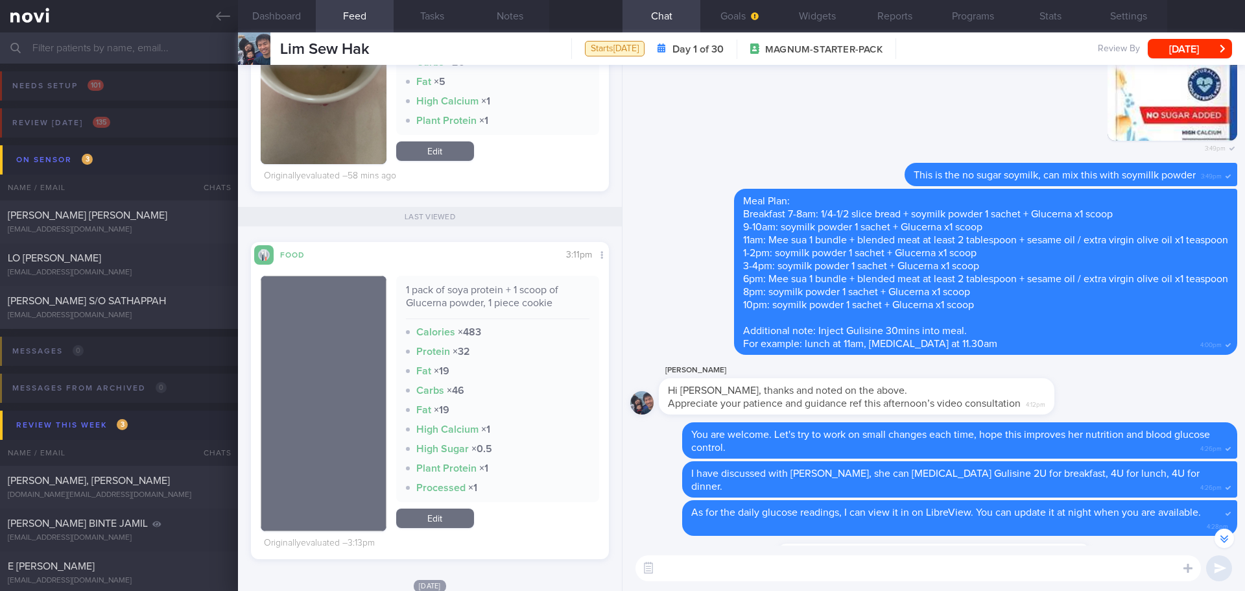
click at [125, 46] on input "text" at bounding box center [622, 47] width 1245 height 31
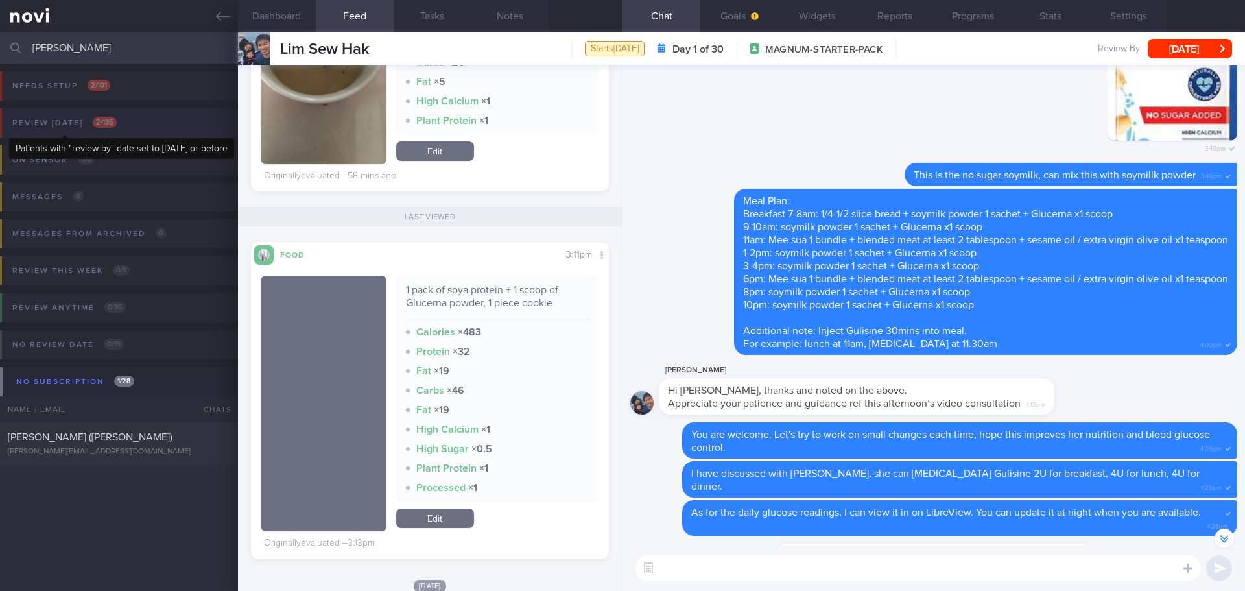
type input "alex"
click at [89, 121] on div "Review [DATE] 2 / 135" at bounding box center [64, 123] width 111 height 18
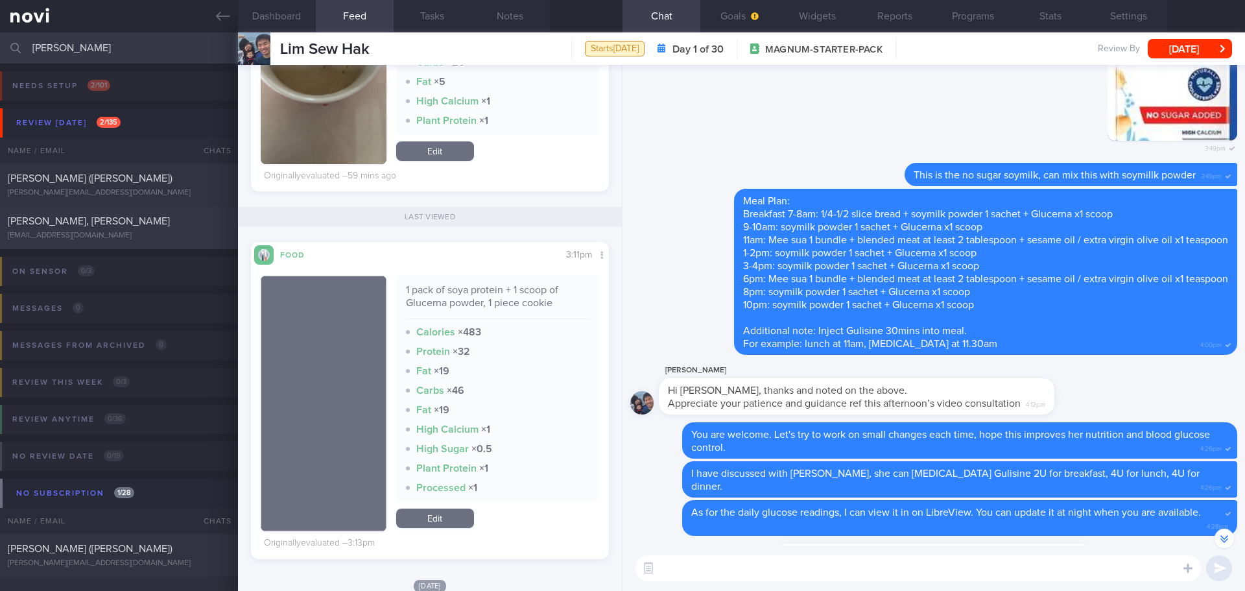
click at [107, 224] on div "[PERSON_NAME], [PERSON_NAME]" at bounding box center [117, 221] width 219 height 13
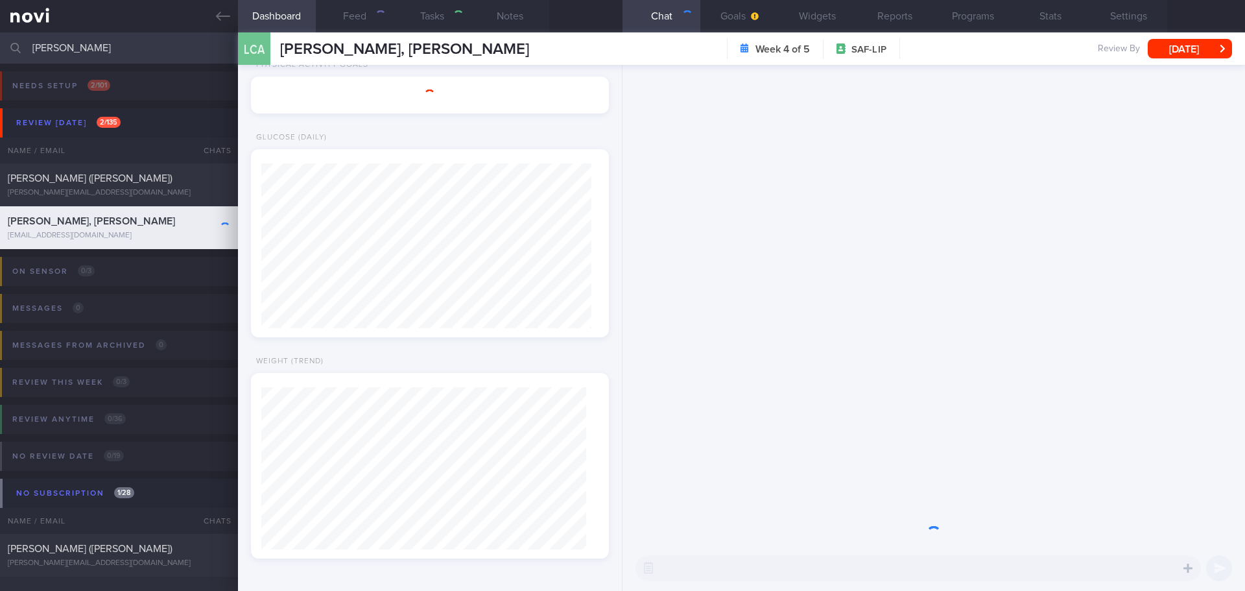
select select "8"
type textarea "2 slices wholemeal bread with tuna. 1 slice cheese. 1 hard boil egg 340kcal, 23…"
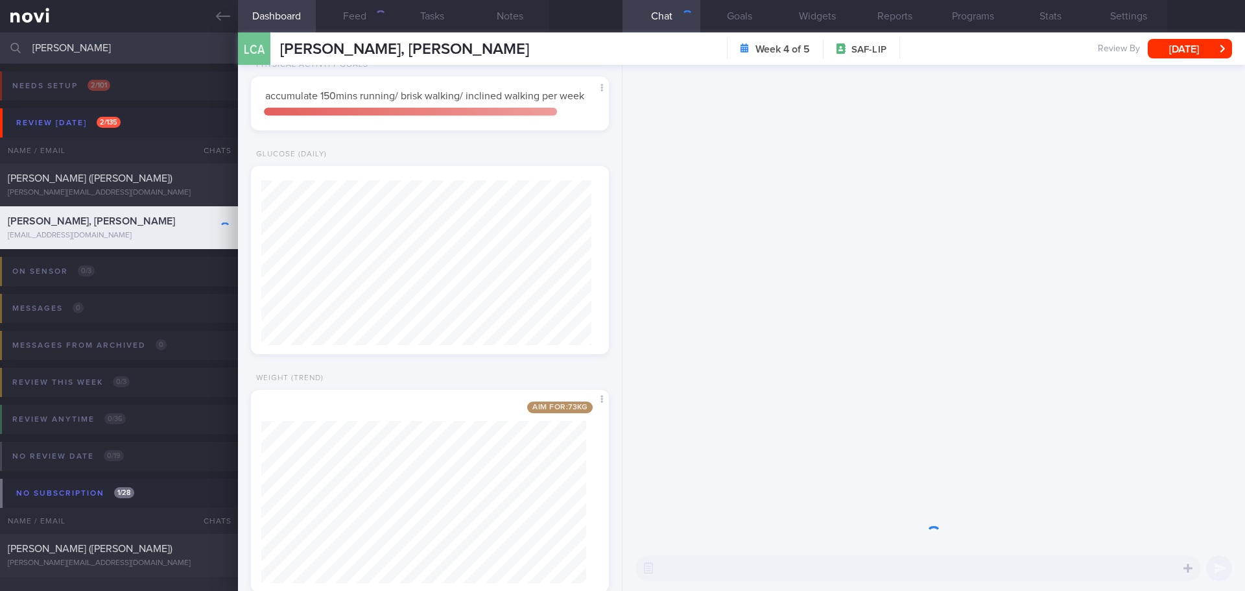
scroll to position [181, 326]
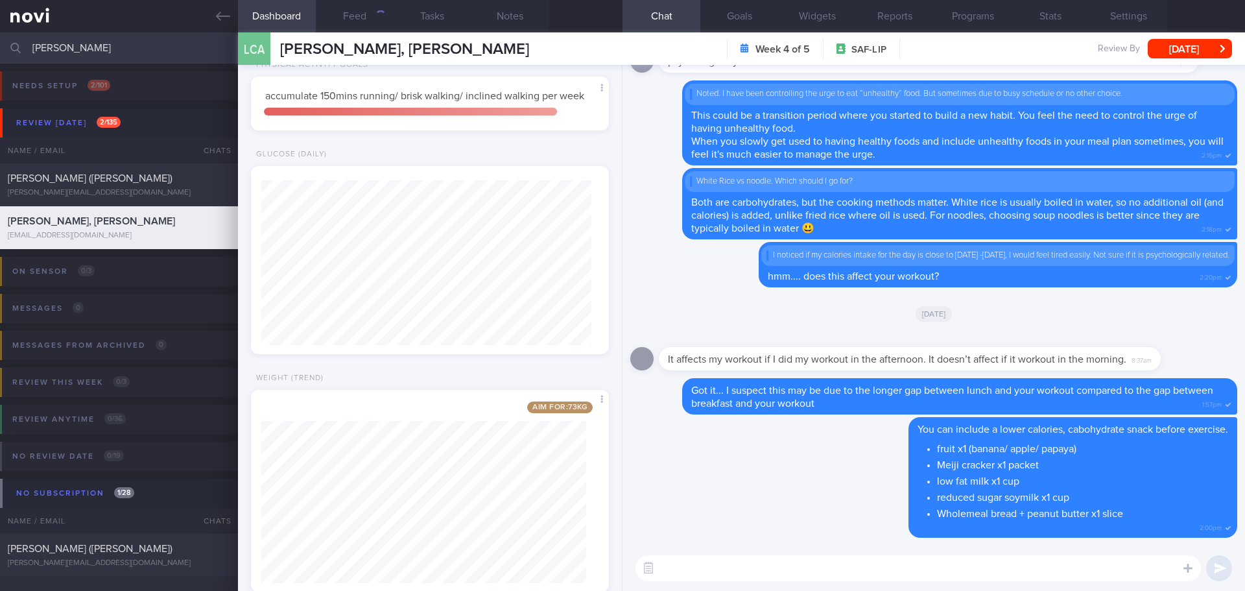
click at [731, 566] on textarea at bounding box center [918, 568] width 565 height 26
click at [812, 568] on textarea "Hi Alex, see you tomorrow at" at bounding box center [918, 568] width 565 height 26
type textarea "Hi Alex, see you tomorrow at 1.30pm at our clinic 😃"
click at [1226, 563] on button "submit" at bounding box center [1219, 568] width 26 height 26
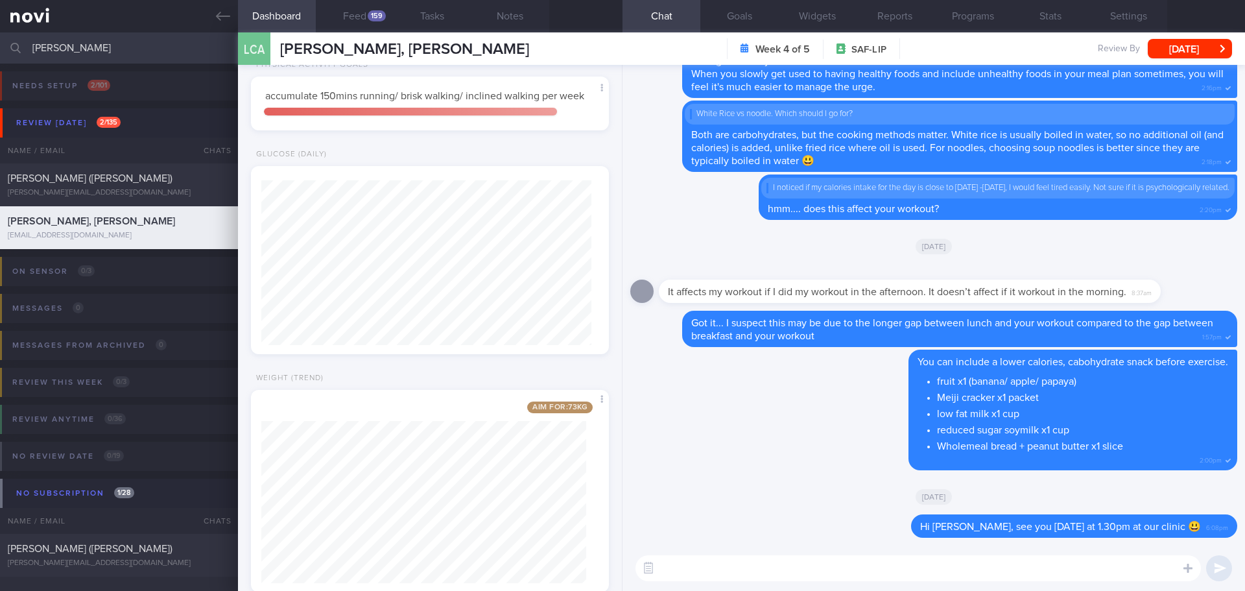
drag, startPoint x: 26, startPoint y: 50, endPoint x: -32, endPoint y: 56, distance: 58.7
click at [0, 56] on html "You are offline! Some functionality will be unavailable Patients New Users Coac…" at bounding box center [622, 295] width 1245 height 591
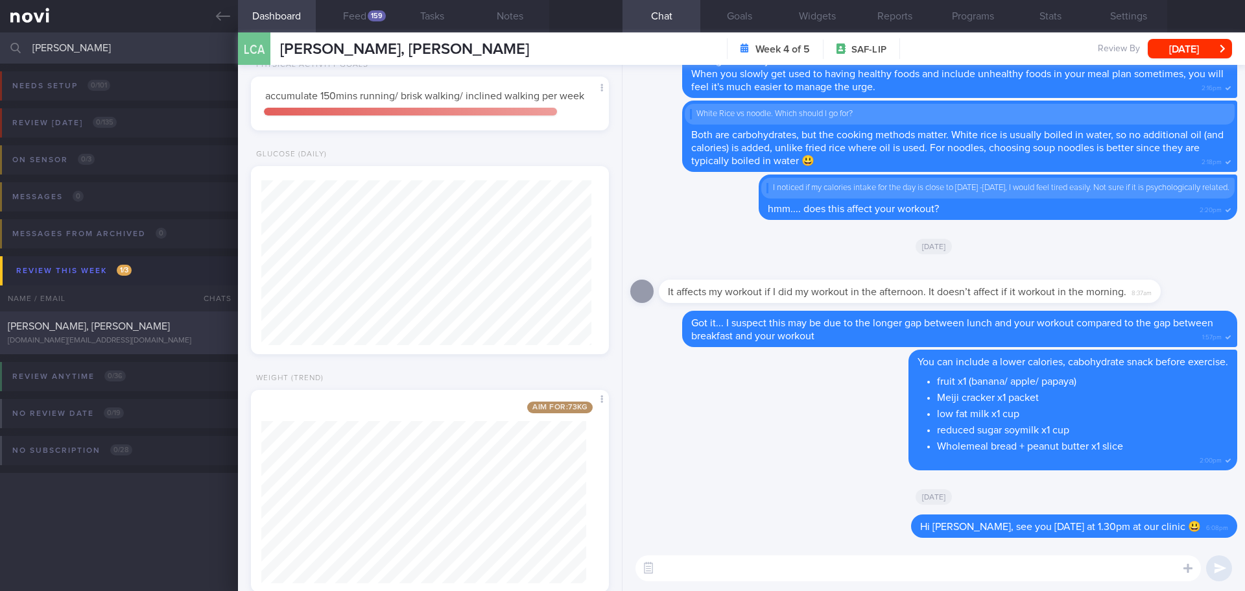
type input "aaron"
click at [139, 317] on div "TEO WEI JIN, AARON-JAMES aaronjames.navy@gmail.com Tomorrow Yesterday SAF-LIP" at bounding box center [622, 332] width 1245 height 43
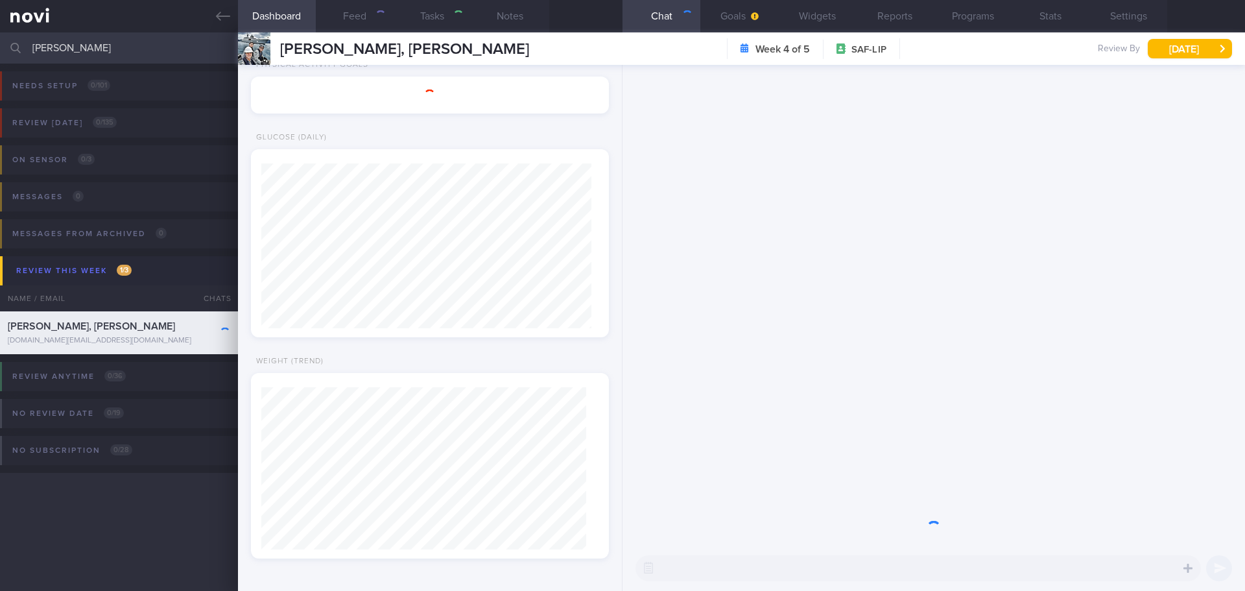
select select "9"
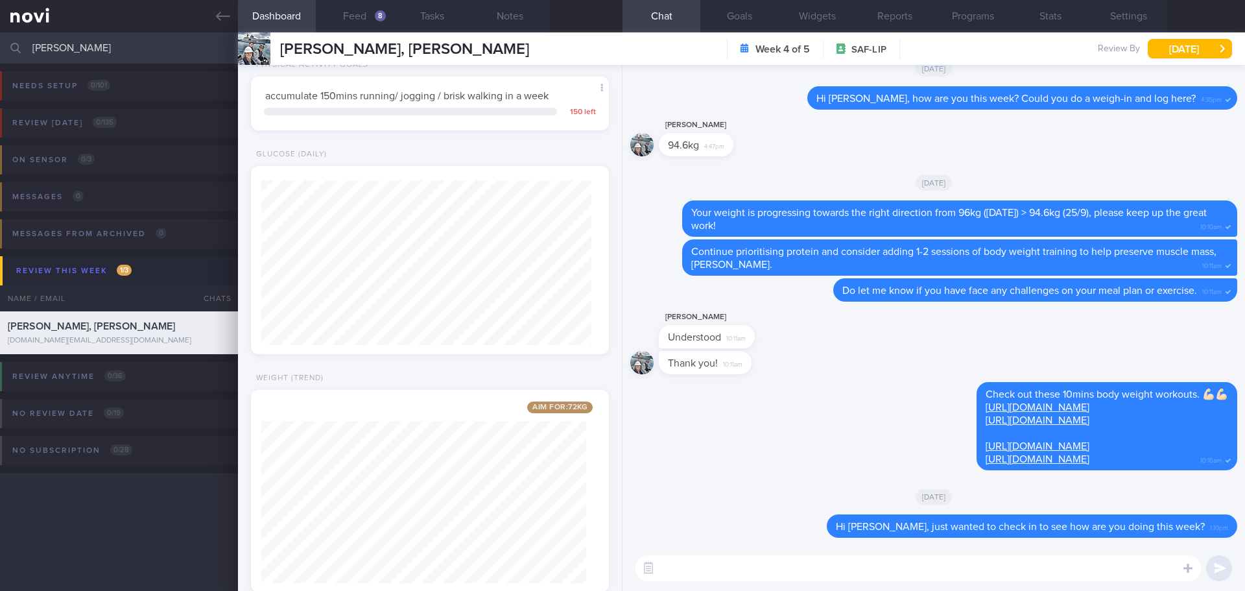
click at [783, 565] on textarea at bounding box center [918, 568] width 565 height 26
click at [959, 555] on textarea "Hi Aaron-James, see you tomorrow at 10am in our clinic." at bounding box center [918, 568] width 565 height 26
click at [1036, 559] on textarea "Hi Aaron-James, see you tomorrow at 10am in our clinic." at bounding box center [918, 568] width 565 height 26
type textarea "Hi Aaron-James, see you tomorrow at 10am in our clinic."
click at [1209, 564] on button "submit" at bounding box center [1219, 568] width 26 height 26
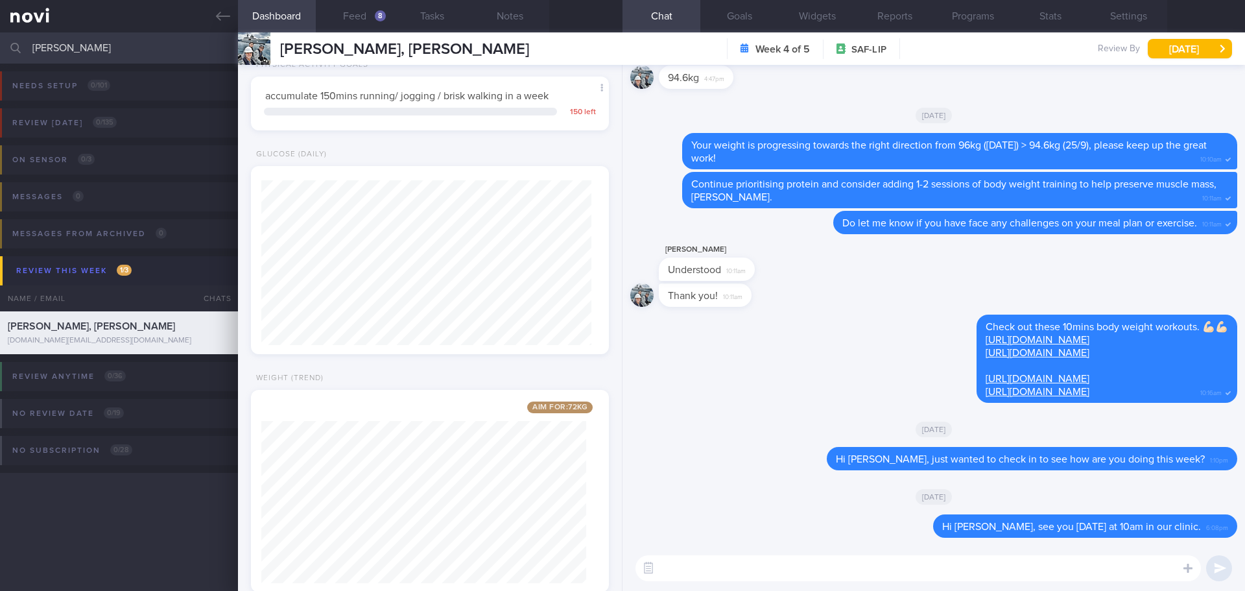
drag, startPoint x: 71, startPoint y: 48, endPoint x: 8, endPoint y: 49, distance: 62.3
click at [8, 49] on div "aaron Assigned patients Assigned patients All active patients Archived patients" at bounding box center [622, 47] width 1245 height 31
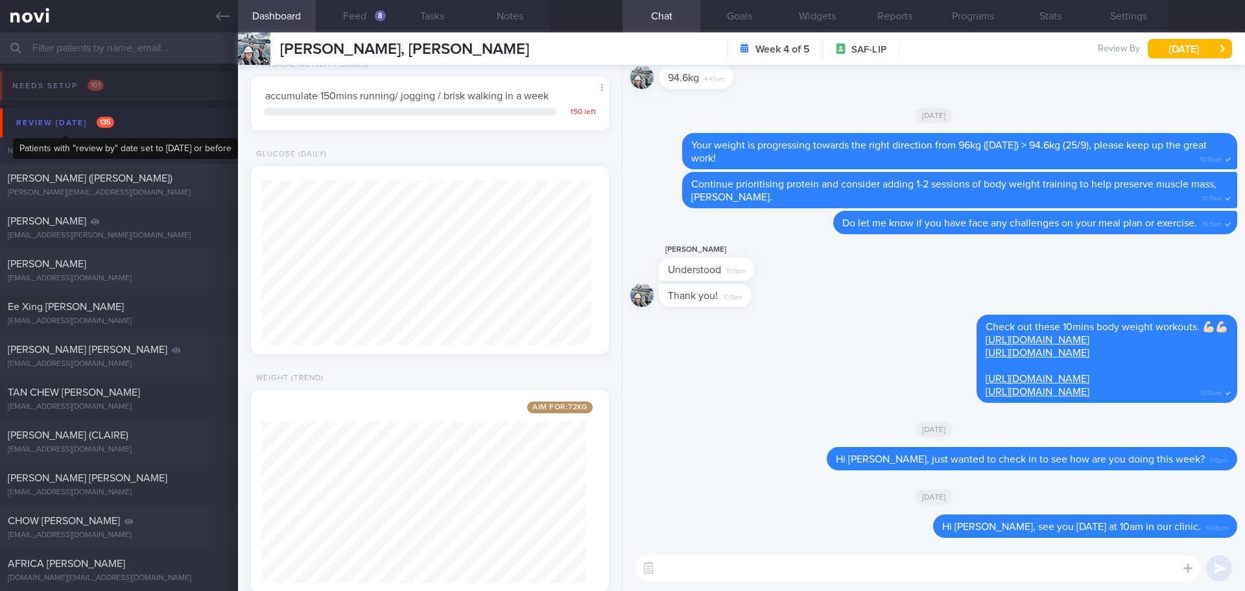
click at [73, 121] on div "Review [DATE] 135" at bounding box center [65, 123] width 104 height 18
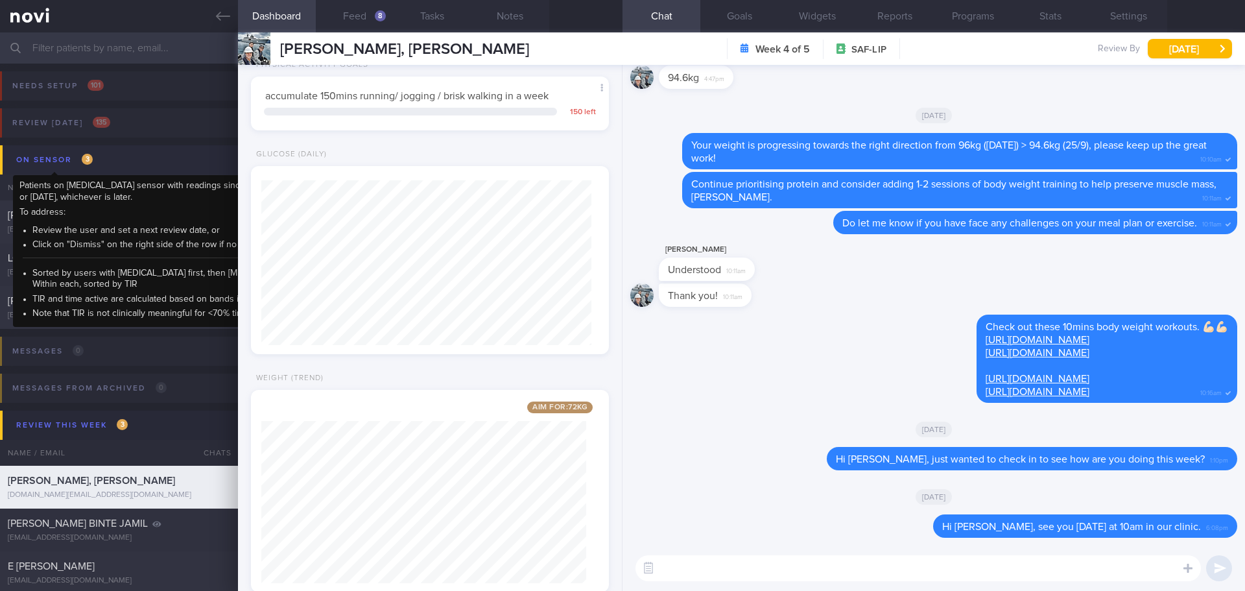
click at [60, 160] on div "On sensor 3" at bounding box center [54, 160] width 83 height 18
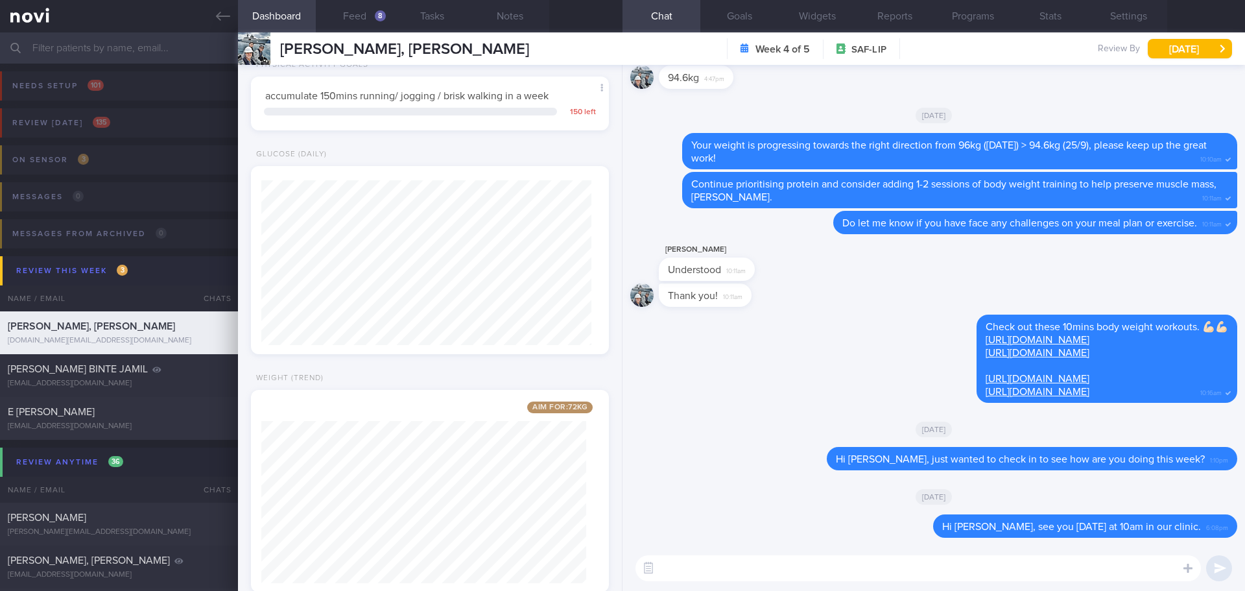
click at [99, 268] on div "Review this week 3" at bounding box center [72, 271] width 118 height 18
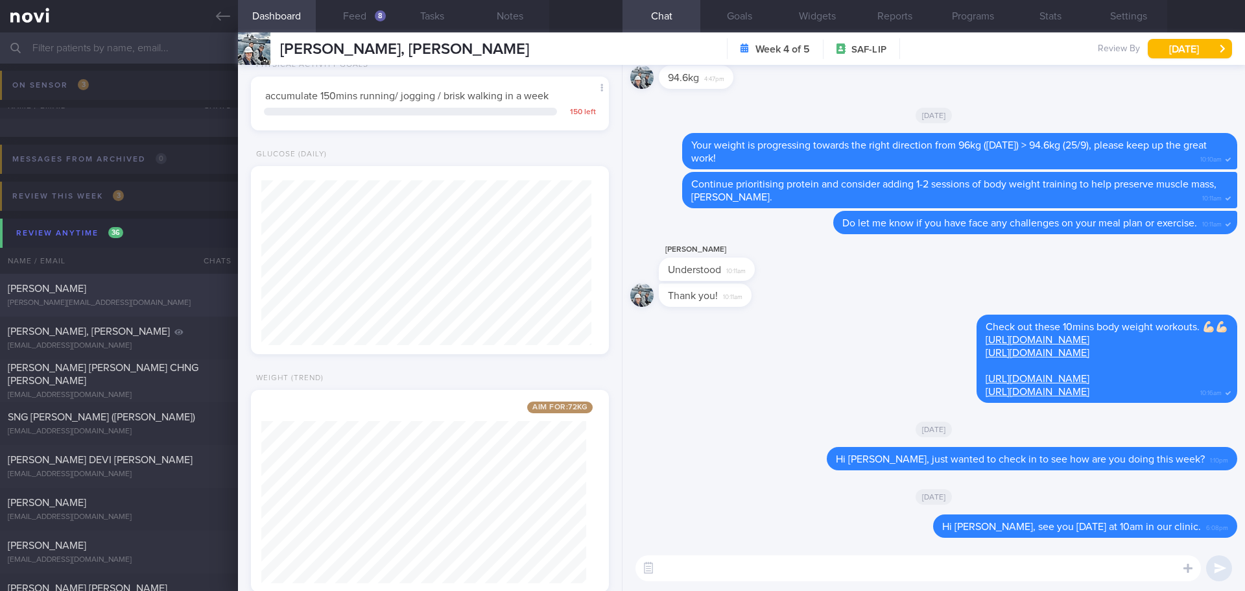
scroll to position [130, 0]
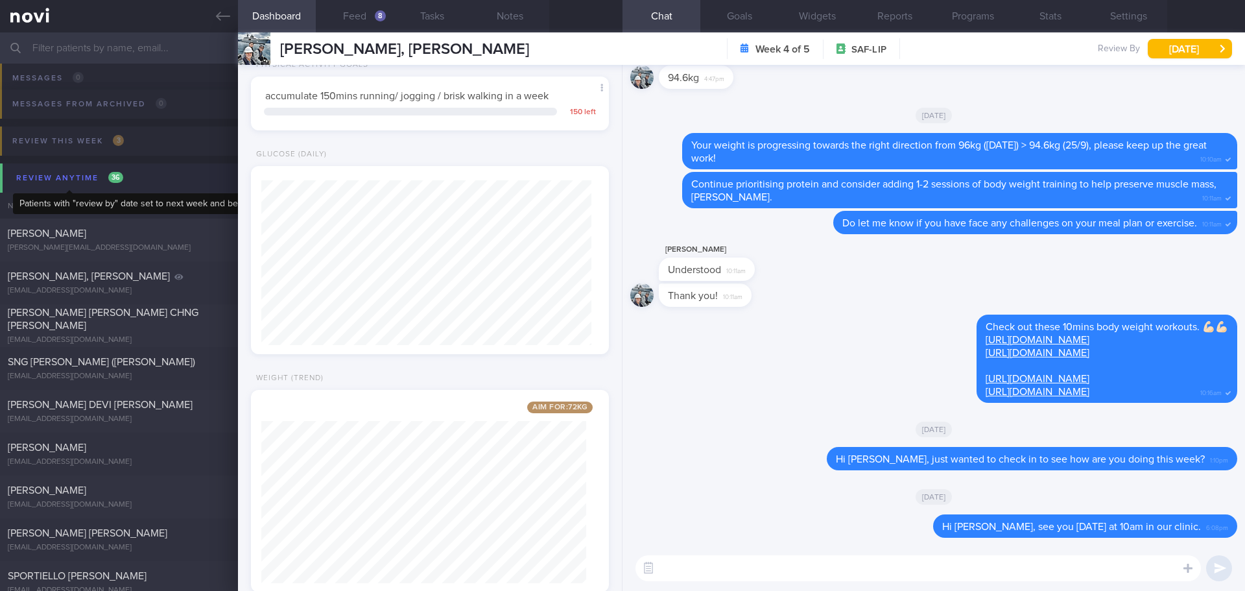
click at [77, 178] on div "Review anytime 36" at bounding box center [69, 178] width 113 height 18
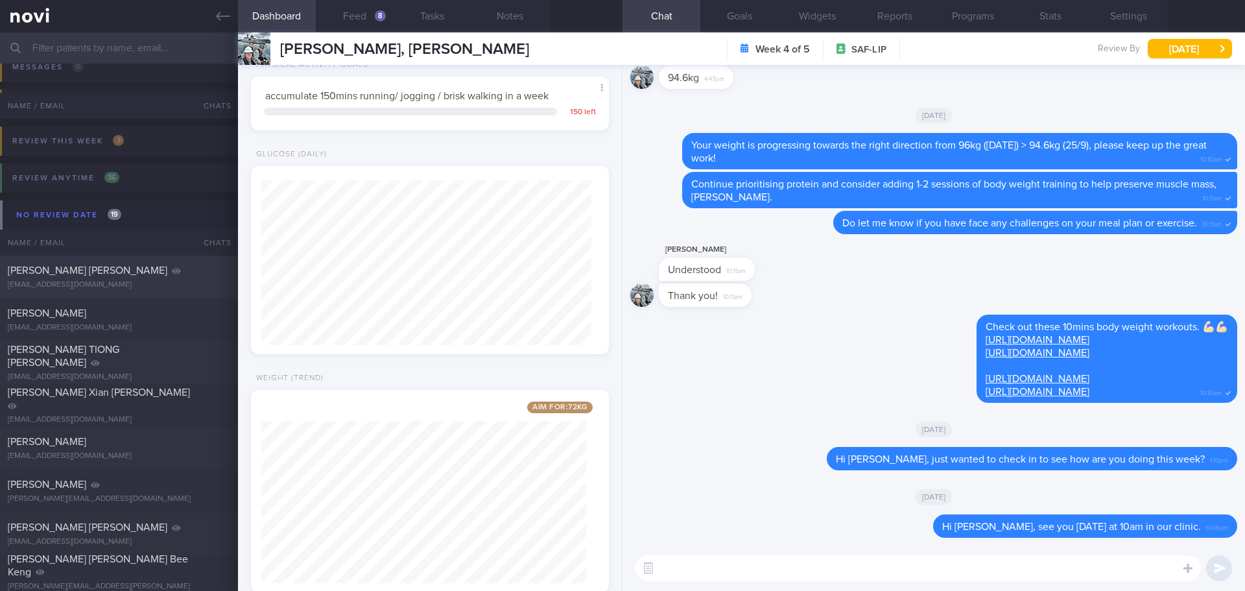
scroll to position [195, 0]
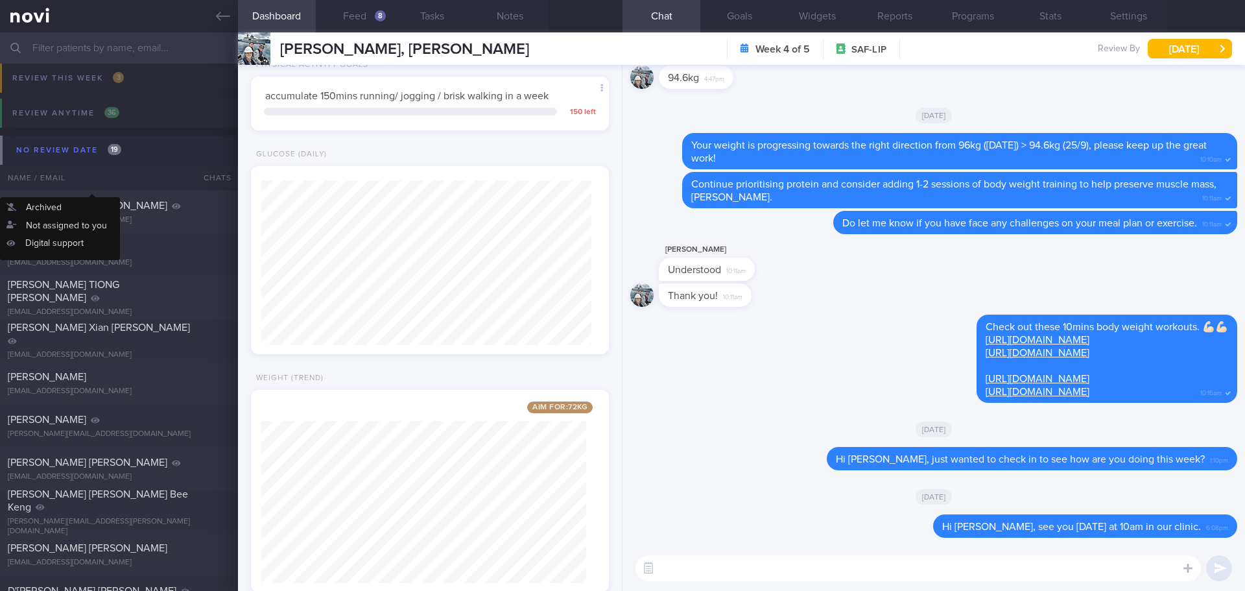
click at [79, 150] on div "No review date 19" at bounding box center [69, 150] width 112 height 18
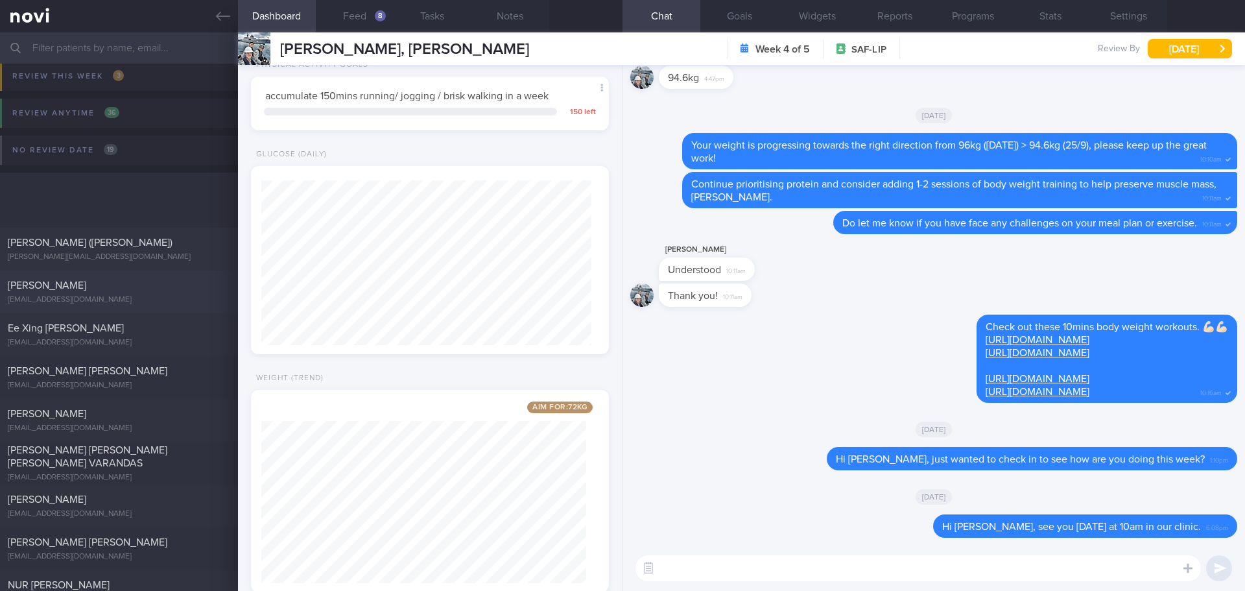
scroll to position [389, 0]
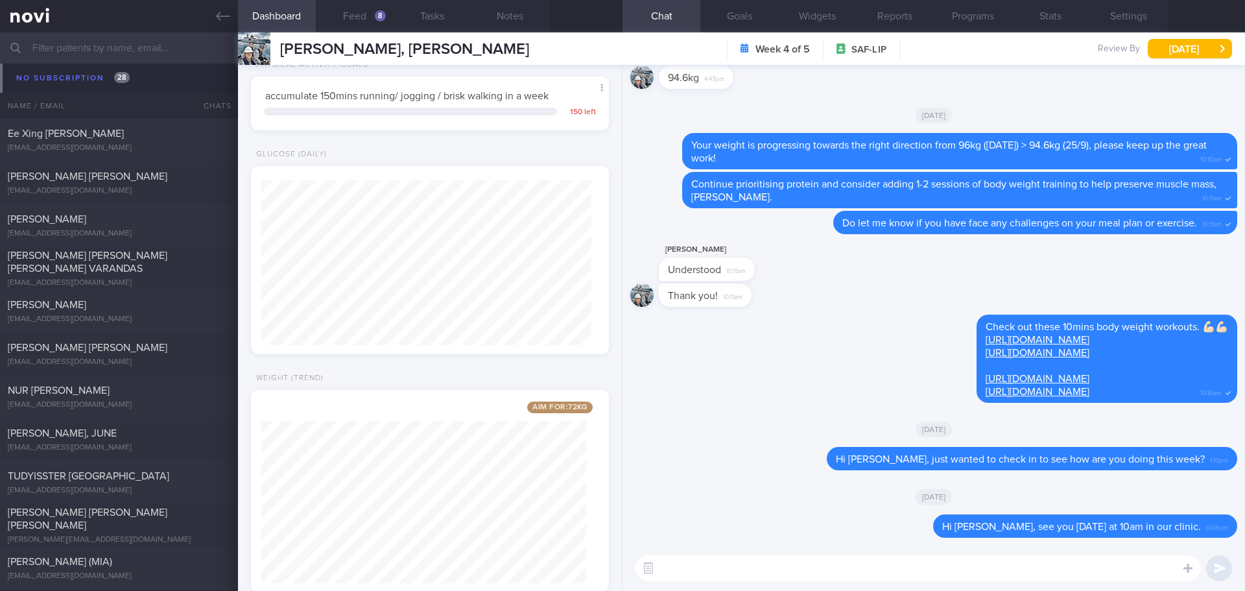
click at [75, 77] on div "SHEN LINLIN sidonia@syn.com.sg Tue, 2 Sep A month ago 2/9/25" at bounding box center [622, 97] width 1245 height 43
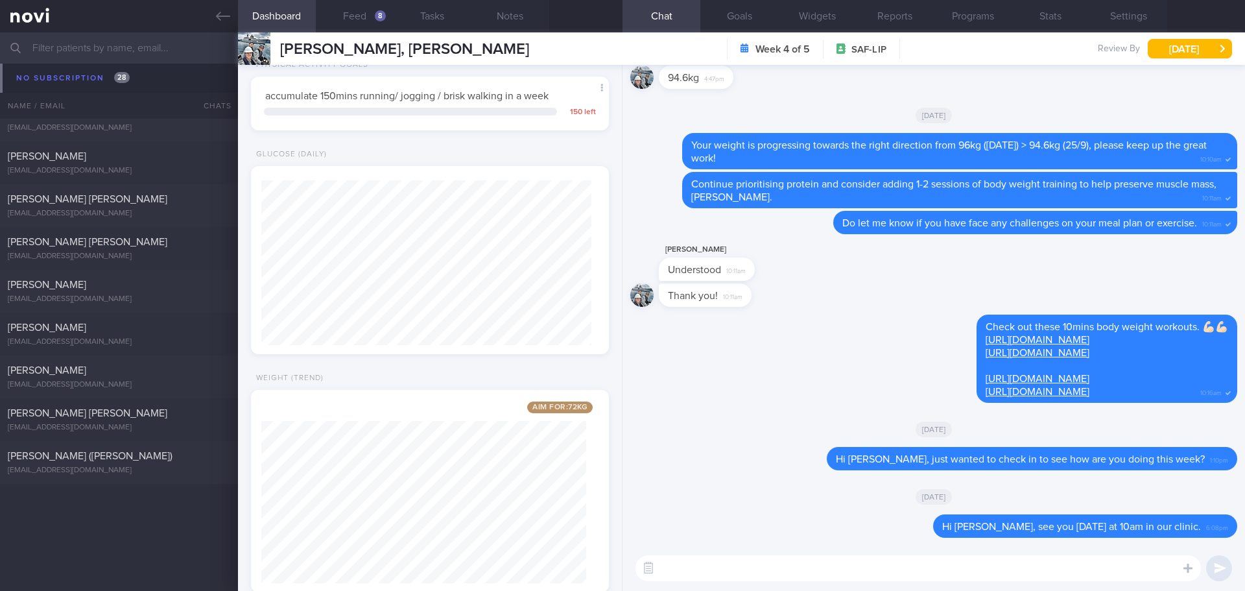
scroll to position [619, 0]
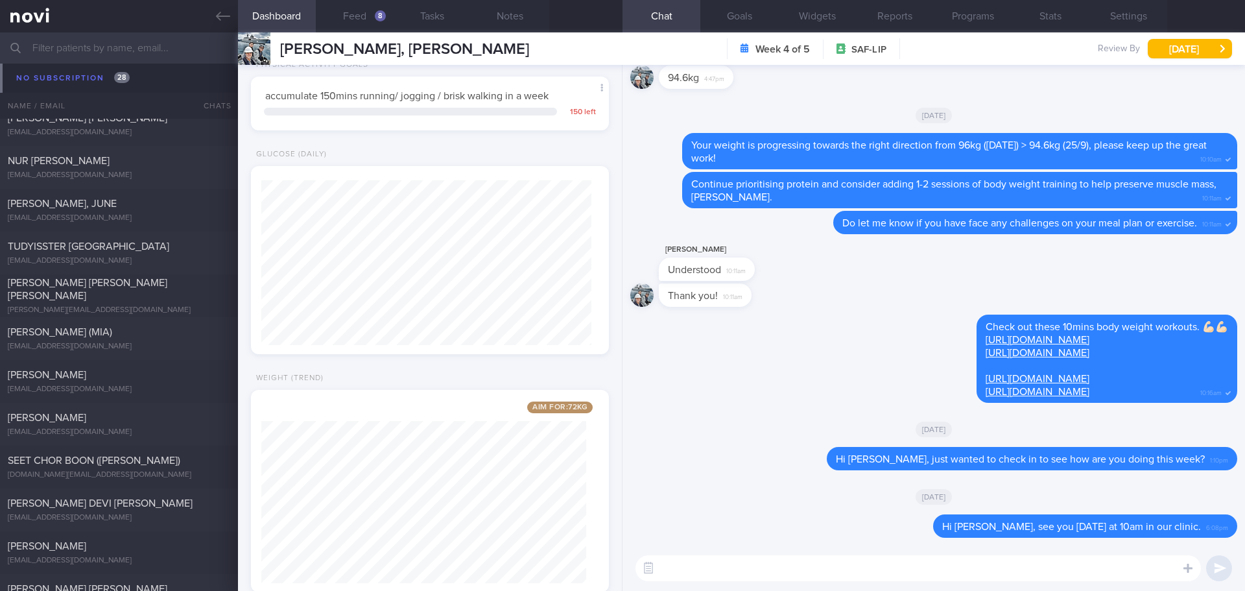
click at [75, 36] on input "text" at bounding box center [622, 47] width 1245 height 31
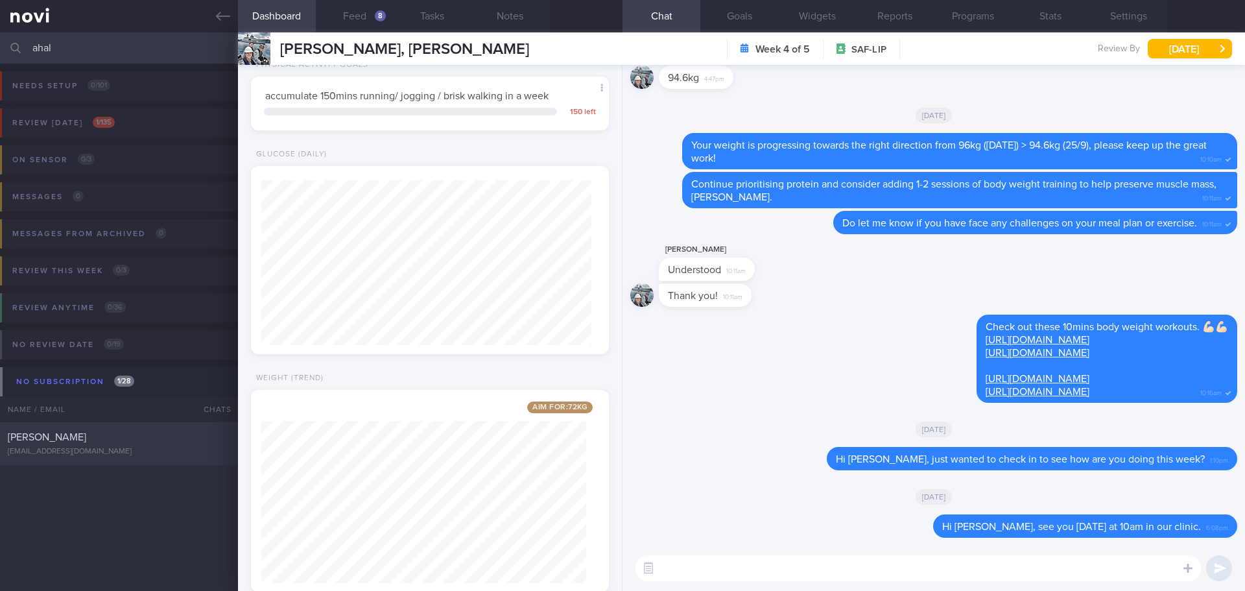
type input "ahal"
click at [143, 435] on div "[PERSON_NAME]" at bounding box center [117, 437] width 219 height 13
type input "[DATE]"
type textarea "Borderline hyperlipidemia - not on meds, not on f/up Left patella cartilage iss…"
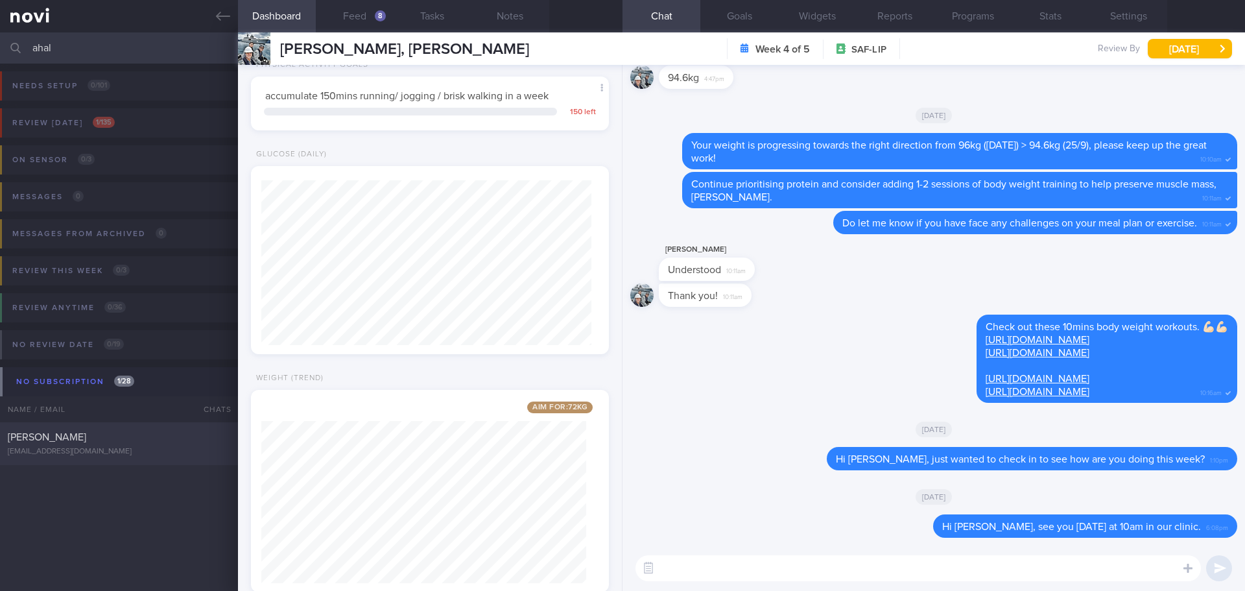
select select "8"
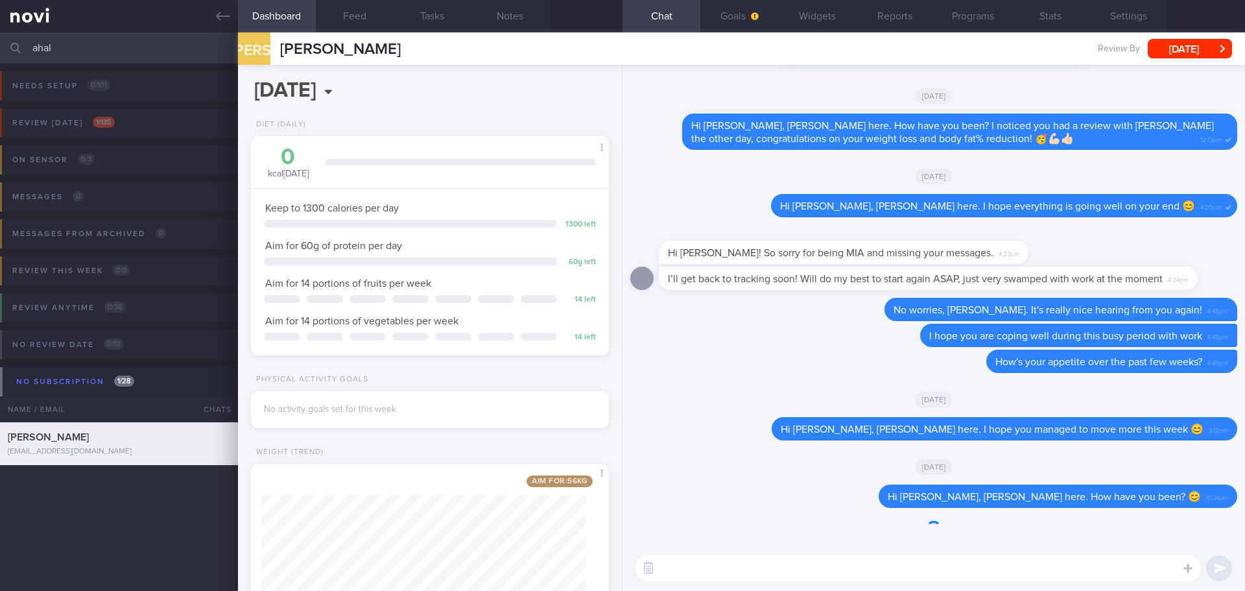
scroll to position [181, 326]
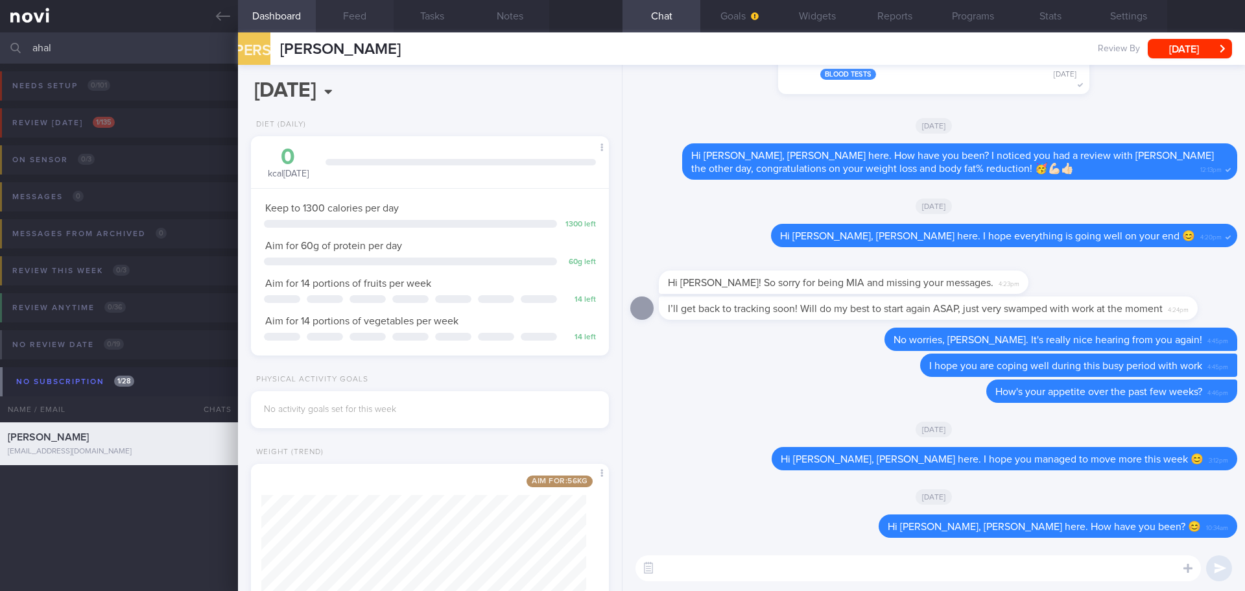
click at [340, 16] on button "Feed" at bounding box center [355, 16] width 78 height 32
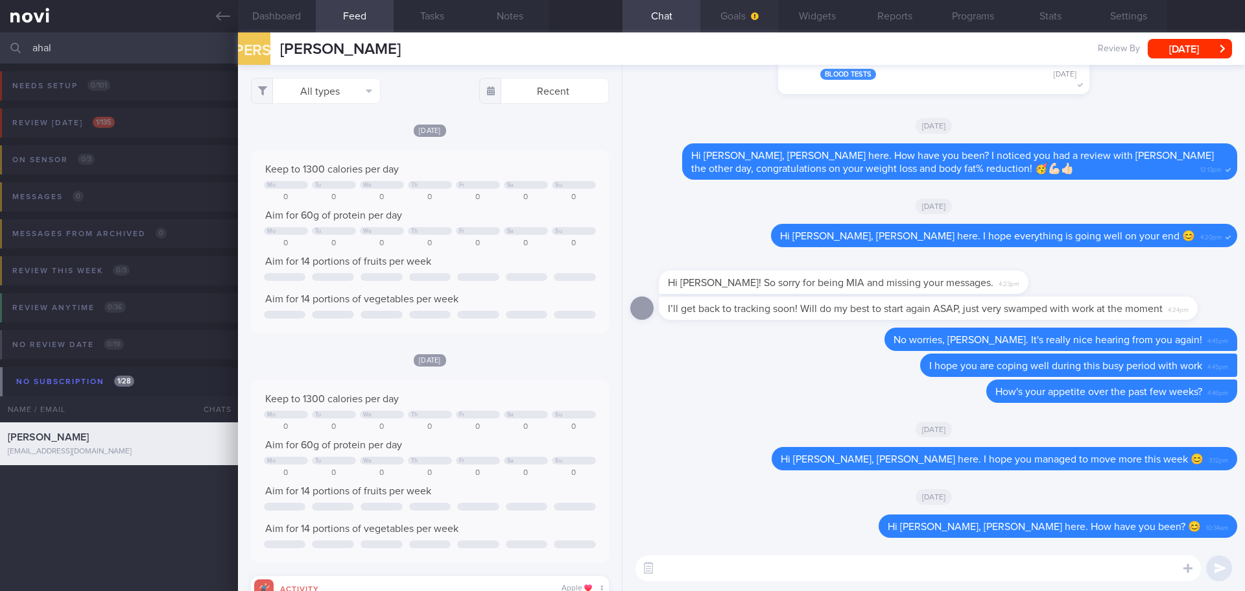
click at [737, 14] on button "Goals" at bounding box center [739, 16] width 78 height 32
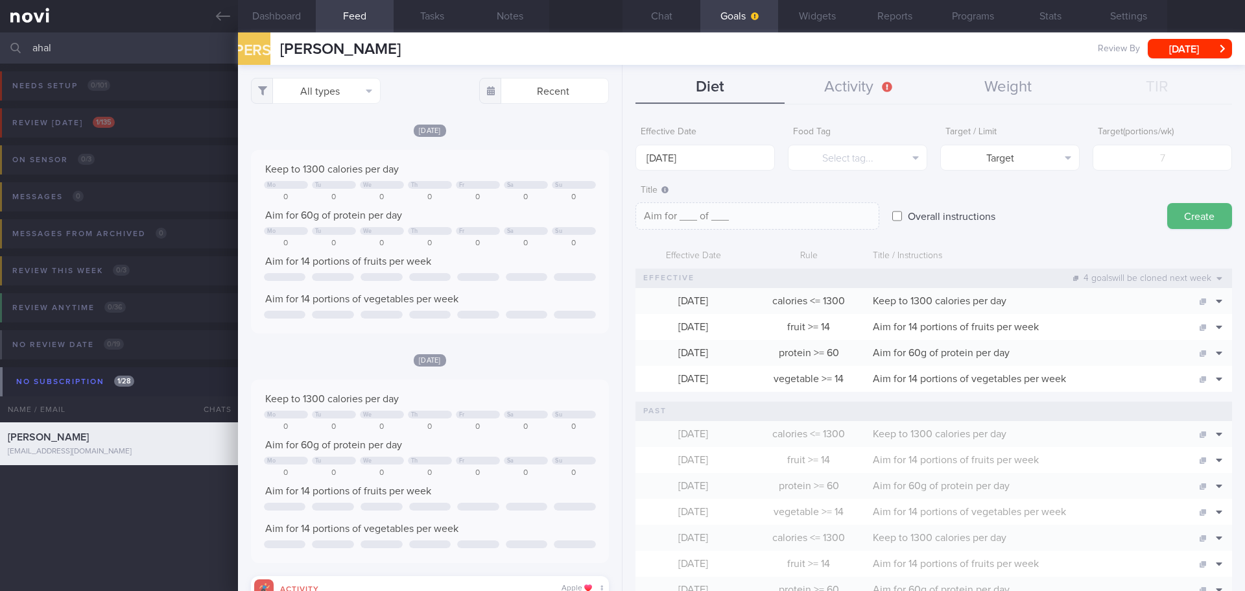
drag, startPoint x: 77, startPoint y: 43, endPoint x: -3, endPoint y: 49, distance: 79.3
click at [0, 49] on html "You are offline! Some functionality will be unavailable Patients New Users Coac…" at bounding box center [622, 295] width 1245 height 591
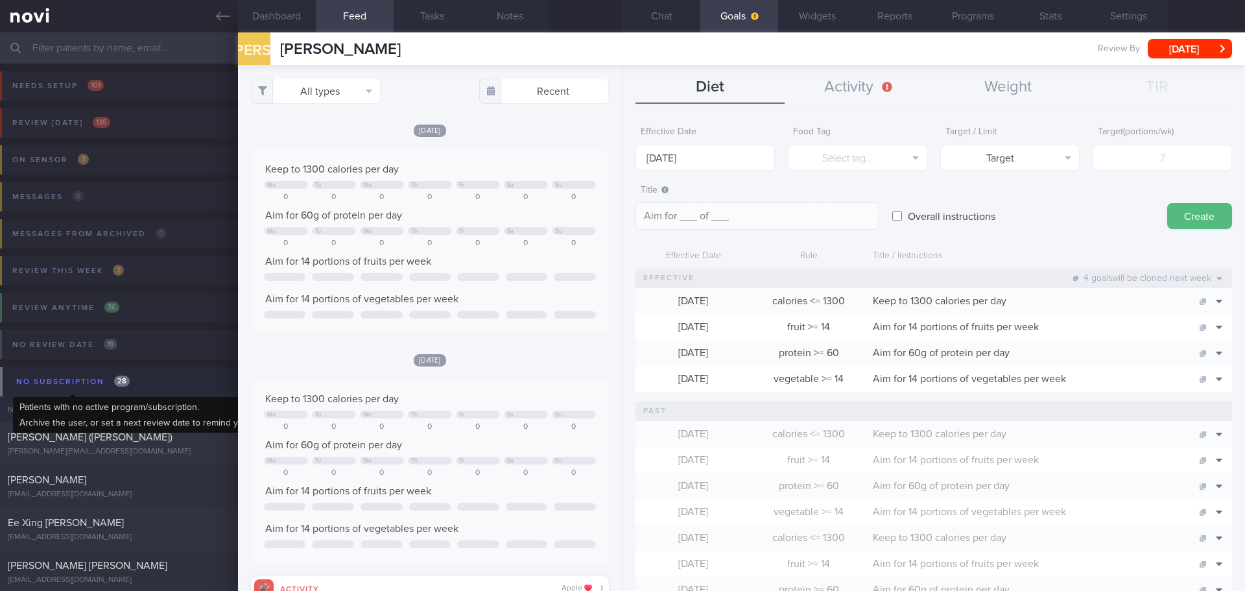
click at [86, 375] on div "No subscription 28" at bounding box center [73, 382] width 120 height 18
